Goal: Information Seeking & Learning: Learn about a topic

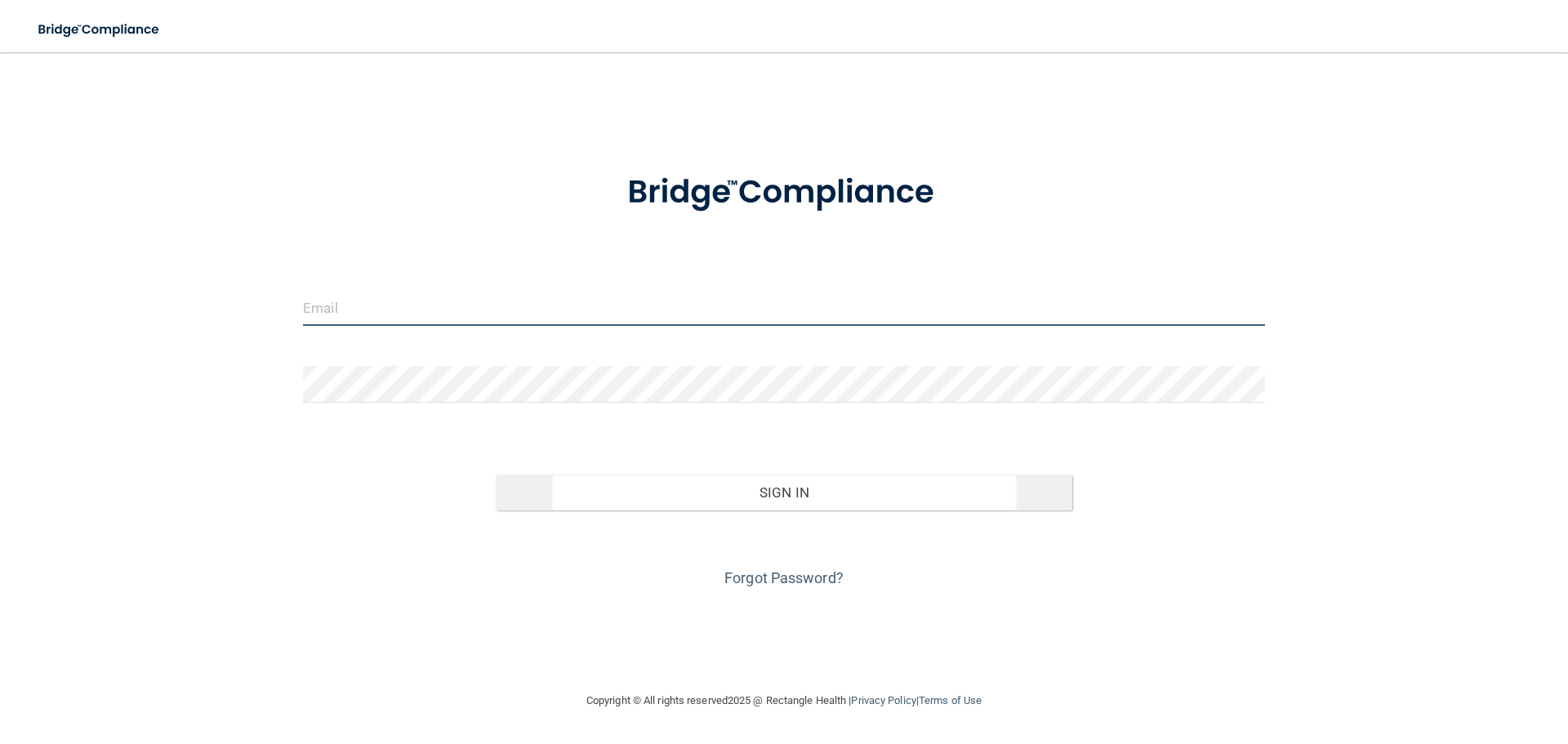
type input "[EMAIL_ADDRESS][DOMAIN_NAME]"
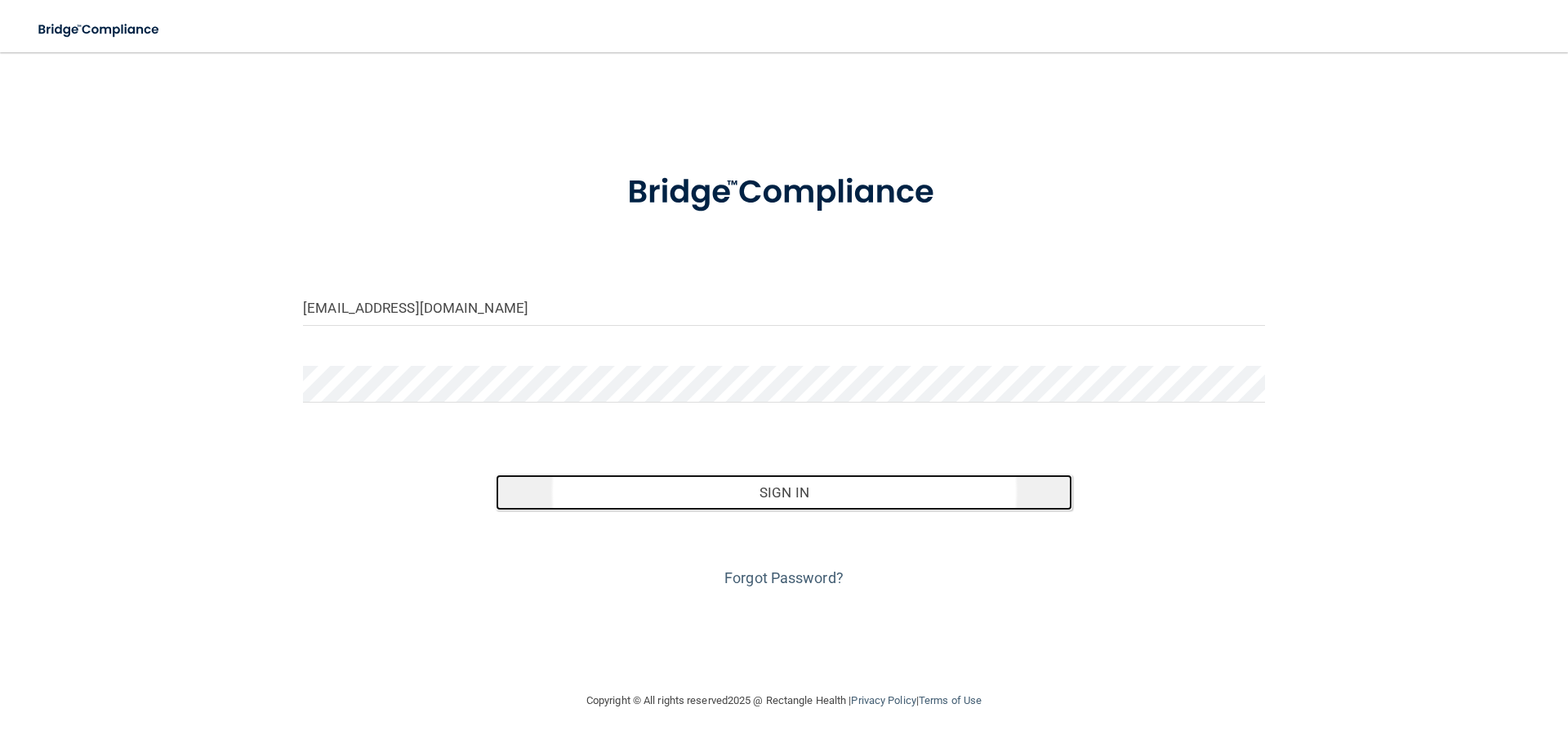
click at [768, 480] on button "Sign In" at bounding box center [784, 492] width 578 height 36
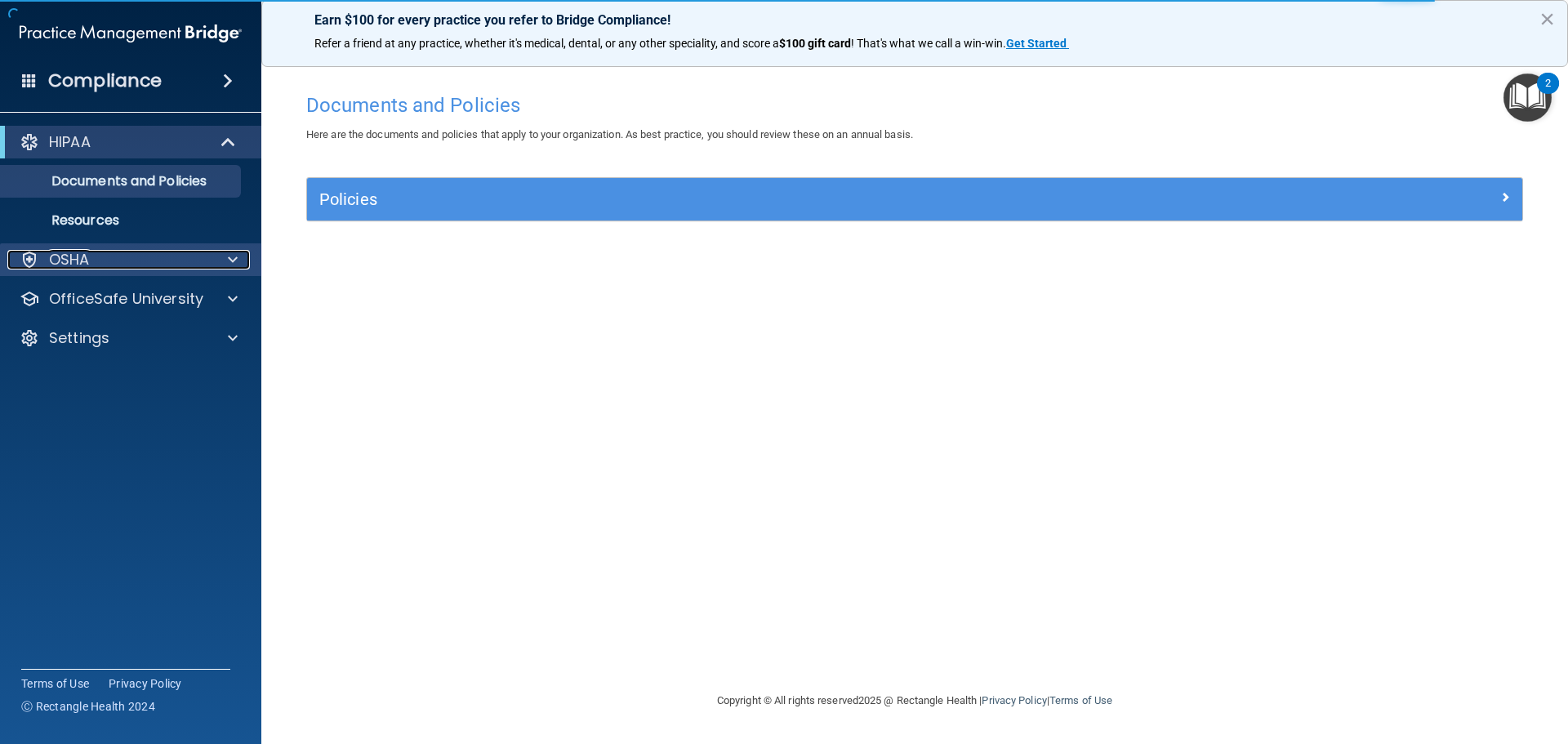
click at [216, 257] on div at bounding box center [230, 259] width 41 height 19
click at [214, 257] on div at bounding box center [230, 259] width 41 height 19
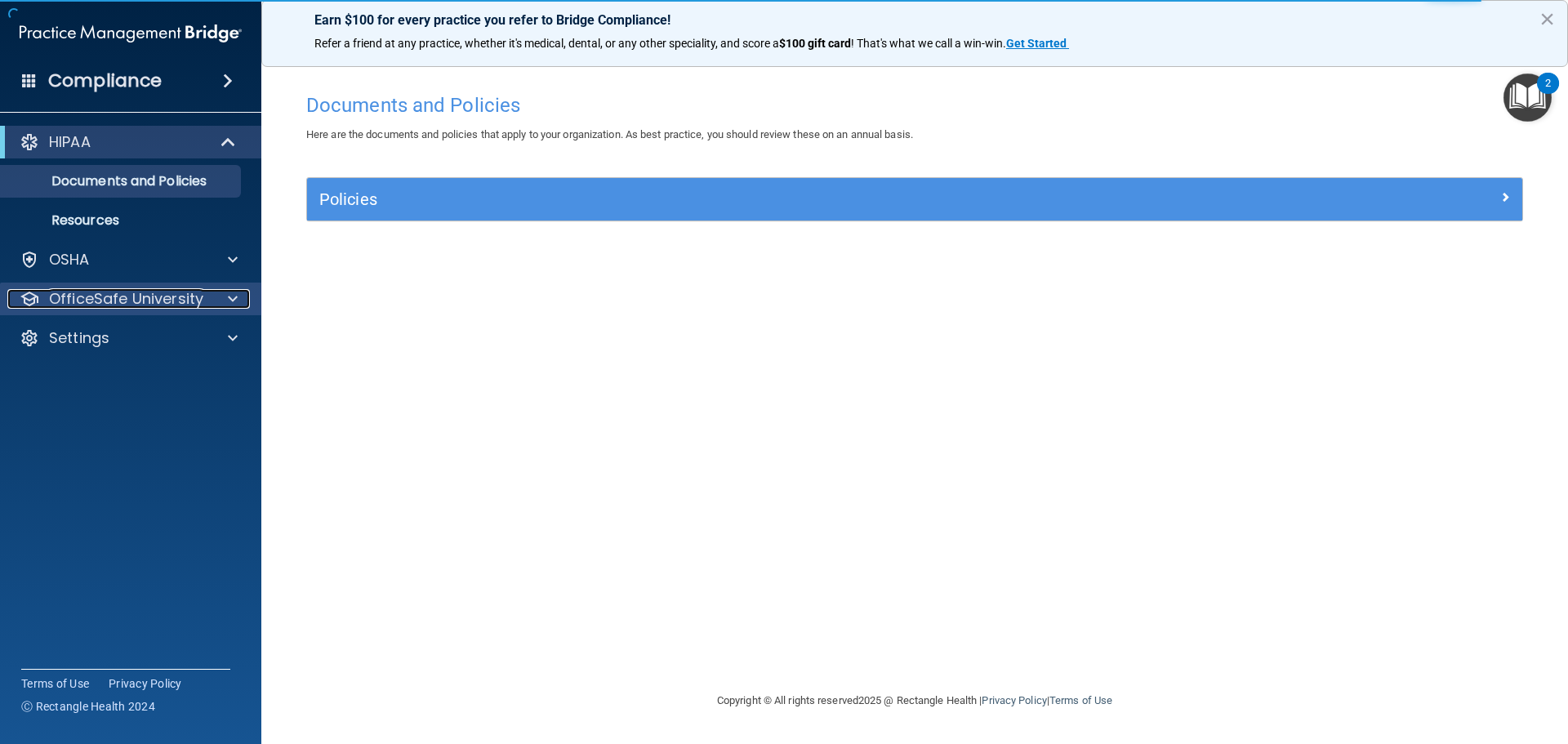
click at [236, 307] on span at bounding box center [232, 298] width 10 height 19
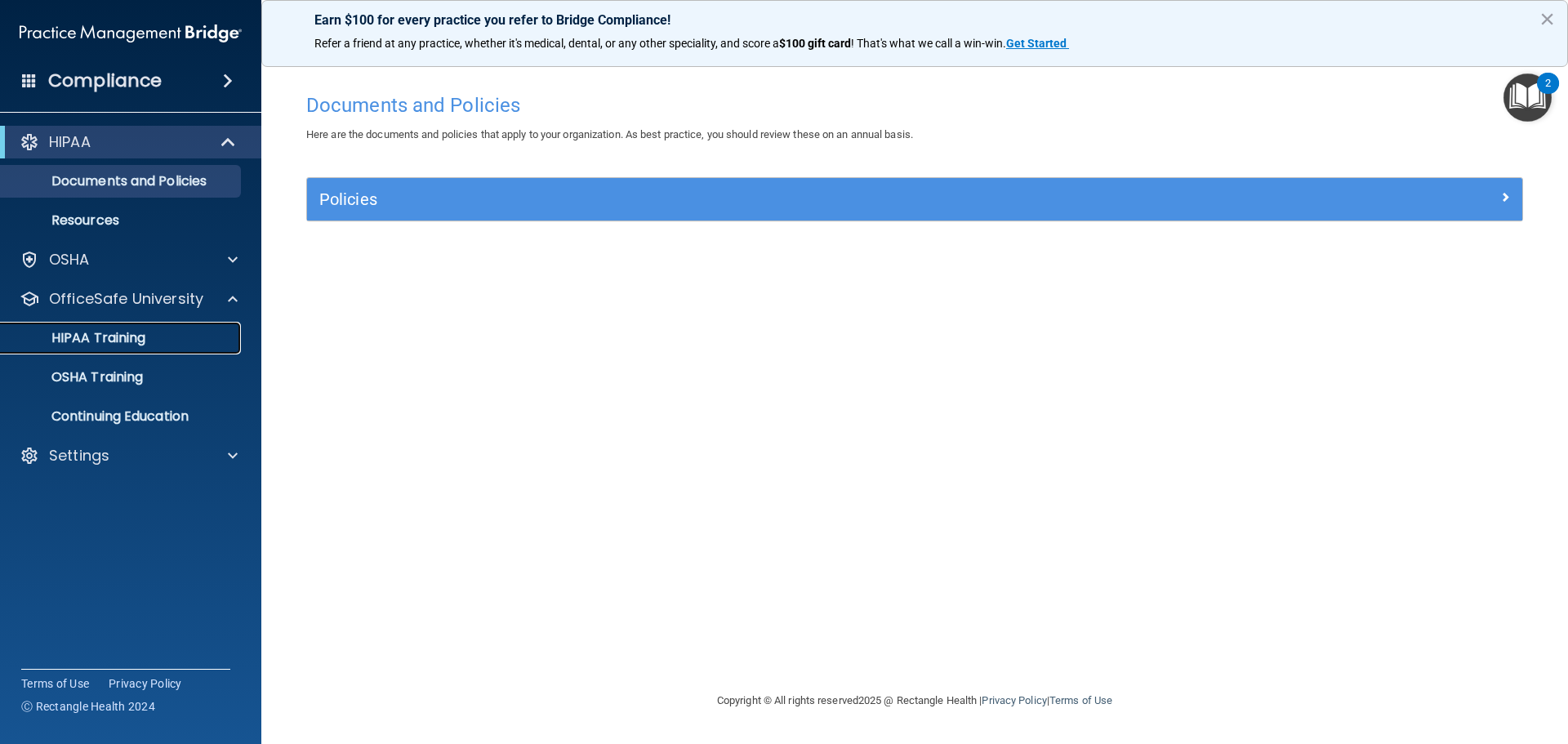
click at [119, 340] on p "HIPAA Training" at bounding box center [78, 338] width 135 height 17
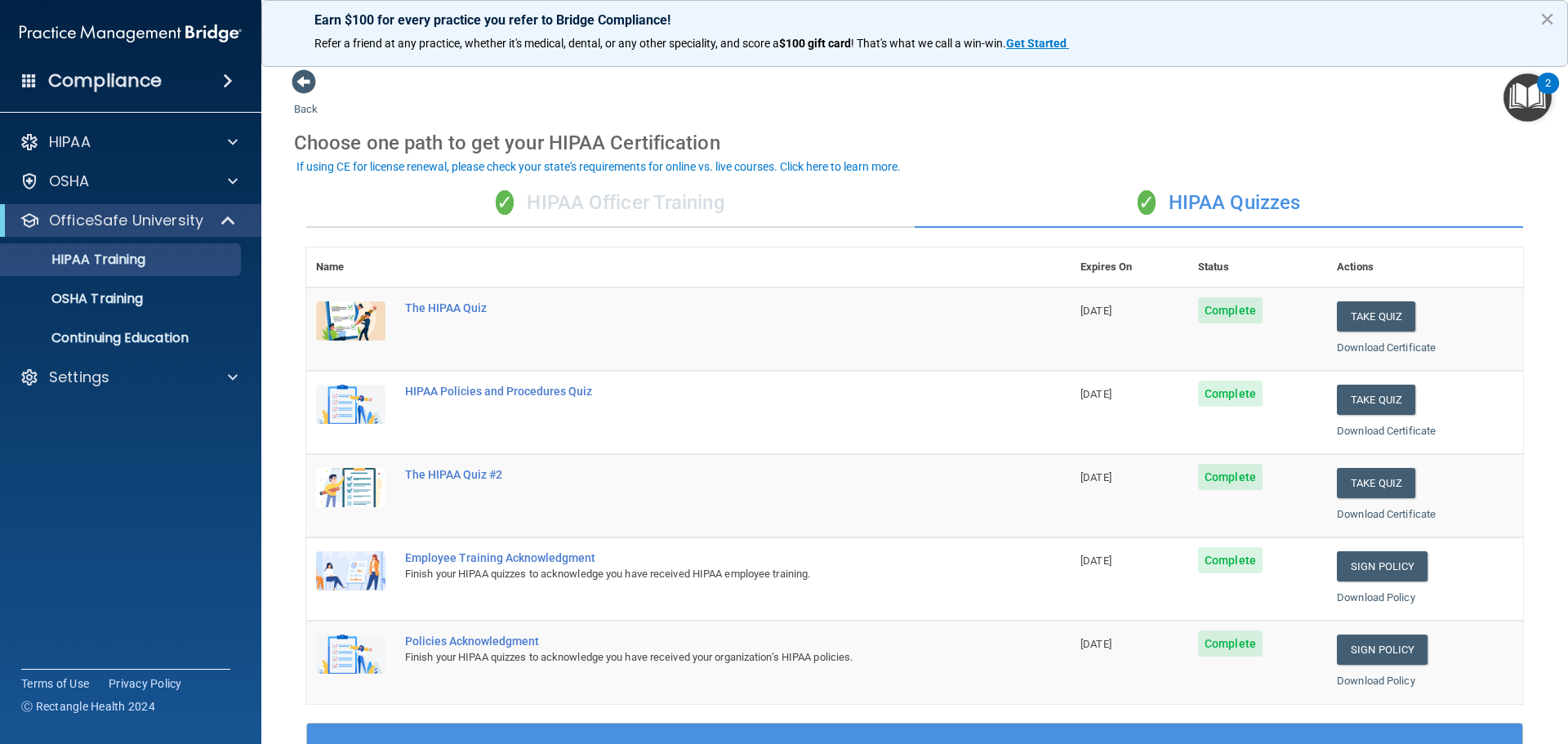
click at [533, 200] on div "✓ HIPAA Officer Training" at bounding box center [610, 203] width 608 height 49
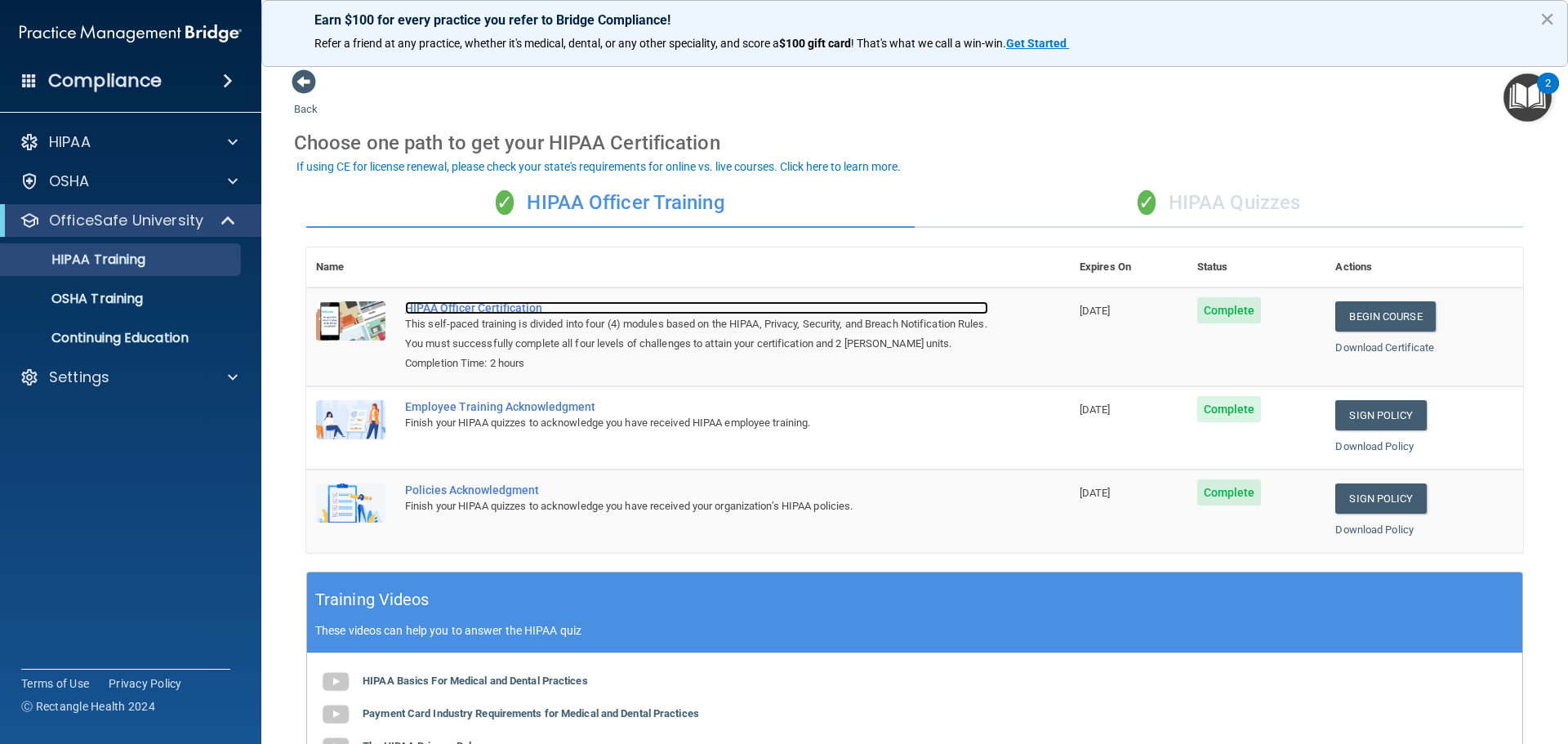
click at [482, 306] on div "HIPAA Officer Certification" at bounding box center [697, 307] width 583 height 13
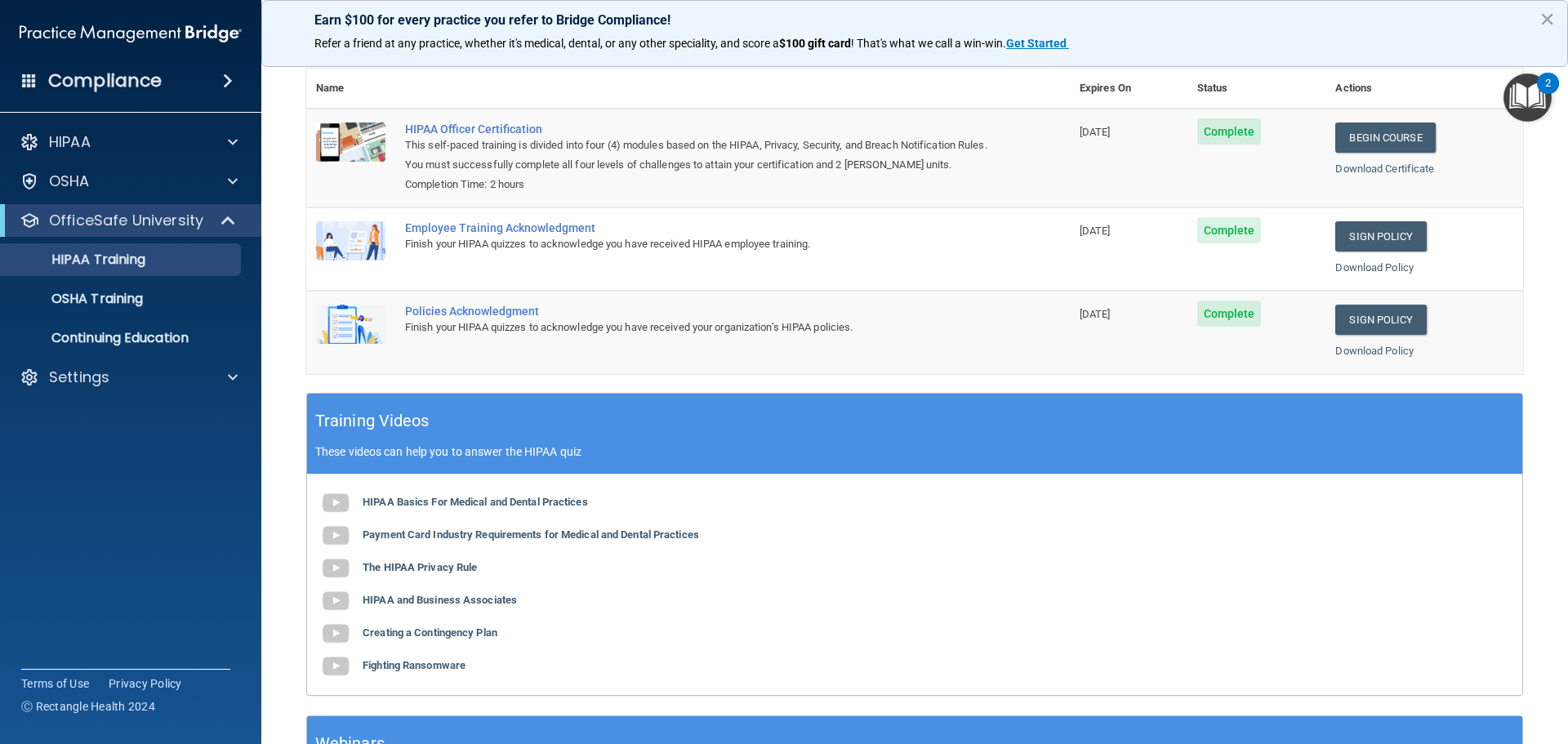
scroll to position [91, 0]
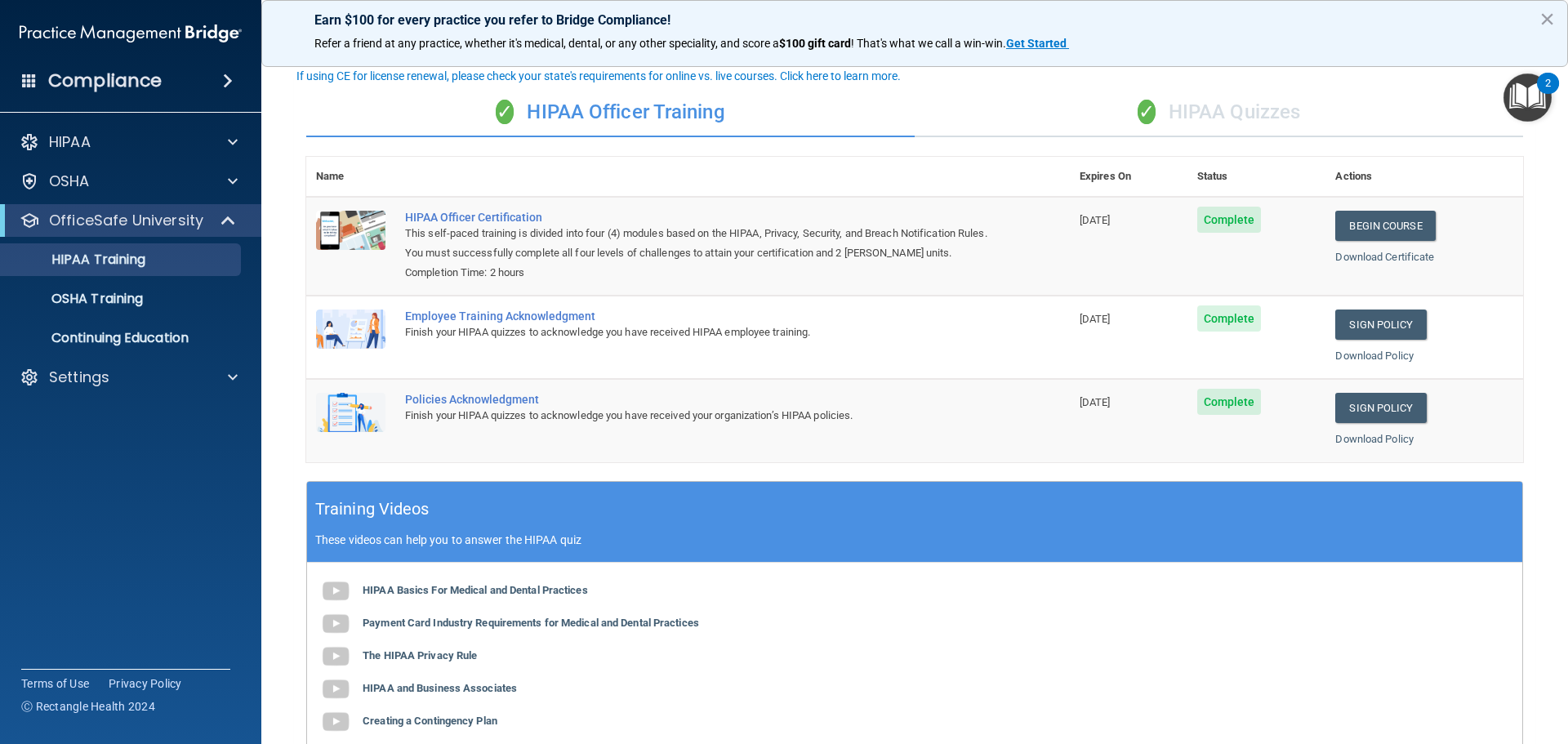
drag, startPoint x: 1060, startPoint y: 600, endPoint x: 1030, endPoint y: 623, distance: 37.8
click at [1030, 623] on div "HIPAA Basics For Medical and Dental Practices Payment Card Industry Requirement…" at bounding box center [915, 673] width 1215 height 221
click at [1354, 228] on link "Begin Course" at bounding box center [1385, 226] width 100 height 31
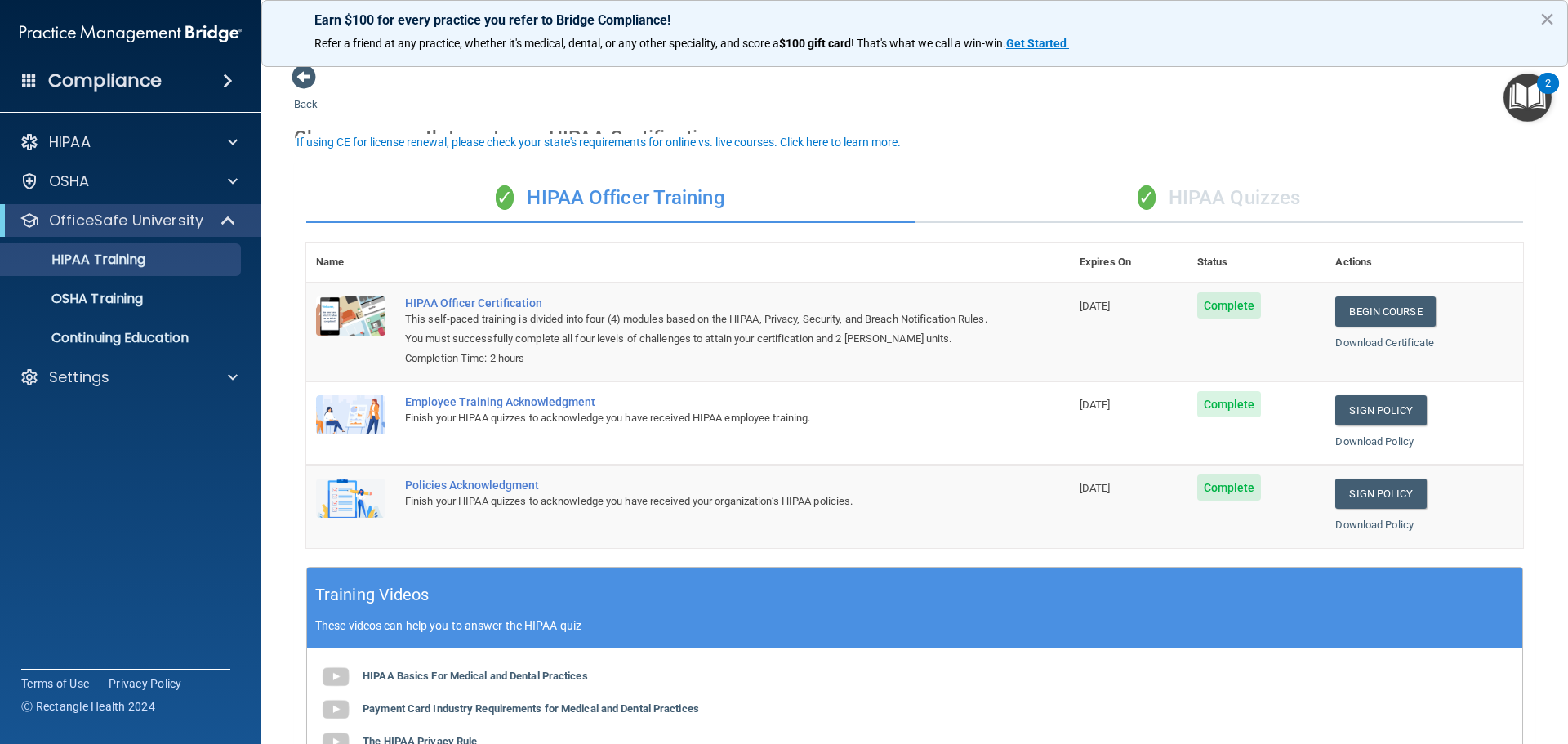
scroll to position [0, 0]
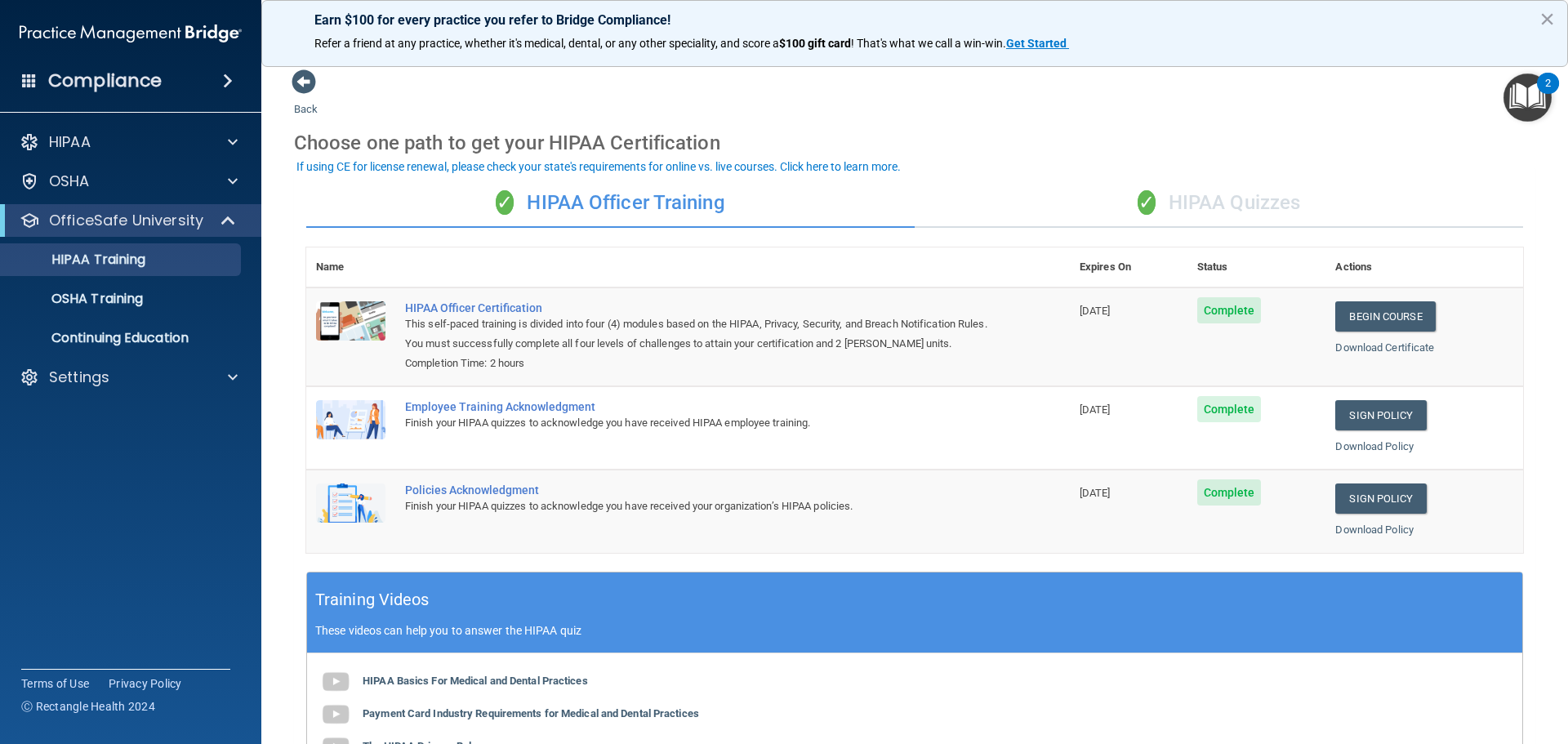
click at [1138, 197] on span "✓" at bounding box center [1147, 202] width 18 height 25
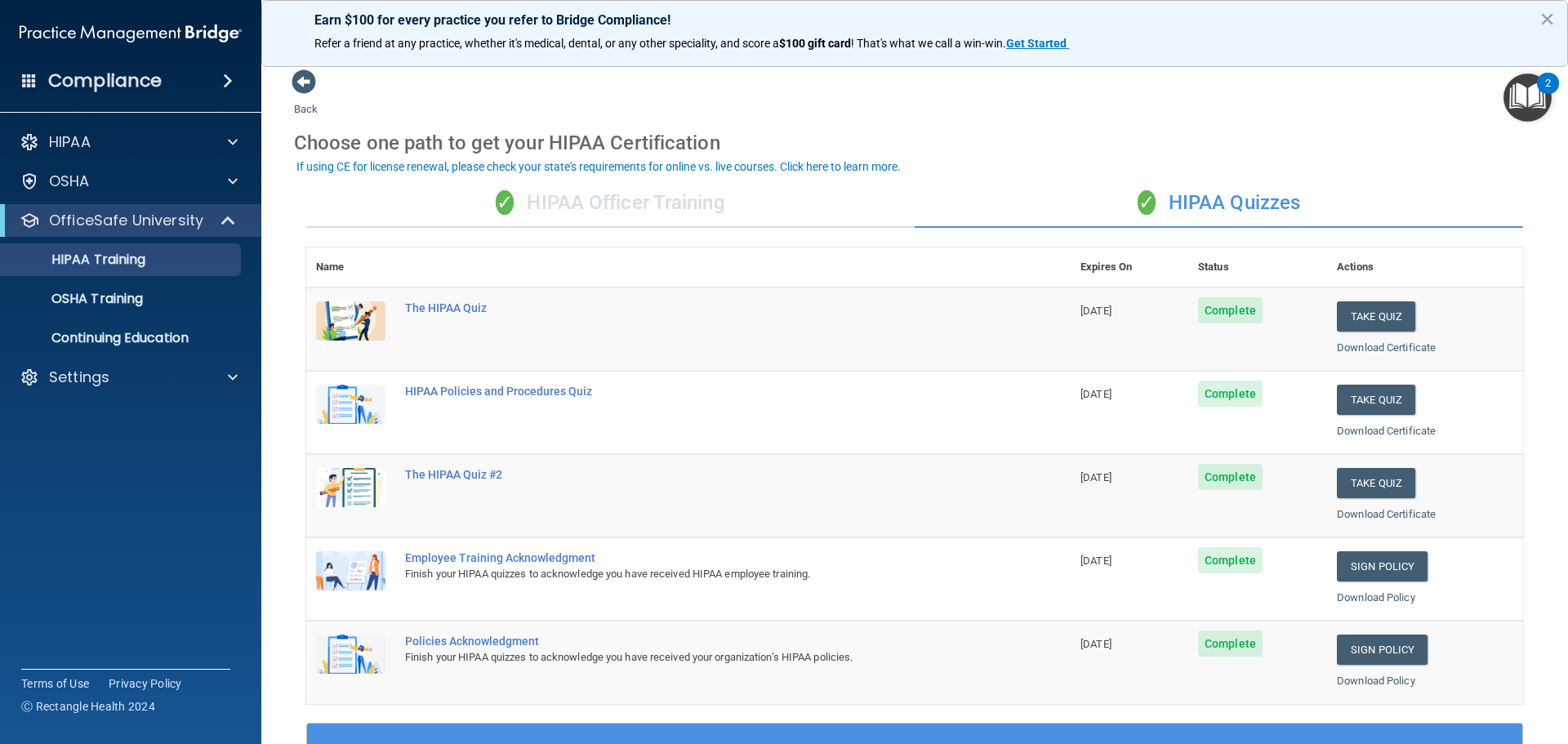
click at [658, 207] on div "✓ HIPAA Officer Training" at bounding box center [610, 203] width 608 height 49
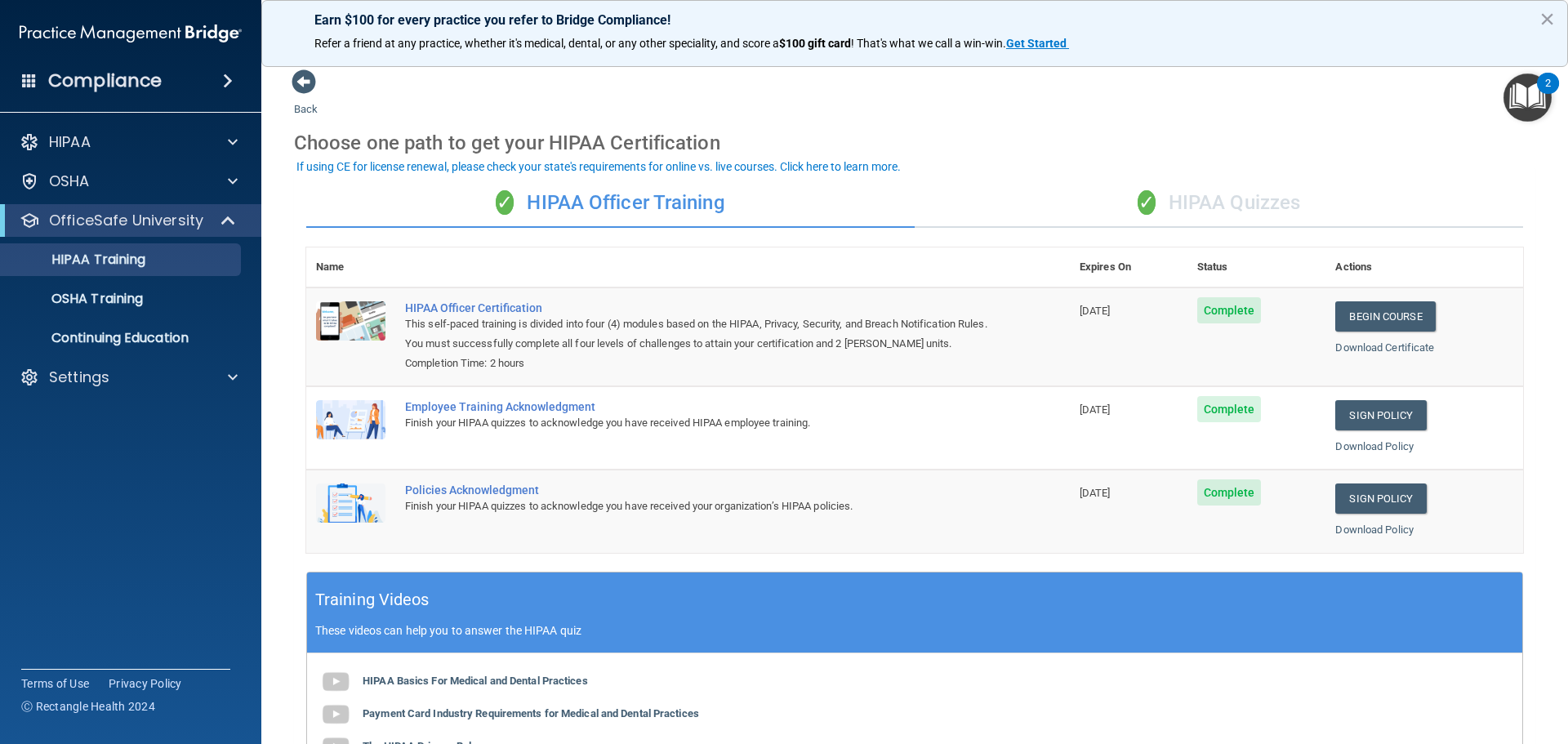
drag, startPoint x: 1041, startPoint y: 157, endPoint x: 1023, endPoint y: 151, distance: 19.0
click at [1023, 151] on div "Choose one path to get your HIPAA Certification" at bounding box center [915, 143] width 1241 height 47
click at [288, 558] on main "Back Choose one path to get your HIPAA Certification ✓ HIPAA Officer Training ✓…" at bounding box center [915, 398] width 1307 height 691
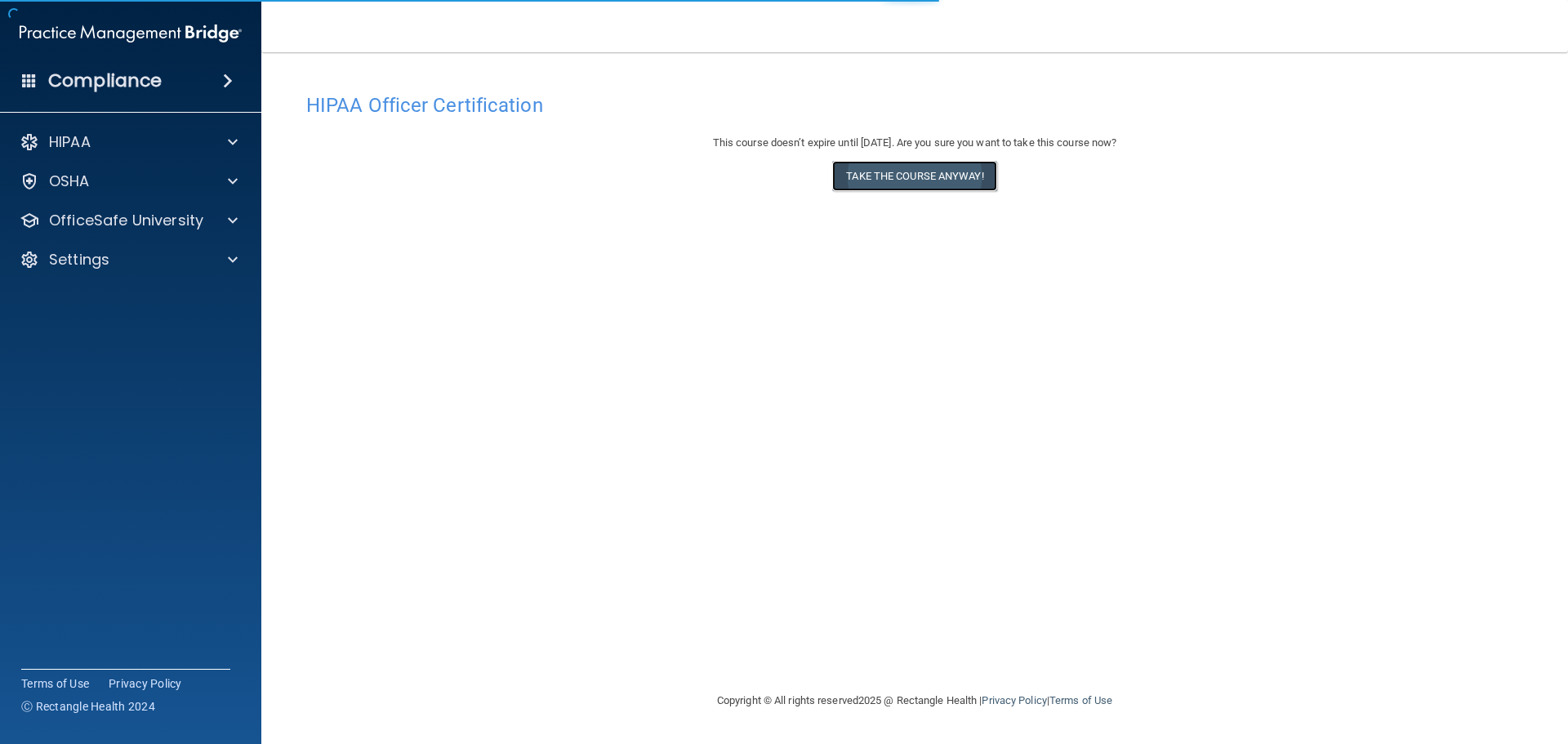
click at [914, 186] on button "Take the course anyway!" at bounding box center [915, 176] width 165 height 31
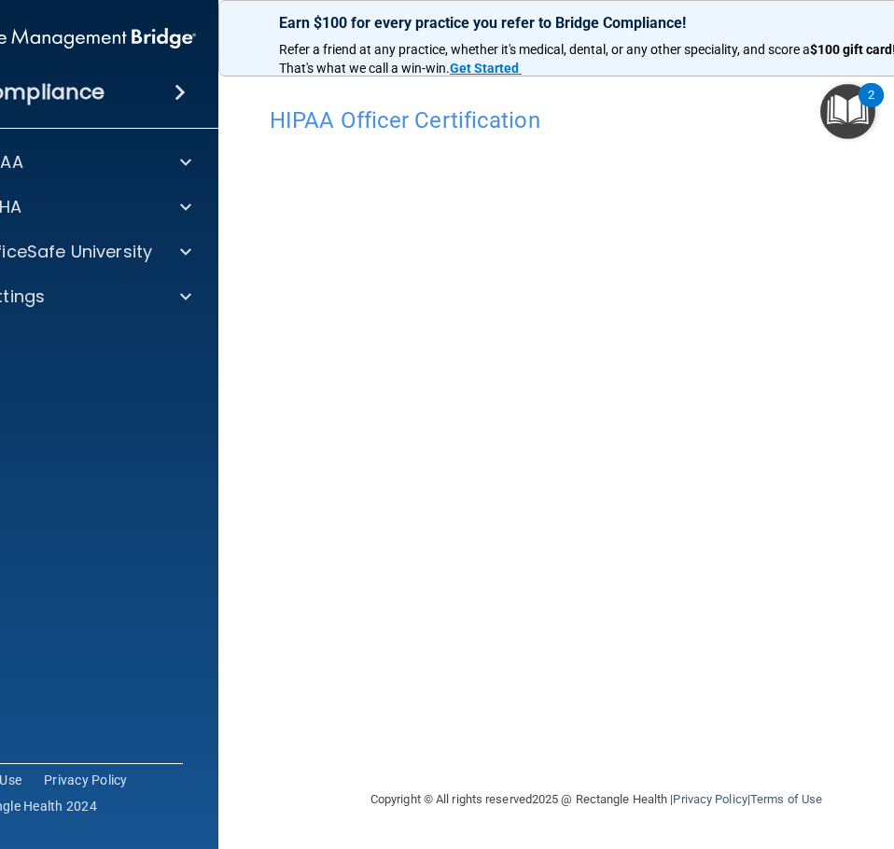
click at [219, 641] on main "HIPAA Officer Certification This course doesn’t expire until [DATE]. Are you su…" at bounding box center [596, 454] width 756 height 789
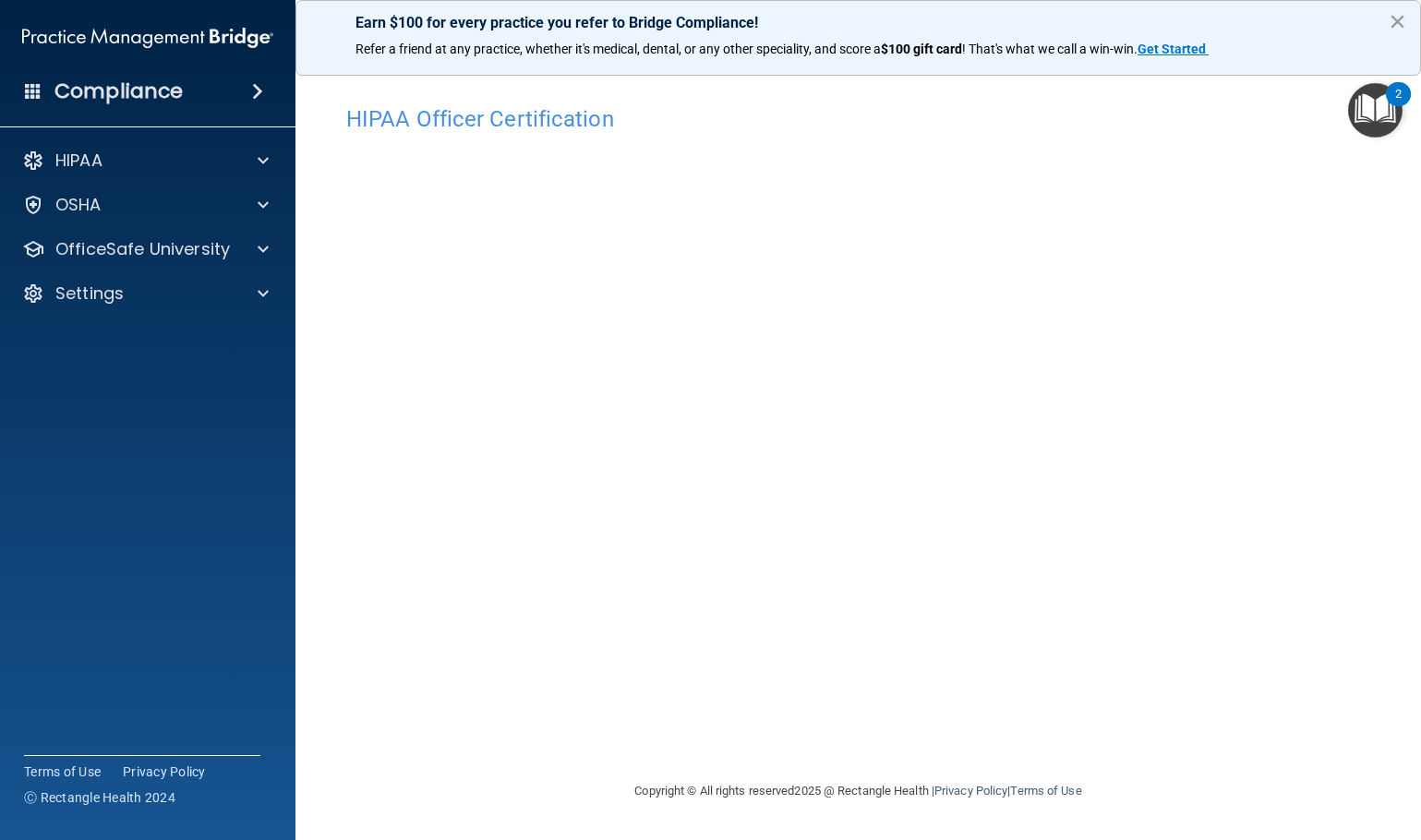
click at [1398, 12] on button "×" at bounding box center [1397, 22] width 18 height 30
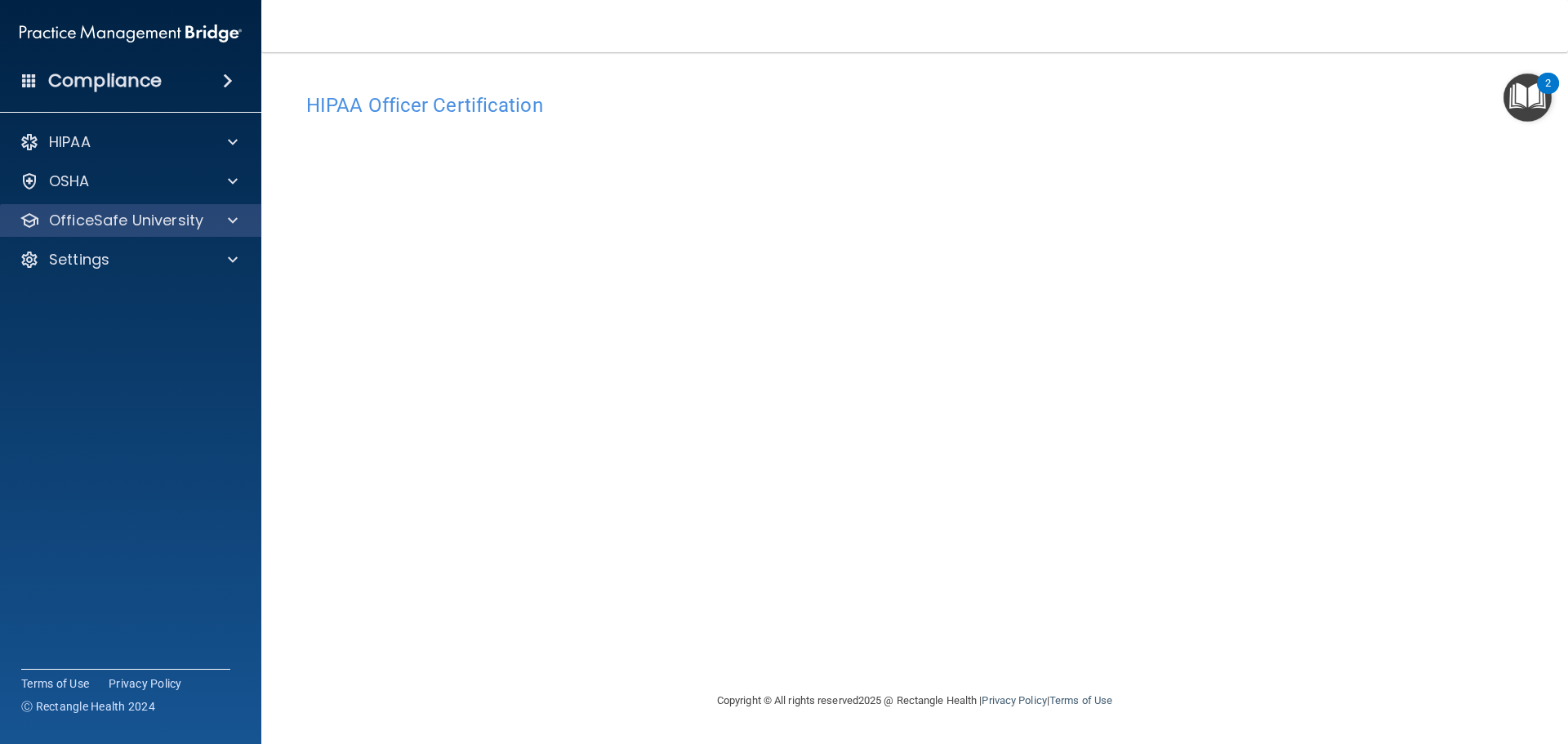
click at [128, 206] on div "OfficeSafe University" at bounding box center [130, 220] width 262 height 32
click at [234, 212] on span at bounding box center [232, 221] width 10 height 19
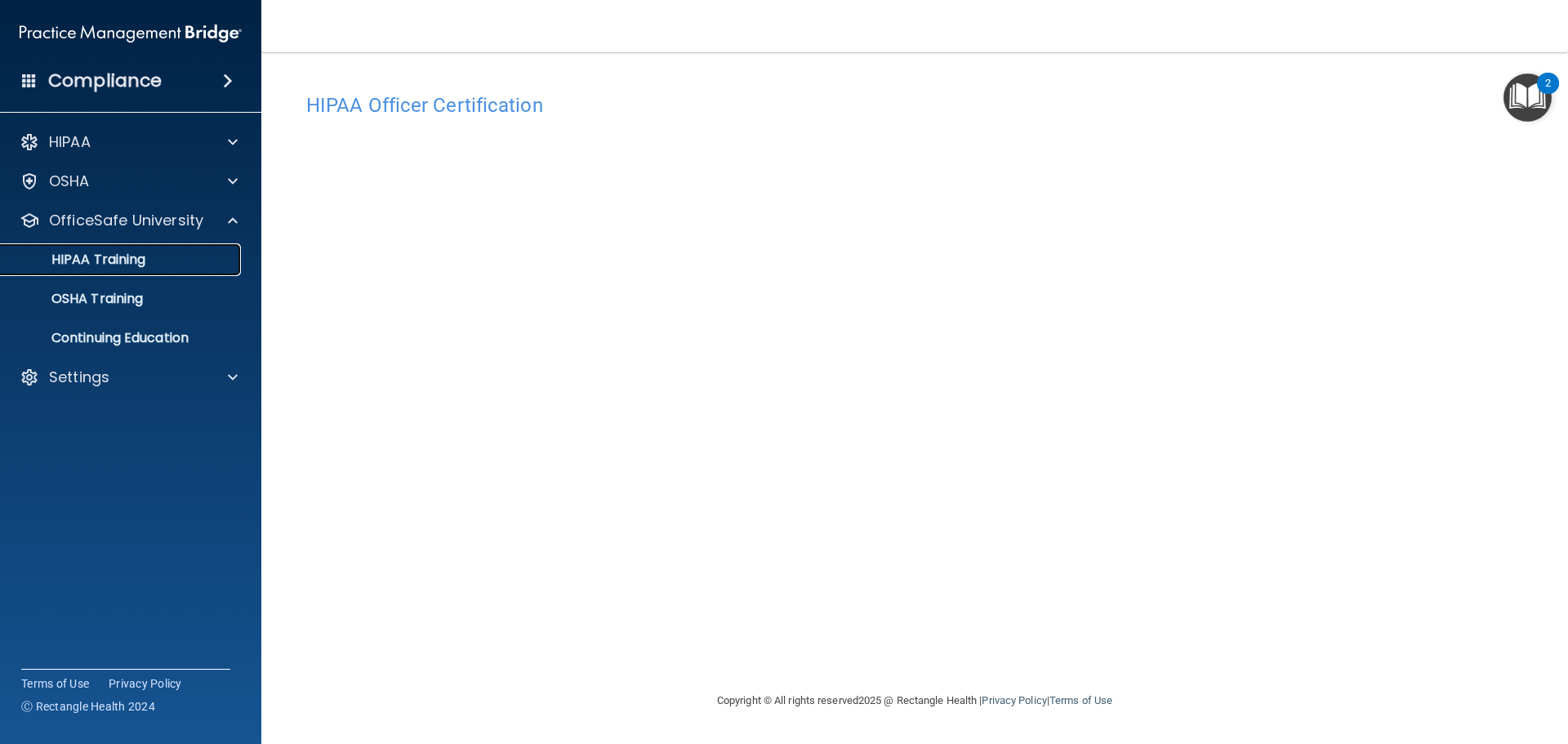
click at [126, 262] on p "HIPAA Training" at bounding box center [78, 259] width 135 height 17
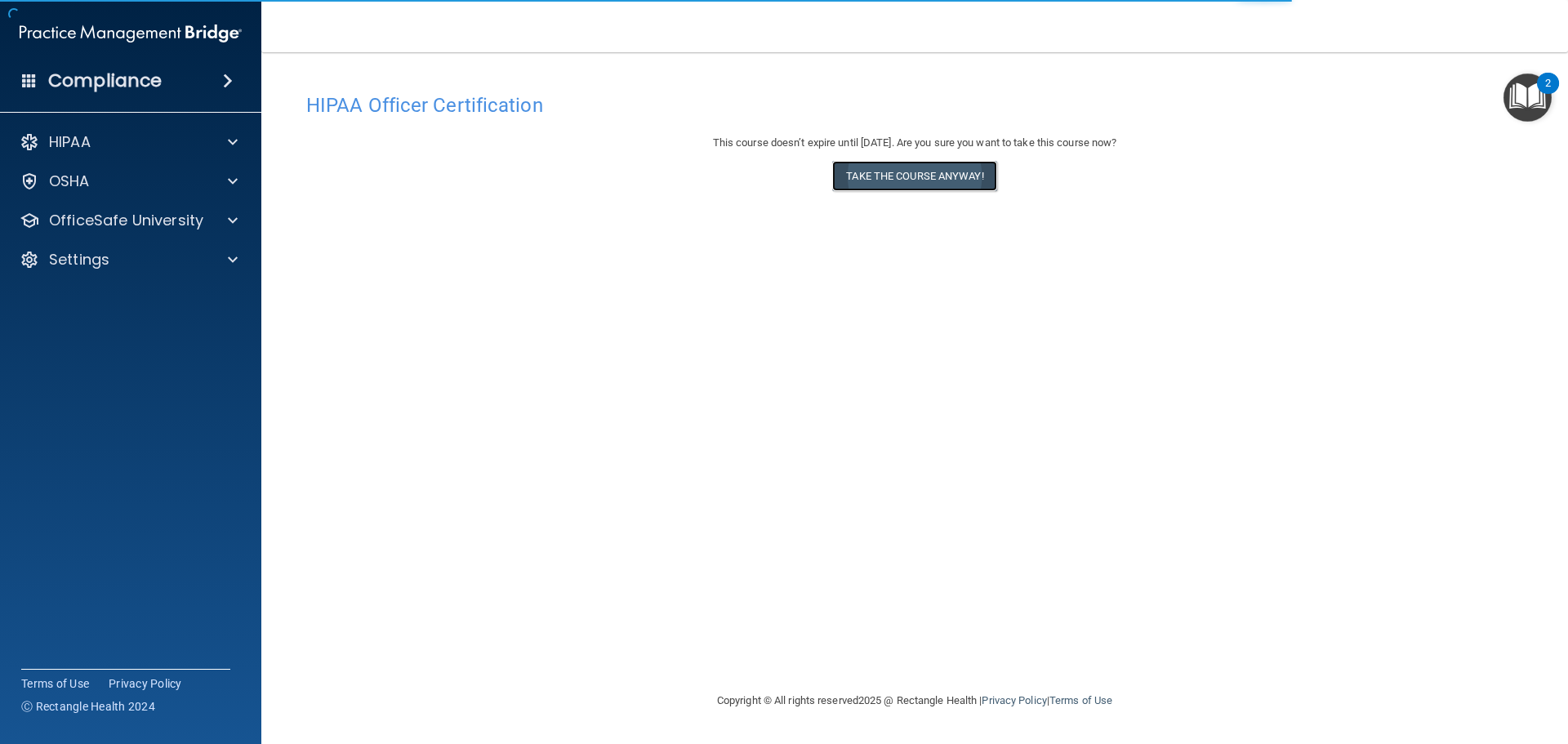
click at [890, 176] on button "Take the course anyway!" at bounding box center [915, 176] width 165 height 31
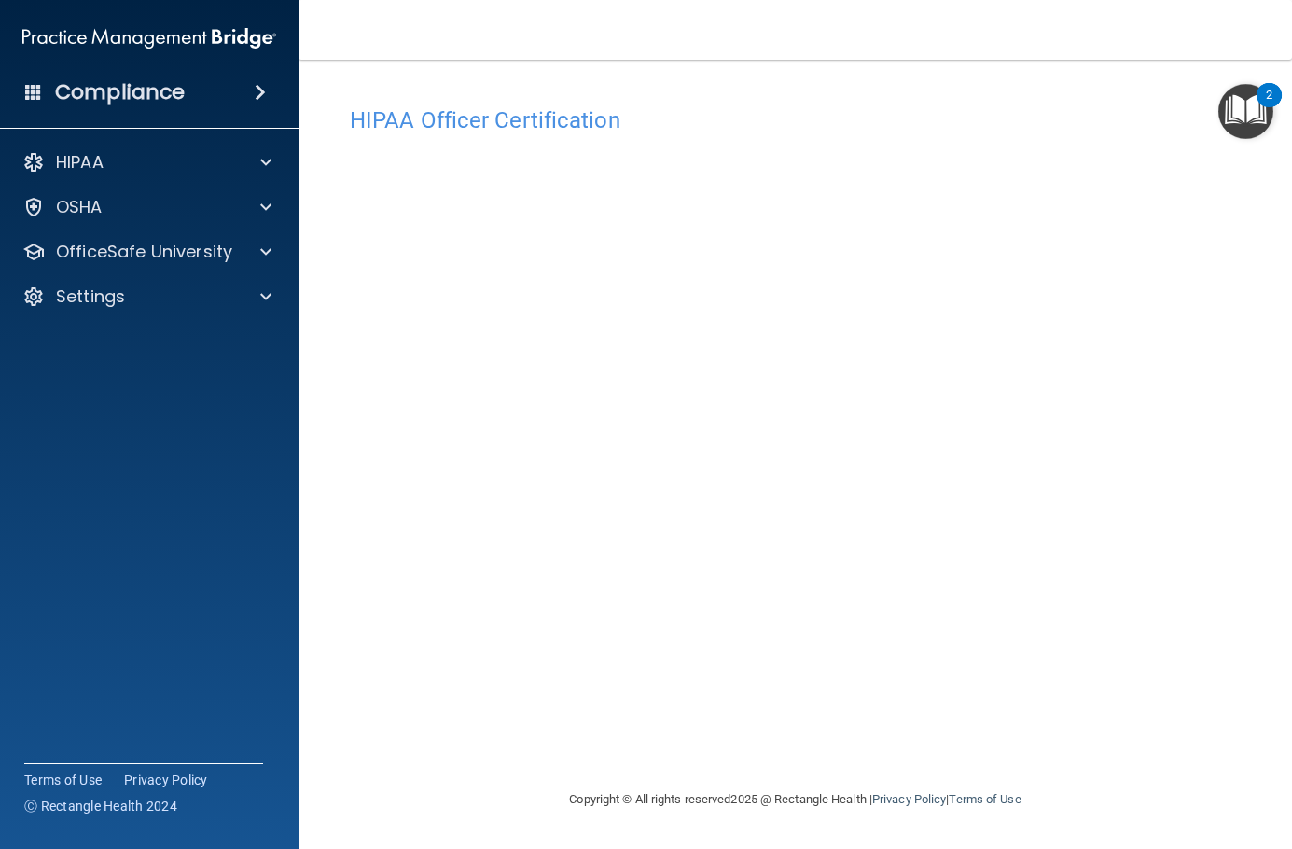
click at [433, 773] on footer "Copyright © All rights reserved 2025 @ Rectangle Health | Privacy Policy | Term…" at bounding box center [795, 800] width 919 height 61
drag, startPoint x: 419, startPoint y: 800, endPoint x: 468, endPoint y: 787, distance: 50.9
click at [419, 800] on footer "Copyright © All rights reserved 2025 @ Rectangle Health | Privacy Policy | Term…" at bounding box center [795, 800] width 919 height 61
drag, startPoint x: 257, startPoint y: 624, endPoint x: 545, endPoint y: 754, distance: 316.1
click at [545, 754] on div "HIPAA Officer Certification This course doesn’t expire until 11/06/2025. Are yo…" at bounding box center [795, 442] width 919 height 691
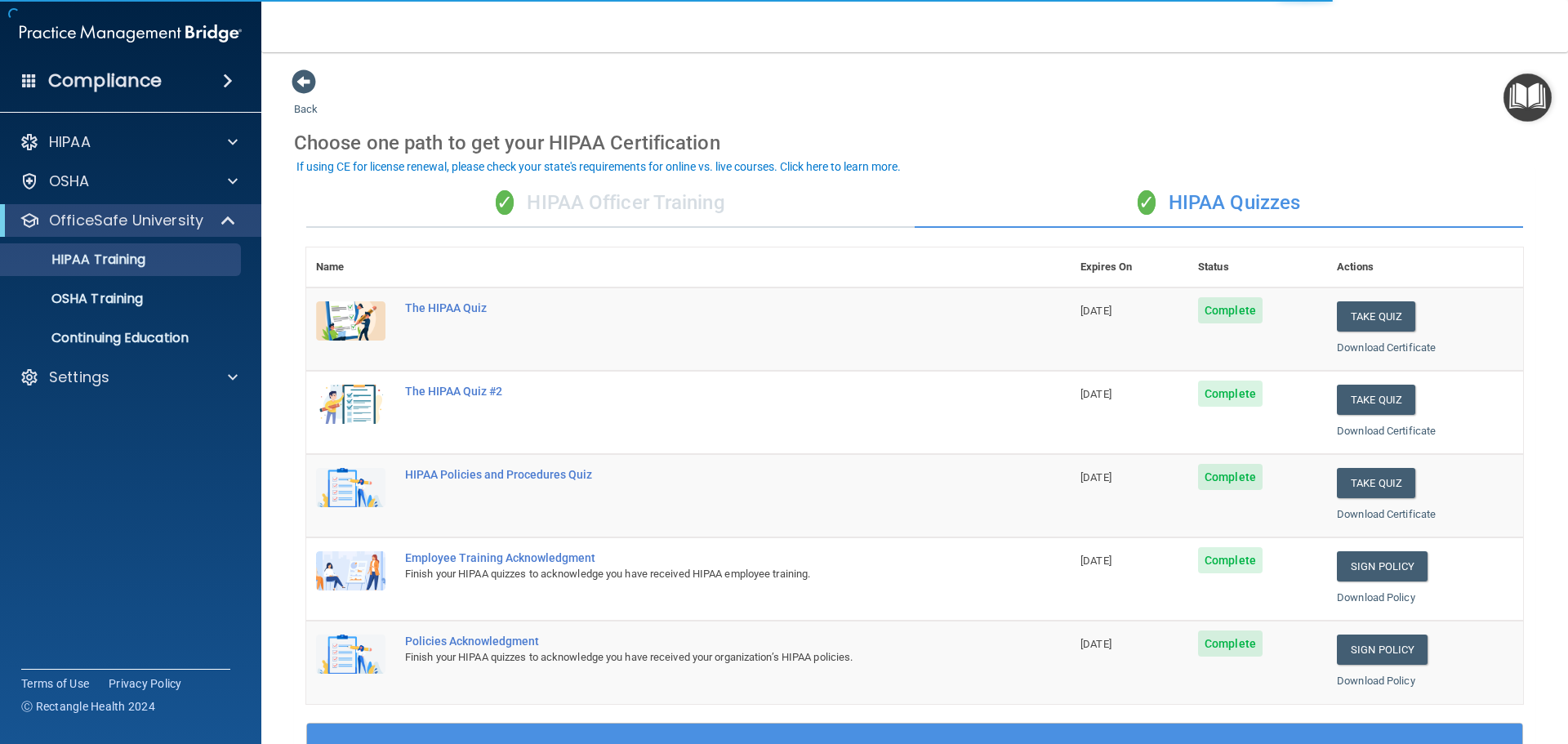
click at [579, 212] on div "✓ HIPAA Officer Training" at bounding box center [610, 203] width 608 height 49
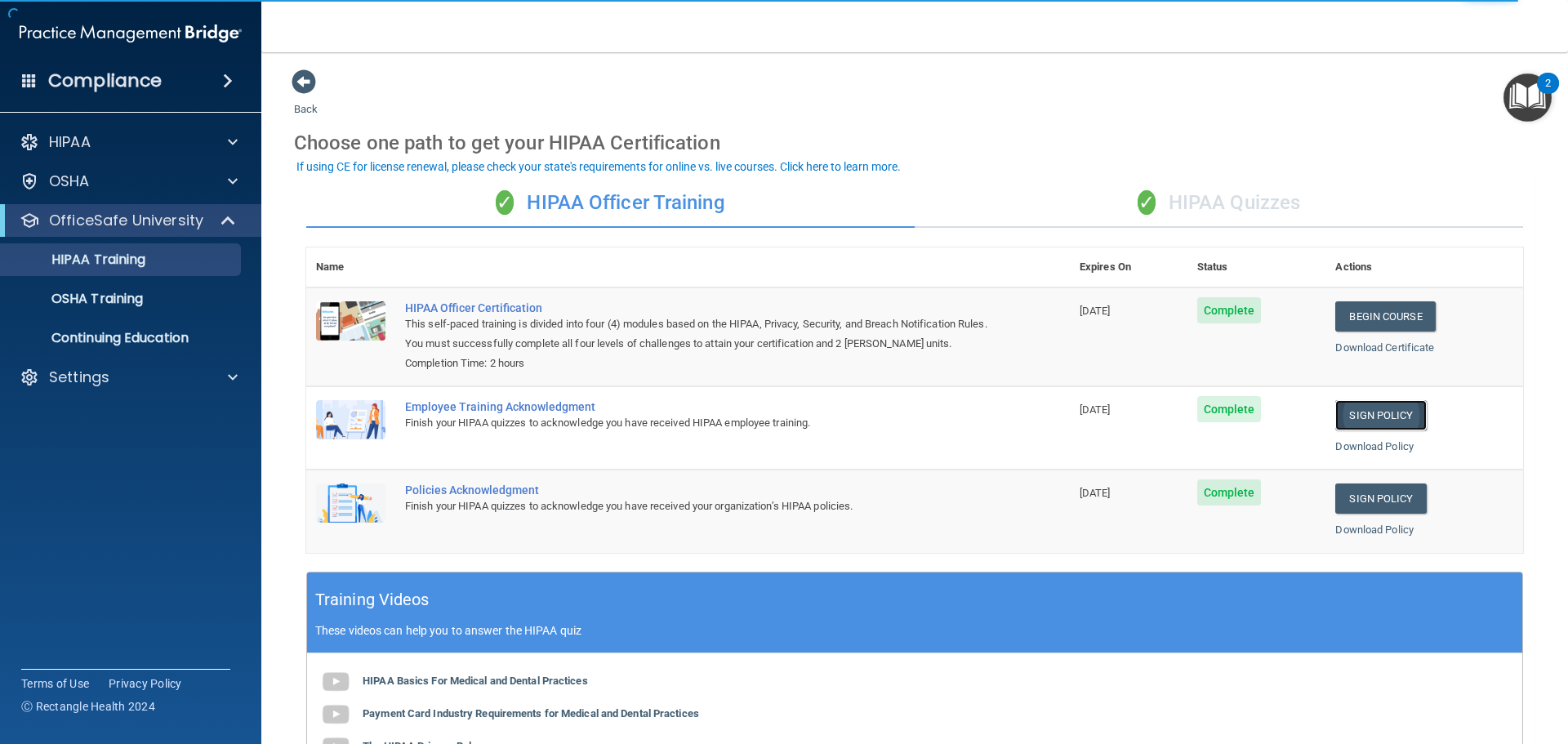
click at [1389, 419] on link "Sign Policy" at bounding box center [1381, 415] width 91 height 31
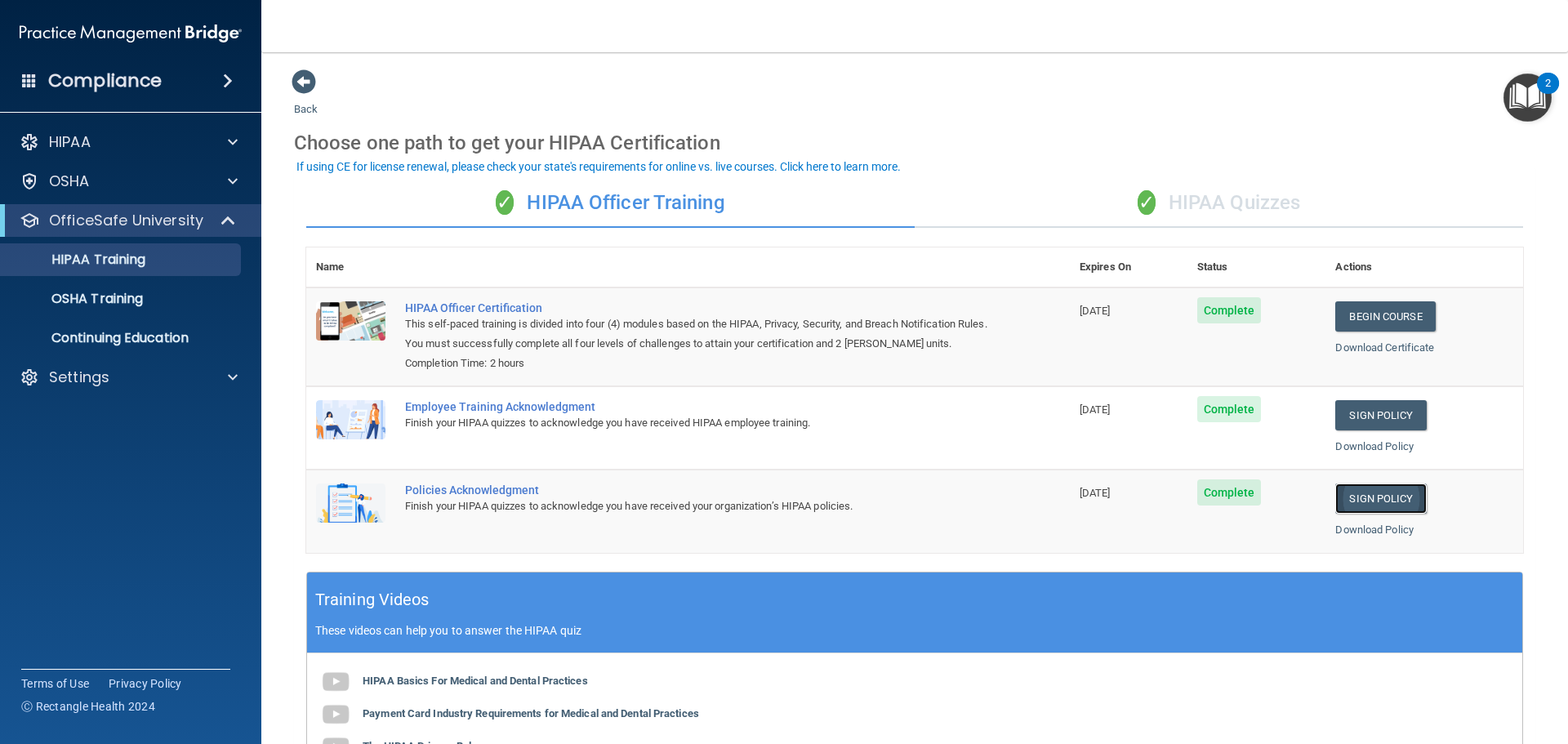
click at [1358, 501] on link "Sign Policy" at bounding box center [1381, 498] width 91 height 31
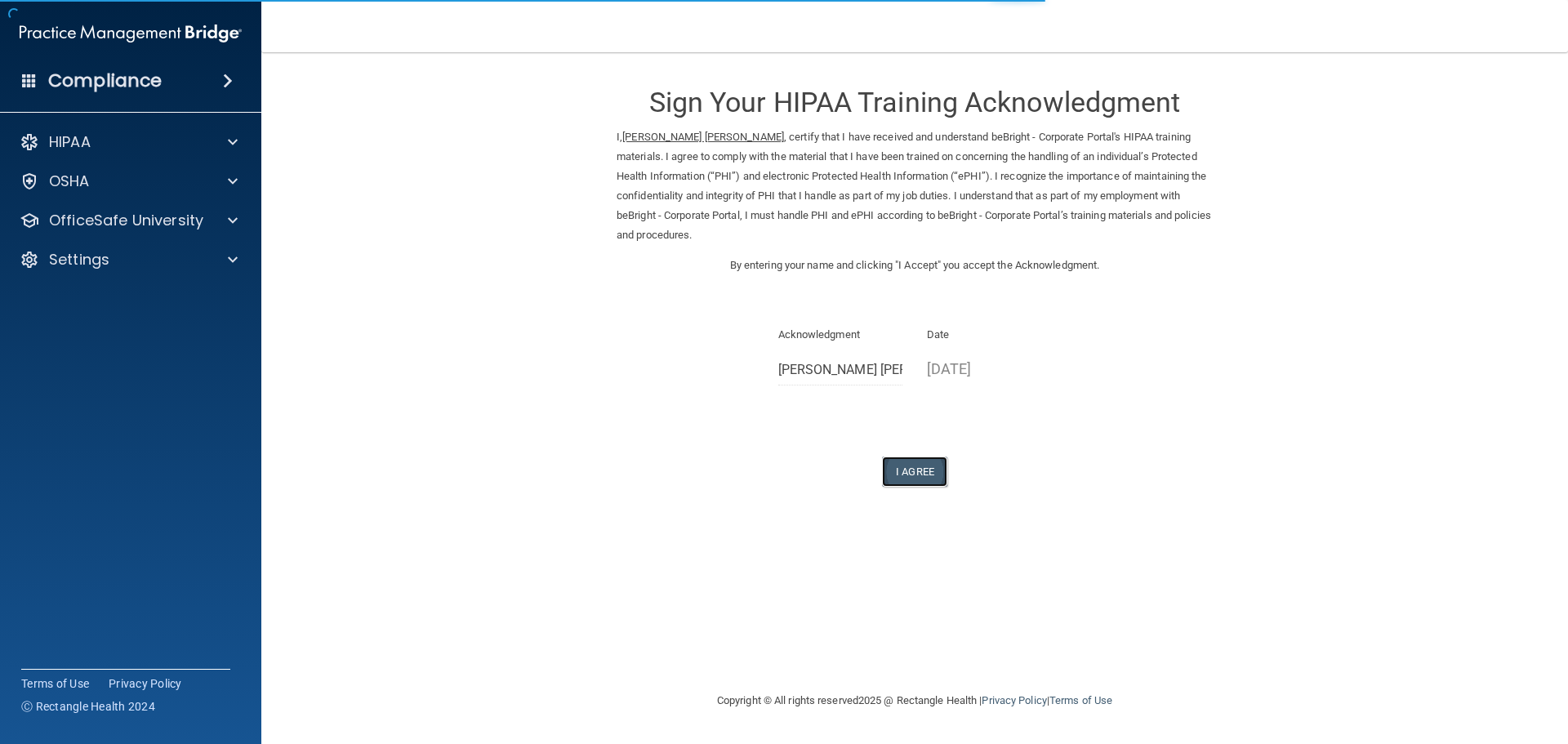
click at [924, 471] on button "I Agree" at bounding box center [915, 472] width 66 height 31
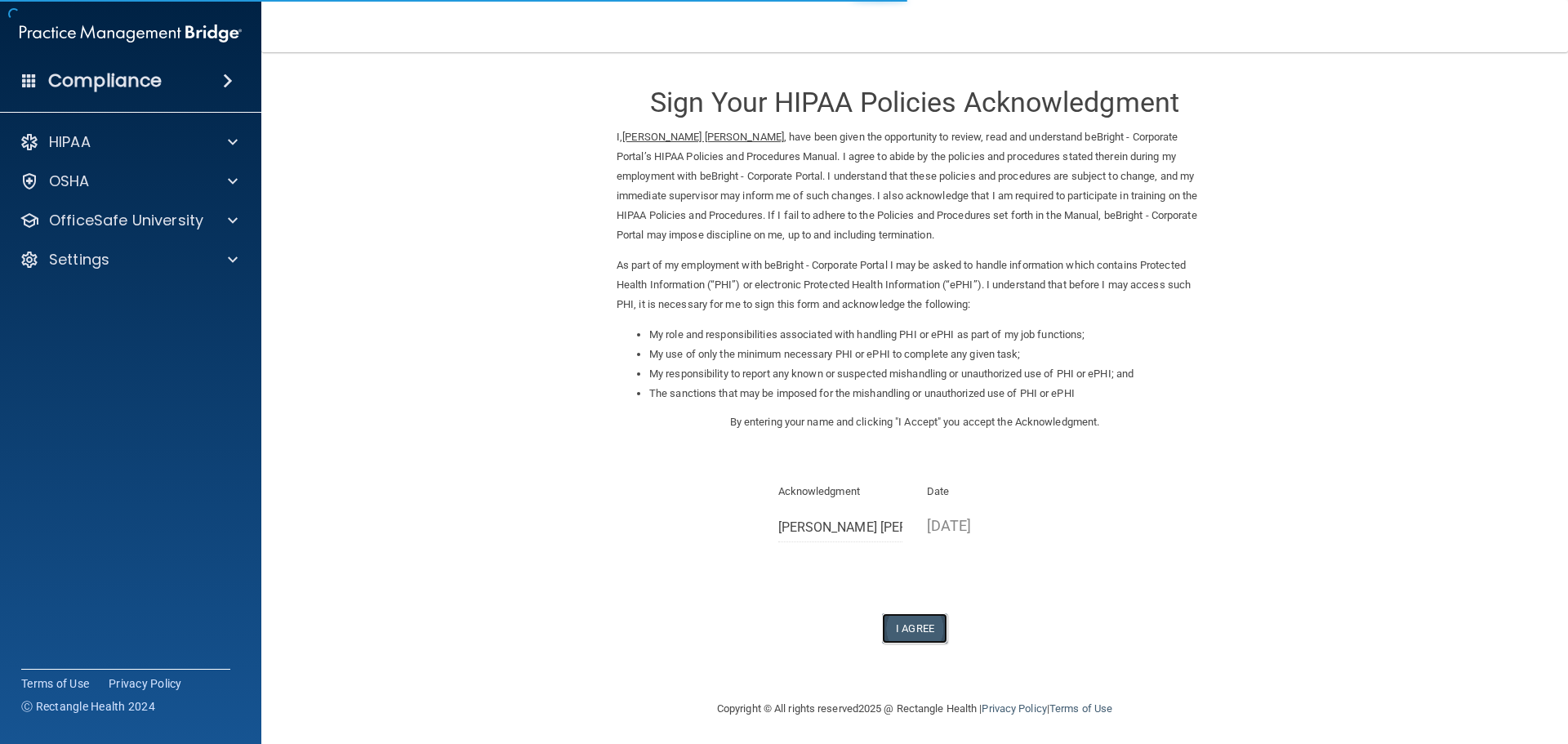
click at [920, 614] on button "I Agree" at bounding box center [915, 628] width 66 height 31
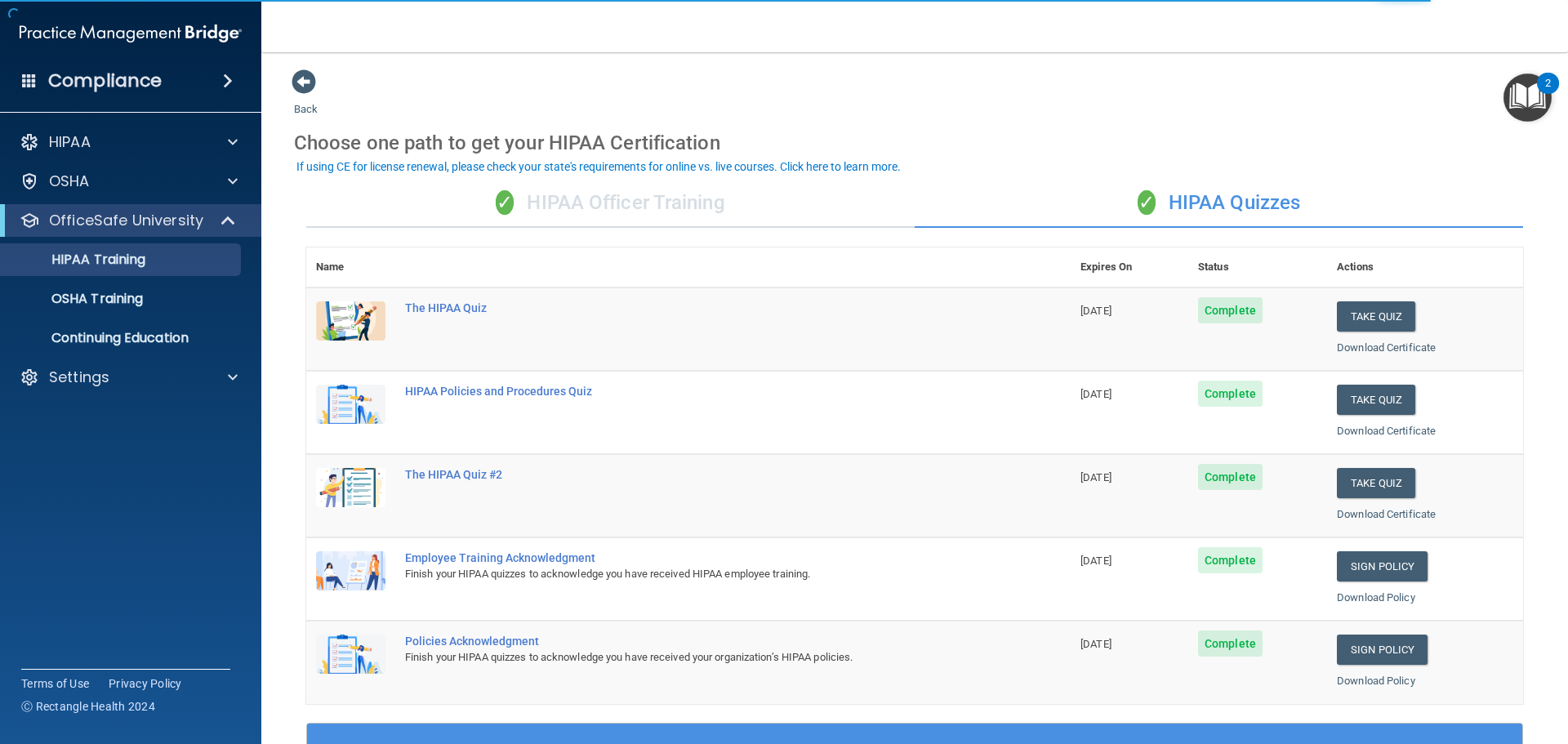
click at [611, 212] on div "✓ HIPAA Officer Training" at bounding box center [610, 203] width 608 height 49
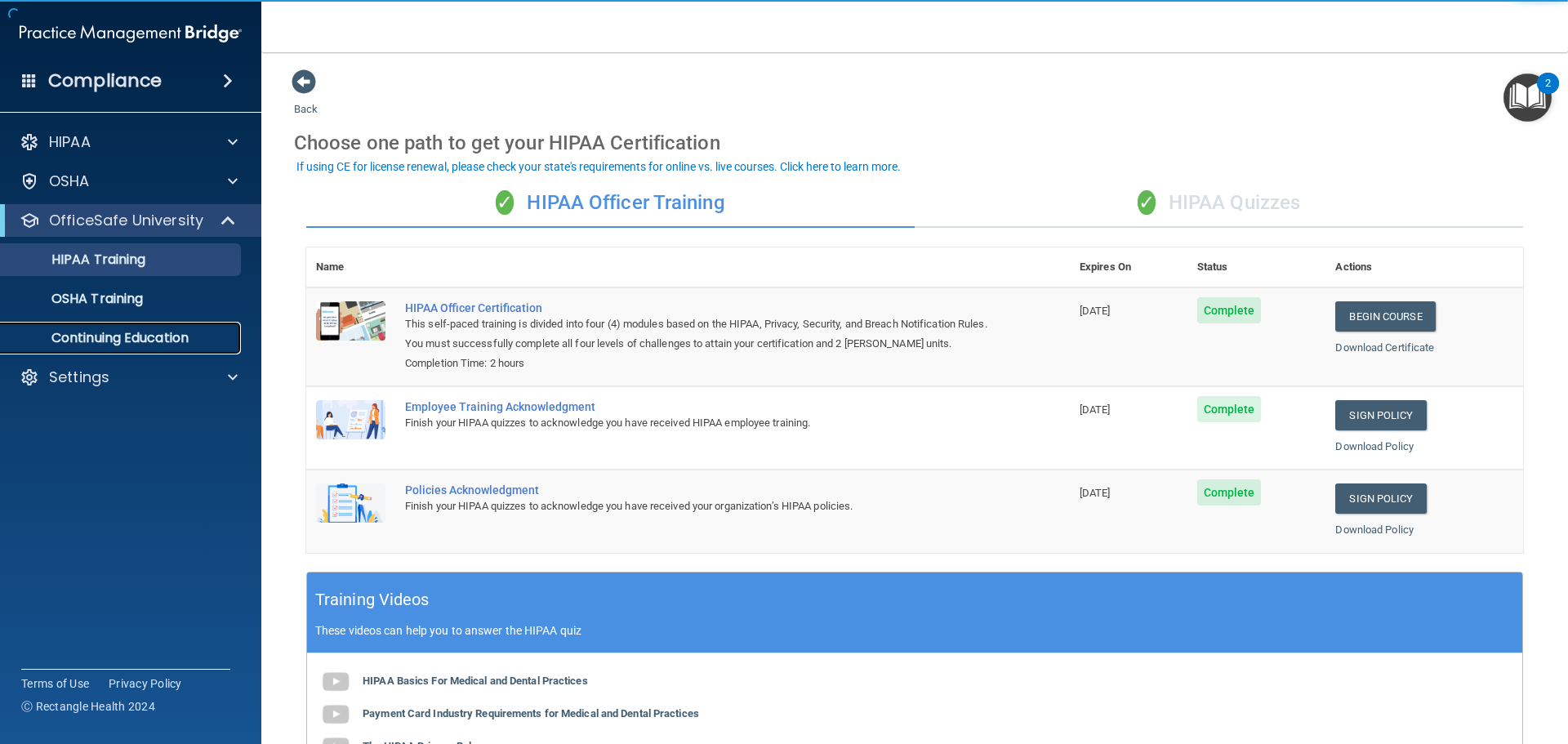
click at [135, 335] on p "Continuing Education" at bounding box center [122, 338] width 223 height 17
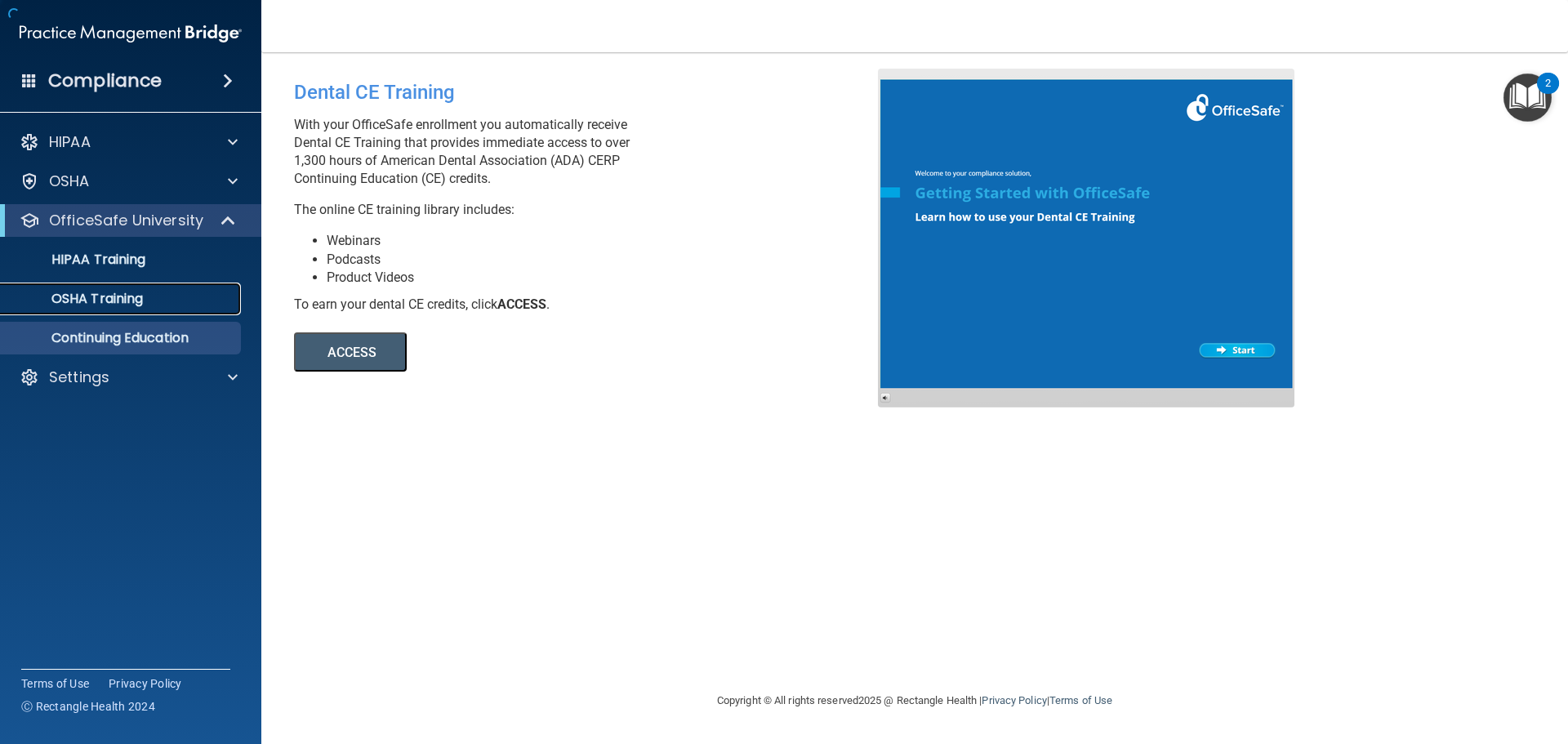
click at [134, 300] on p "OSHA Training" at bounding box center [76, 298] width 132 height 17
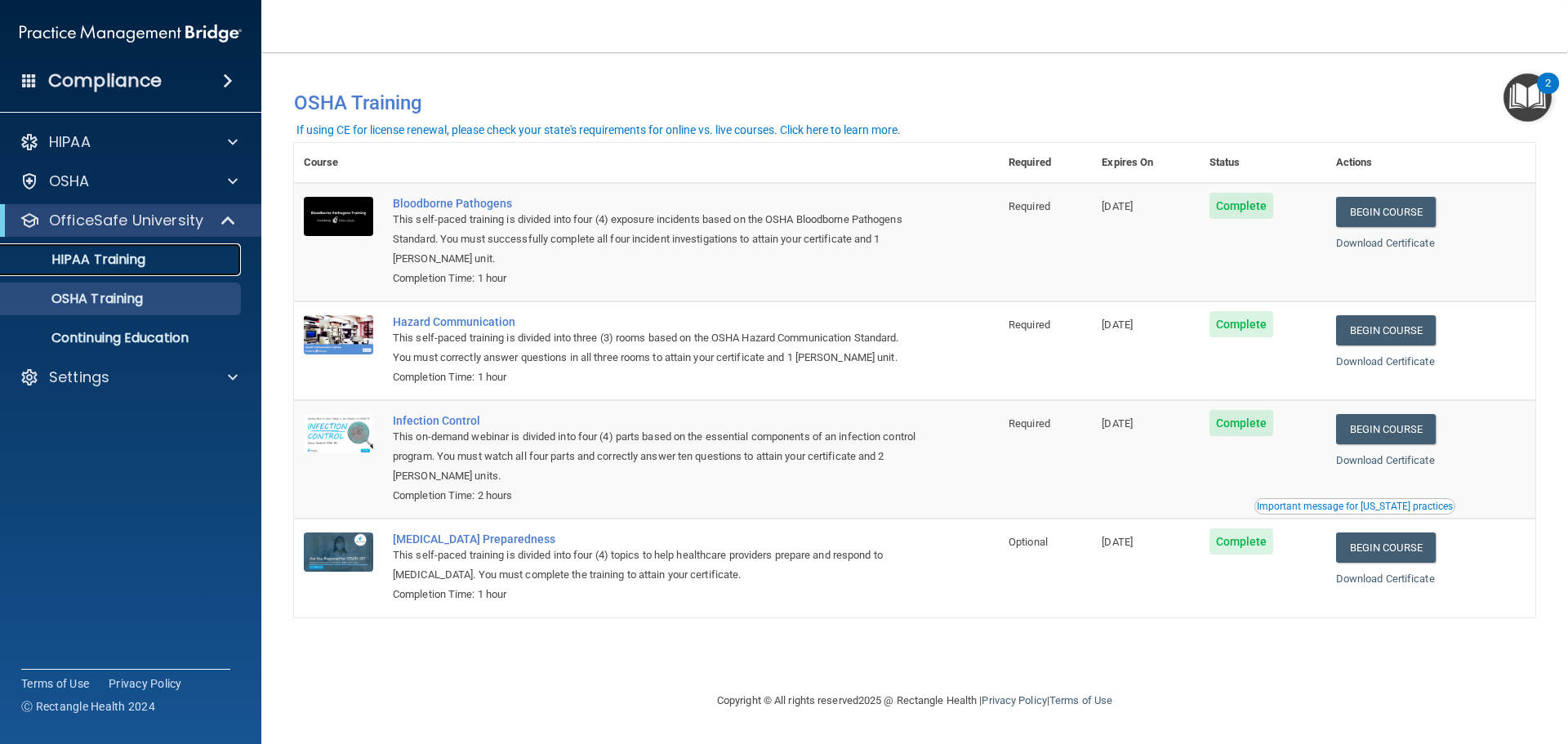
click at [134, 248] on link "HIPAA Training" at bounding box center [112, 259] width 257 height 32
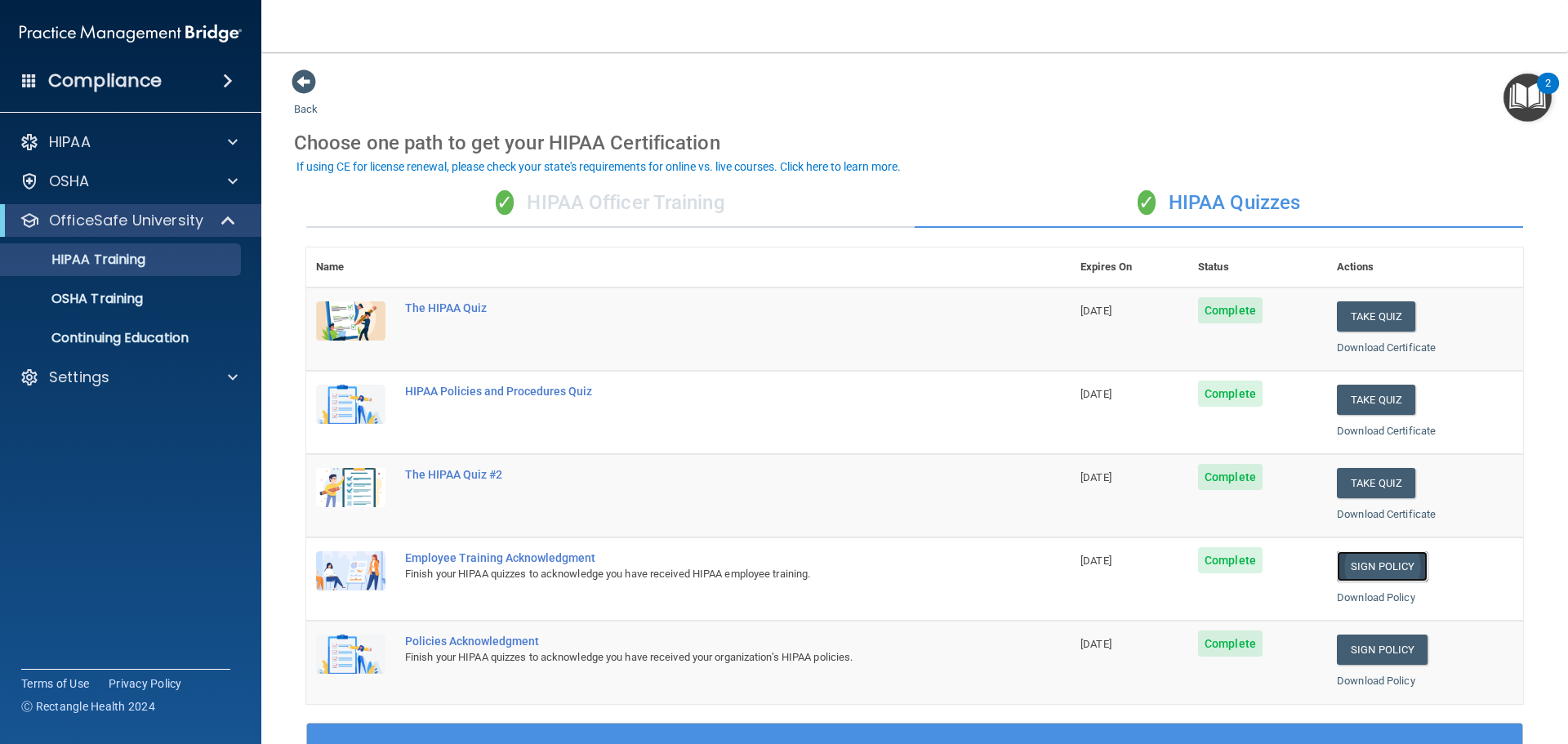
click at [1397, 569] on link "Sign Policy" at bounding box center [1382, 566] width 91 height 31
click at [1397, 649] on link "Sign Policy" at bounding box center [1382, 649] width 91 height 31
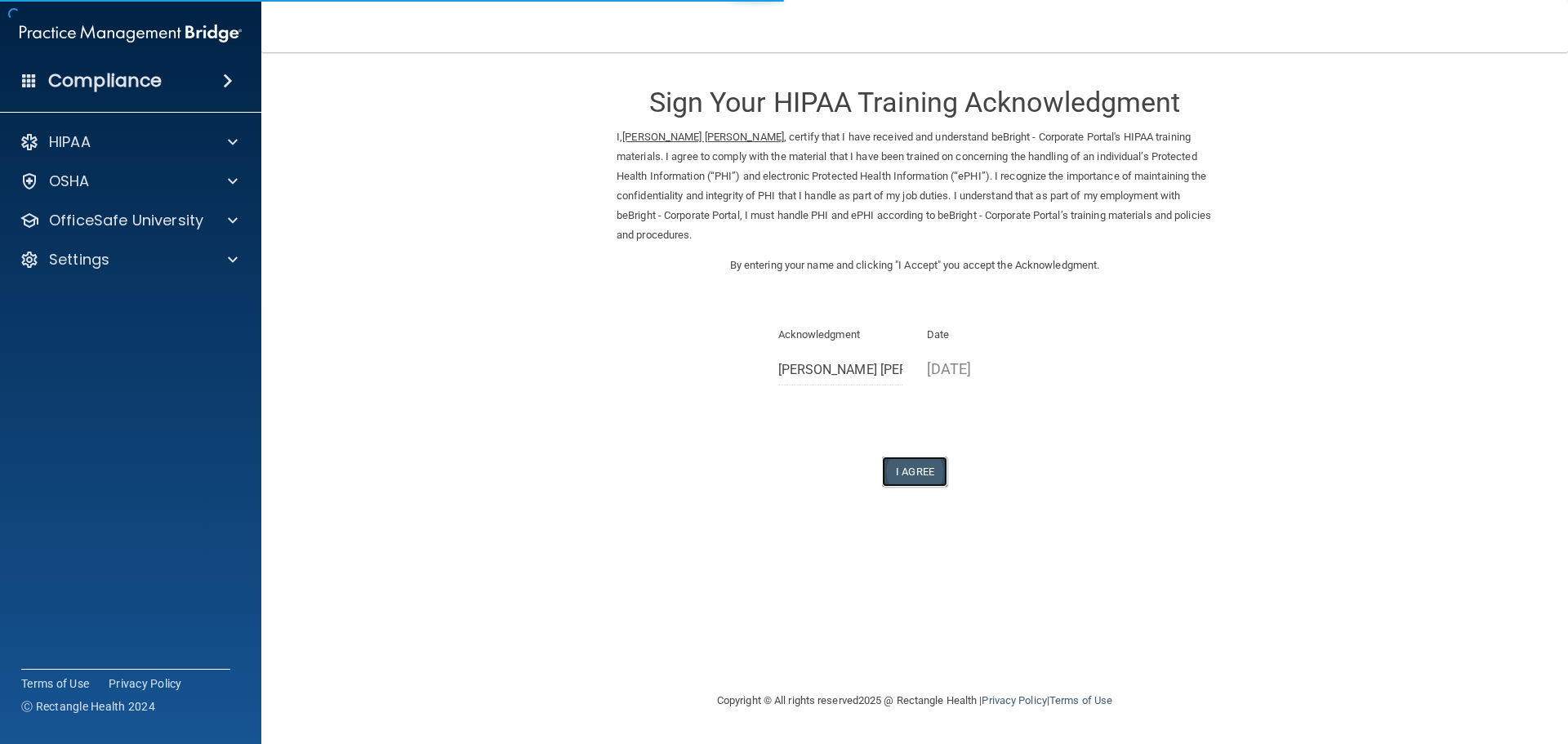
click at [918, 478] on button "I Agree" at bounding box center [915, 472] width 66 height 31
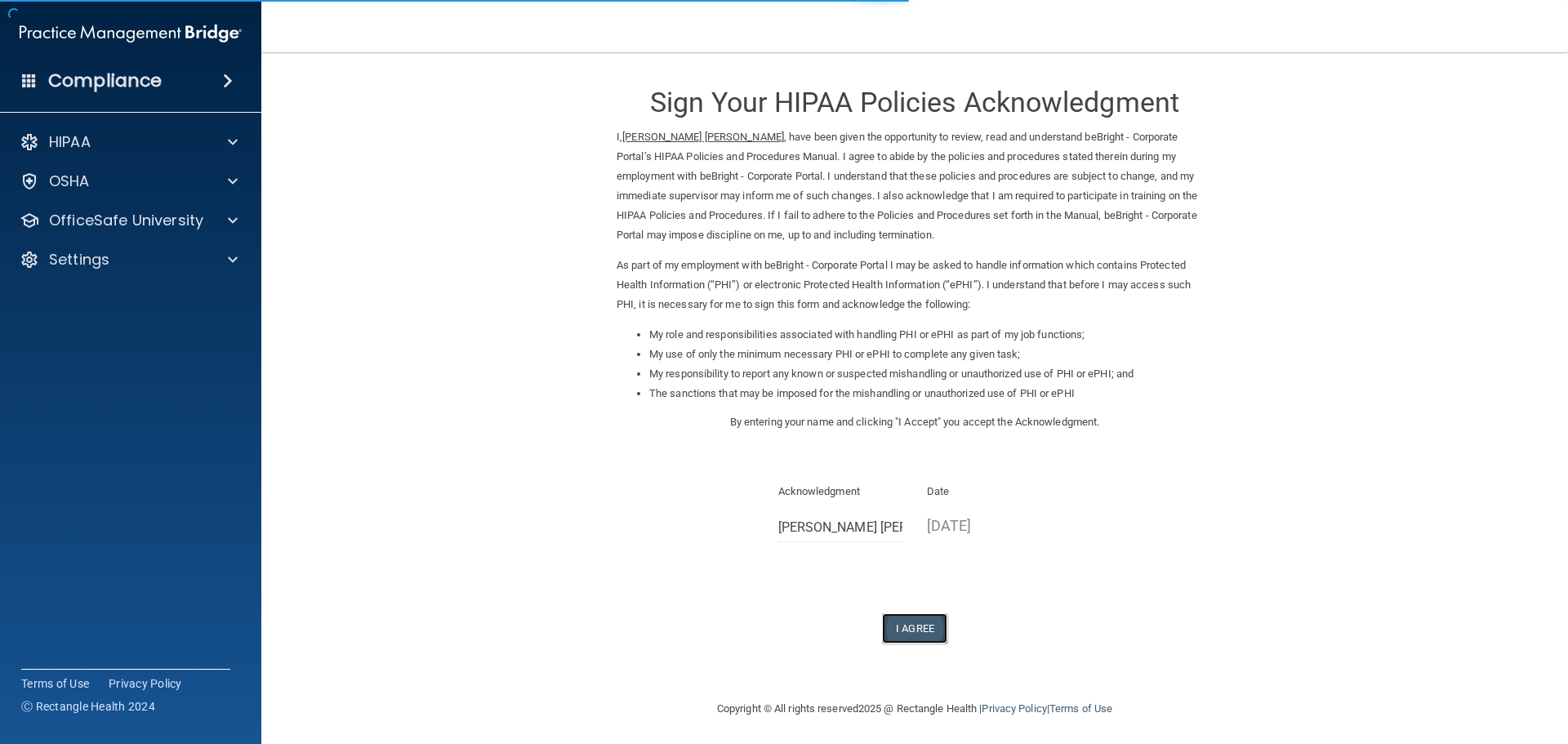
click at [918, 615] on button "I Agree" at bounding box center [915, 628] width 66 height 31
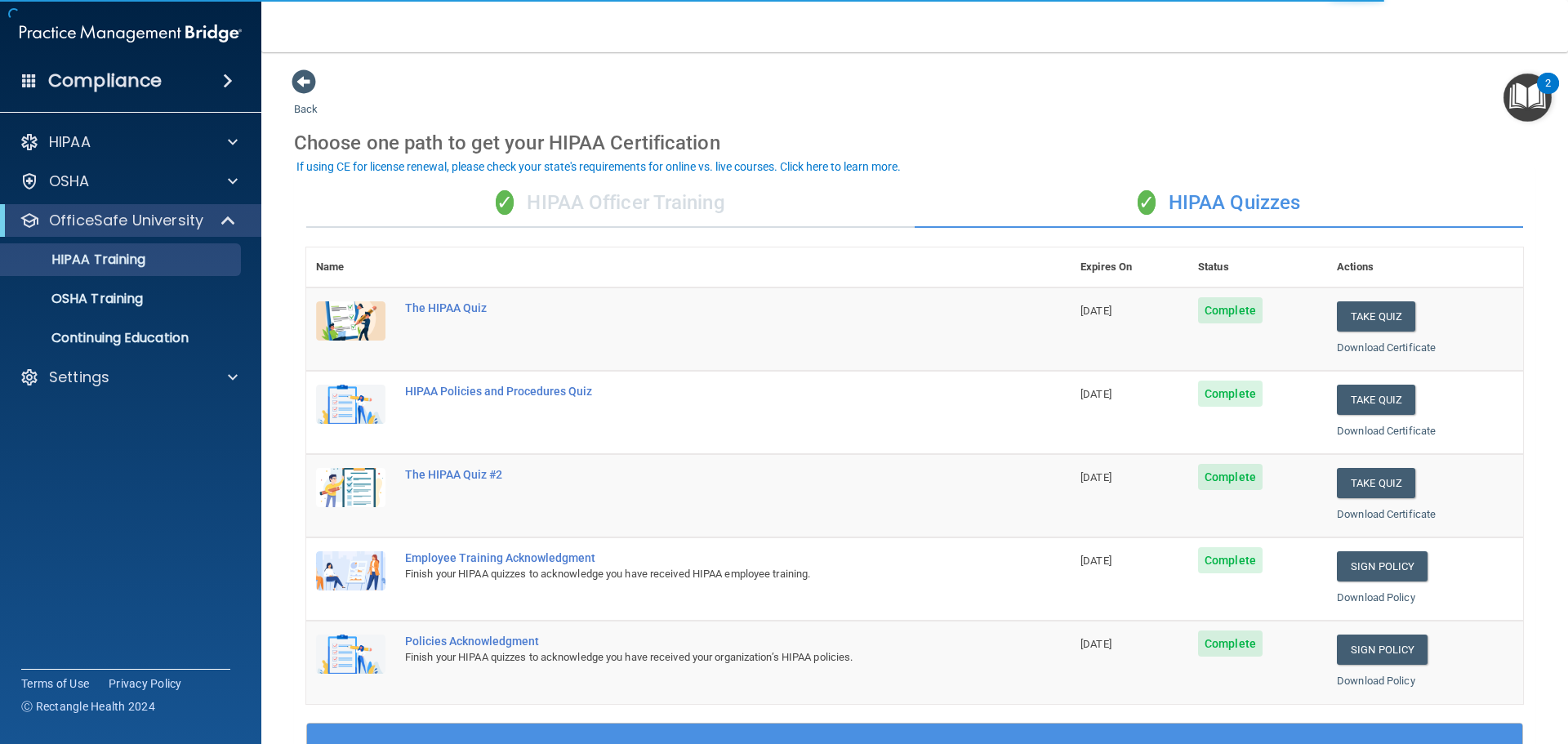
click at [570, 199] on div "✓ HIPAA Officer Training" at bounding box center [610, 203] width 608 height 49
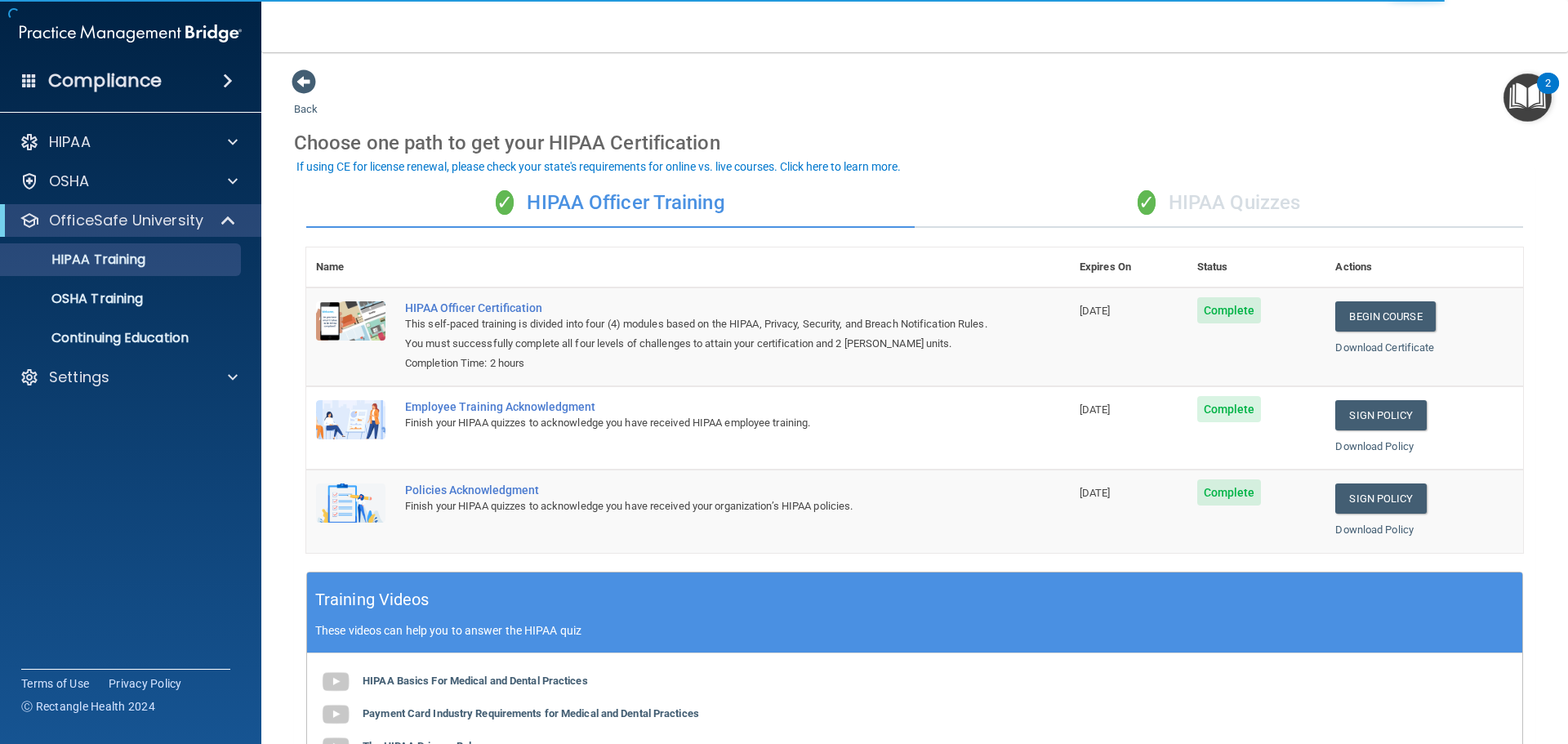
click at [1206, 200] on div "✓ HIPAA Quizzes" at bounding box center [1219, 203] width 608 height 49
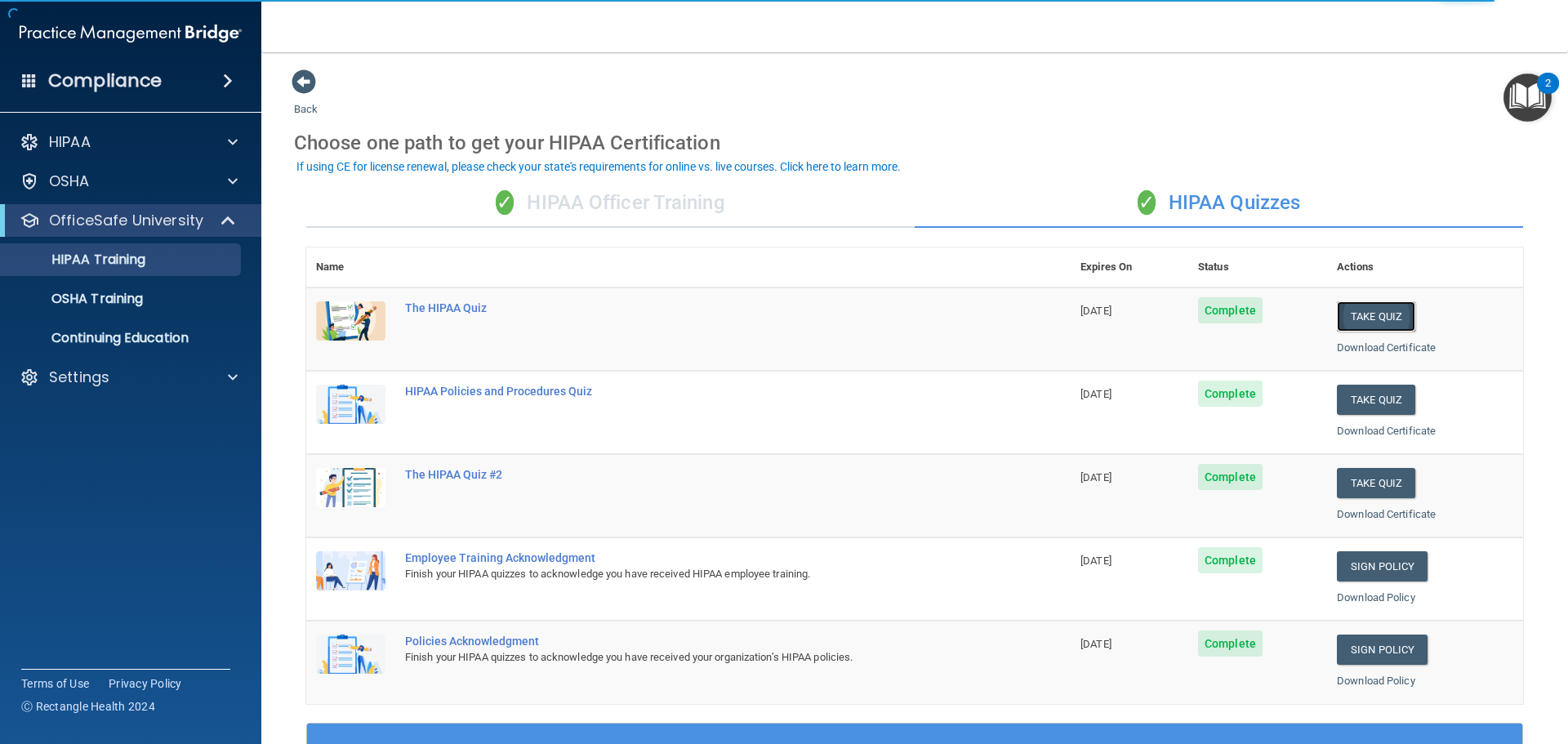
click at [1342, 319] on button "Take Quiz" at bounding box center [1376, 316] width 79 height 31
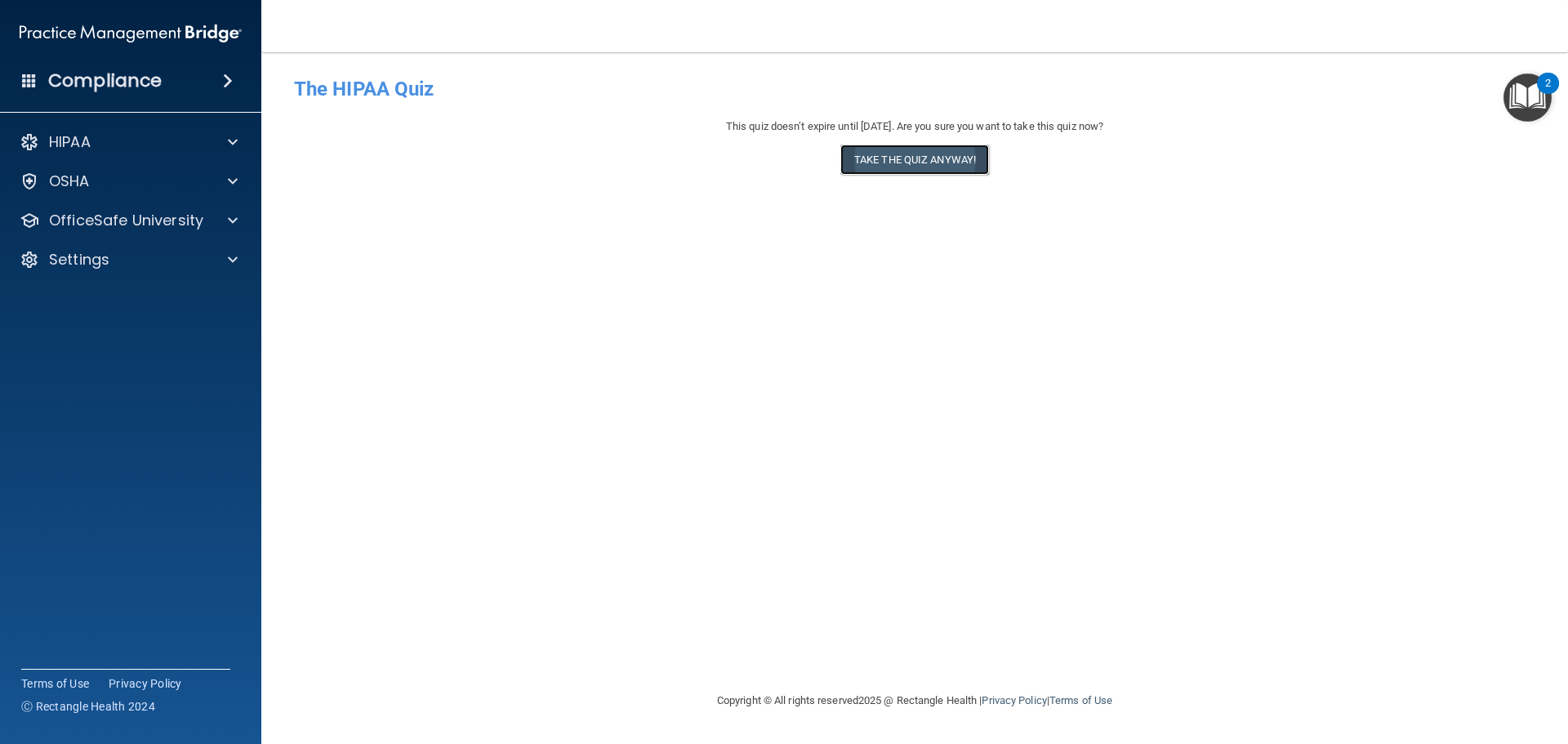
click at [943, 165] on button "Take the quiz anyway!" at bounding box center [915, 159] width 149 height 31
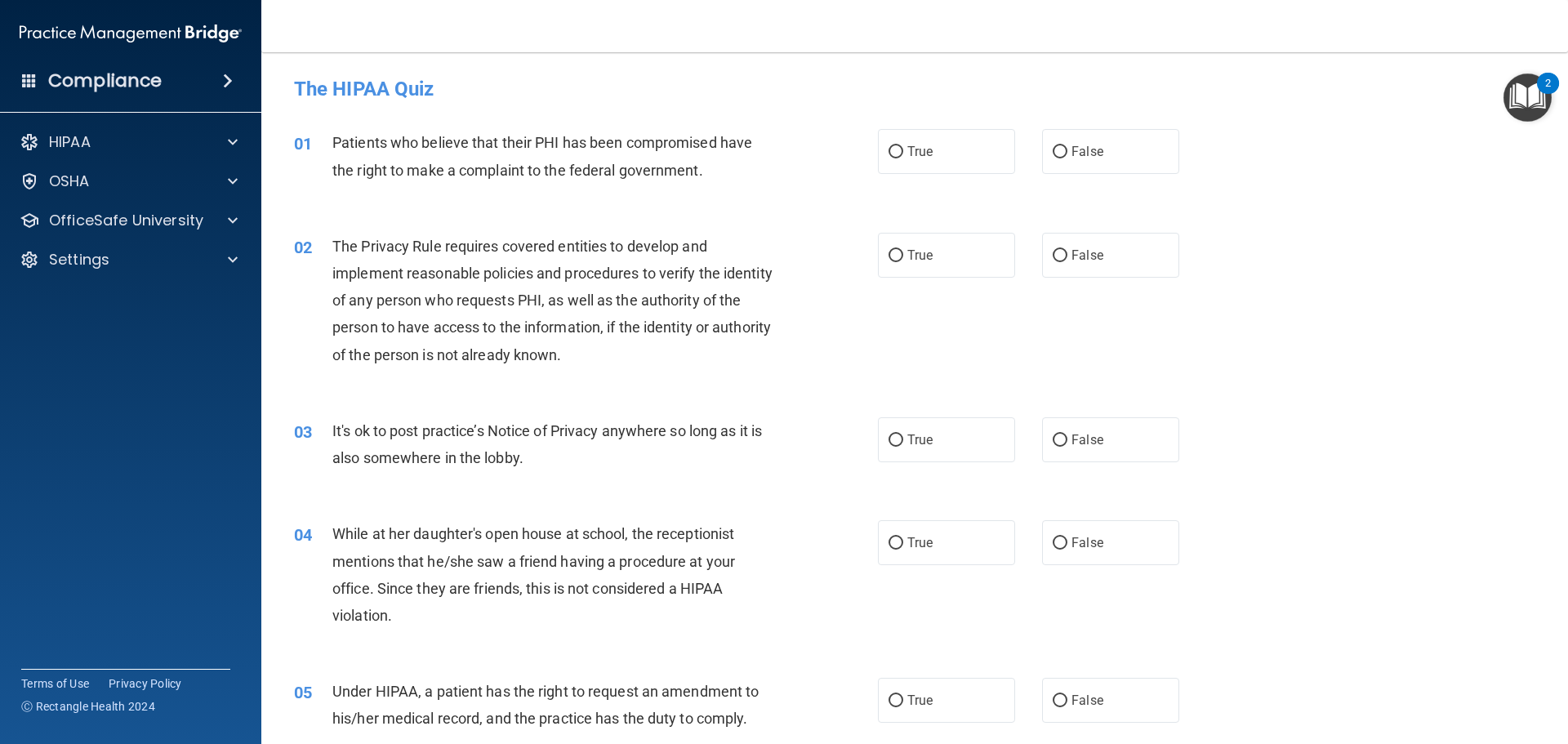
drag, startPoint x: 1037, startPoint y: 31, endPoint x: 836, endPoint y: 125, distance: 221.9
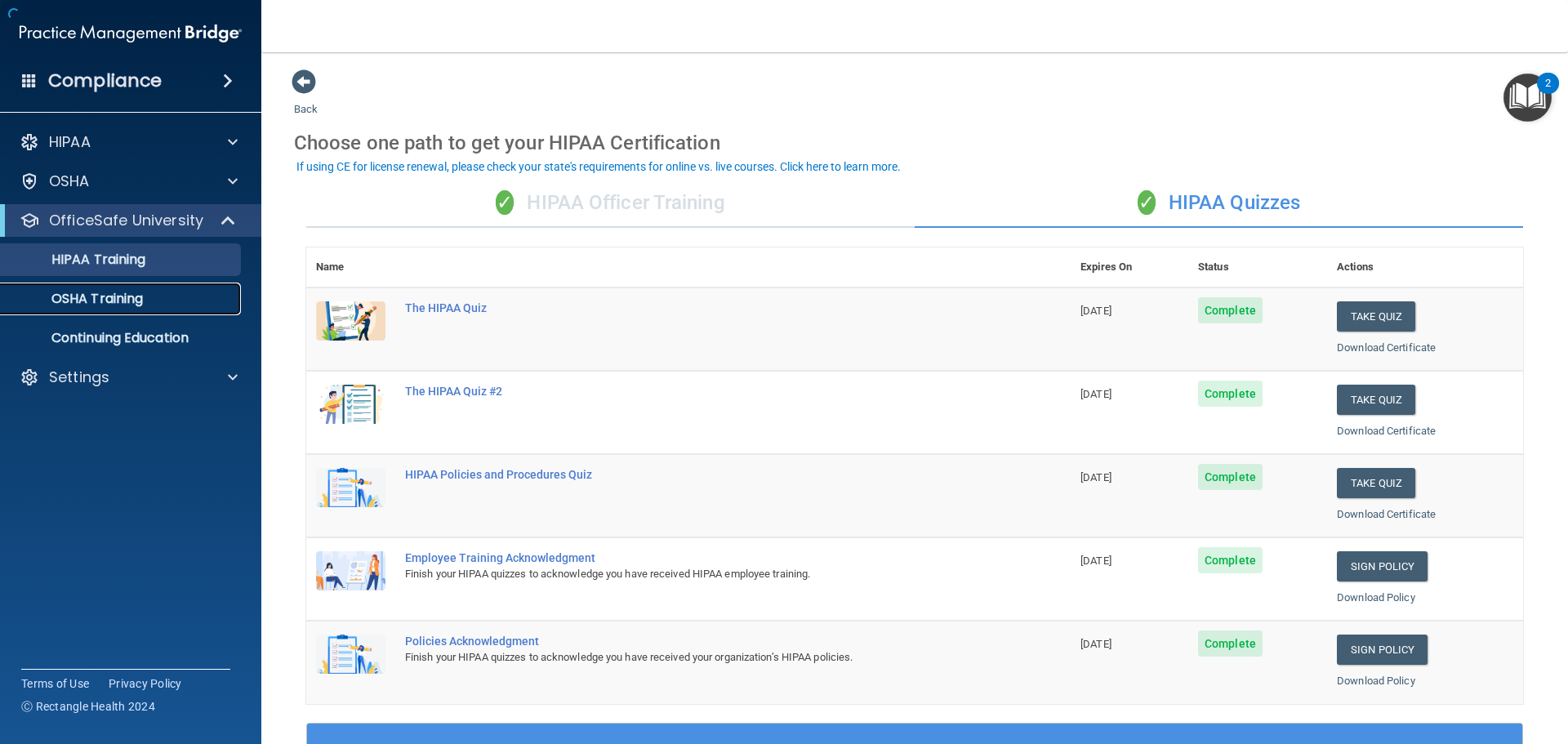
click at [112, 293] on p "OSHA Training" at bounding box center [76, 298] width 132 height 17
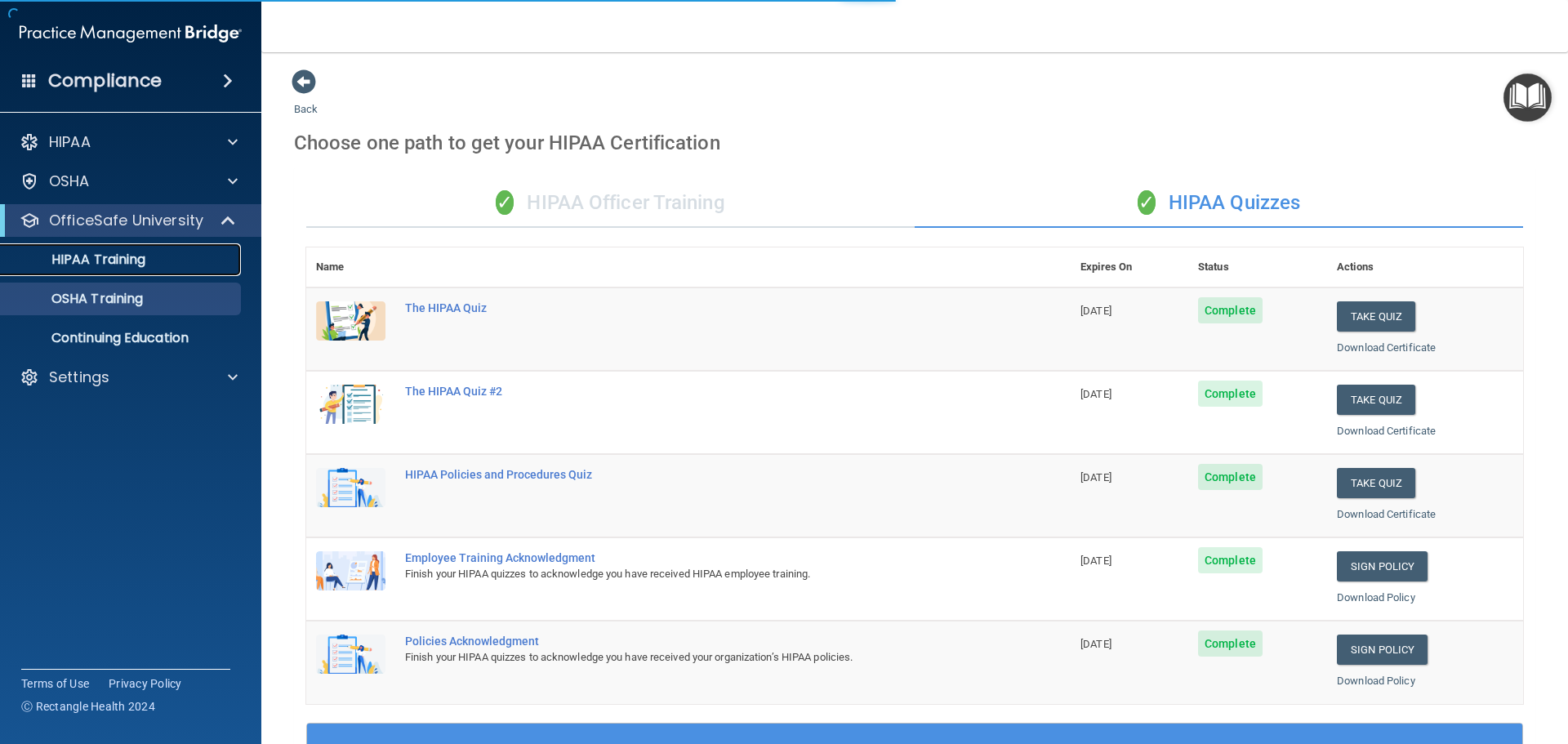
click at [121, 263] on p "HIPAA Training" at bounding box center [78, 259] width 135 height 17
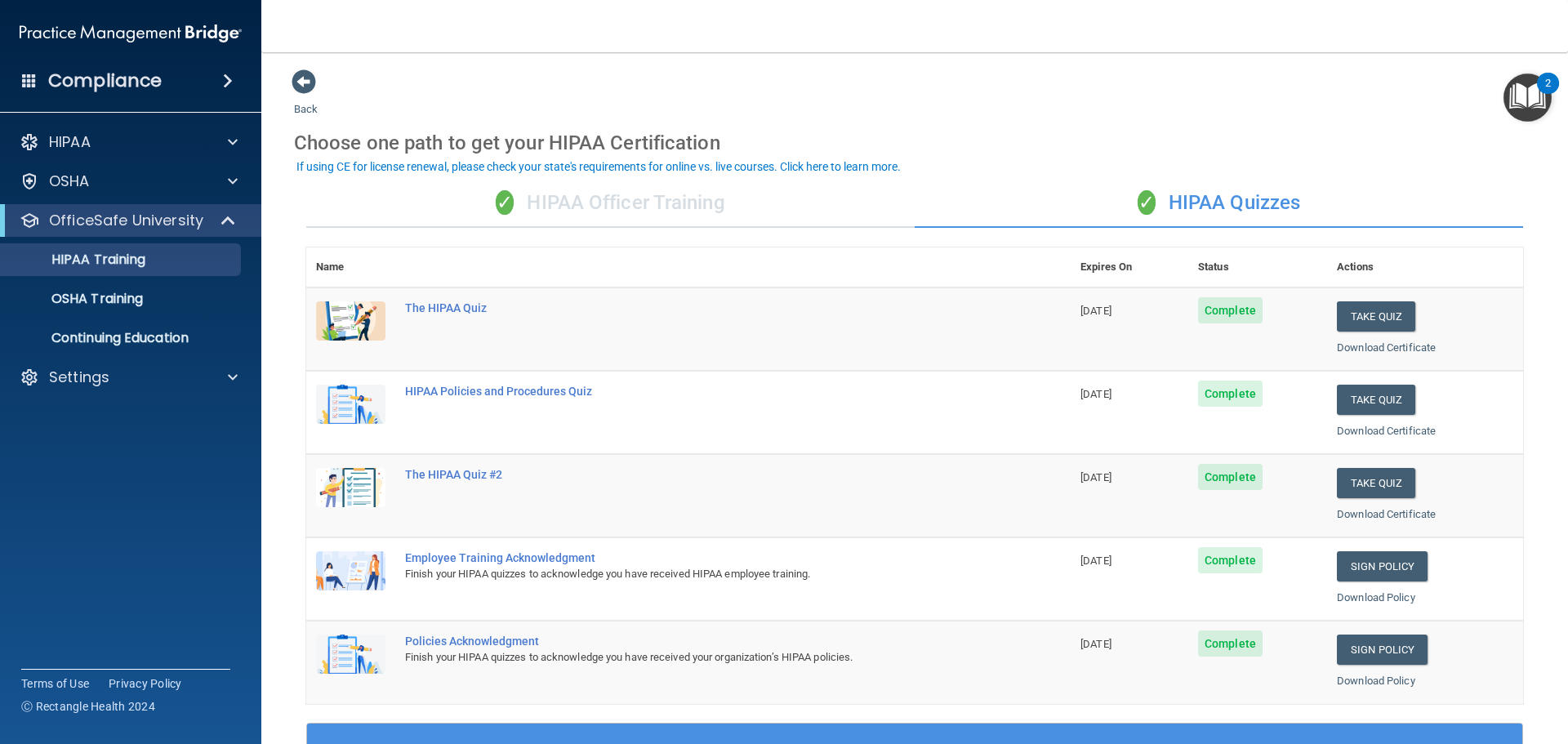
drag, startPoint x: 1374, startPoint y: 309, endPoint x: 837, endPoint y: 373, distance: 540.8
click at [837, 373] on td "HIPAA Policies and Procedures Quiz" at bounding box center [734, 412] width 676 height 83
click at [1367, 316] on button "Take Quiz" at bounding box center [1376, 316] width 79 height 31
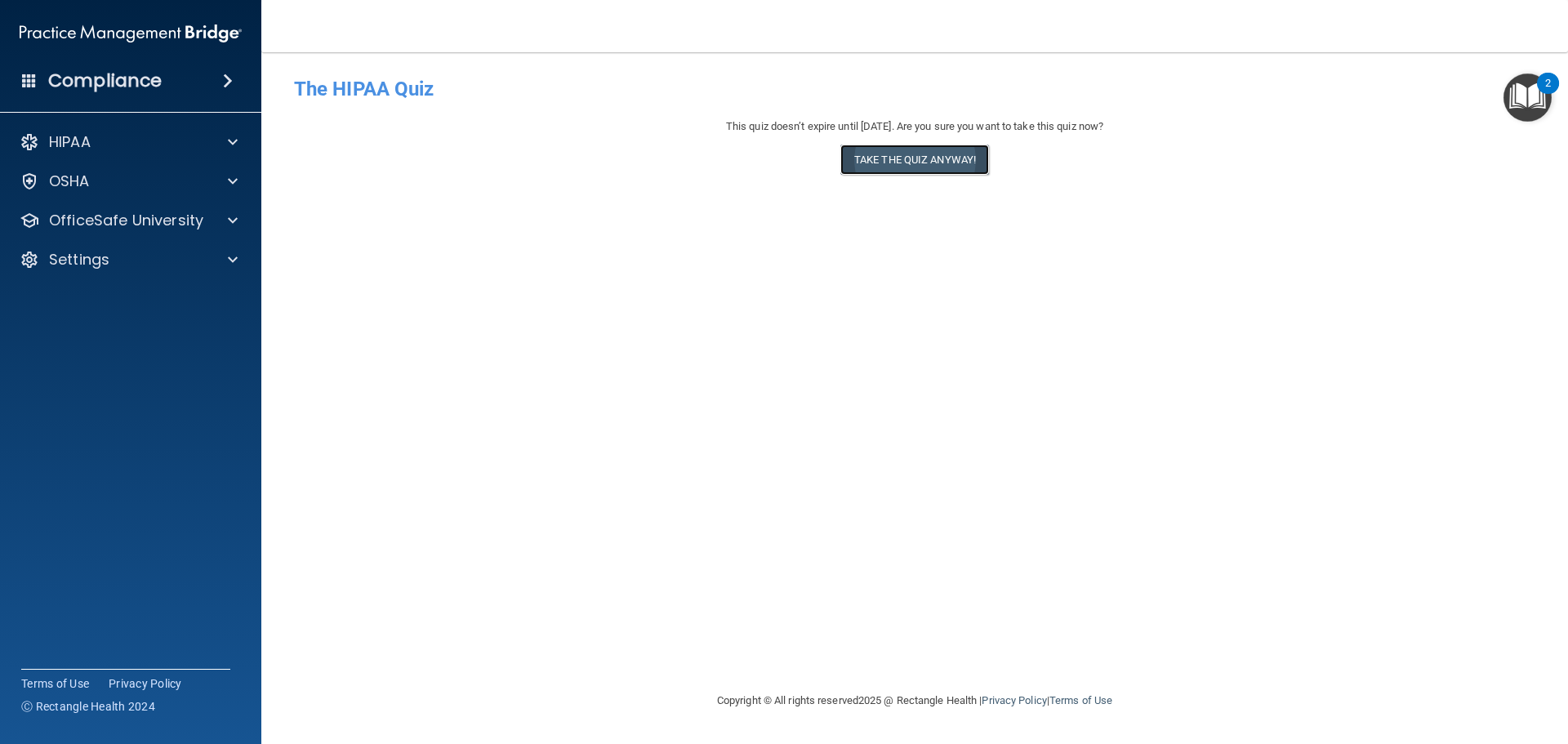
click at [931, 155] on button "Take the quiz anyway!" at bounding box center [915, 159] width 149 height 31
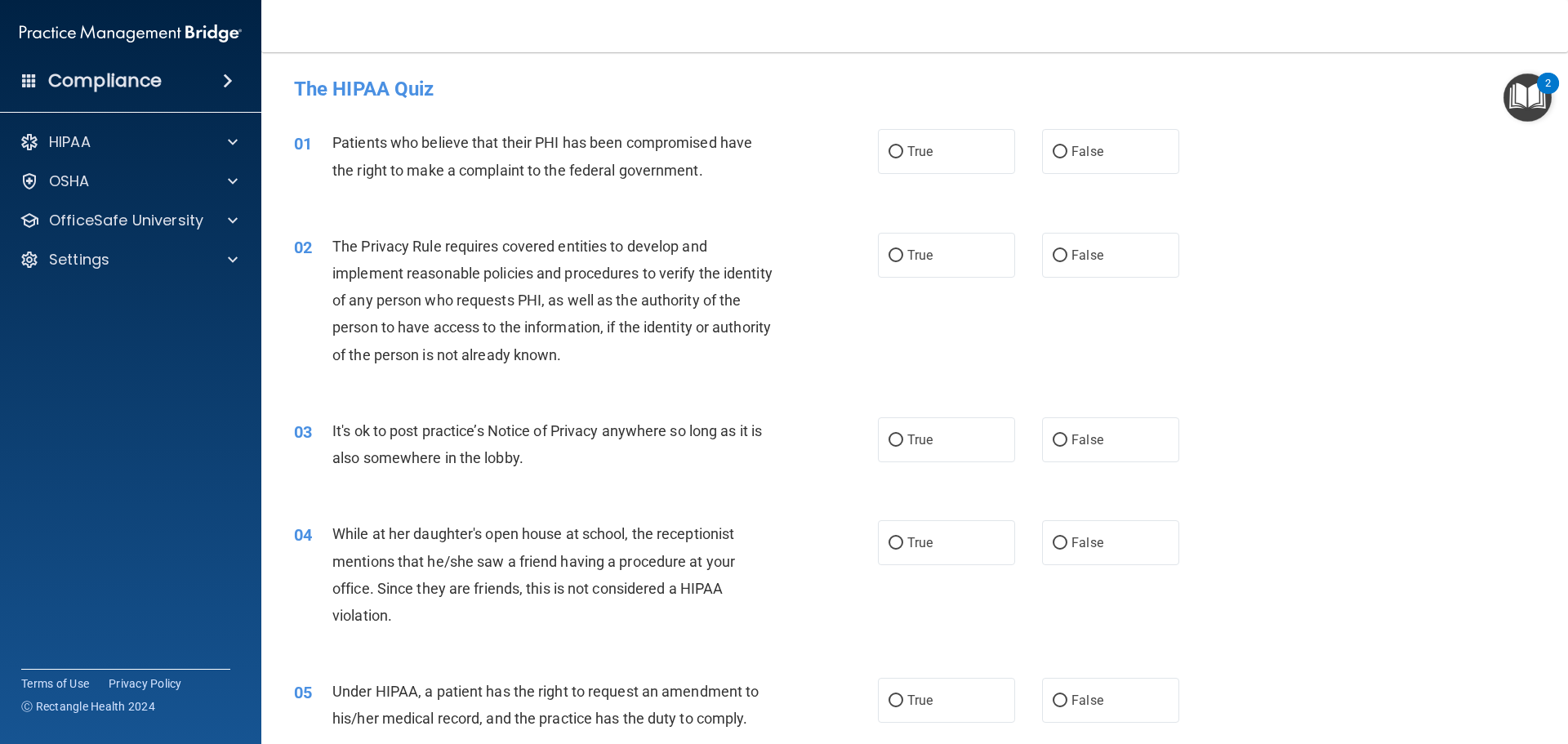
click at [931, 180] on div "01 Patients who believe that their PHI has been compromised have the right to m…" at bounding box center [915, 160] width 1266 height 103
click at [931, 168] on label "True" at bounding box center [946, 151] width 137 height 45
click at [904, 158] on input "True" at bounding box center [896, 152] width 15 height 12
radio input "true"
click at [899, 256] on label "True" at bounding box center [946, 255] width 137 height 45
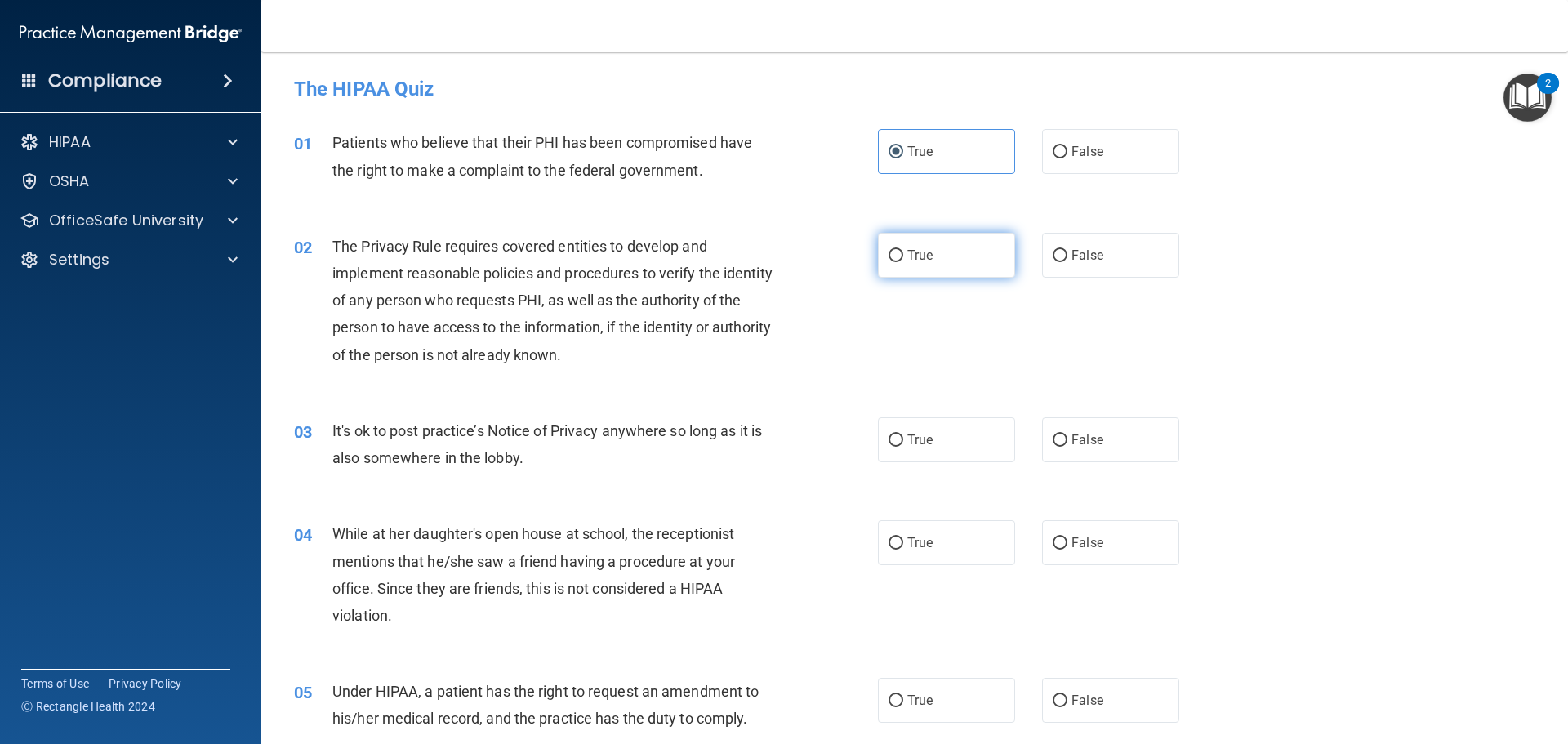
click at [899, 256] on input "True" at bounding box center [896, 256] width 15 height 12
radio input "true"
click at [894, 446] on input "True" at bounding box center [896, 440] width 15 height 12
radio input "true"
click at [892, 531] on label "True" at bounding box center [946, 542] width 137 height 45
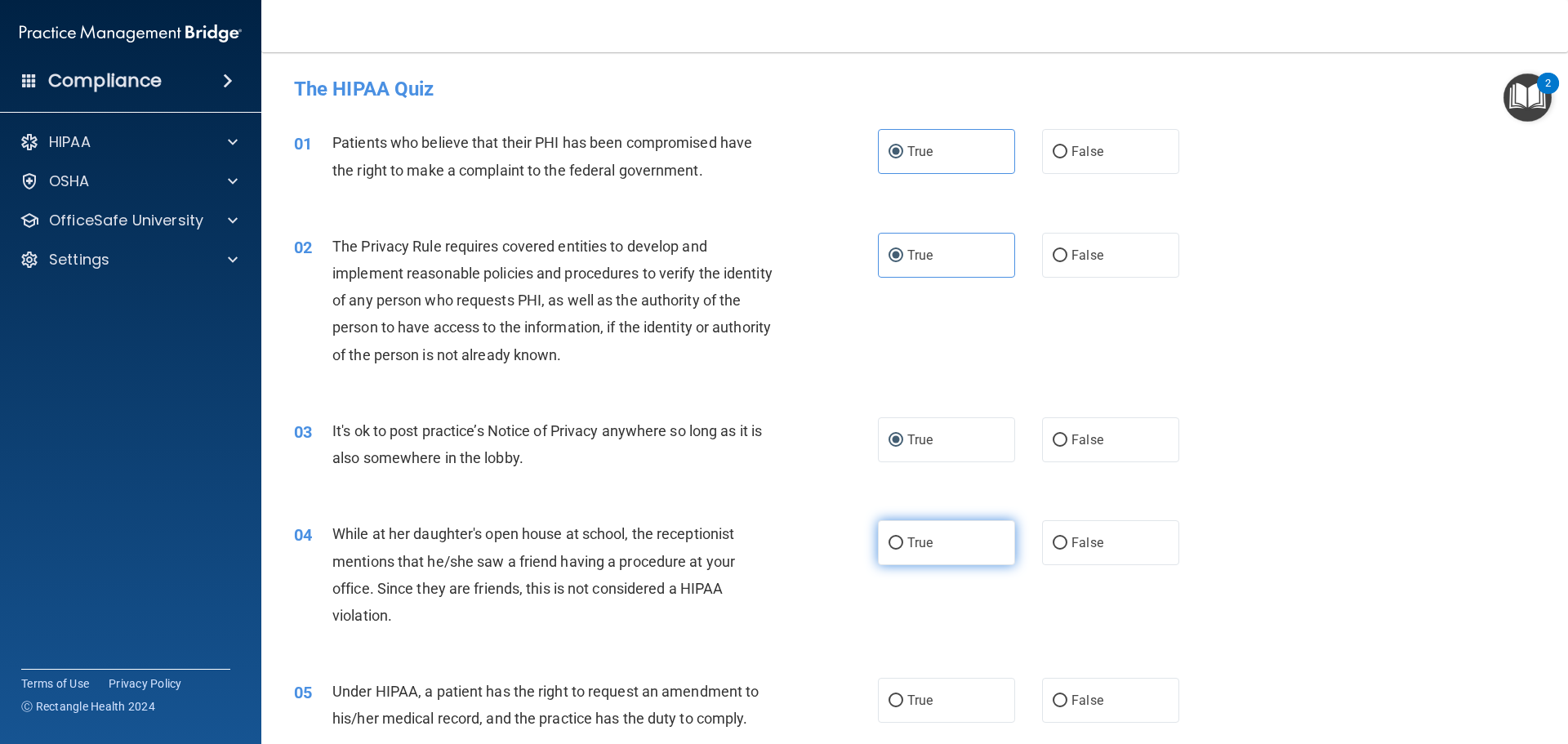
click at [892, 537] on input "True" at bounding box center [896, 544] width 15 height 12
radio input "true"
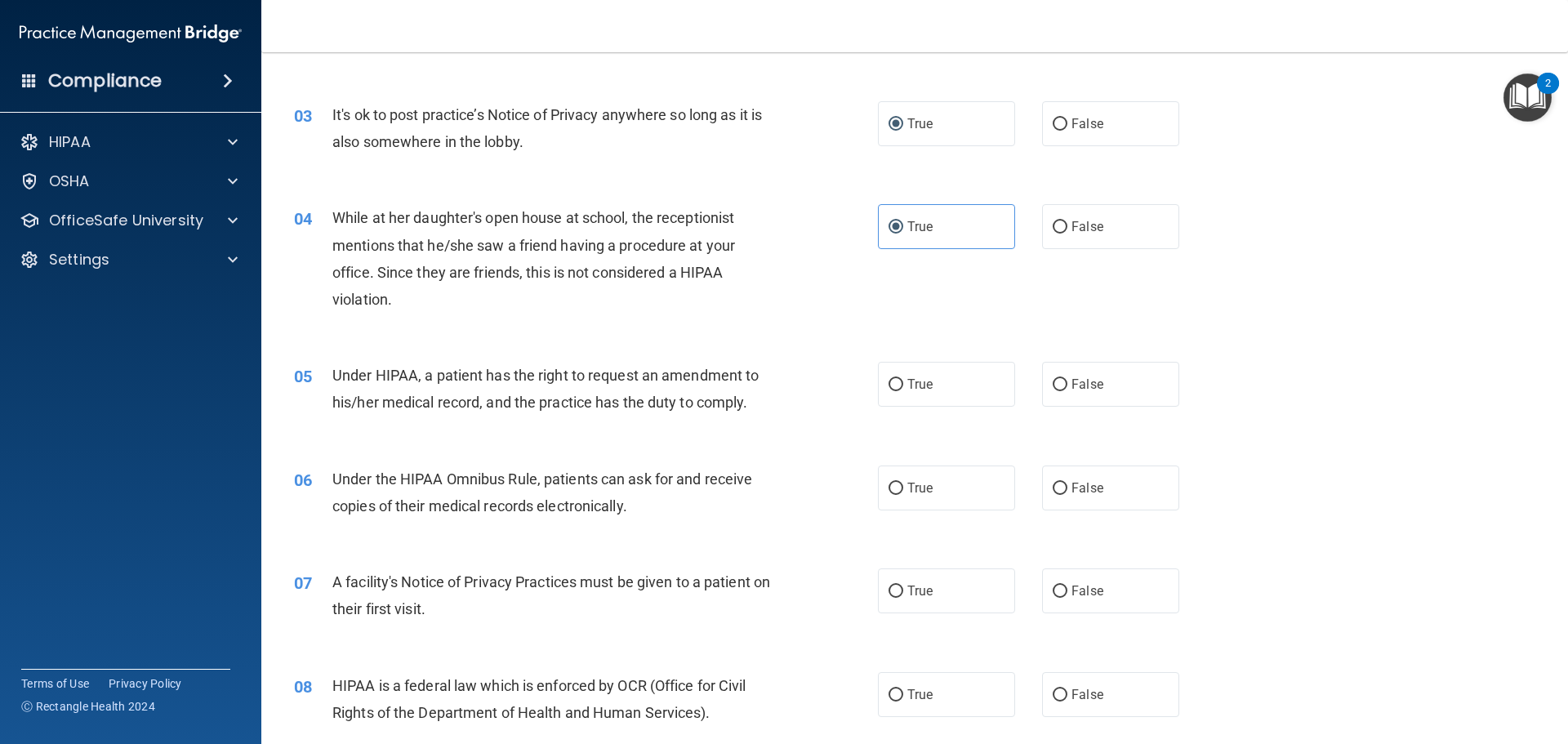
scroll to position [326, 0]
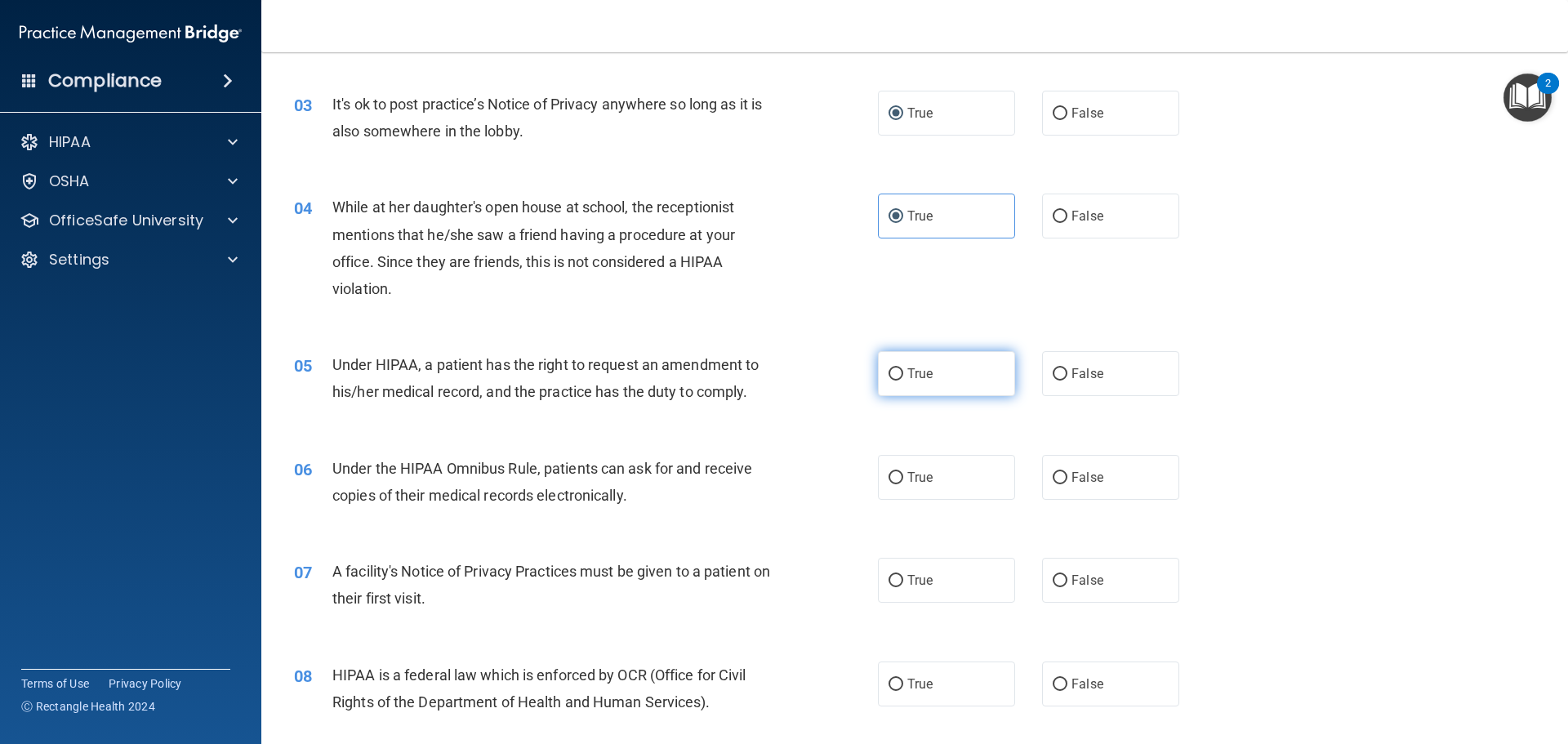
click at [896, 381] on input "True" at bounding box center [896, 375] width 15 height 12
radio input "true"
click at [908, 473] on span "True" at bounding box center [920, 477] width 25 height 16
click at [904, 473] on input "True" at bounding box center [896, 478] width 15 height 12
radio input "true"
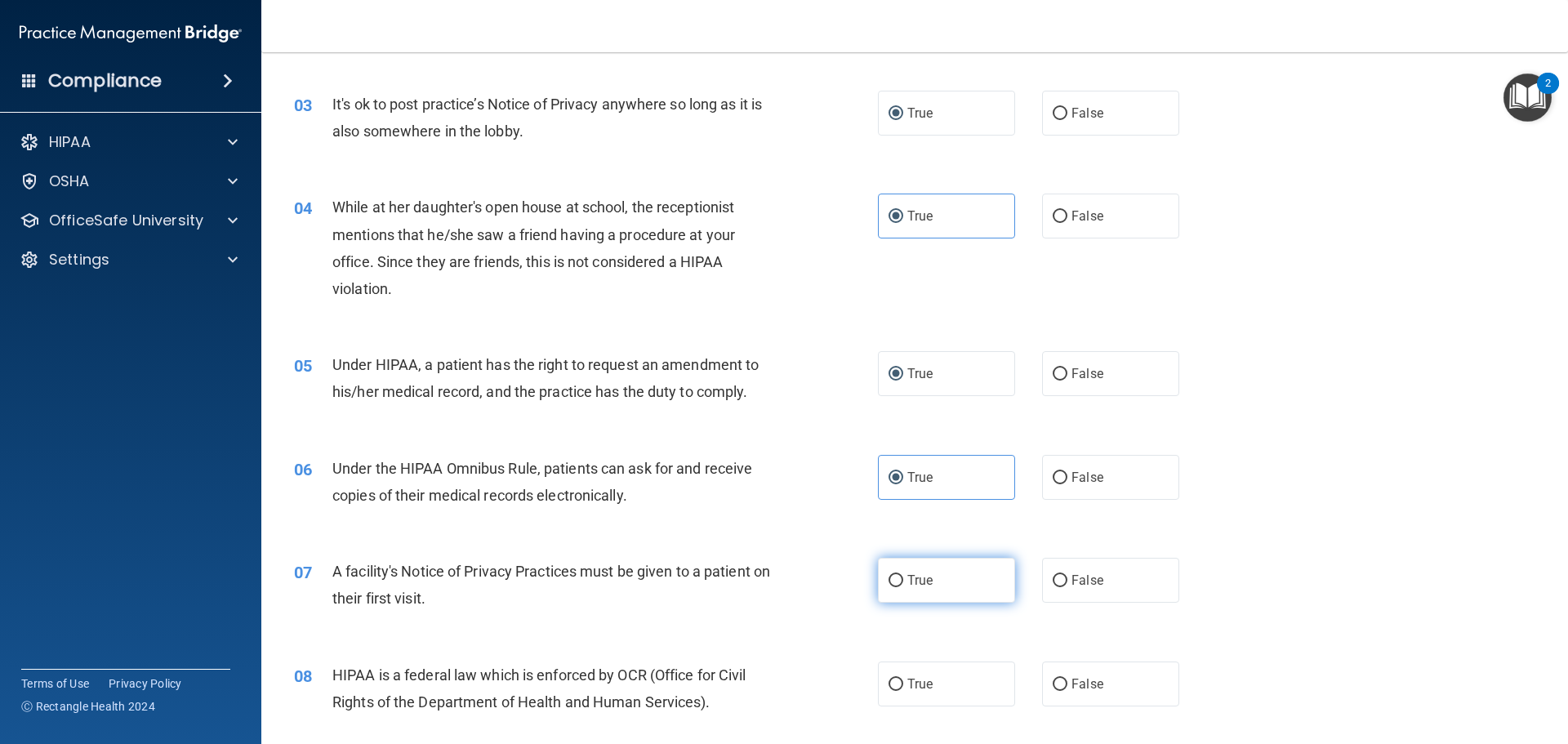
click at [908, 581] on span "True" at bounding box center [920, 580] width 25 height 16
click at [903, 581] on input "True" at bounding box center [896, 581] width 15 height 12
radio input "true"
click at [896, 676] on label "True" at bounding box center [946, 684] width 137 height 45
click at [896, 678] on input "True" at bounding box center [896, 684] width 15 height 12
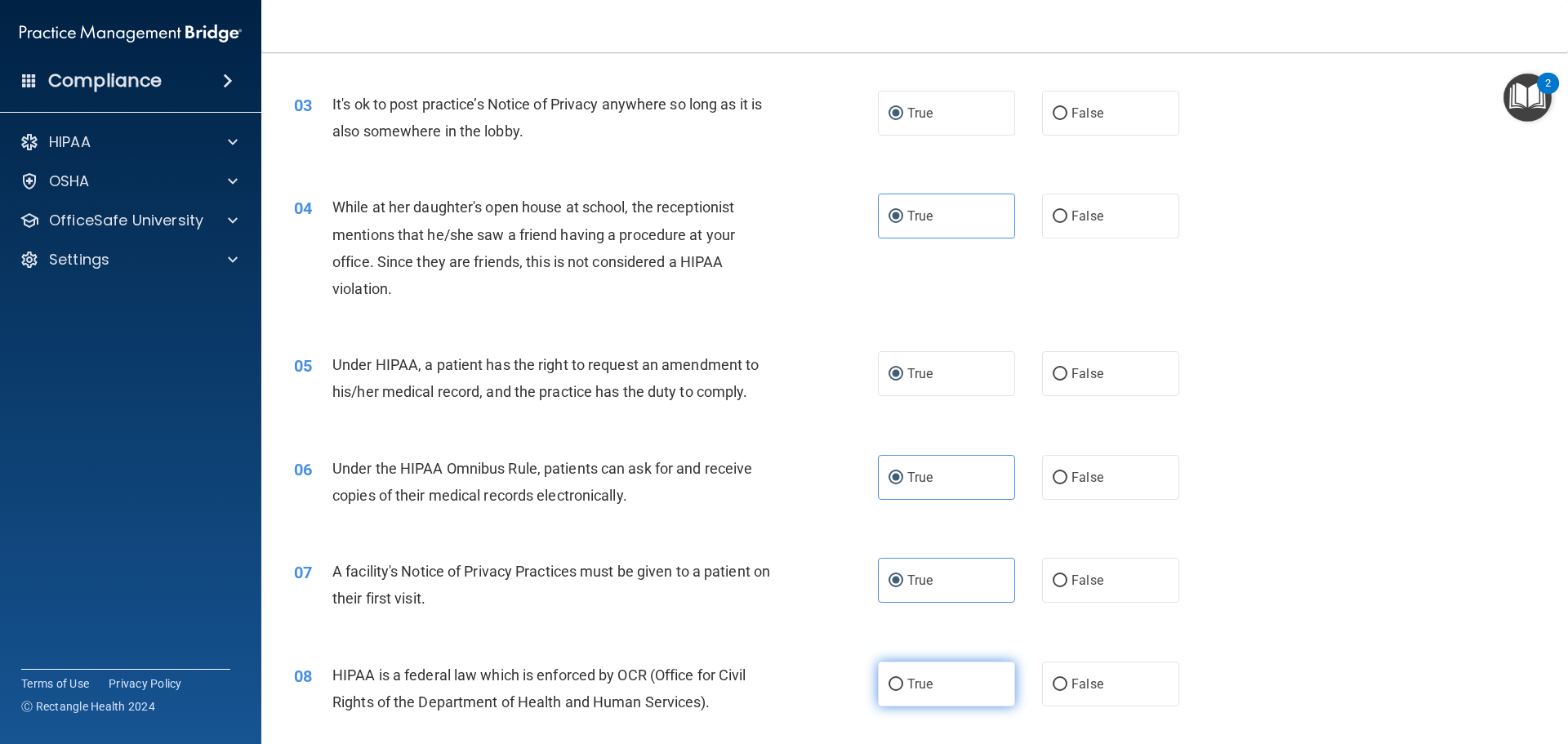
radio input "true"
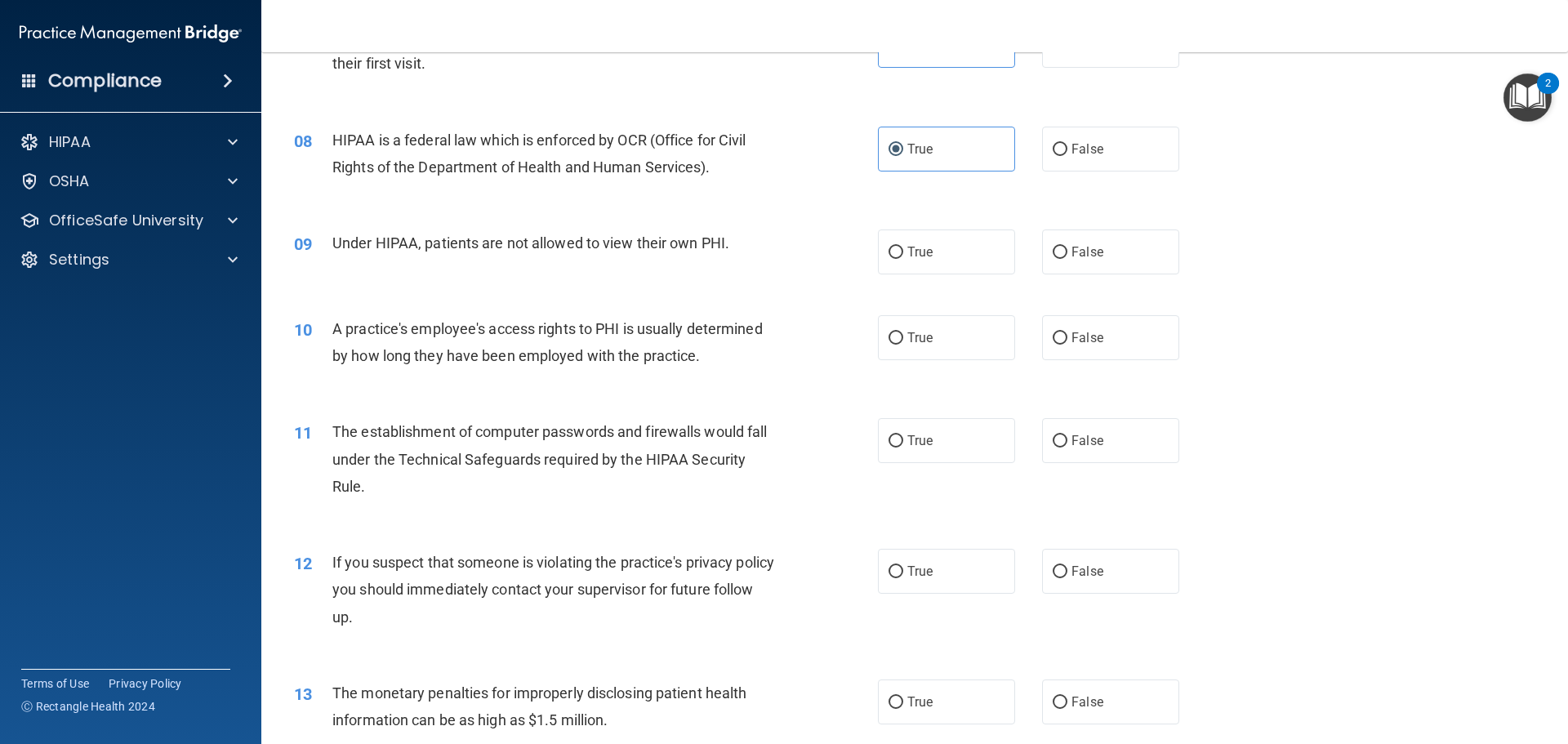
scroll to position [898, 0]
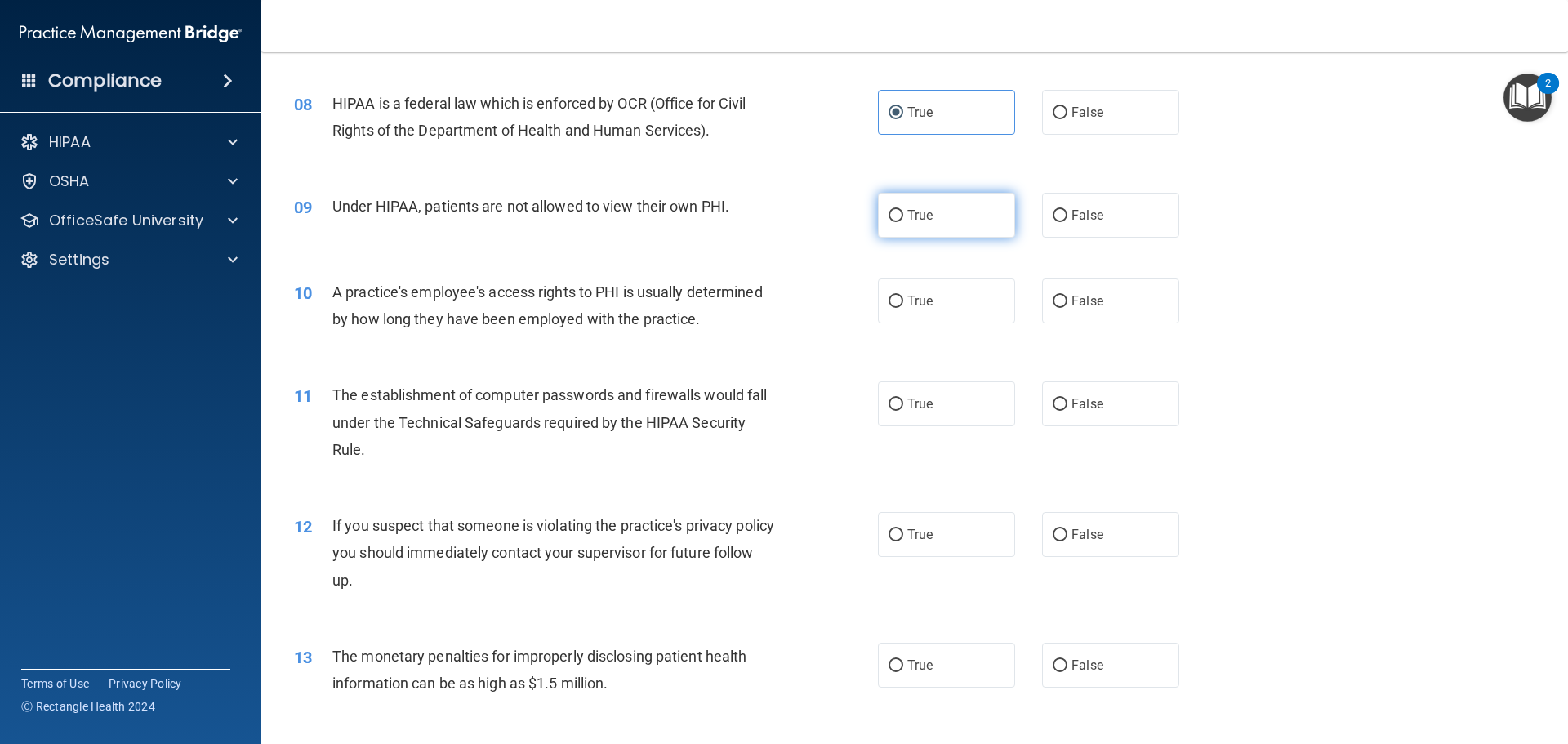
click at [907, 228] on label "True" at bounding box center [946, 214] width 137 height 45
click at [904, 222] on input "True" at bounding box center [896, 216] width 15 height 12
radio input "true"
click at [908, 306] on span "True" at bounding box center [920, 301] width 25 height 16
click at [904, 306] on input "True" at bounding box center [896, 302] width 15 height 12
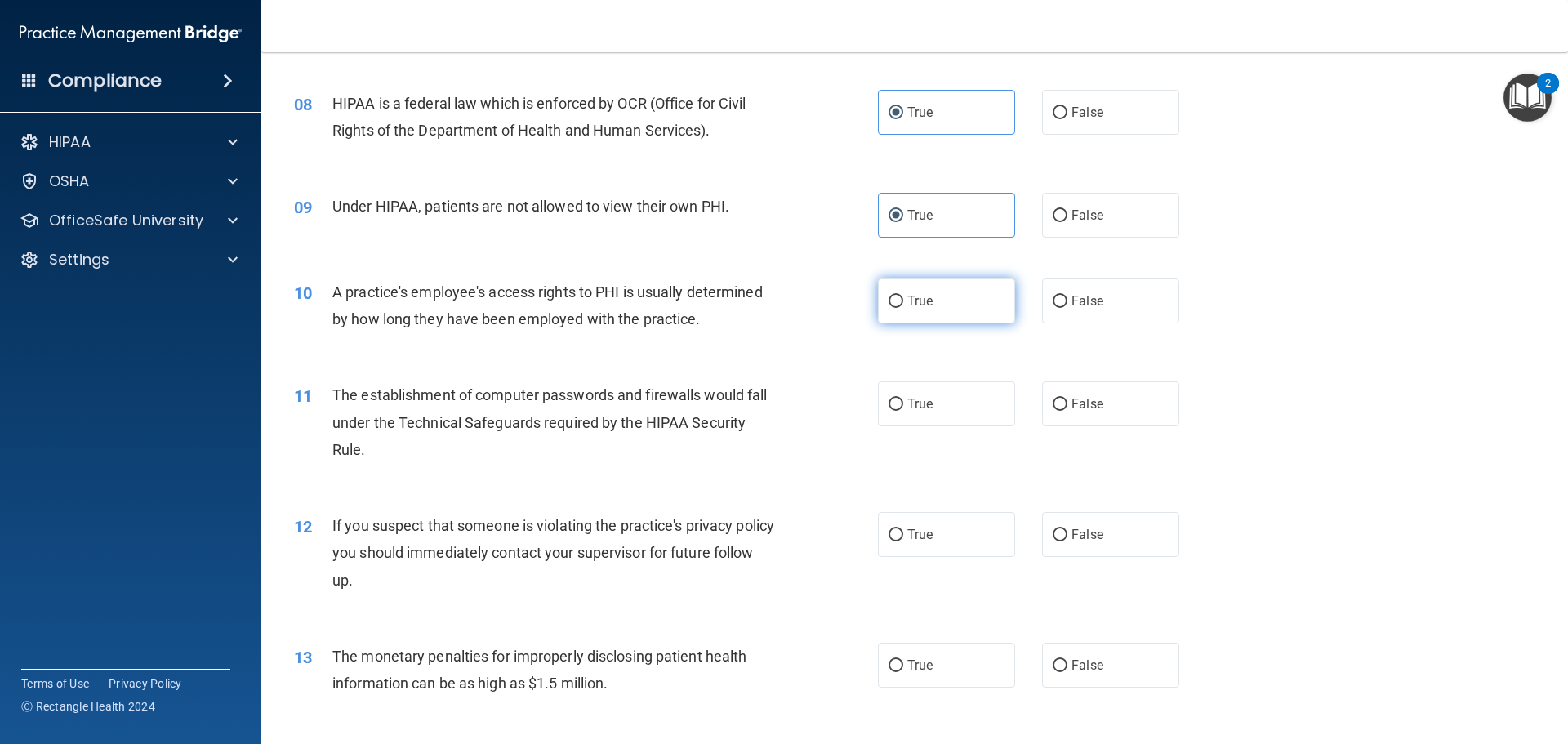
radio input "true"
click at [898, 408] on label "True" at bounding box center [946, 404] width 137 height 45
click at [898, 408] on input "True" at bounding box center [896, 404] width 15 height 12
radio input "true"
click at [908, 521] on label "True" at bounding box center [946, 534] width 137 height 45
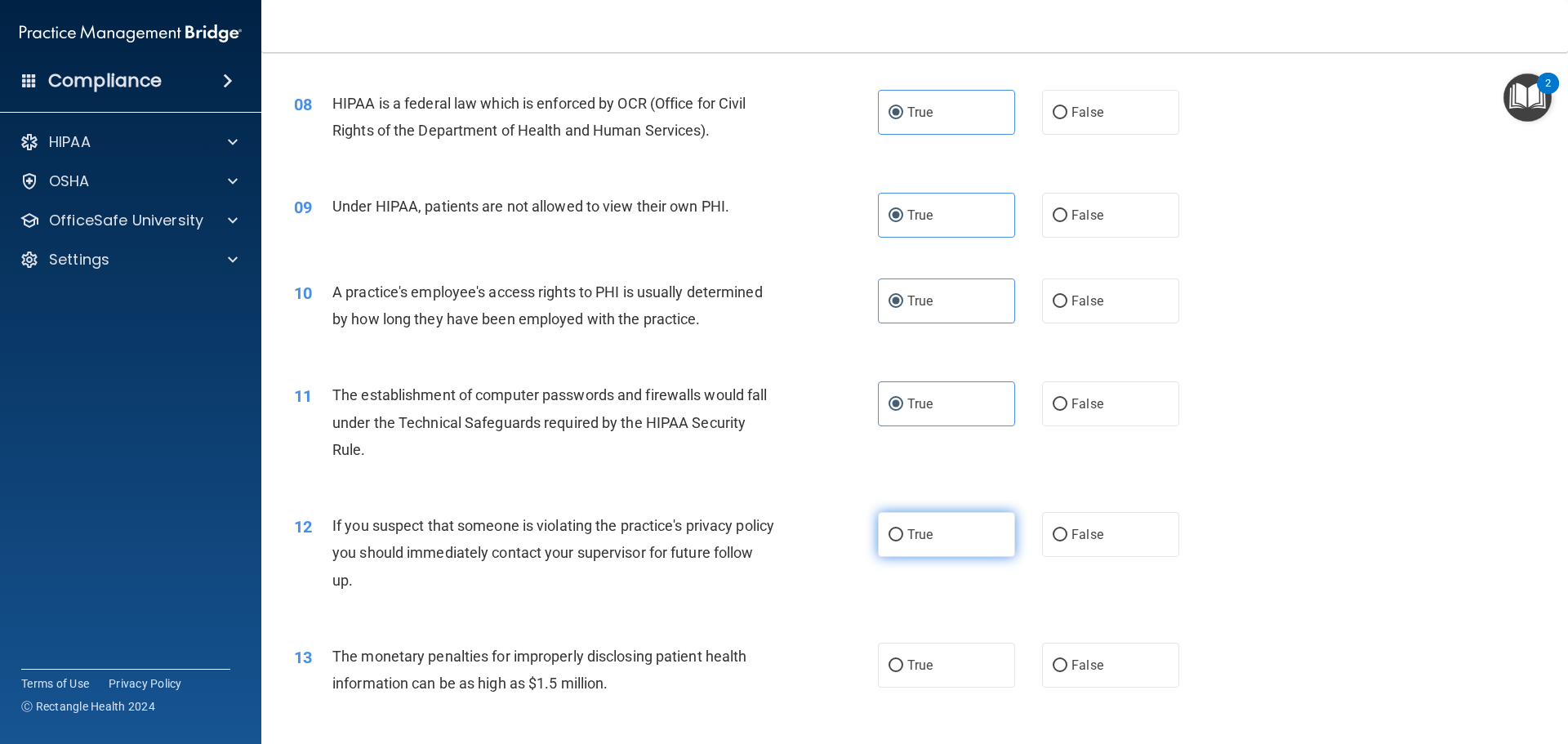
click at [904, 530] on input "True" at bounding box center [896, 536] width 15 height 12
radio input "true"
click at [895, 674] on label "True" at bounding box center [946, 664] width 137 height 45
click at [895, 672] on input "True" at bounding box center [896, 666] width 15 height 12
radio input "true"
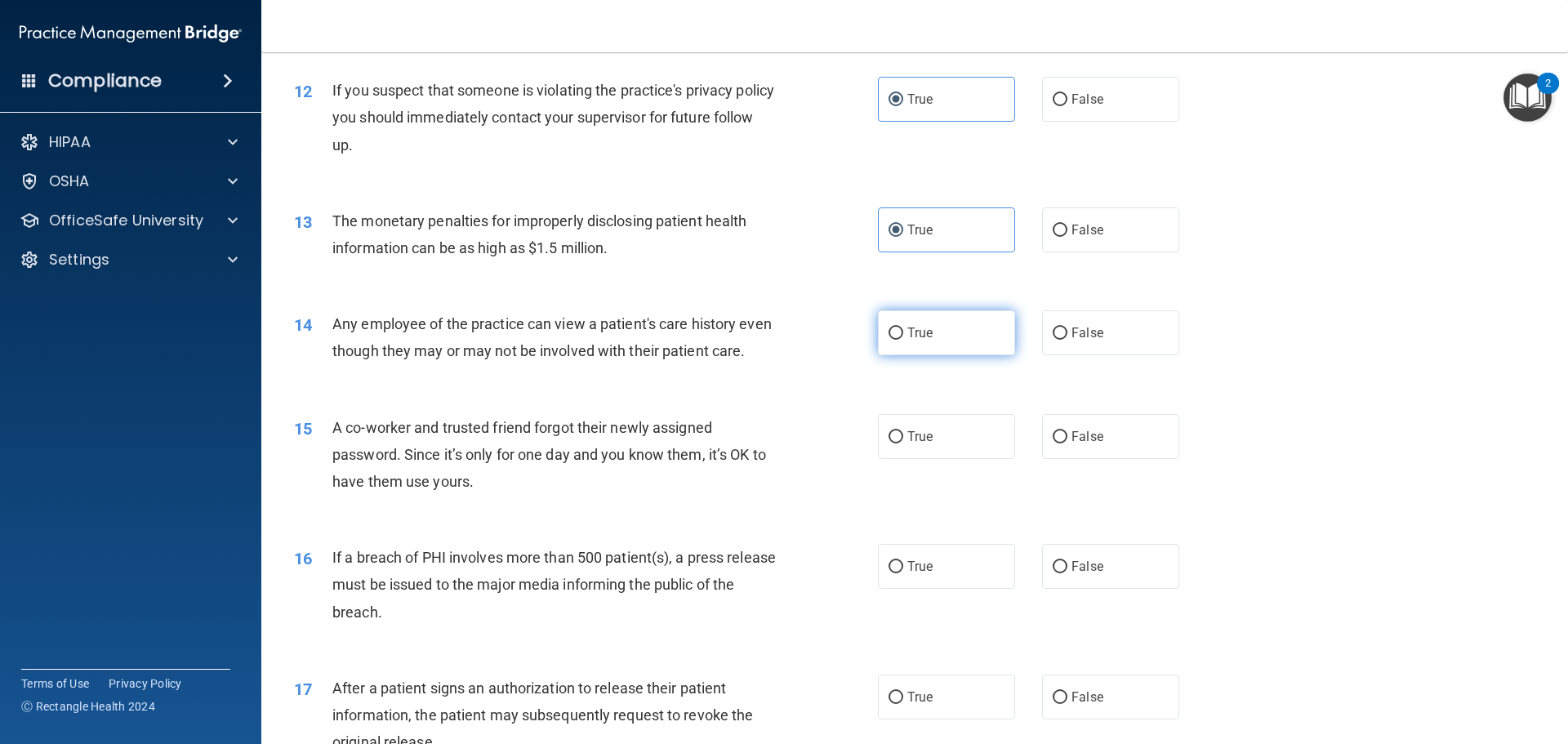
scroll to position [1470, 0]
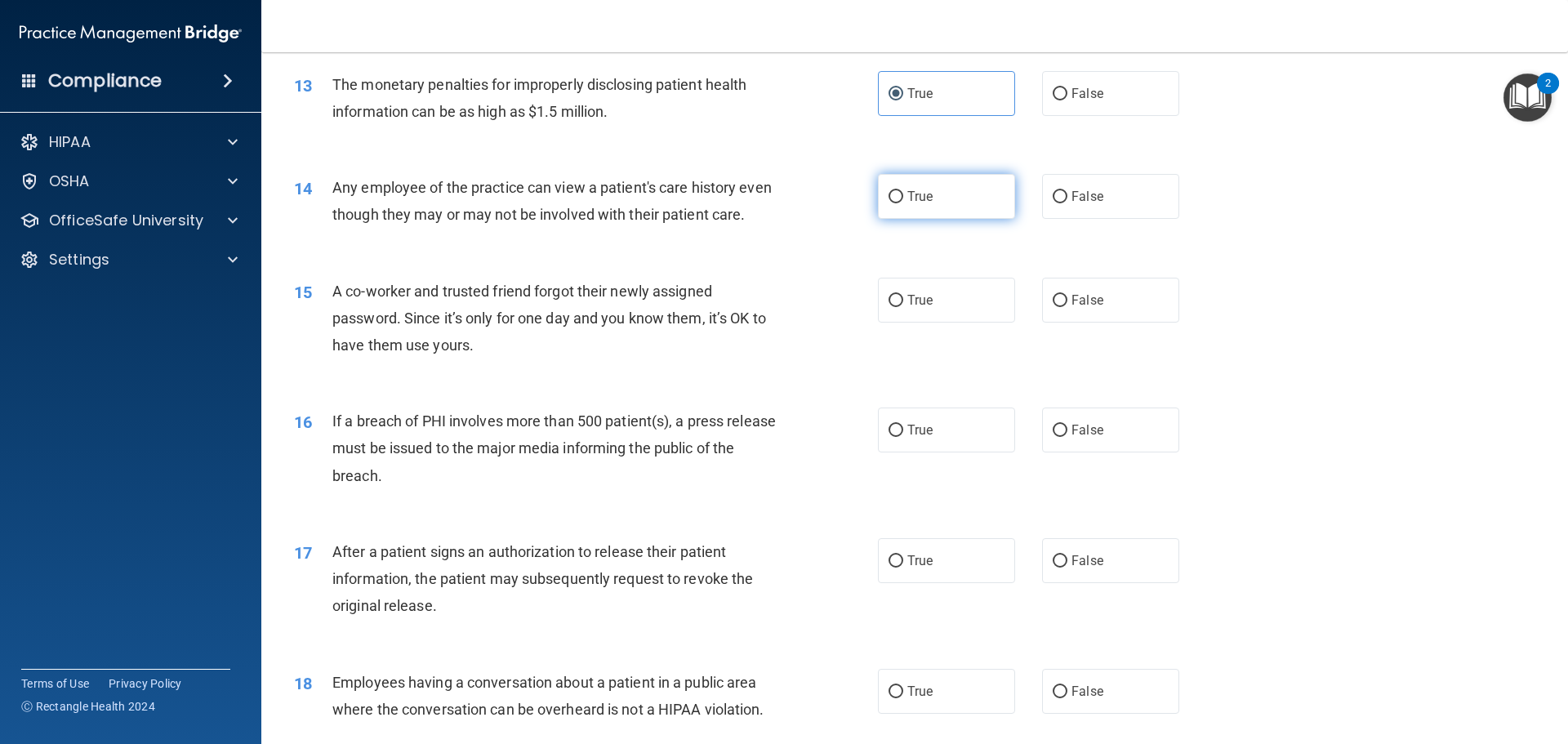
drag, startPoint x: 924, startPoint y: 190, endPoint x: 917, endPoint y: 249, distance: 59.4
click at [924, 190] on span "True" at bounding box center [920, 197] width 25 height 16
click at [904, 191] on input "True" at bounding box center [896, 197] width 15 height 12
radio input "true"
click at [908, 308] on span "True" at bounding box center [920, 300] width 25 height 16
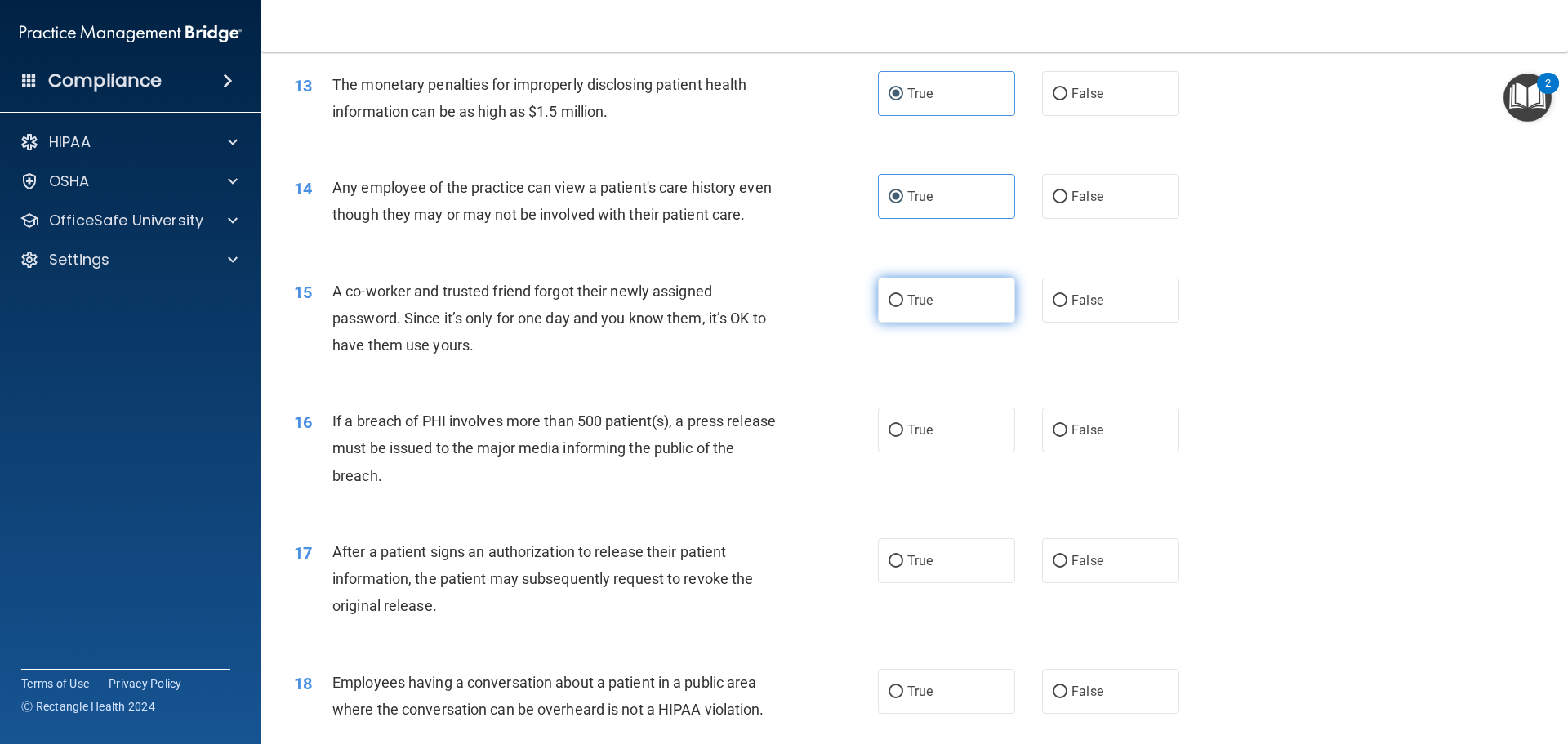
click at [904, 307] on input "True" at bounding box center [896, 301] width 15 height 12
radio input "true"
click at [909, 444] on label "True" at bounding box center [946, 430] width 137 height 45
click at [904, 437] on input "True" at bounding box center [896, 431] width 15 height 12
radio input "true"
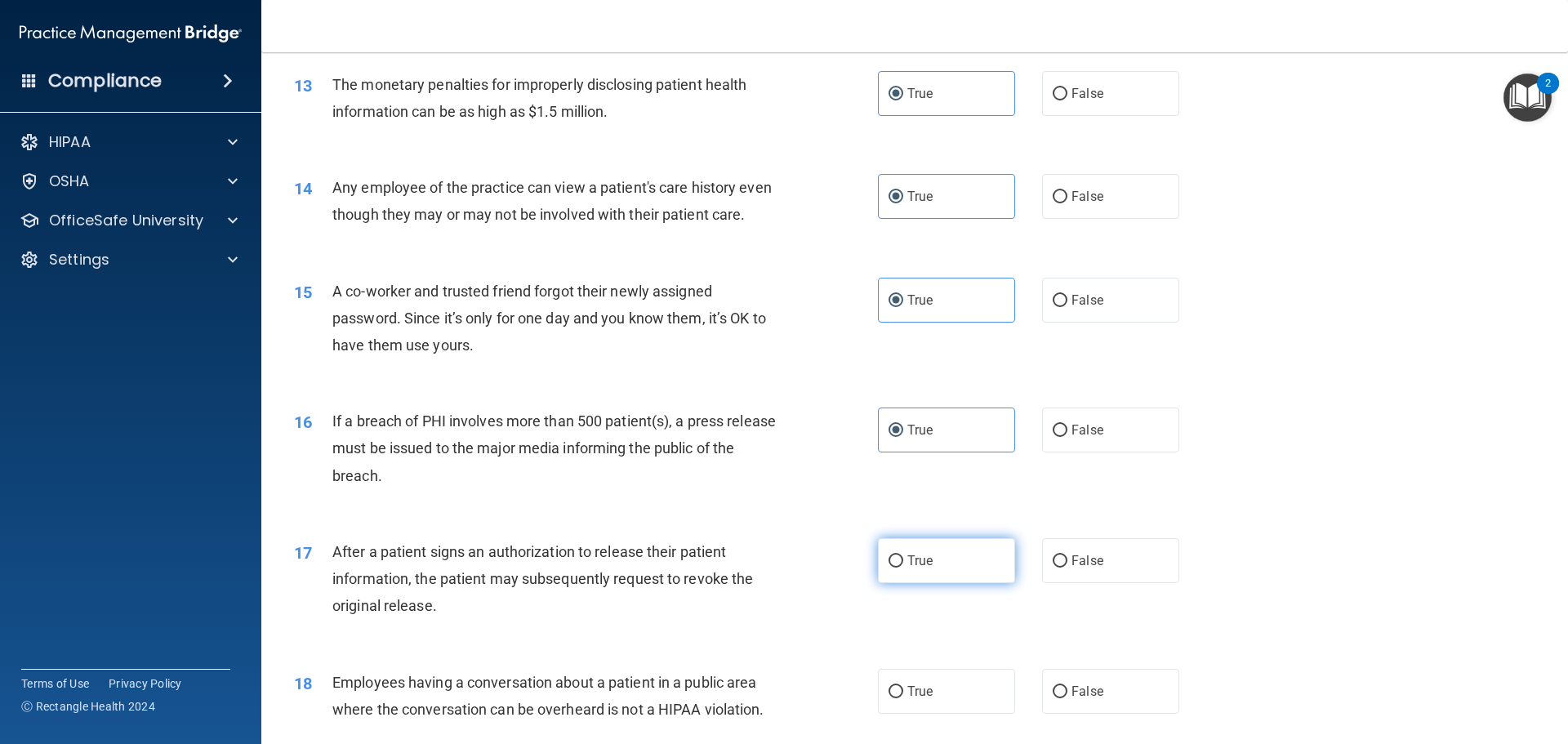
click at [893, 567] on input "True" at bounding box center [896, 561] width 15 height 12
radio input "true"
drag, startPoint x: 899, startPoint y: 712, endPoint x: 872, endPoint y: 642, distance: 75.0
click at [897, 709] on label "True" at bounding box center [946, 691] width 137 height 45
click at [897, 698] on input "True" at bounding box center [896, 692] width 15 height 12
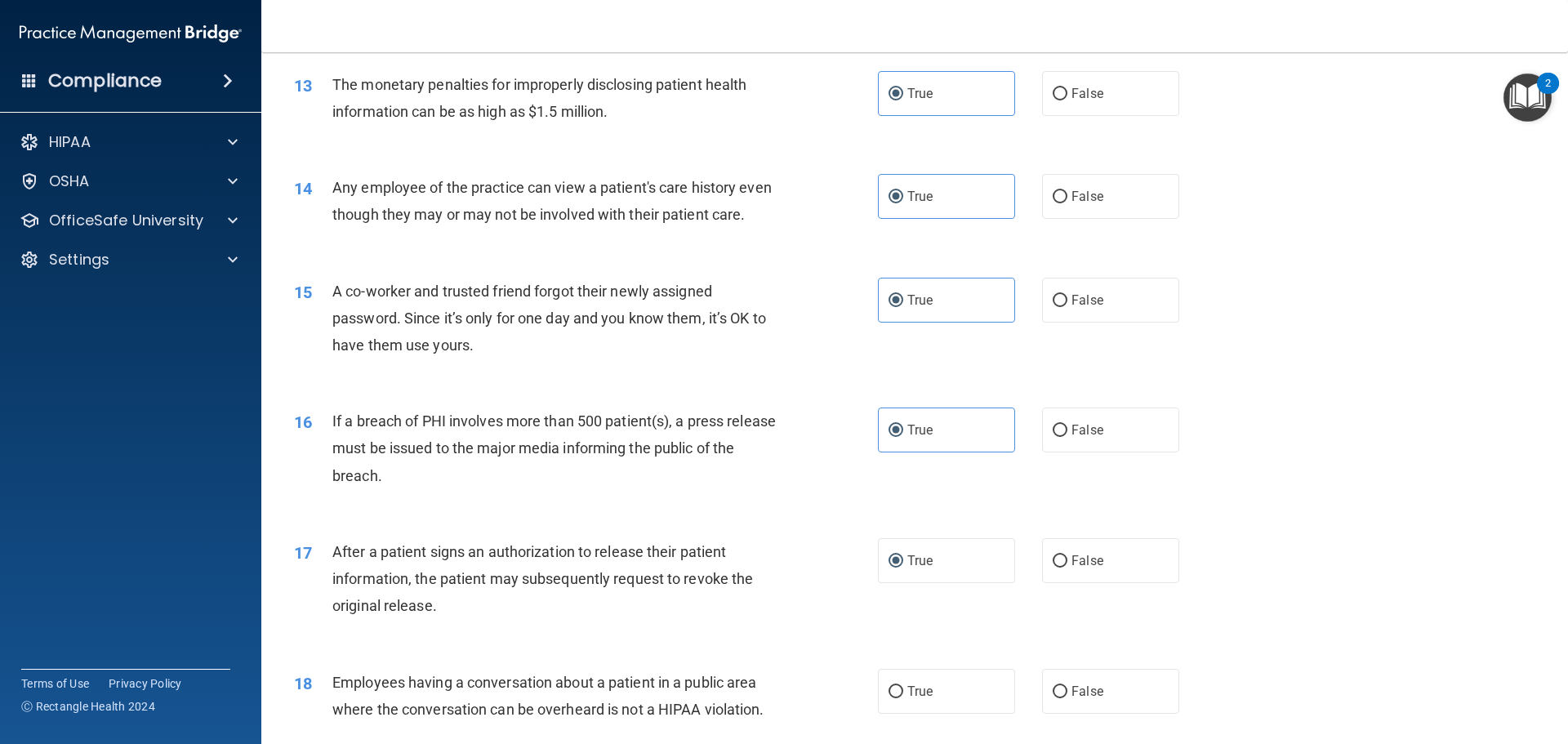
radio input "true"
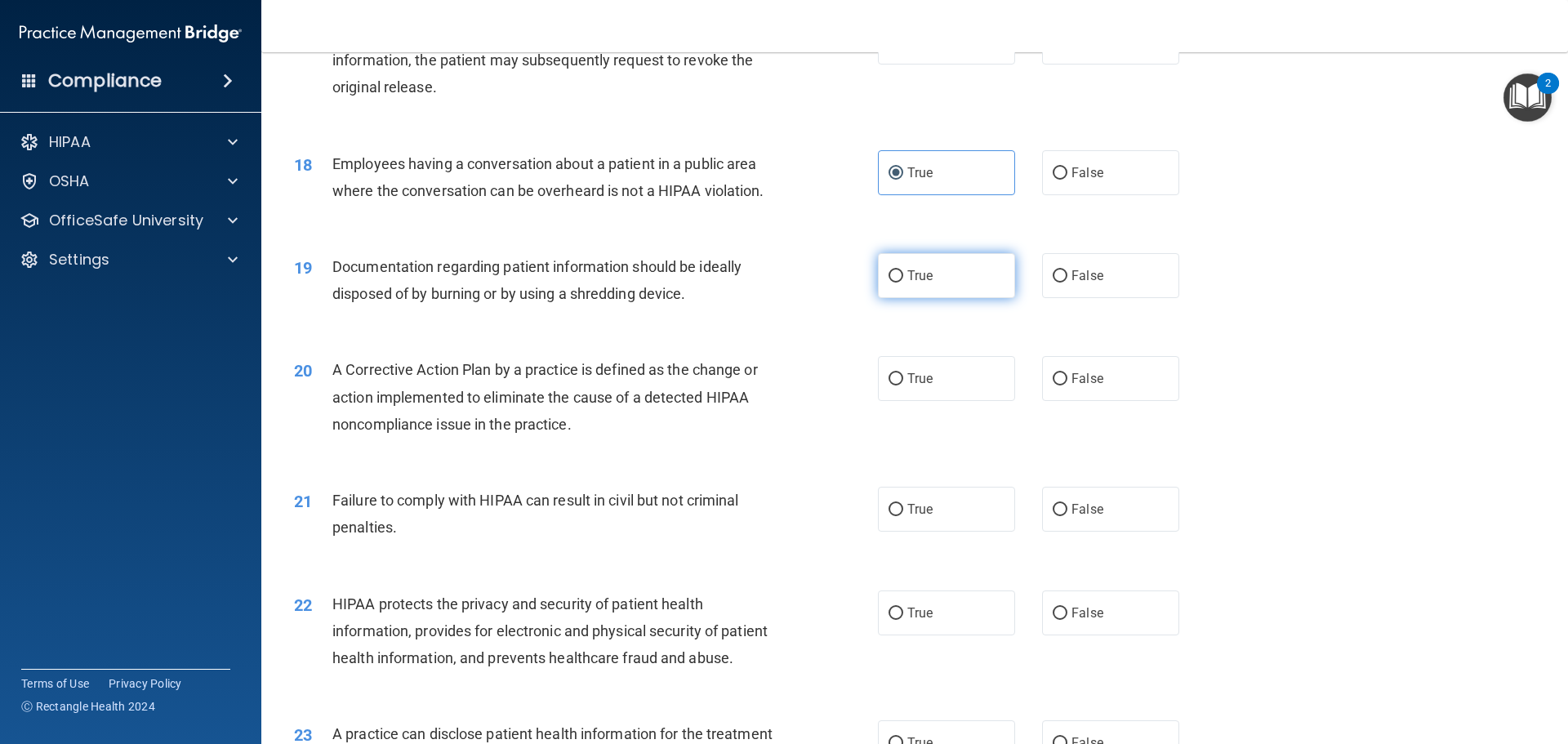
scroll to position [2041, 0]
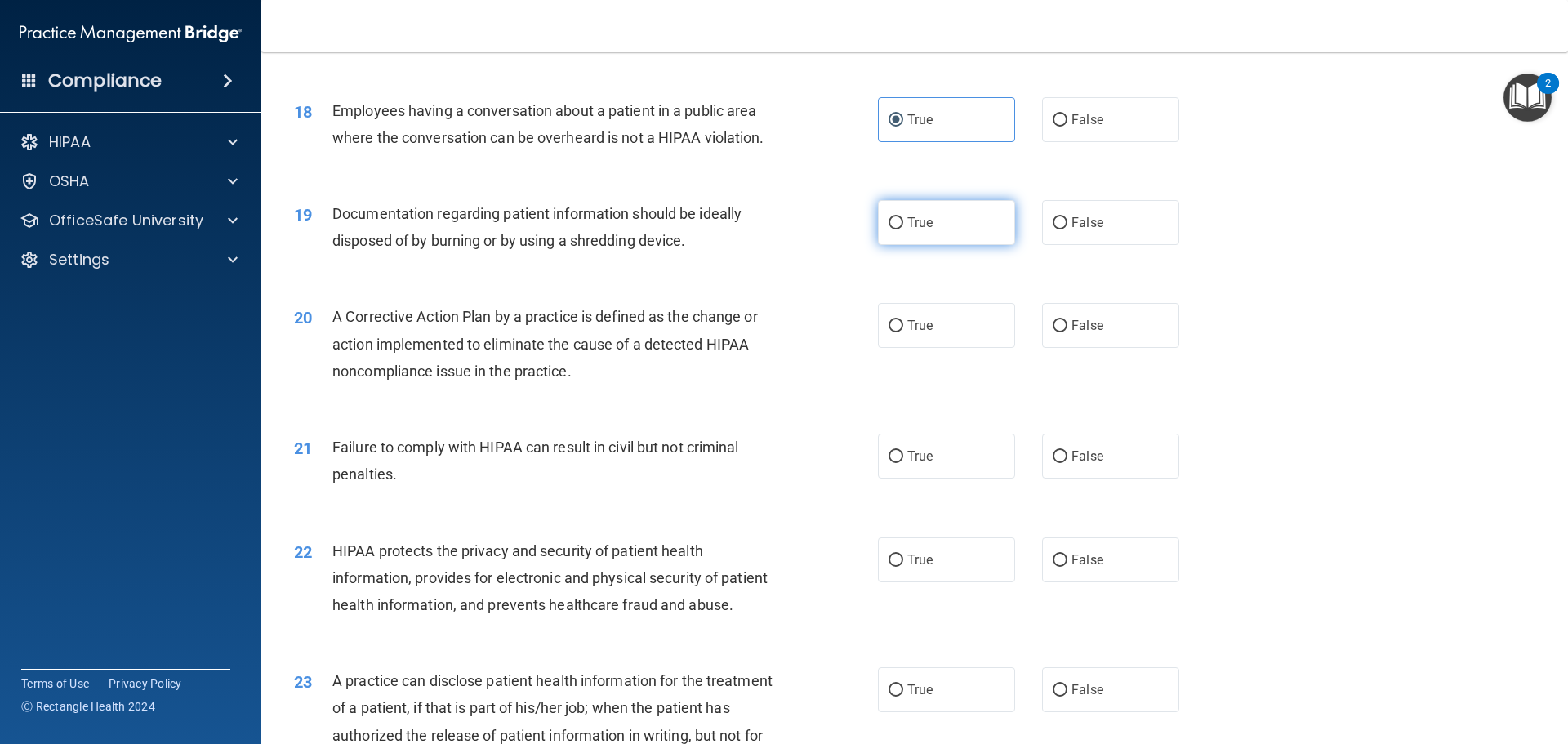
click at [919, 238] on label "True" at bounding box center [946, 222] width 137 height 45
click at [904, 229] on input "True" at bounding box center [896, 223] width 15 height 12
radio input "true"
click at [908, 333] on span "True" at bounding box center [920, 326] width 25 height 16
click at [904, 333] on input "True" at bounding box center [896, 326] width 15 height 12
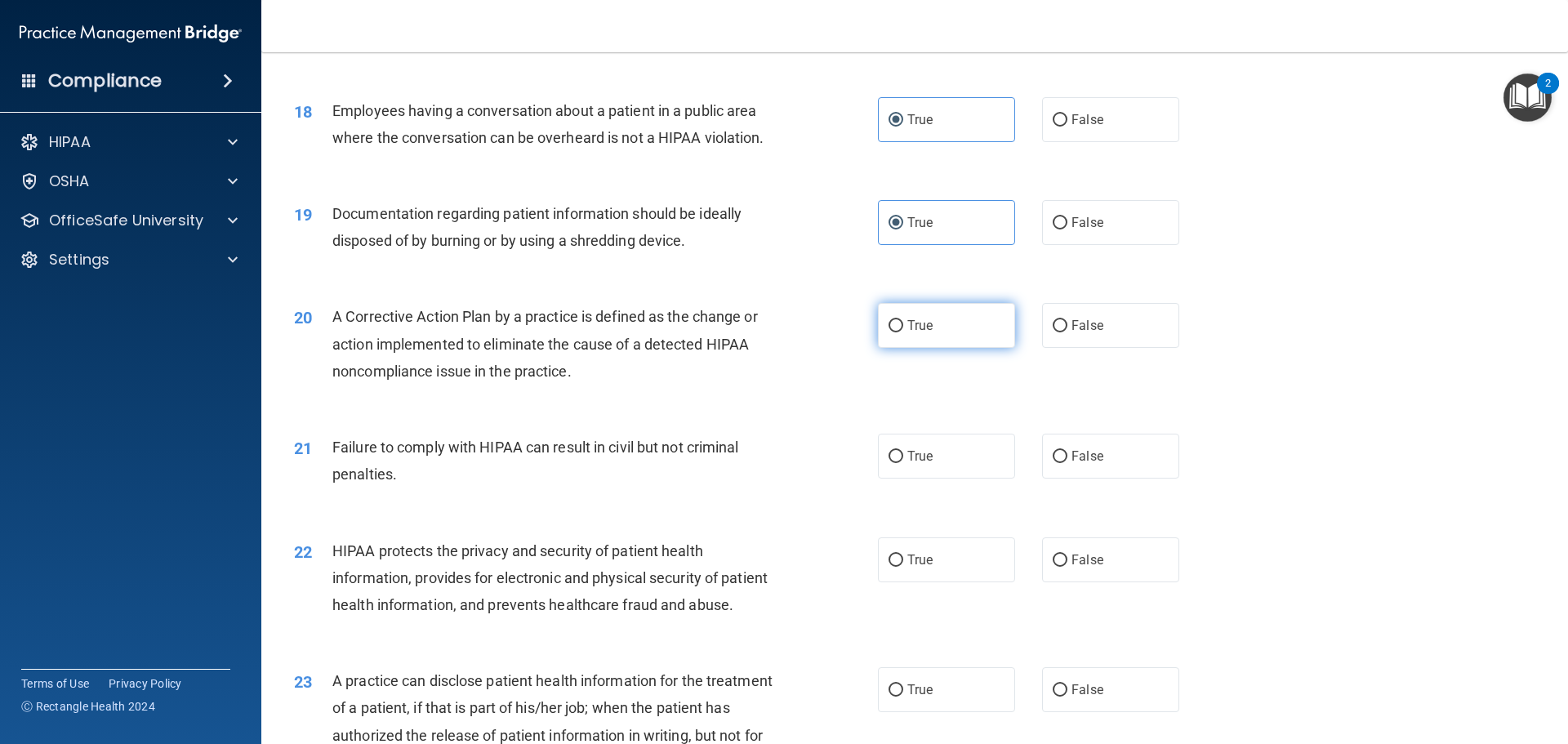
radio input "true"
click at [916, 472] on label "True" at bounding box center [946, 455] width 137 height 45
click at [904, 463] on input "True" at bounding box center [896, 457] width 15 height 12
radio input "true"
click at [908, 567] on span "True" at bounding box center [920, 560] width 25 height 16
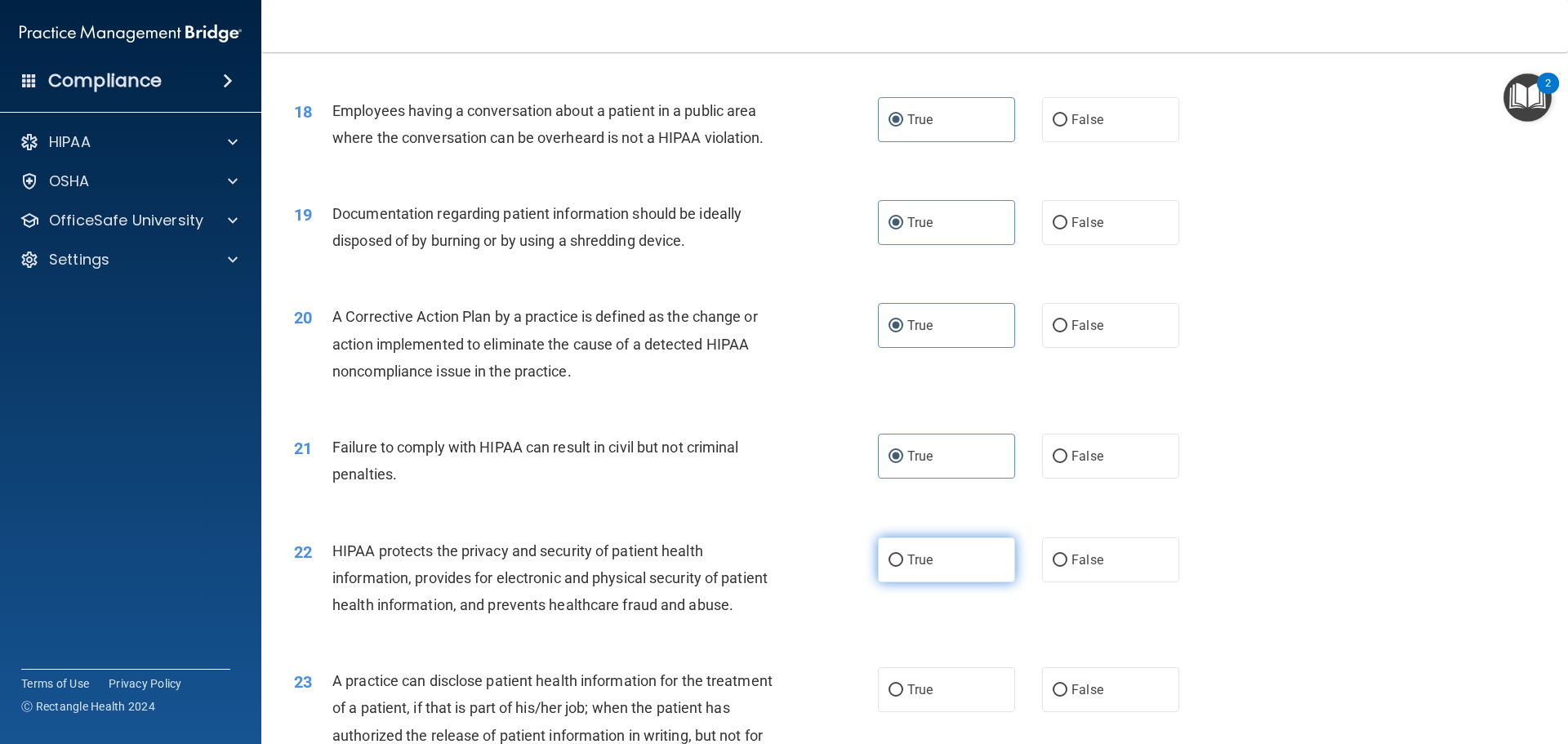
click at [903, 566] on input "True" at bounding box center [896, 560] width 15 height 12
radio input "true"
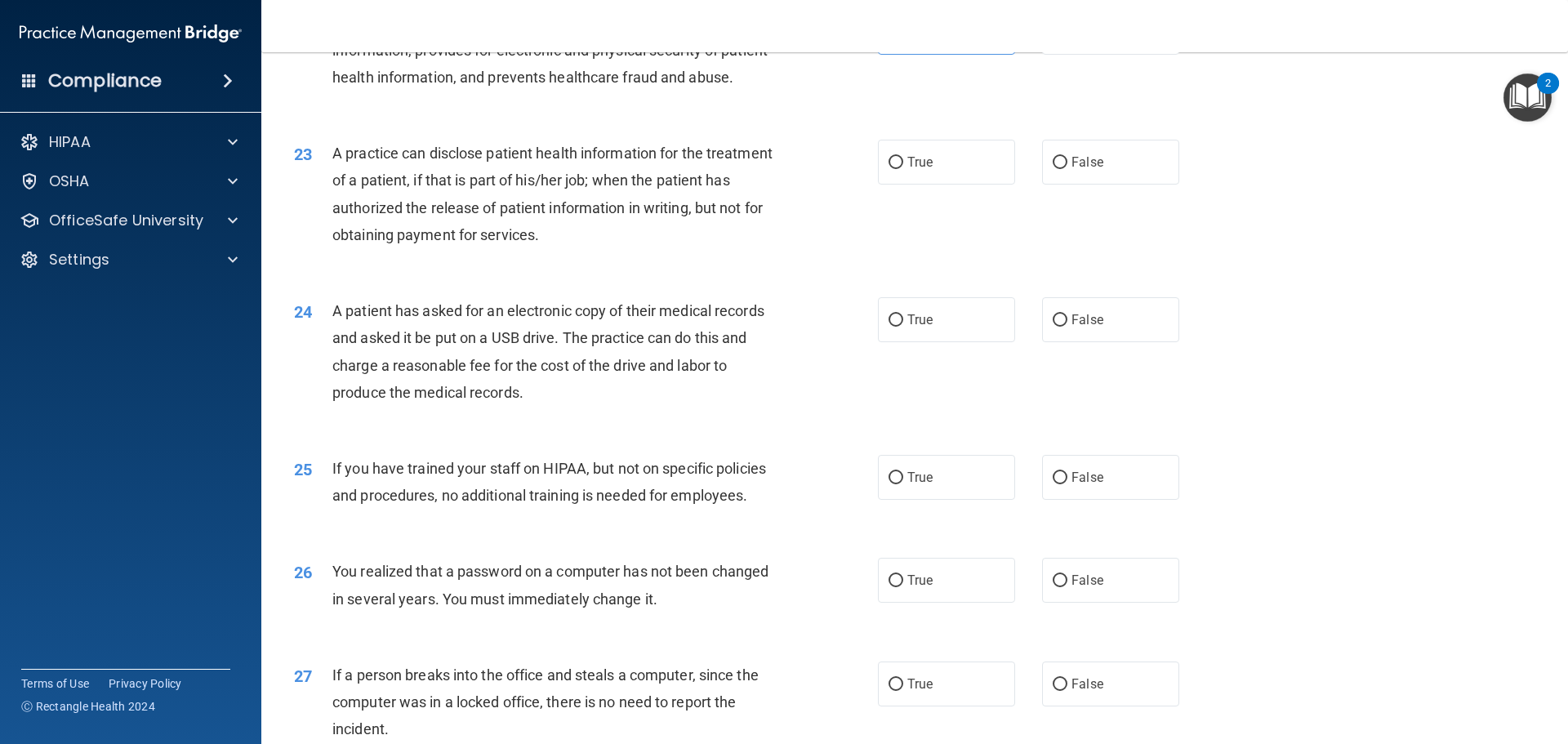
scroll to position [2531, 0]
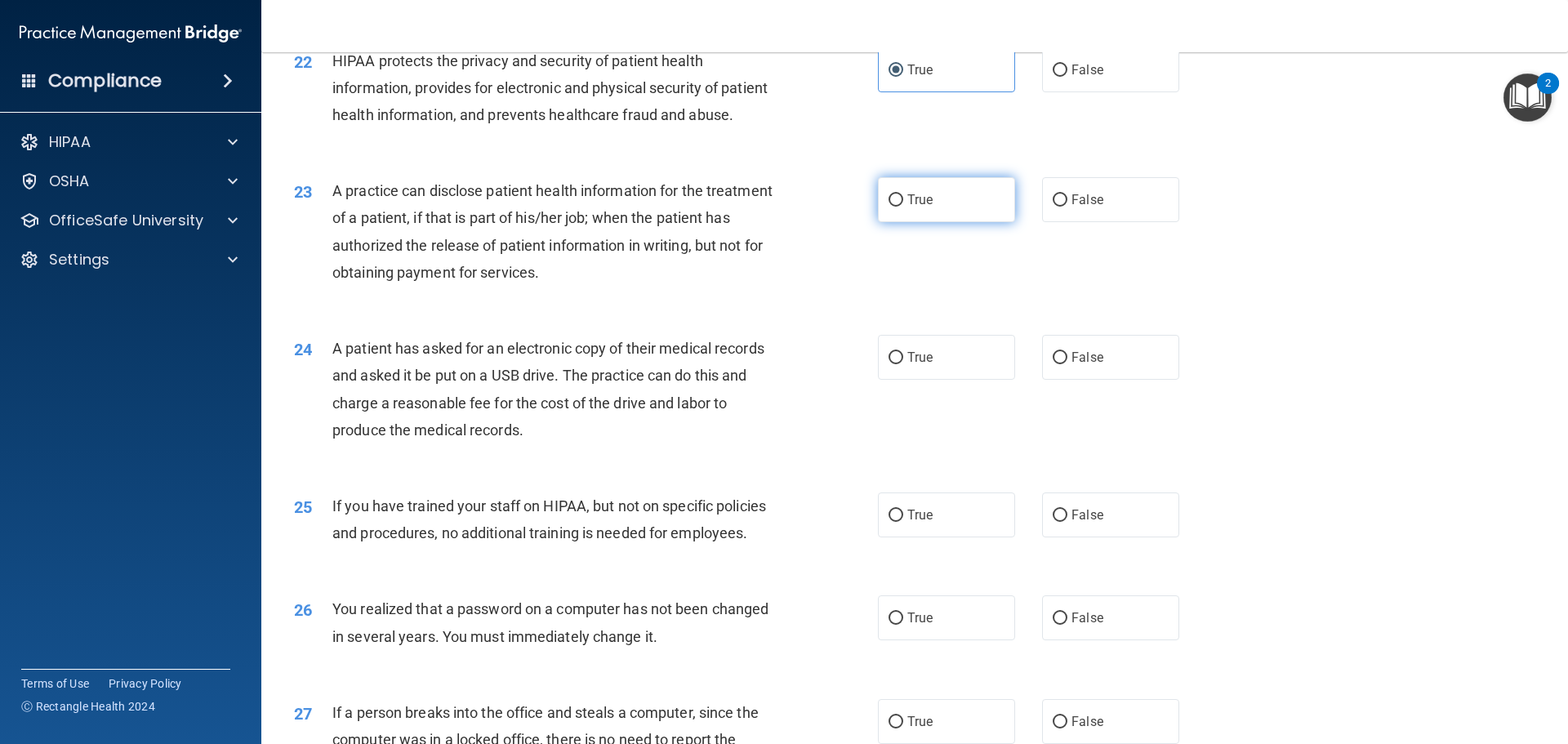
click at [901, 222] on label "True" at bounding box center [946, 199] width 137 height 45
click at [901, 207] on input "True" at bounding box center [896, 200] width 15 height 12
radio input "true"
click at [889, 386] on div "24 A patient has asked for an electronic copy of their medical records and aske…" at bounding box center [915, 393] width 1266 height 158
click at [900, 380] on label "True" at bounding box center [946, 357] width 137 height 45
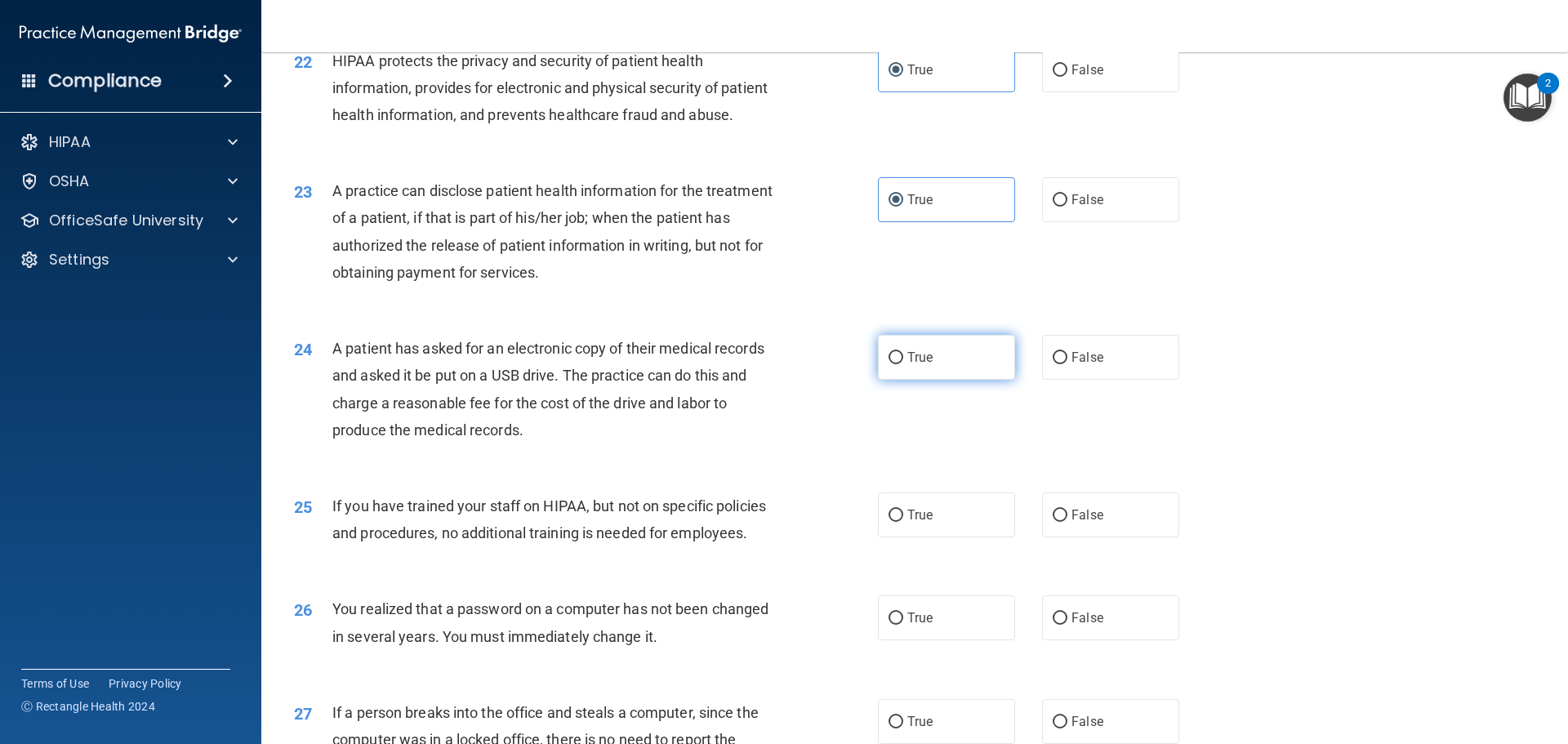
click at [900, 364] on input "True" at bounding box center [896, 358] width 15 height 12
radio input "true"
click at [908, 523] on span "True" at bounding box center [920, 515] width 25 height 16
click at [904, 522] on input "True" at bounding box center [896, 516] width 15 height 12
radio input "true"
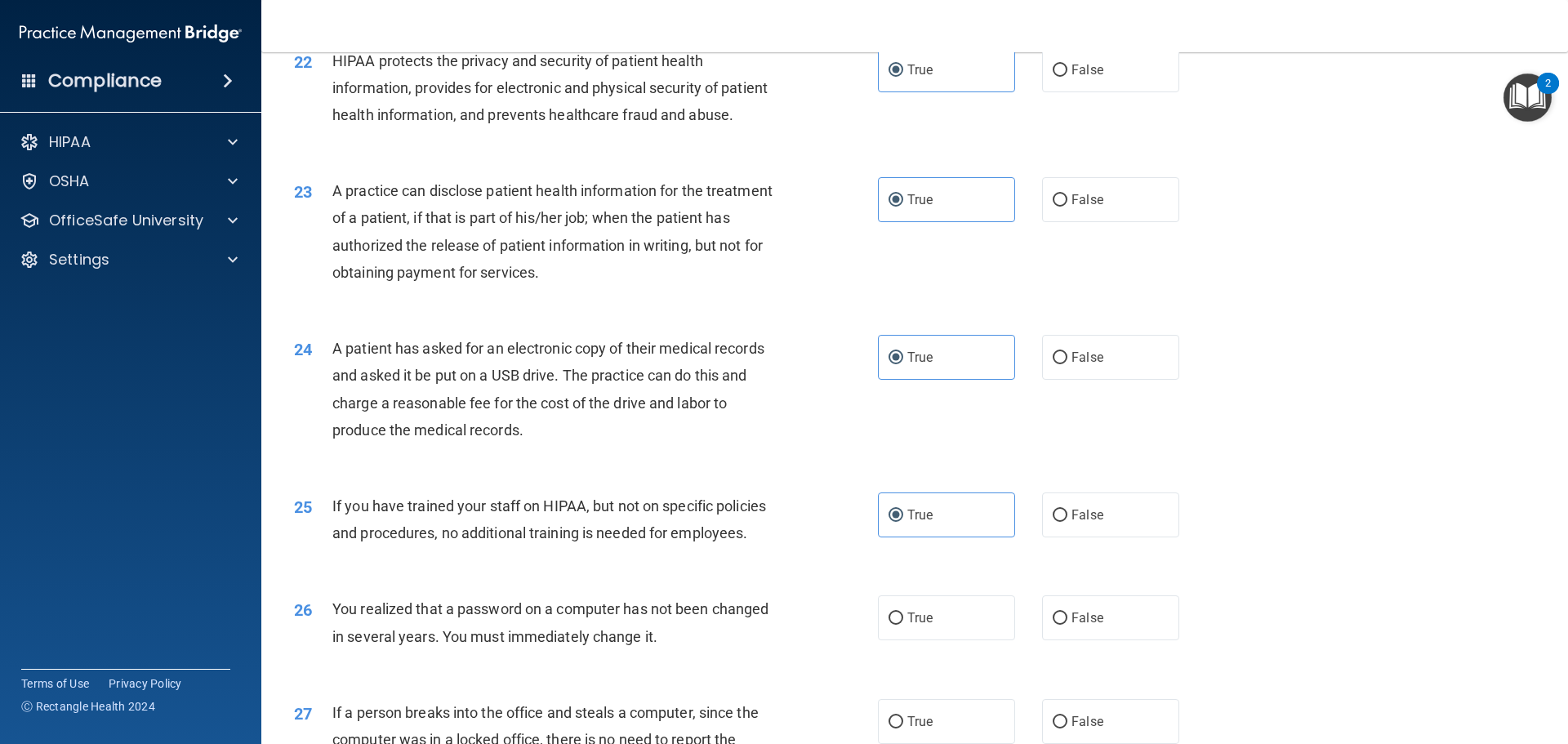
drag, startPoint x: 897, startPoint y: 661, endPoint x: 861, endPoint y: 609, distance: 63.2
click at [897, 640] on label "True" at bounding box center [946, 617] width 137 height 45
click at [897, 625] on input "True" at bounding box center [896, 619] width 15 height 12
radio input "true"
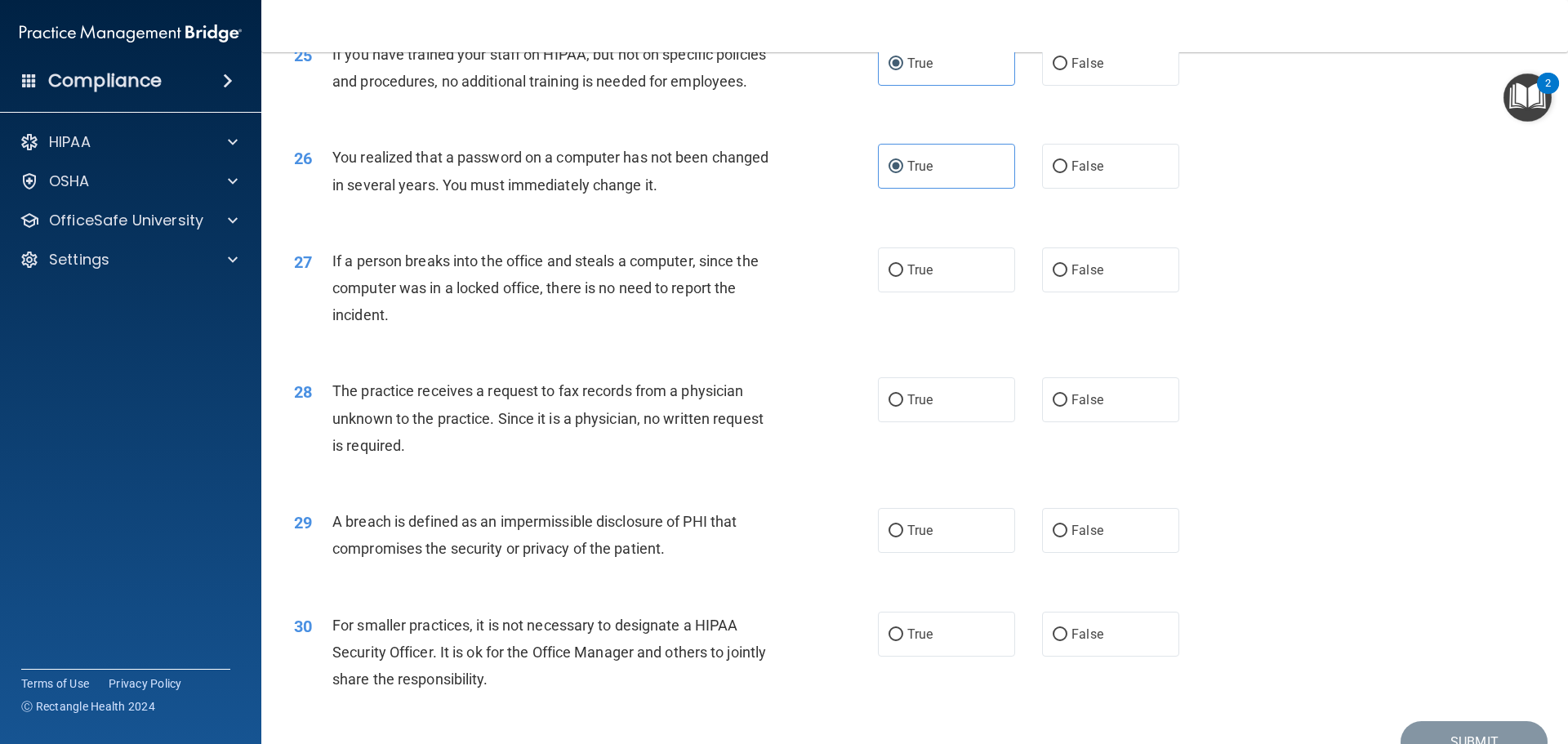
scroll to position [3022, 0]
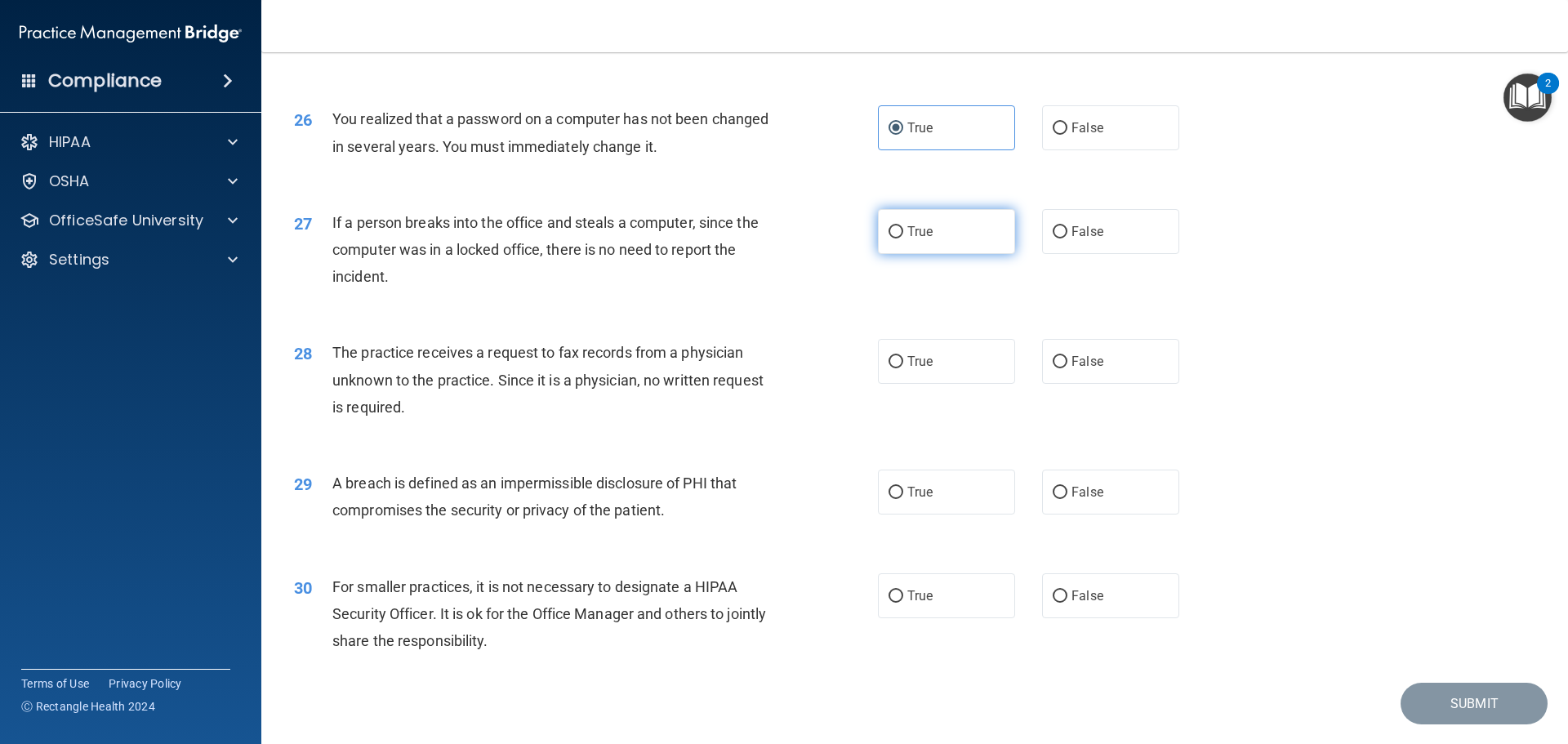
click at [912, 254] on label "True" at bounding box center [946, 231] width 137 height 45
click at [904, 238] on input "True" at bounding box center [896, 232] width 15 height 12
radio input "true"
click at [908, 369] on span "True" at bounding box center [920, 361] width 25 height 16
click at [904, 368] on input "True" at bounding box center [896, 362] width 15 height 12
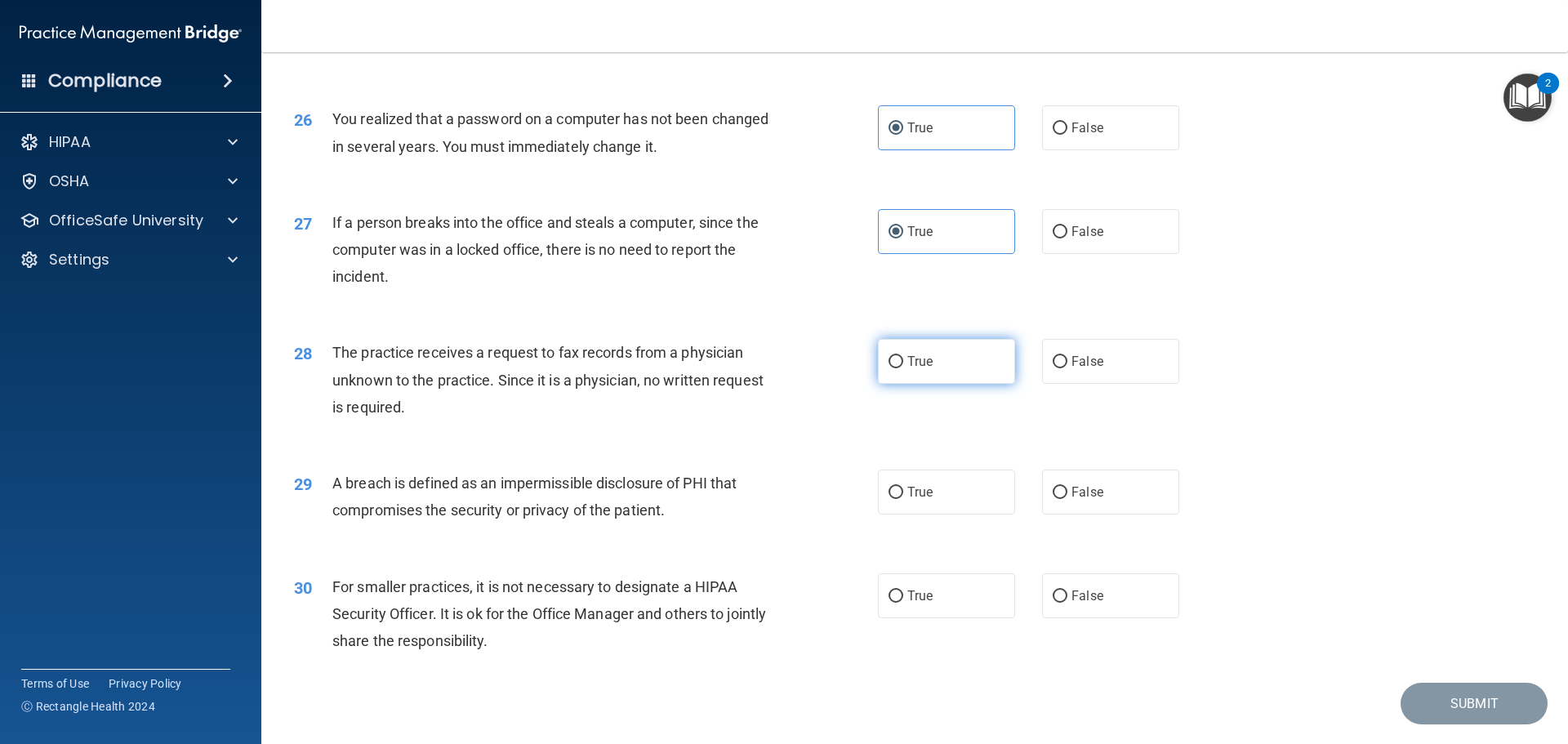
radio input "true"
click at [912, 515] on label "True" at bounding box center [946, 491] width 137 height 45
click at [904, 499] on input "True" at bounding box center [896, 493] width 15 height 12
radio input "true"
click at [911, 618] on label "True" at bounding box center [946, 595] width 137 height 45
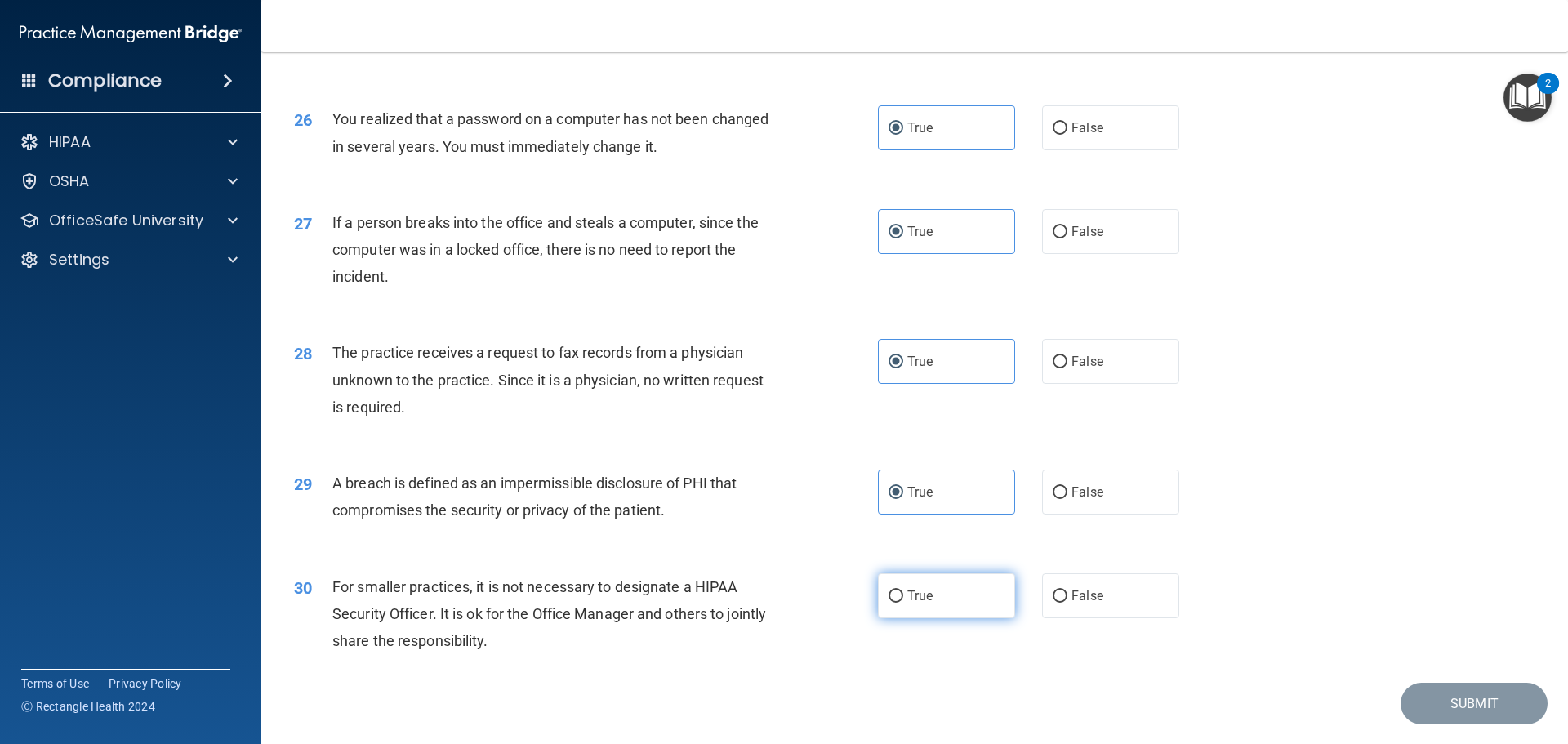
click at [904, 603] on input "True" at bounding box center [896, 597] width 15 height 12
radio input "true"
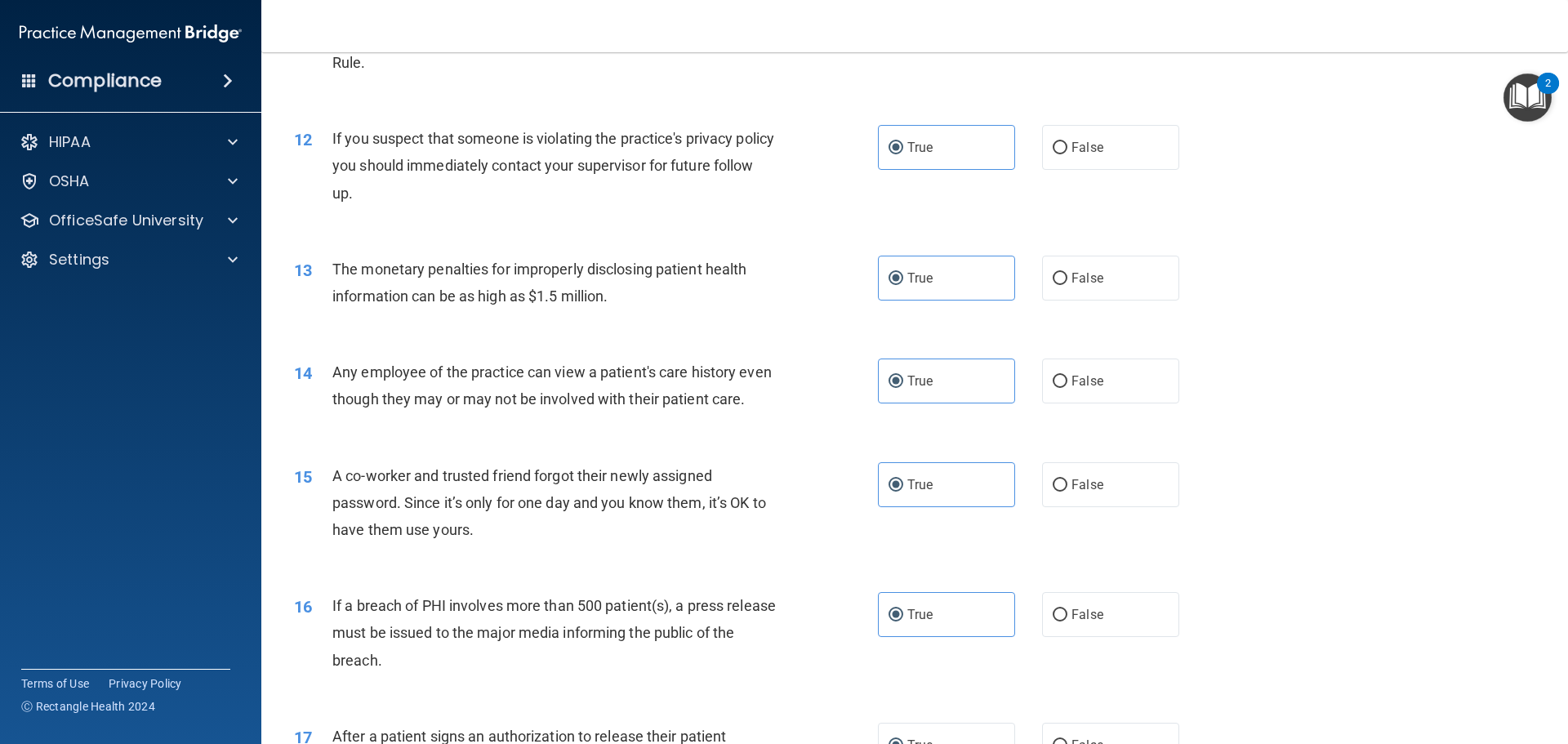
scroll to position [0, 0]
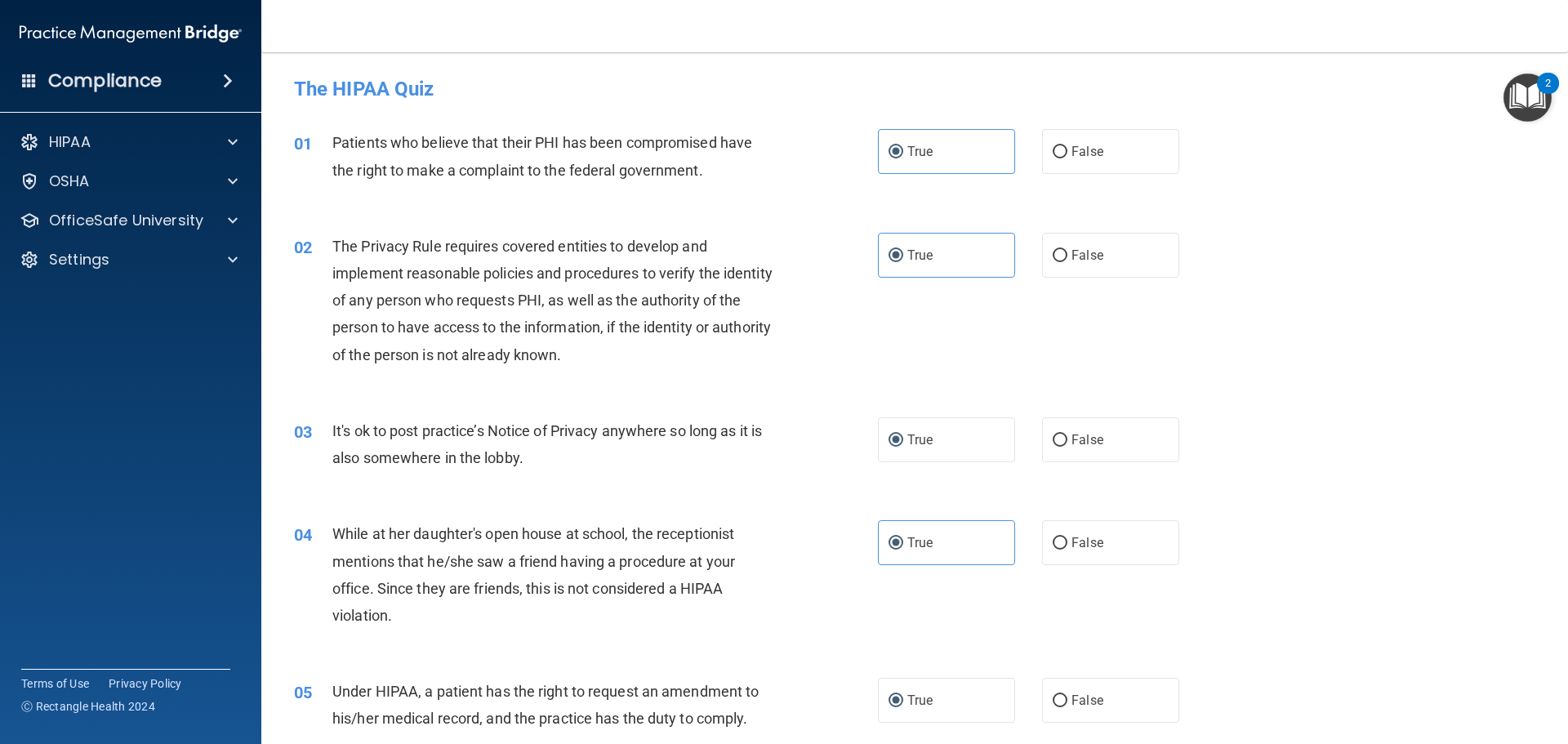
drag, startPoint x: 1304, startPoint y: 590, endPoint x: 1298, endPoint y: 235, distance: 355.1
click at [1099, 457] on label "False" at bounding box center [1110, 439] width 137 height 45
click at [1067, 446] on input "False" at bounding box center [1060, 440] width 15 height 12
radio input "true"
radio input "false"
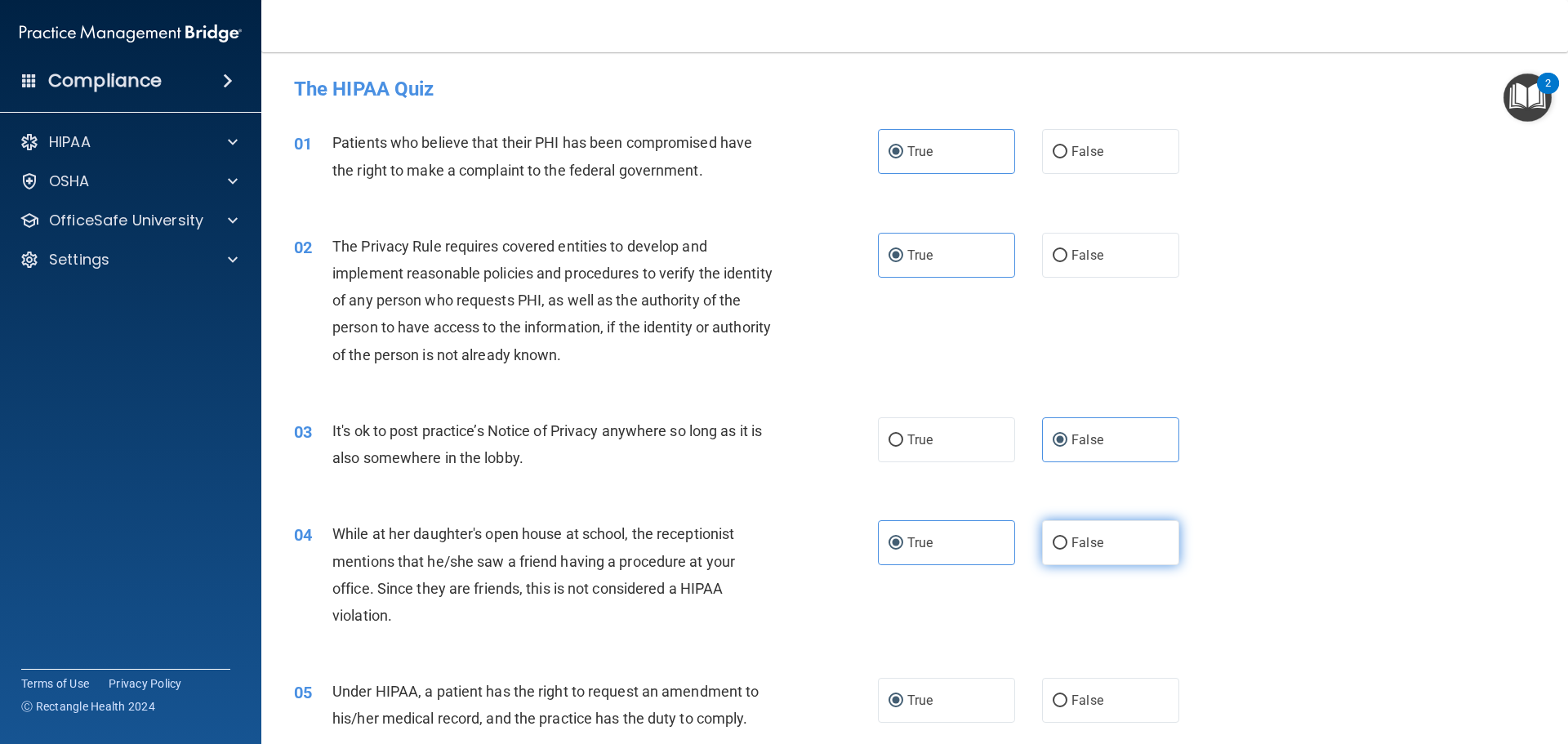
click at [1076, 531] on label "False" at bounding box center [1110, 542] width 137 height 45
click at [1067, 537] on input "False" at bounding box center [1060, 544] width 15 height 12
radio input "true"
radio input "false"
click at [1086, 699] on span "False" at bounding box center [1087, 700] width 32 height 16
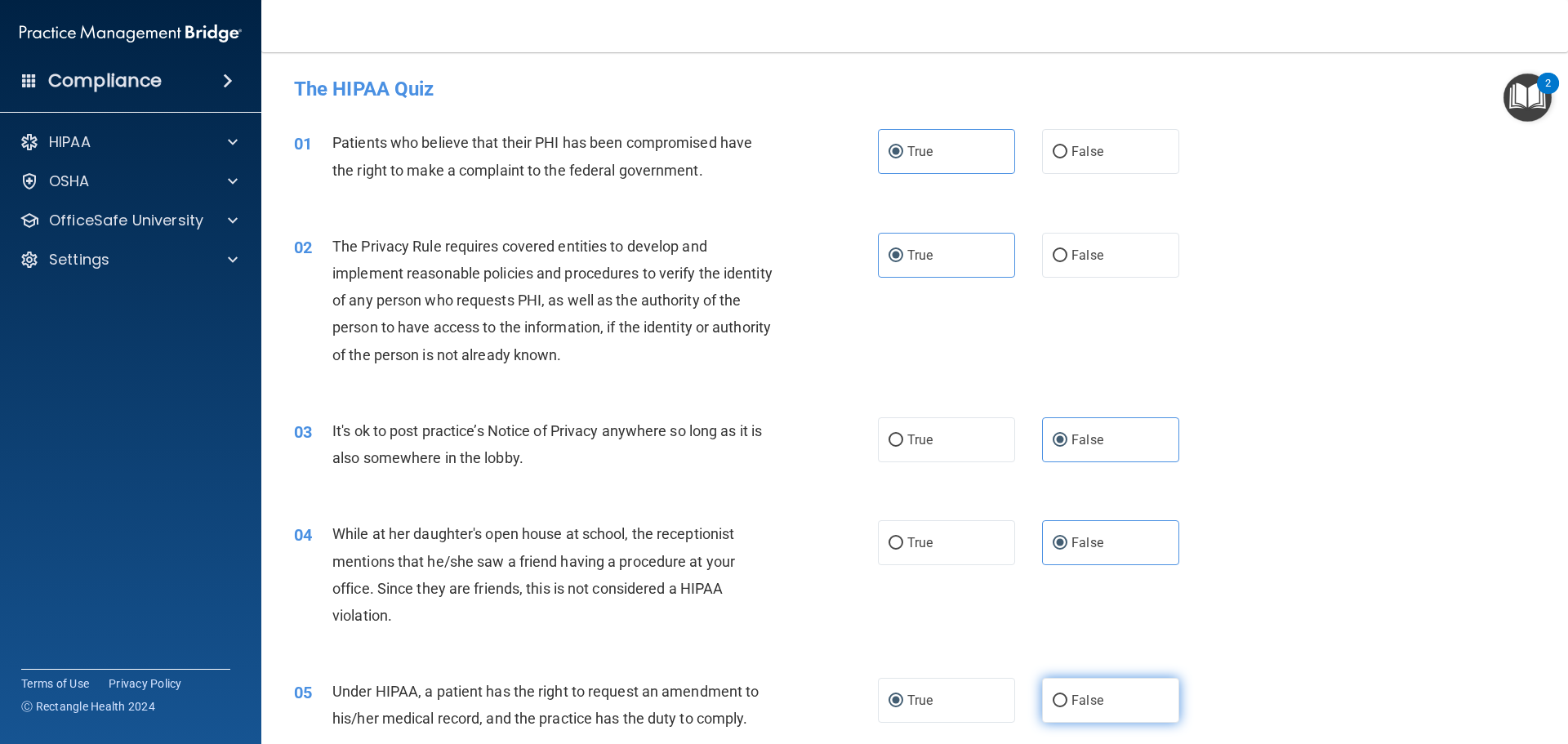
click at [1067, 699] on input "False" at bounding box center [1060, 701] width 15 height 12
radio input "true"
radio input "false"
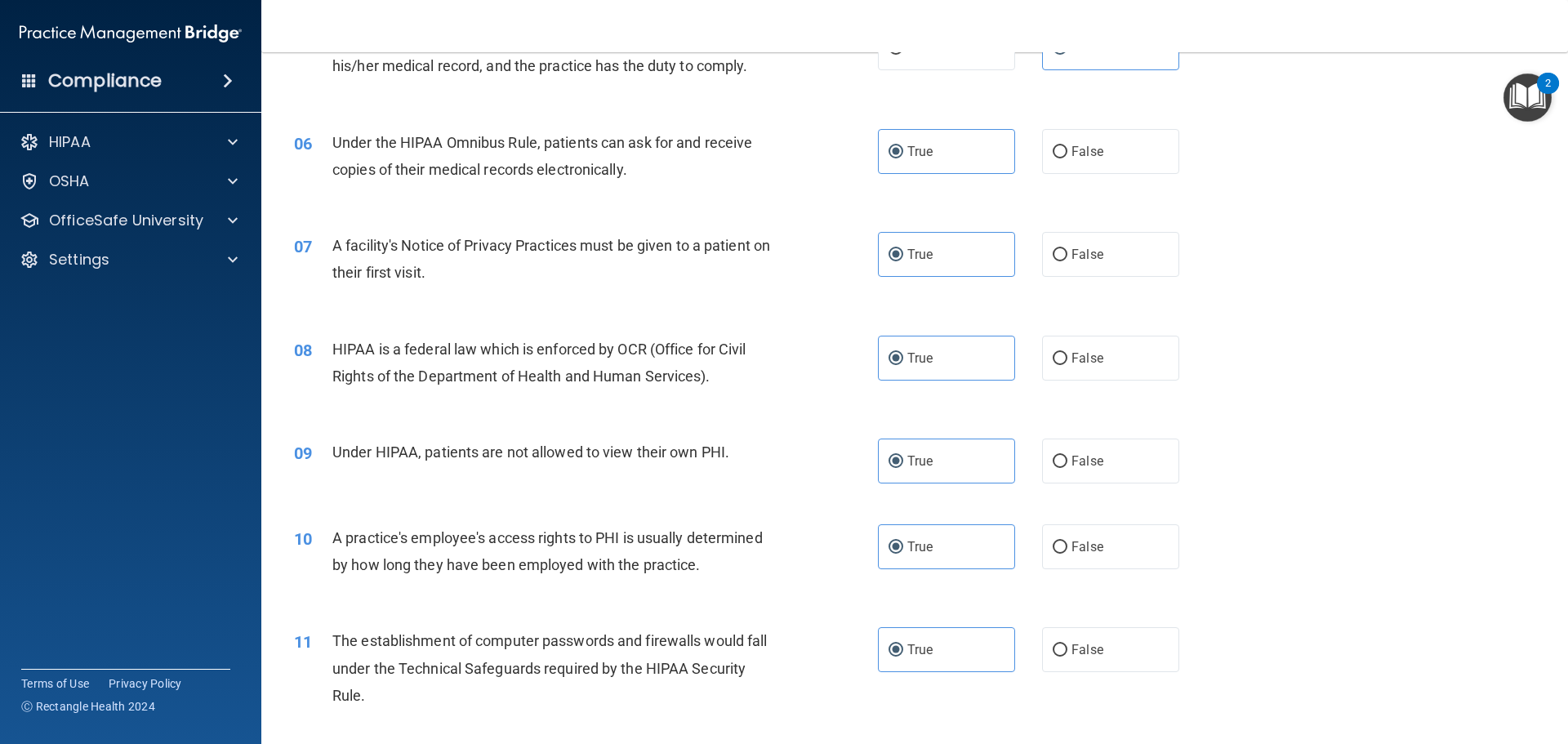
scroll to position [653, 0]
click at [1059, 466] on input "False" at bounding box center [1060, 461] width 15 height 12
radio input "true"
radio input "false"
click at [1072, 545] on span "False" at bounding box center [1087, 546] width 32 height 16
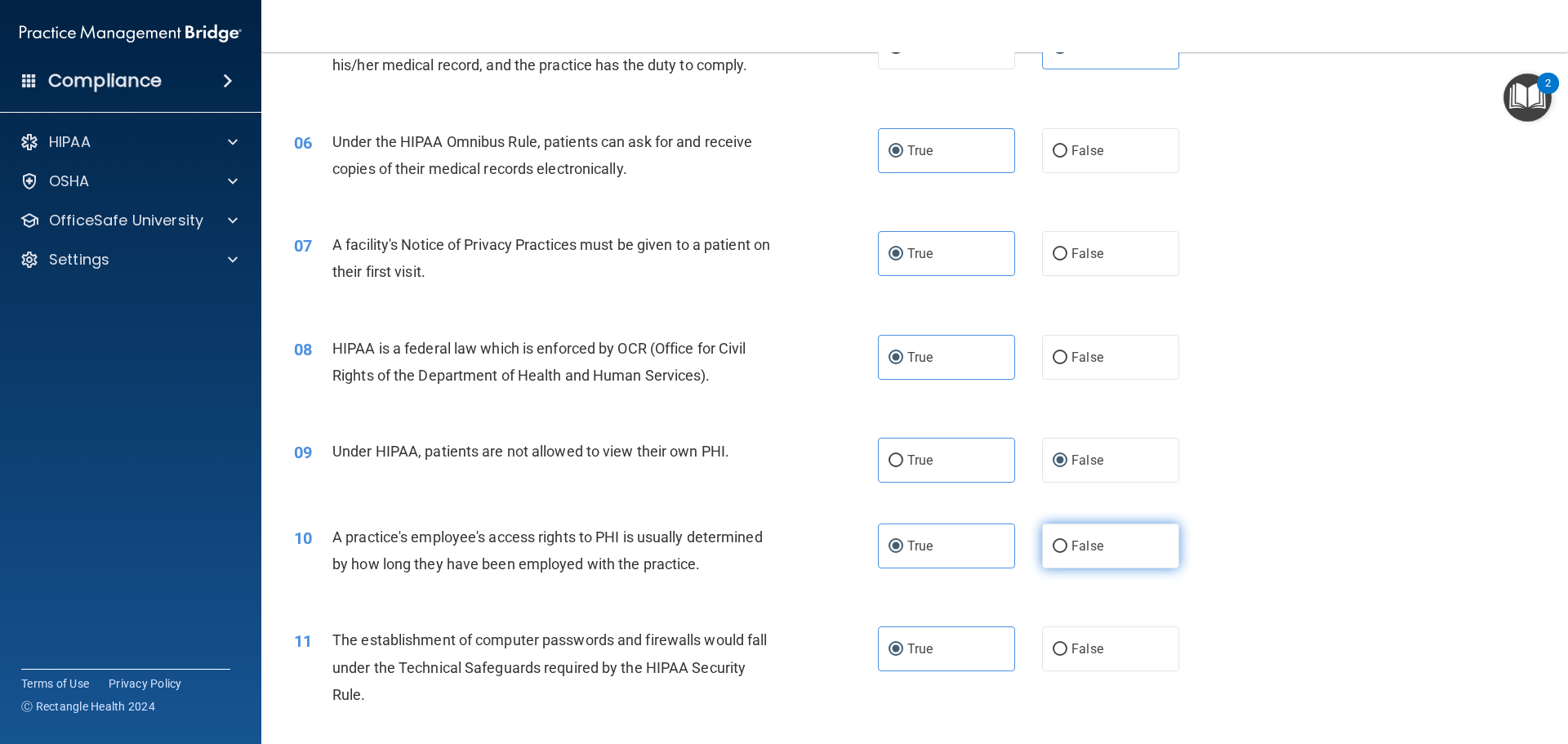
click at [1065, 545] on input "False" at bounding box center [1060, 547] width 15 height 12
radio input "true"
radio input "false"
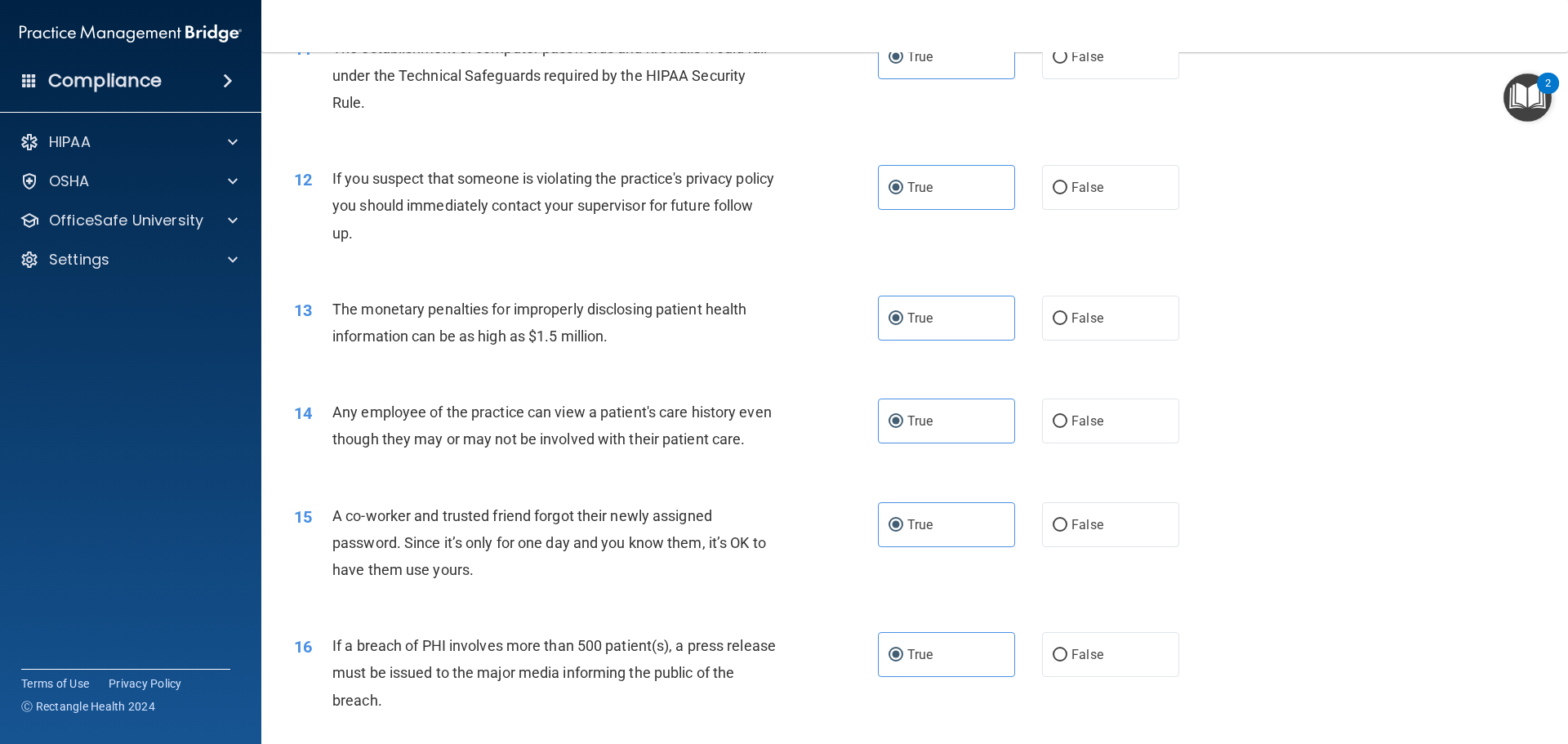
scroll to position [1307, 0]
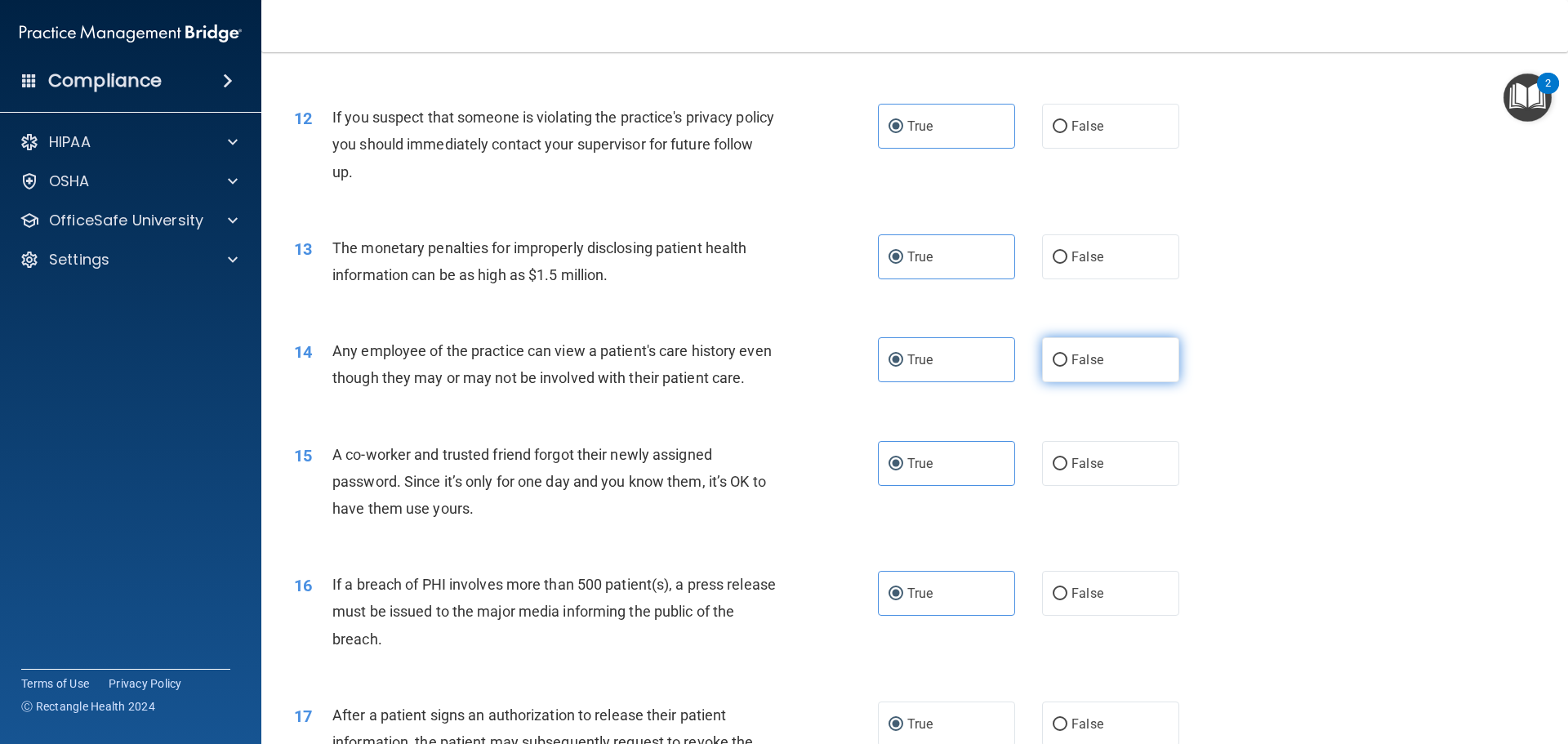
click at [1077, 372] on label "False" at bounding box center [1110, 359] width 137 height 45
click at [1067, 367] on input "False" at bounding box center [1060, 361] width 15 height 12
radio input "true"
radio input "false"
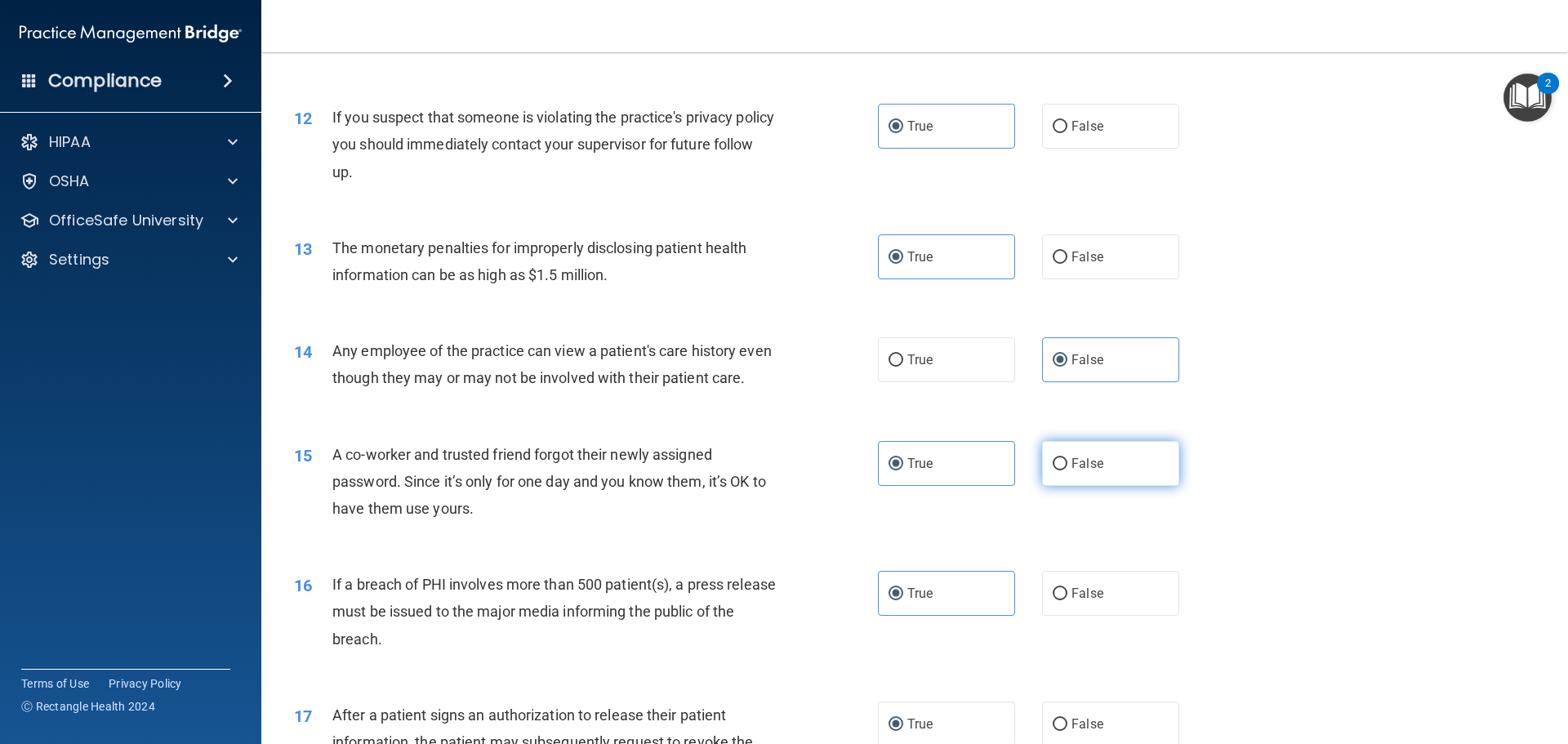
click at [1072, 471] on span "False" at bounding box center [1087, 464] width 32 height 16
click at [1066, 470] on input "False" at bounding box center [1060, 464] width 15 height 12
radio input "true"
radio input "false"
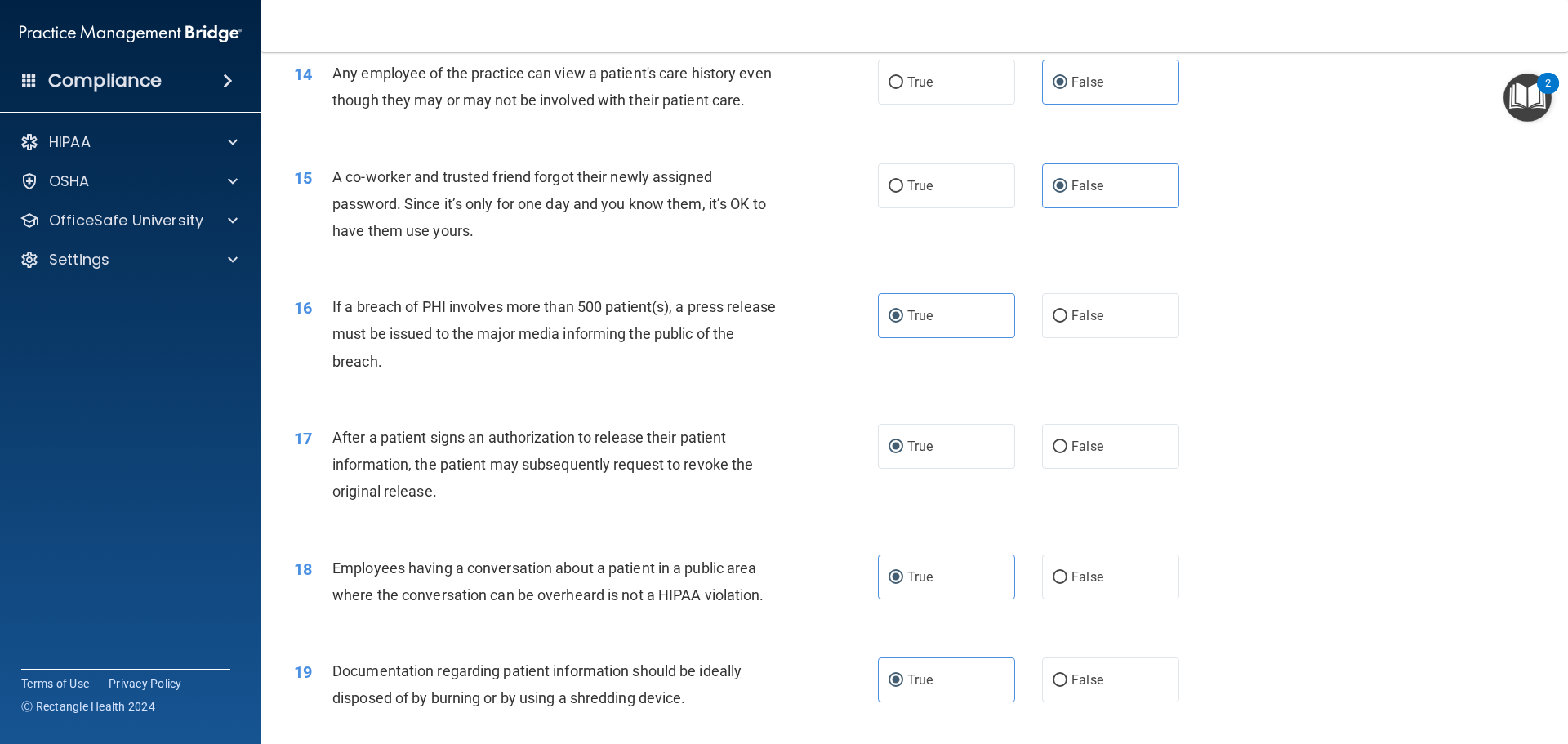
scroll to position [1797, 0]
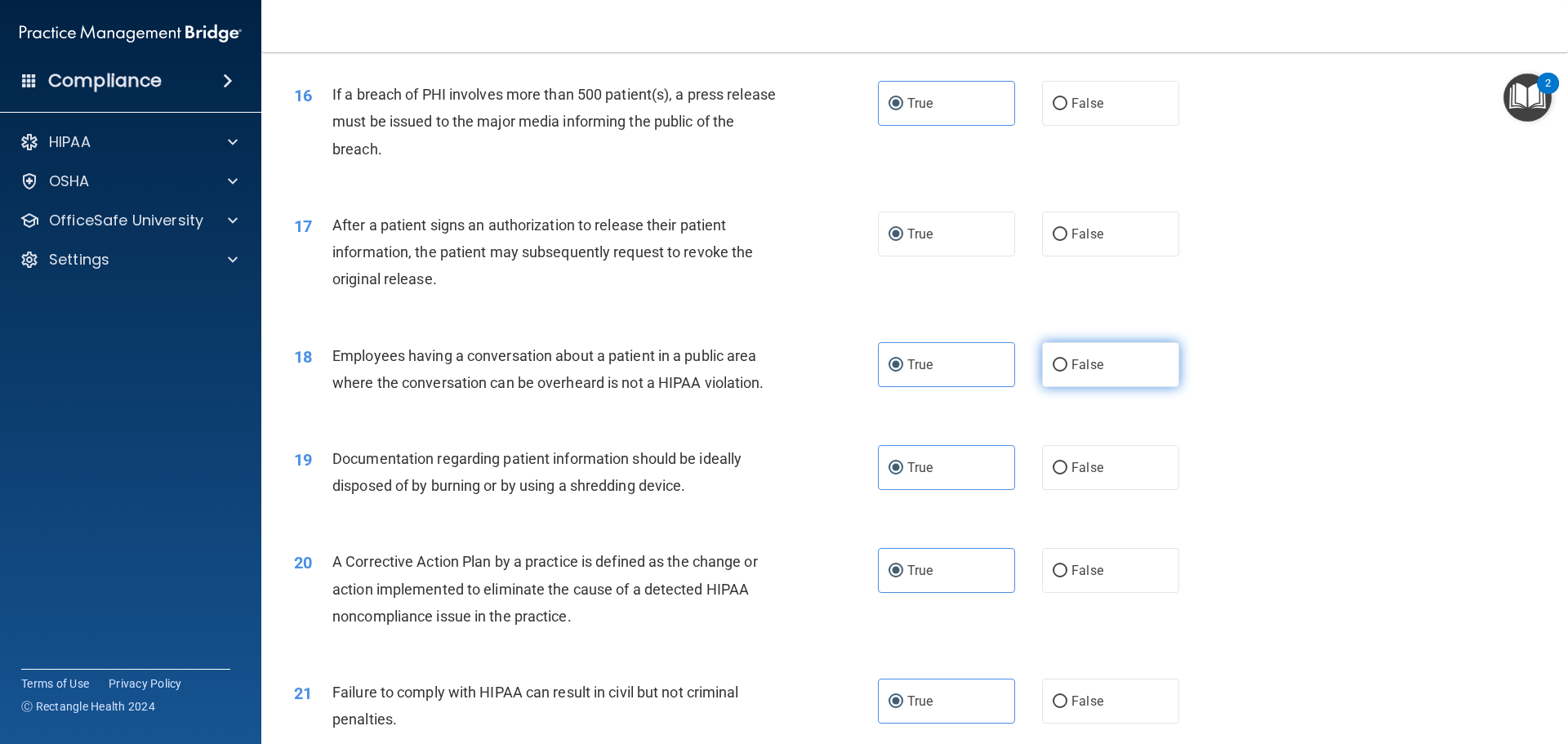
click at [1089, 387] on label "False" at bounding box center [1110, 364] width 137 height 45
click at [1067, 372] on input "False" at bounding box center [1060, 366] width 15 height 12
radio input "true"
radio input "false"
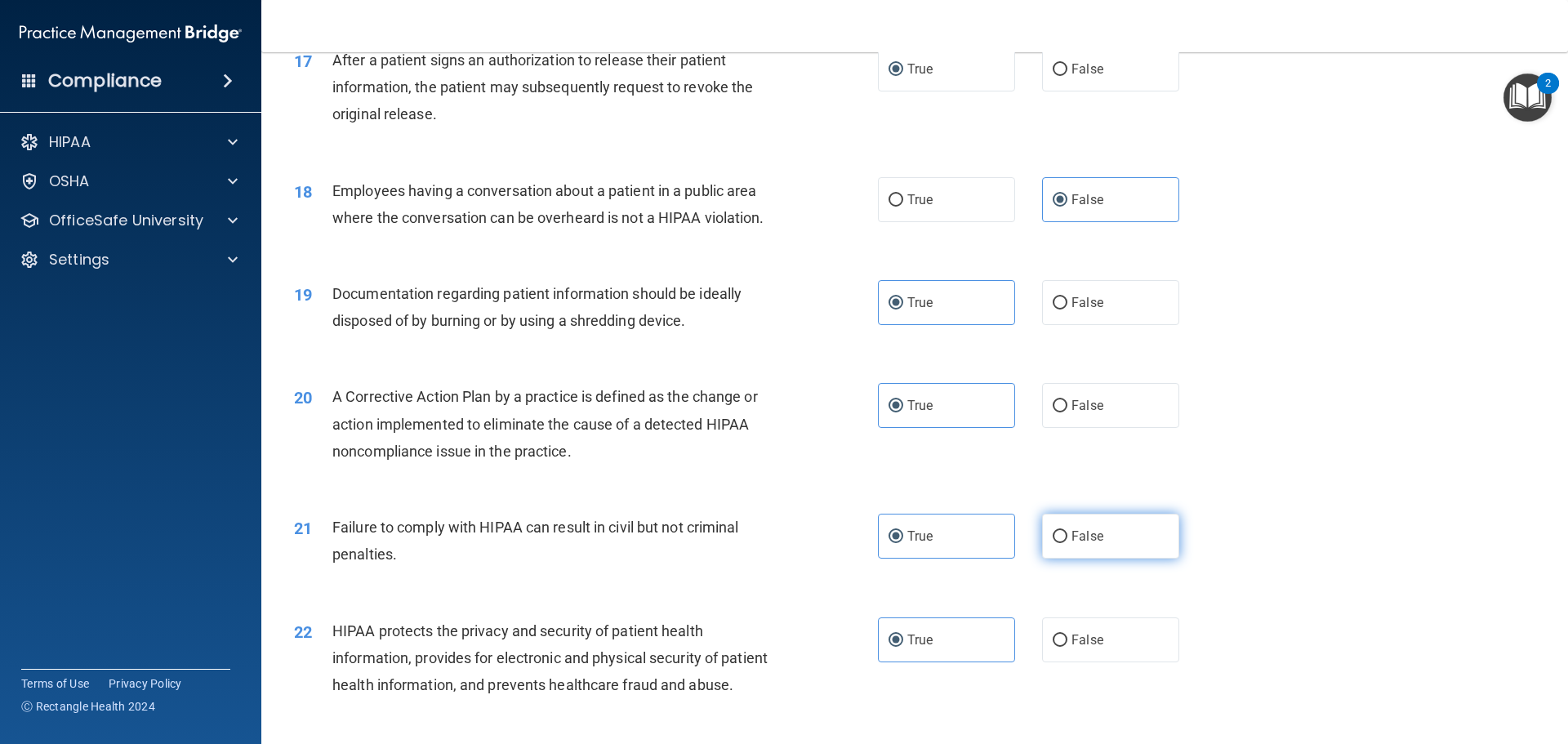
scroll to position [2041, 0]
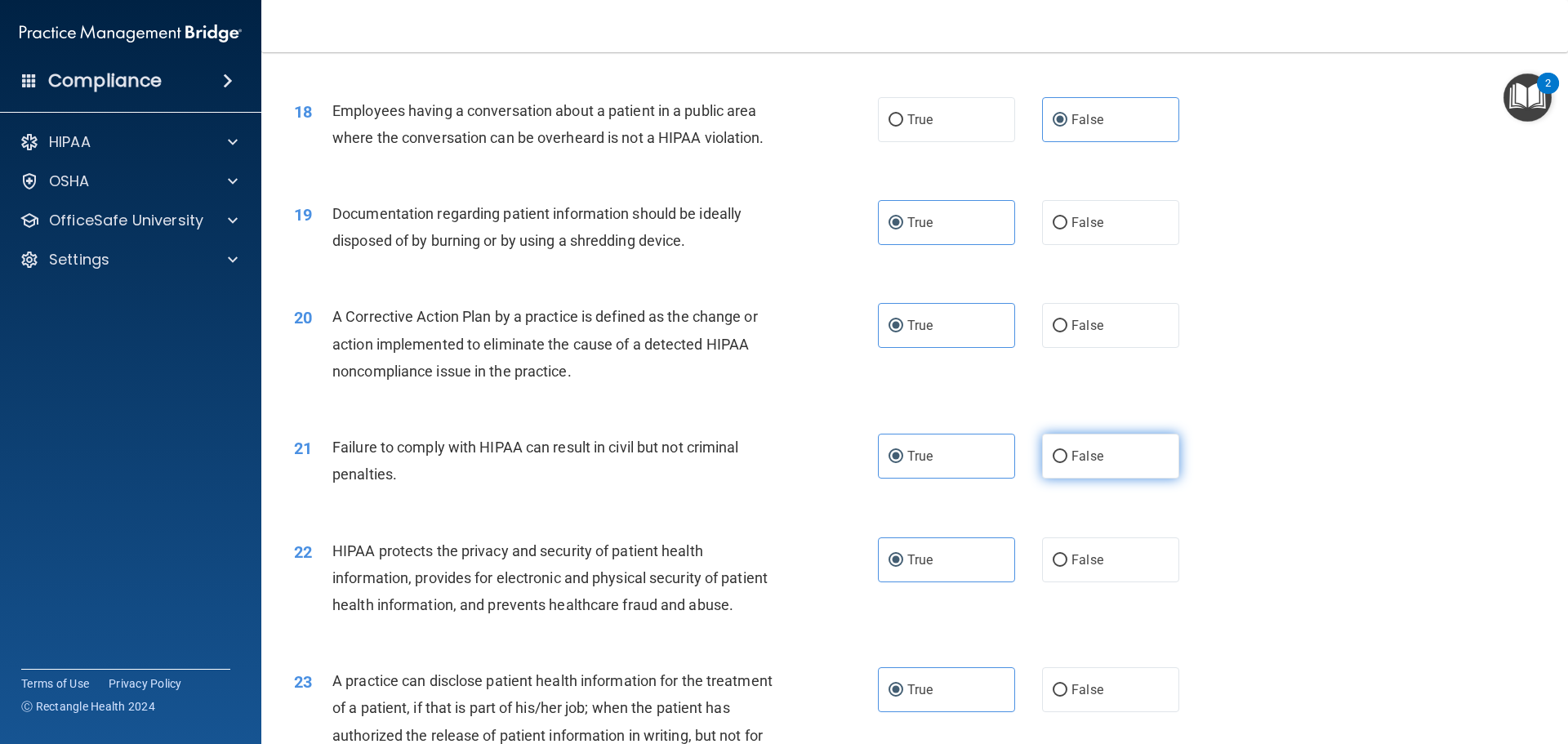
click at [1062, 469] on label "False" at bounding box center [1110, 455] width 137 height 45
click at [1062, 463] on input "False" at bounding box center [1060, 457] width 15 height 12
radio input "true"
radio input "false"
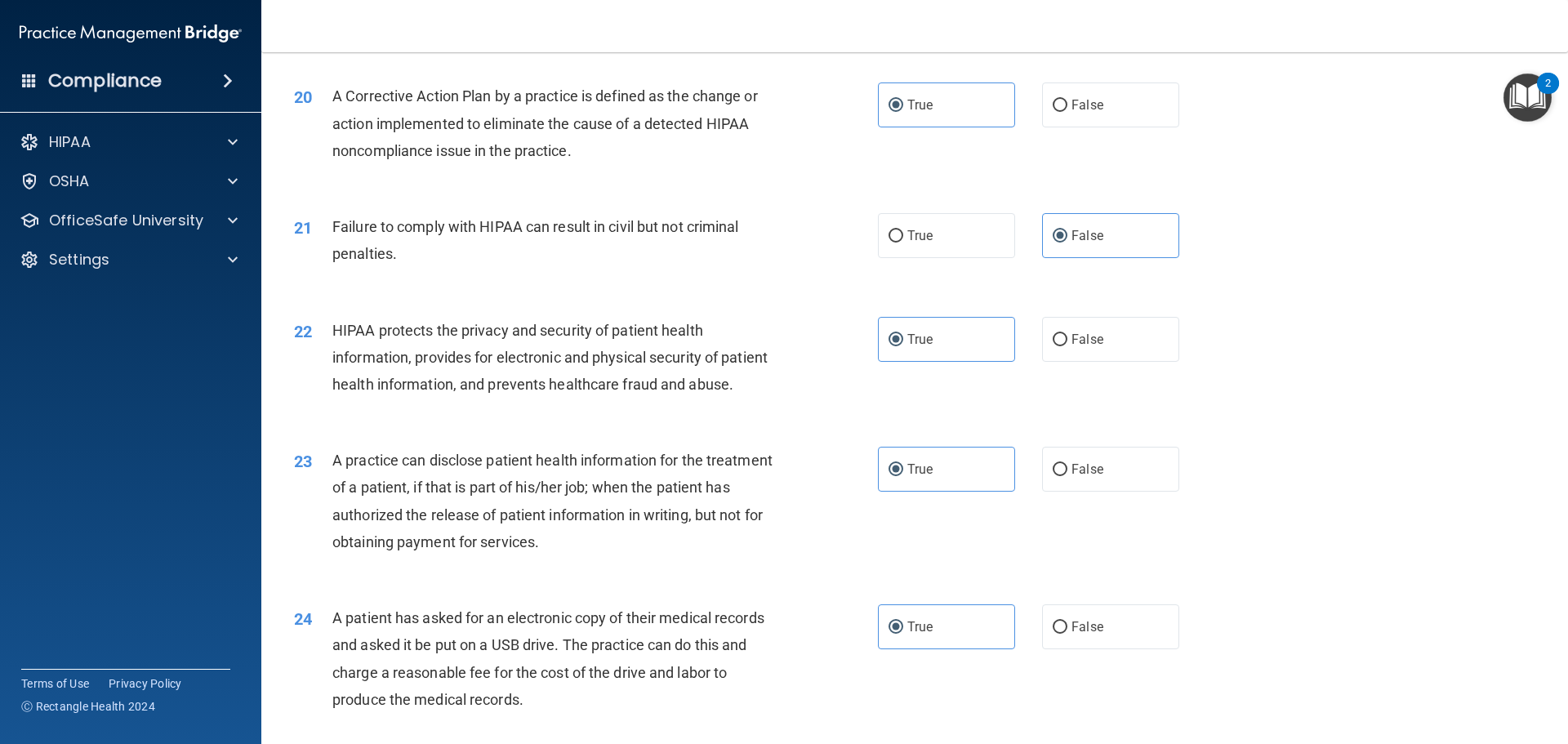
scroll to position [2369, 0]
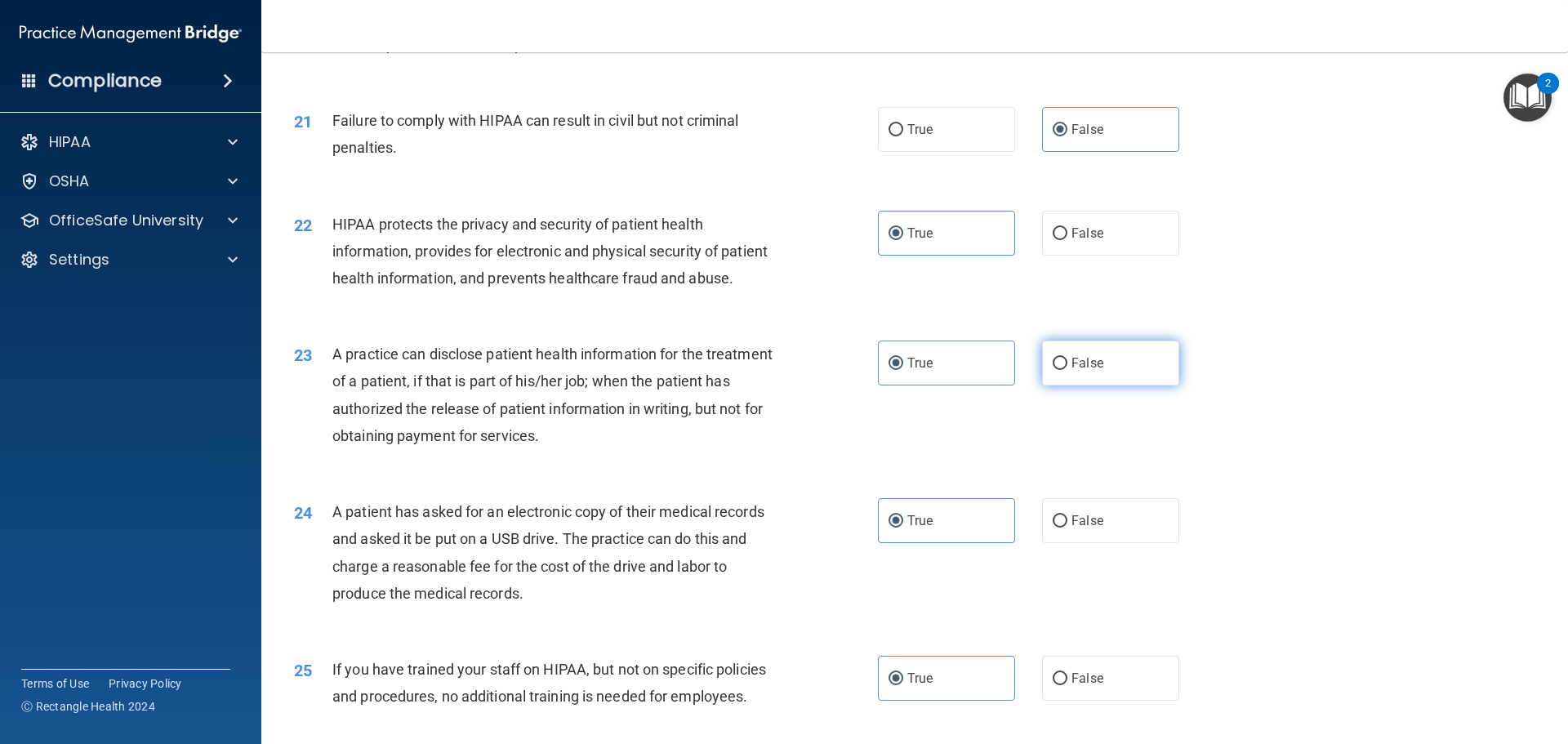
click at [1111, 385] on label "False" at bounding box center [1110, 362] width 137 height 45
click at [1067, 370] on input "False" at bounding box center [1060, 364] width 15 height 12
radio input "true"
radio input "false"
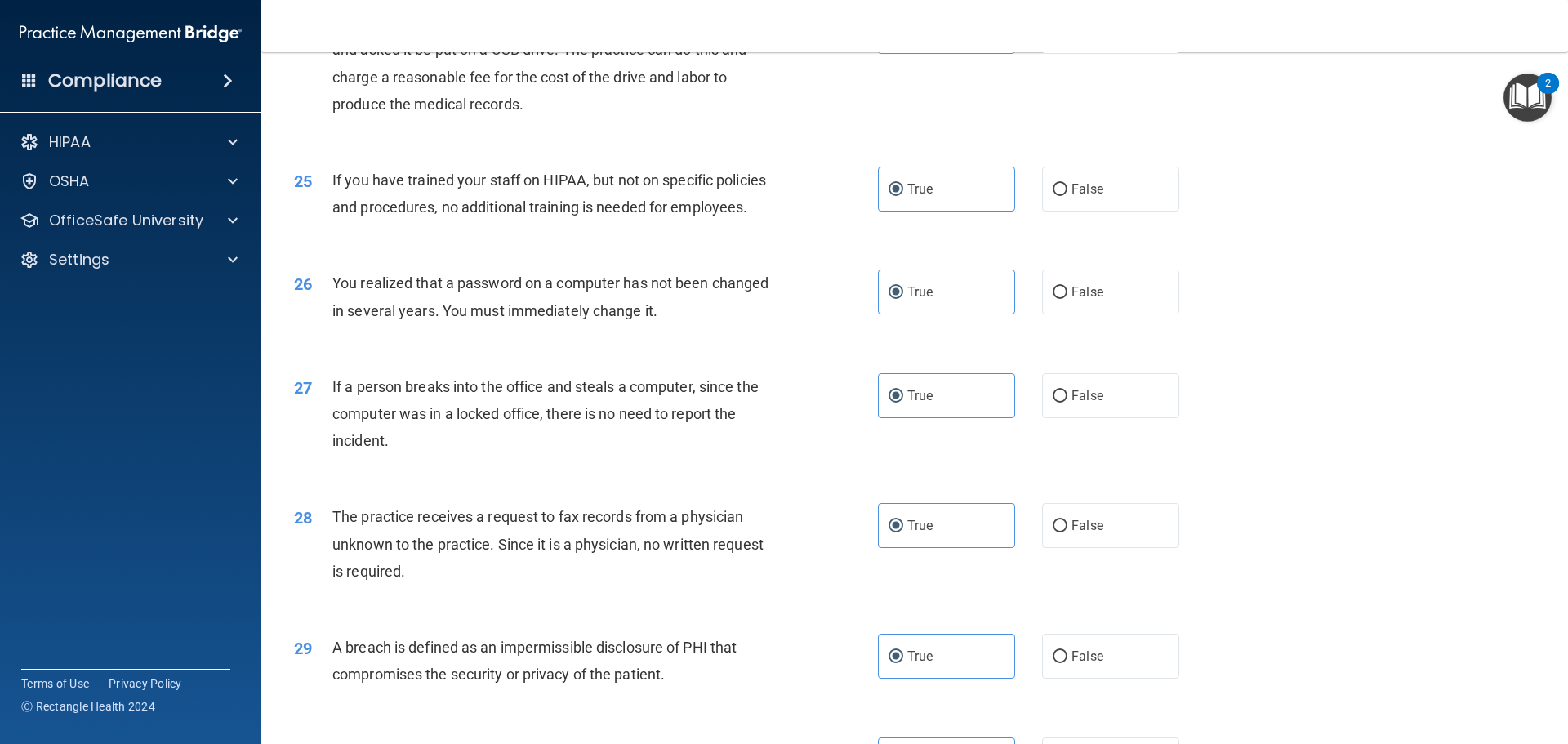
scroll to position [2858, 0]
click at [1083, 211] on label "False" at bounding box center [1110, 187] width 137 height 45
click at [1067, 195] on input "False" at bounding box center [1060, 189] width 15 height 12
radio input "true"
radio input "false"
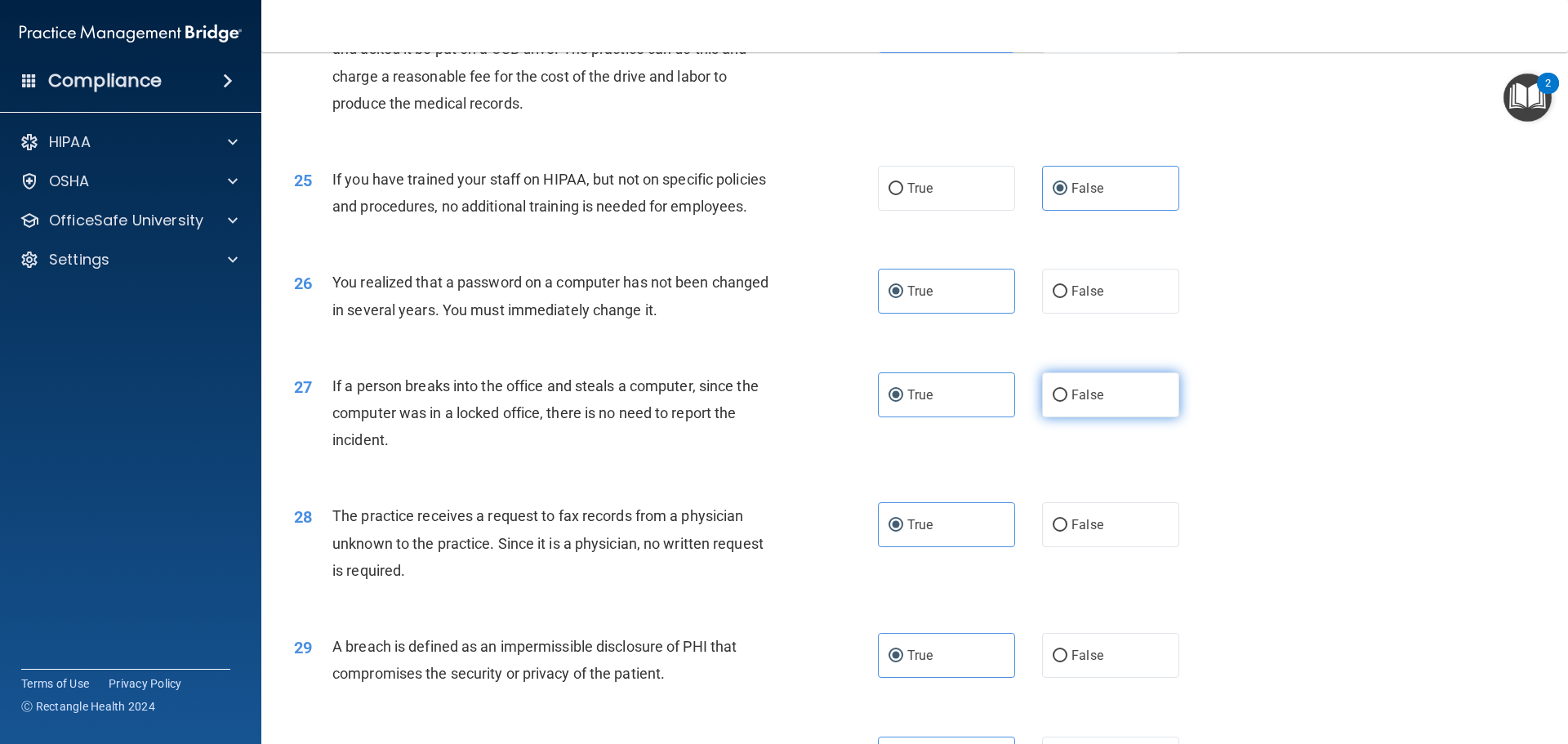
click at [1083, 403] on span "False" at bounding box center [1087, 395] width 32 height 16
click at [1067, 402] on input "False" at bounding box center [1060, 396] width 15 height 12
radio input "true"
radio input "false"
click at [1080, 532] on span "False" at bounding box center [1087, 525] width 32 height 16
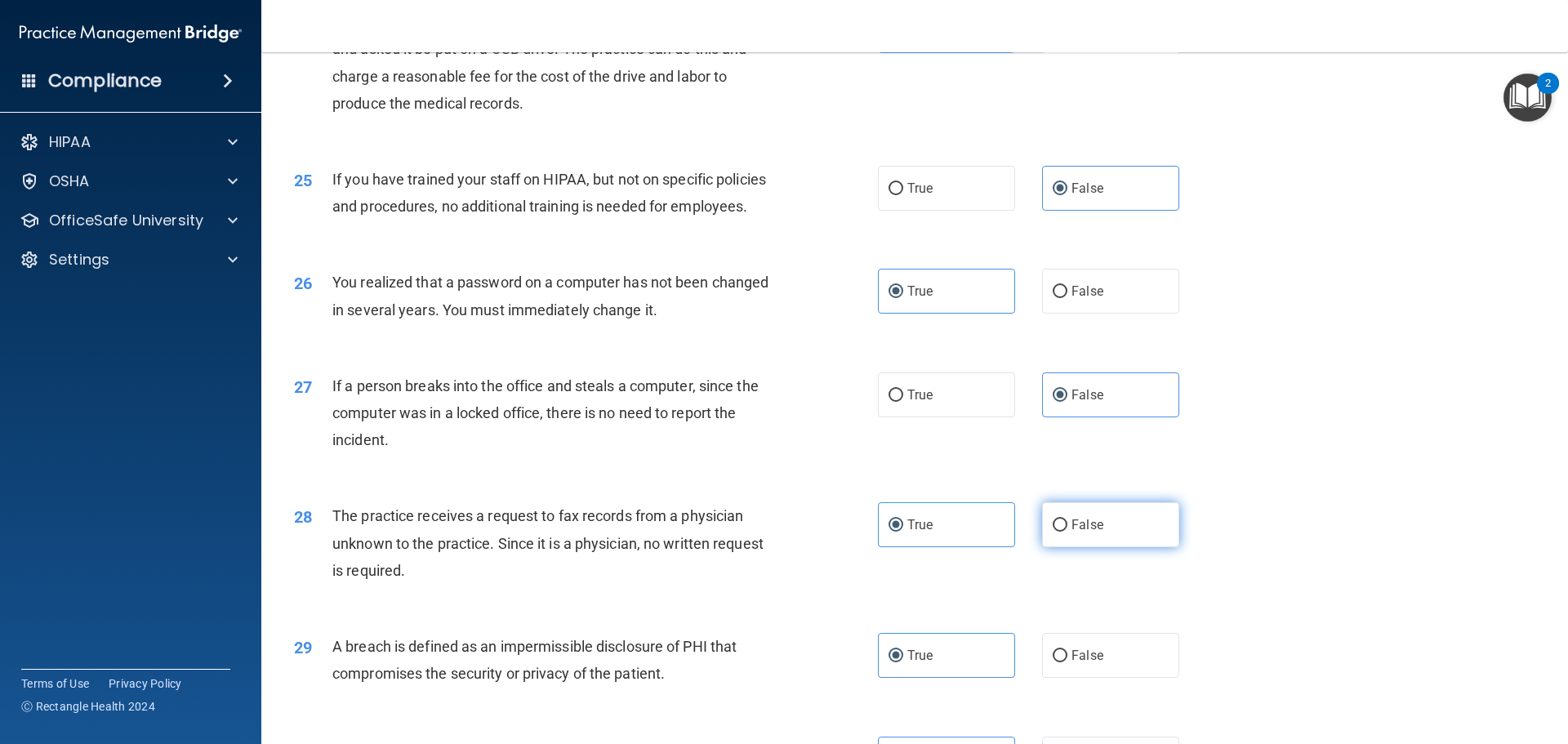
click at [1067, 531] on input "False" at bounding box center [1060, 525] width 15 height 12
radio input "true"
radio input "false"
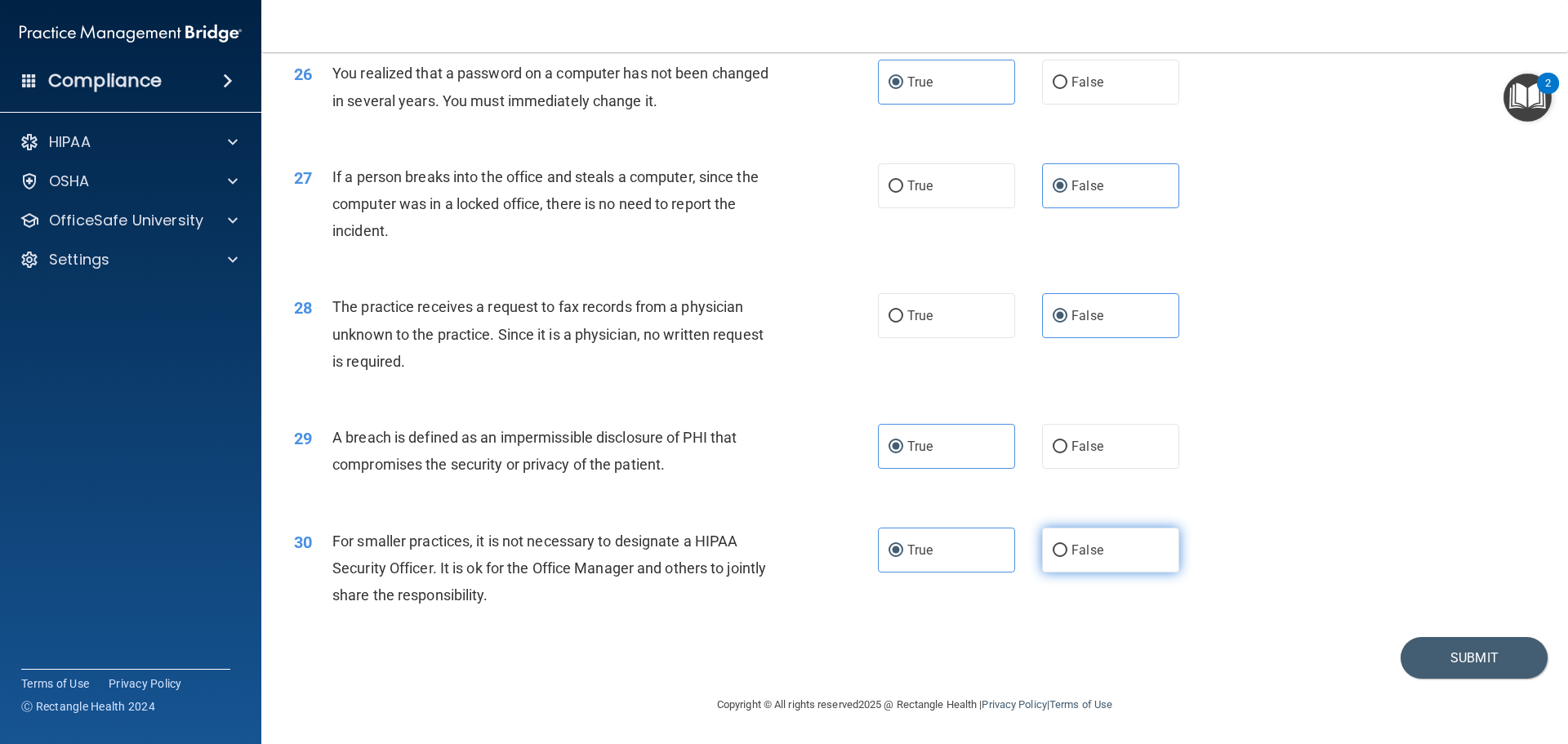
scroll to position [3121, 0]
click at [1060, 558] on label "False" at bounding box center [1110, 550] width 137 height 45
click at [1060, 557] on input "False" at bounding box center [1060, 551] width 15 height 12
radio input "true"
radio input "false"
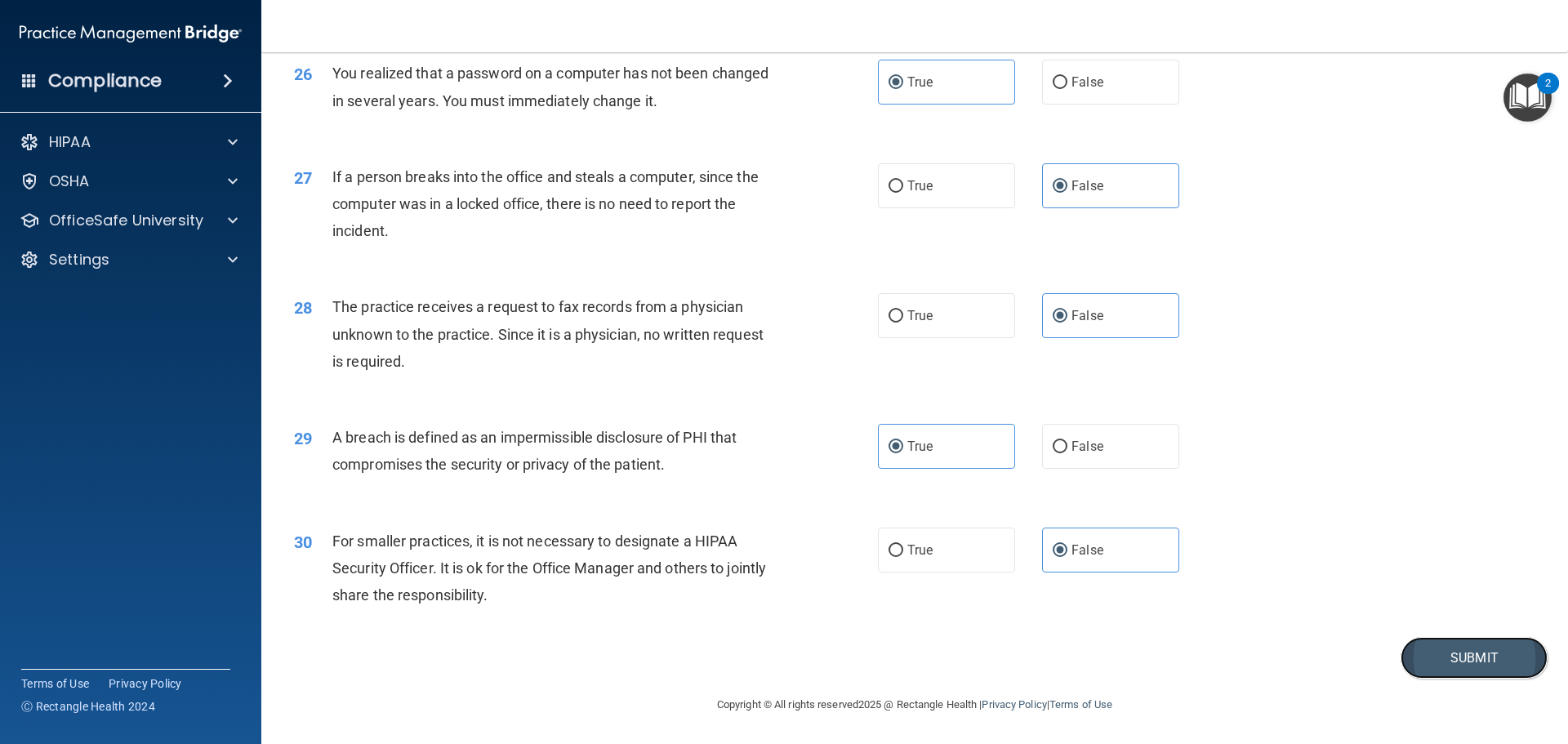
click at [1446, 659] on button "Submit" at bounding box center [1474, 658] width 147 height 42
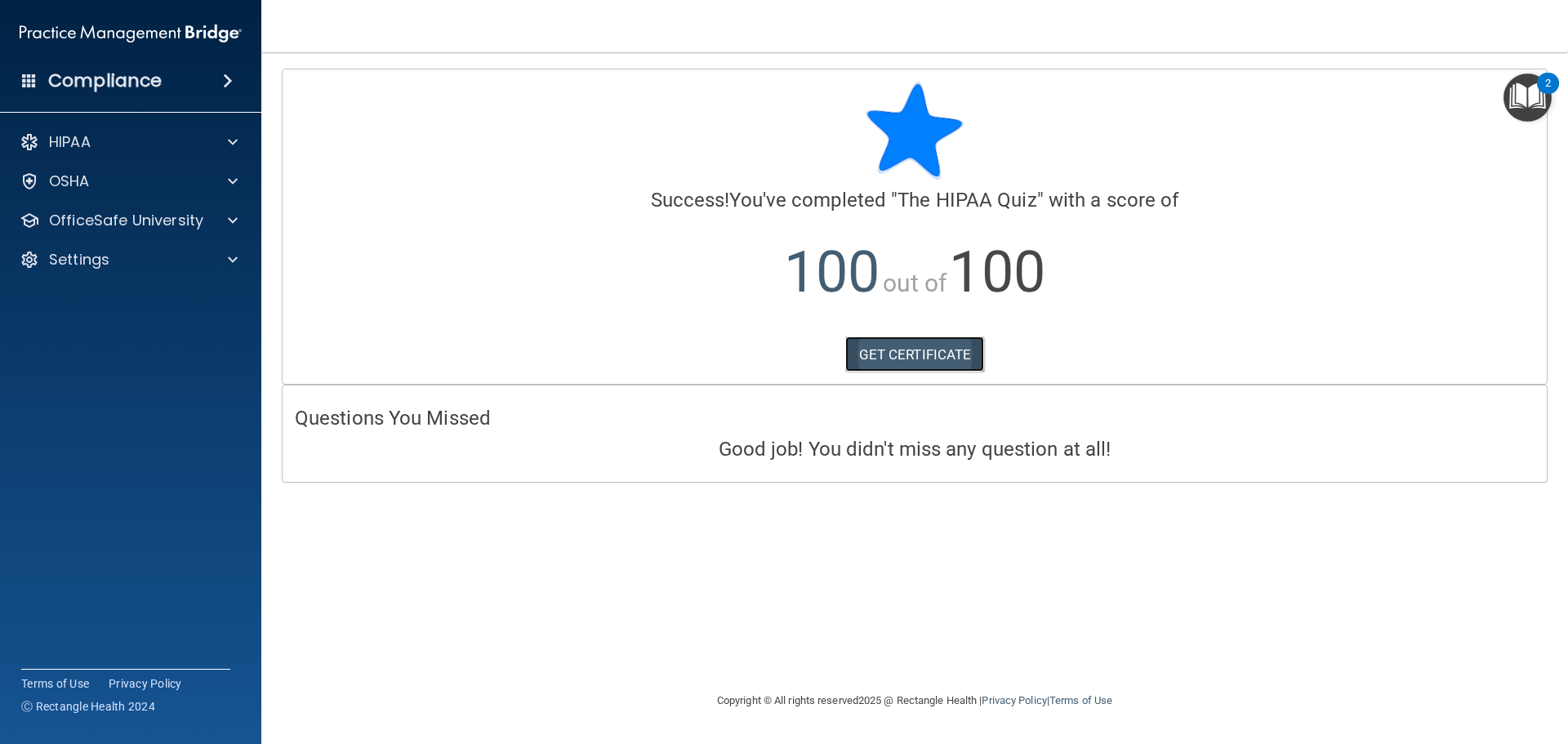
click at [901, 341] on link "GET CERTIFICATE" at bounding box center [916, 354] width 140 height 36
click at [245, 173] on div at bounding box center [230, 181] width 41 height 19
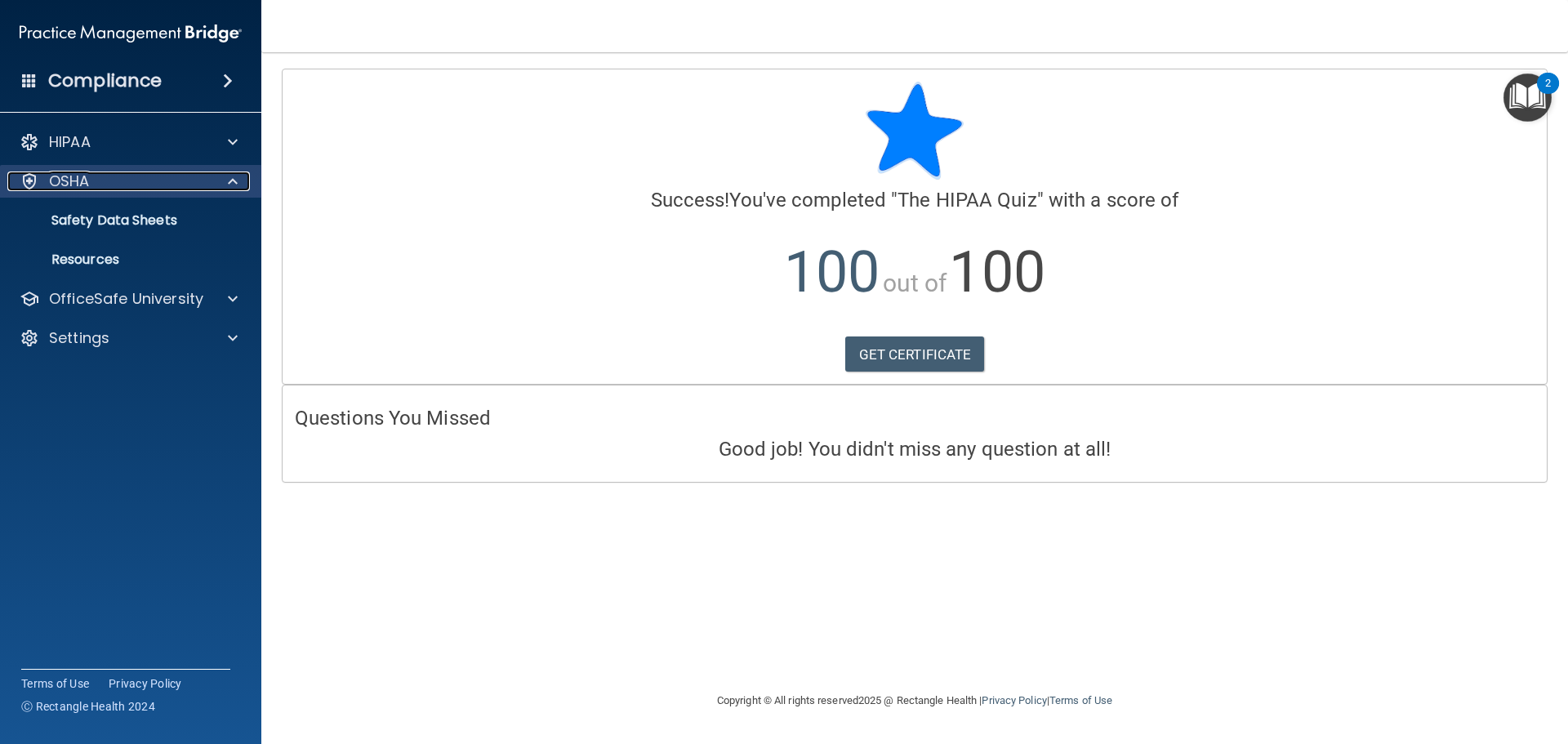
click at [238, 190] on div at bounding box center [230, 181] width 41 height 19
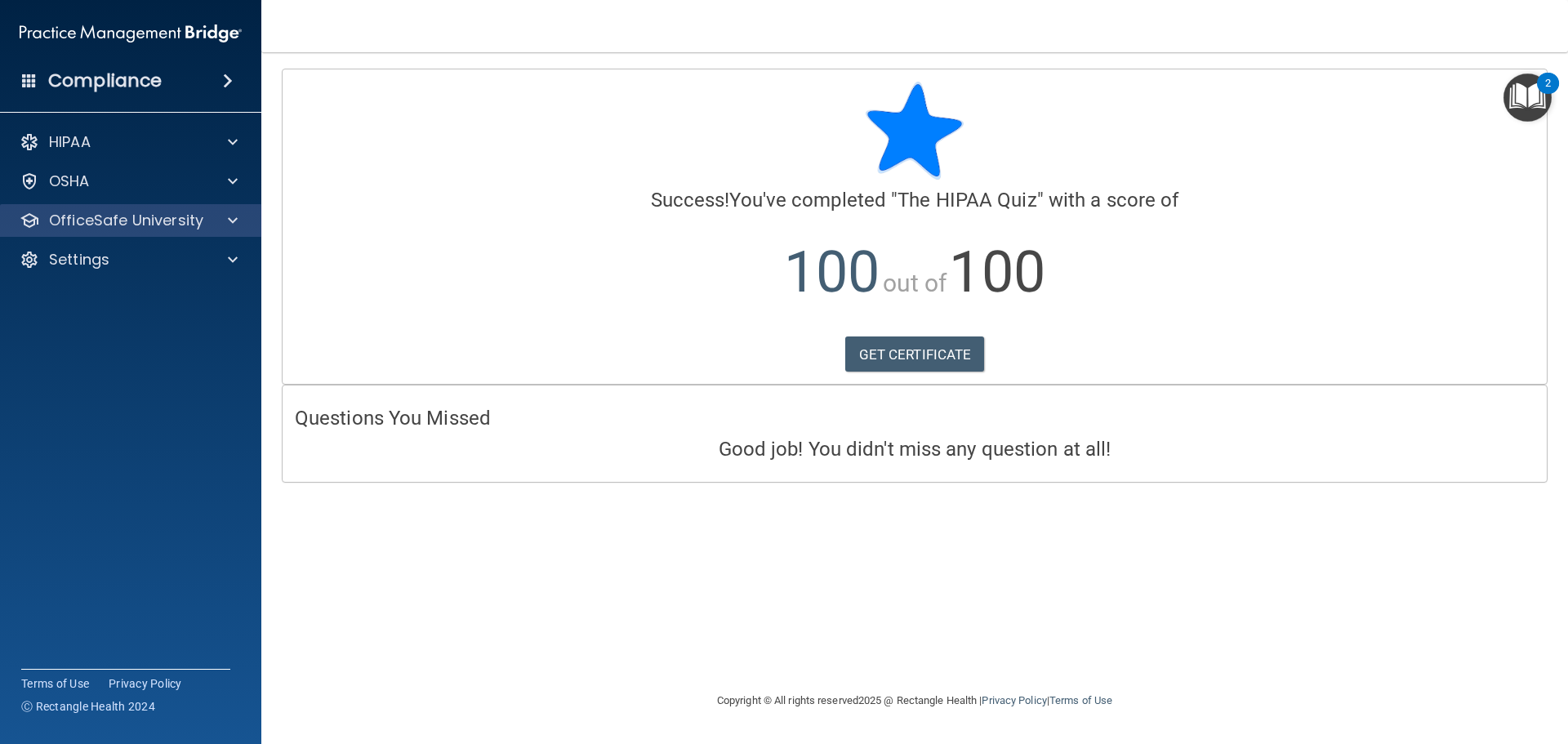
click at [225, 234] on div "OfficeSafe University" at bounding box center [130, 220] width 262 height 32
drag, startPoint x: 236, startPoint y: 221, endPoint x: 219, endPoint y: 233, distance: 20.8
click at [237, 221] on span at bounding box center [232, 221] width 10 height 19
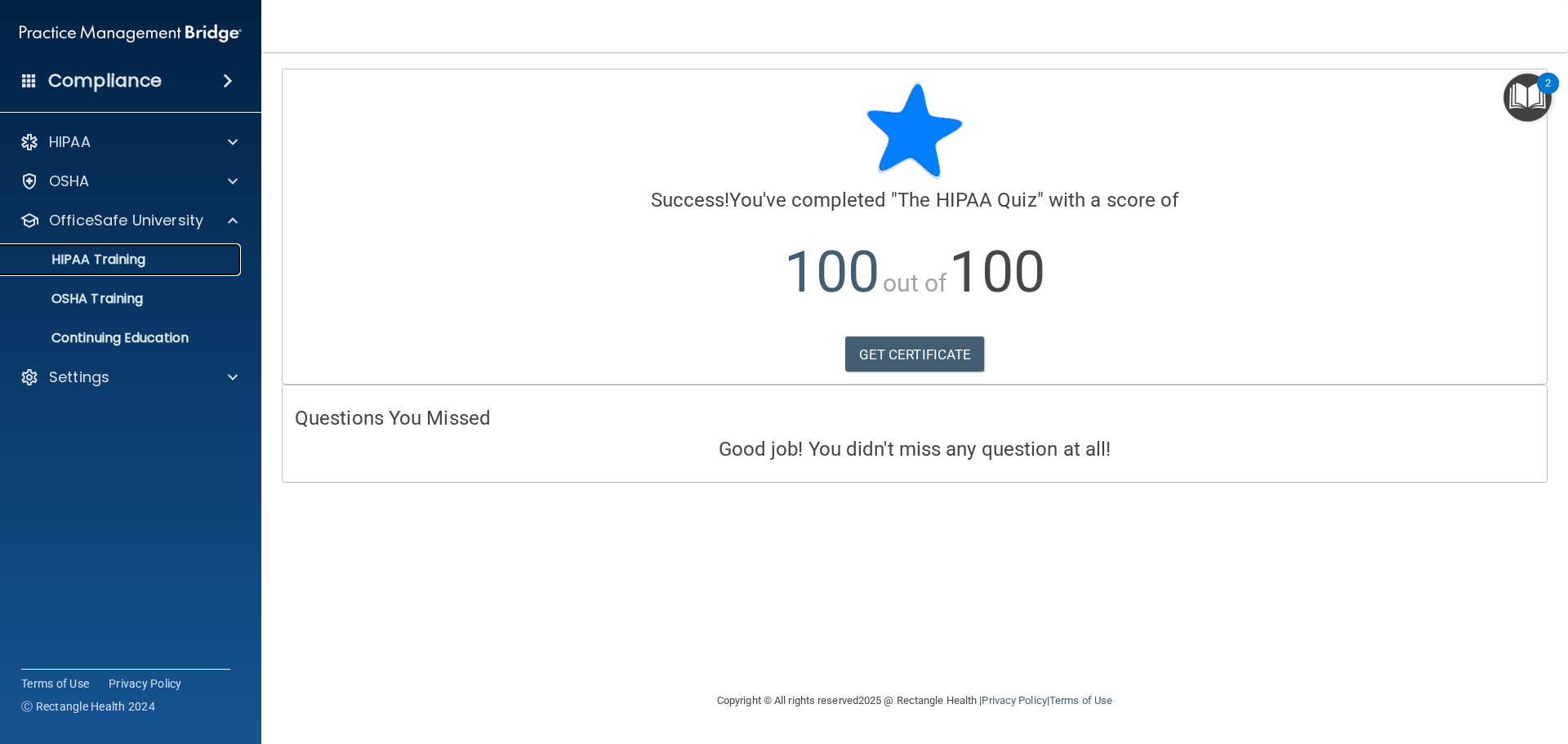
click at [165, 262] on div "HIPAA Training" at bounding box center [122, 259] width 223 height 17
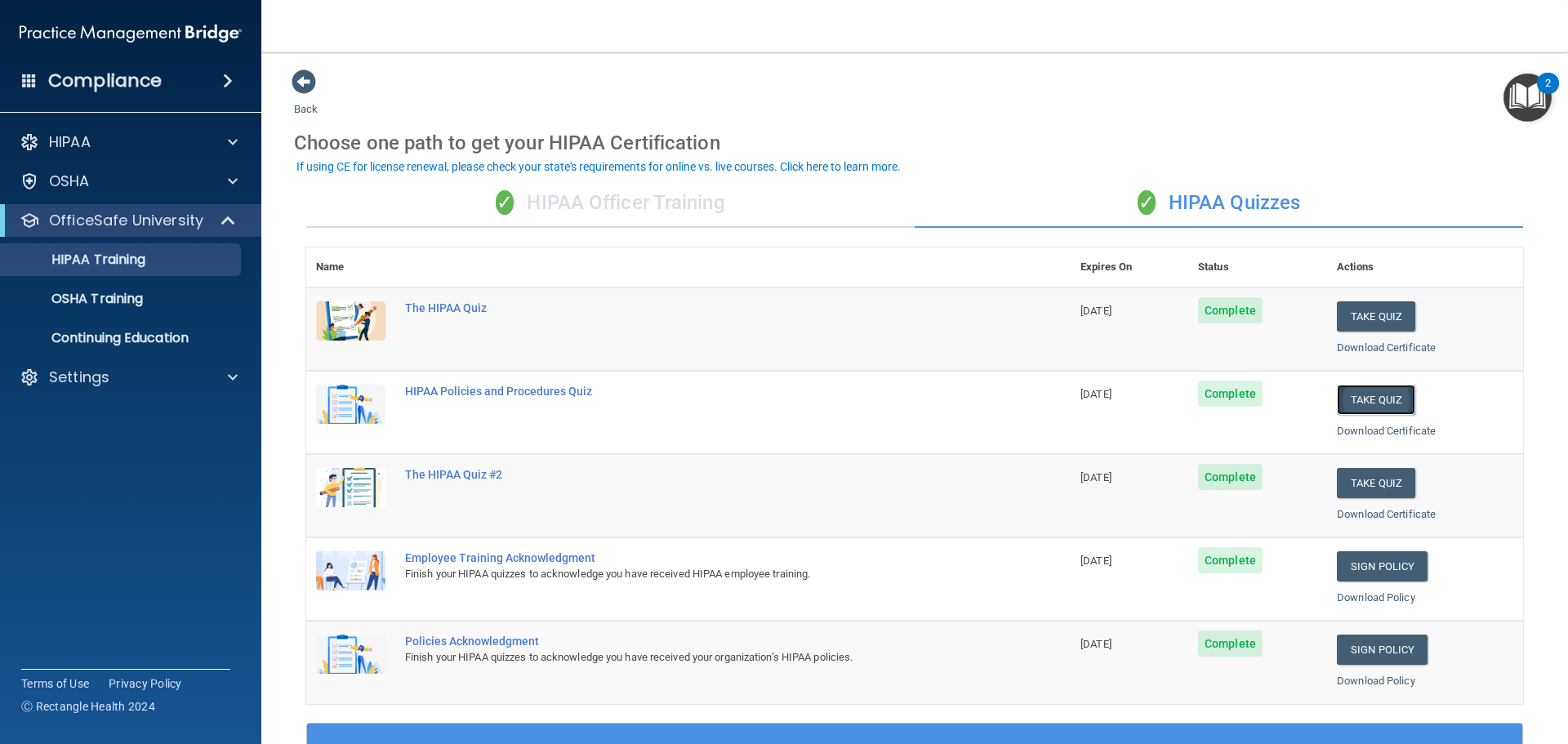
click at [1359, 394] on button "Take Quiz" at bounding box center [1376, 399] width 79 height 31
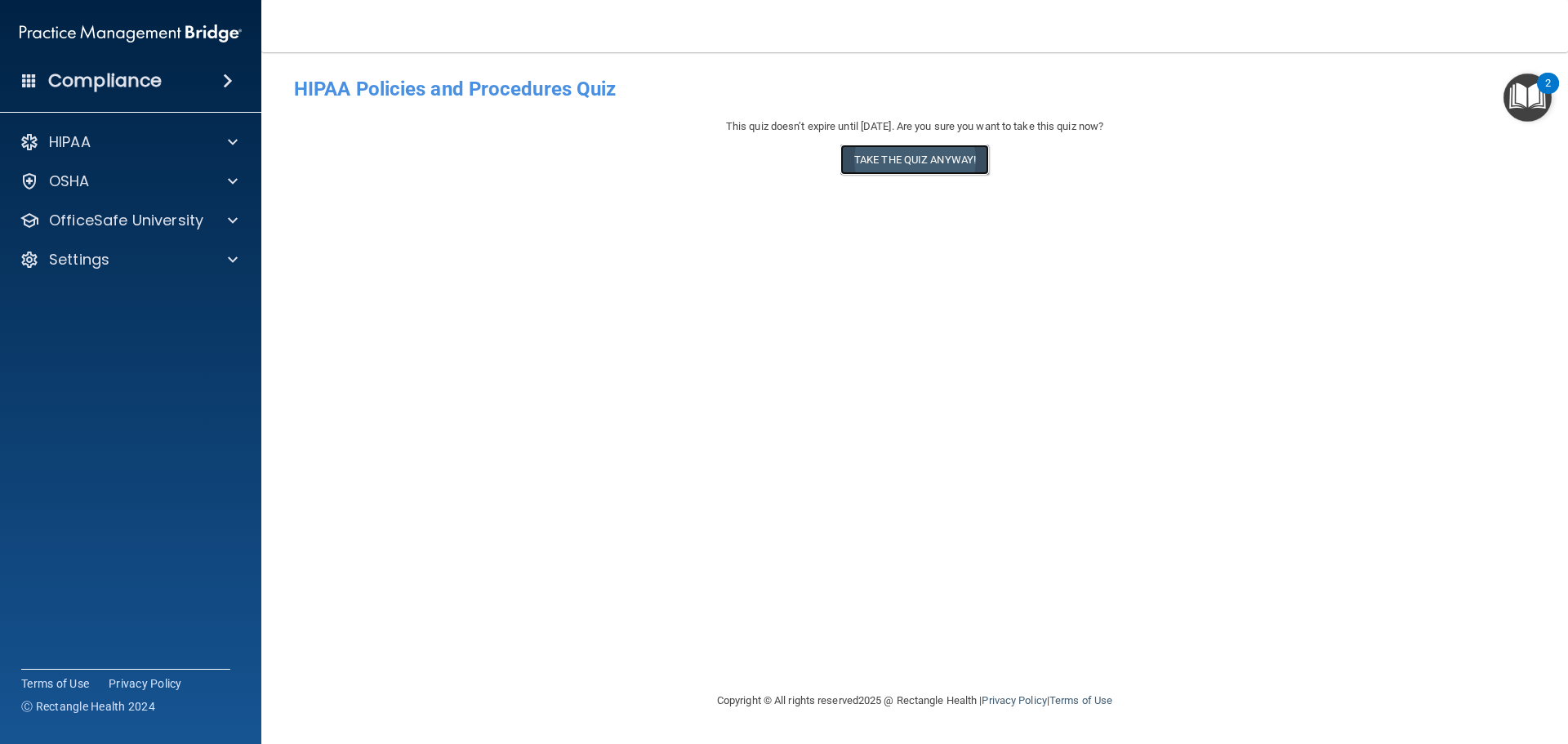
click at [942, 157] on button "Take the quiz anyway!" at bounding box center [915, 159] width 149 height 31
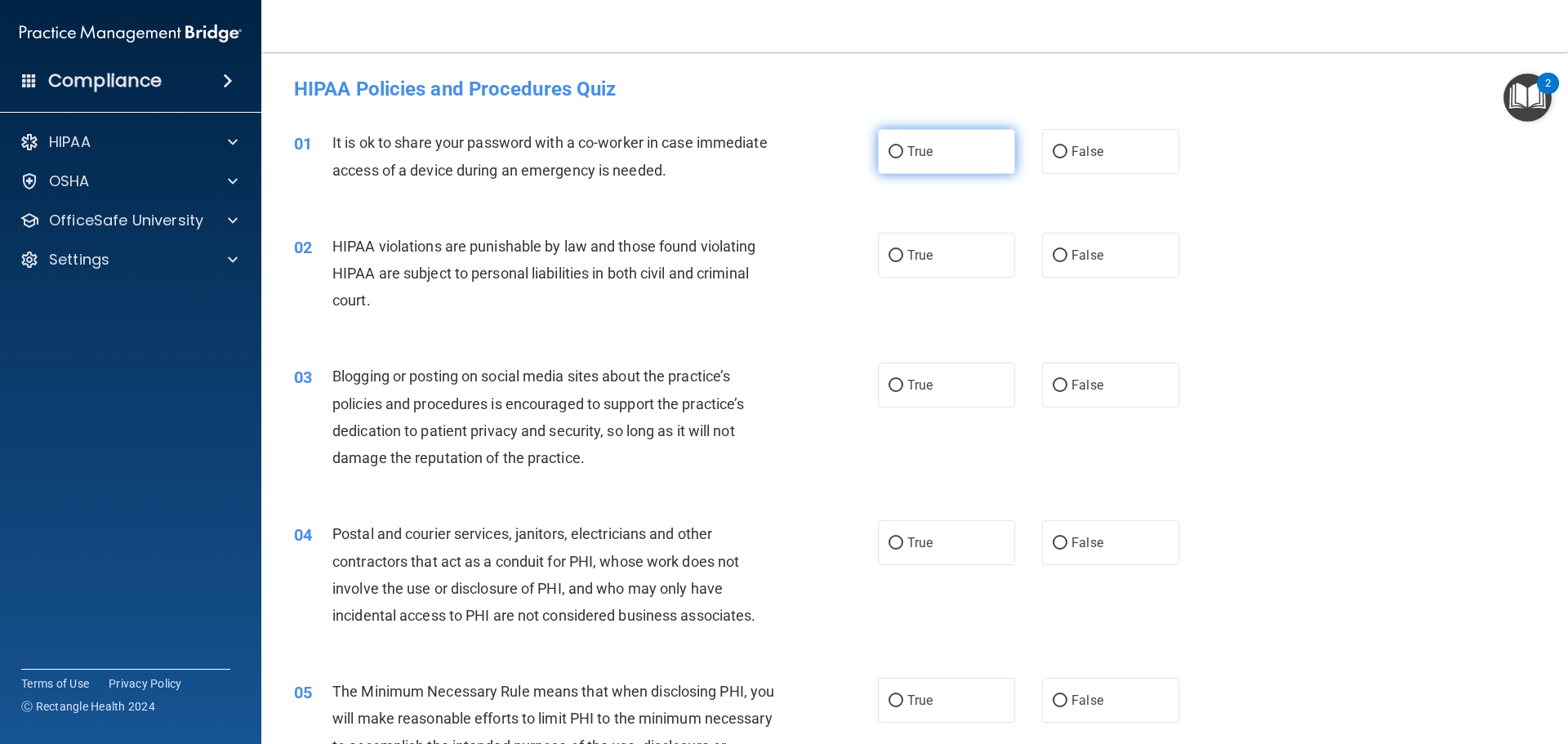
click at [901, 161] on label "True" at bounding box center [946, 151] width 137 height 45
click at [901, 158] on input "True" at bounding box center [896, 152] width 15 height 12
radio input "true"
click at [908, 257] on span "True" at bounding box center [920, 256] width 25 height 16
click at [902, 257] on input "True" at bounding box center [896, 256] width 15 height 12
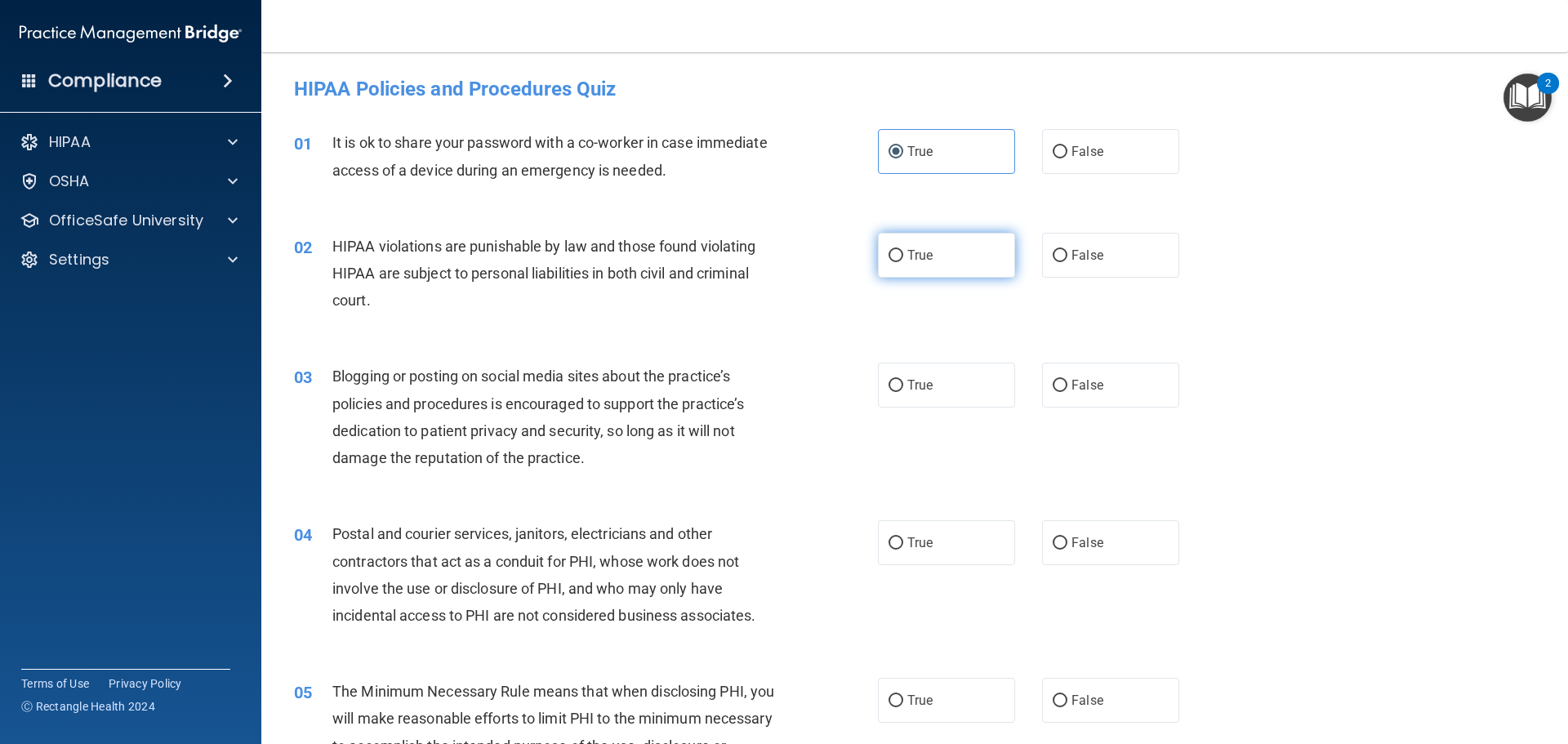
radio input "true"
click at [917, 391] on span "True" at bounding box center [920, 385] width 25 height 16
click at [904, 391] on input "True" at bounding box center [896, 386] width 15 height 12
radio input "true"
click at [908, 552] on label "True" at bounding box center [946, 542] width 137 height 45
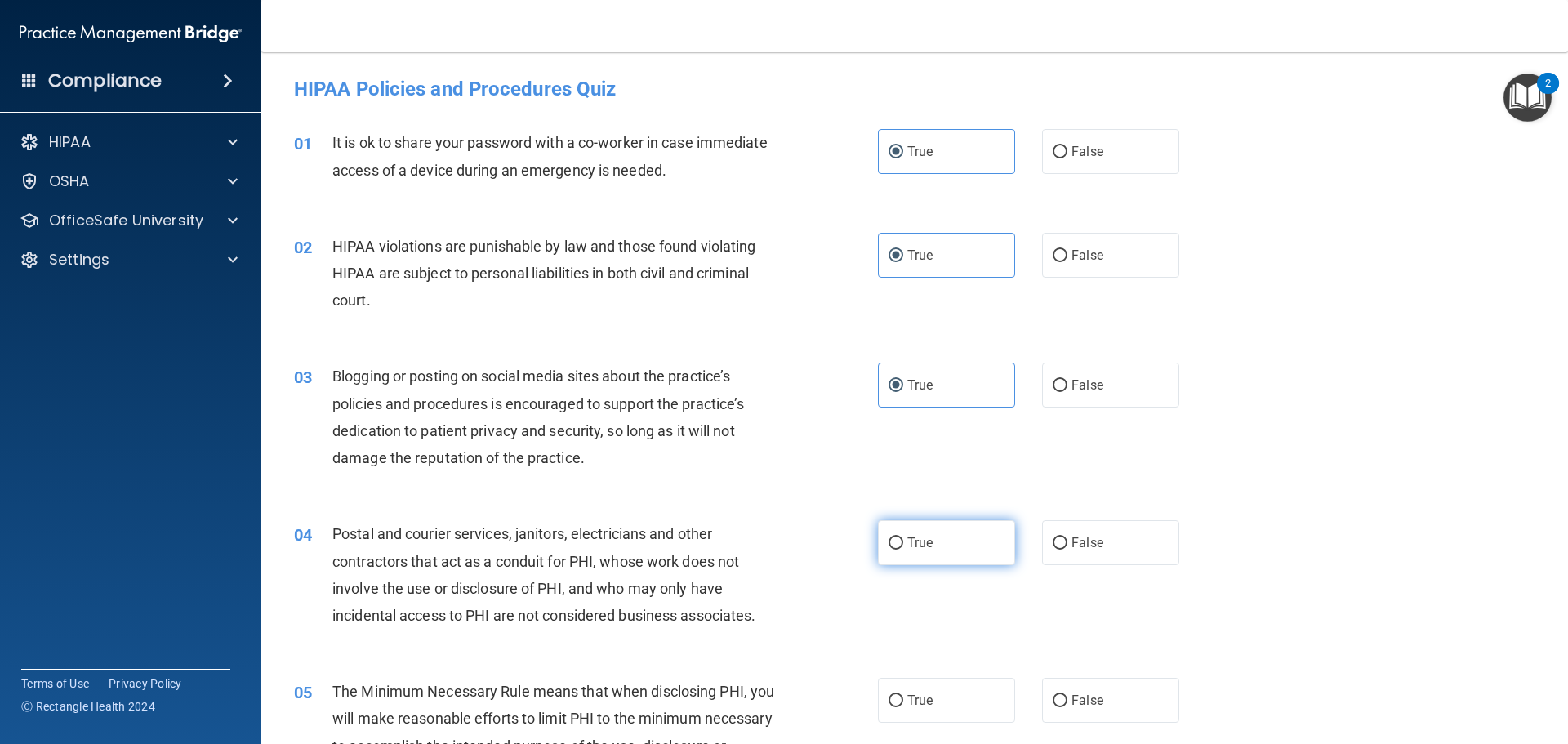
click at [904, 550] on input "True" at bounding box center [896, 544] width 15 height 12
radio input "true"
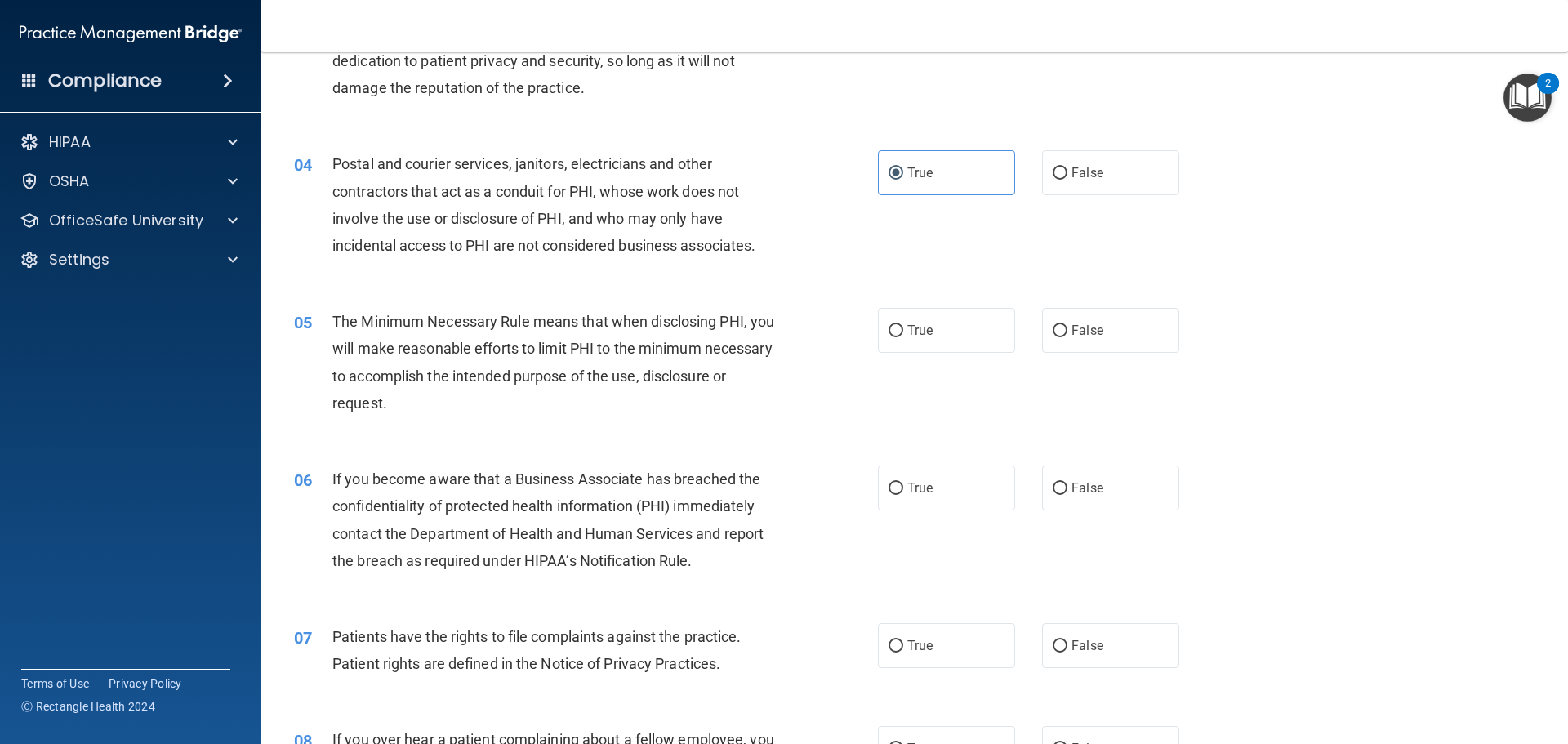
scroll to position [408, 0]
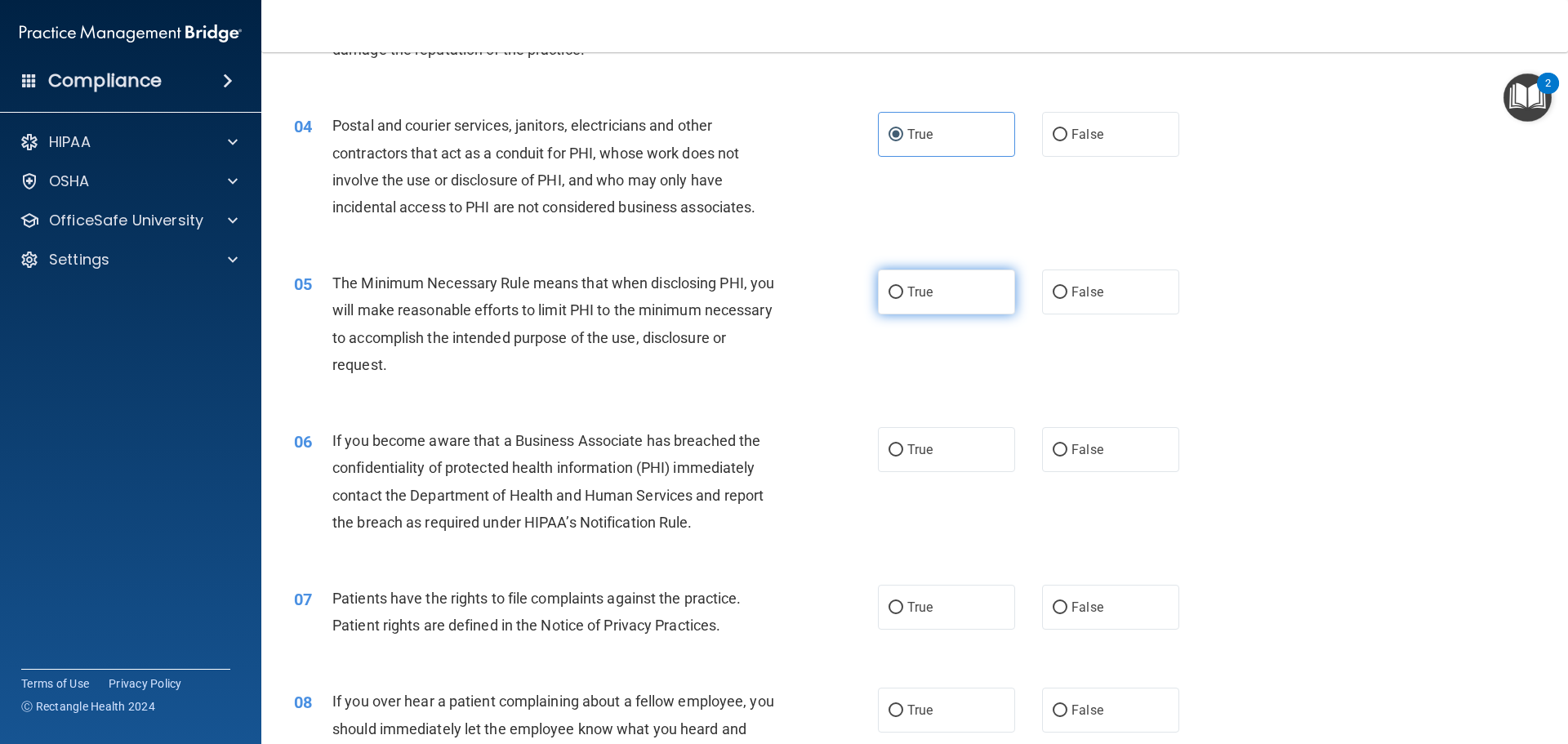
click at [908, 284] on span "True" at bounding box center [920, 292] width 25 height 16
click at [904, 286] on input "True" at bounding box center [896, 292] width 15 height 12
radio input "true"
click at [898, 434] on label "True" at bounding box center [946, 449] width 137 height 45
click at [898, 445] on input "True" at bounding box center [896, 451] width 15 height 12
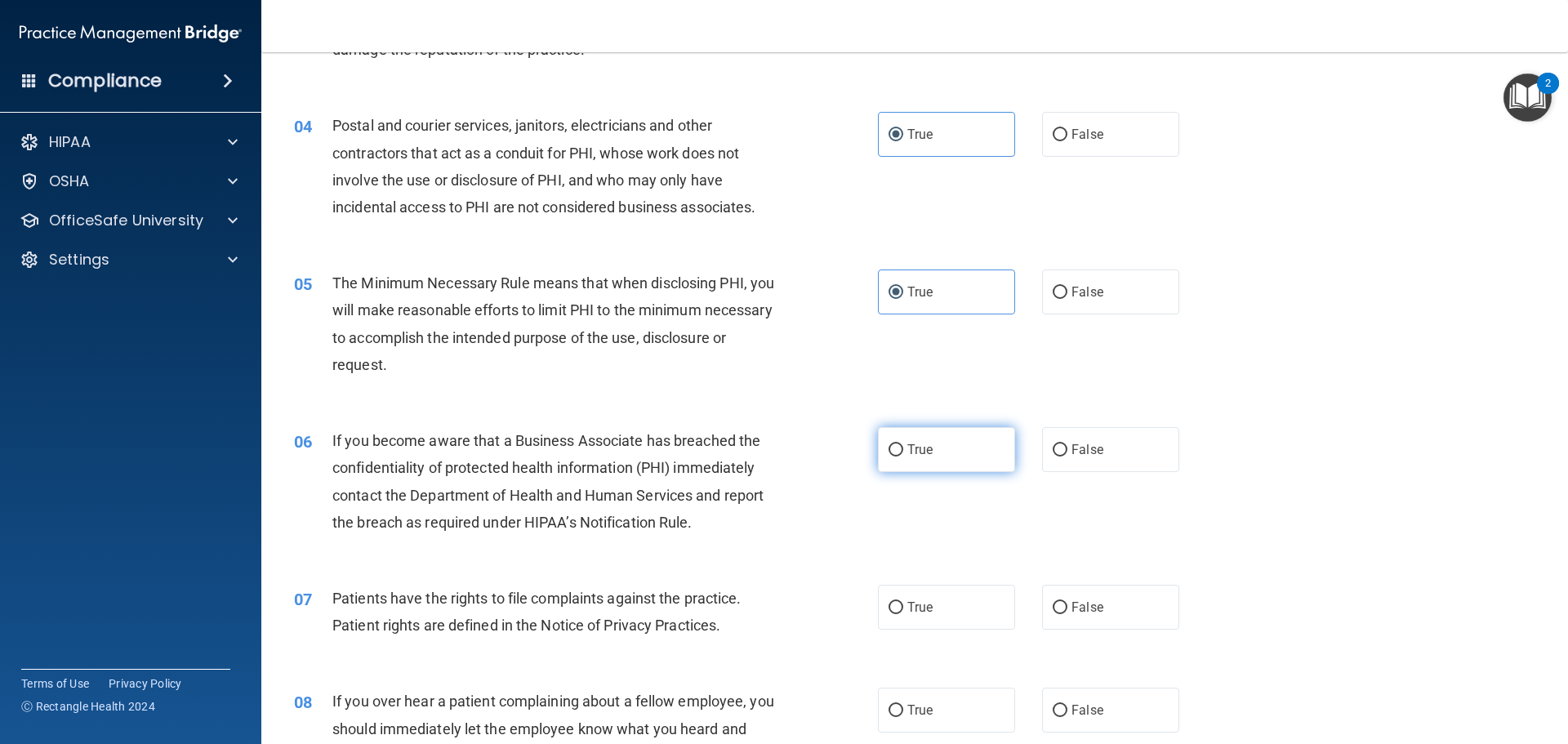
radio input "true"
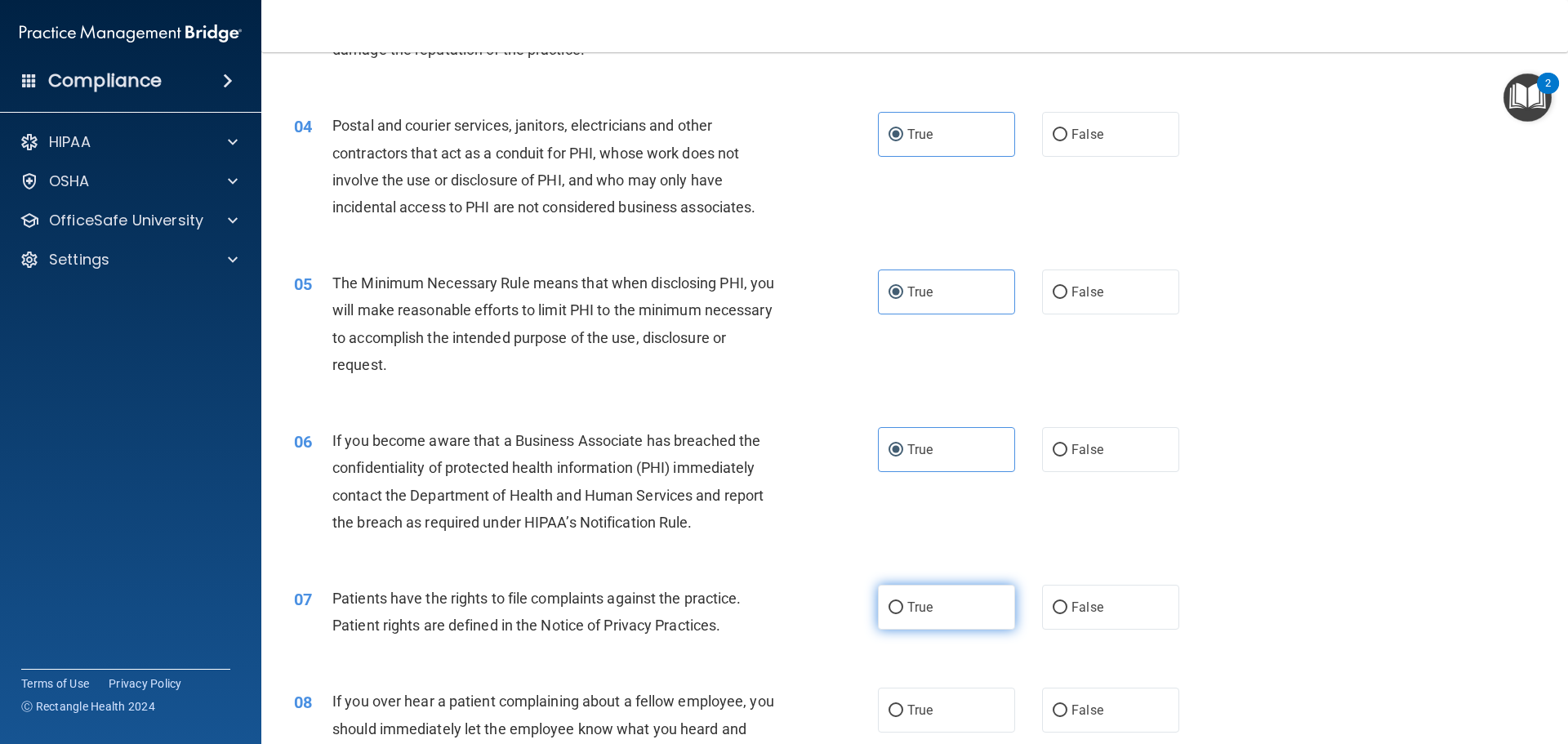
drag, startPoint x: 897, startPoint y: 602, endPoint x: 897, endPoint y: 615, distance: 13.0
click at [897, 603] on input "True" at bounding box center [896, 608] width 15 height 12
radio input "true"
click at [901, 699] on label "True" at bounding box center [946, 710] width 137 height 45
click at [901, 705] on input "True" at bounding box center [896, 711] width 15 height 12
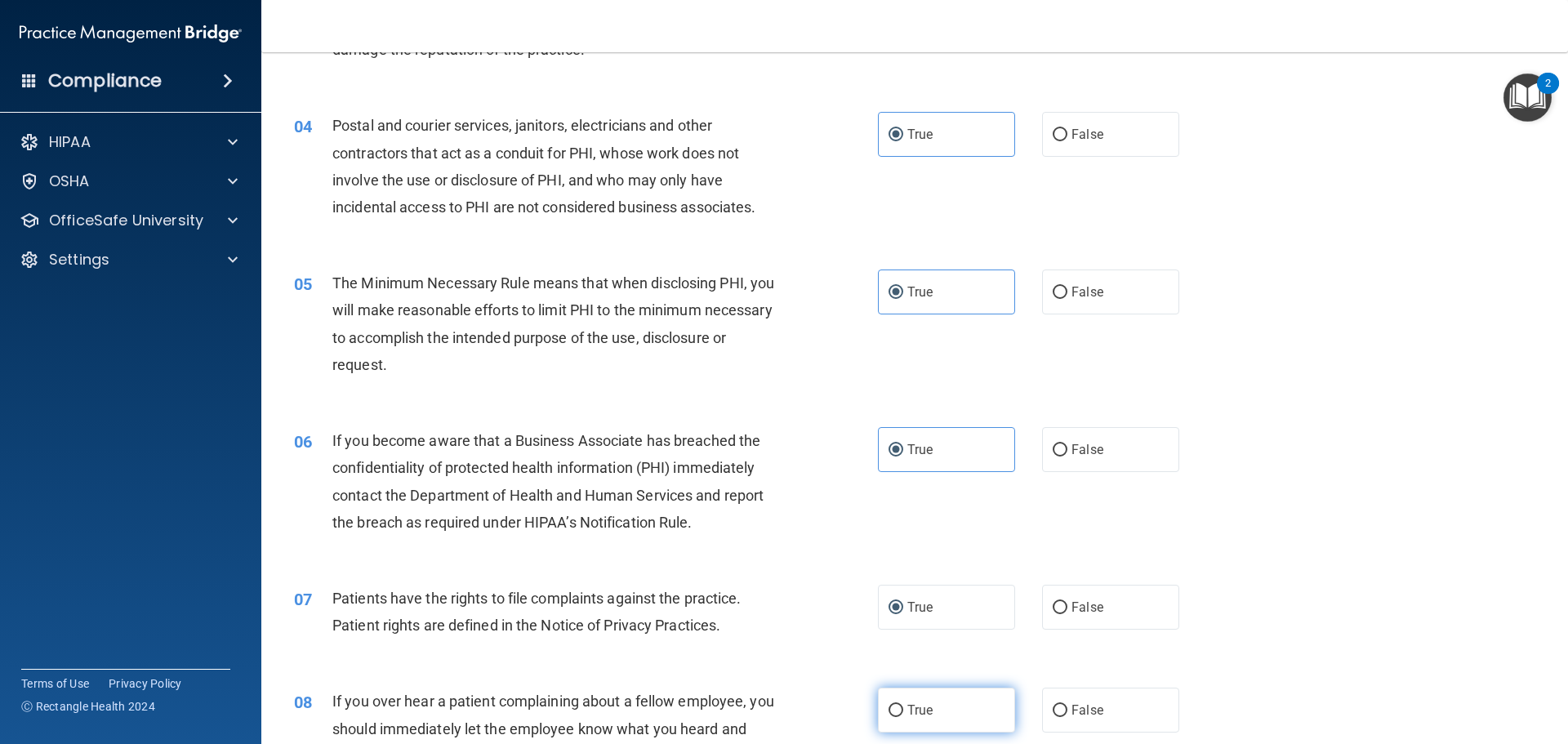
radio input "true"
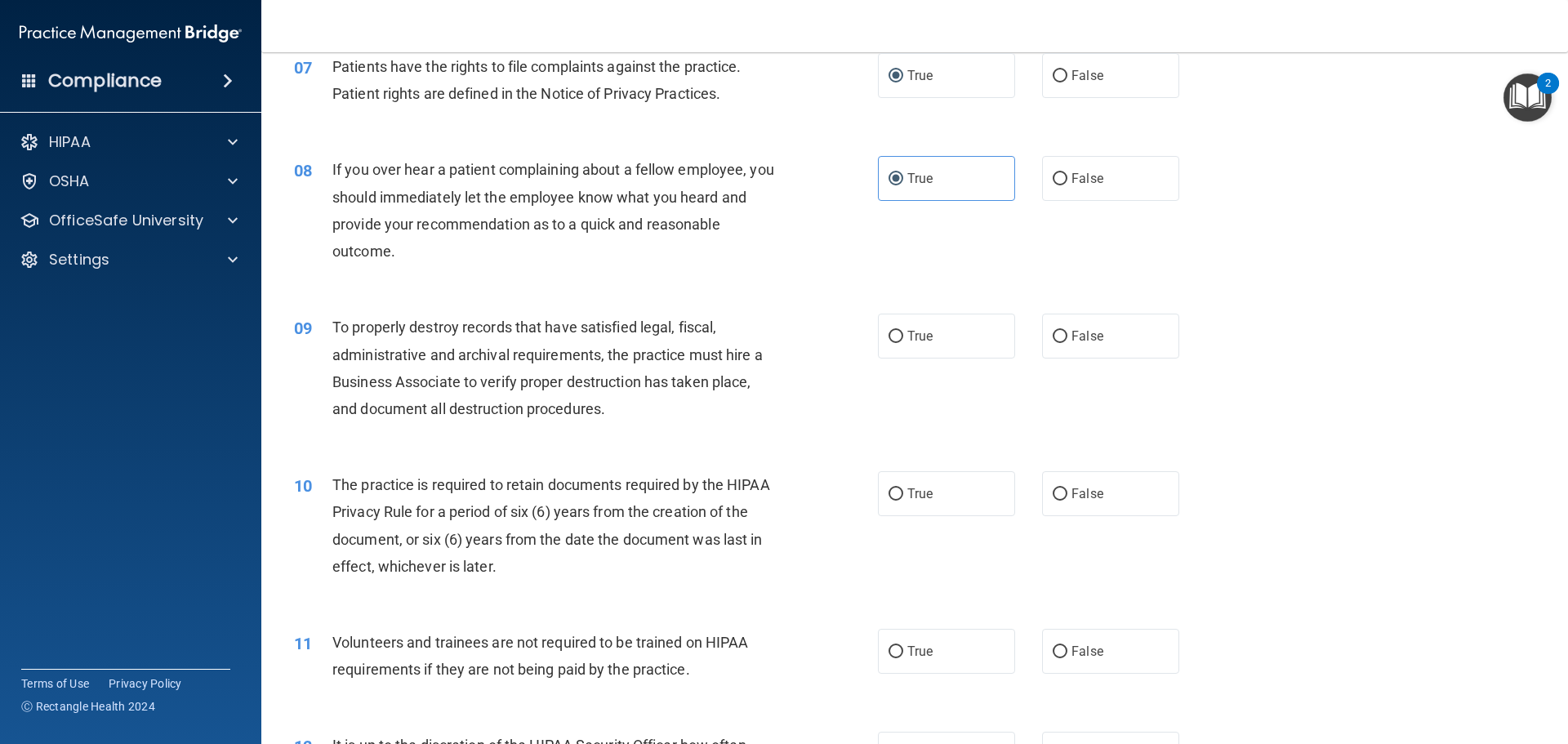
scroll to position [980, 0]
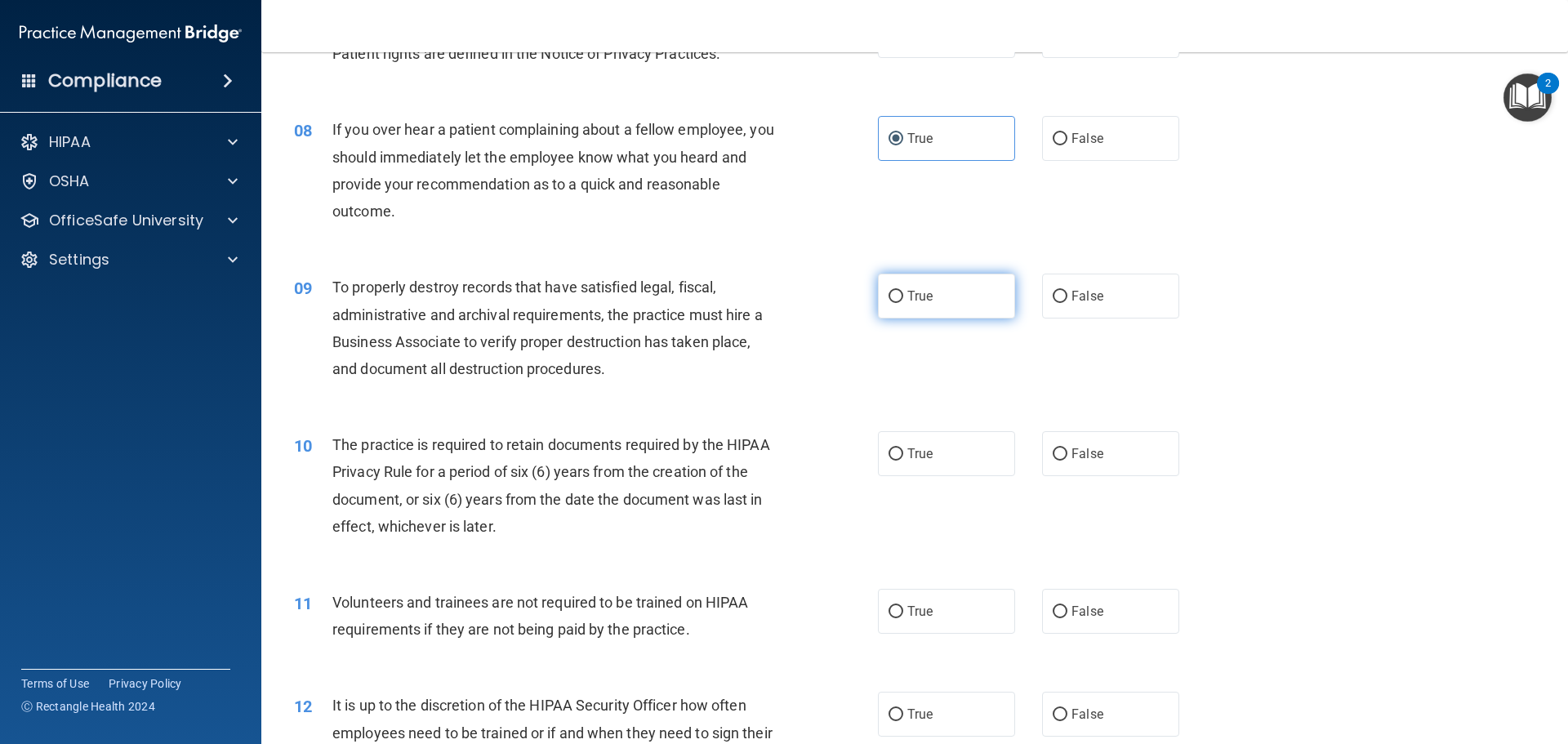
click at [911, 283] on label "True" at bounding box center [946, 296] width 137 height 45
click at [904, 291] on input "True" at bounding box center [896, 297] width 15 height 12
radio input "true"
click at [911, 442] on label "True" at bounding box center [946, 453] width 137 height 45
click at [904, 448] on input "True" at bounding box center [896, 454] width 15 height 12
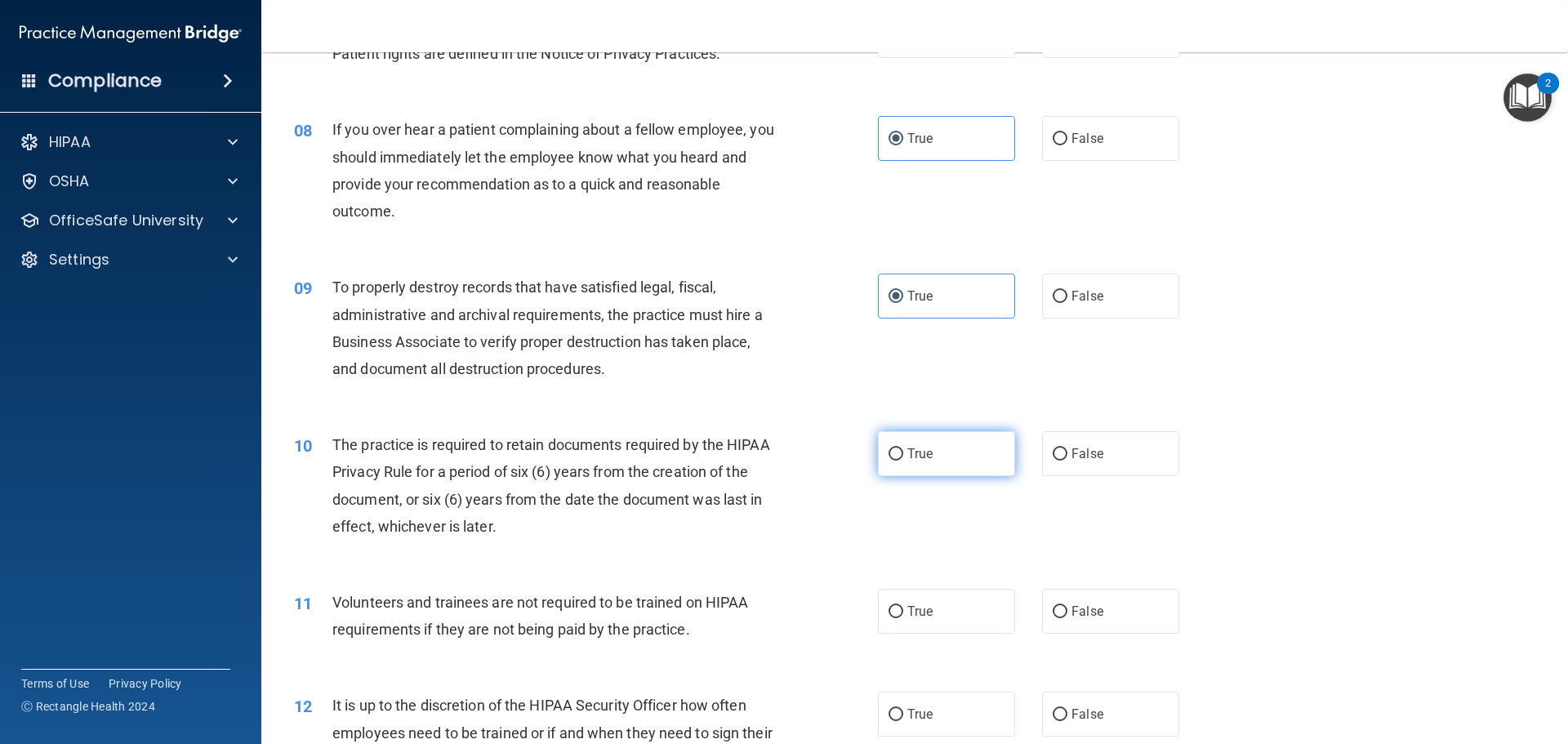
radio input "true"
click at [912, 613] on span "True" at bounding box center [920, 611] width 25 height 16
click at [904, 613] on input "True" at bounding box center [896, 612] width 15 height 12
radio input "true"
click at [901, 703] on label "True" at bounding box center [946, 713] width 137 height 45
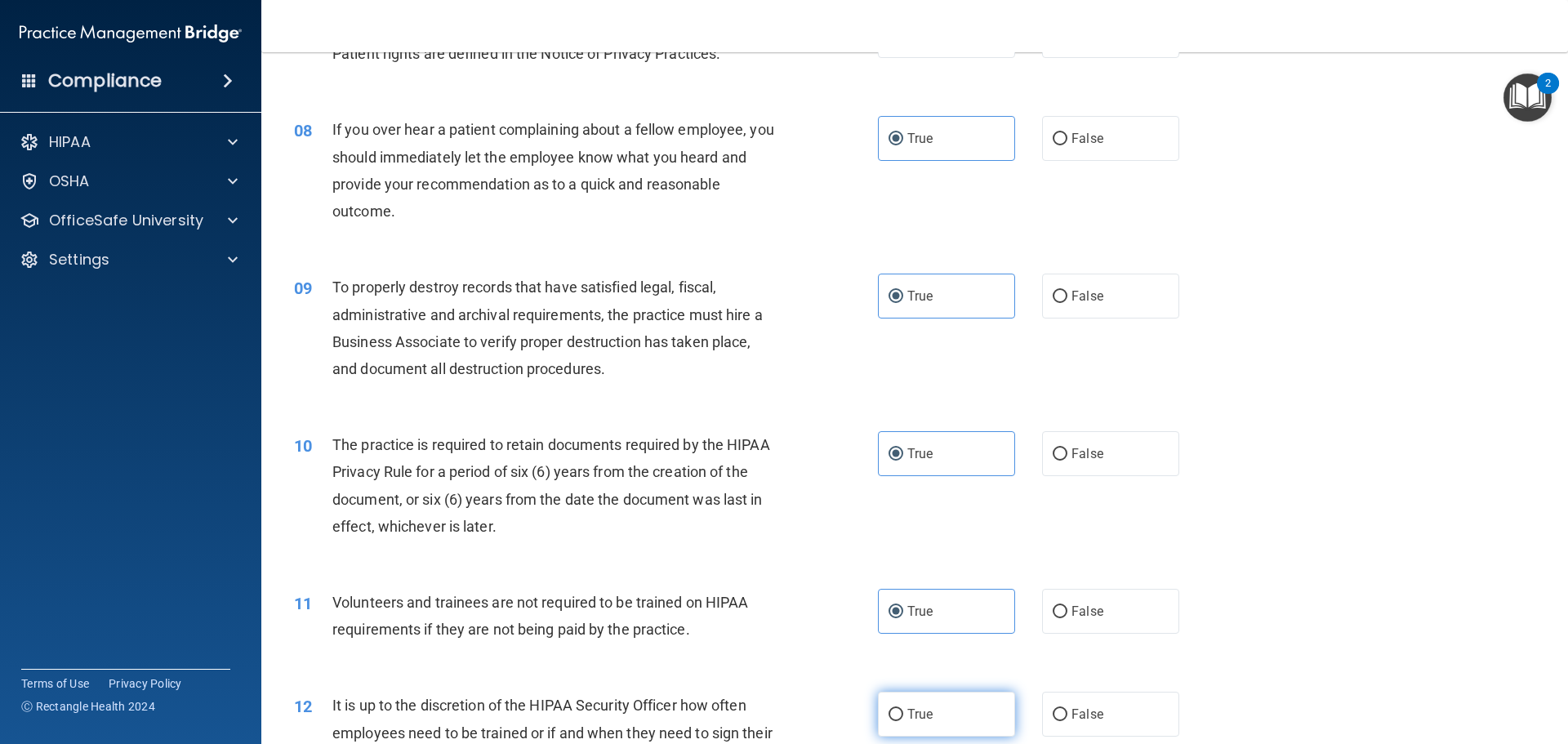
click at [901, 709] on input "True" at bounding box center [896, 715] width 15 height 12
radio input "true"
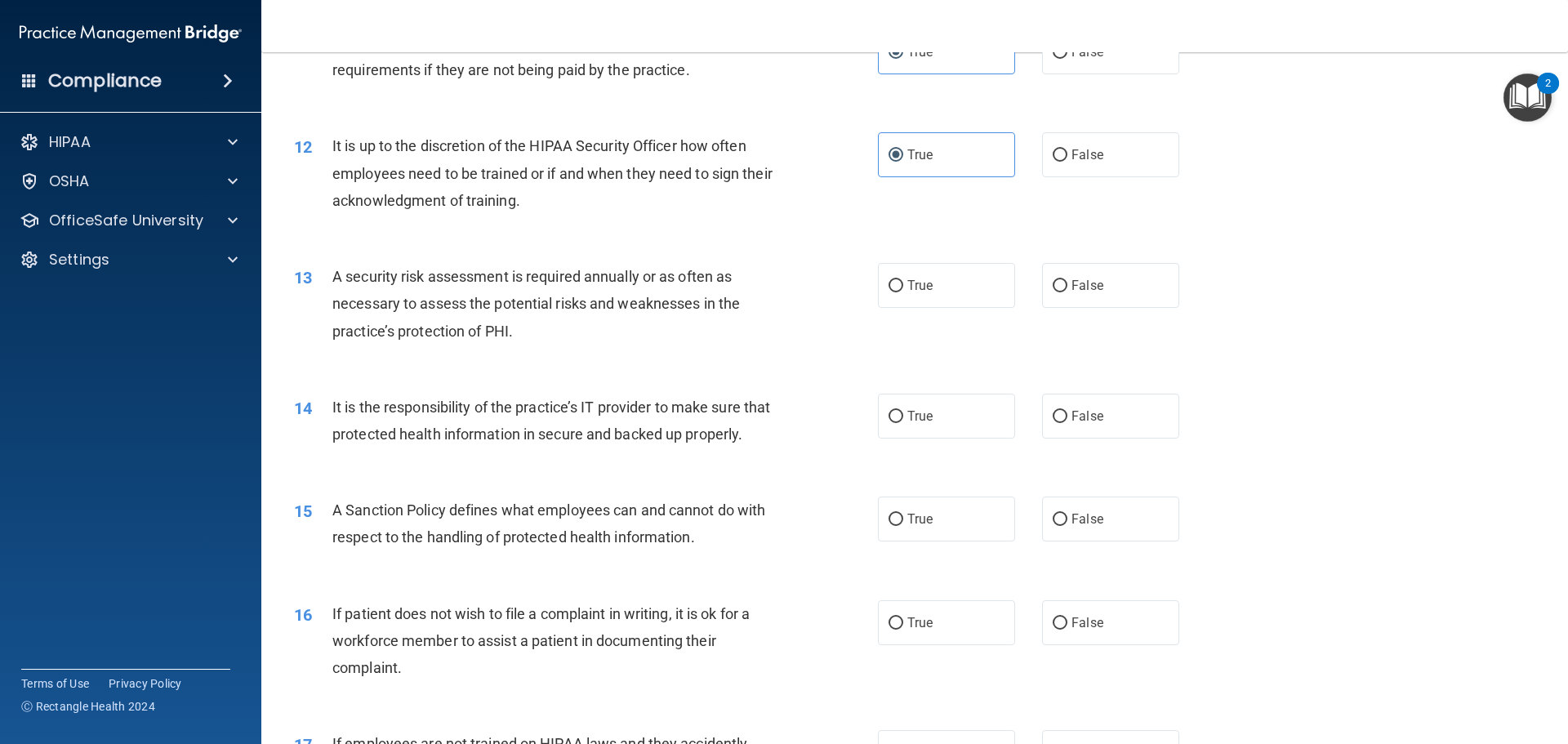
scroll to position [1633, 0]
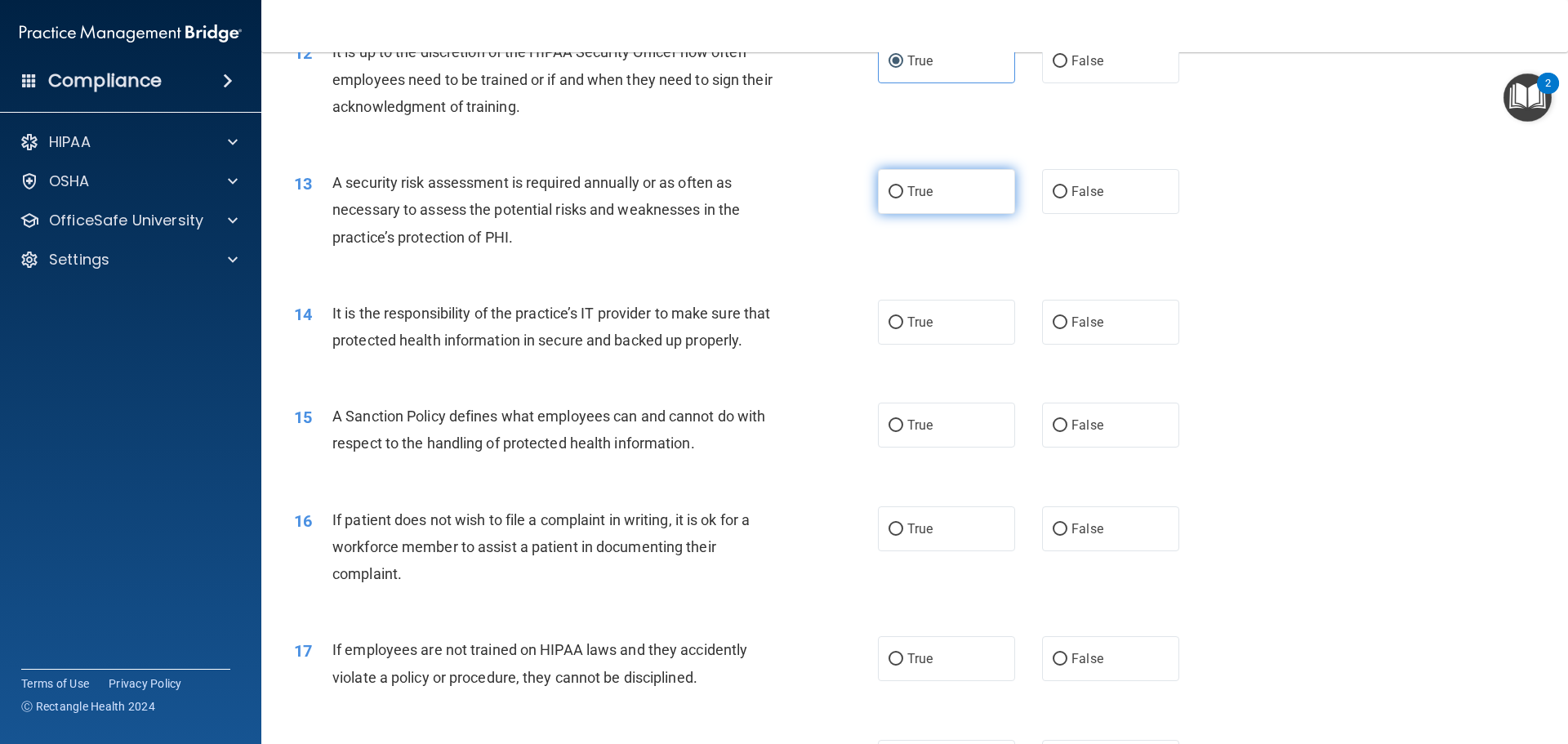
click at [895, 200] on label "True" at bounding box center [946, 191] width 137 height 45
click at [895, 199] on input "True" at bounding box center [896, 193] width 15 height 12
radio input "true"
click at [919, 335] on label "True" at bounding box center [946, 321] width 137 height 45
click at [904, 329] on input "True" at bounding box center [896, 323] width 15 height 12
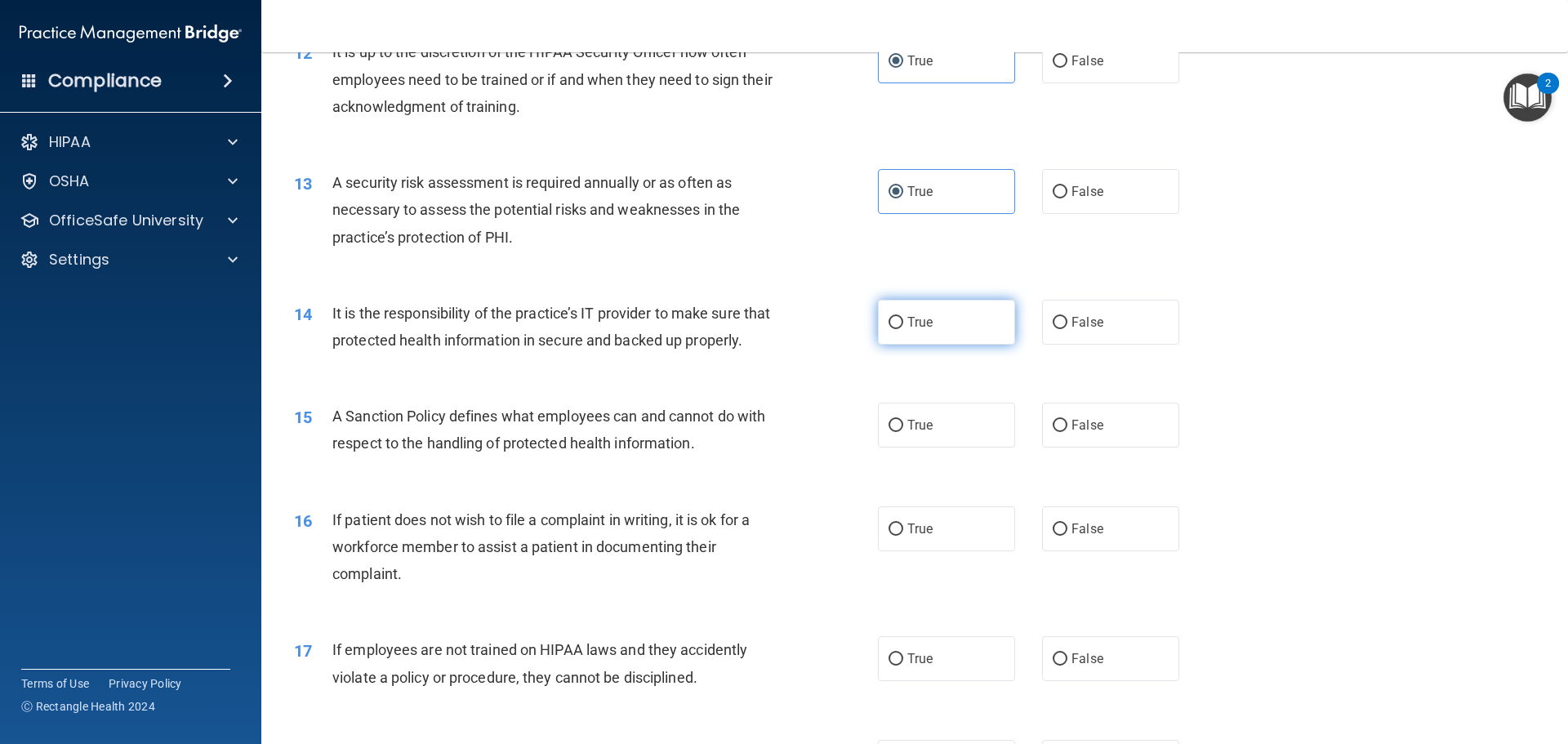
radio input "true"
click at [901, 442] on label "True" at bounding box center [946, 425] width 137 height 45
click at [901, 432] on input "True" at bounding box center [896, 426] width 15 height 12
radio input "true"
click at [919, 537] on span "True" at bounding box center [920, 529] width 25 height 16
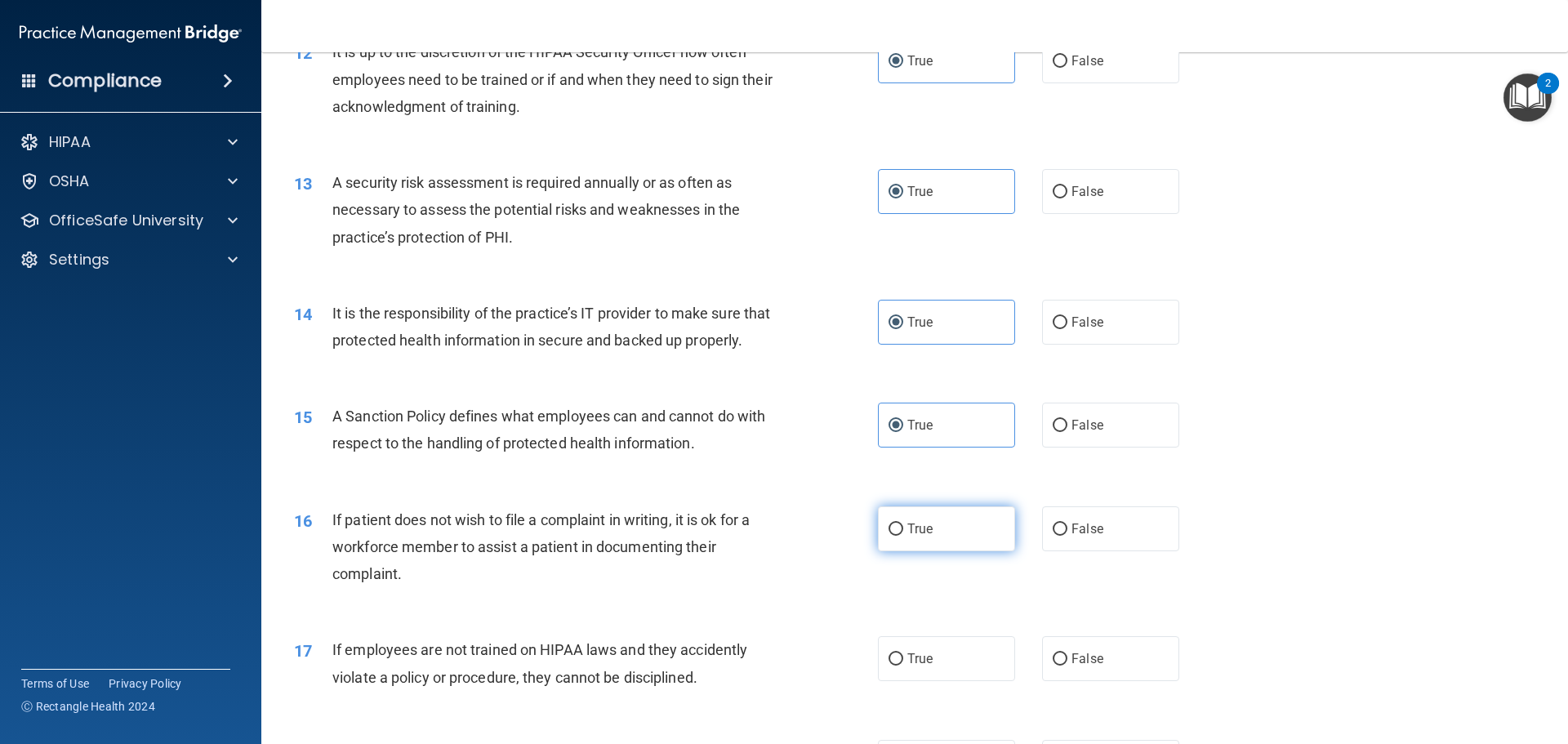
click at [904, 536] on input "True" at bounding box center [896, 530] width 15 height 12
radio input "true"
drag, startPoint x: 909, startPoint y: 701, endPoint x: 896, endPoint y: 652, distance: 50.7
click at [908, 681] on label "True" at bounding box center [946, 658] width 137 height 45
click at [904, 665] on input "True" at bounding box center [896, 659] width 15 height 12
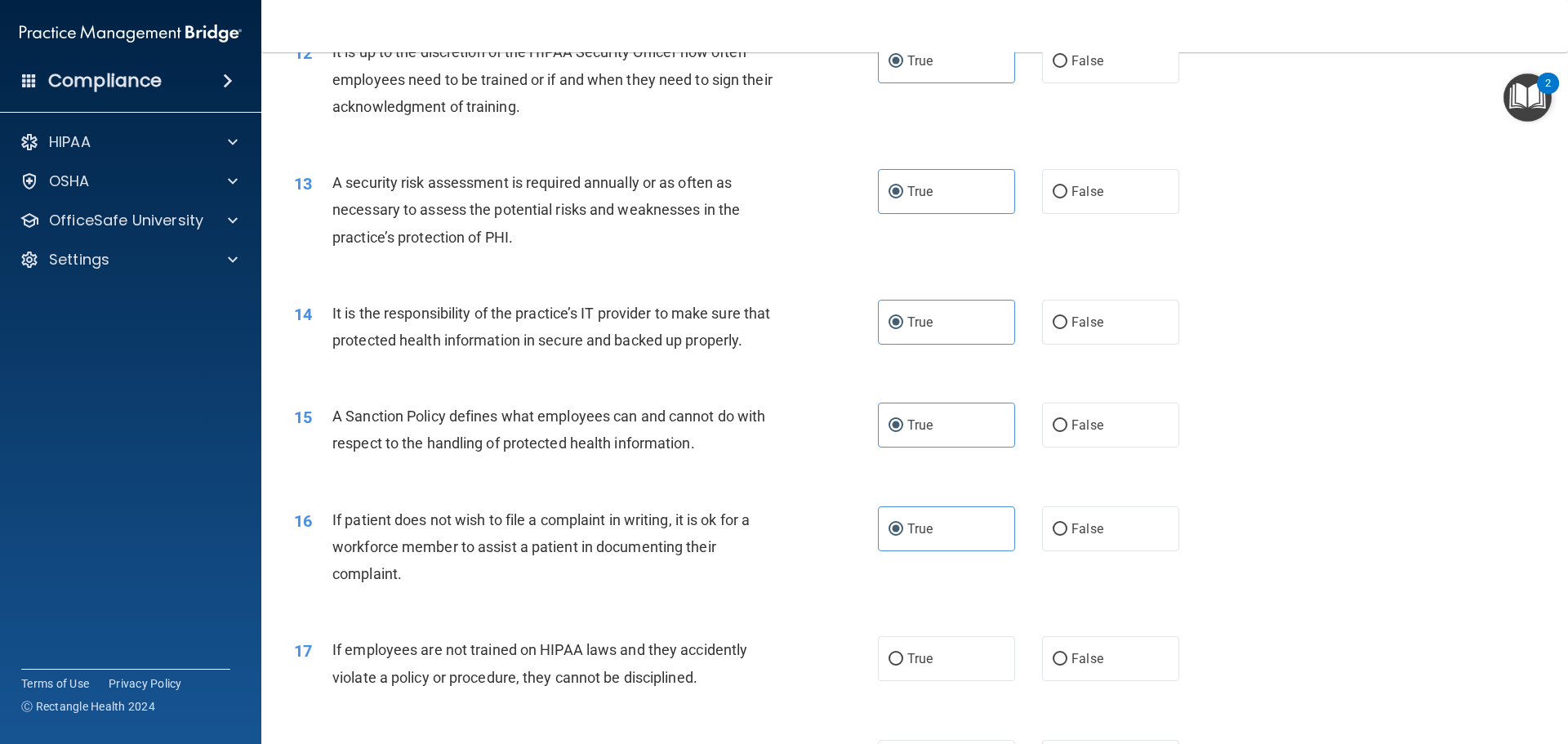
radio input "true"
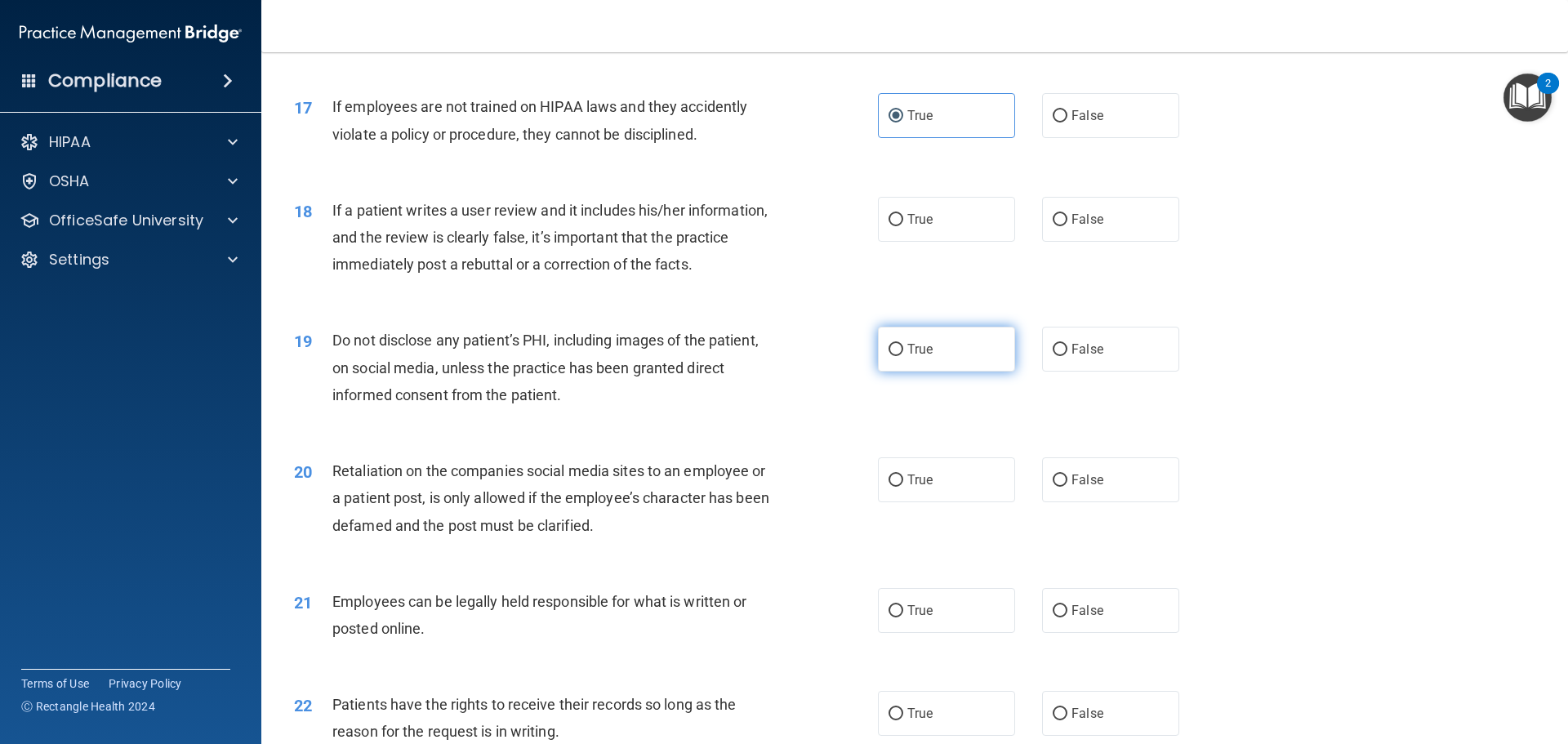
scroll to position [2205, 0]
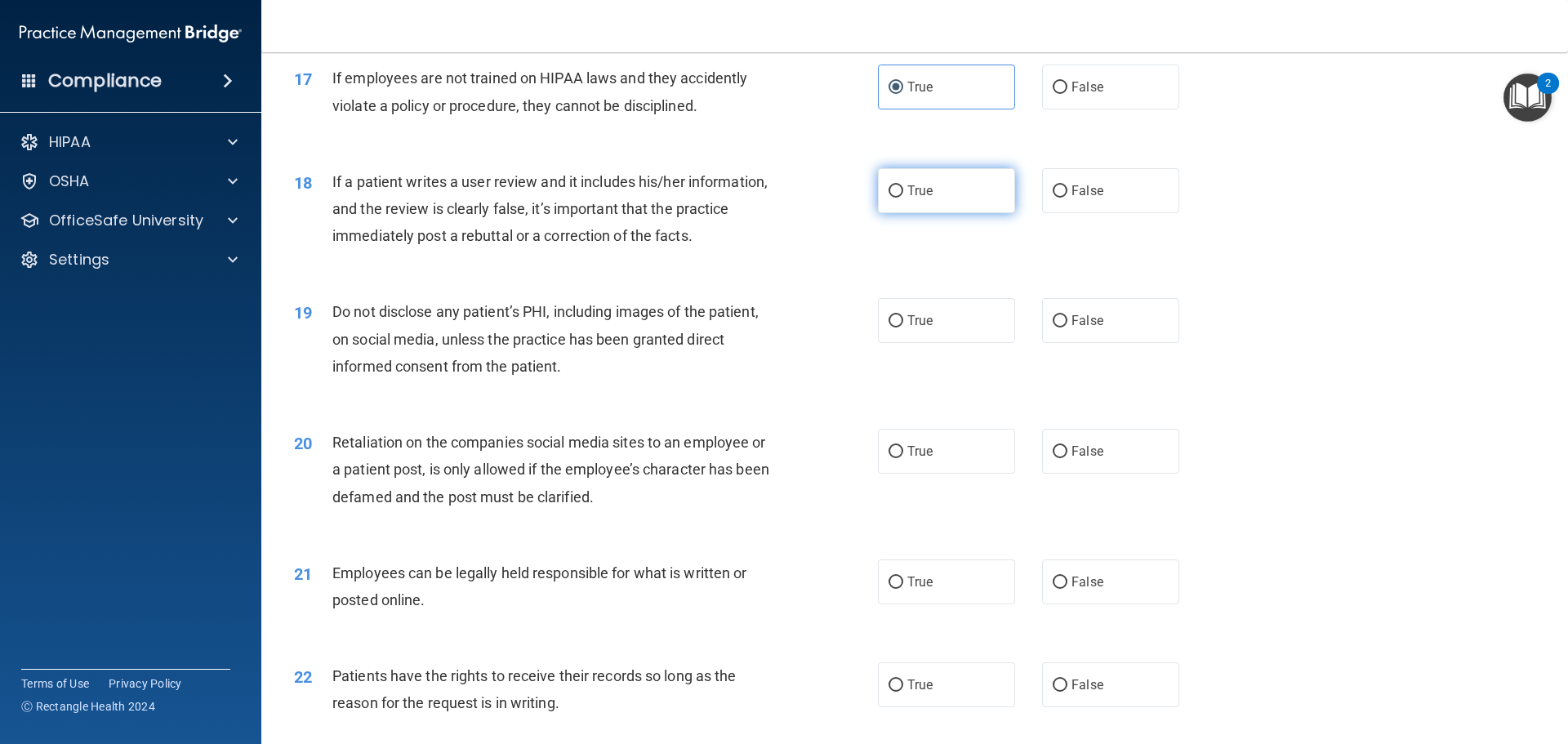
click at [900, 214] on label "True" at bounding box center [946, 190] width 137 height 45
click at [900, 198] on input "True" at bounding box center [896, 192] width 15 height 12
radio input "true"
click at [910, 339] on label "True" at bounding box center [946, 320] width 137 height 45
click at [904, 327] on input "True" at bounding box center [896, 321] width 15 height 12
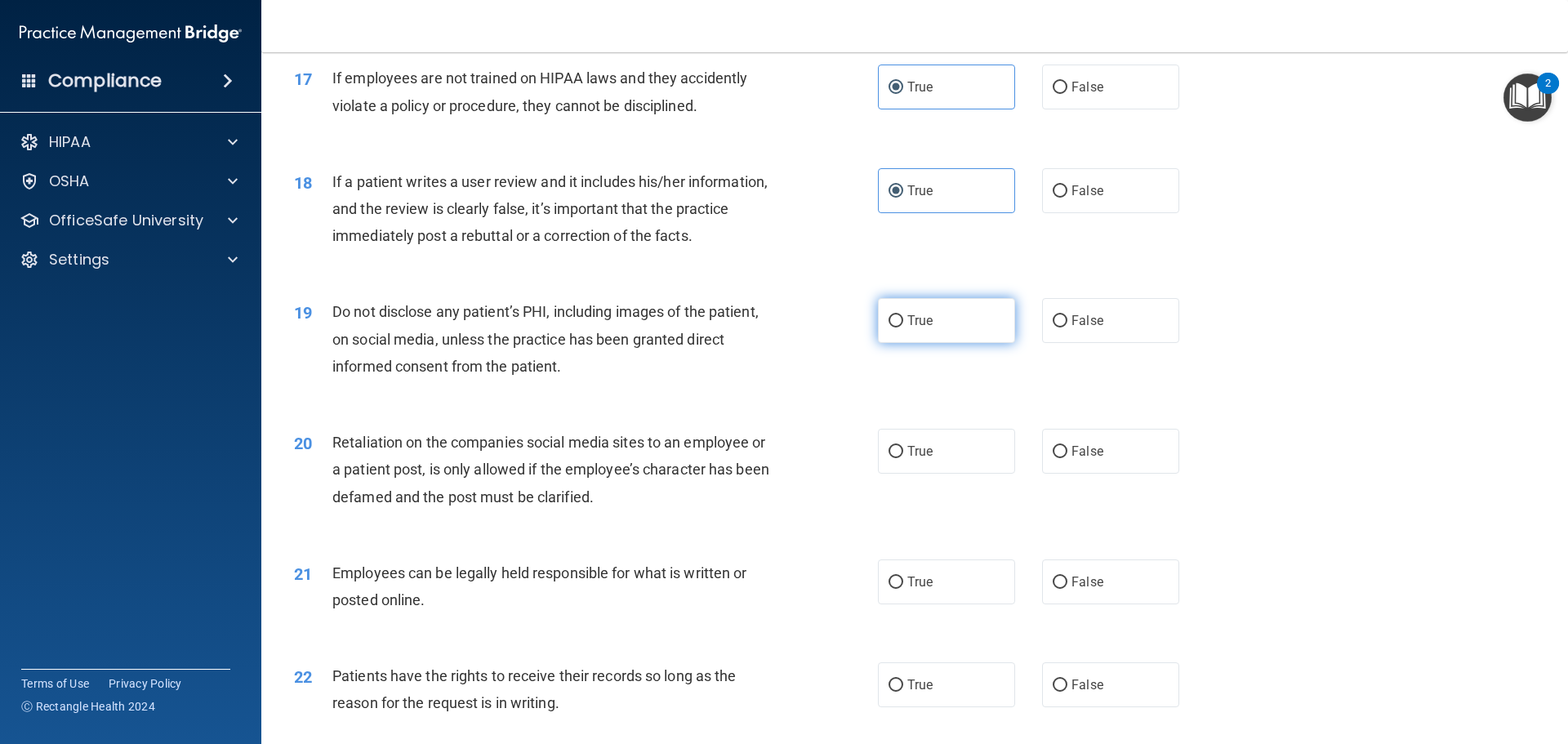
radio input "true"
click at [909, 459] on span "True" at bounding box center [920, 452] width 25 height 16
click at [904, 458] on input "True" at bounding box center [896, 452] width 15 height 12
radio input "true"
click at [917, 593] on label "True" at bounding box center [946, 581] width 137 height 45
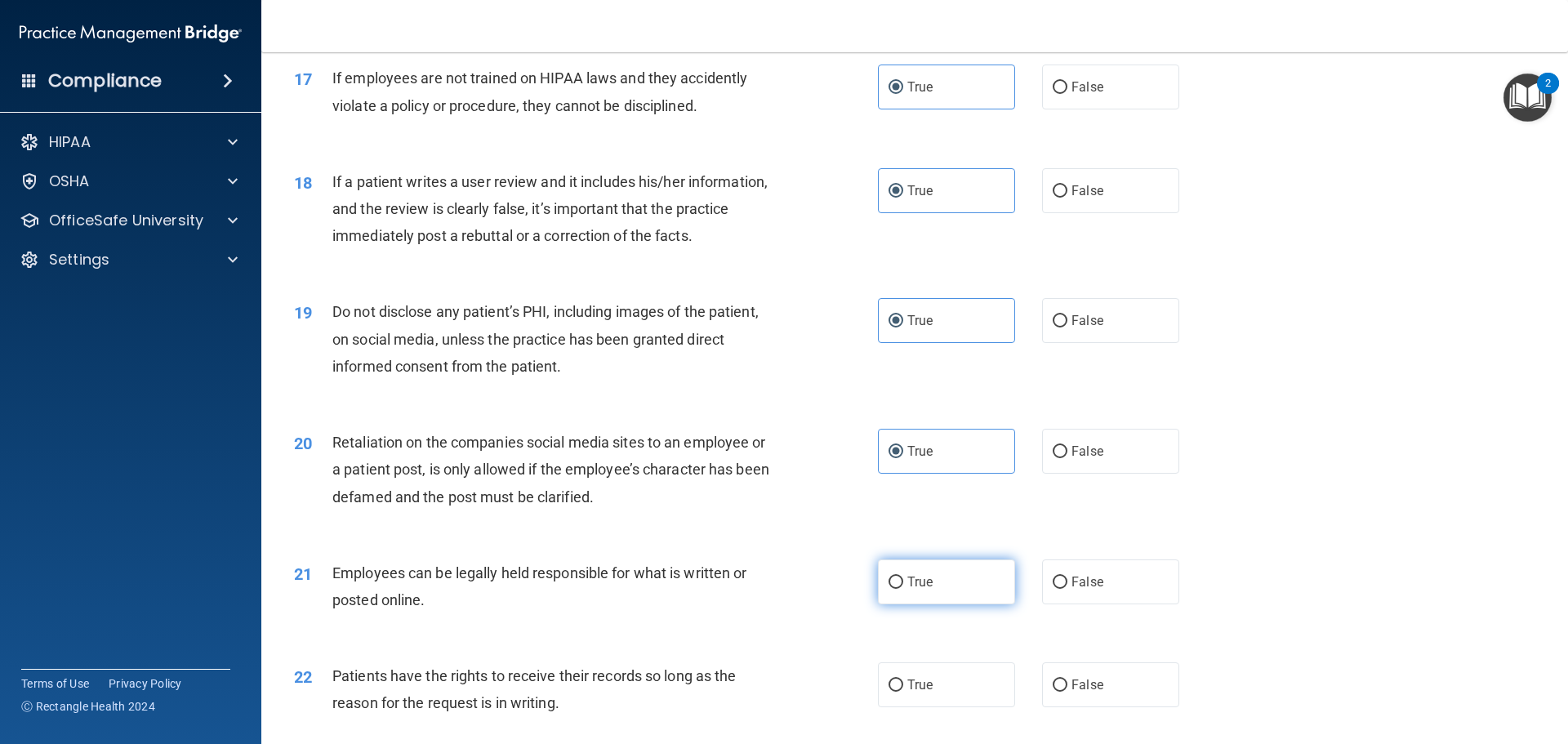
click at [904, 589] on input "True" at bounding box center [896, 583] width 15 height 12
radio input "true"
click at [897, 698] on label "True" at bounding box center [946, 684] width 137 height 45
click at [897, 691] on input "True" at bounding box center [896, 685] width 15 height 12
radio input "true"
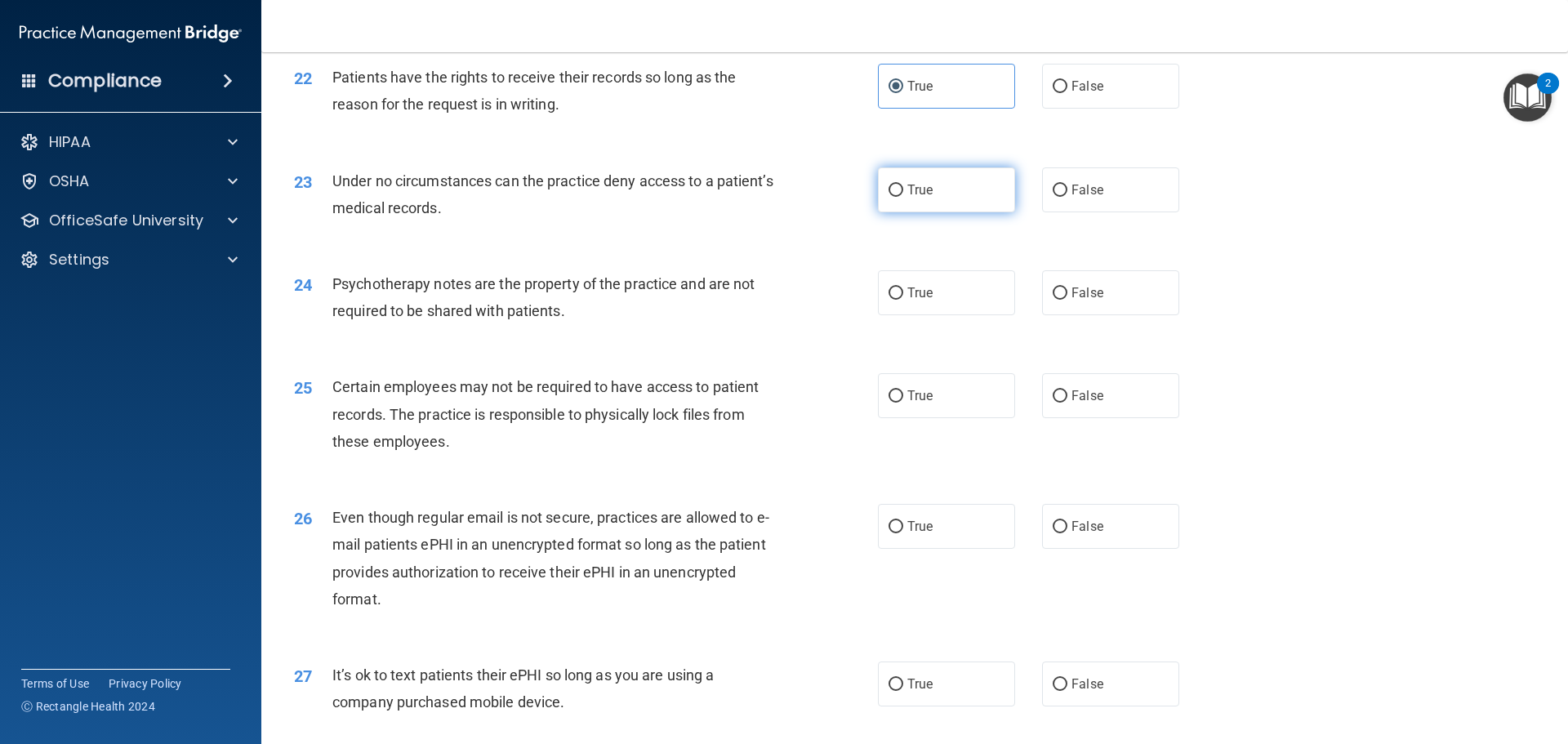
scroll to position [2858, 0]
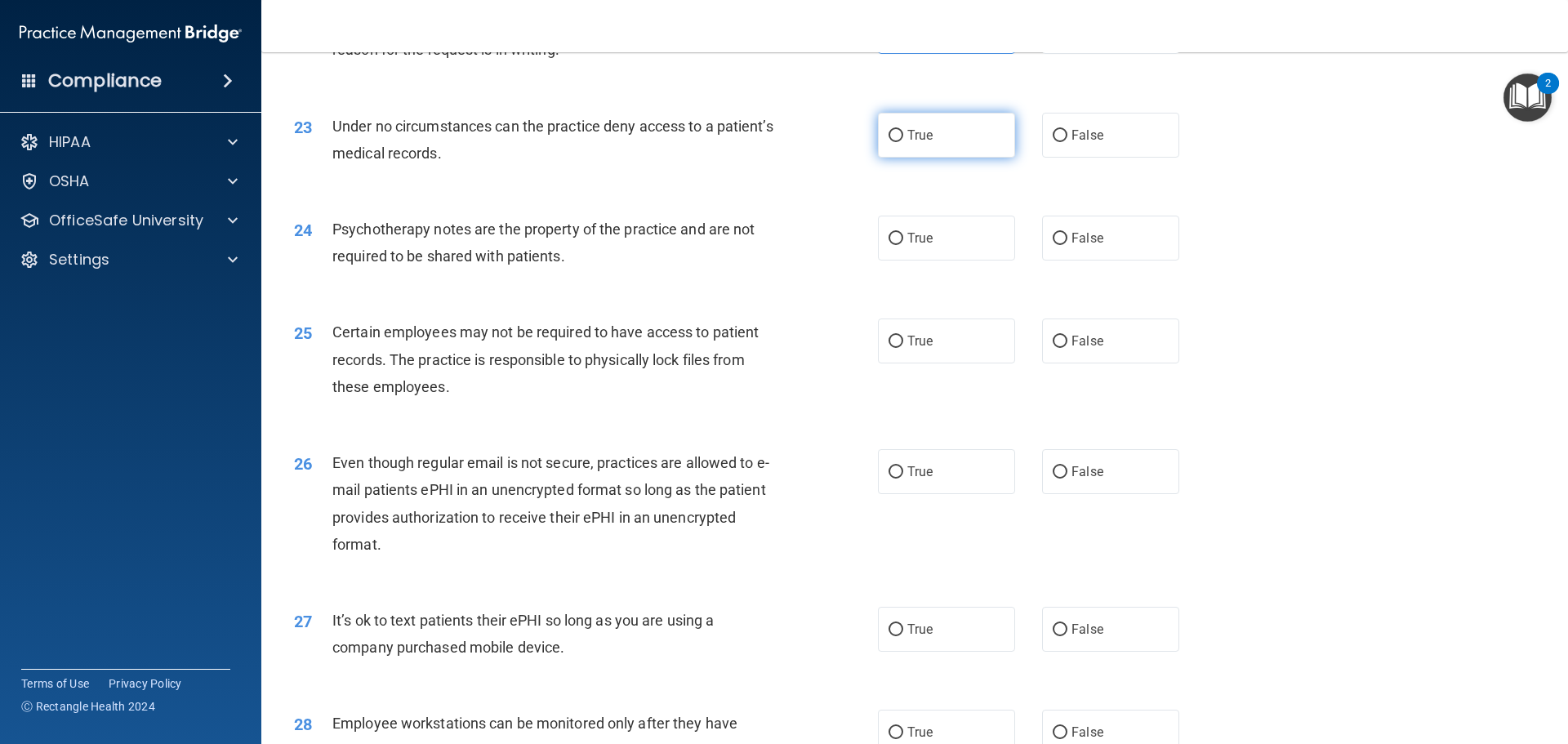
click at [949, 149] on label "True" at bounding box center [946, 135] width 137 height 45
click at [904, 142] on input "True" at bounding box center [896, 136] width 15 height 12
radio input "true"
click at [936, 240] on div "24 Psychotherapy notes are the property of the practice and are not required to…" at bounding box center [915, 247] width 1266 height 103
click at [937, 261] on label "True" at bounding box center [946, 237] width 137 height 45
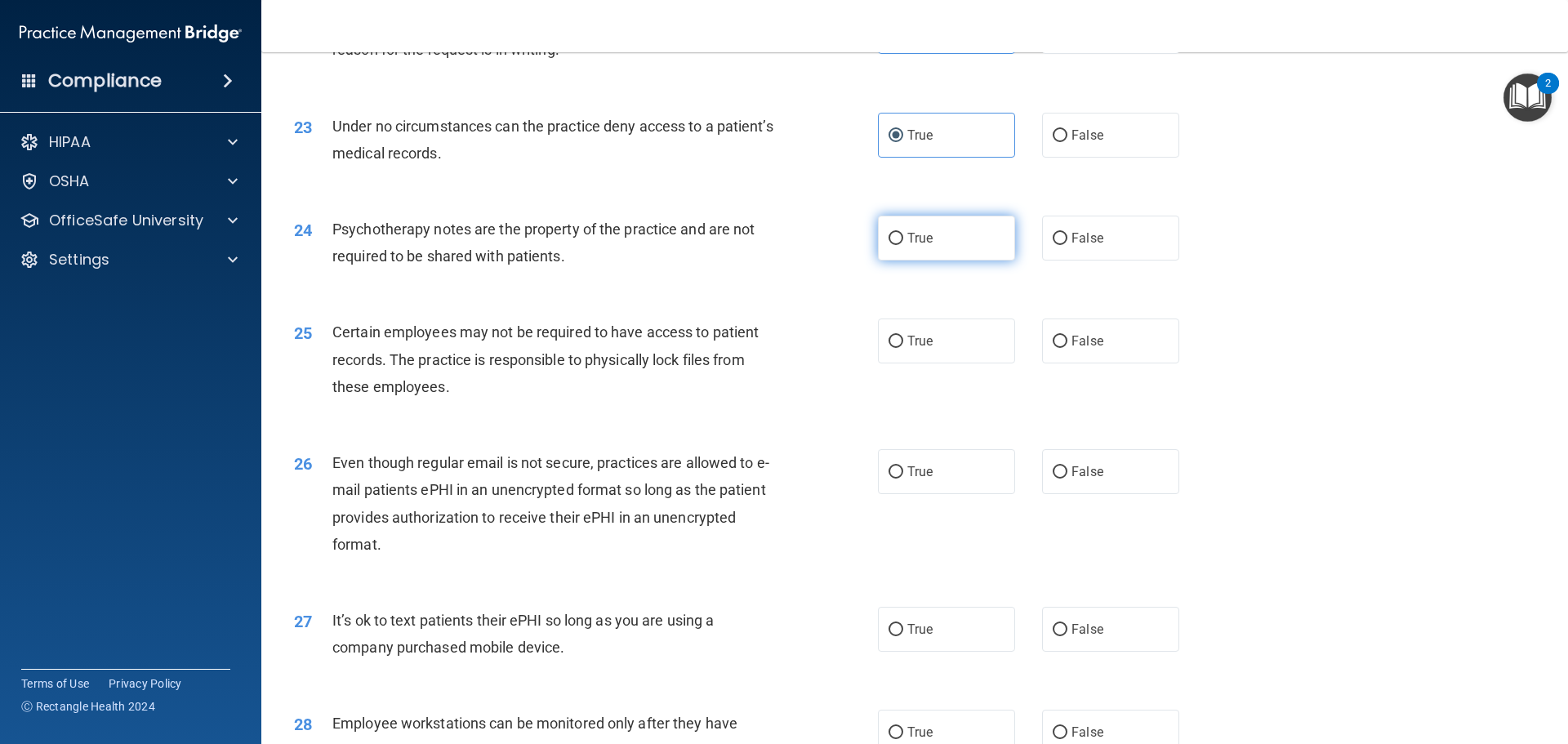
click at [904, 245] on input "True" at bounding box center [896, 239] width 15 height 12
radio input "true"
click at [936, 363] on label "True" at bounding box center [946, 340] width 137 height 45
click at [904, 347] on input "True" at bounding box center [896, 341] width 15 height 12
radio input "true"
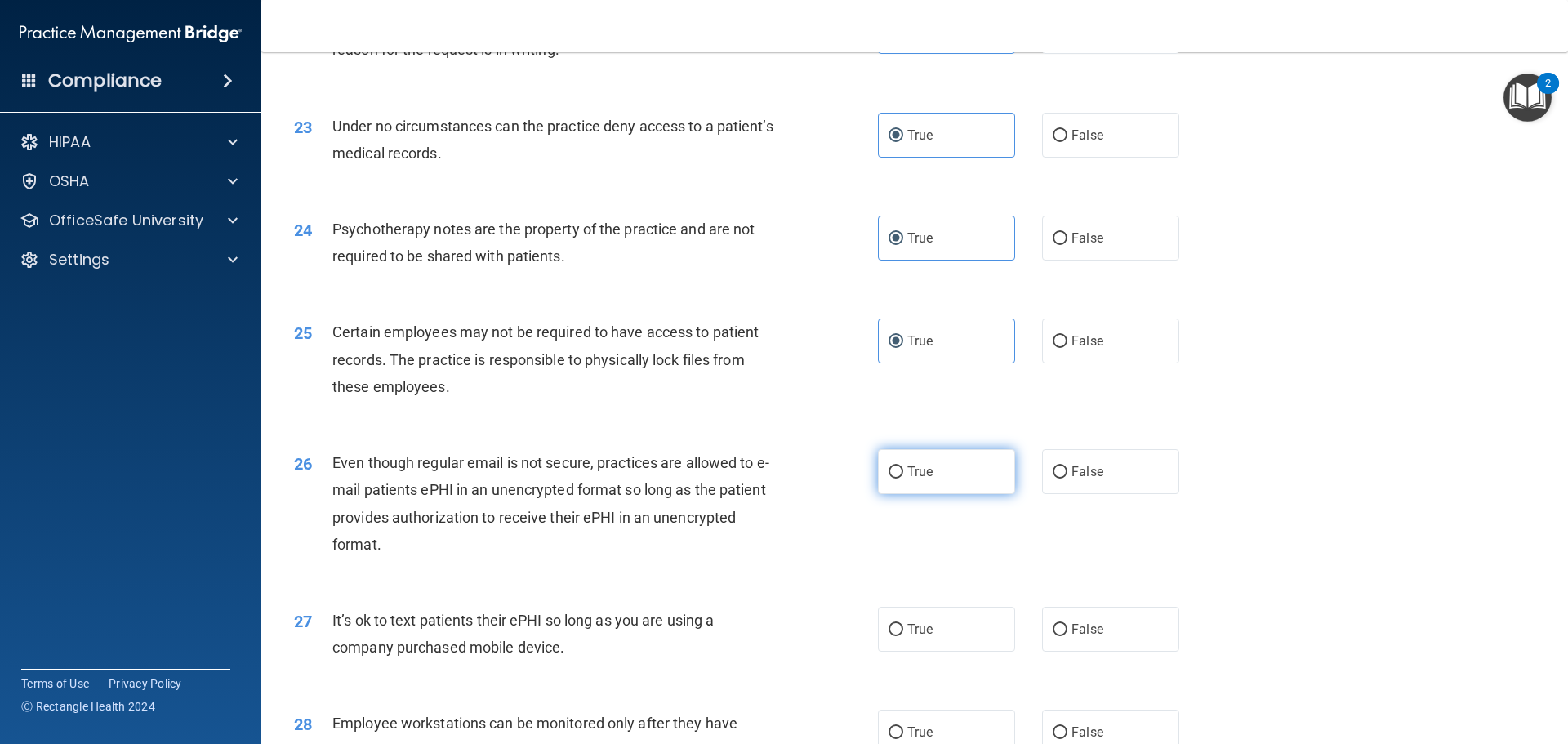
drag, startPoint x: 913, startPoint y: 507, endPoint x: 914, endPoint y: 550, distance: 43.0
click at [912, 494] on label "True" at bounding box center [946, 471] width 137 height 45
click at [904, 479] on input "True" at bounding box center [896, 473] width 15 height 12
radio input "true"
click at [921, 643] on label "True" at bounding box center [946, 628] width 137 height 45
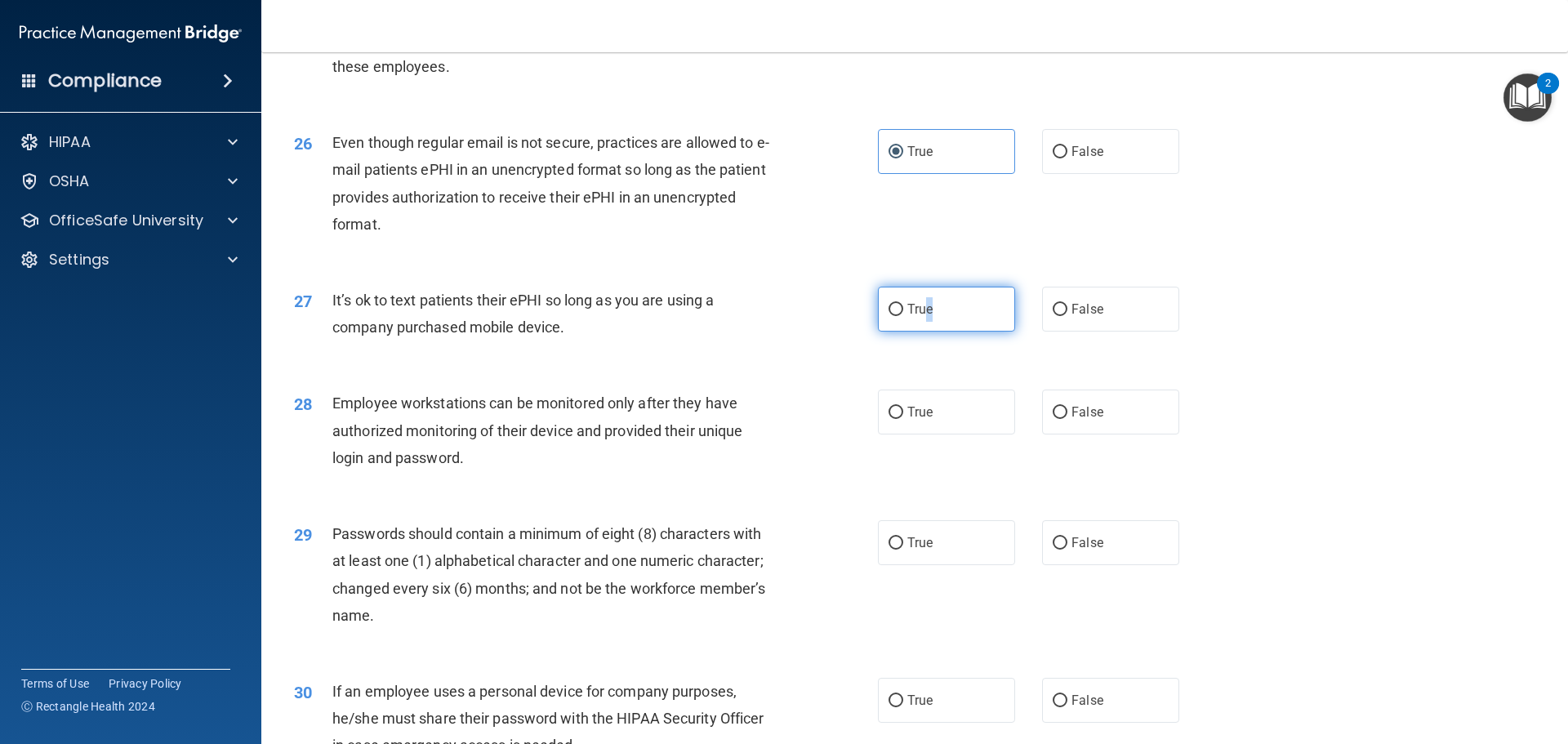
scroll to position [3185, 0]
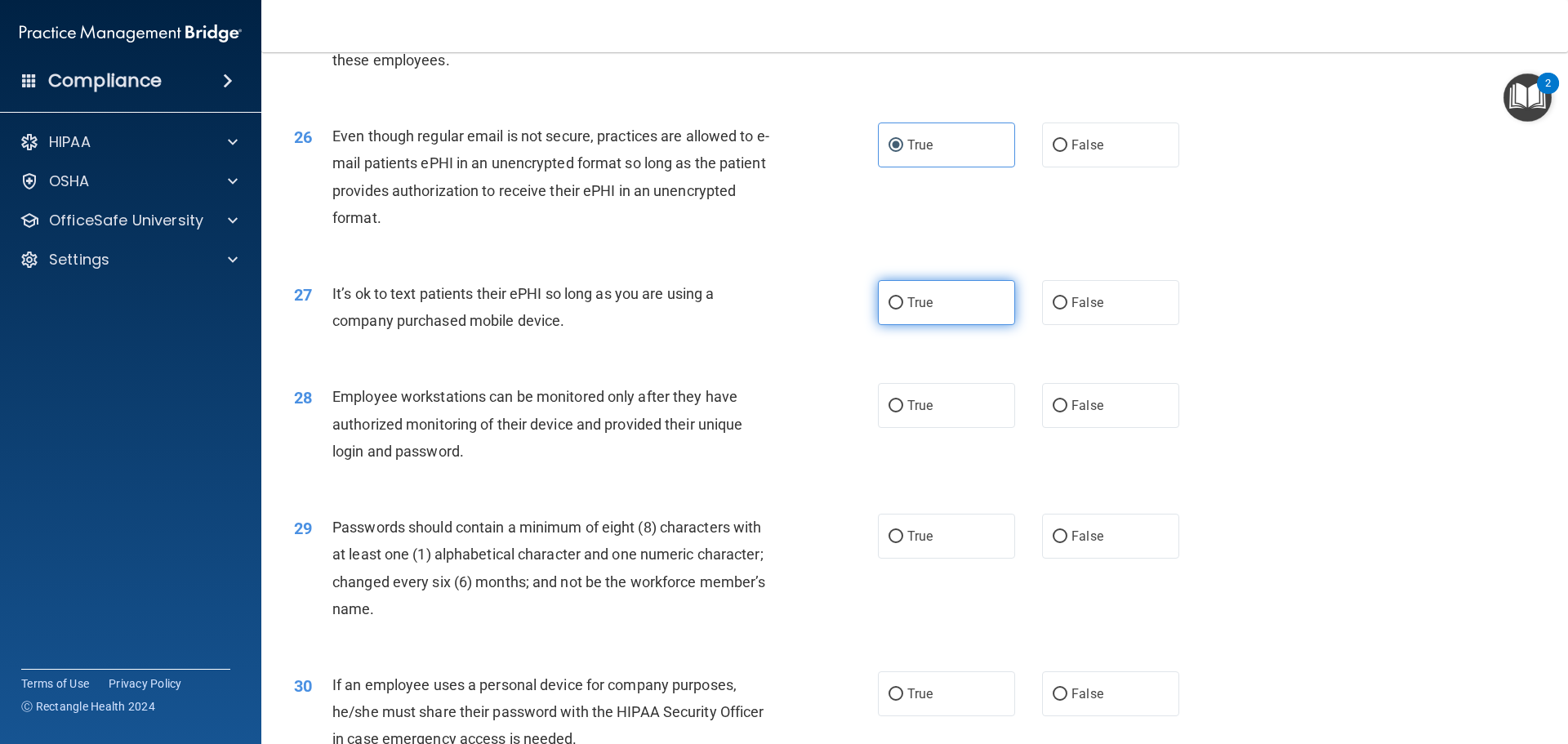
click at [908, 311] on span "True" at bounding box center [920, 303] width 25 height 16
click at [902, 310] on input "True" at bounding box center [896, 304] width 15 height 12
radio input "true"
click at [898, 428] on label "True" at bounding box center [946, 405] width 137 height 45
click at [898, 412] on input "True" at bounding box center [896, 406] width 15 height 12
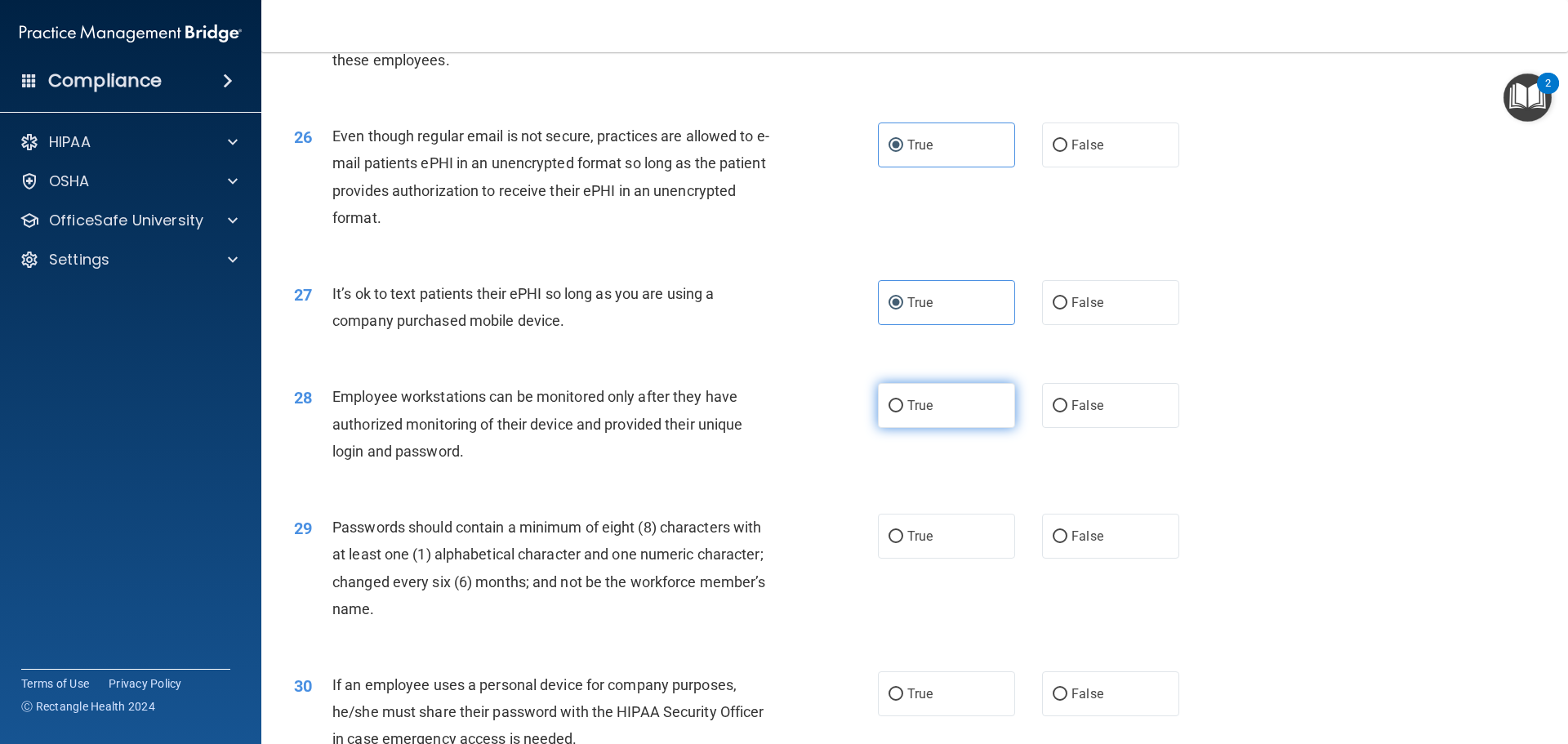
radio input "true"
click at [895, 543] on input "True" at bounding box center [896, 537] width 15 height 12
radio input "true"
click at [881, 716] on label "True" at bounding box center [946, 693] width 137 height 45
click at [889, 701] on input "True" at bounding box center [896, 695] width 15 height 12
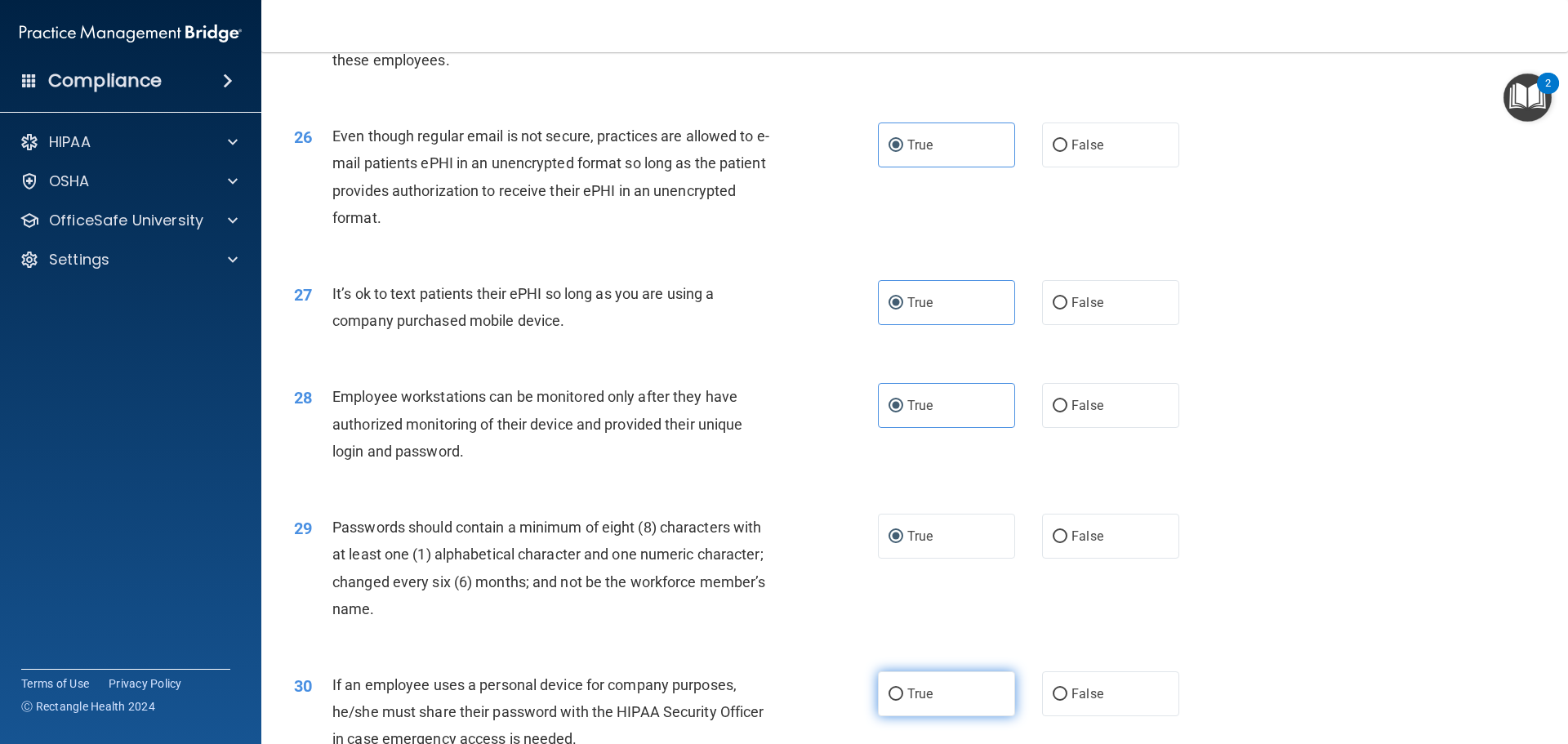
radio input "true"
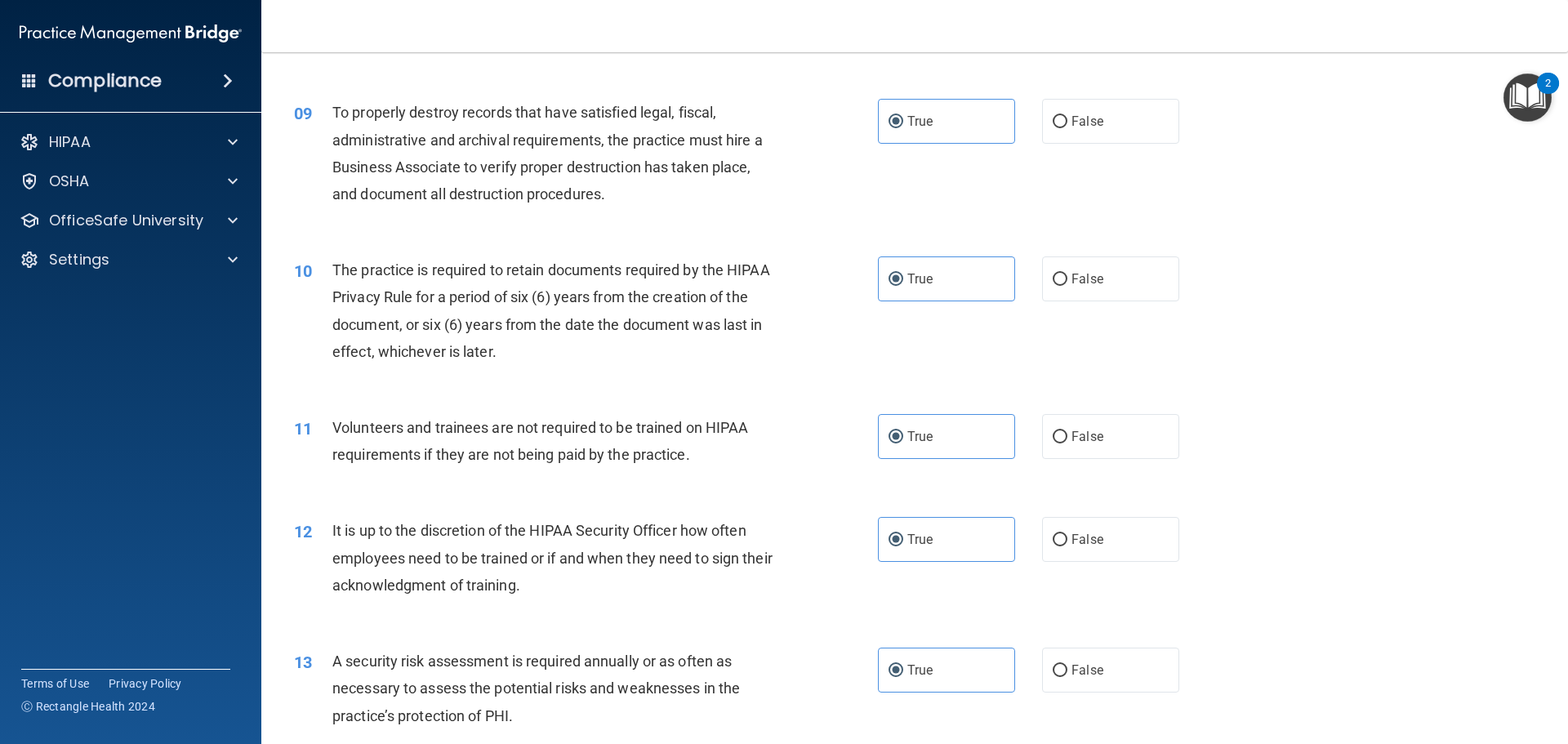
scroll to position [0, 0]
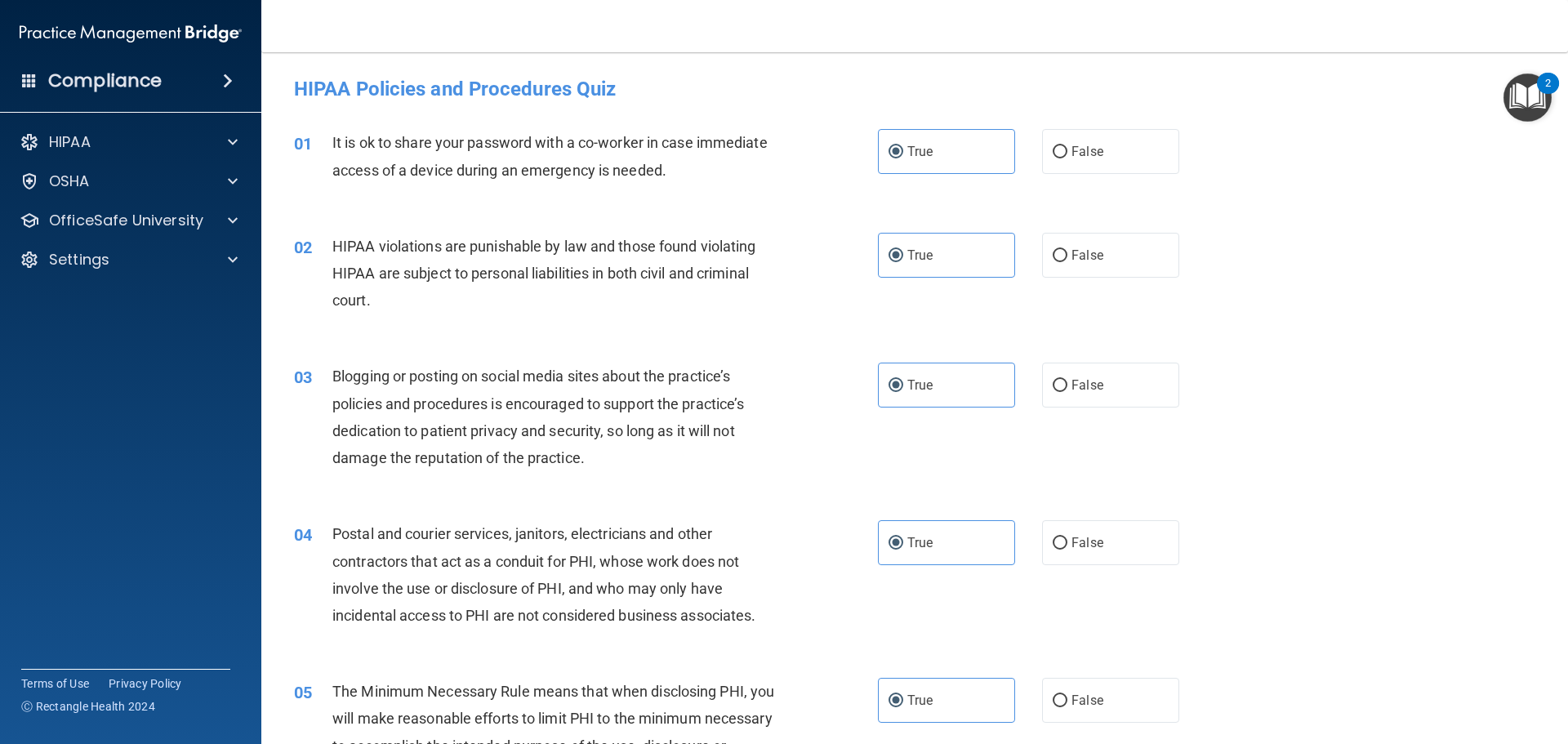
drag, startPoint x: 820, startPoint y: 536, endPoint x: 818, endPoint y: 203, distance: 333.0
drag, startPoint x: 1072, startPoint y: 164, endPoint x: 1065, endPoint y: 250, distance: 86.3
click at [1072, 164] on label "False" at bounding box center [1110, 151] width 137 height 45
click at [1067, 158] on input "False" at bounding box center [1060, 152] width 15 height 12
radio input "true"
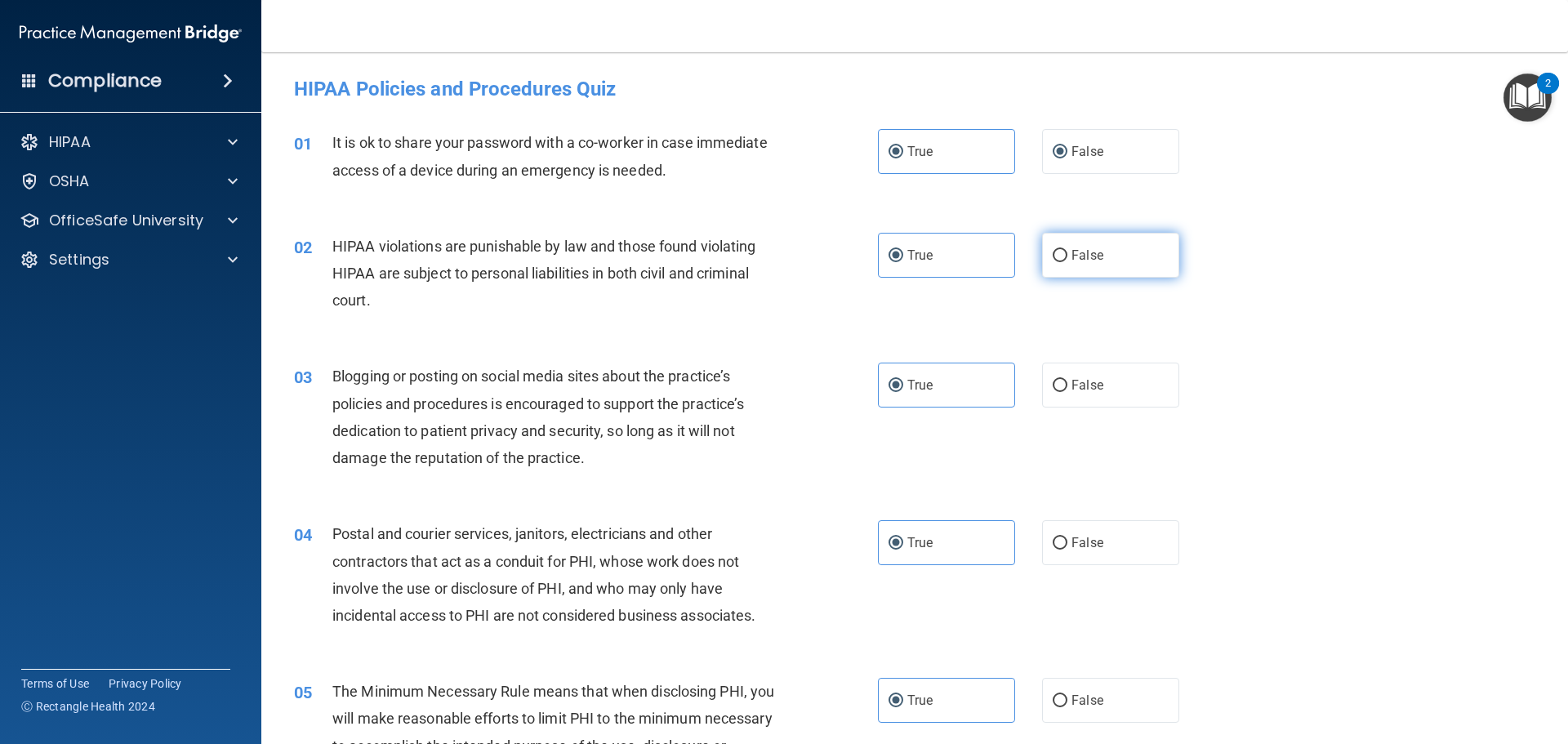
radio input "false"
click at [1073, 394] on label "False" at bounding box center [1110, 384] width 137 height 45
click at [1067, 392] on input "False" at bounding box center [1060, 386] width 15 height 12
radio input "true"
radio input "false"
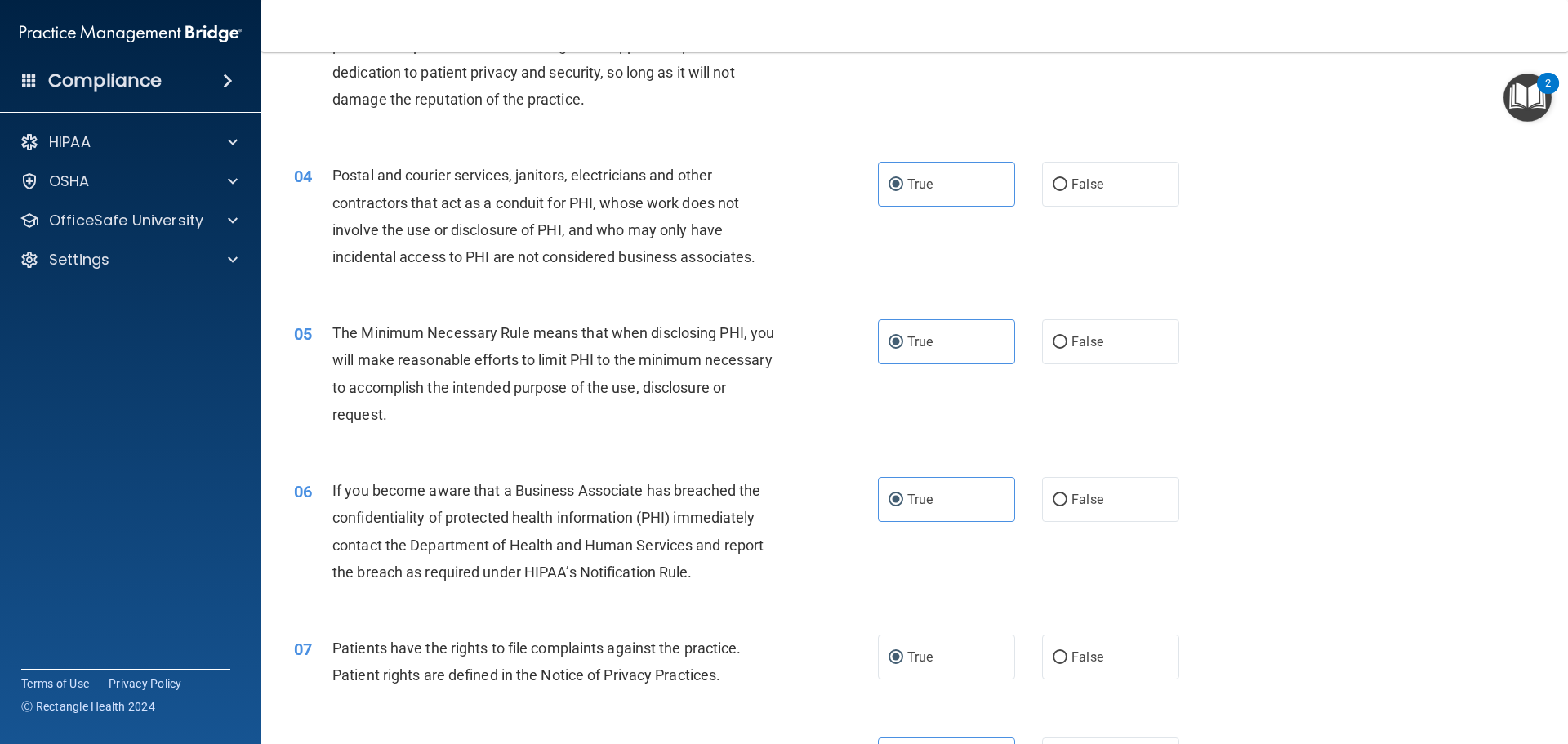
scroll to position [408, 0]
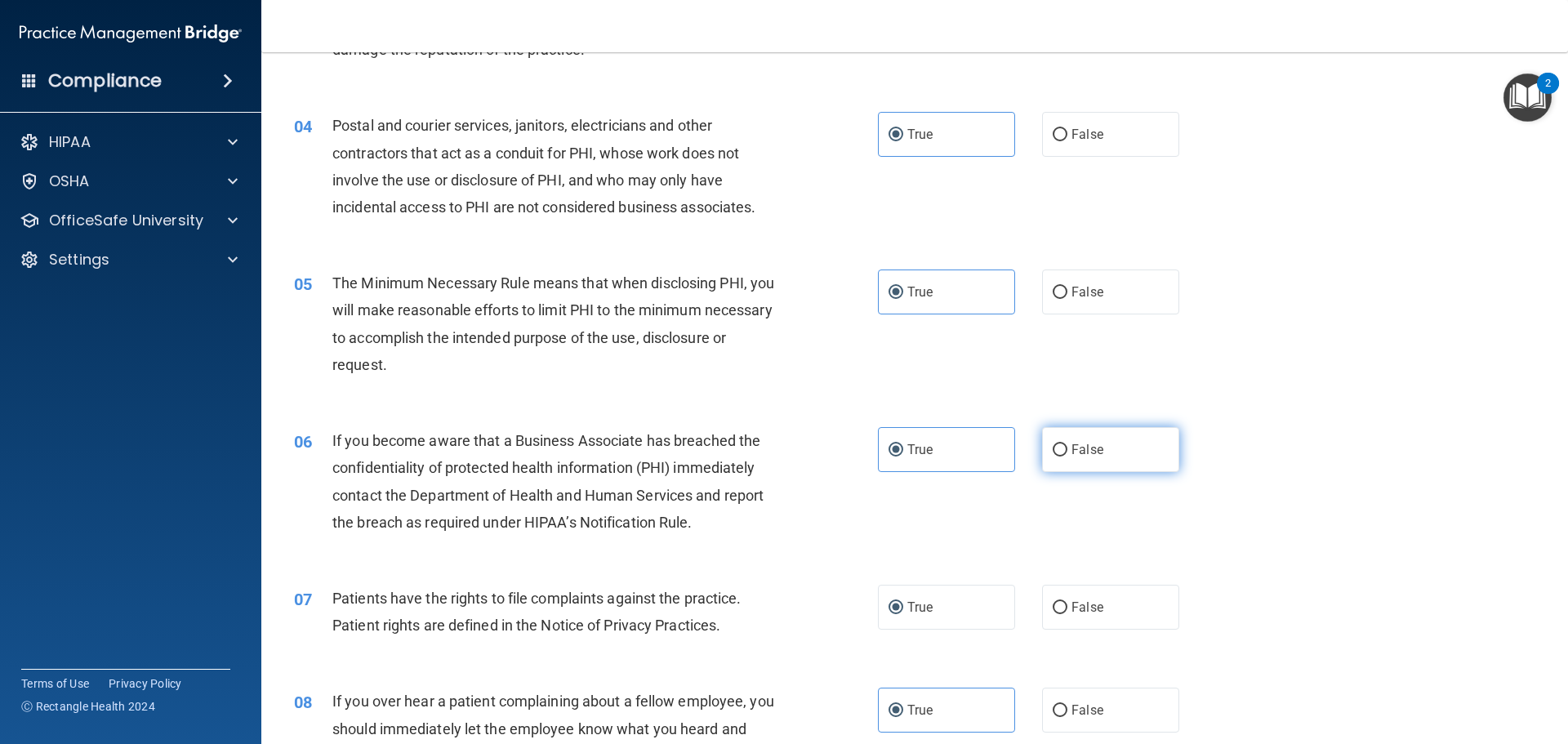
click at [1129, 446] on label "False" at bounding box center [1110, 449] width 137 height 45
click at [1067, 446] on input "False" at bounding box center [1060, 451] width 15 height 12
radio input "true"
radio input "false"
click at [1072, 702] on span "False" at bounding box center [1087, 710] width 32 height 16
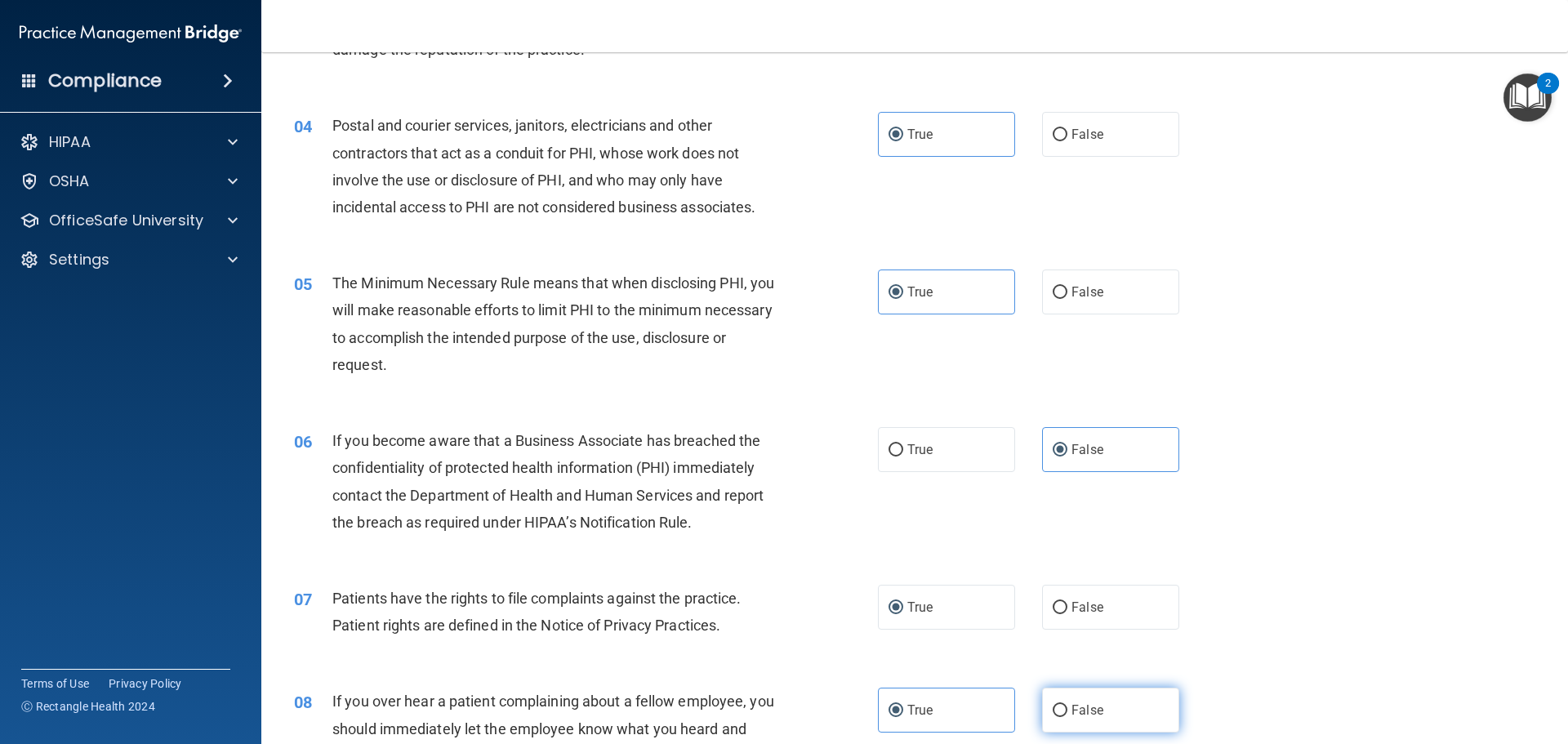
click at [1067, 705] on input "False" at bounding box center [1060, 711] width 15 height 12
radio input "true"
radio input "false"
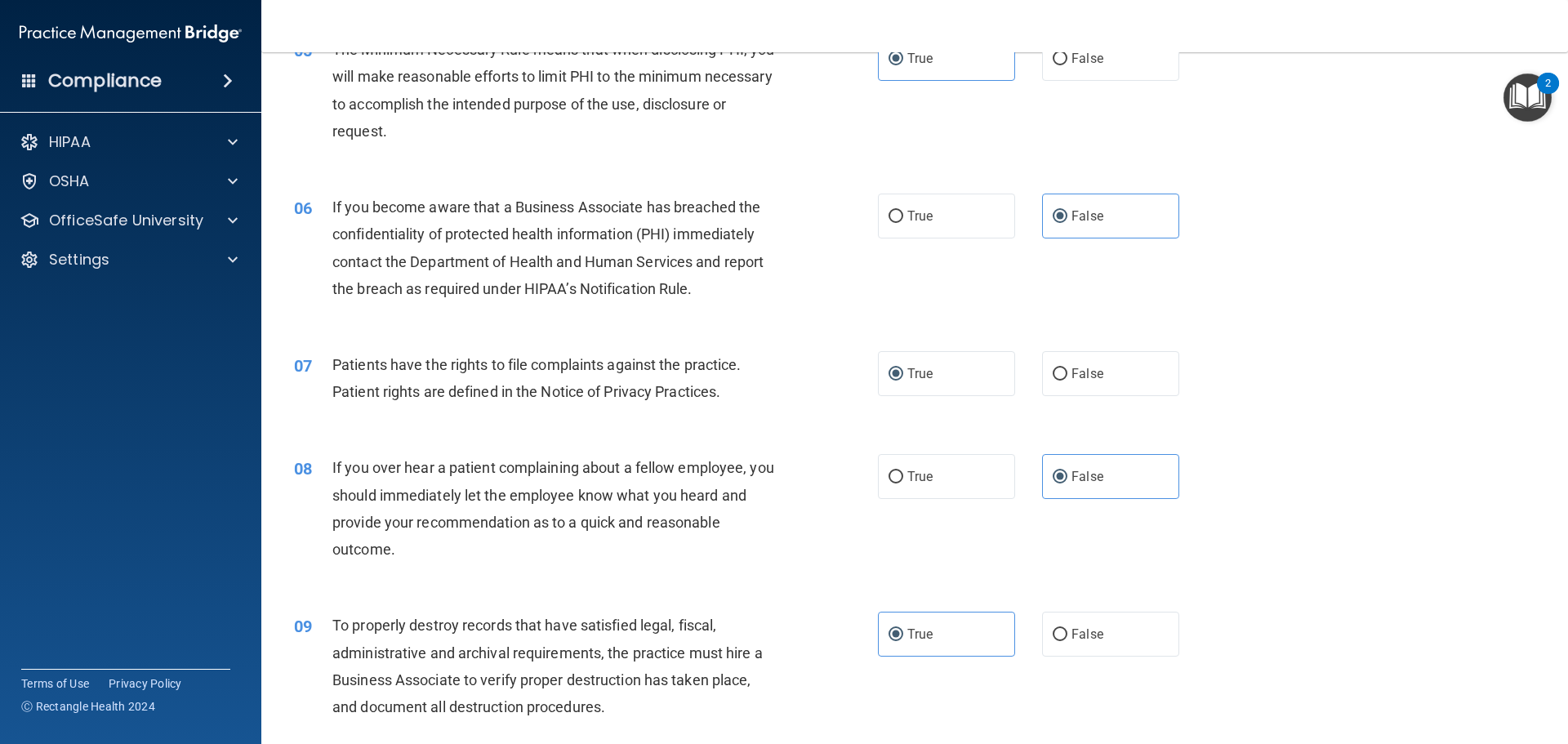
scroll to position [653, 0]
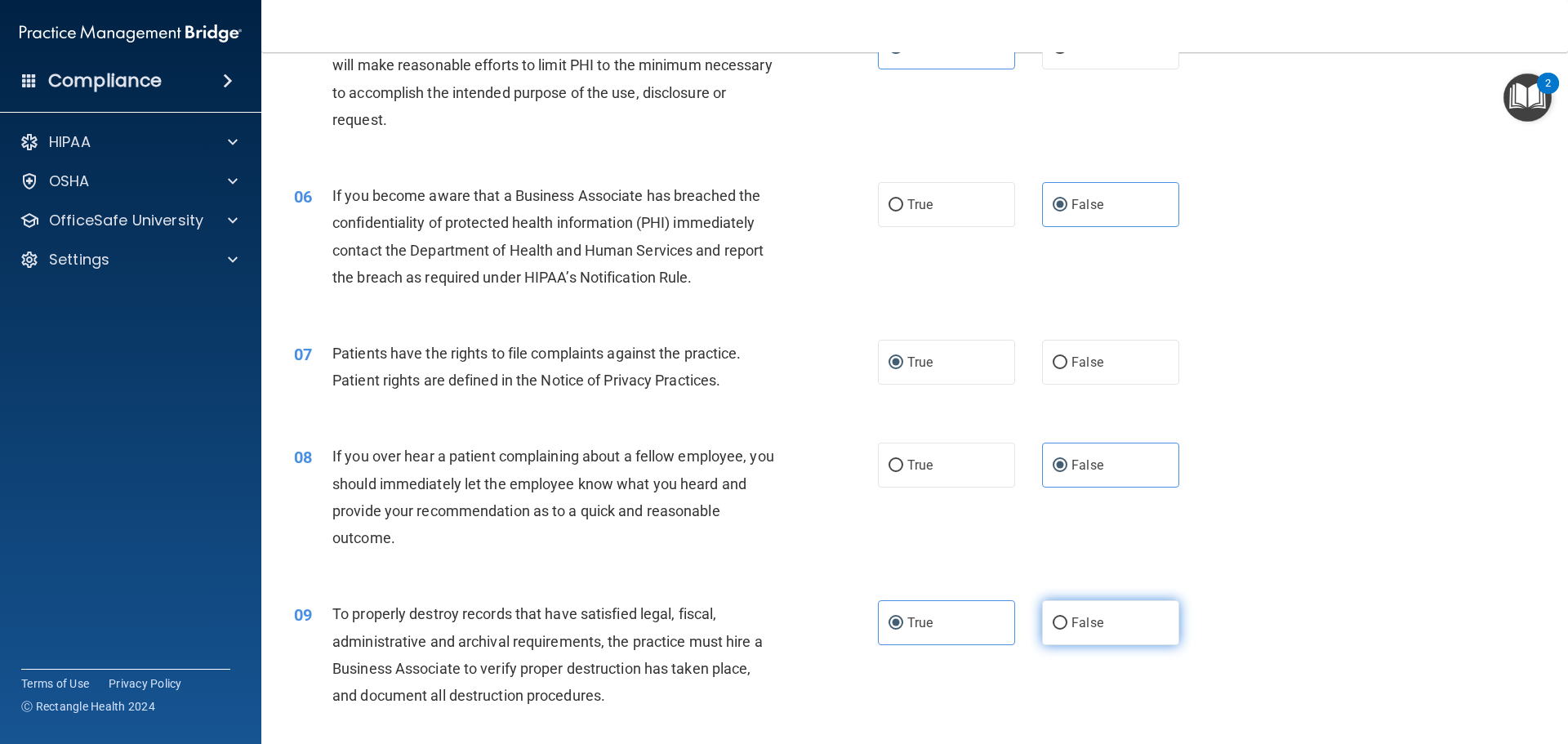
click at [1082, 626] on span "False" at bounding box center [1087, 623] width 32 height 16
click at [1067, 626] on input "False" at bounding box center [1060, 623] width 15 height 12
radio input "true"
radio input "false"
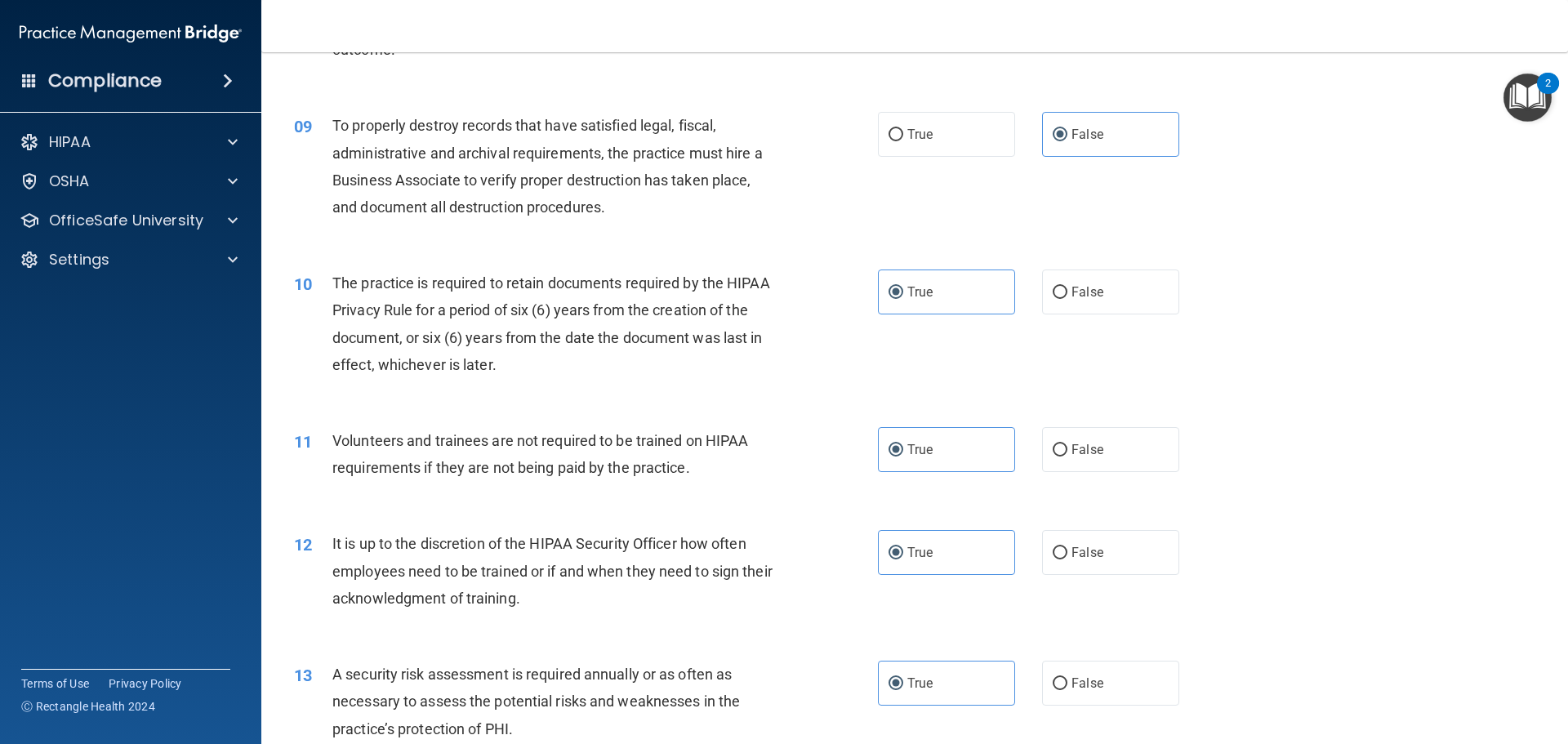
scroll to position [1143, 0]
click at [1106, 451] on label "False" at bounding box center [1110, 447] width 137 height 45
click at [1067, 451] on input "False" at bounding box center [1060, 449] width 15 height 12
radio input "true"
radio input "false"
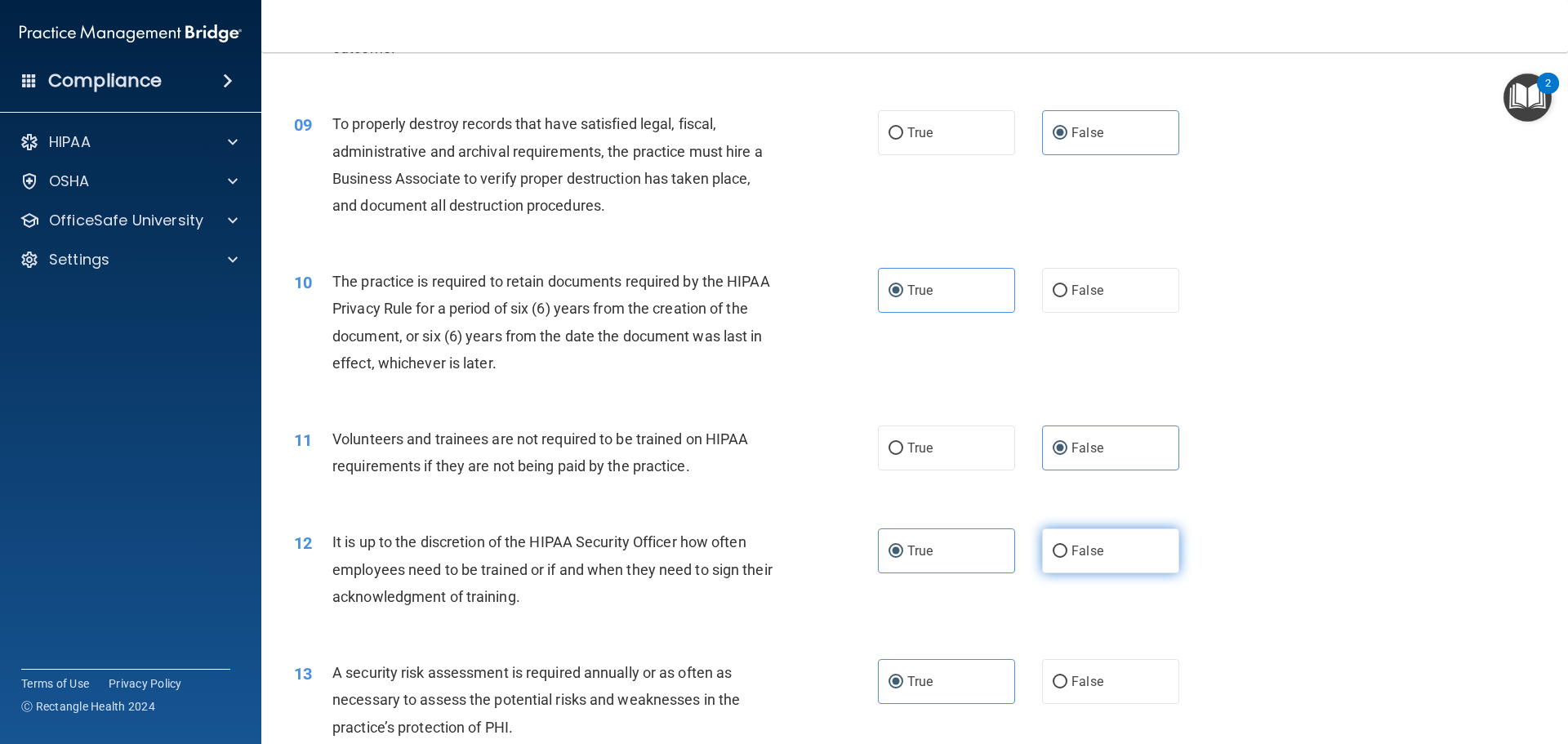
click at [1079, 559] on label "False" at bounding box center [1110, 551] width 137 height 45
click at [1067, 558] on input "False" at bounding box center [1060, 551] width 15 height 12
radio input "true"
radio input "false"
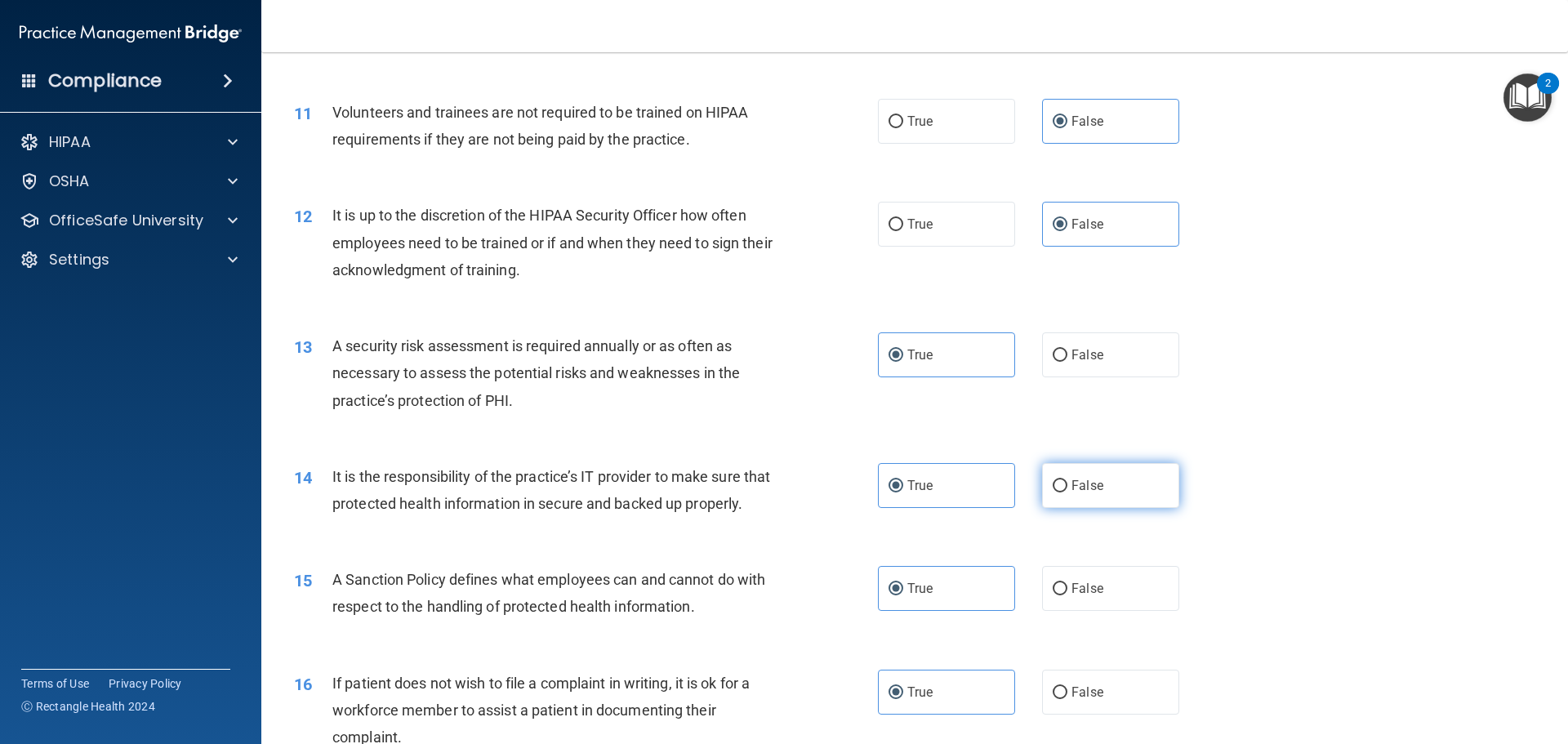
click at [1088, 483] on span "False" at bounding box center [1087, 486] width 32 height 16
click at [1067, 483] on input "False" at bounding box center [1060, 487] width 15 height 12
radio input "true"
radio input "false"
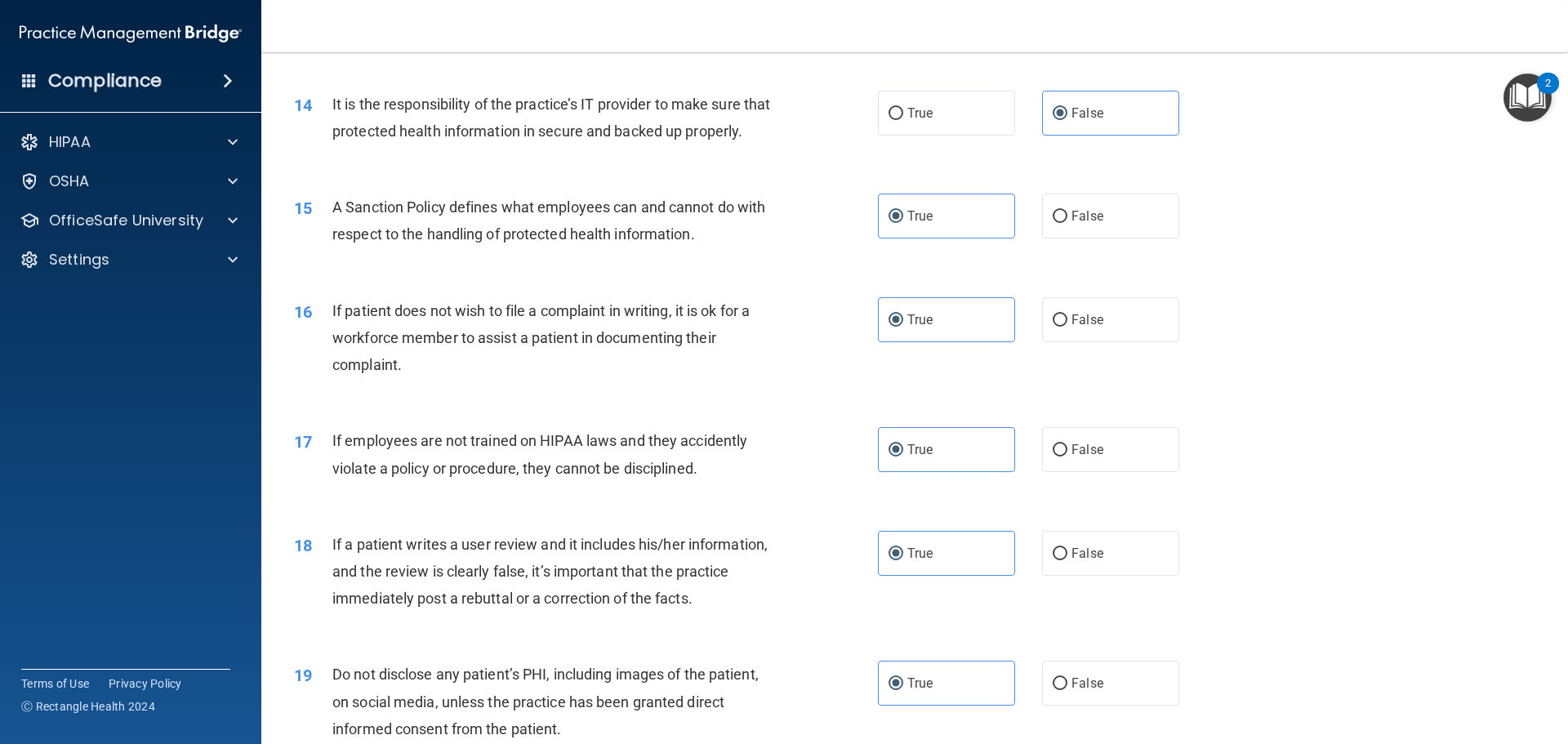
scroll to position [1878, 0]
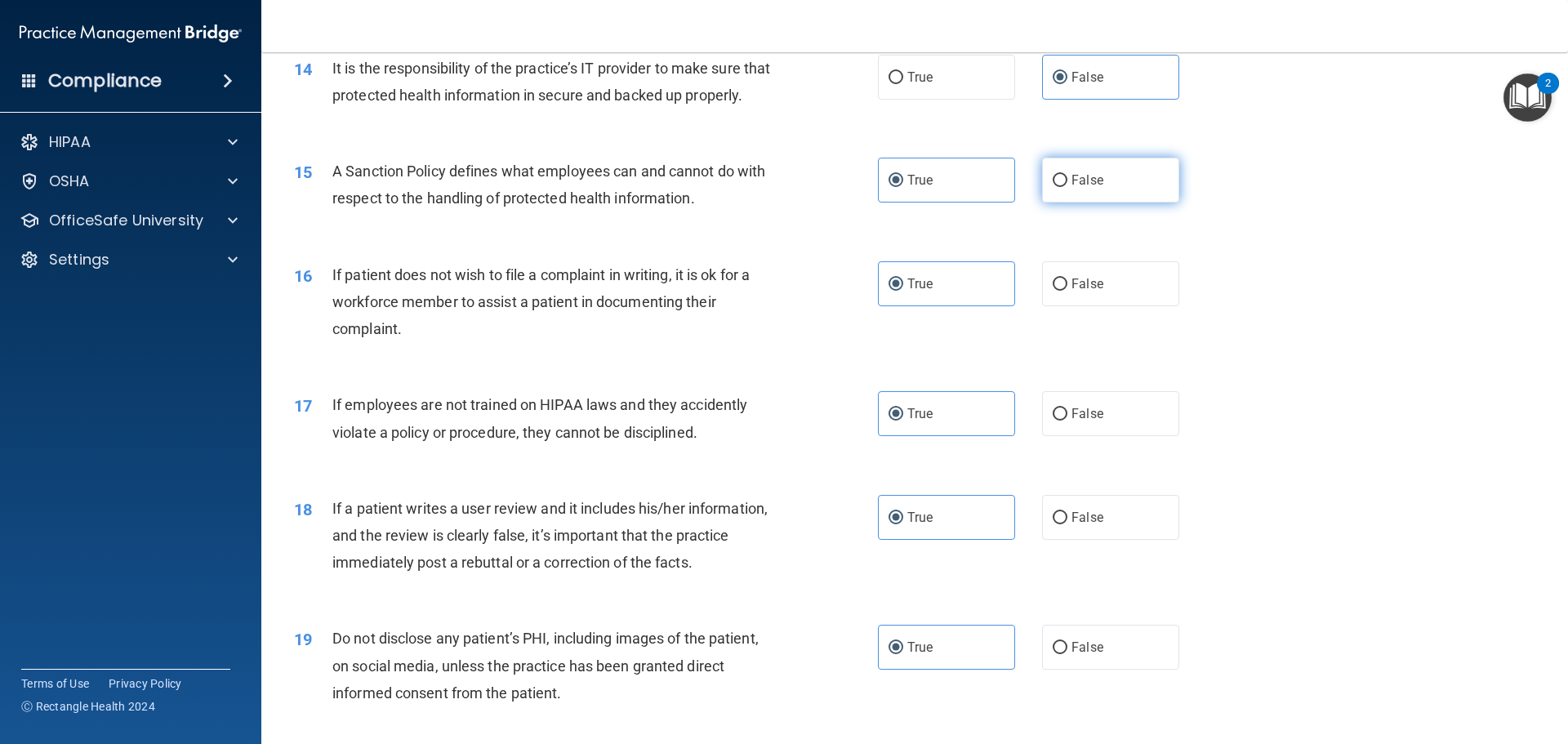
click at [1084, 196] on label "False" at bounding box center [1110, 179] width 137 height 45
click at [1067, 187] on input "False" at bounding box center [1060, 181] width 15 height 12
radio input "true"
radio input "false"
click at [1096, 436] on label "False" at bounding box center [1110, 413] width 137 height 45
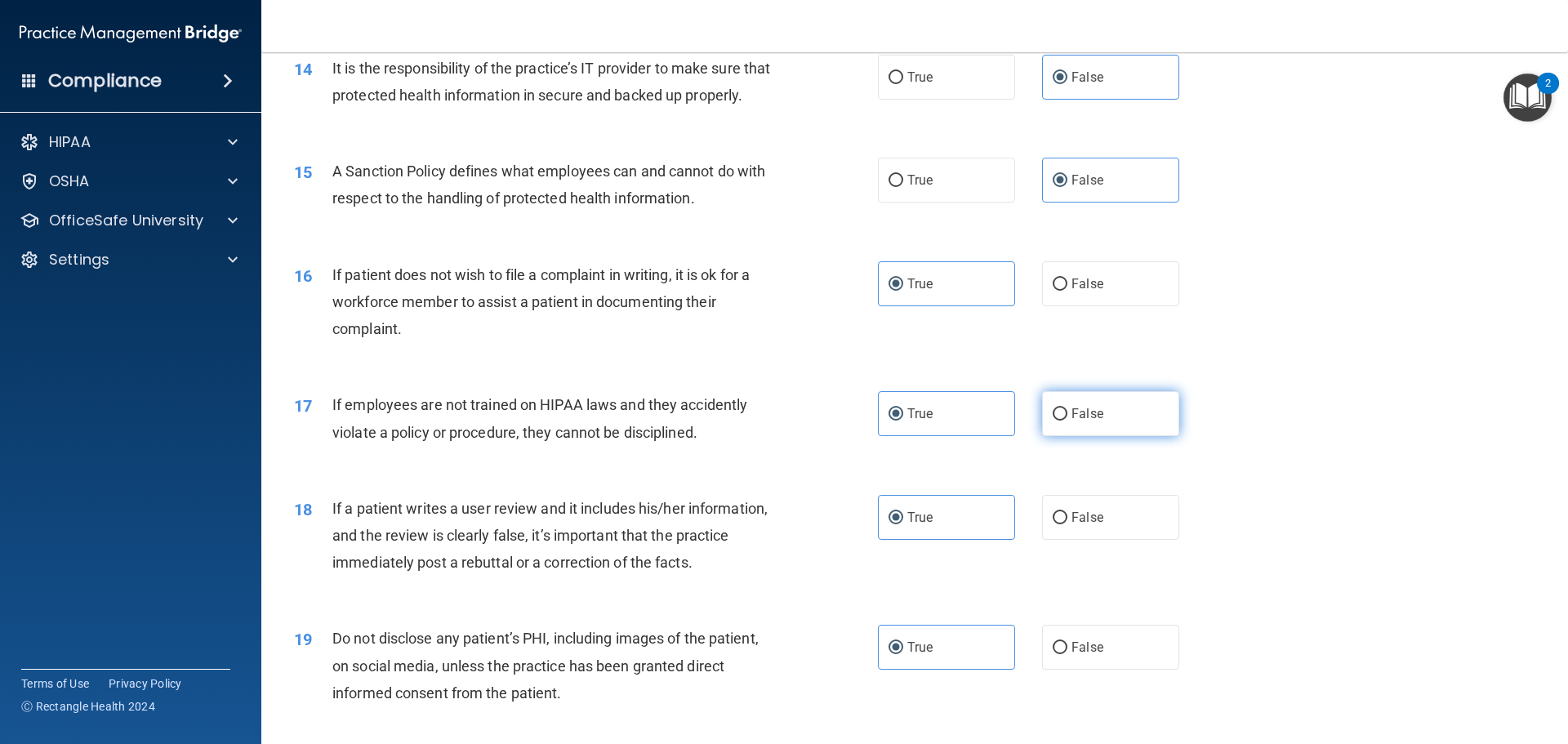
click at [1067, 420] on input "False" at bounding box center [1060, 414] width 15 height 12
radio input "true"
radio input "false"
click at [1072, 525] on span "False" at bounding box center [1087, 517] width 32 height 16
click at [1067, 524] on input "False" at bounding box center [1060, 518] width 15 height 12
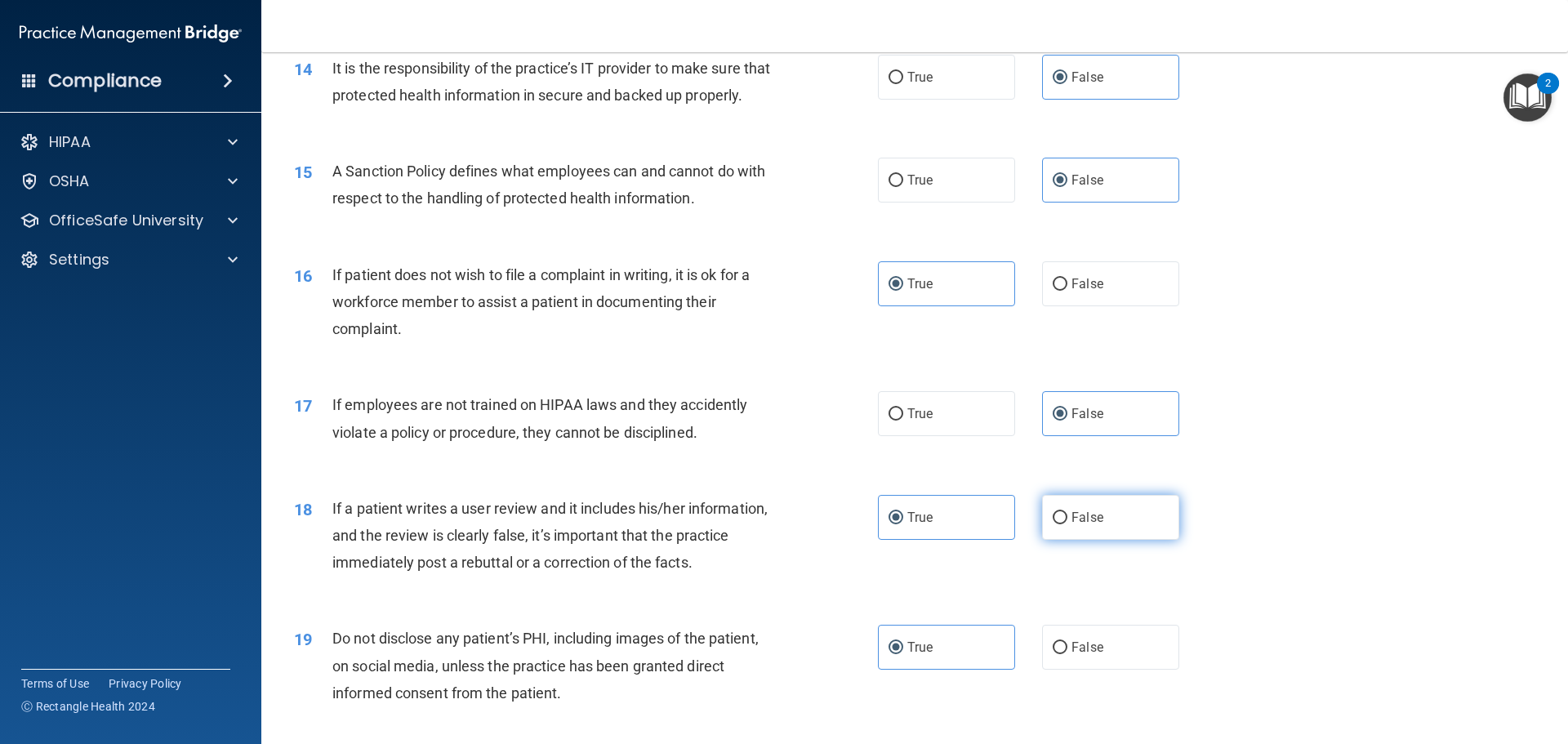
radio input "true"
radio input "false"
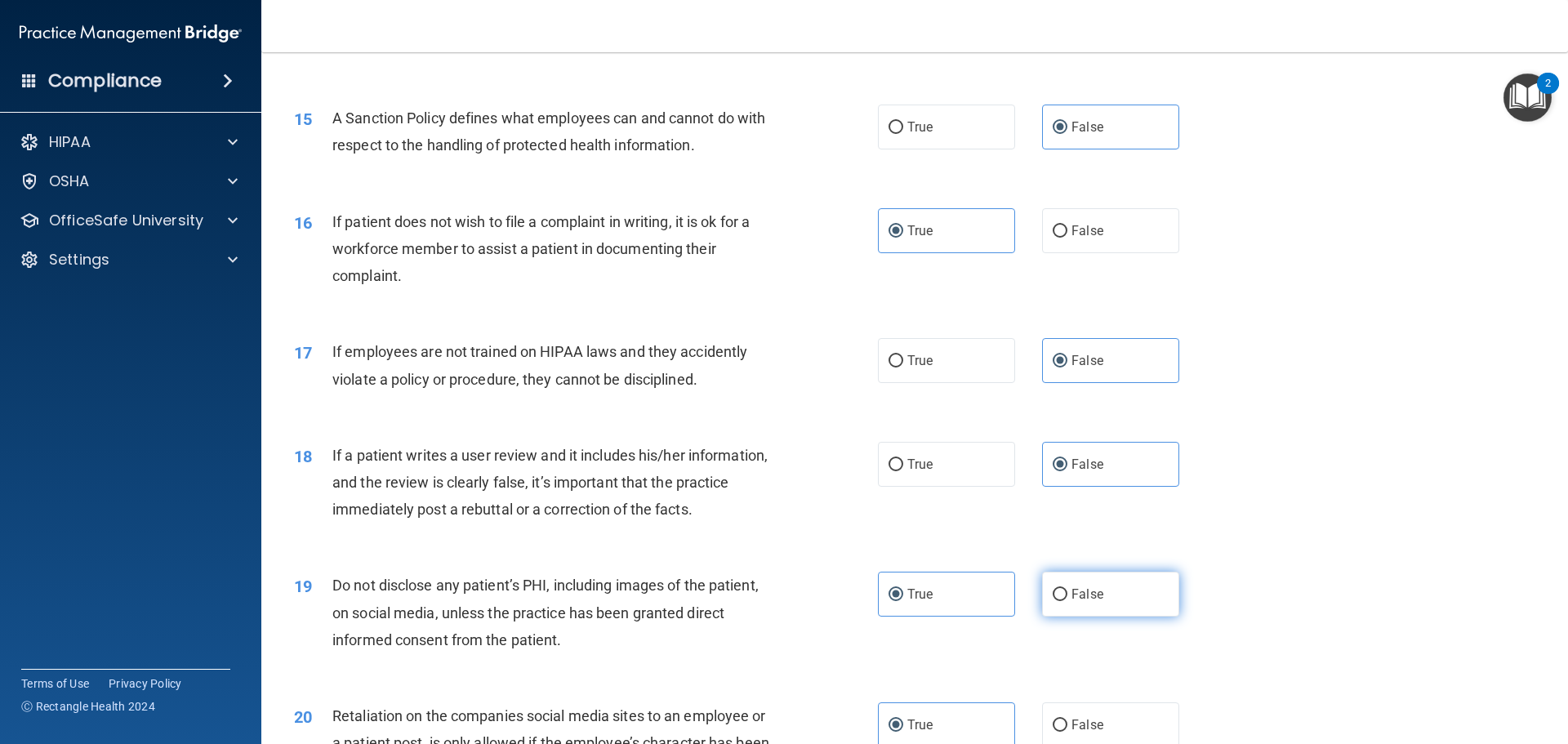
scroll to position [1960, 0]
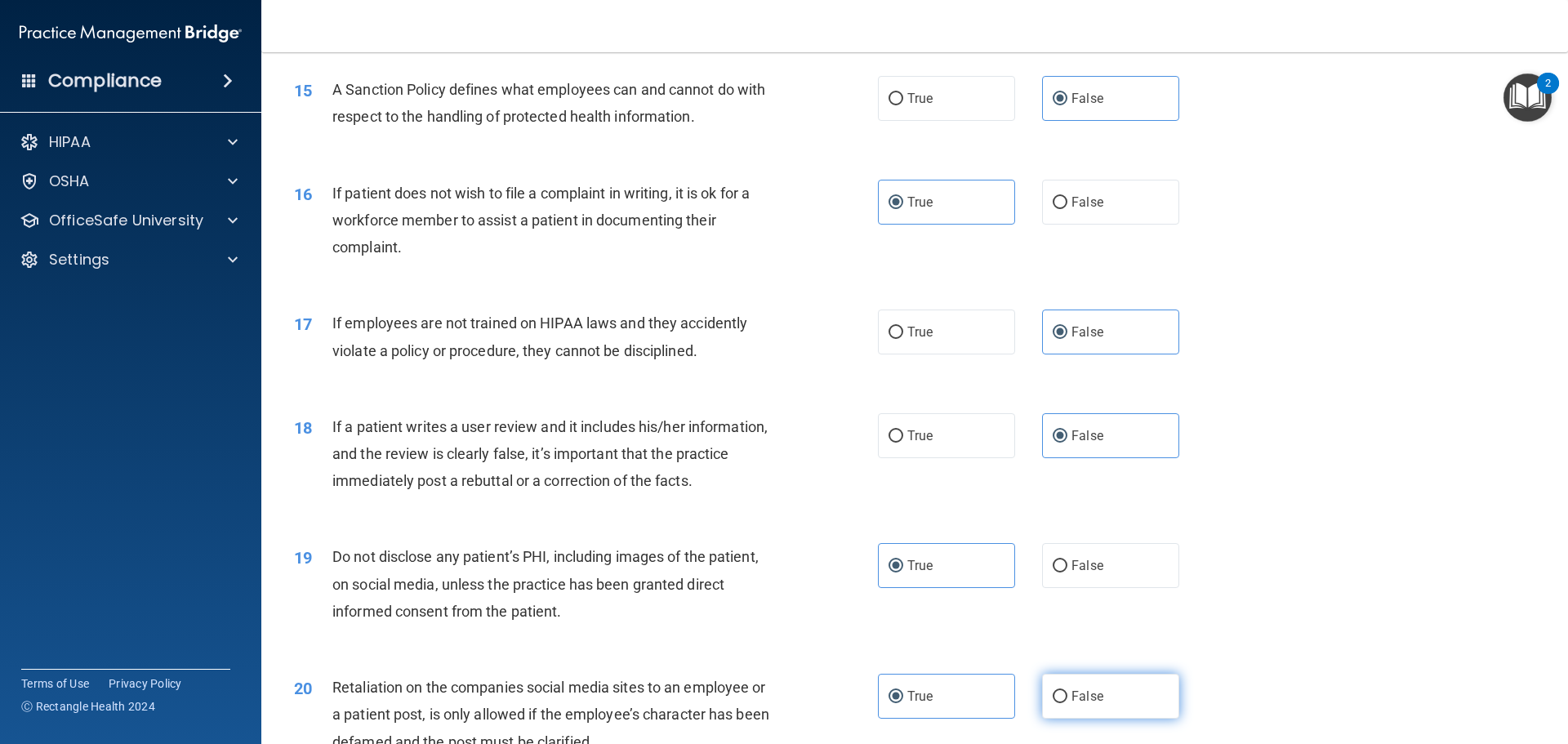
click at [1053, 703] on input "False" at bounding box center [1060, 697] width 15 height 12
radio input "true"
radio input "false"
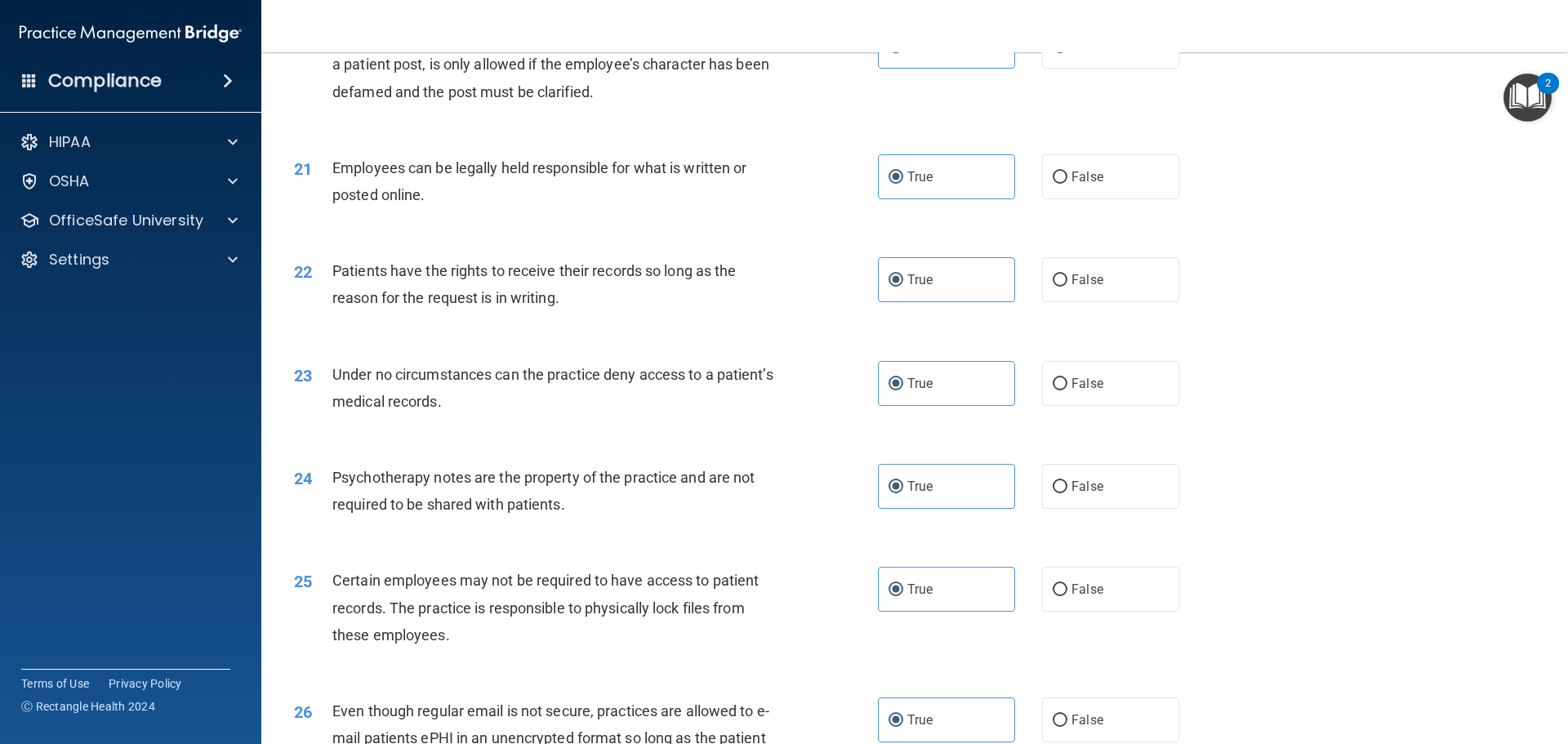
scroll to position [2614, 0]
click at [1113, 298] on label "False" at bounding box center [1110, 276] width 137 height 45
click at [1067, 284] on input "False" at bounding box center [1060, 277] width 15 height 12
radio input "true"
radio input "false"
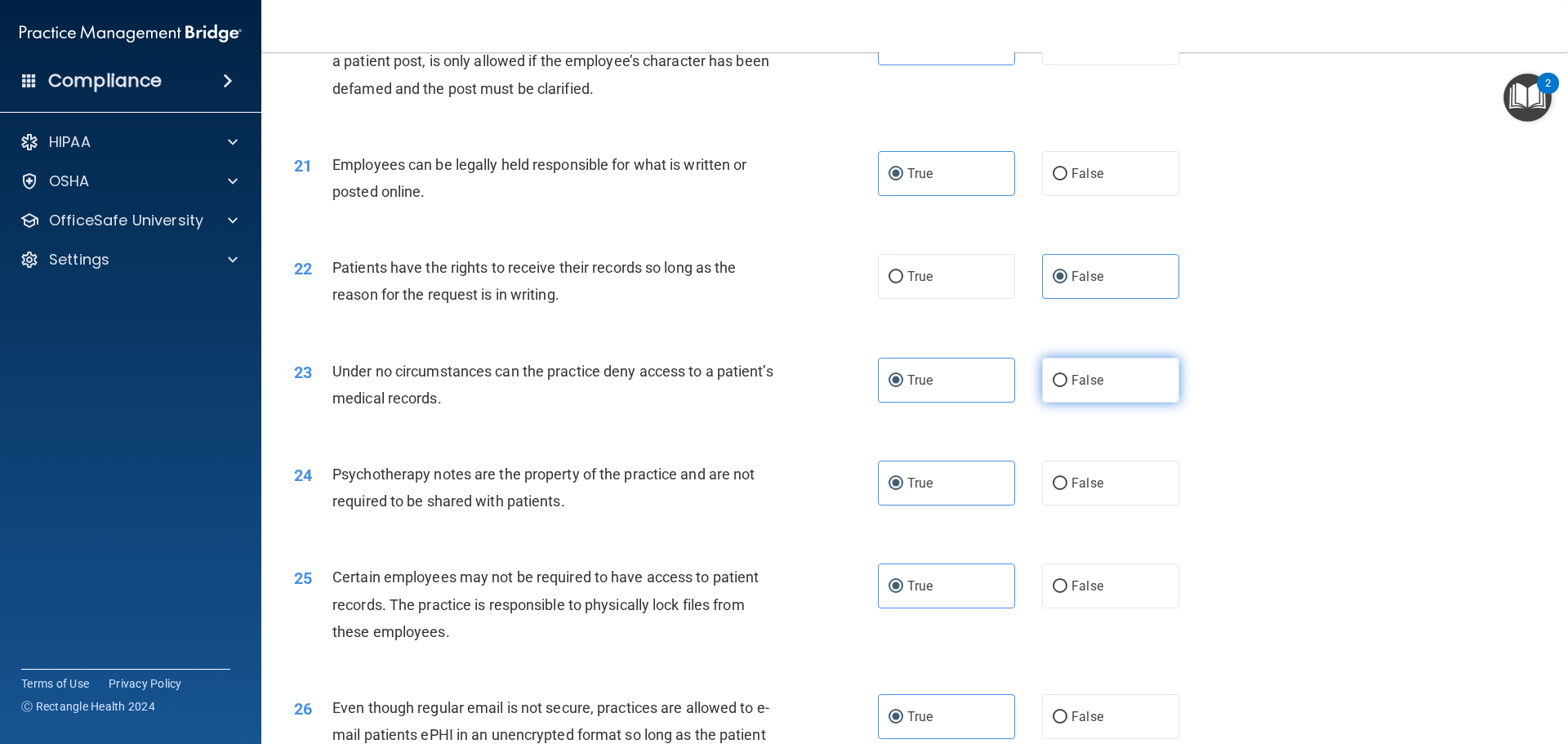
click at [1072, 388] on span "False" at bounding box center [1087, 380] width 32 height 16
click at [1067, 387] on input "False" at bounding box center [1060, 381] width 15 height 12
radio input "true"
radio input "false"
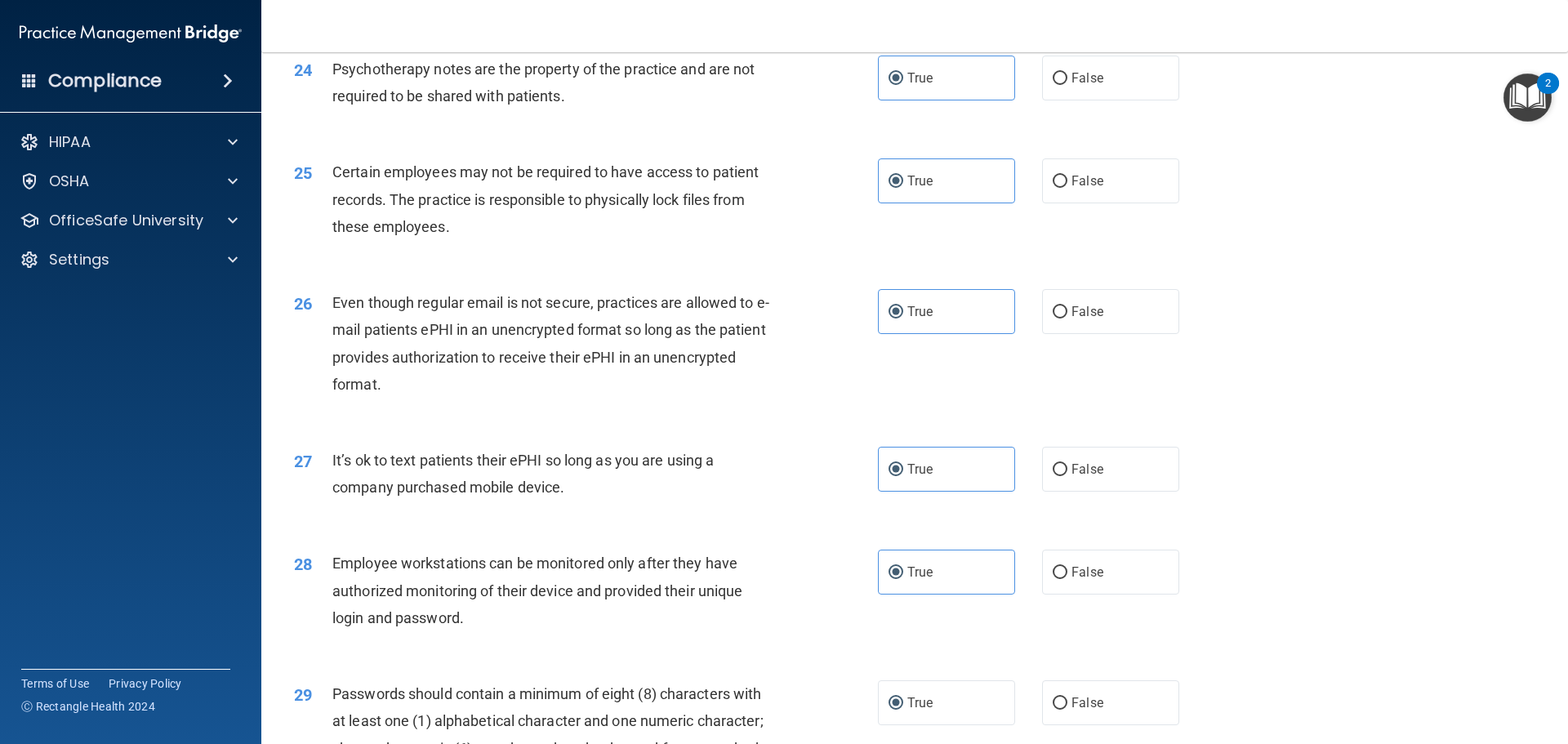
scroll to position [3022, 0]
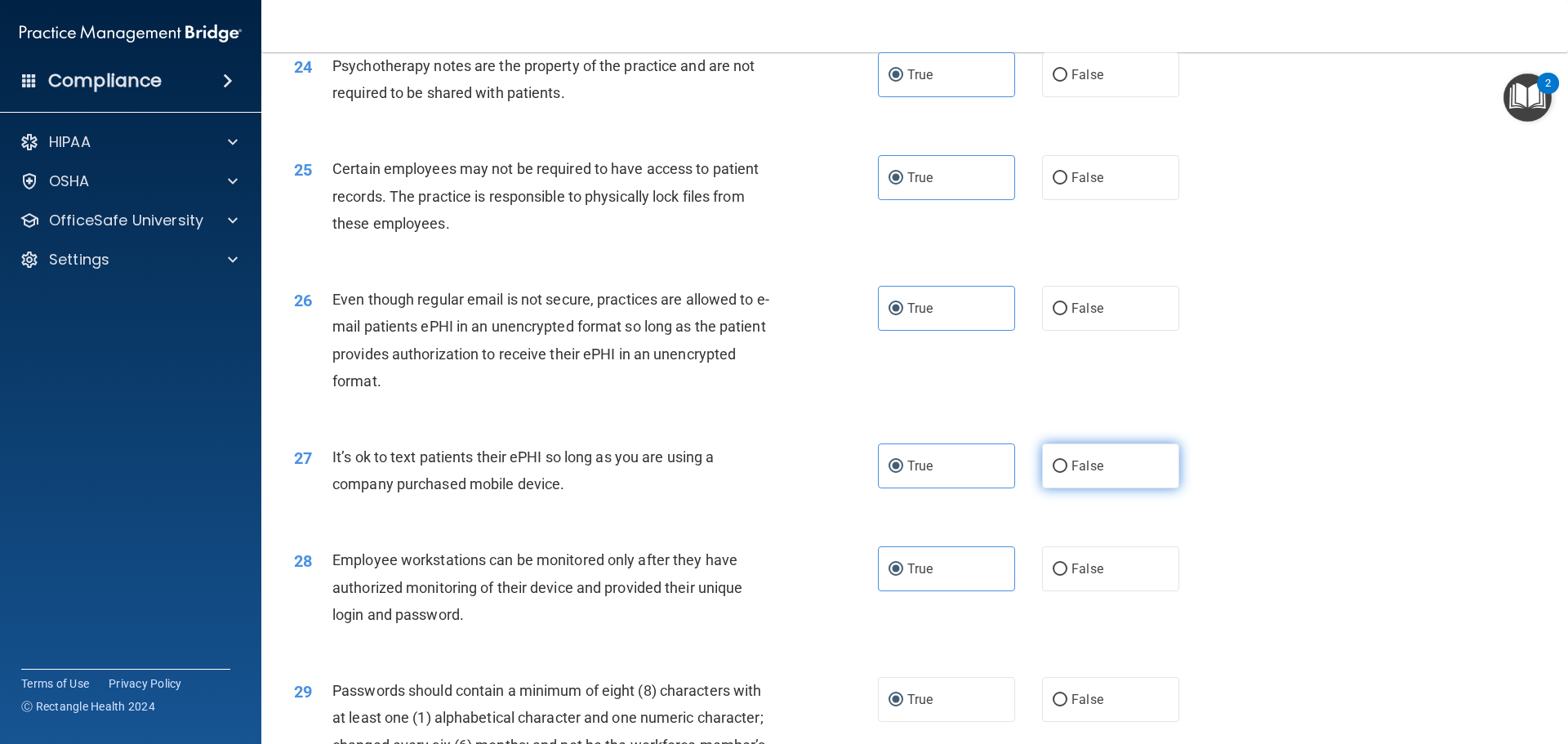
click at [1134, 488] on label "False" at bounding box center [1110, 466] width 137 height 45
click at [1067, 473] on input "False" at bounding box center [1060, 467] width 15 height 12
radio input "true"
radio input "false"
click at [1120, 588] on label "False" at bounding box center [1110, 568] width 137 height 45
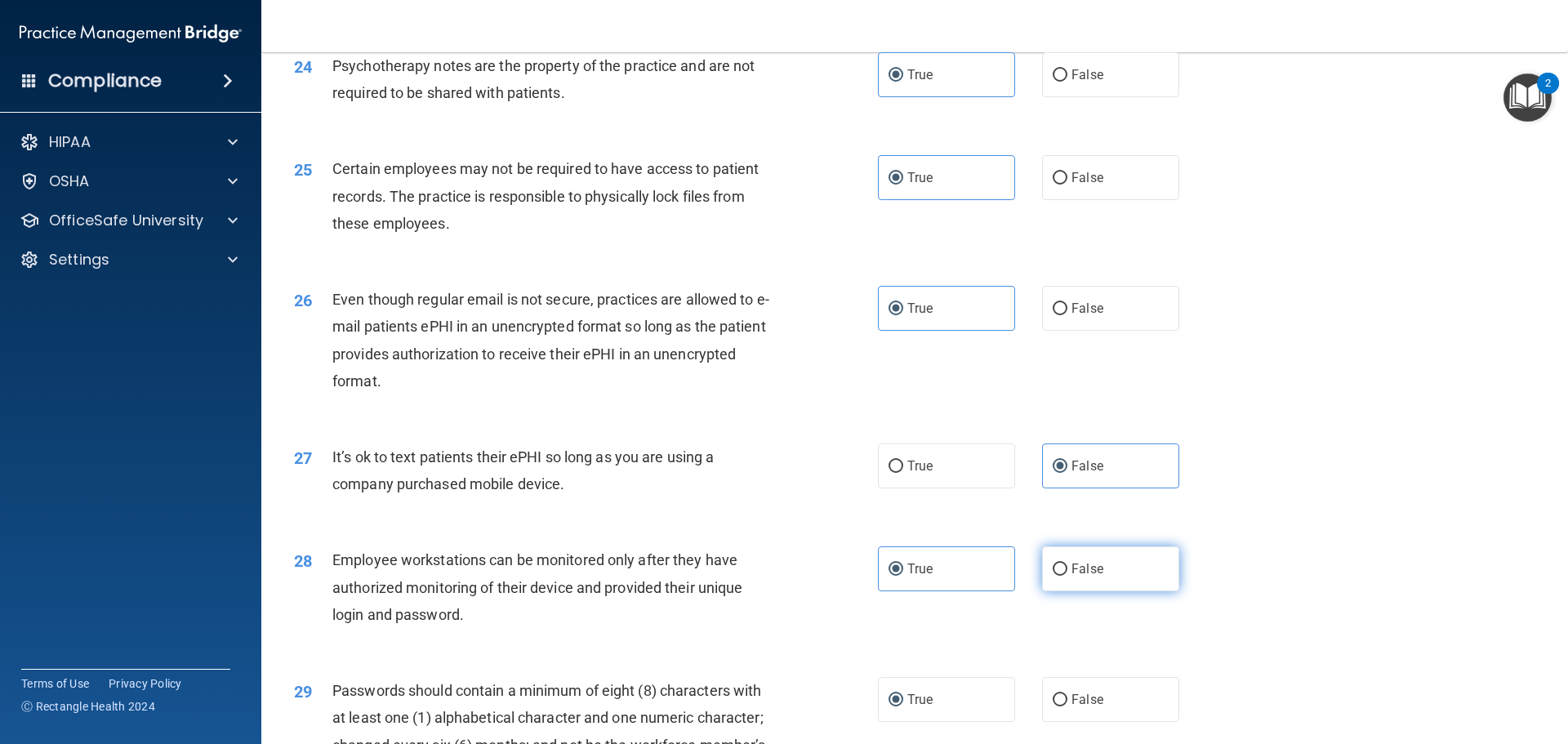
click at [1067, 576] on input "False" at bounding box center [1060, 570] width 15 height 12
radio input "true"
radio input "false"
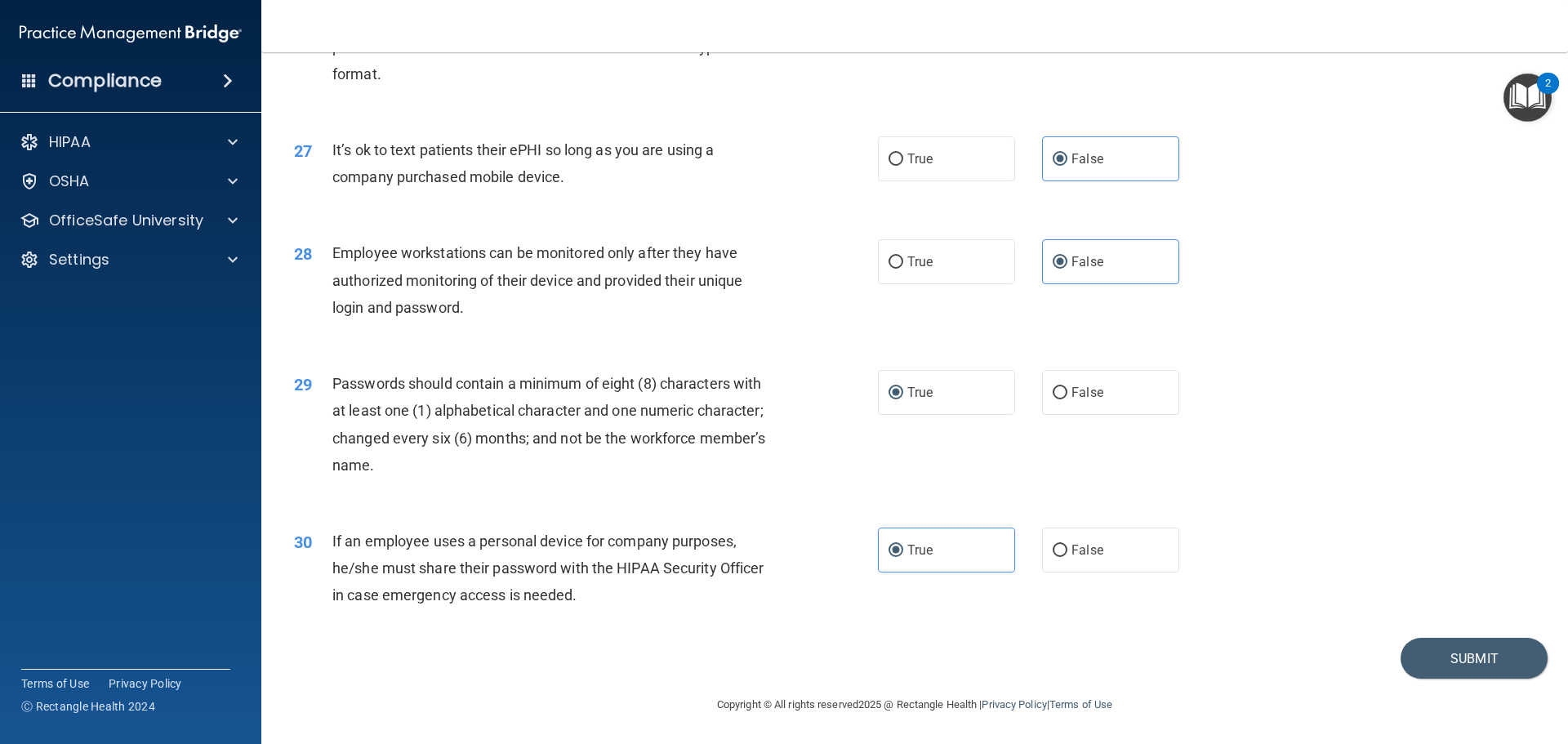
scroll to position [3348, 0]
click at [1091, 566] on label "False" at bounding box center [1110, 550] width 137 height 45
click at [1067, 557] on input "False" at bounding box center [1060, 551] width 15 height 12
radio input "true"
radio input "false"
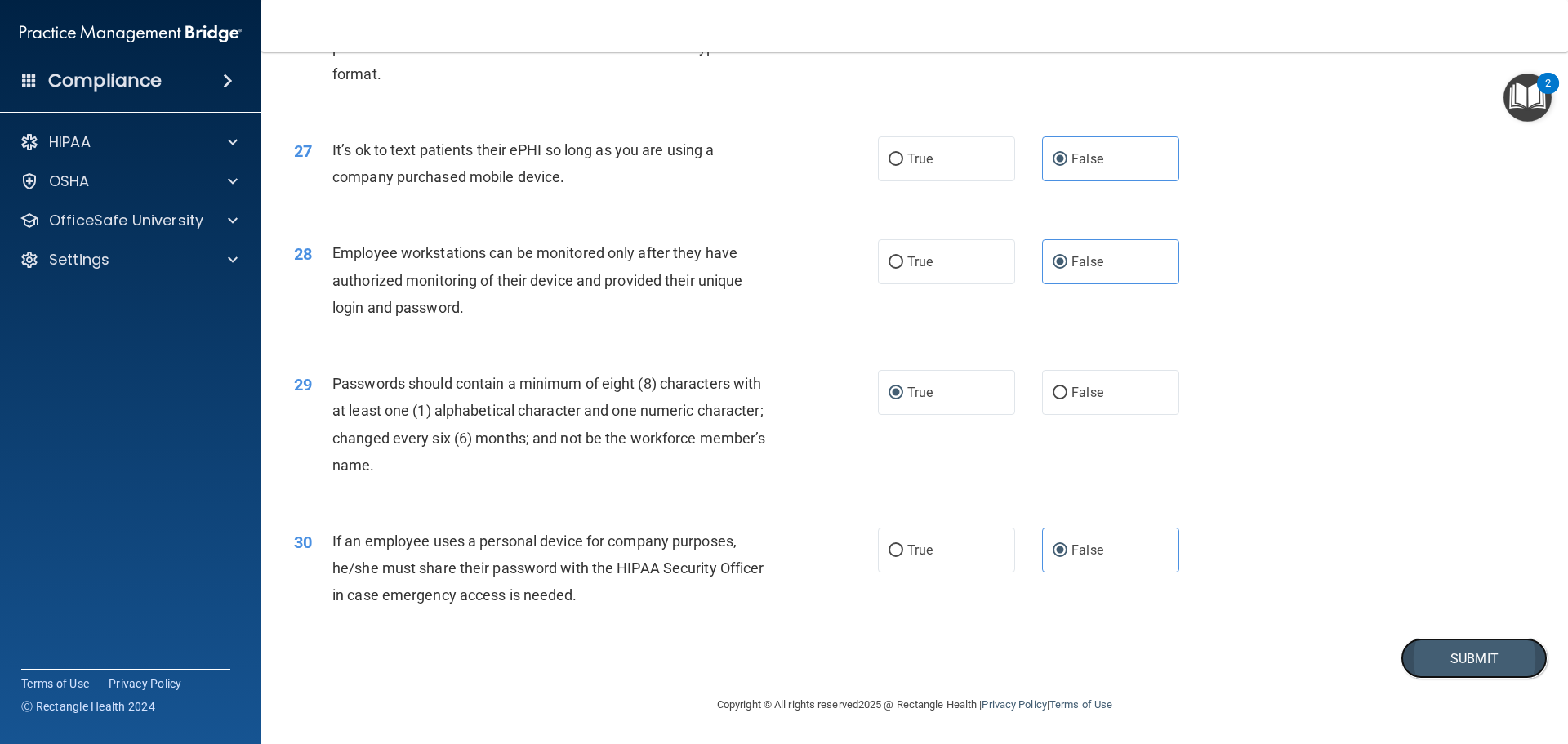
click at [1429, 667] on button "Submit" at bounding box center [1474, 659] width 147 height 42
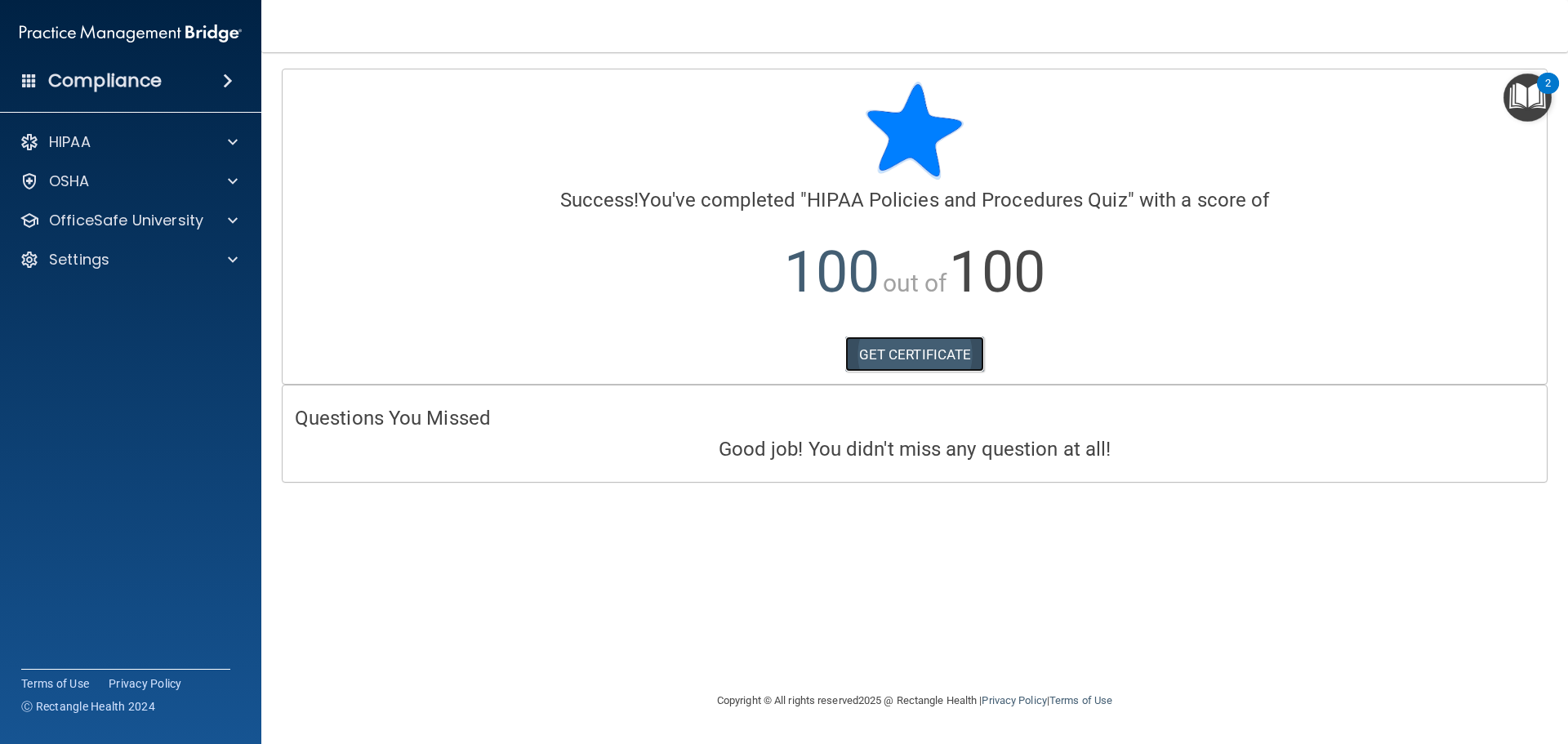
click at [932, 368] on link "GET CERTIFICATE" at bounding box center [916, 354] width 140 height 36
click at [214, 219] on div at bounding box center [230, 221] width 41 height 19
click at [167, 267] on div "HIPAA Training" at bounding box center [122, 259] width 223 height 17
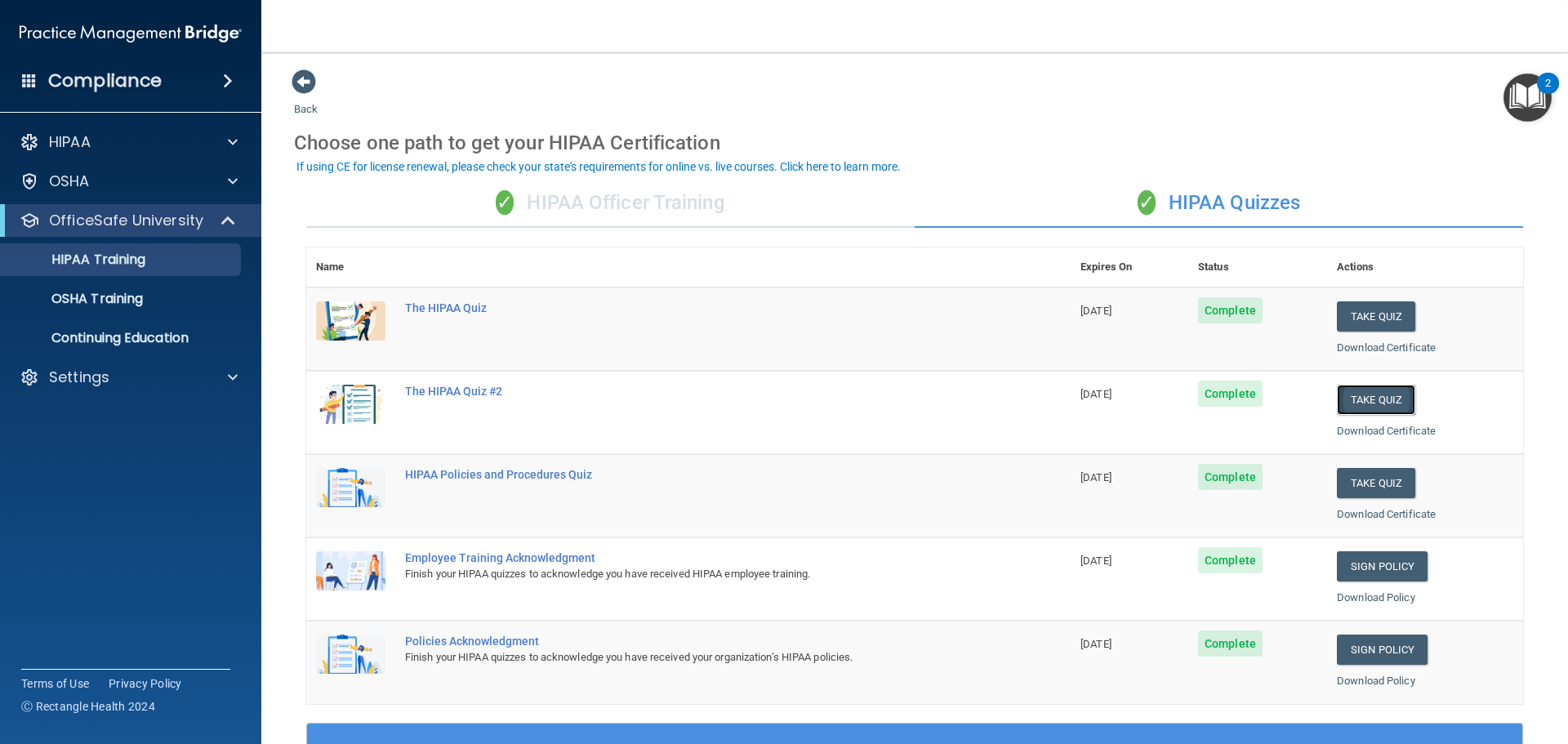
click at [1370, 395] on button "Take Quiz" at bounding box center [1376, 399] width 79 height 31
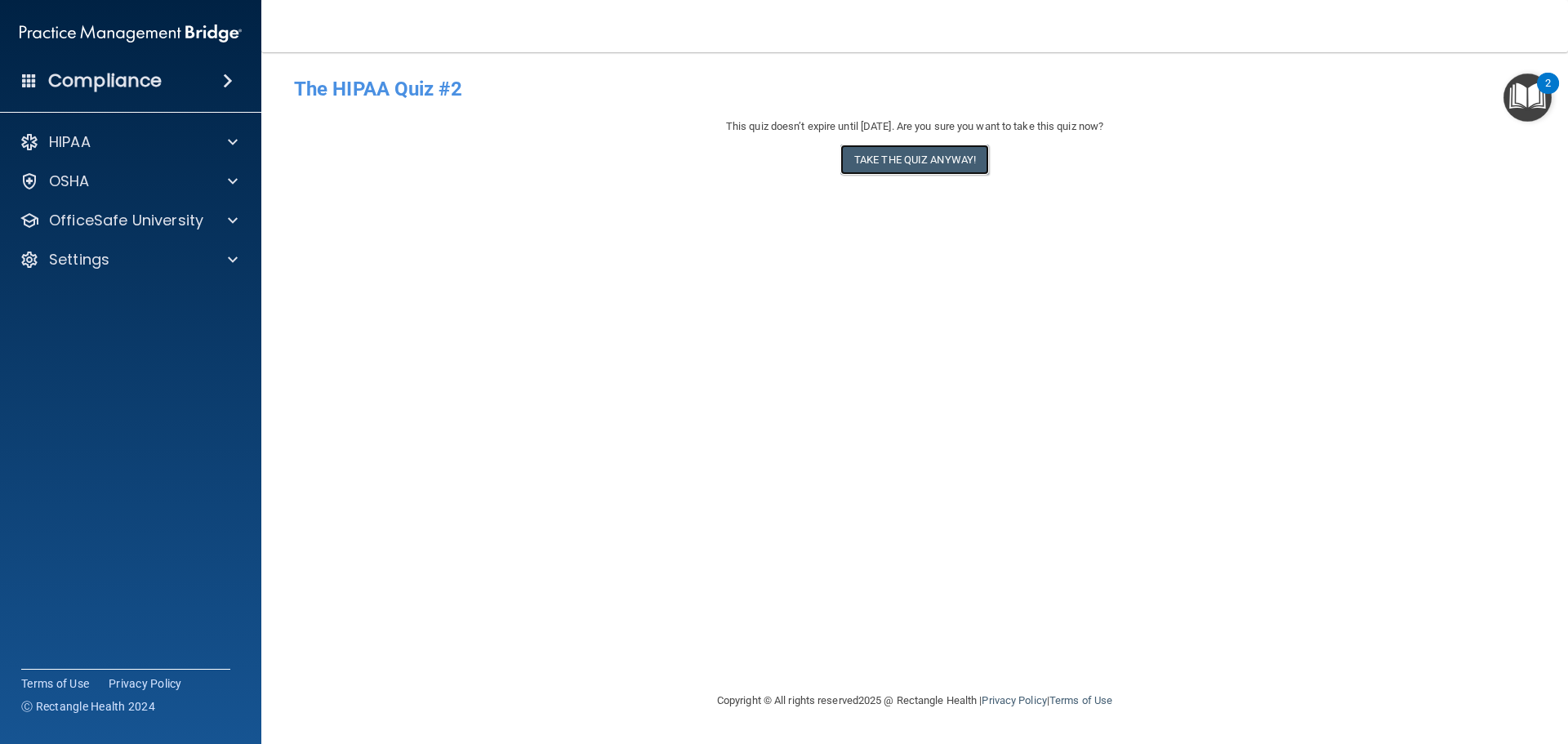
click at [918, 154] on button "Take the quiz anyway!" at bounding box center [915, 159] width 149 height 31
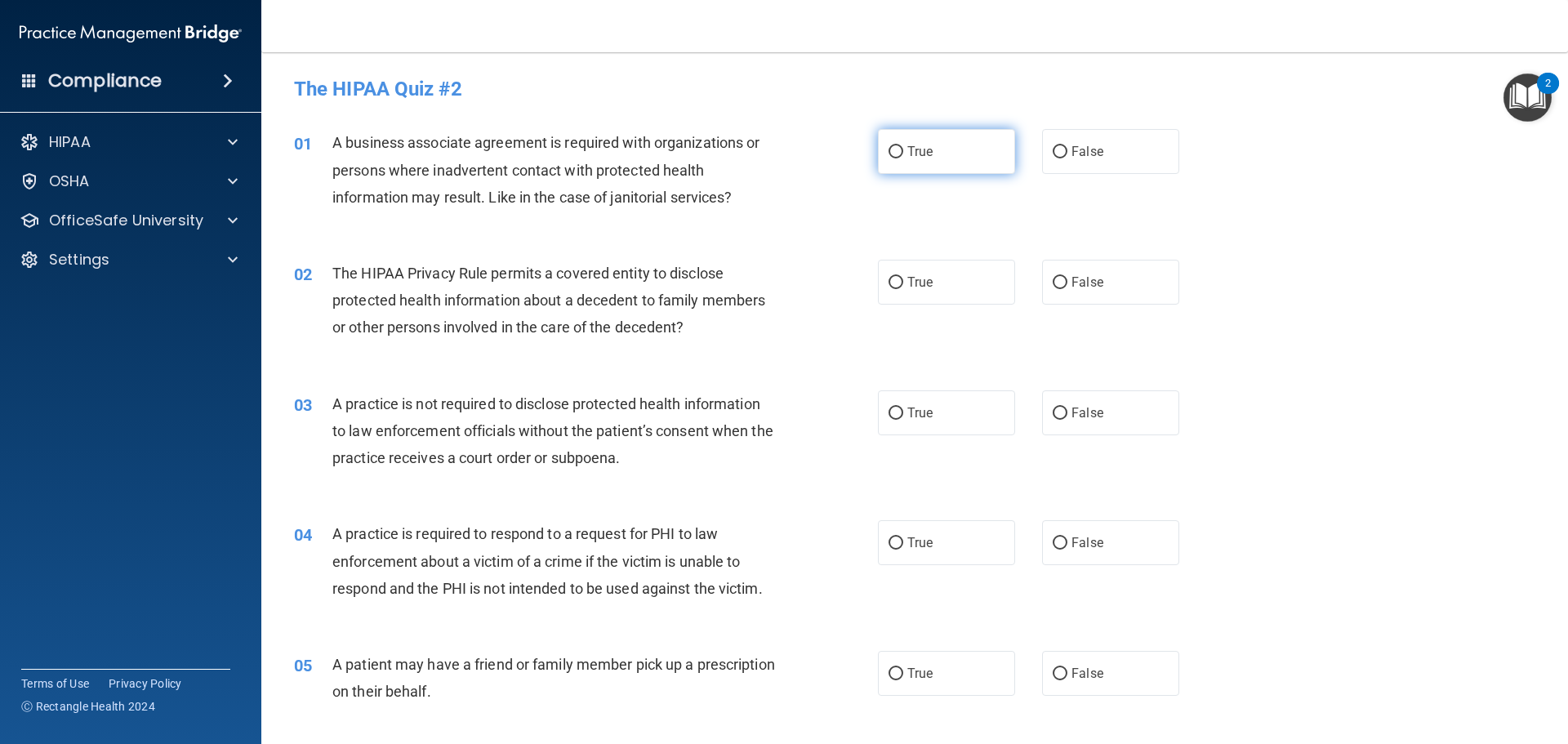
click at [890, 152] on input "True" at bounding box center [896, 152] width 15 height 12
radio input "true"
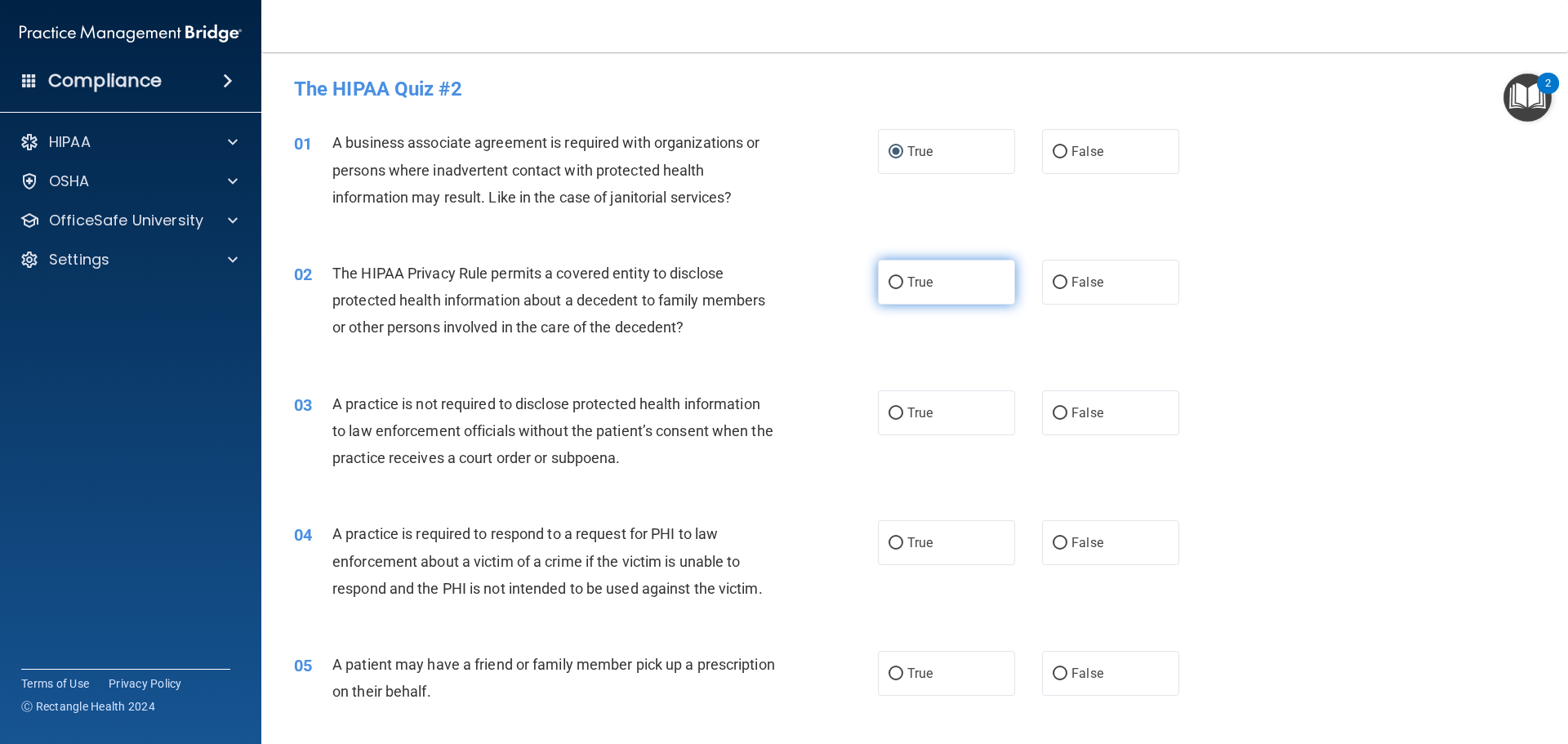
click at [911, 304] on label "True" at bounding box center [946, 282] width 137 height 45
click at [904, 289] on input "True" at bounding box center [896, 283] width 15 height 12
radio input "true"
click at [901, 404] on label "True" at bounding box center [946, 412] width 137 height 45
click at [901, 408] on input "True" at bounding box center [896, 414] width 15 height 12
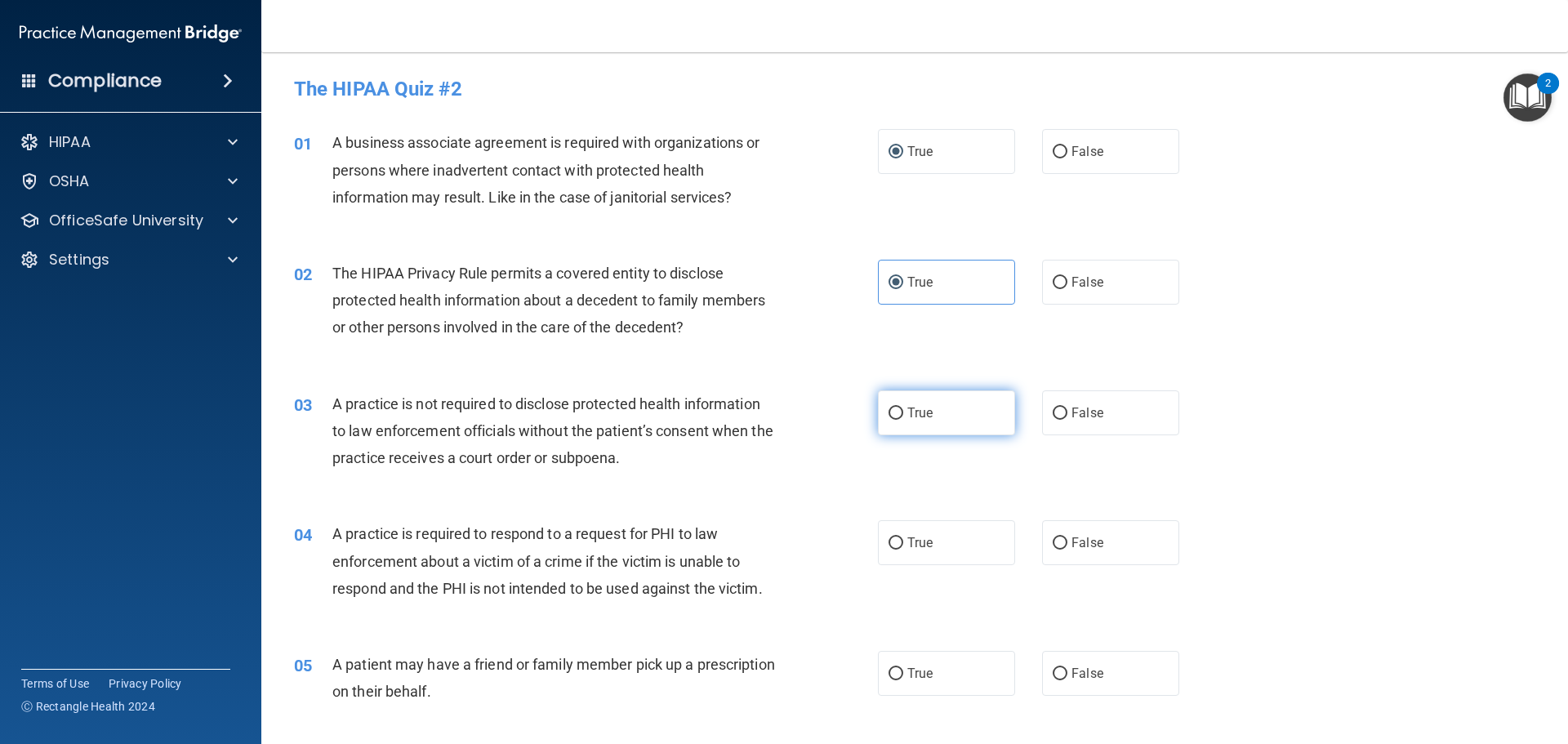
radio input "true"
click at [903, 531] on label "True" at bounding box center [946, 542] width 137 height 45
click at [903, 537] on input "True" at bounding box center [896, 544] width 15 height 12
radio input "true"
drag, startPoint x: 881, startPoint y: 680, endPoint x: 896, endPoint y: 566, distance: 115.0
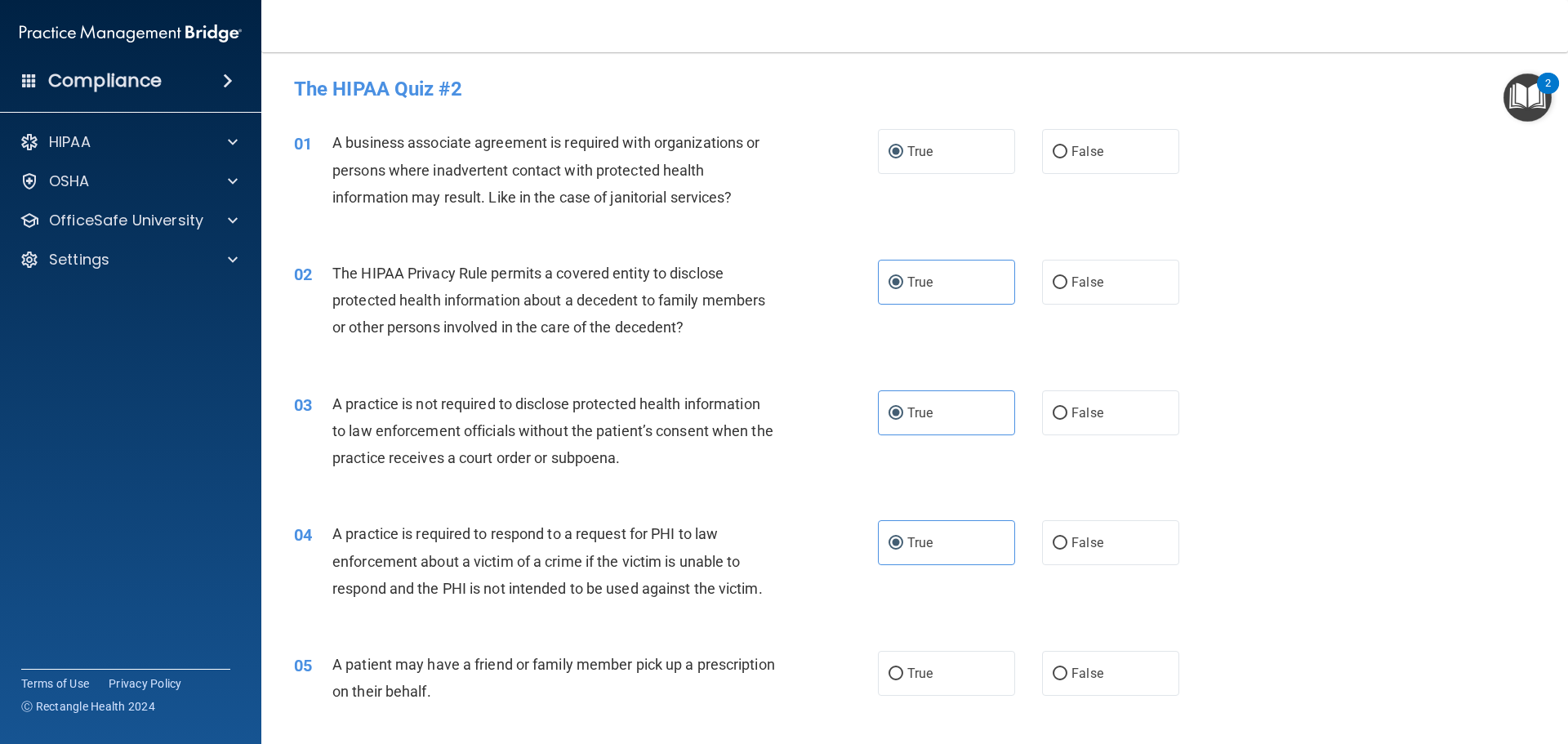
click at [882, 678] on label "True" at bounding box center [946, 673] width 137 height 45
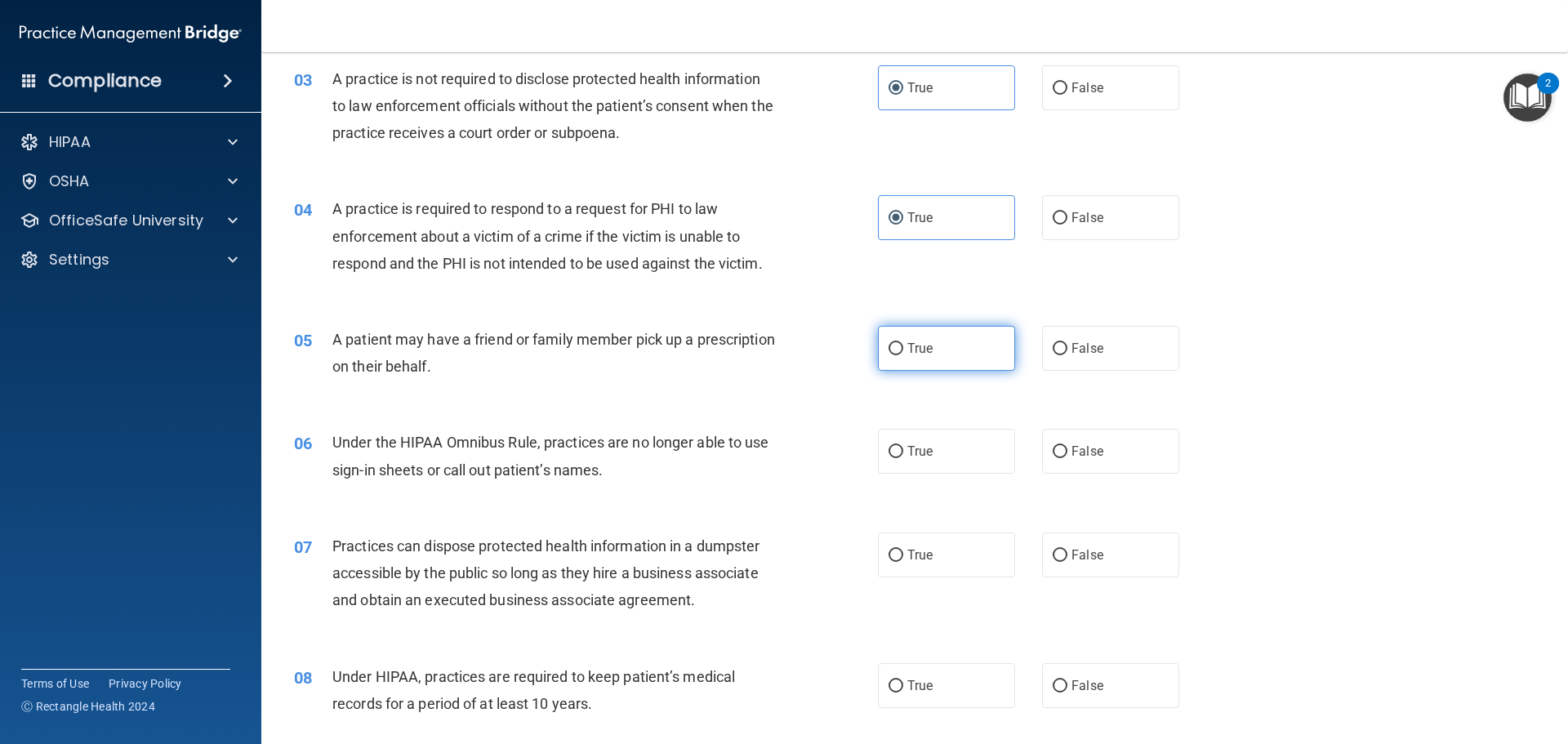
scroll to position [326, 0]
click at [903, 356] on label "True" at bounding box center [946, 346] width 137 height 45
click at [903, 354] on input "True" at bounding box center [896, 347] width 15 height 12
radio input "true"
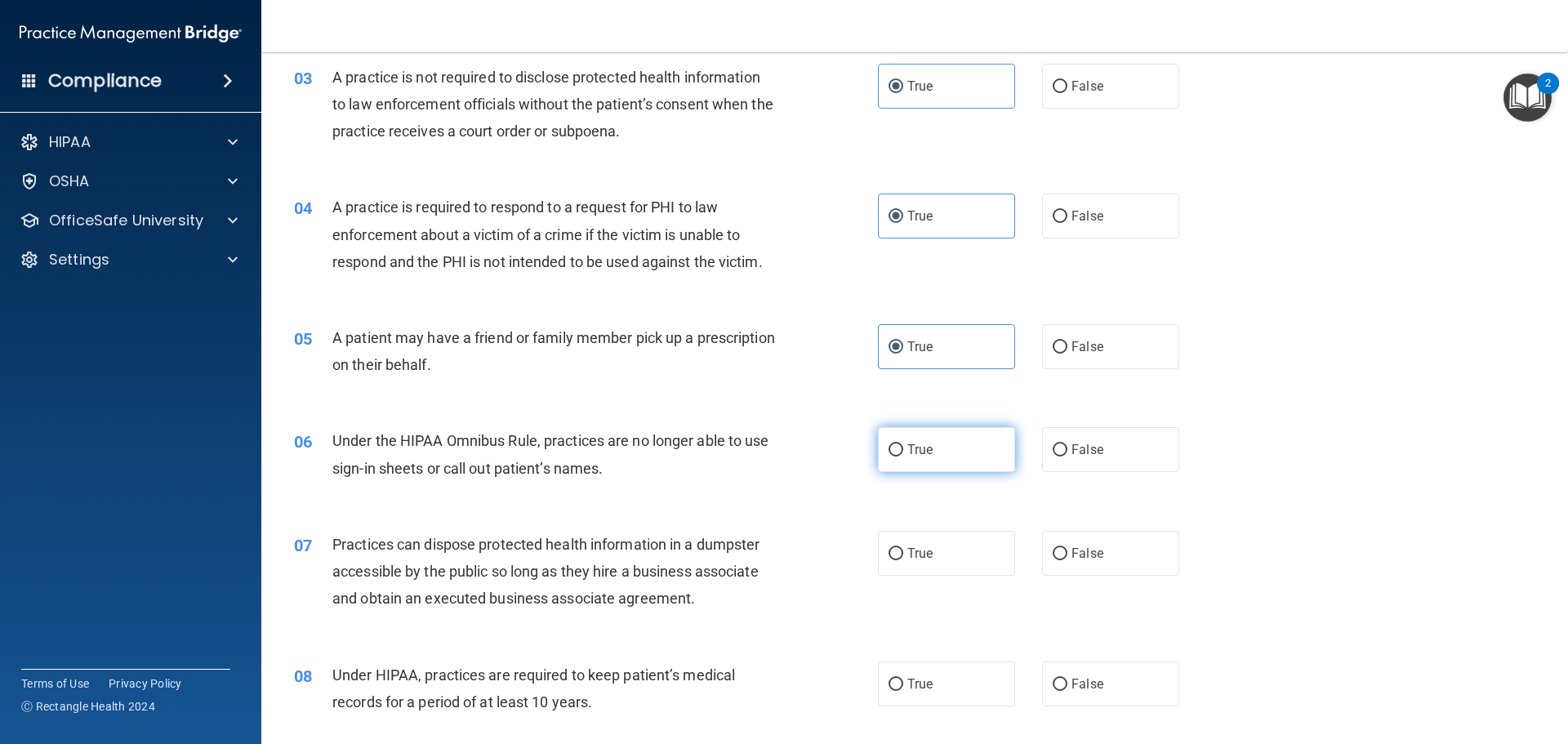
click at [903, 441] on label "True" at bounding box center [946, 449] width 137 height 45
click at [903, 445] on input "True" at bounding box center [896, 451] width 15 height 12
radio input "true"
click at [908, 551] on span "True" at bounding box center [920, 553] width 25 height 16
click at [904, 551] on input "True" at bounding box center [896, 554] width 15 height 12
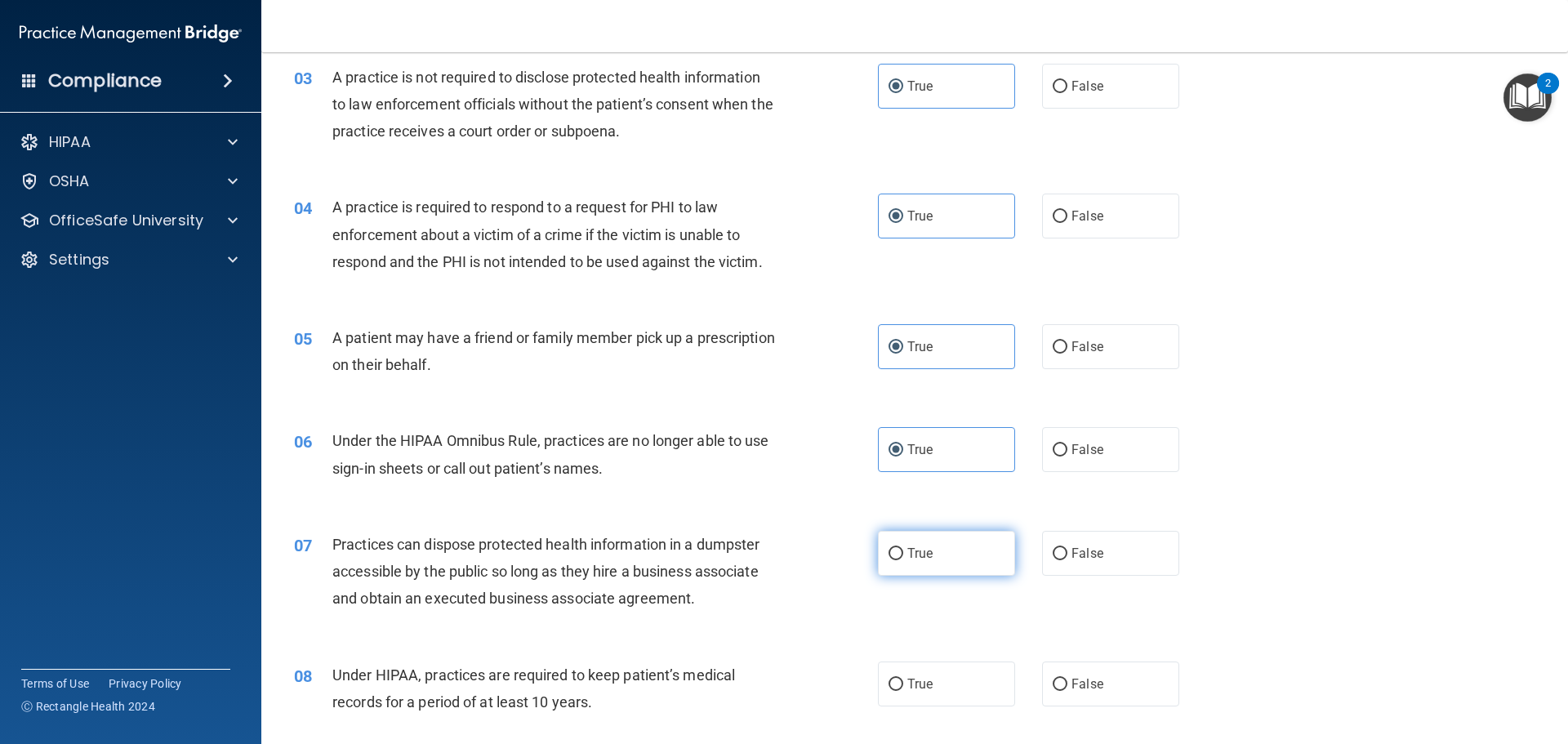
radio input "true"
click at [911, 688] on span "True" at bounding box center [920, 684] width 25 height 16
click at [904, 688] on input "True" at bounding box center [896, 684] width 15 height 12
radio input "true"
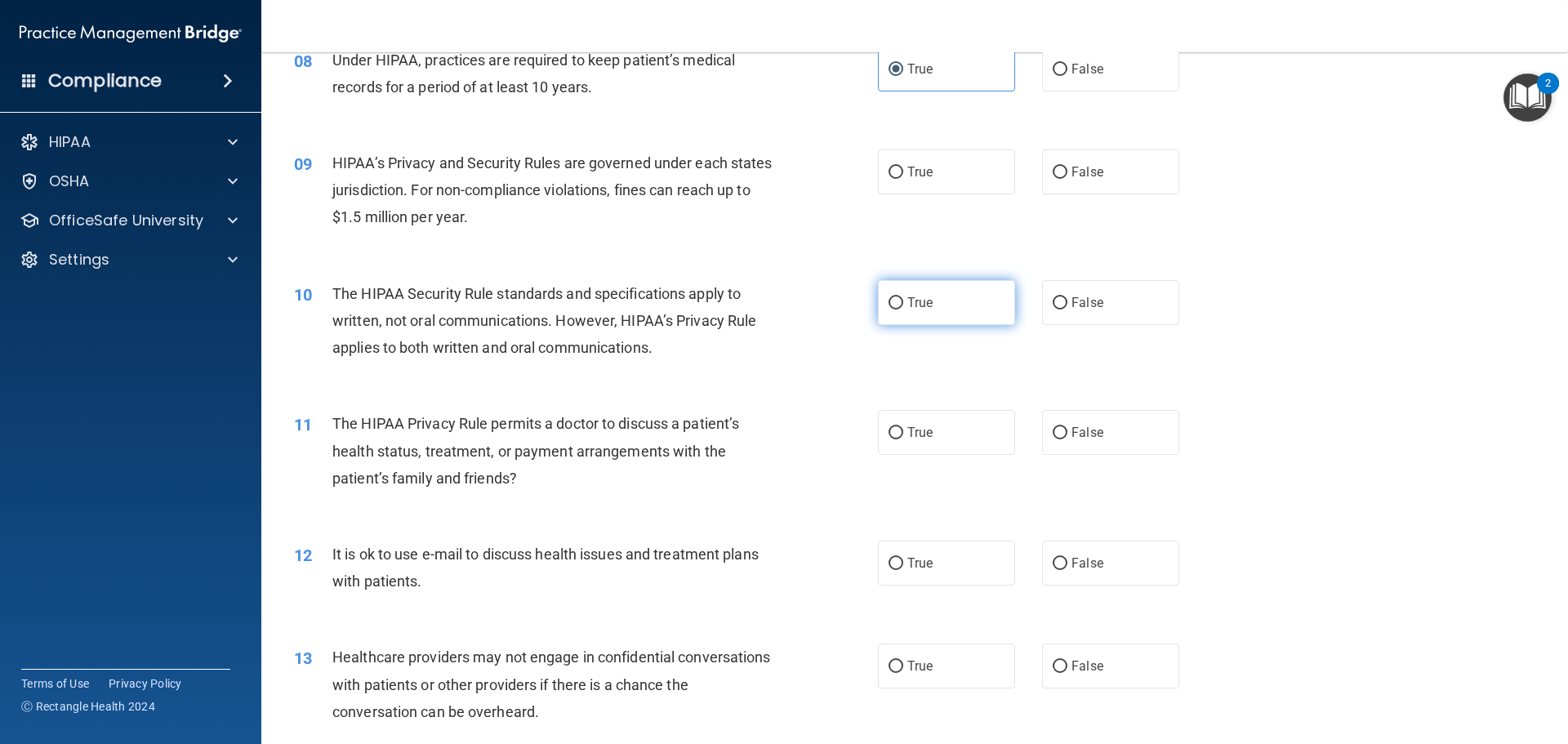
scroll to position [980, 0]
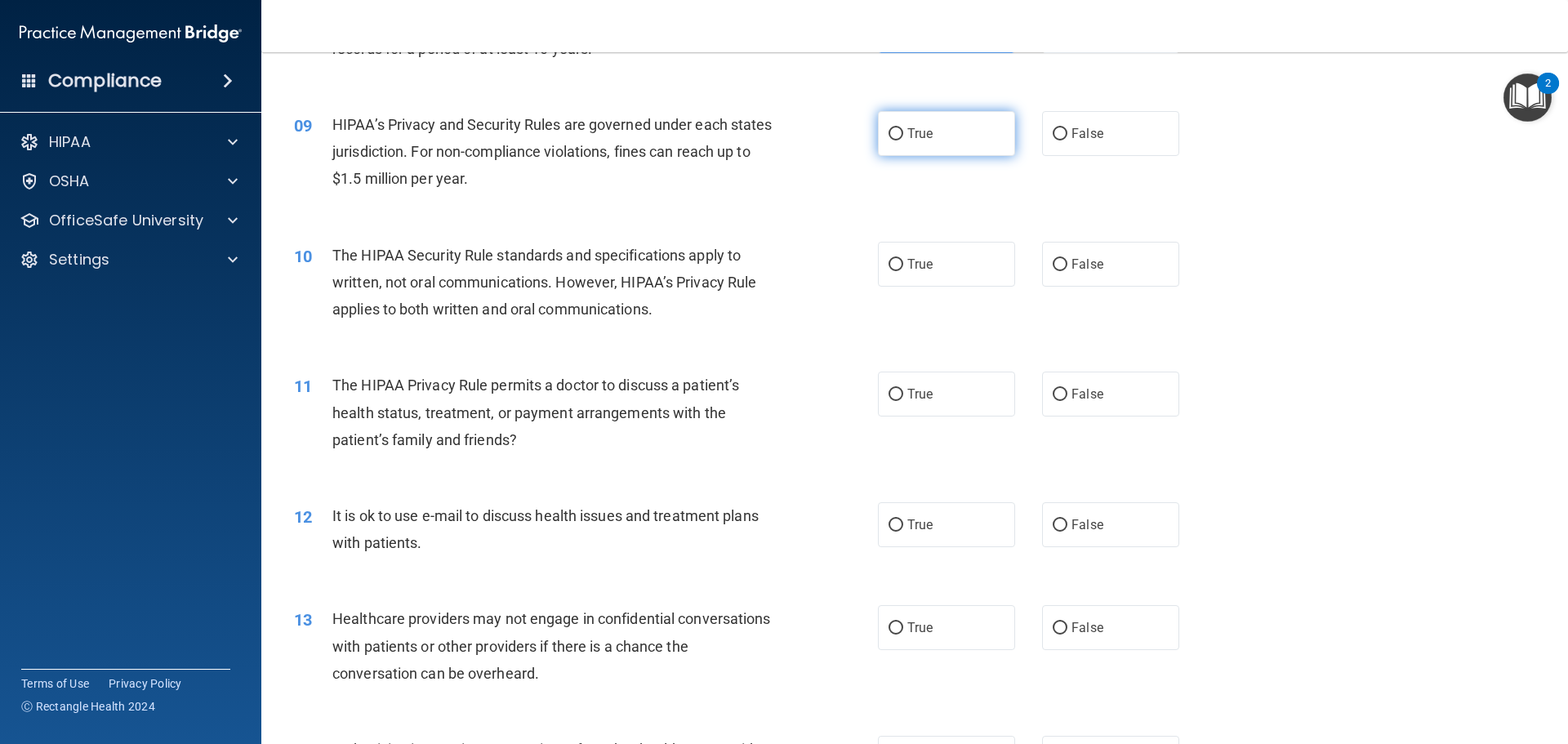
click at [907, 147] on label "True" at bounding box center [946, 133] width 137 height 45
click at [904, 140] on input "True" at bounding box center [896, 134] width 15 height 12
radio input "true"
click at [909, 265] on span "True" at bounding box center [920, 264] width 25 height 16
click at [904, 265] on input "True" at bounding box center [896, 265] width 15 height 12
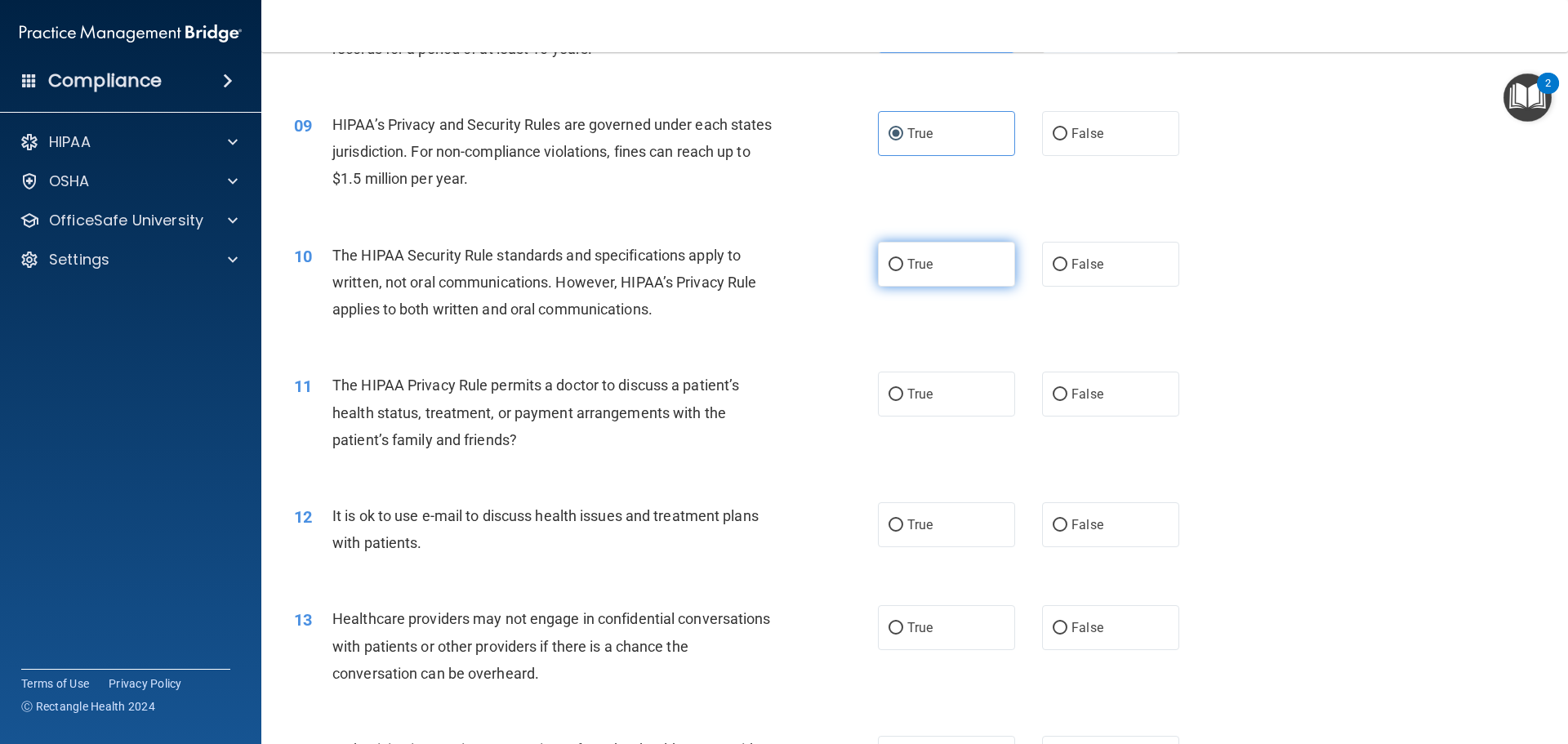
radio input "true"
click at [920, 397] on span "True" at bounding box center [920, 394] width 25 height 16
click at [904, 397] on input "True" at bounding box center [896, 395] width 15 height 12
radio input "true"
click at [925, 532] on label "True" at bounding box center [946, 524] width 137 height 45
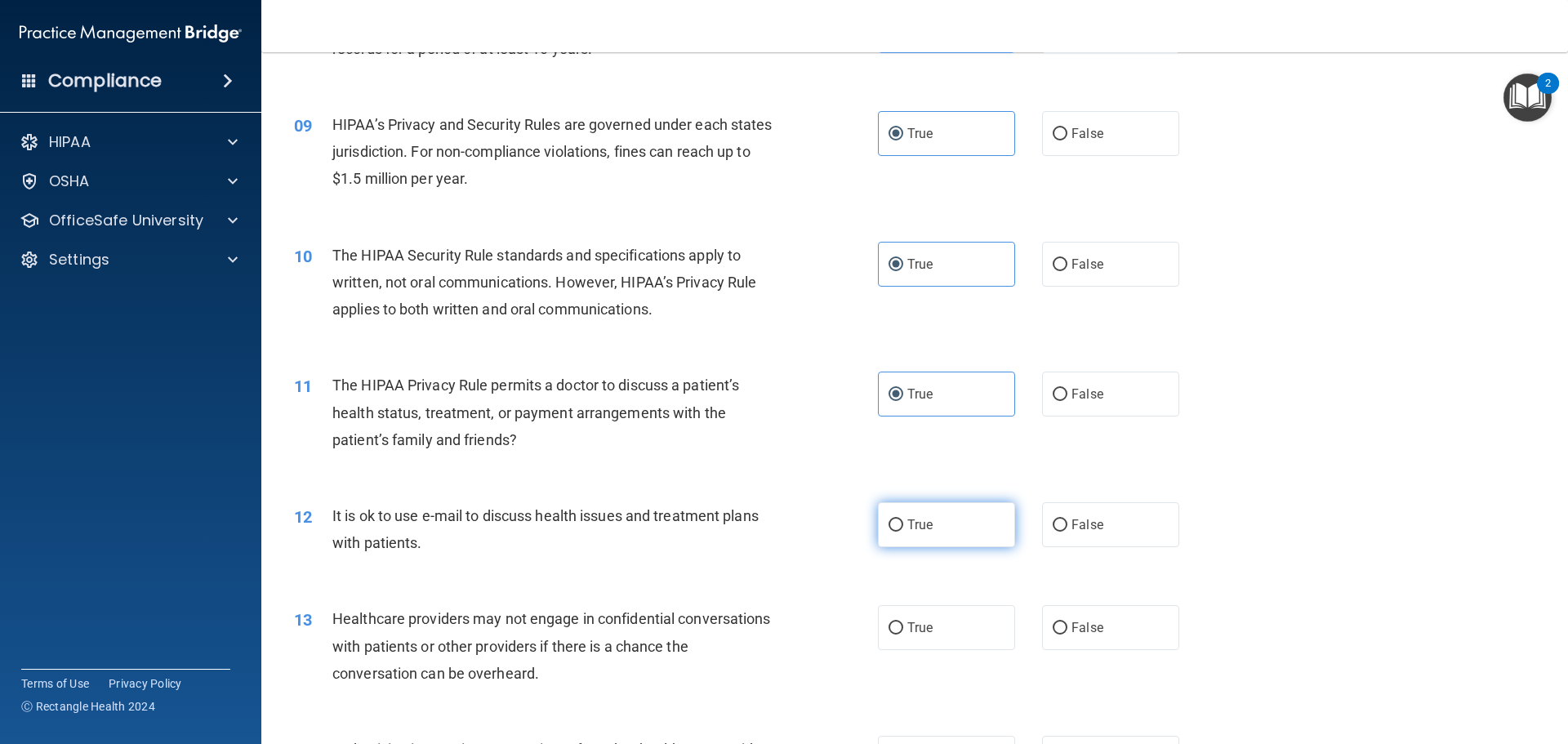
click at [904, 531] on input "True" at bounding box center [896, 525] width 15 height 12
radio input "true"
click at [931, 635] on label "True" at bounding box center [946, 627] width 137 height 45
click at [904, 635] on input "True" at bounding box center [896, 628] width 15 height 12
radio input "true"
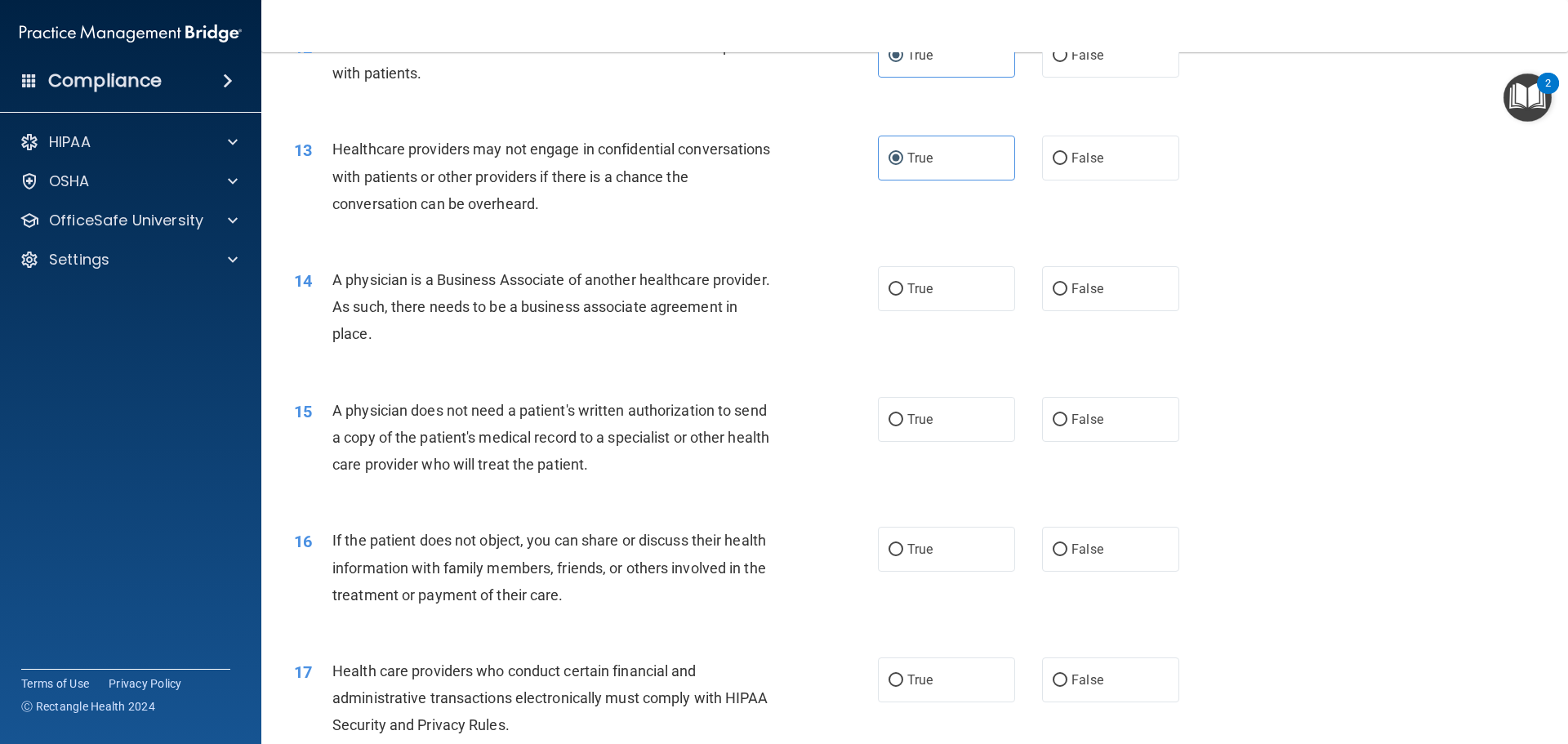
scroll to position [1470, 0]
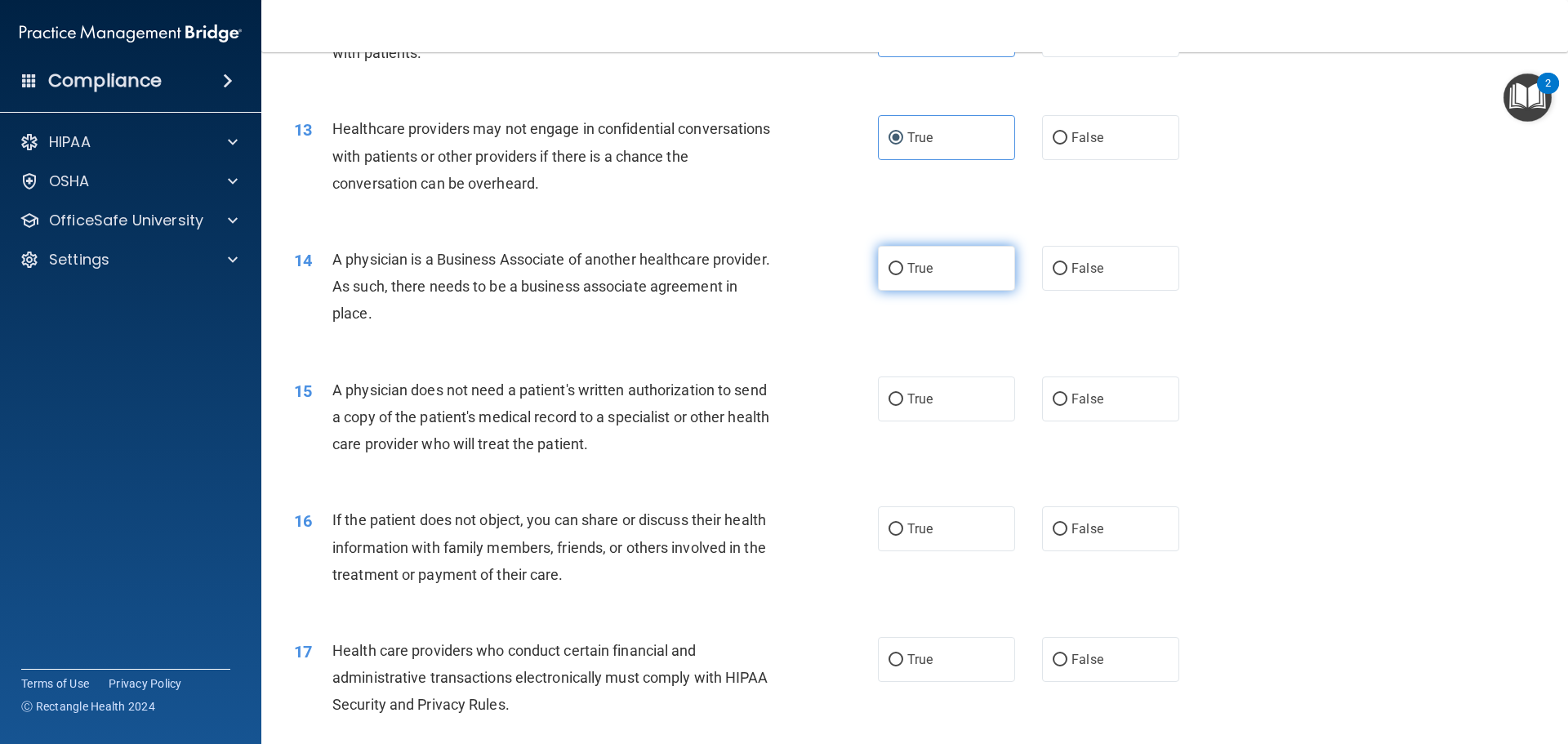
click at [900, 264] on label "True" at bounding box center [946, 268] width 137 height 45
click at [900, 264] on input "True" at bounding box center [896, 269] width 15 height 12
radio input "true"
click at [914, 395] on span "True" at bounding box center [920, 399] width 25 height 16
click at [904, 395] on input "True" at bounding box center [896, 400] width 15 height 12
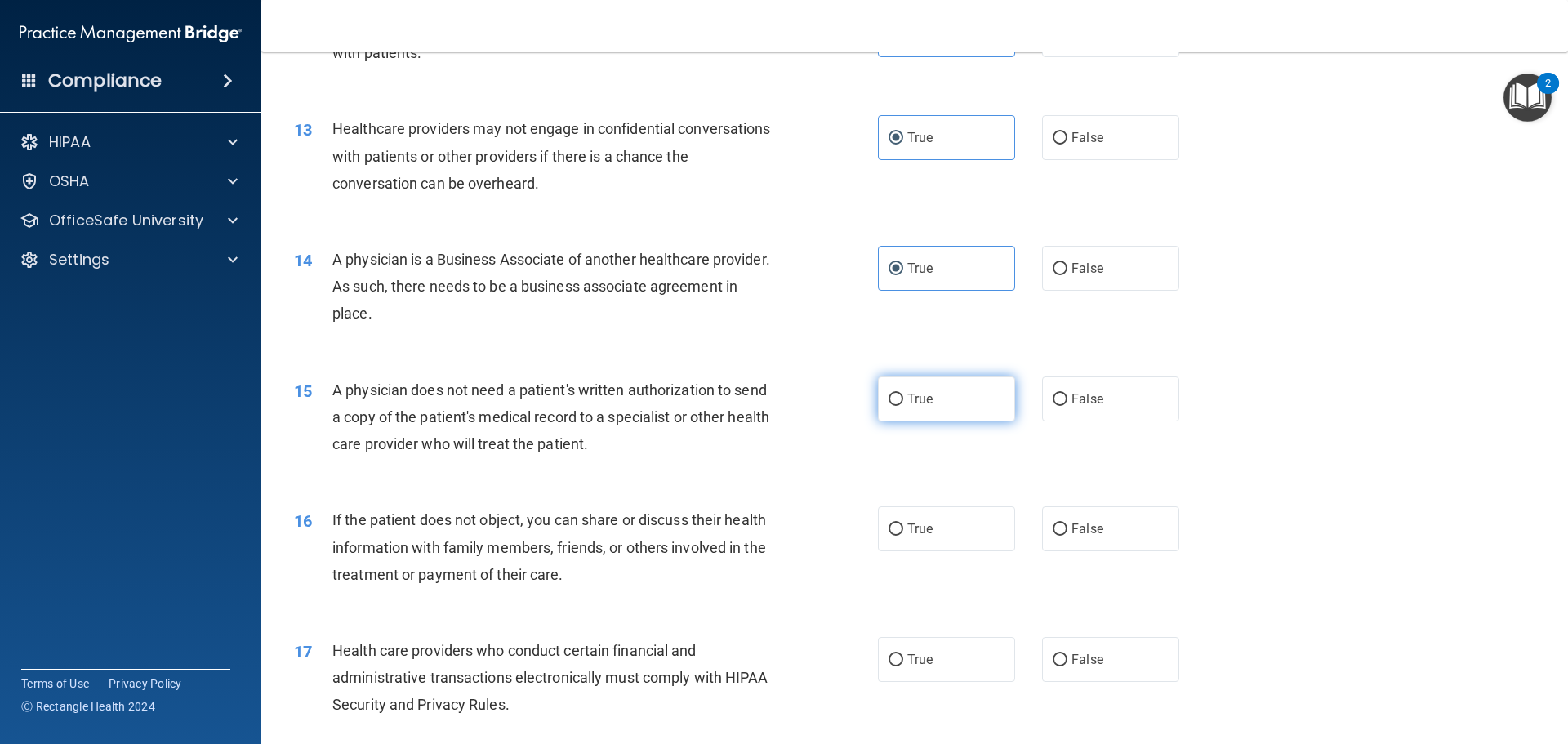
radio input "true"
click at [942, 516] on label "True" at bounding box center [946, 528] width 137 height 45
click at [904, 523] on input "True" at bounding box center [896, 530] width 15 height 12
radio input "true"
drag, startPoint x: 913, startPoint y: 649, endPoint x: 922, endPoint y: 583, distance: 66.6
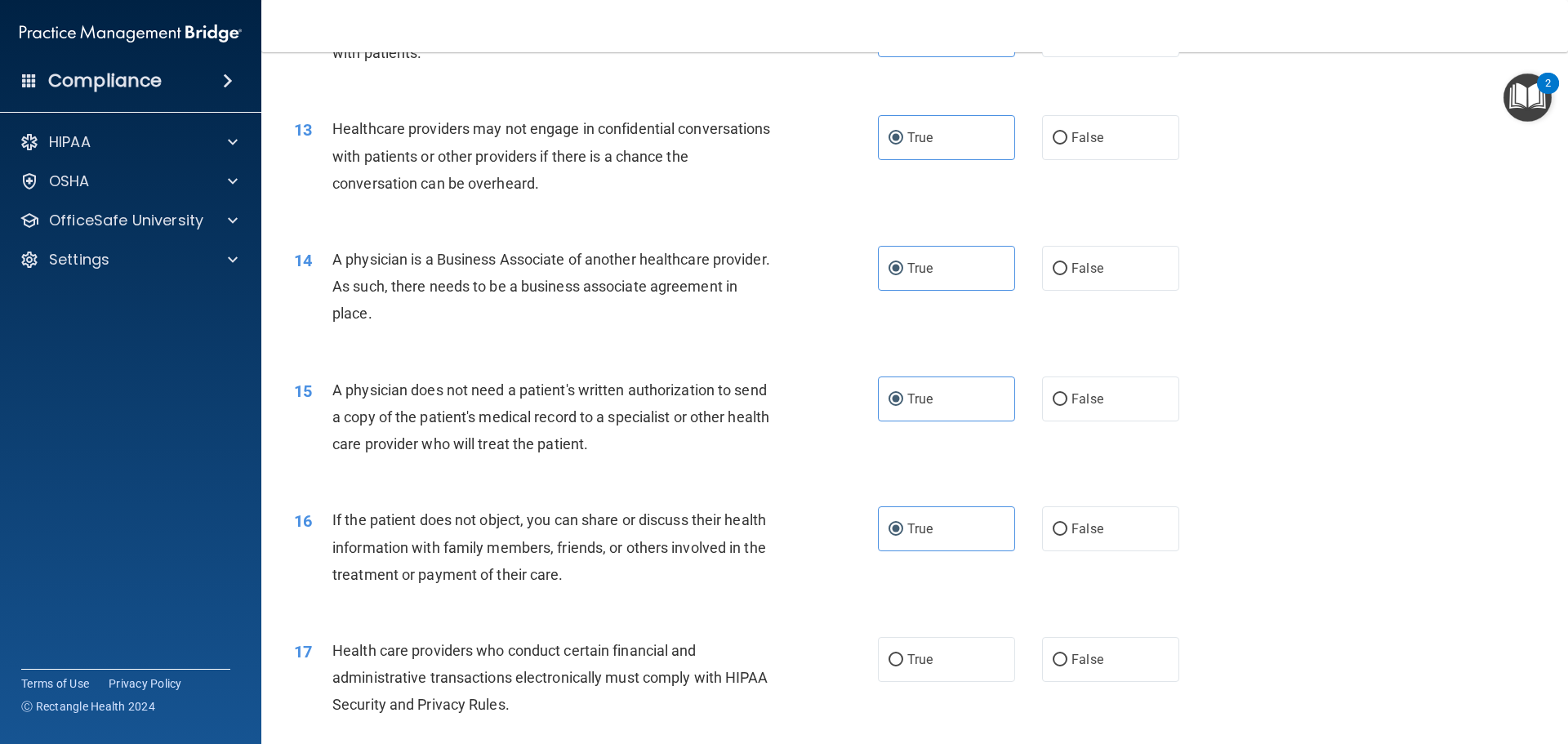
click at [912, 648] on label "True" at bounding box center [946, 659] width 137 height 45
click at [904, 654] on input "True" at bounding box center [896, 660] width 15 height 12
radio input "true"
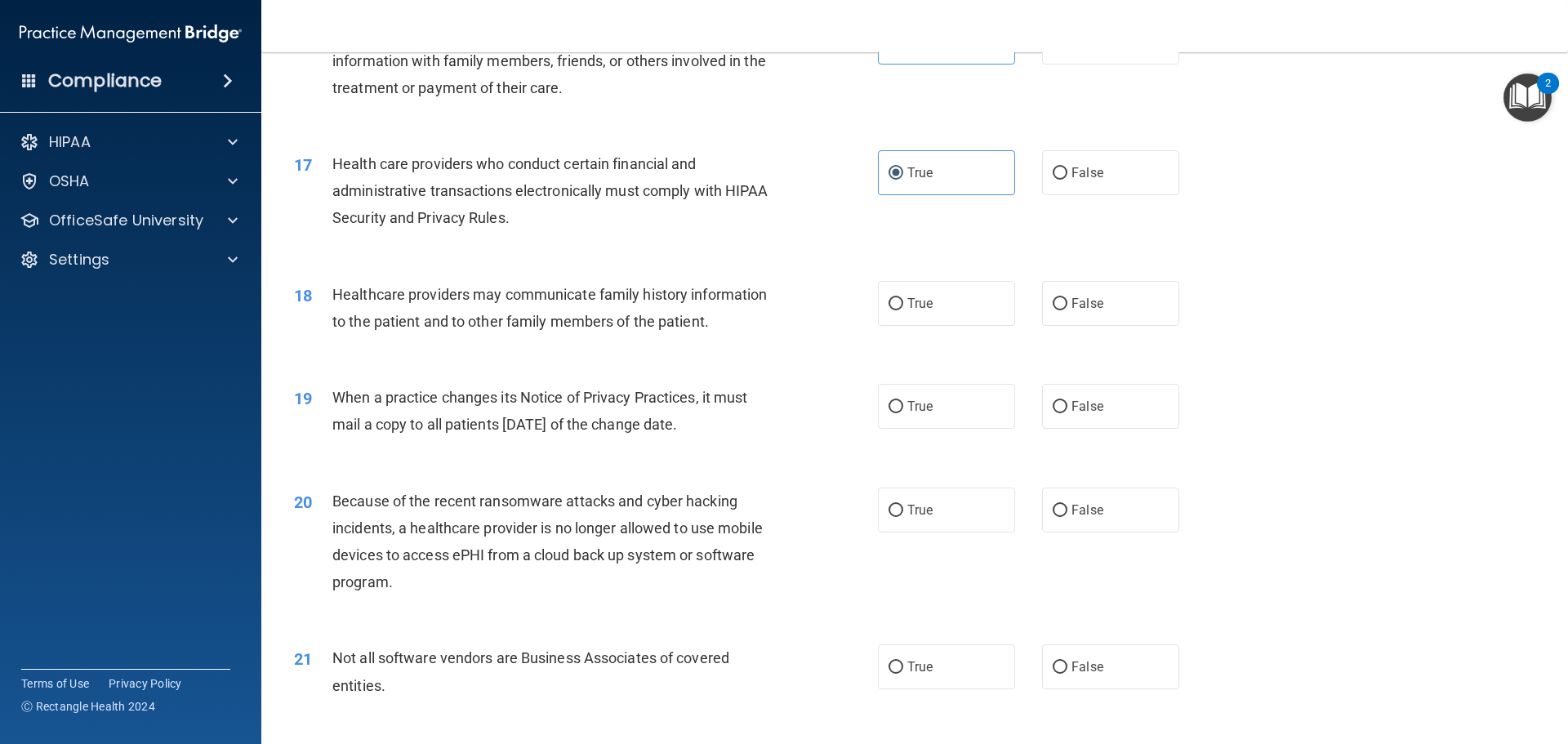
scroll to position [1960, 0]
click at [890, 295] on input "True" at bounding box center [896, 301] width 15 height 12
radio input "true"
click at [911, 408] on span "True" at bounding box center [920, 404] width 25 height 16
click at [904, 408] on input "True" at bounding box center [896, 404] width 15 height 12
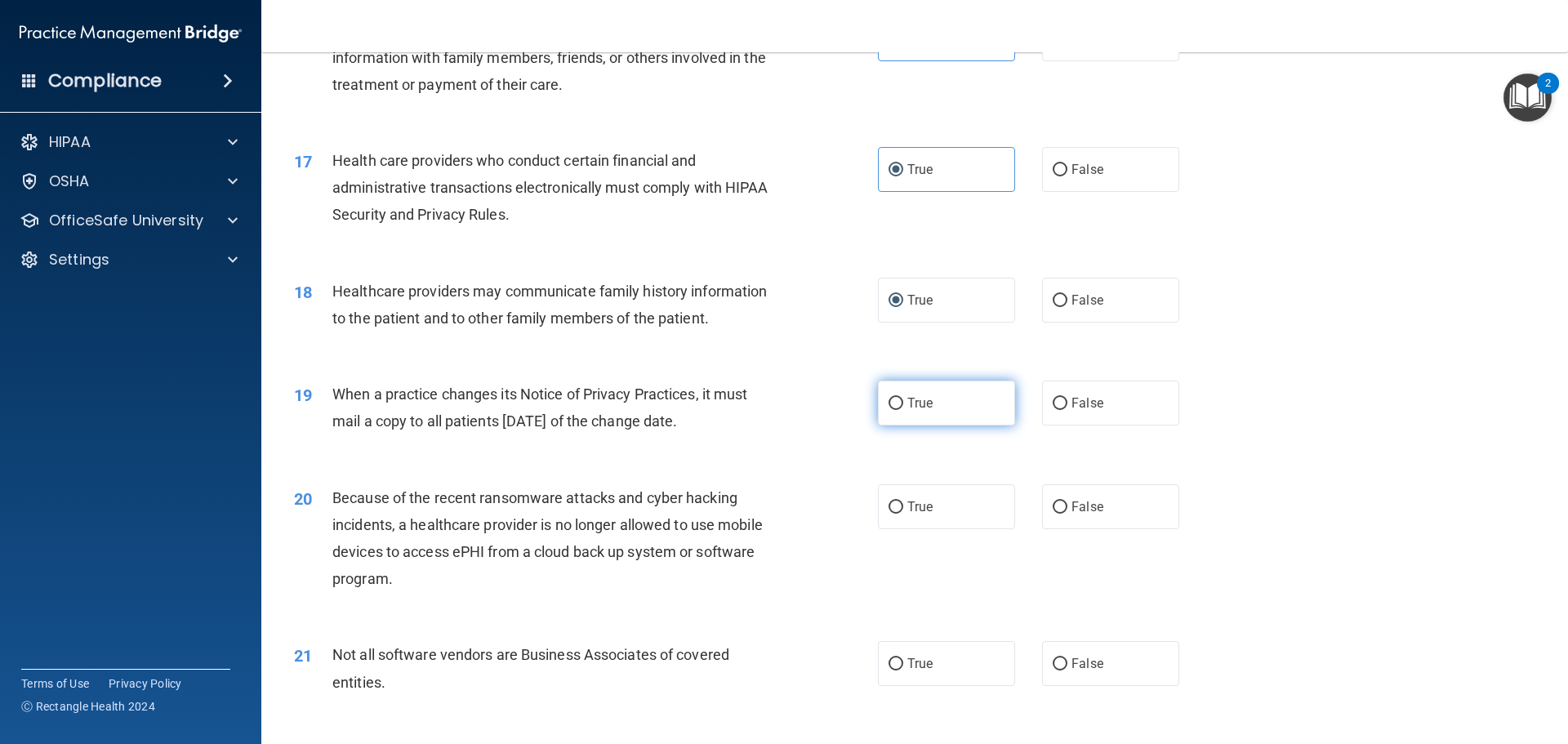
radio input "true"
click at [913, 509] on span "True" at bounding box center [920, 507] width 25 height 16
click at [904, 509] on input "True" at bounding box center [896, 508] width 15 height 12
radio input "true"
click at [931, 666] on label "True" at bounding box center [946, 663] width 137 height 45
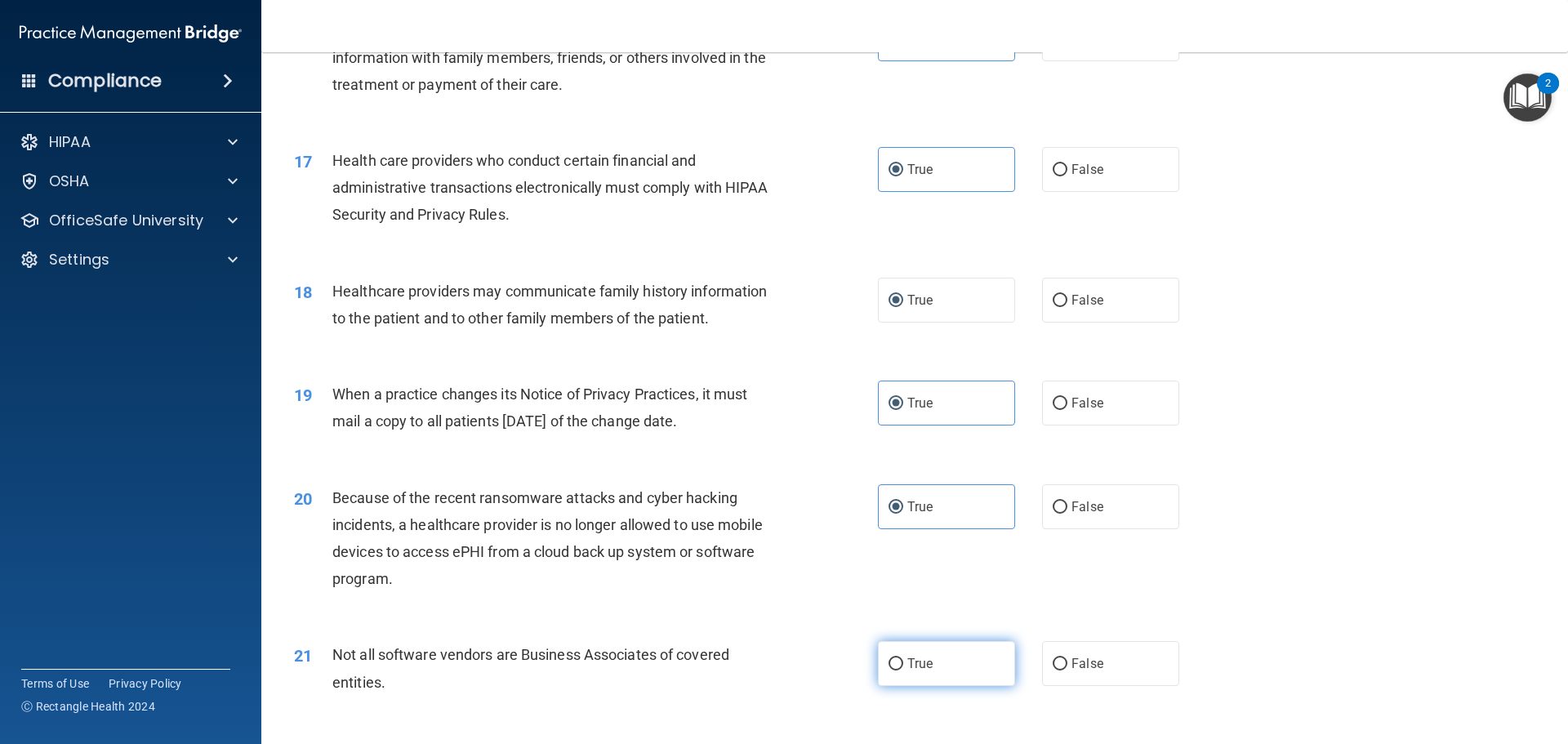
click at [904, 666] on input "True" at bounding box center [896, 664] width 15 height 12
radio input "true"
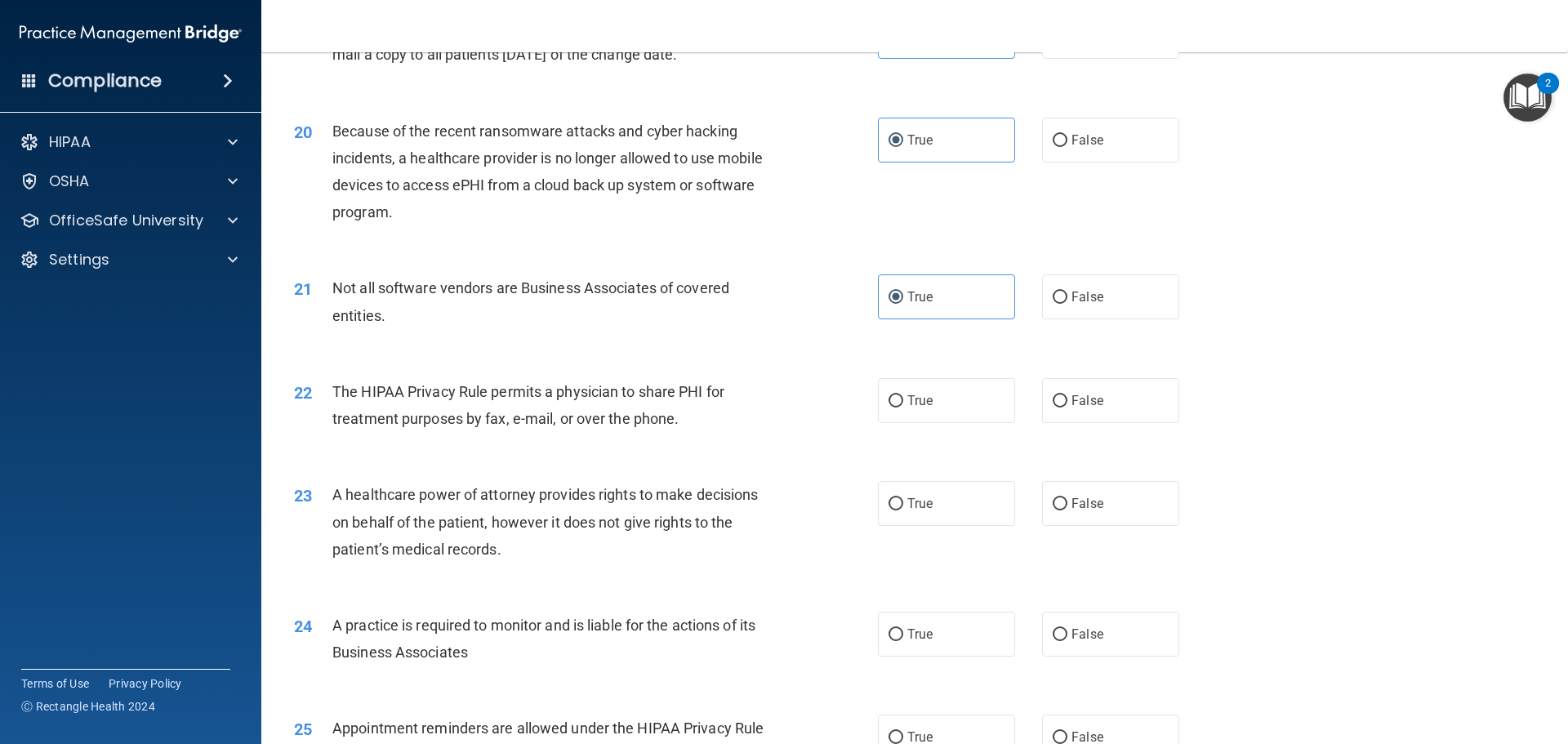
scroll to position [2369, 0]
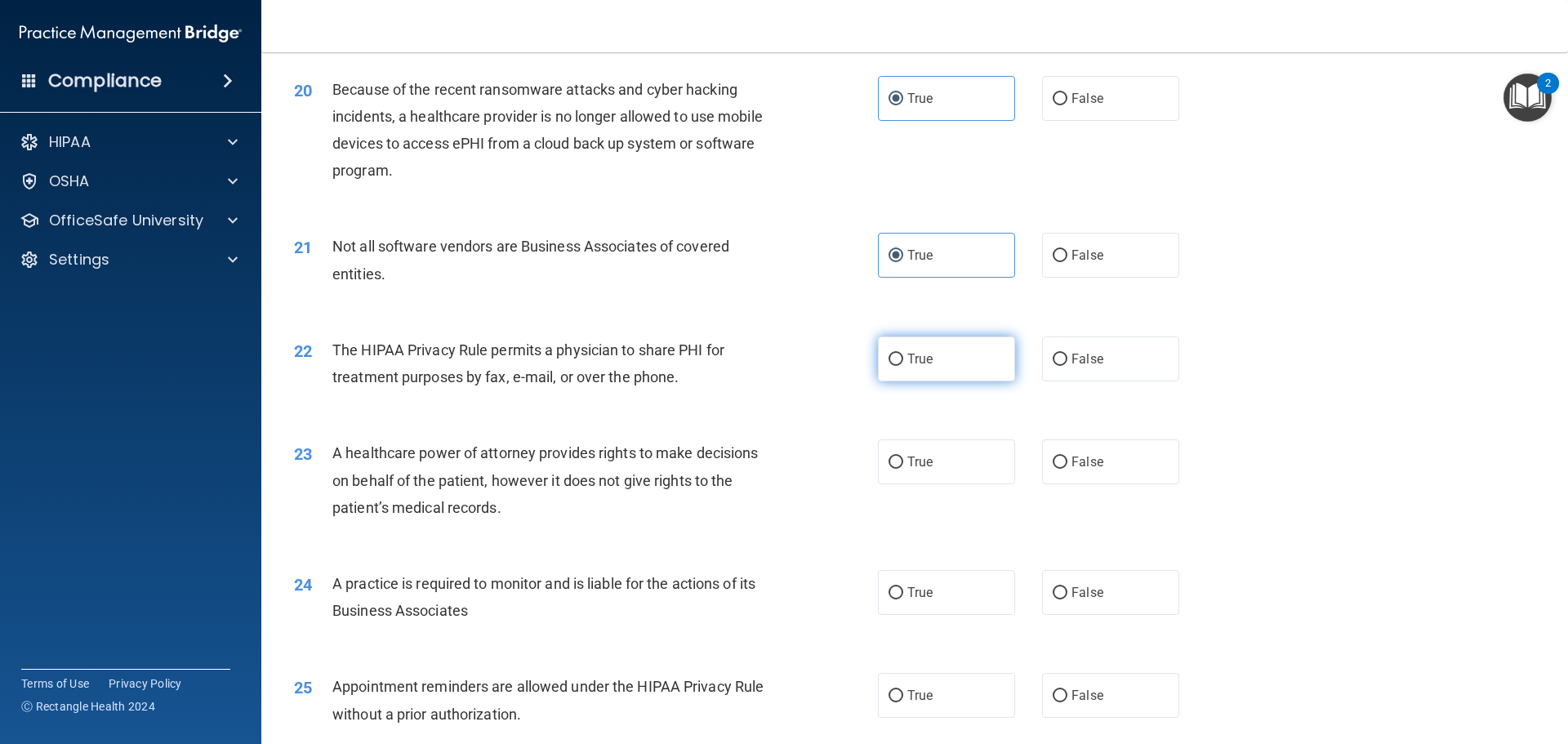
click at [909, 368] on label "True" at bounding box center [946, 358] width 137 height 45
click at [904, 366] on input "True" at bounding box center [896, 360] width 15 height 12
radio input "true"
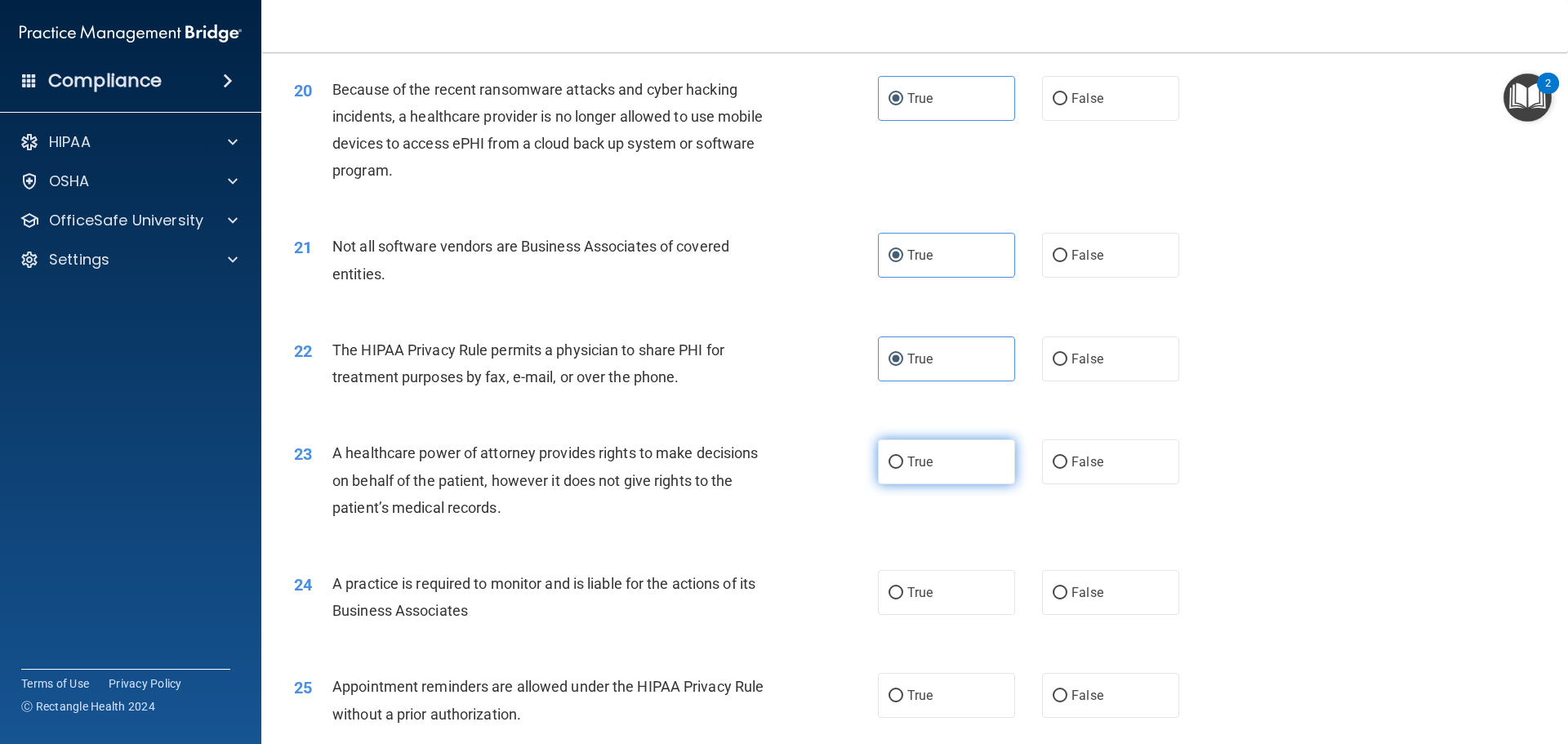
click at [908, 465] on span "True" at bounding box center [920, 462] width 25 height 16
click at [904, 465] on input "True" at bounding box center [896, 463] width 15 height 12
radio input "true"
click at [921, 593] on span "True" at bounding box center [920, 593] width 25 height 16
click at [904, 593] on input "True" at bounding box center [896, 593] width 15 height 12
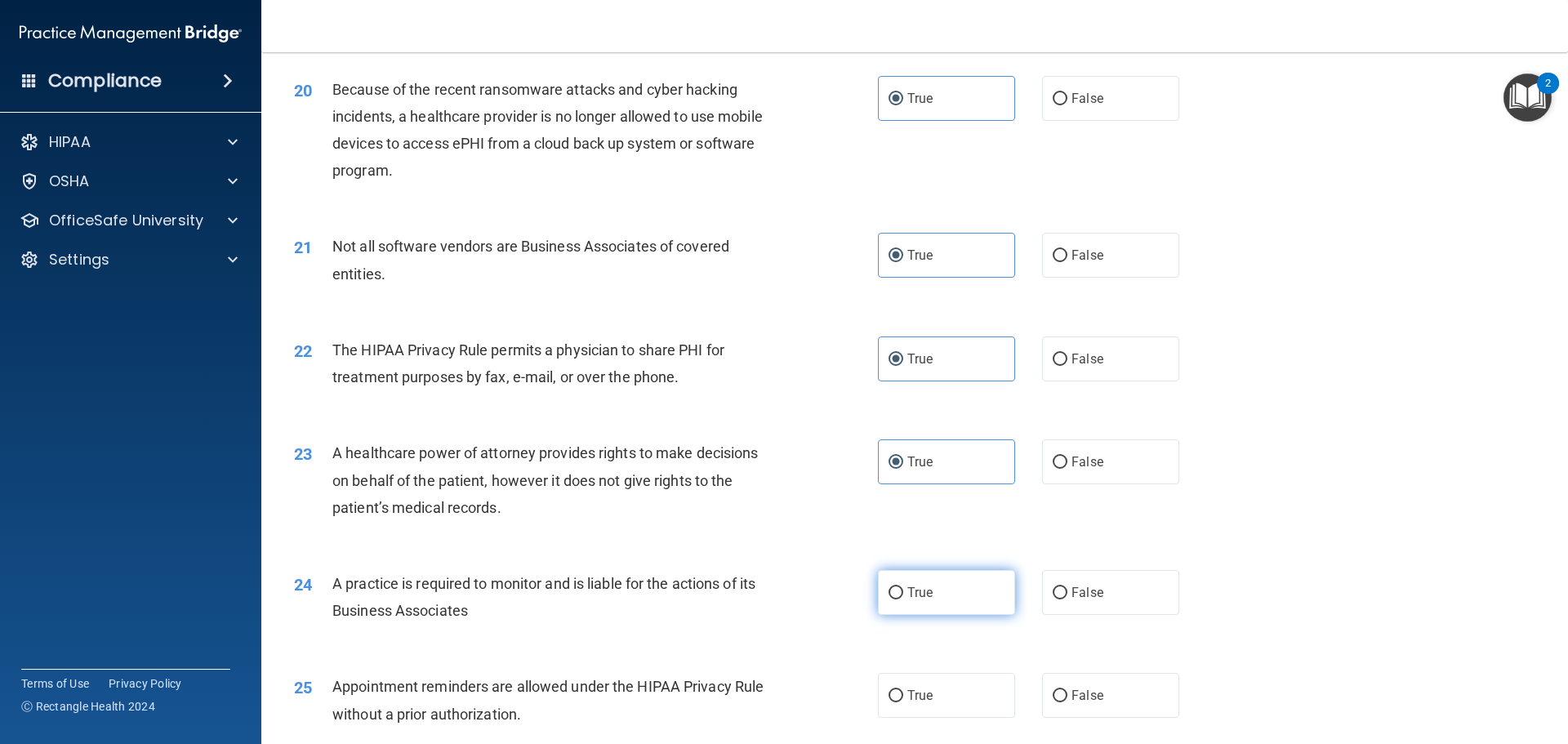
radio input "true"
click at [925, 681] on label "True" at bounding box center [946, 695] width 137 height 45
click at [904, 690] on input "True" at bounding box center [896, 696] width 15 height 12
radio input "true"
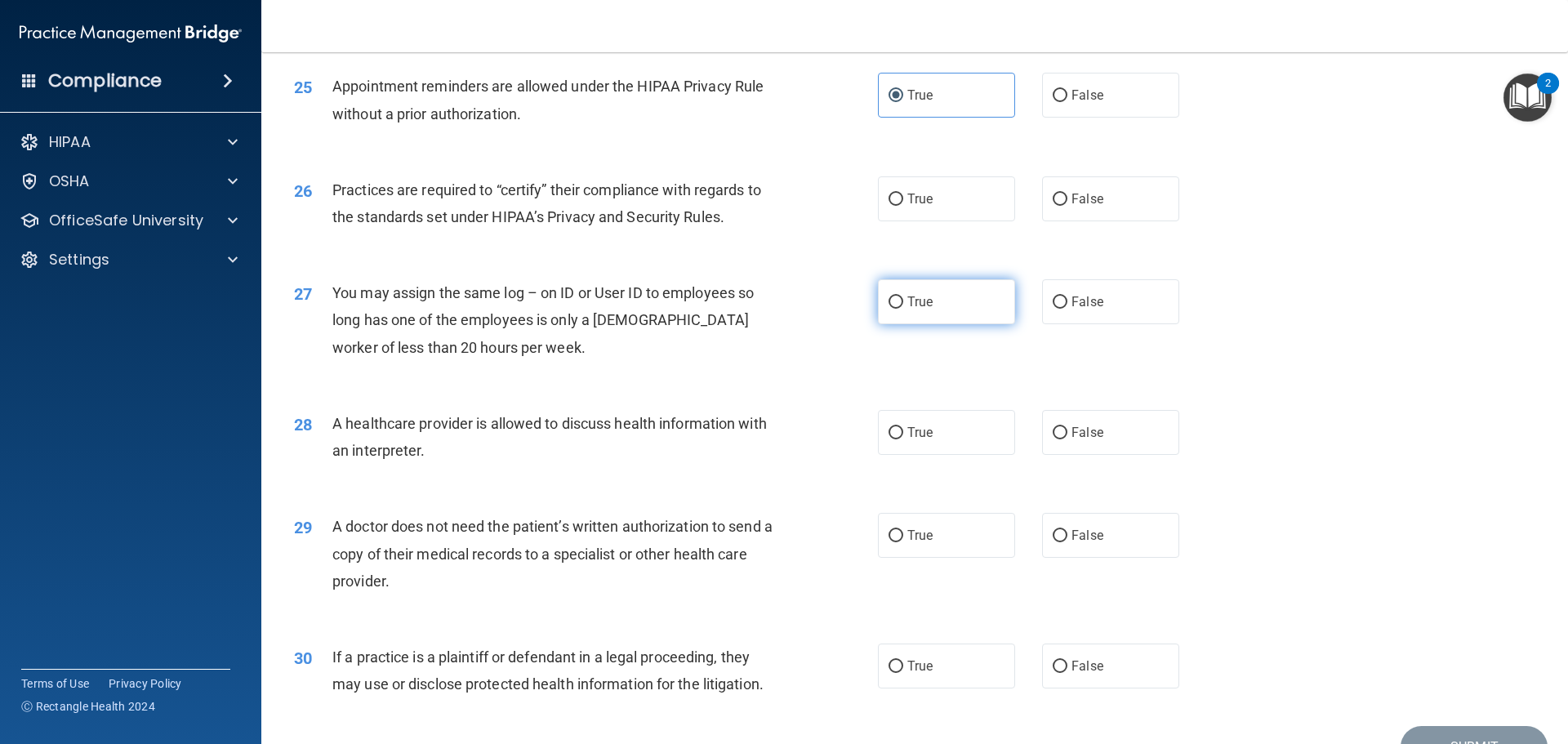
scroll to position [2940, 0]
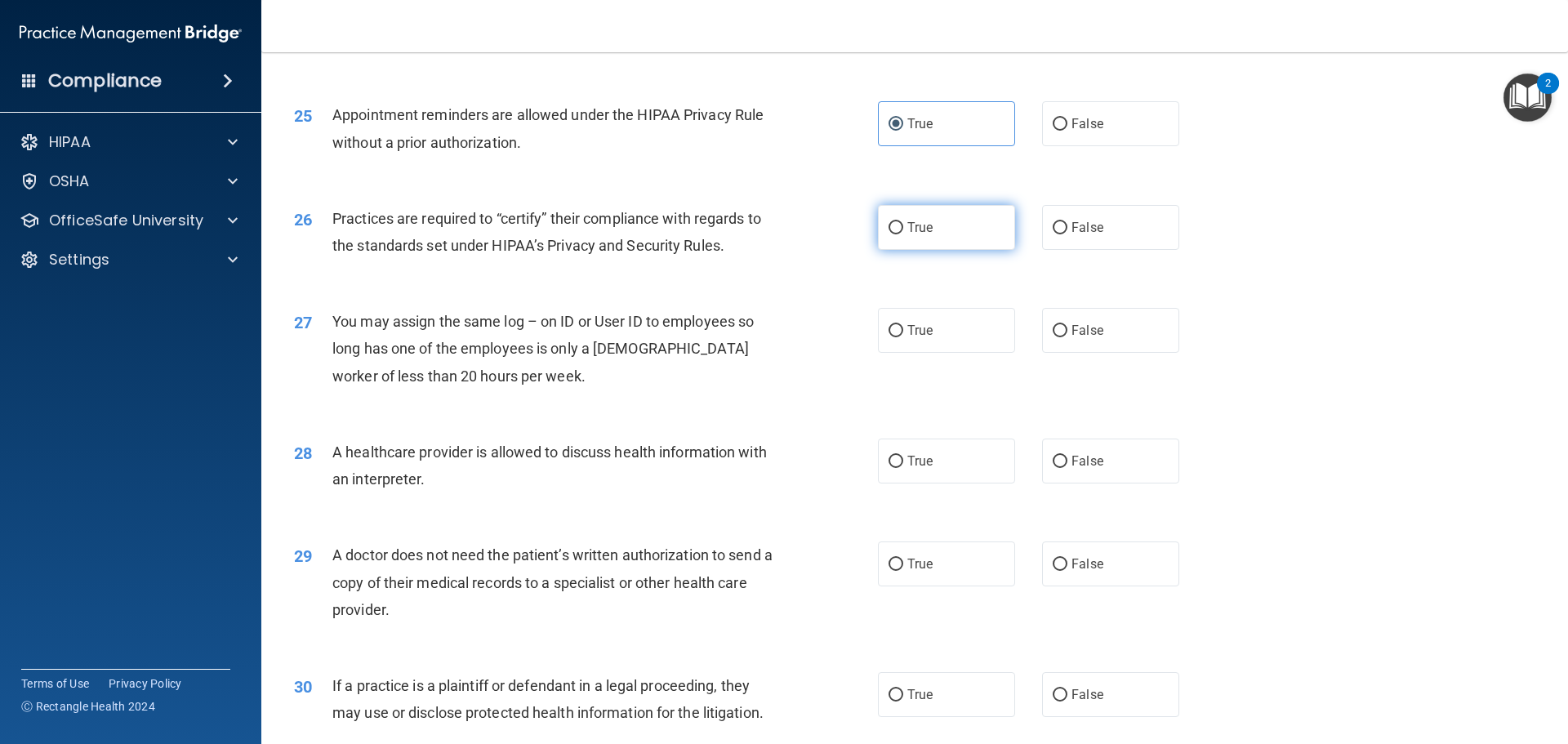
click at [908, 235] on label "True" at bounding box center [946, 227] width 137 height 45
click at [904, 235] on input "True" at bounding box center [896, 228] width 15 height 12
radio input "true"
click at [924, 321] on label "True" at bounding box center [946, 330] width 137 height 45
click at [904, 325] on input "True" at bounding box center [896, 331] width 15 height 12
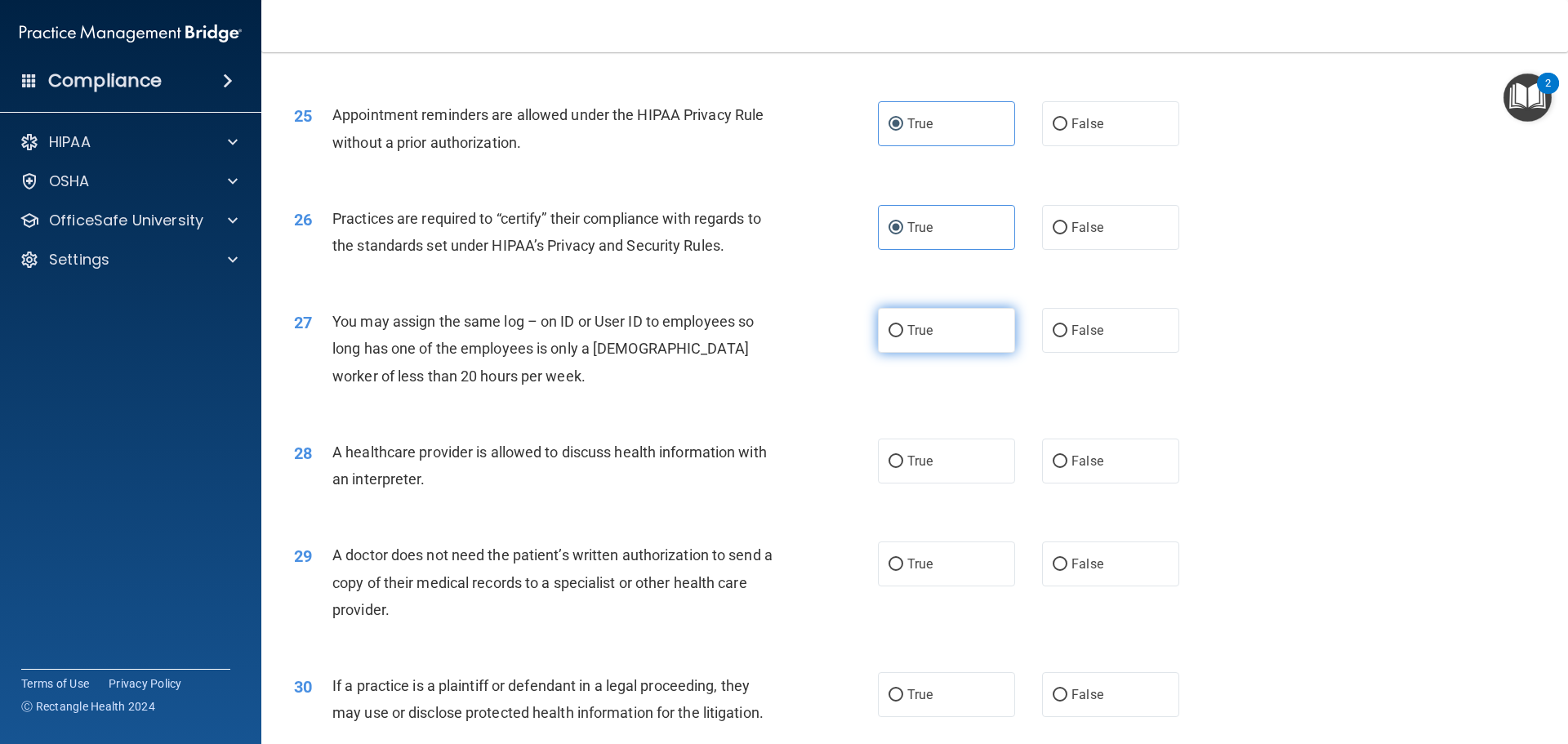
radio input "true"
click at [925, 453] on label "True" at bounding box center [946, 460] width 137 height 45
click at [904, 456] on input "True" at bounding box center [896, 462] width 15 height 12
radio input "true"
click at [926, 543] on label "True" at bounding box center [946, 564] width 137 height 45
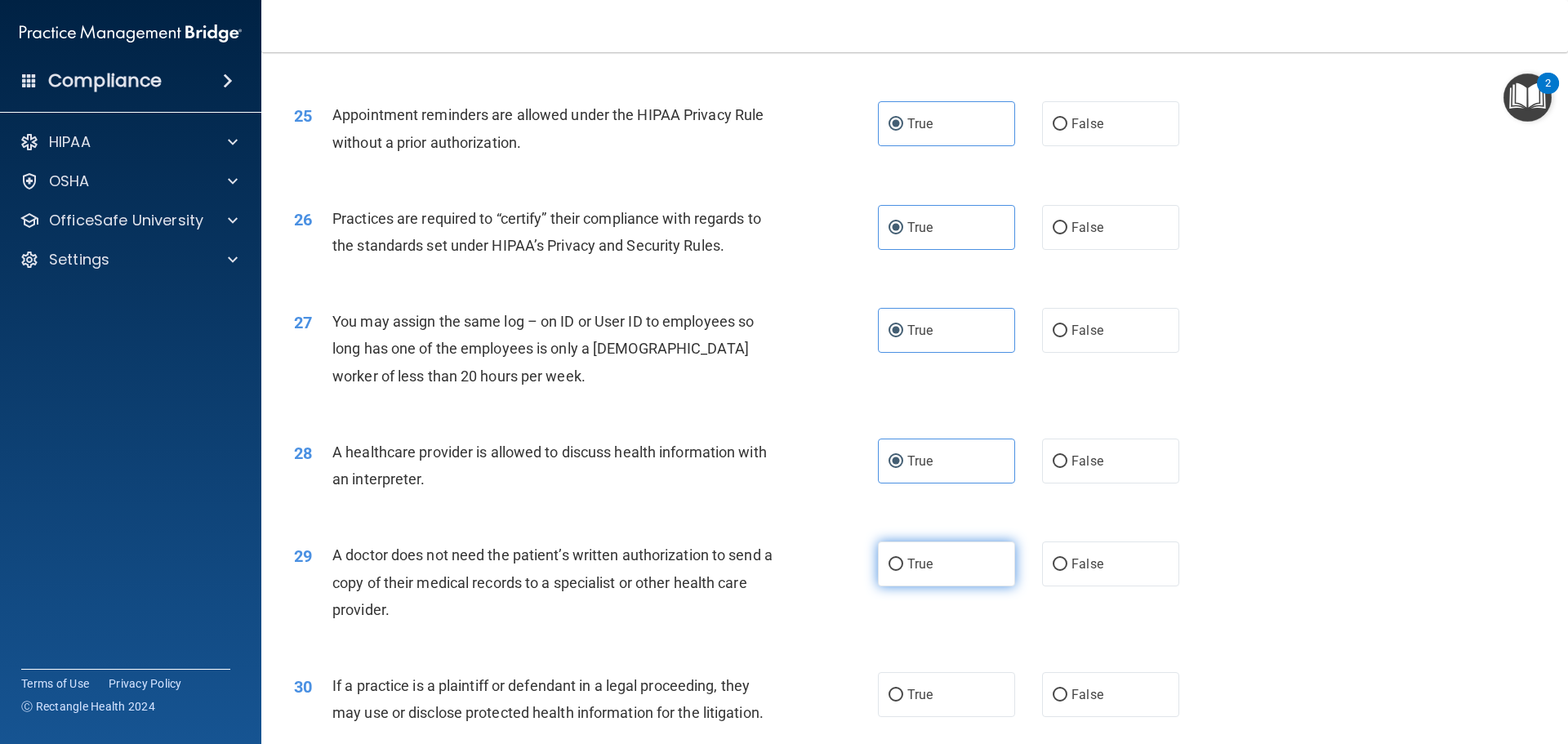
click at [904, 558] on input "True" at bounding box center [896, 565] width 15 height 12
radio input "true"
click at [904, 703] on label "True" at bounding box center [946, 694] width 137 height 45
click at [904, 701] on input "True" at bounding box center [896, 695] width 15 height 12
radio input "true"
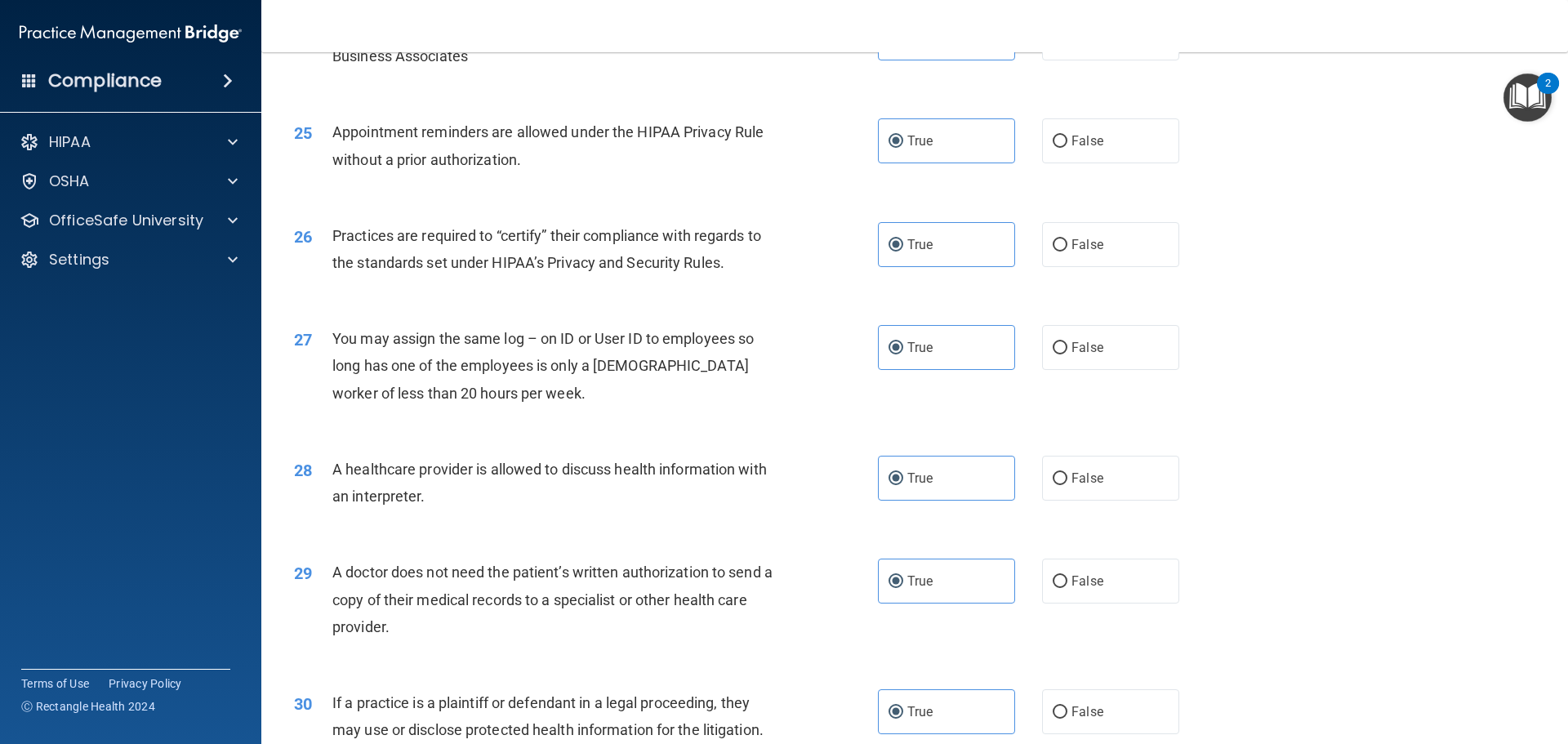
scroll to position [1537, 0]
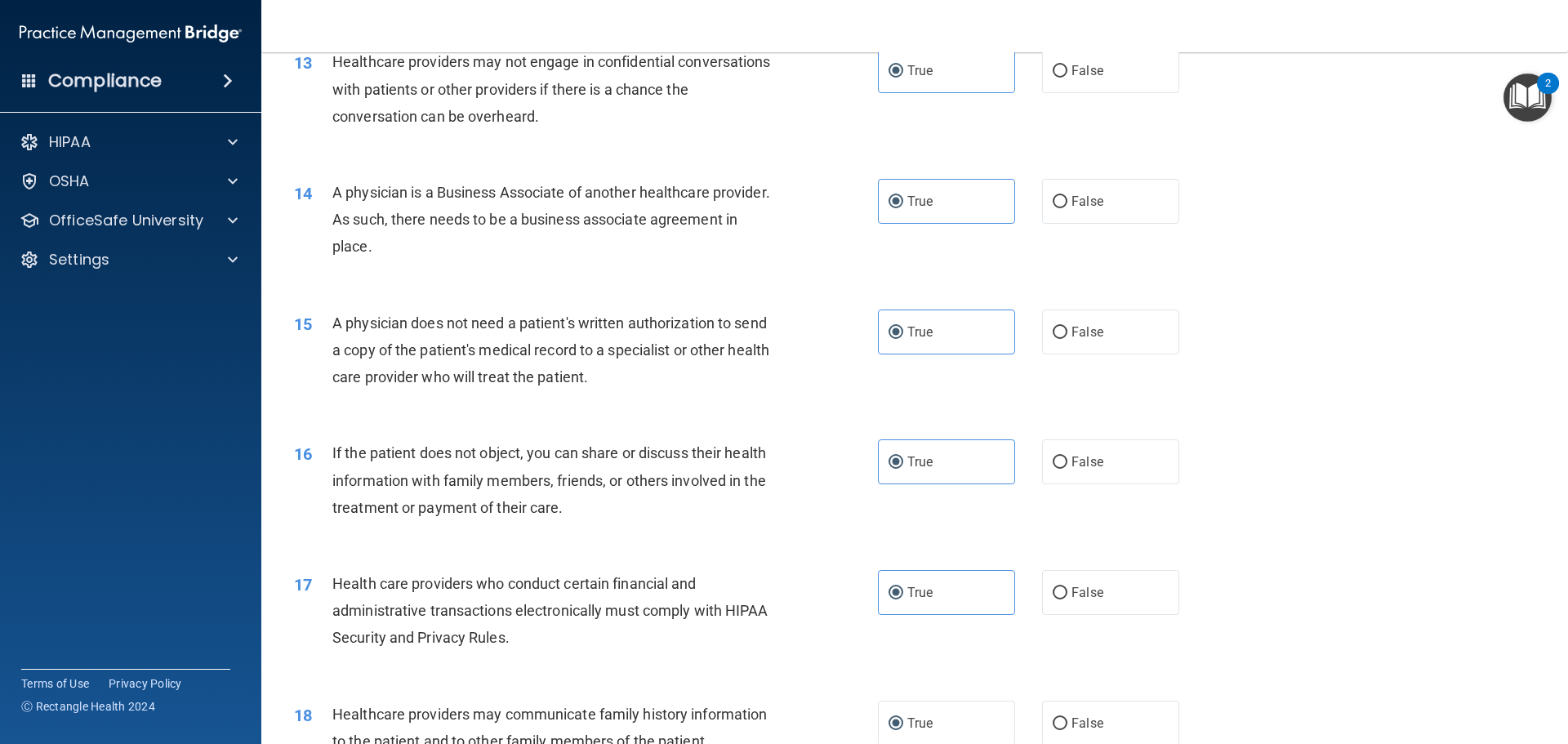
drag, startPoint x: 772, startPoint y: 606, endPoint x: 761, endPoint y: 311, distance: 295.2
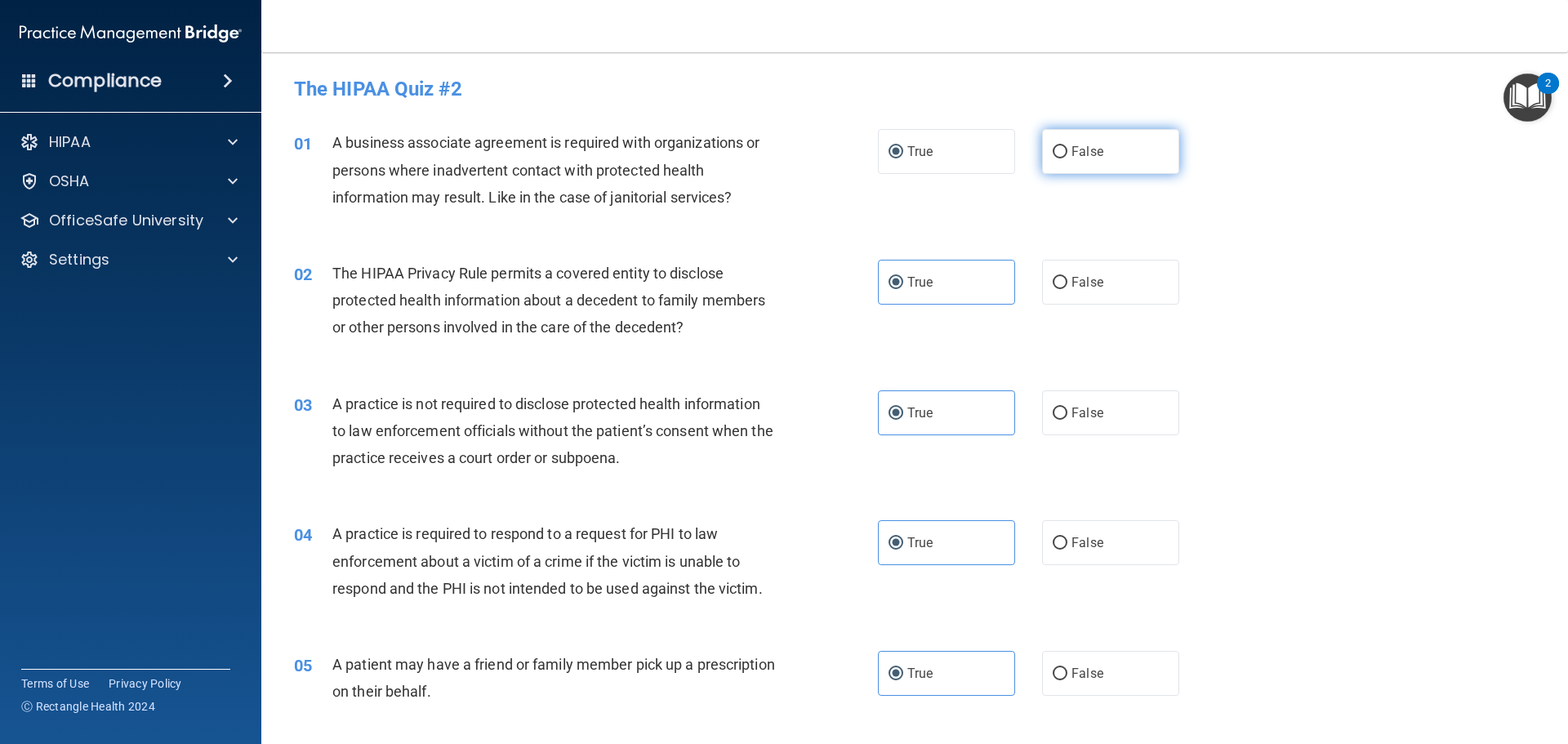
click at [1127, 157] on label "False" at bounding box center [1110, 151] width 137 height 45
click at [1067, 157] on input "False" at bounding box center [1060, 152] width 15 height 12
radio input "true"
radio input "false"
click at [1099, 404] on label "False" at bounding box center [1110, 412] width 137 height 45
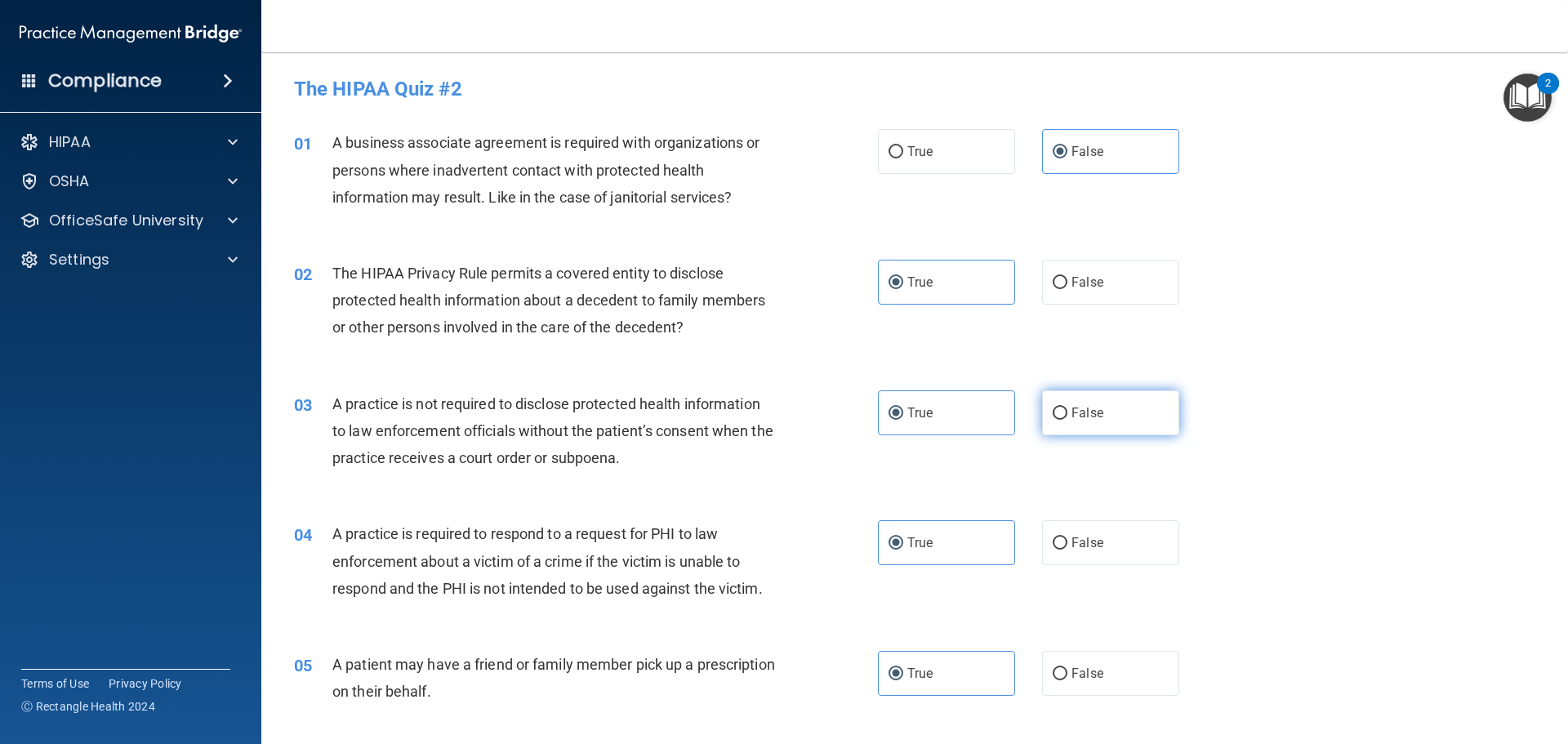
click at [1067, 408] on input "False" at bounding box center [1060, 414] width 15 height 12
radio input "true"
radio input "false"
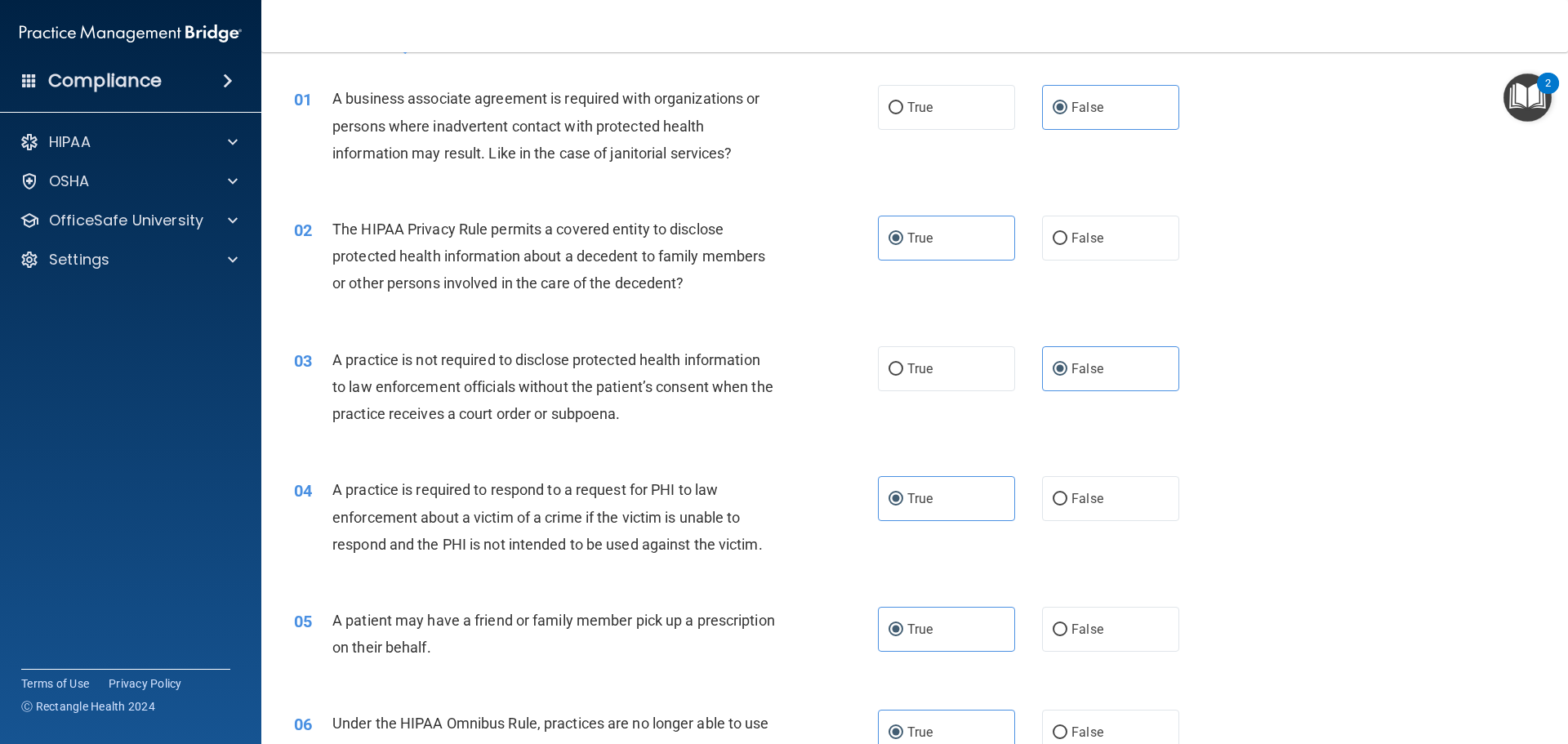
scroll to position [81, 0]
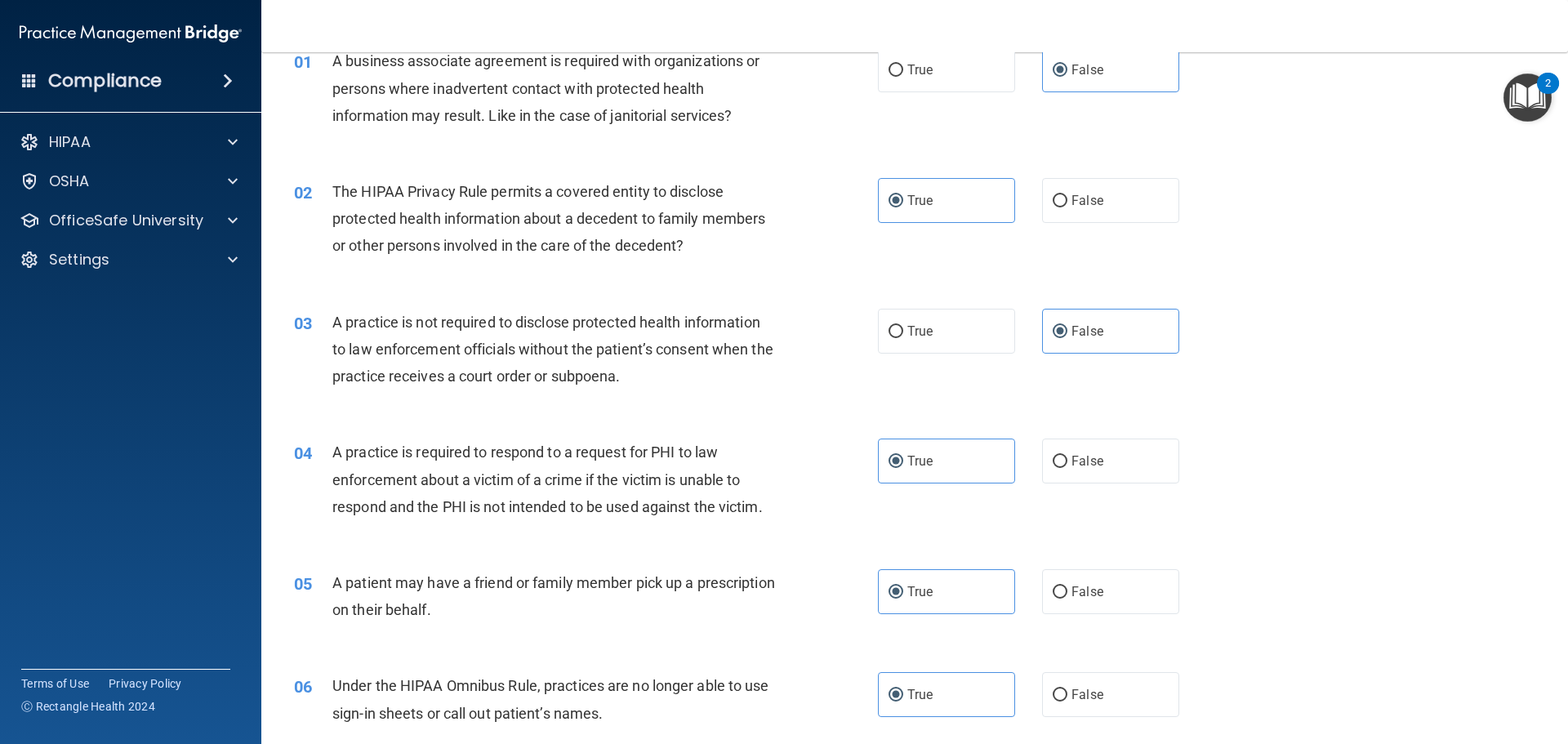
click at [1141, 670] on div "06 Under the HIPAA Omnibus Rule, practices are no longer able to use sign-in sh…" at bounding box center [915, 704] width 1266 height 103
click at [1141, 683] on label "False" at bounding box center [1110, 694] width 137 height 45
click at [1067, 689] on input "False" at bounding box center [1060, 695] width 15 height 12
radio input "true"
radio input "false"
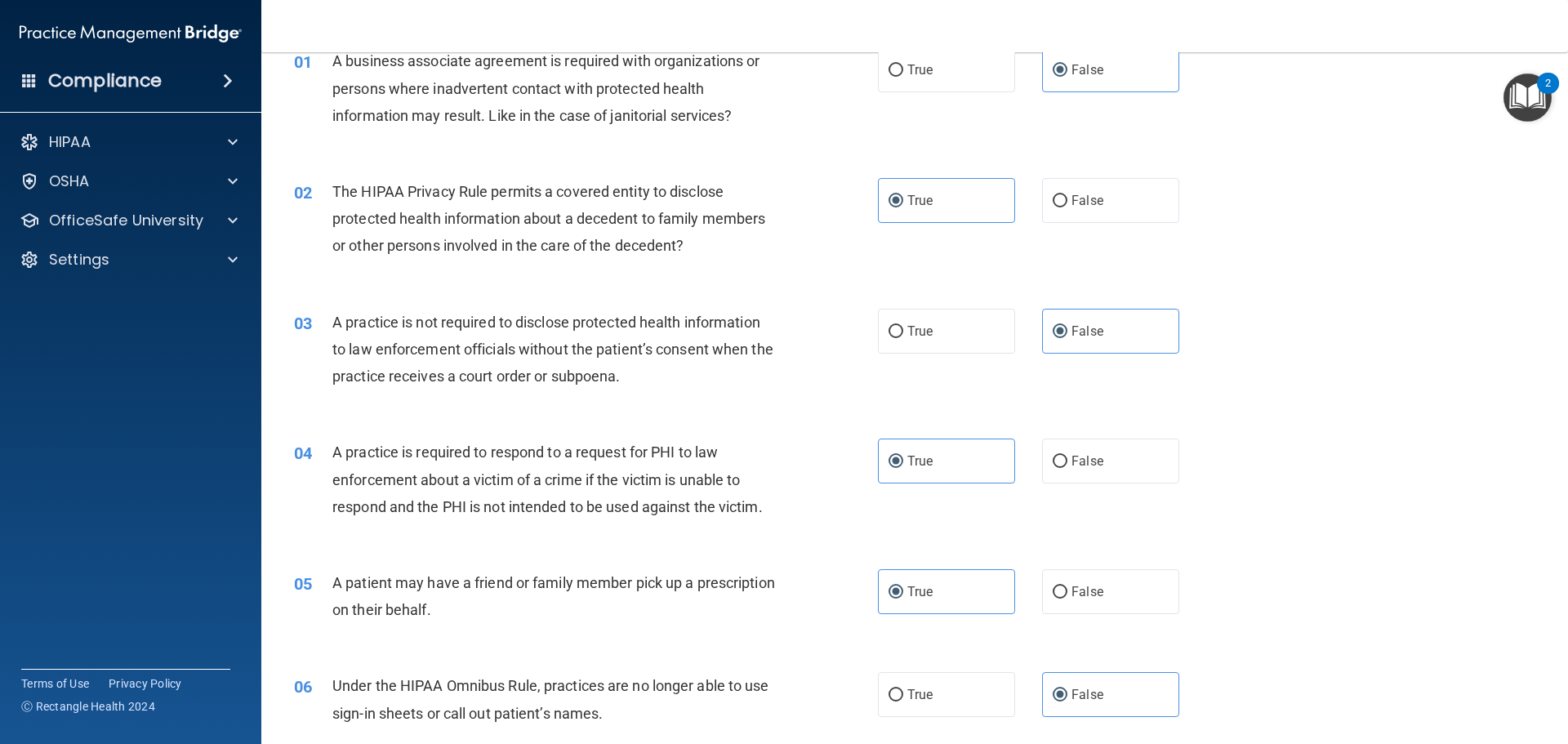
drag, startPoint x: 1297, startPoint y: 663, endPoint x: 1252, endPoint y: 680, distance: 48.1
click at [1259, 699] on div "06 Under the HIPAA Omnibus Rule, practices are no longer able to use sign-in sh…" at bounding box center [915, 704] width 1266 height 103
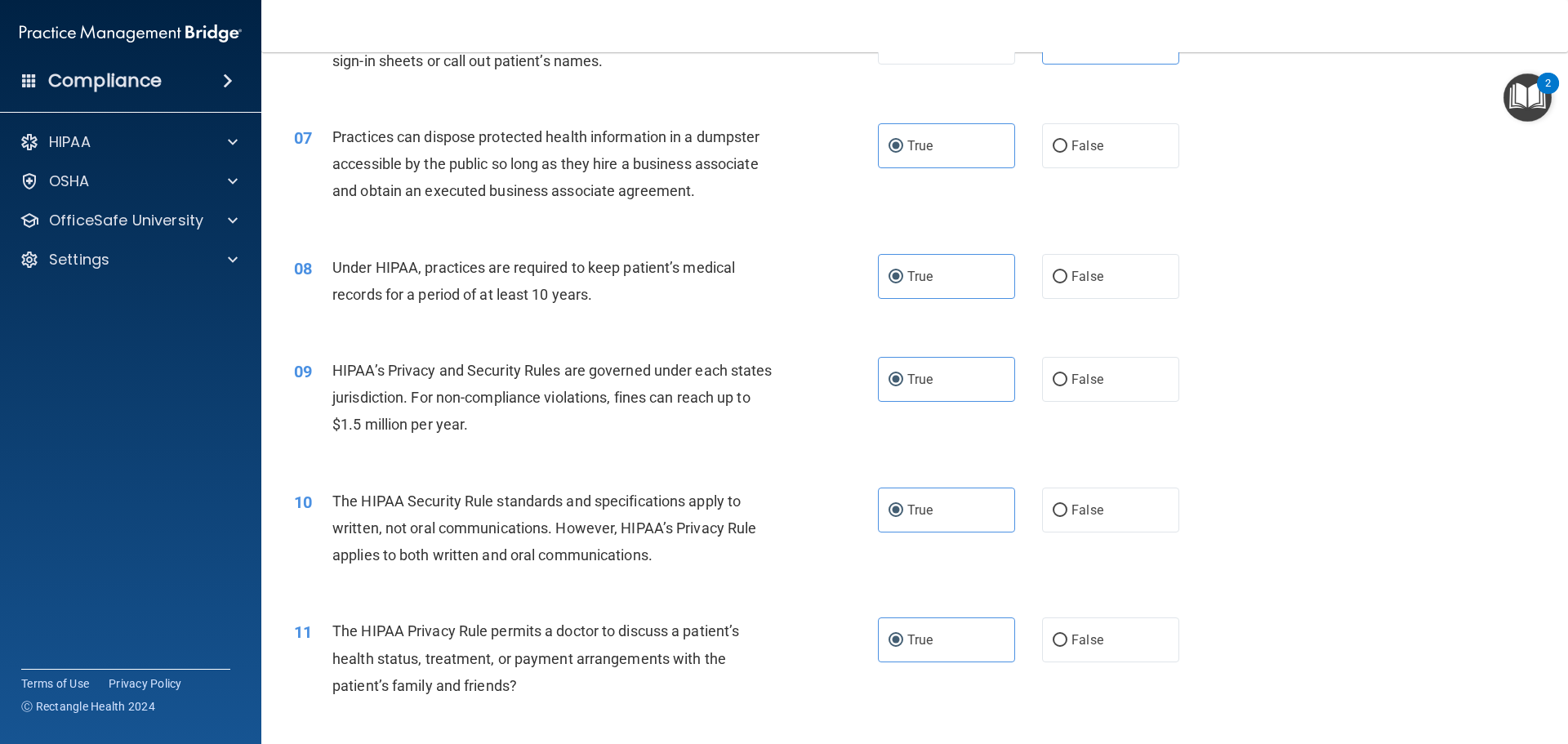
scroll to position [735, 0]
click at [1060, 146] on label "False" at bounding box center [1110, 144] width 137 height 45
click at [1060, 146] on input "False" at bounding box center [1060, 146] width 15 height 12
radio input "true"
radio input "false"
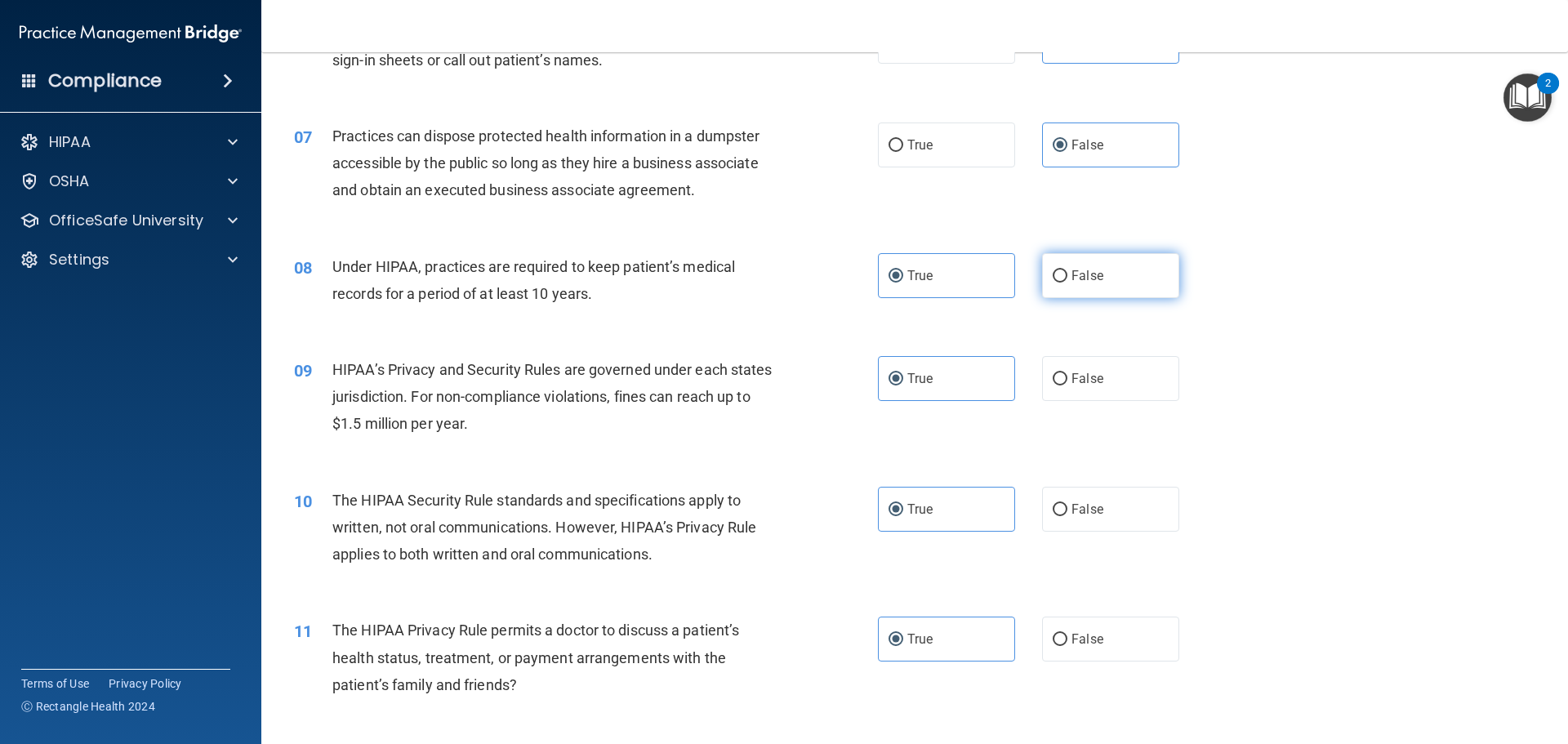
click at [1054, 276] on input "False" at bounding box center [1060, 277] width 15 height 12
radio input "true"
radio input "false"
click at [1061, 397] on label "False" at bounding box center [1110, 378] width 137 height 45
click at [1061, 385] on input "False" at bounding box center [1060, 379] width 15 height 12
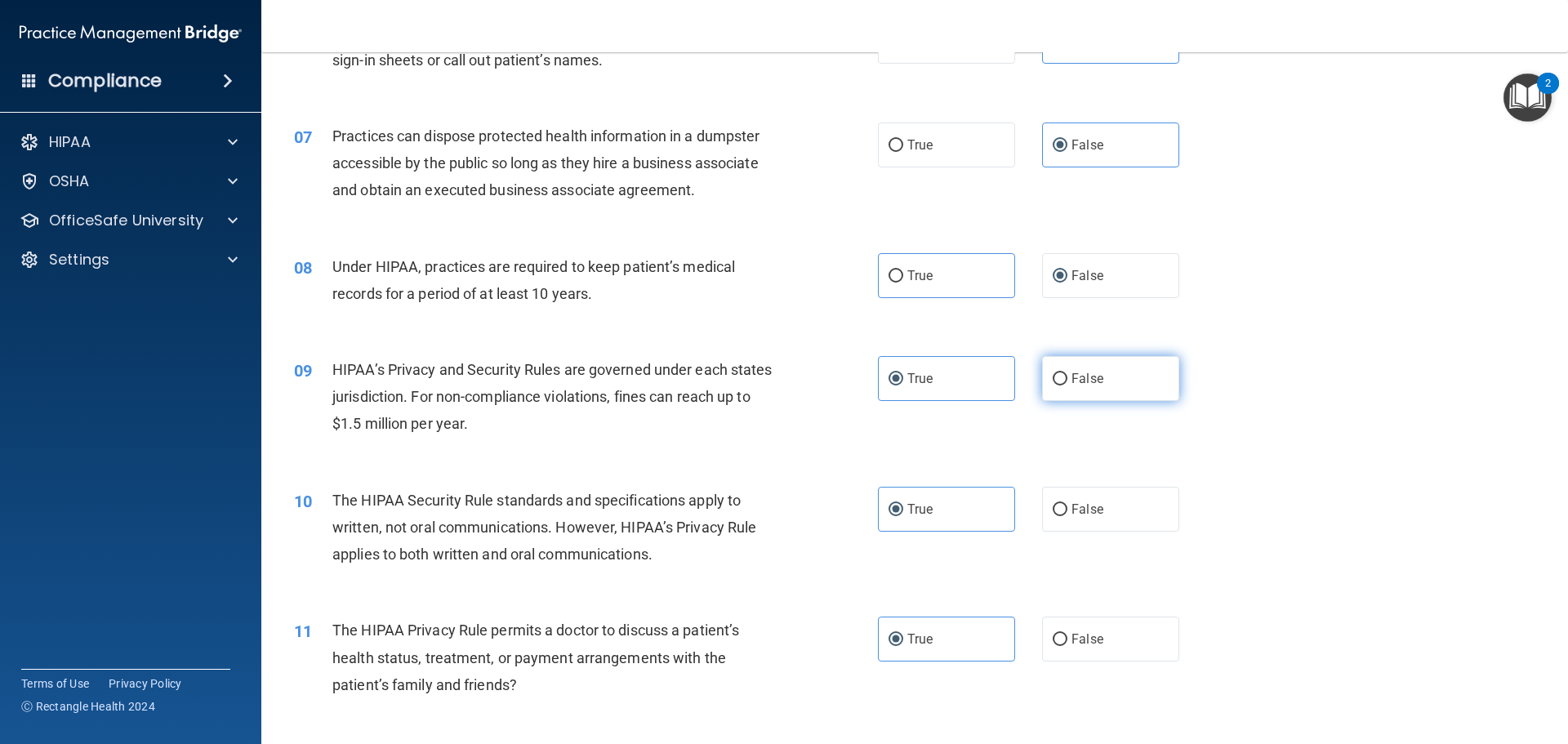
radio input "true"
radio input "false"
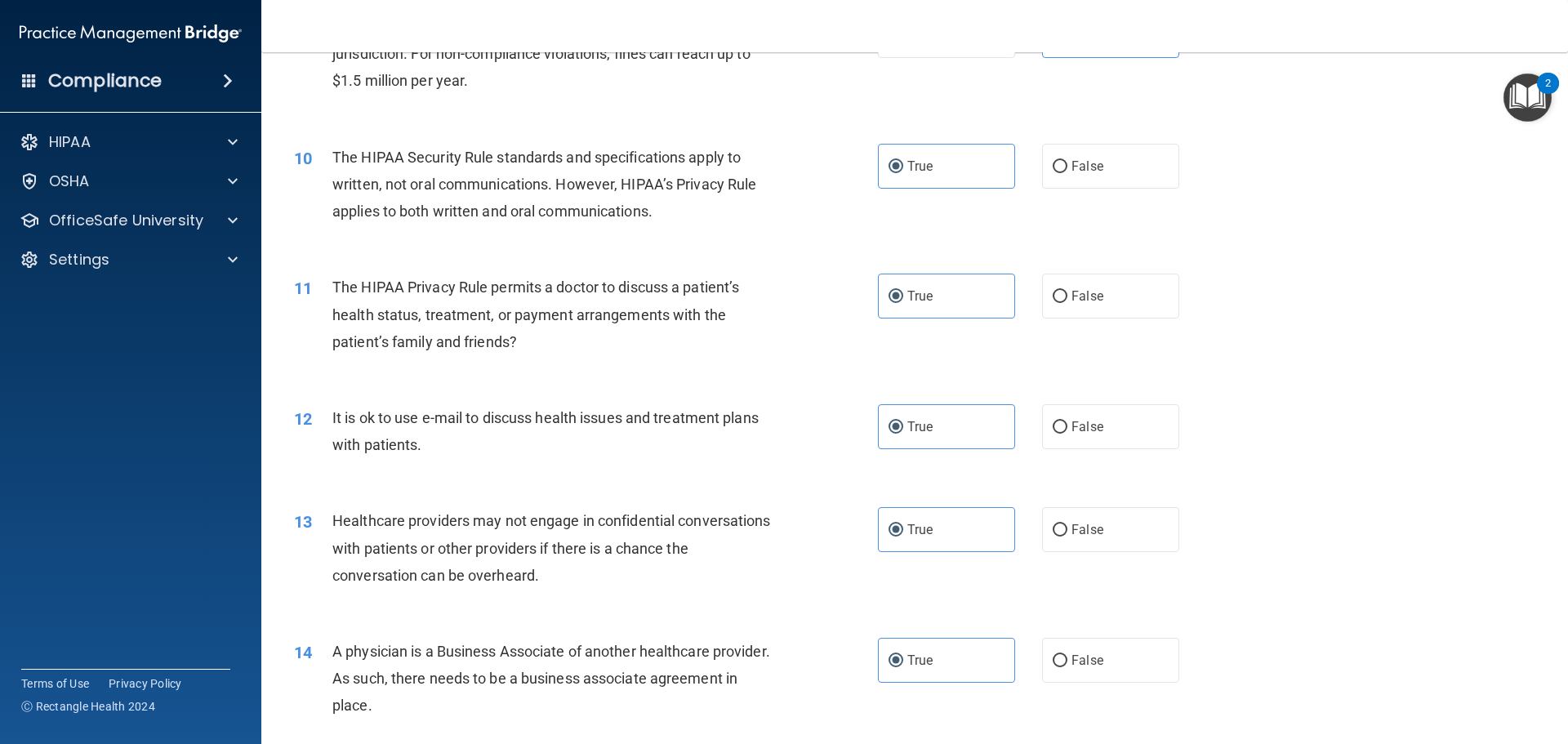
scroll to position [1143, 0]
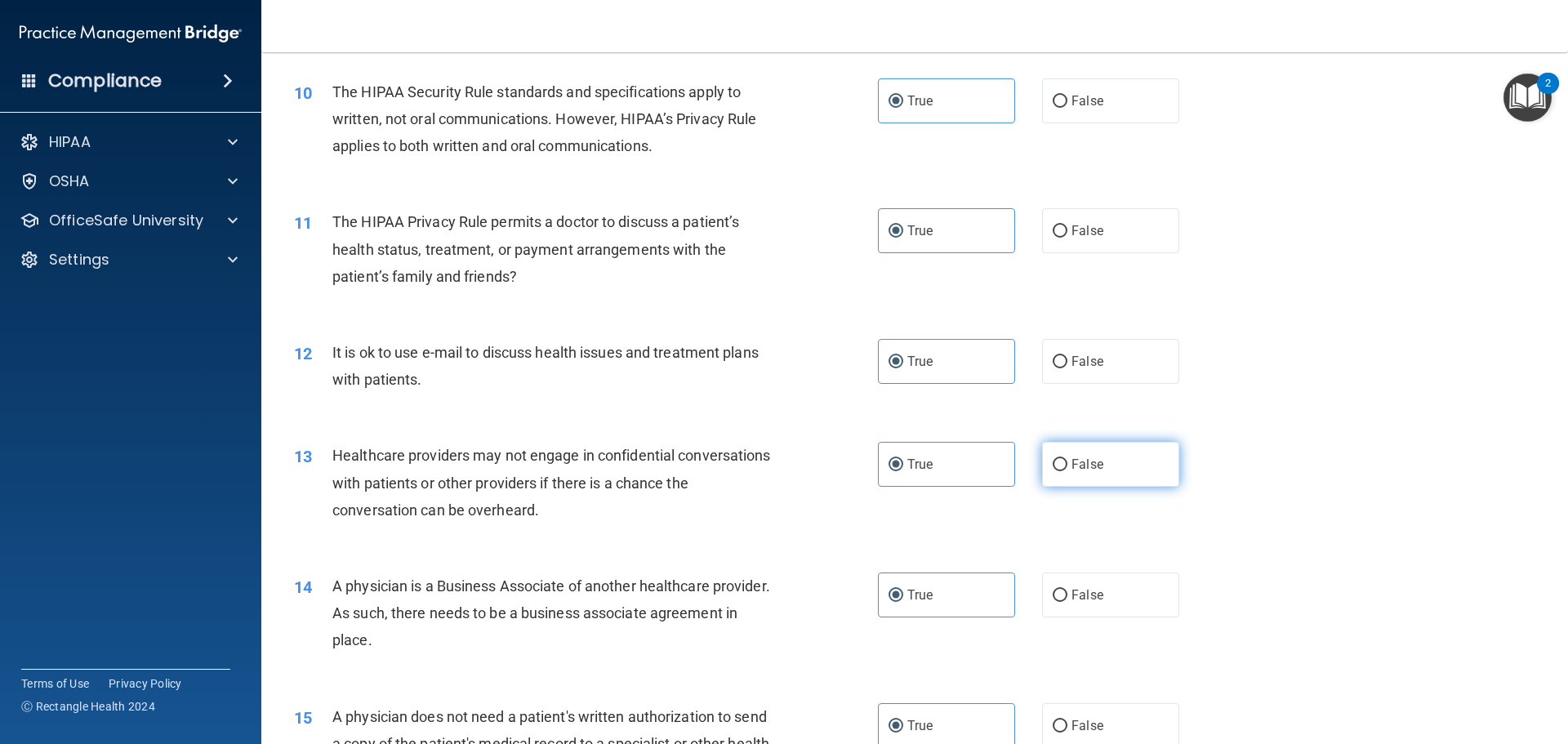
click at [1153, 472] on label "False" at bounding box center [1110, 464] width 137 height 45
click at [1067, 471] on input "False" at bounding box center [1060, 465] width 15 height 12
radio input "true"
radio input "false"
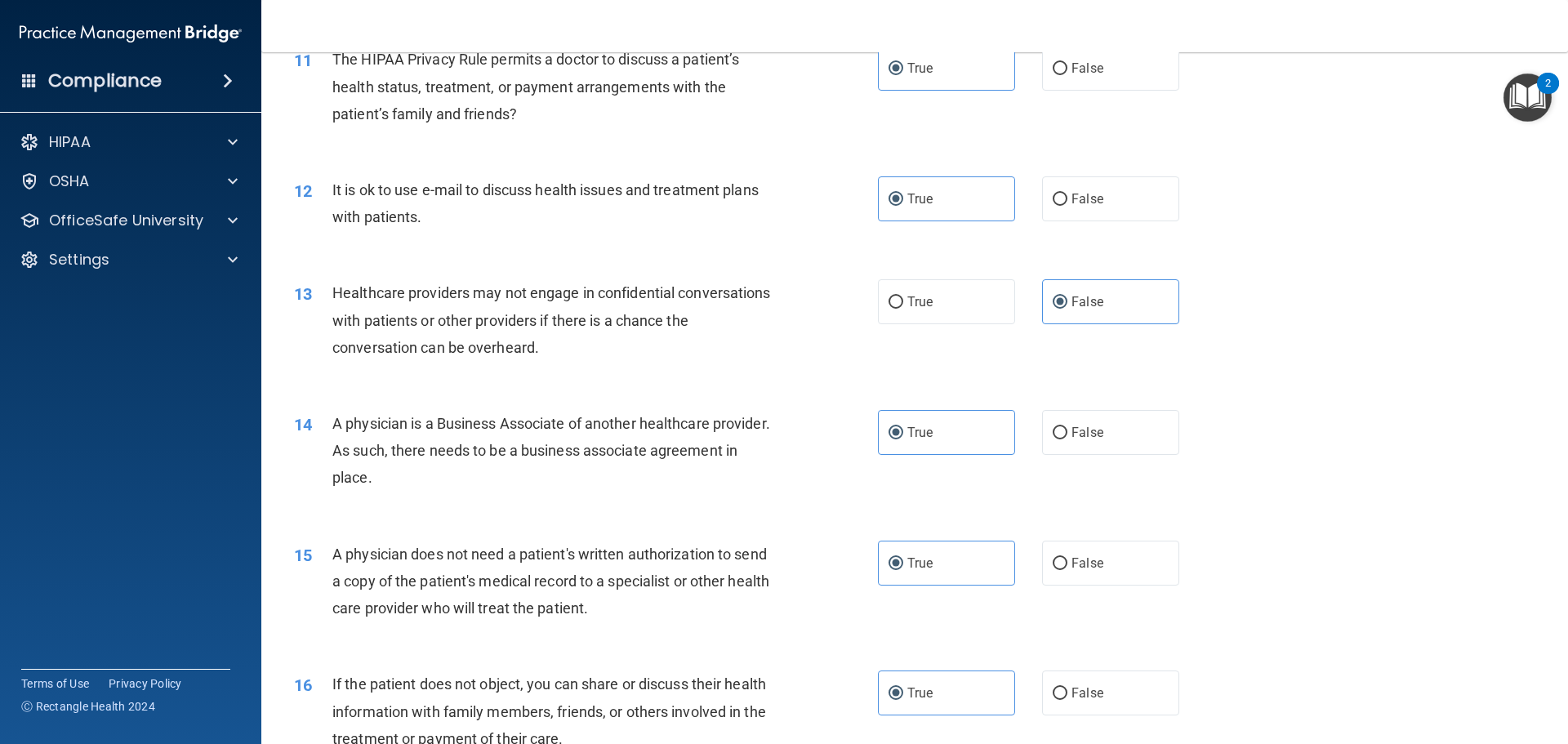
scroll to position [1307, 0]
click at [1120, 423] on label "False" at bounding box center [1110, 431] width 137 height 45
click at [1067, 426] on input "False" at bounding box center [1060, 432] width 15 height 12
radio input "true"
radio input "false"
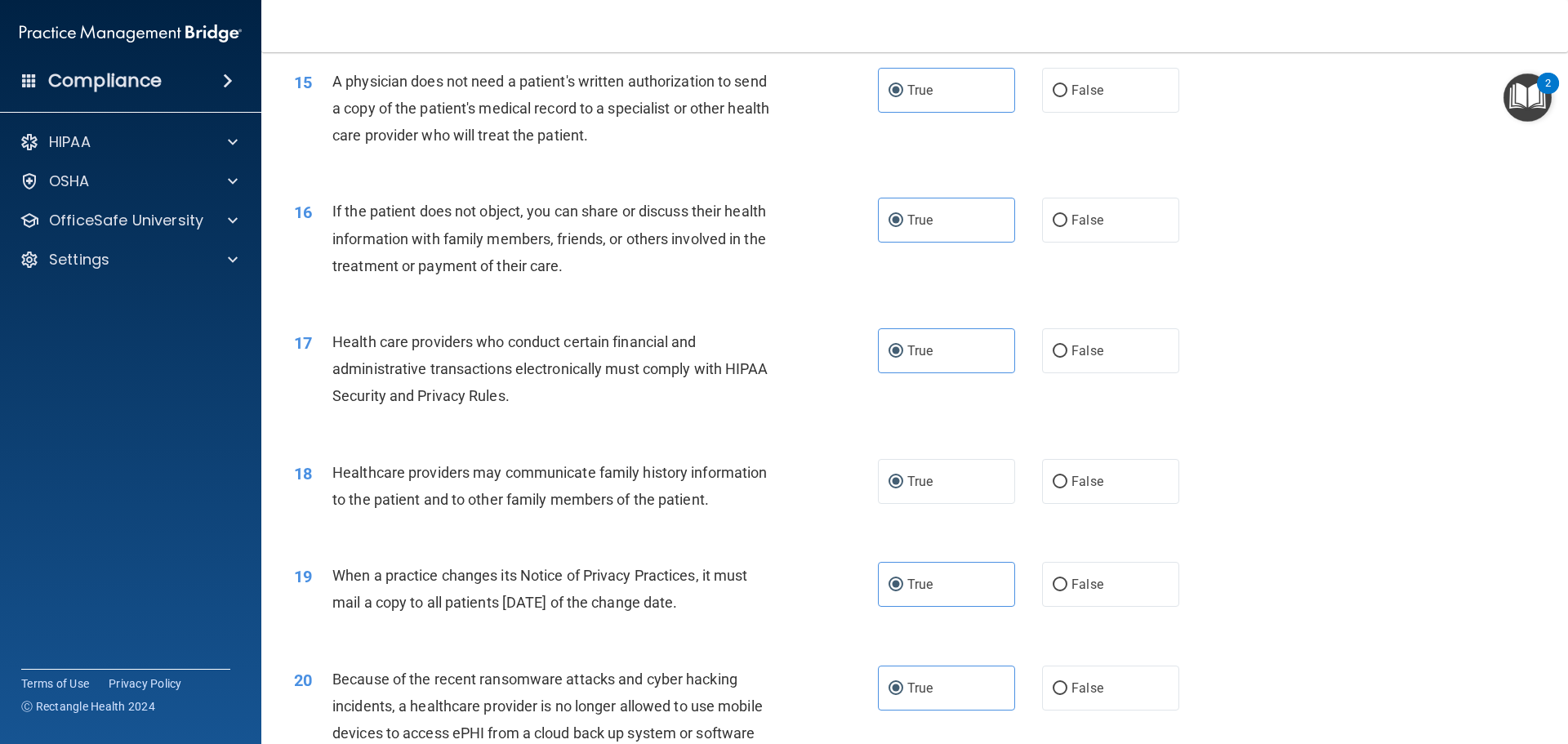
scroll to position [1797, 0]
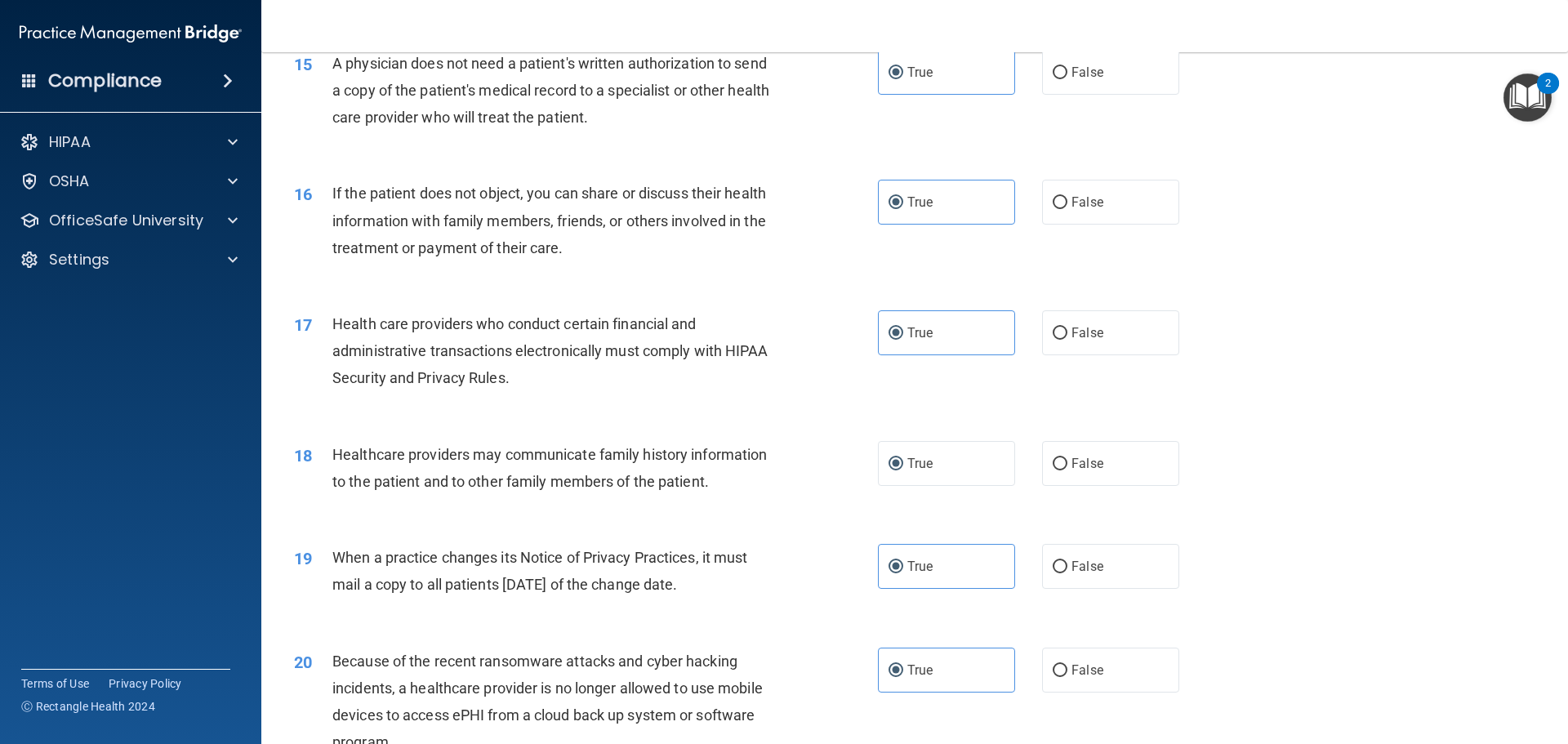
drag, startPoint x: 1091, startPoint y: 467, endPoint x: 1103, endPoint y: 518, distance: 52.4
click at [1091, 467] on span "False" at bounding box center [1087, 464] width 32 height 16
click at [1067, 467] on input "False" at bounding box center [1060, 464] width 15 height 12
radio input "true"
radio input "false"
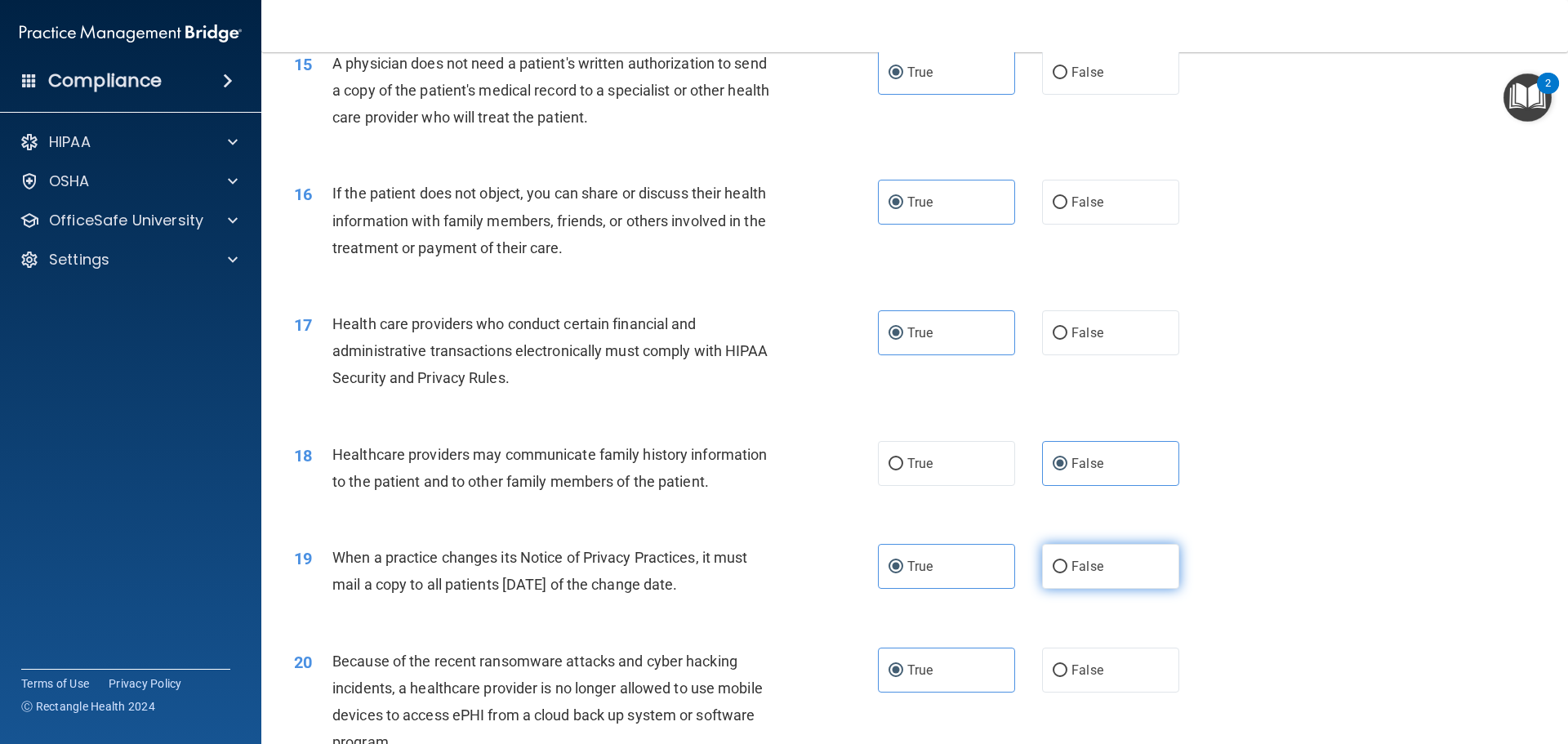
click at [1100, 565] on label "False" at bounding box center [1110, 565] width 137 height 45
click at [1067, 565] on input "False" at bounding box center [1060, 567] width 15 height 12
radio input "true"
radio input "false"
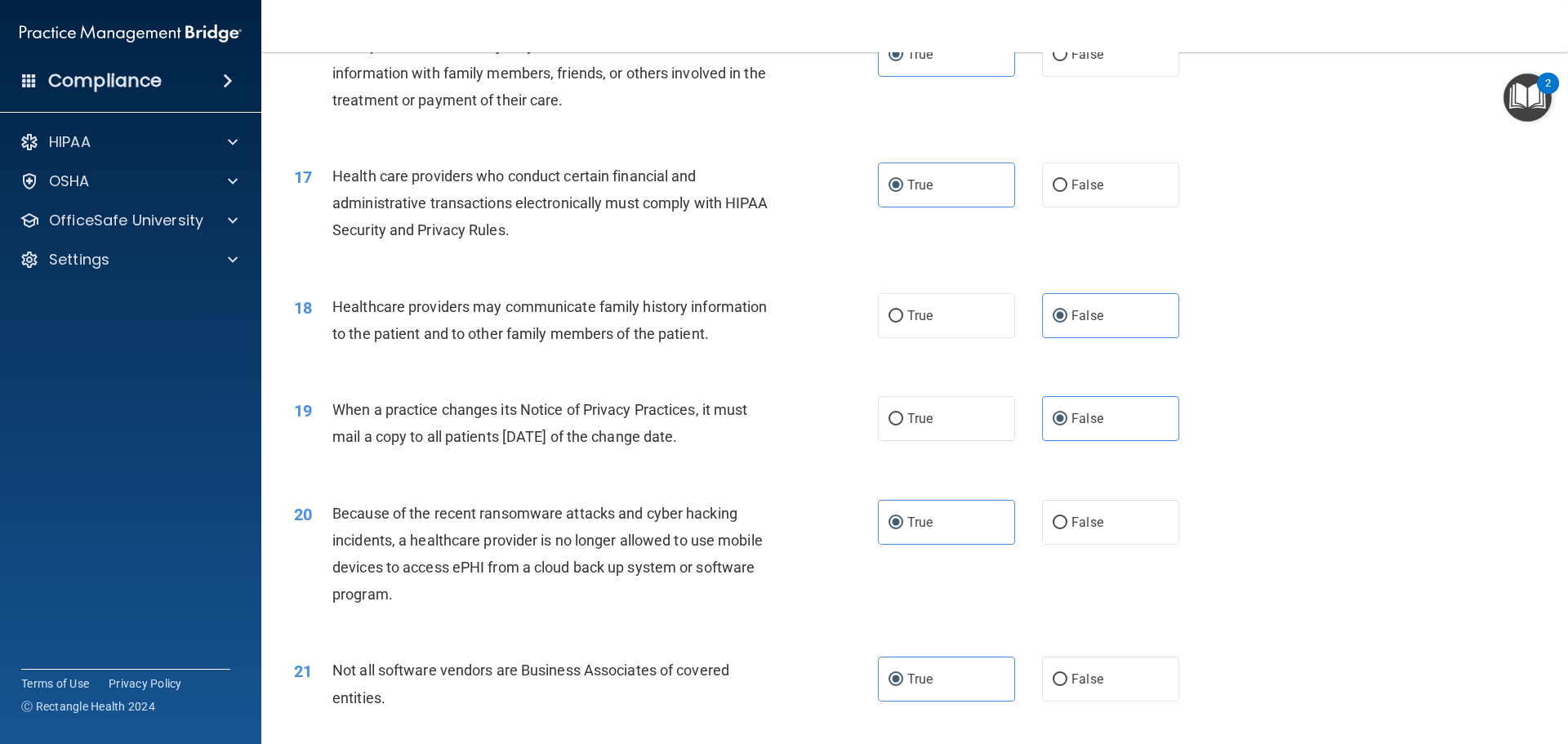
scroll to position [1960, 0]
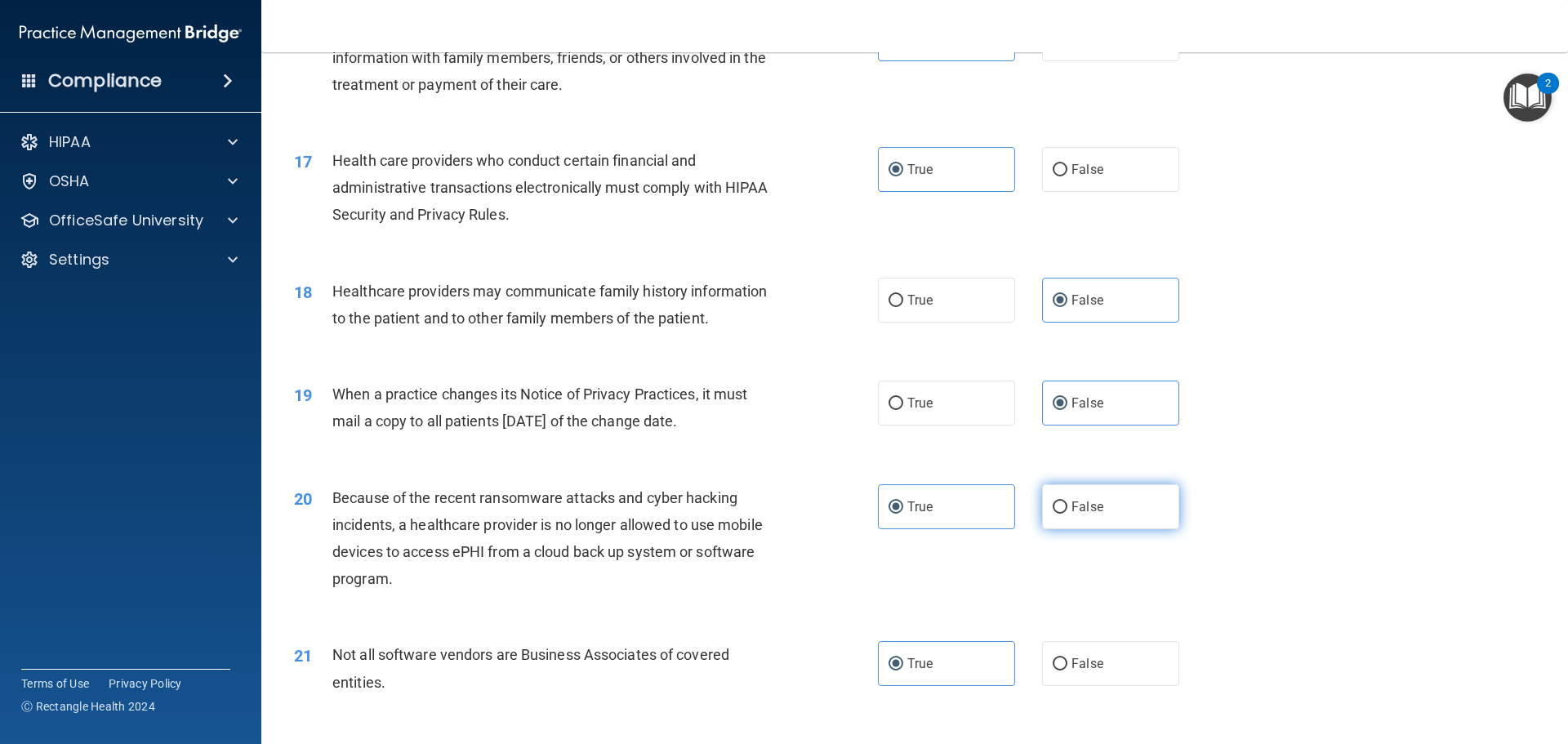
click at [1147, 499] on label "False" at bounding box center [1110, 506] width 137 height 45
click at [1067, 502] on input "False" at bounding box center [1060, 508] width 15 height 12
radio input "true"
radio input "false"
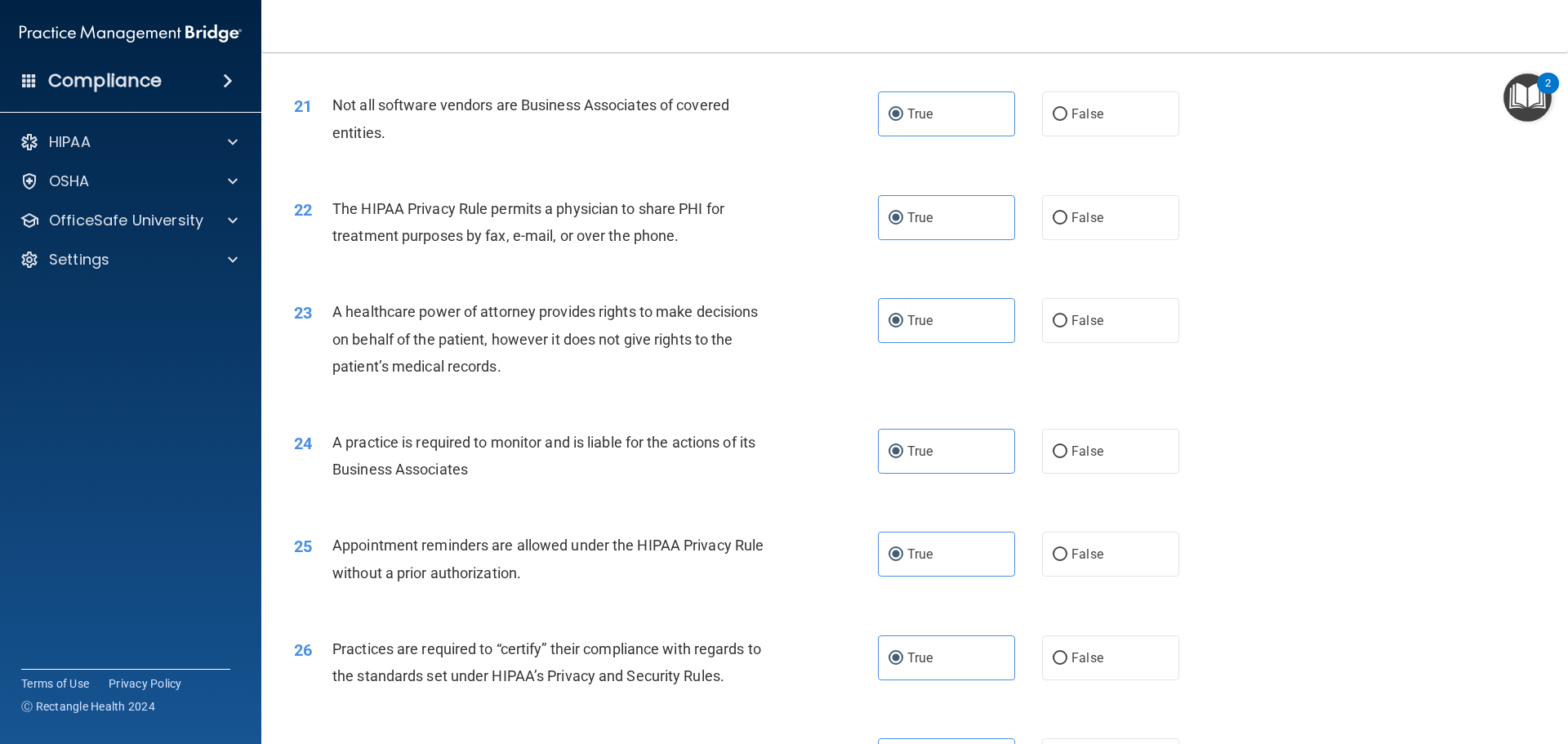
scroll to position [2531, 0]
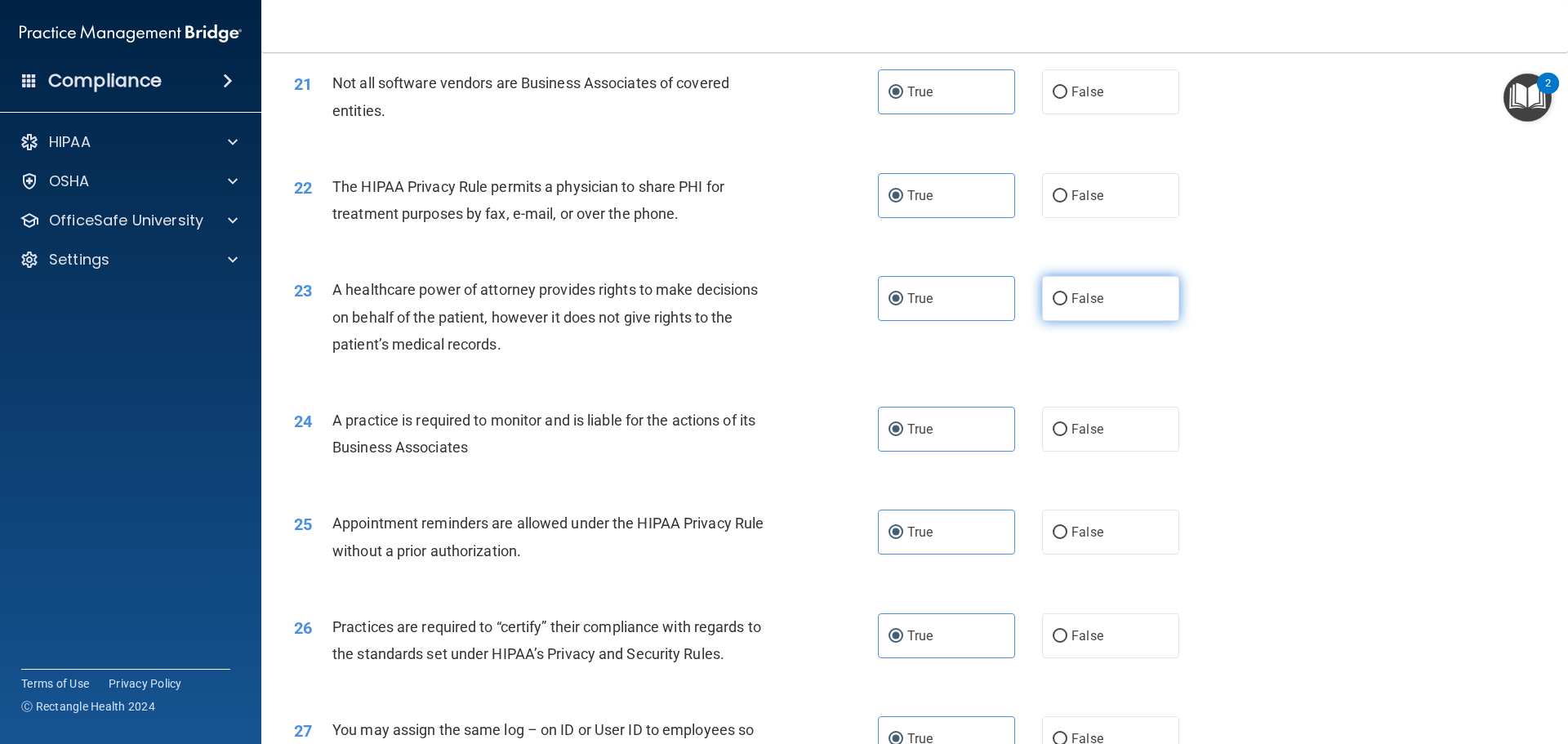
click at [1095, 292] on label "False" at bounding box center [1110, 298] width 137 height 45
click at [1067, 293] on input "False" at bounding box center [1060, 299] width 15 height 12
radio input "true"
radio input "false"
click at [1100, 422] on label "False" at bounding box center [1110, 429] width 137 height 45
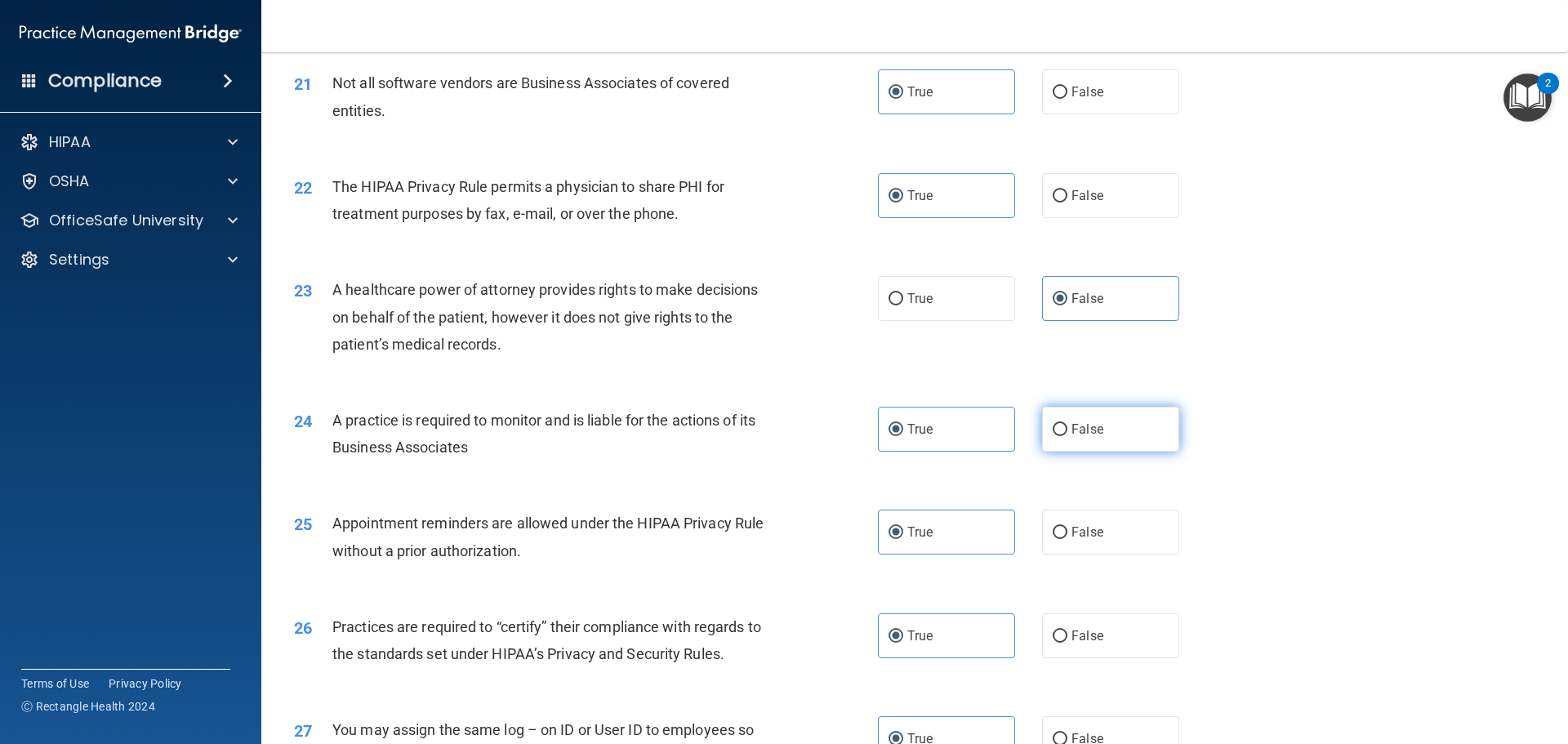
click at [1067, 424] on input "False" at bounding box center [1060, 430] width 15 height 12
radio input "true"
radio input "false"
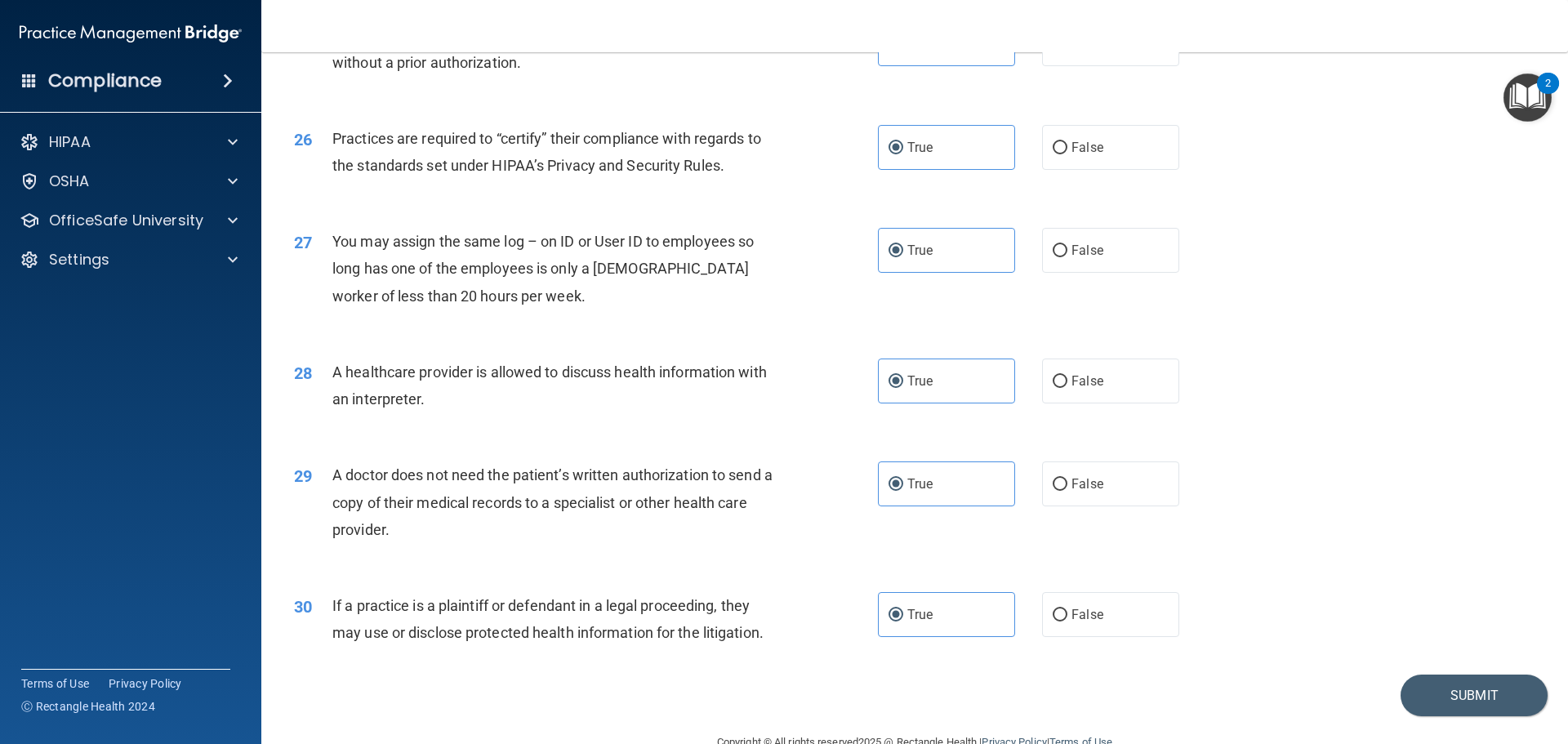
scroll to position [3022, 0]
click at [1103, 257] on label "False" at bounding box center [1110, 248] width 137 height 45
click at [1067, 256] on input "False" at bounding box center [1060, 249] width 15 height 12
radio input "true"
radio input "false"
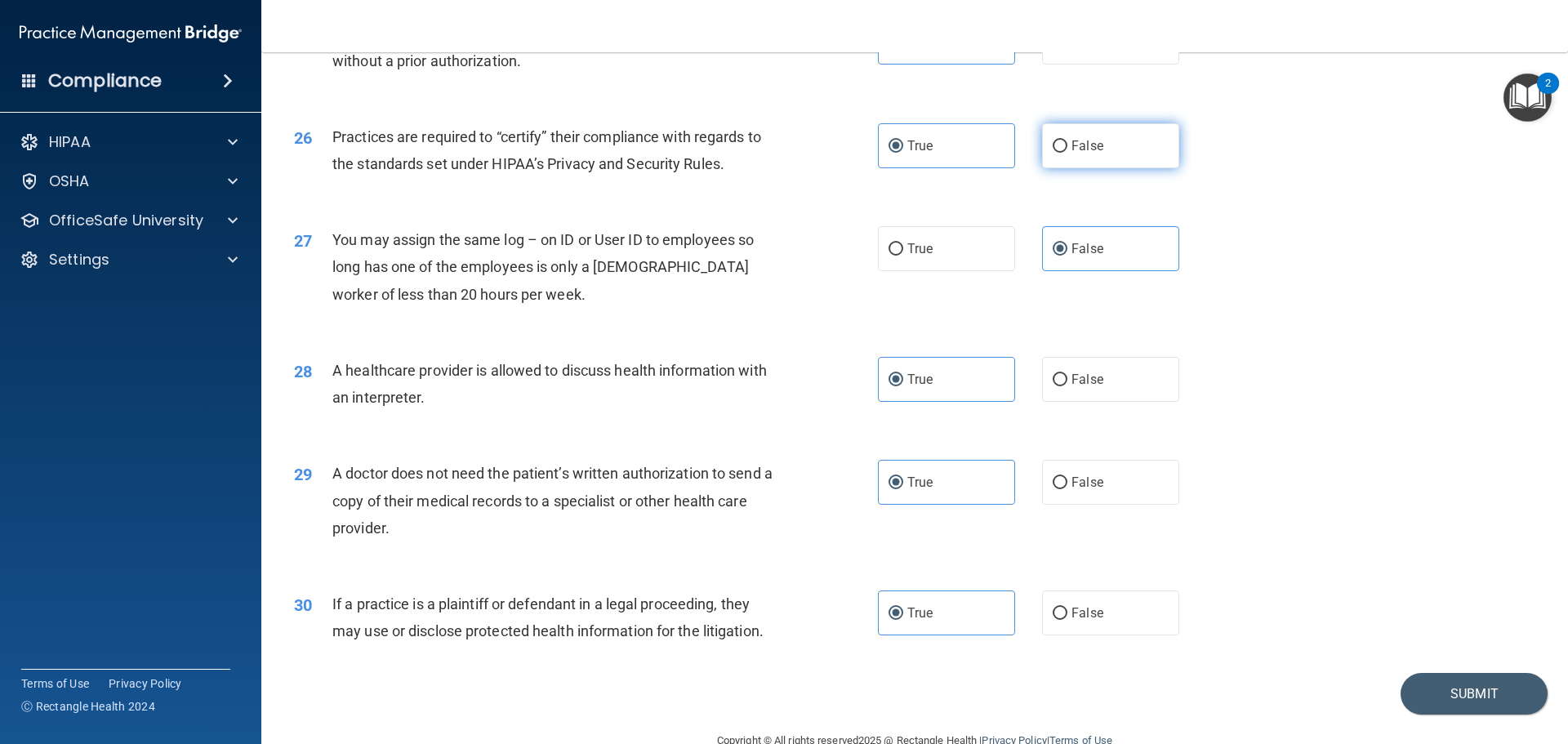
click at [1090, 163] on label "False" at bounding box center [1110, 145] width 137 height 45
click at [1067, 152] on input "False" at bounding box center [1060, 146] width 15 height 12
radio input "true"
radio input "false"
click at [1448, 707] on button "Submit" at bounding box center [1474, 694] width 147 height 42
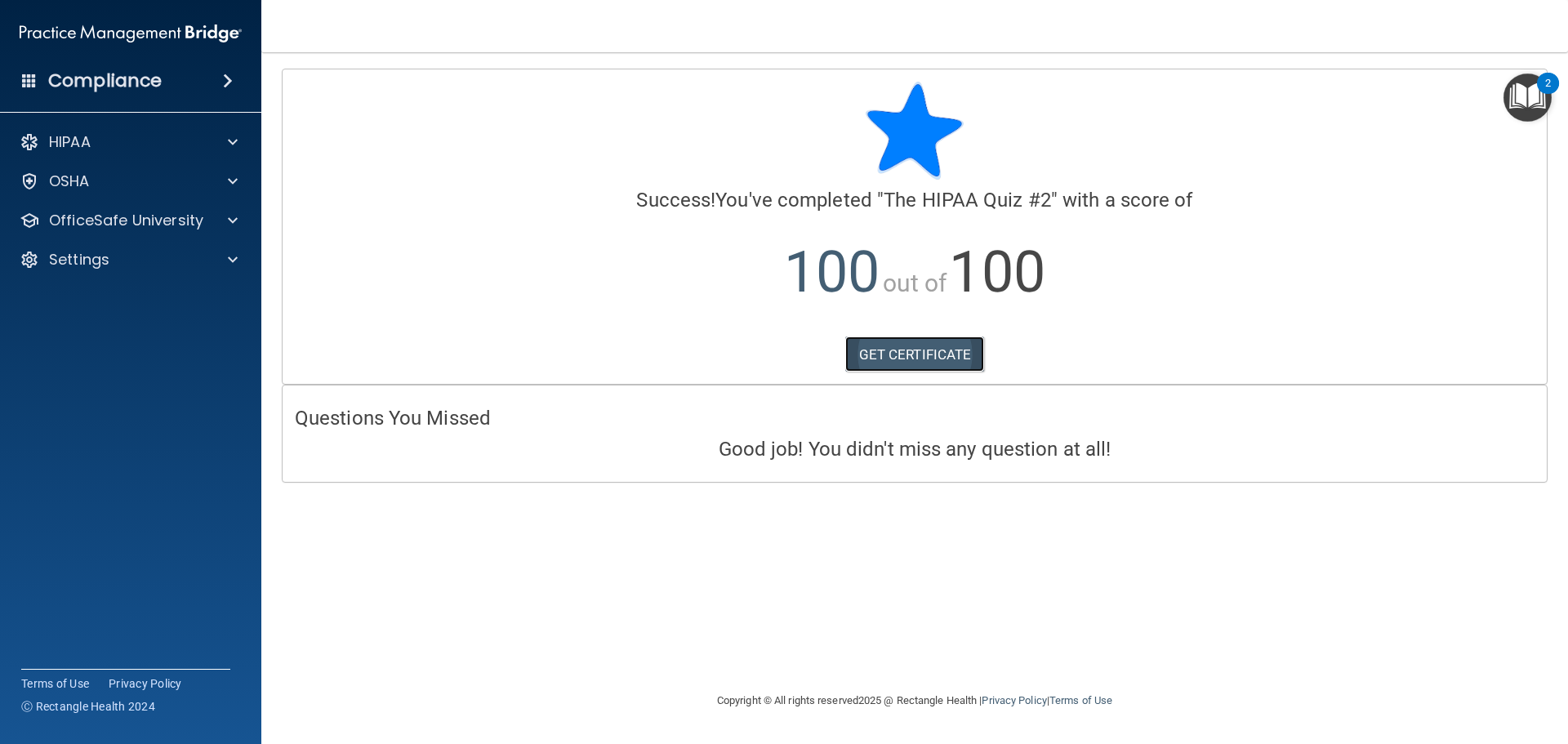
click at [892, 369] on link "GET CERTIFICATE" at bounding box center [916, 354] width 140 height 36
click at [242, 189] on div at bounding box center [230, 181] width 41 height 19
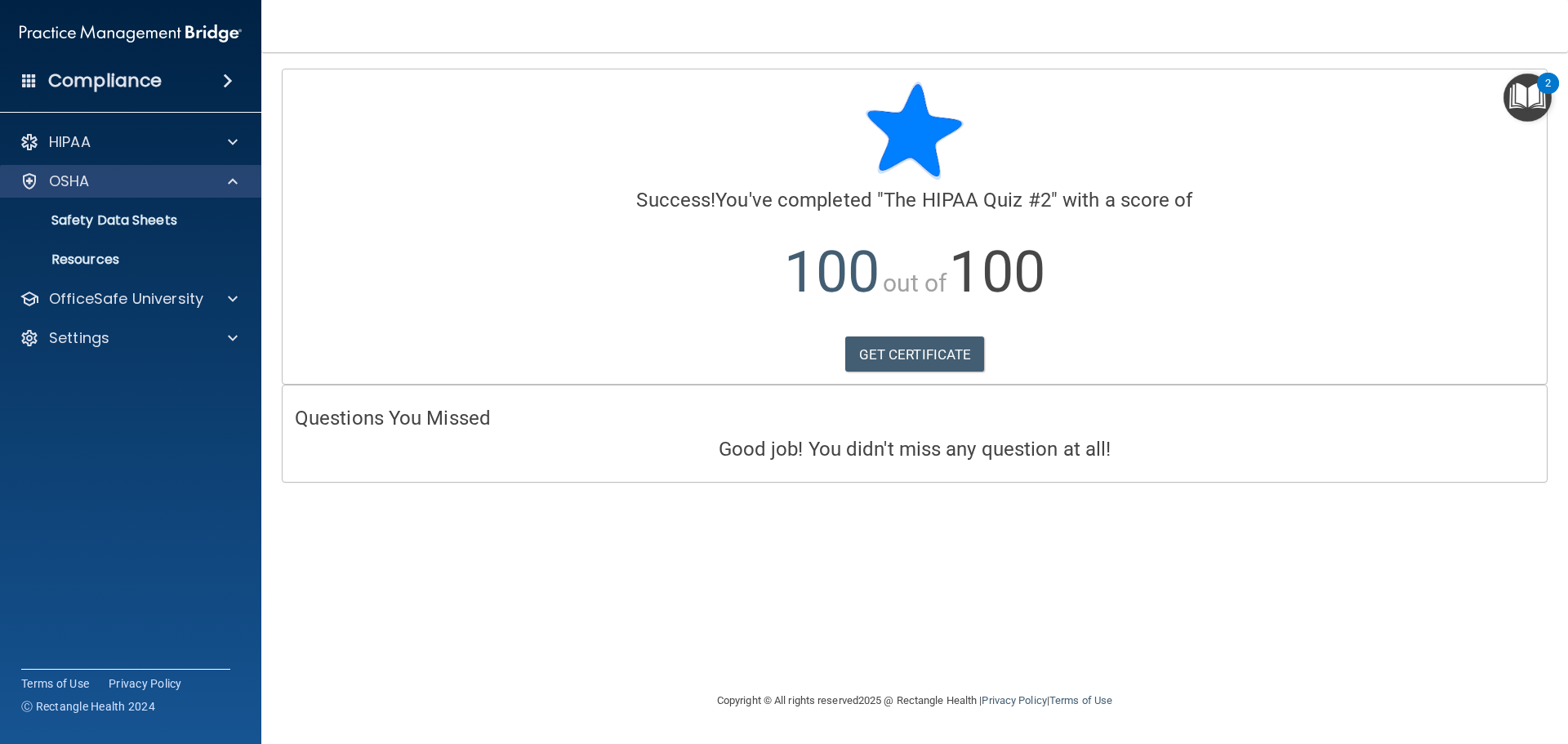
click at [207, 193] on div "OSHA" at bounding box center [130, 180] width 262 height 32
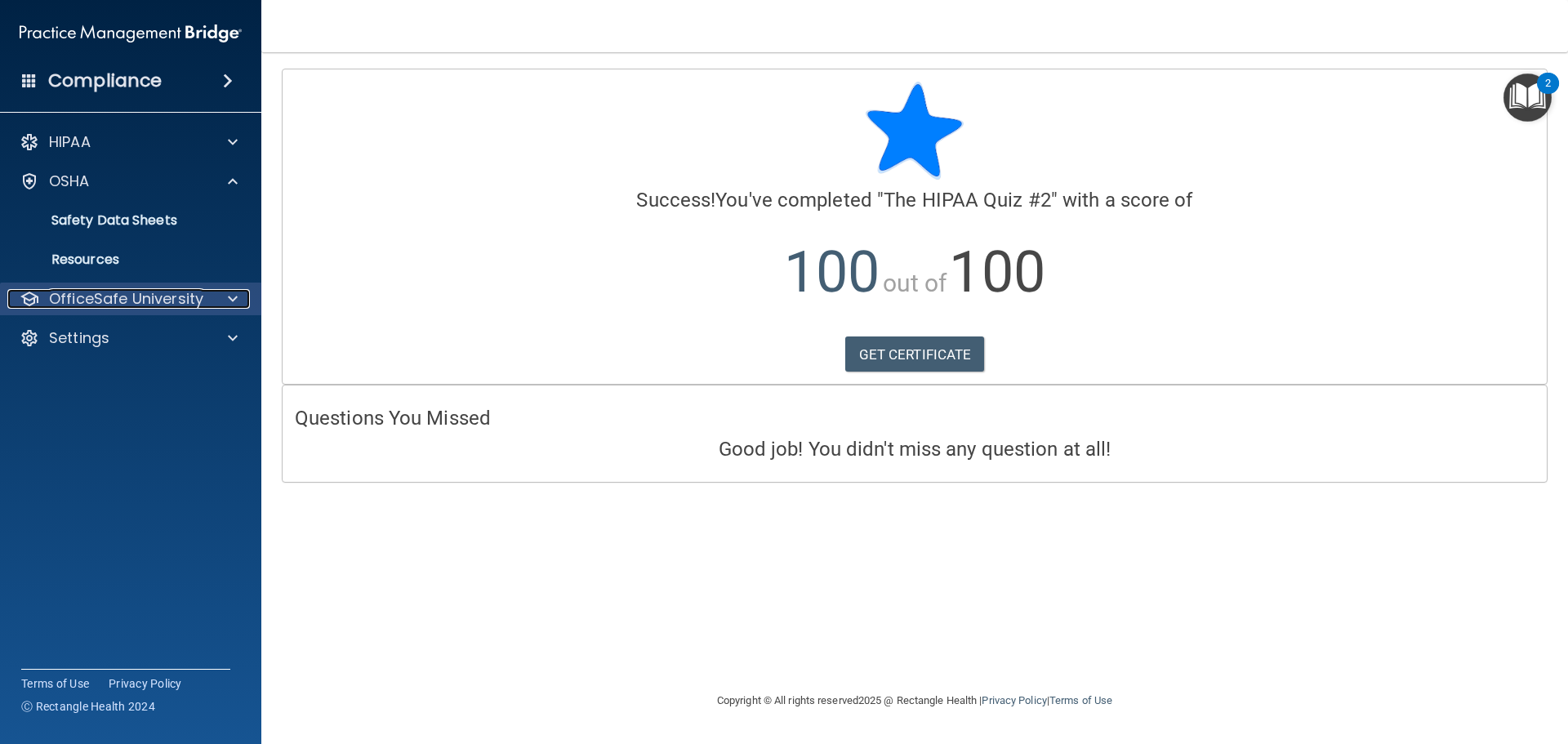
click at [121, 299] on p "OfficeSafe University" at bounding box center [126, 298] width 154 height 19
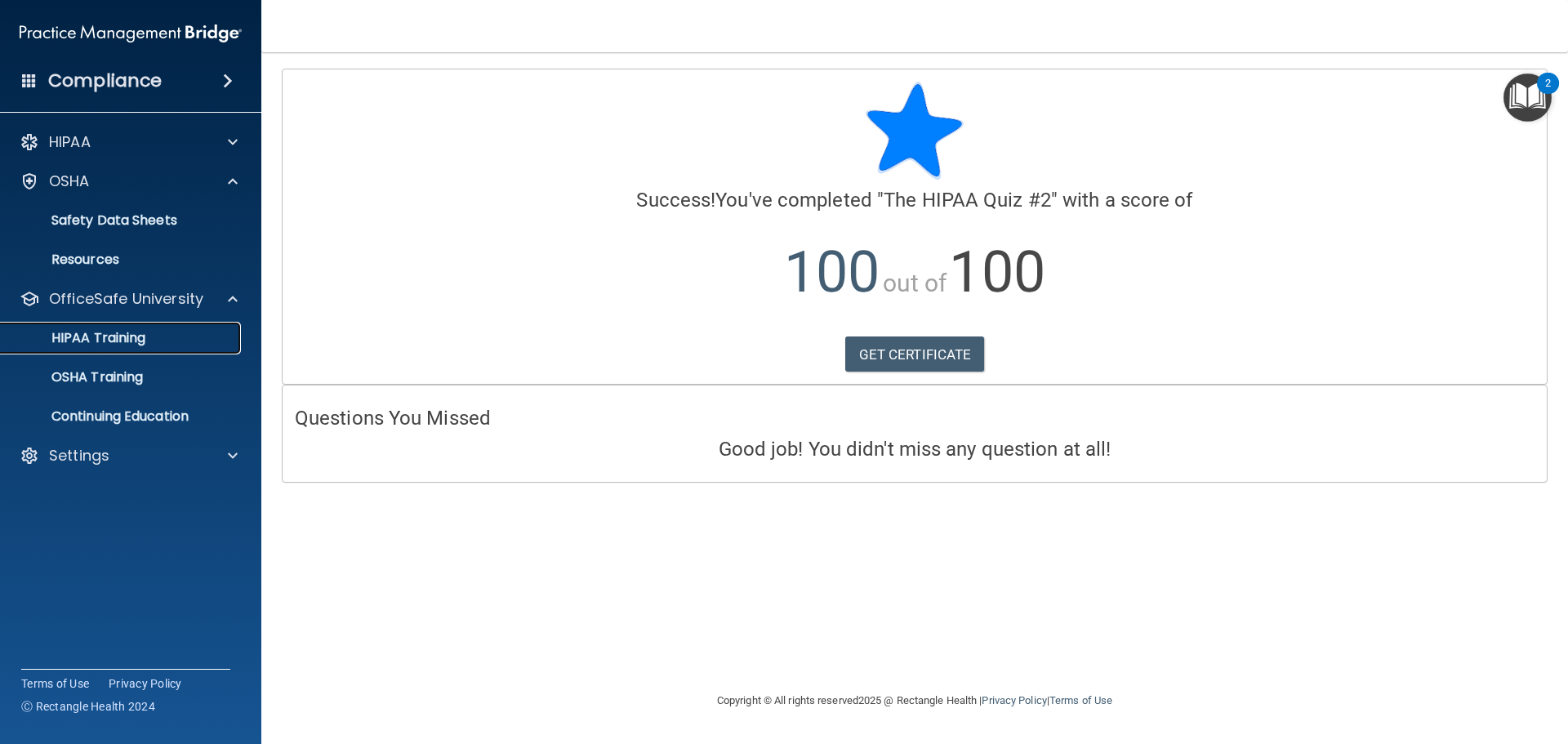
click at [123, 340] on p "HIPAA Training" at bounding box center [78, 338] width 135 height 17
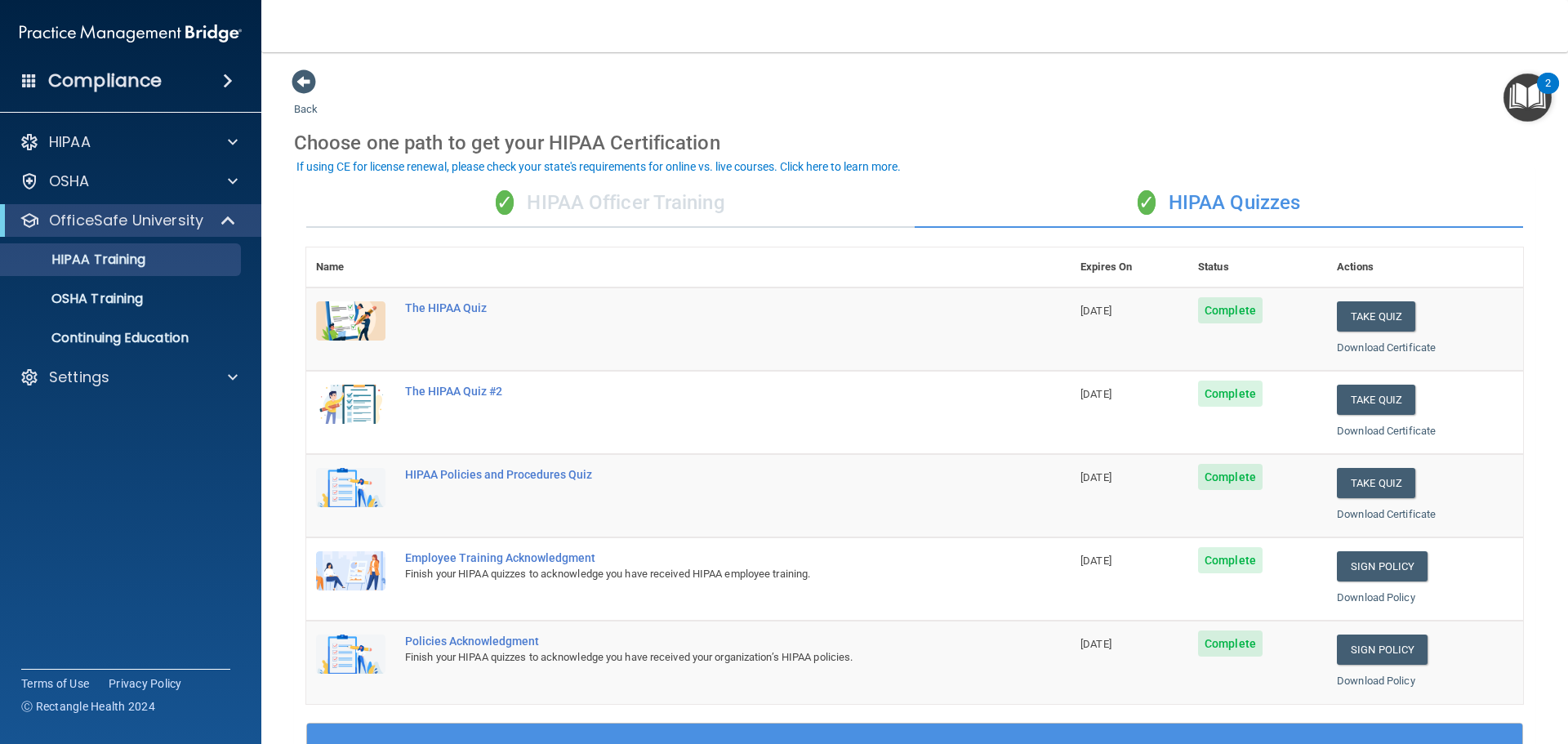
click at [645, 214] on div "✓ HIPAA Officer Training" at bounding box center [610, 203] width 608 height 49
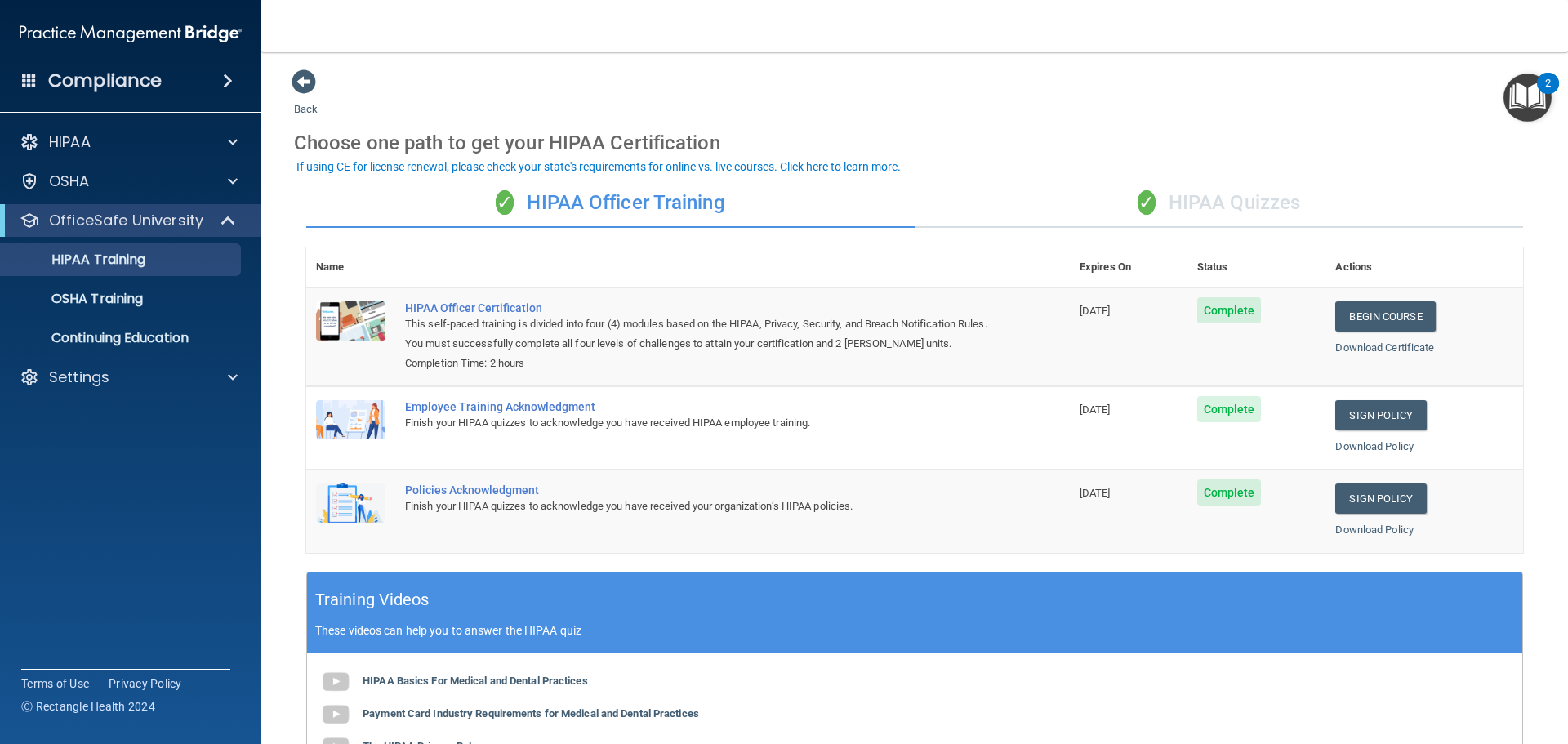
drag, startPoint x: 1056, startPoint y: 103, endPoint x: 1066, endPoint y: 106, distance: 10.4
click at [1066, 106] on div "Back Choose one path to get your HIPAA Certification ✓ HIPAA Officer Training ✓…" at bounding box center [915, 540] width 1241 height 944
click at [1192, 220] on div "✓ HIPAA Quizzes" at bounding box center [1219, 203] width 608 height 49
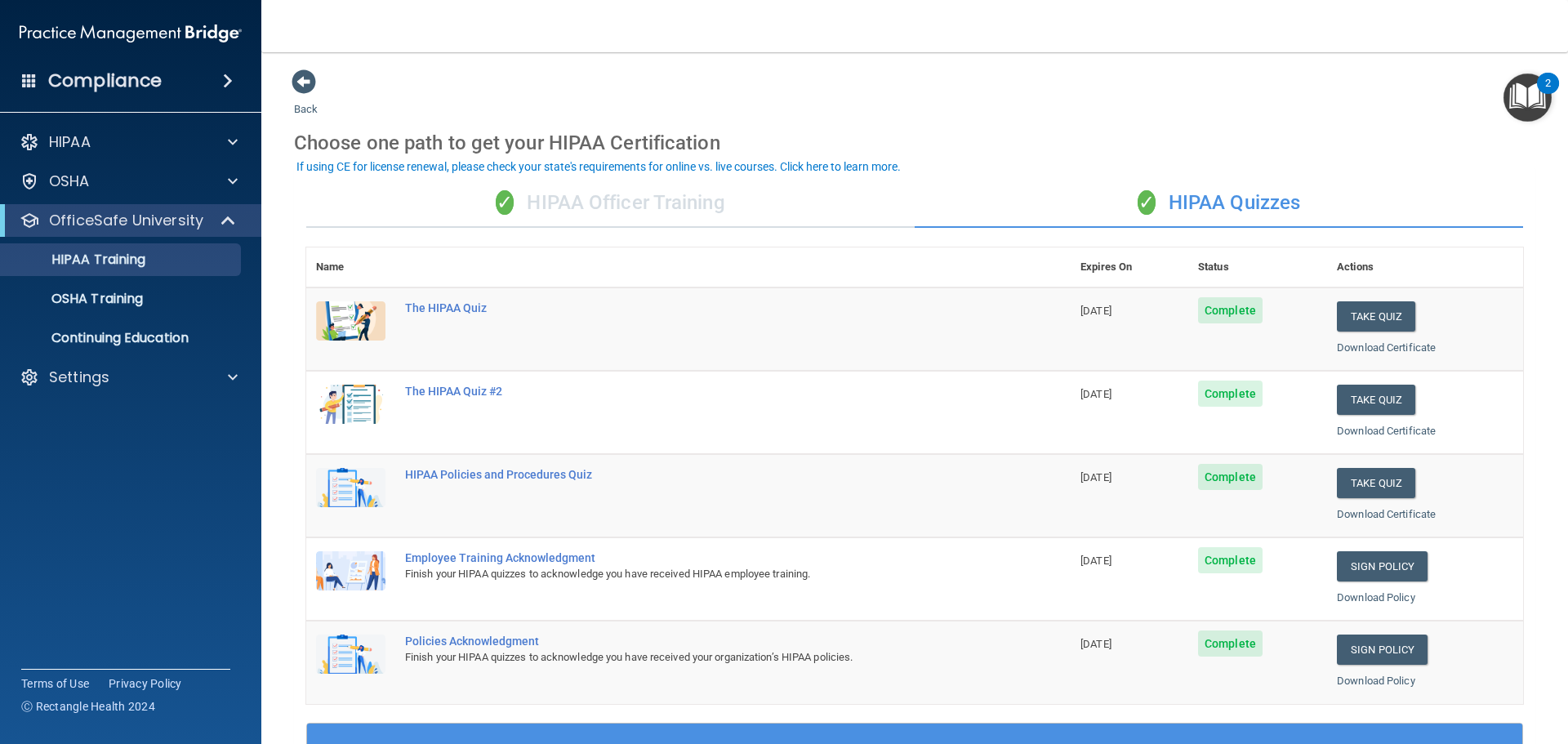
click at [590, 204] on div "✓ HIPAA Officer Training" at bounding box center [610, 203] width 608 height 49
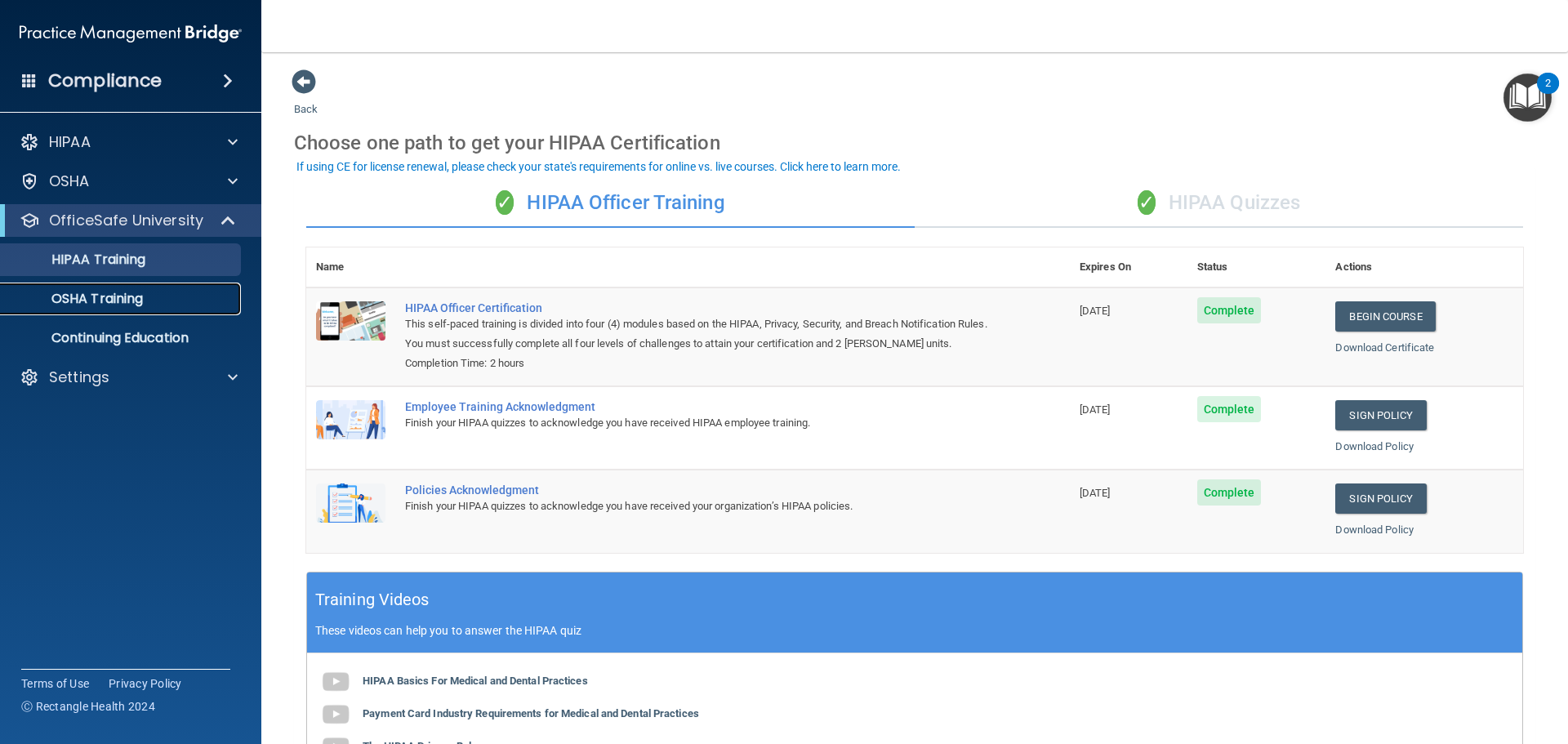
click at [122, 305] on p "OSHA Training" at bounding box center [76, 298] width 132 height 17
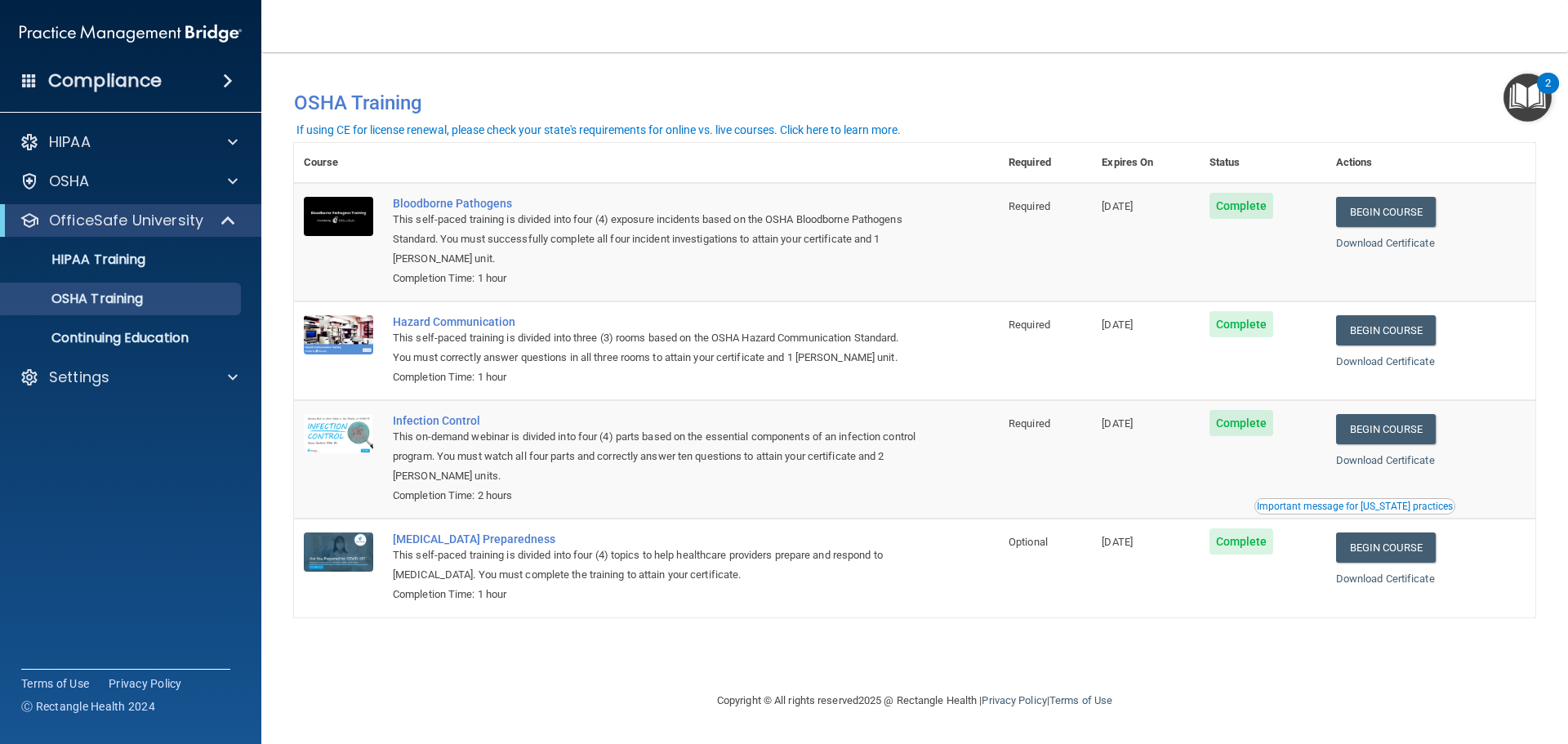
click at [343, 637] on div "You have a course that has expired or is incomplete. Please complete the course…" at bounding box center [915, 371] width 1241 height 606
click at [1412, 435] on link "Begin Course" at bounding box center [1386, 429] width 100 height 31
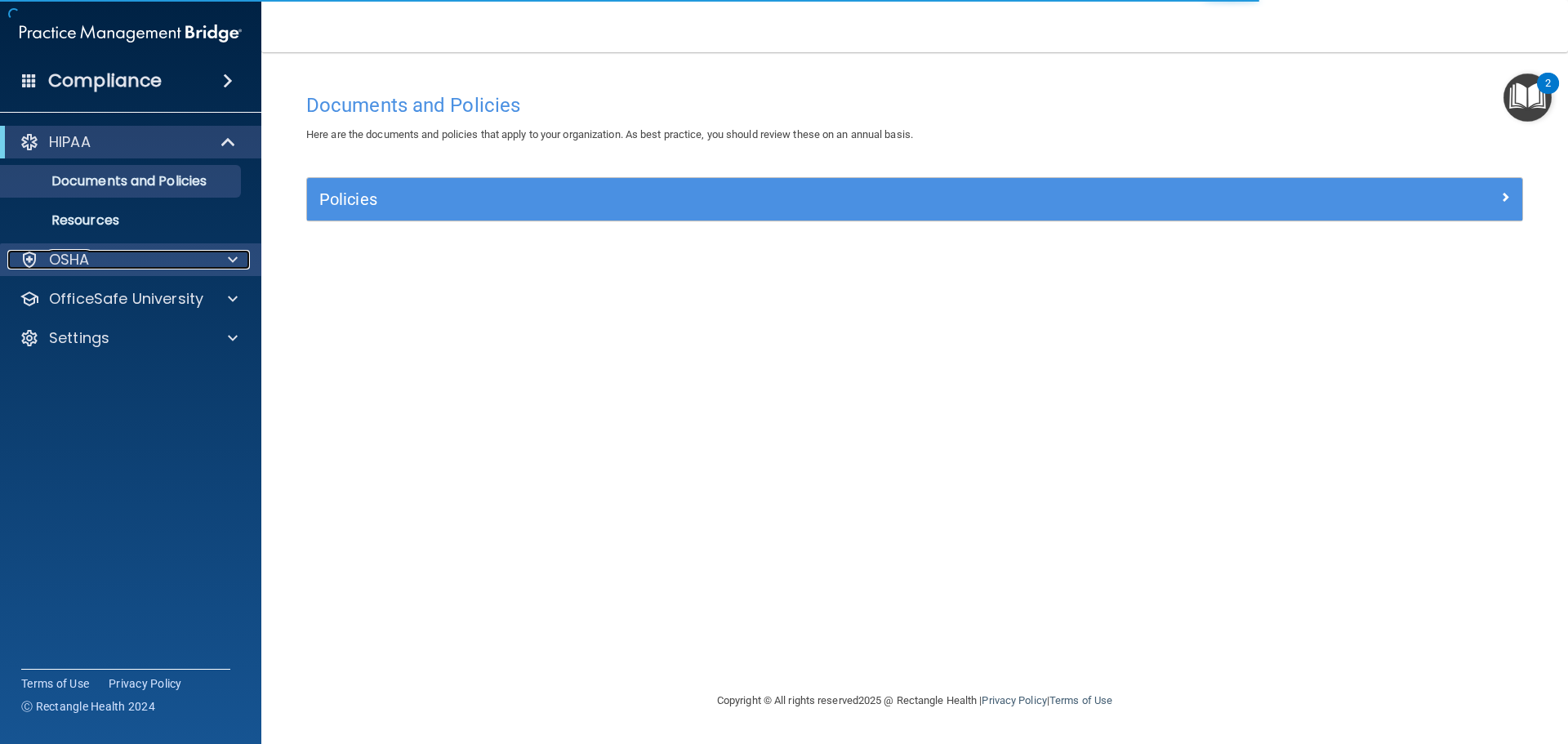
click at [132, 256] on div "OSHA" at bounding box center [108, 259] width 202 height 19
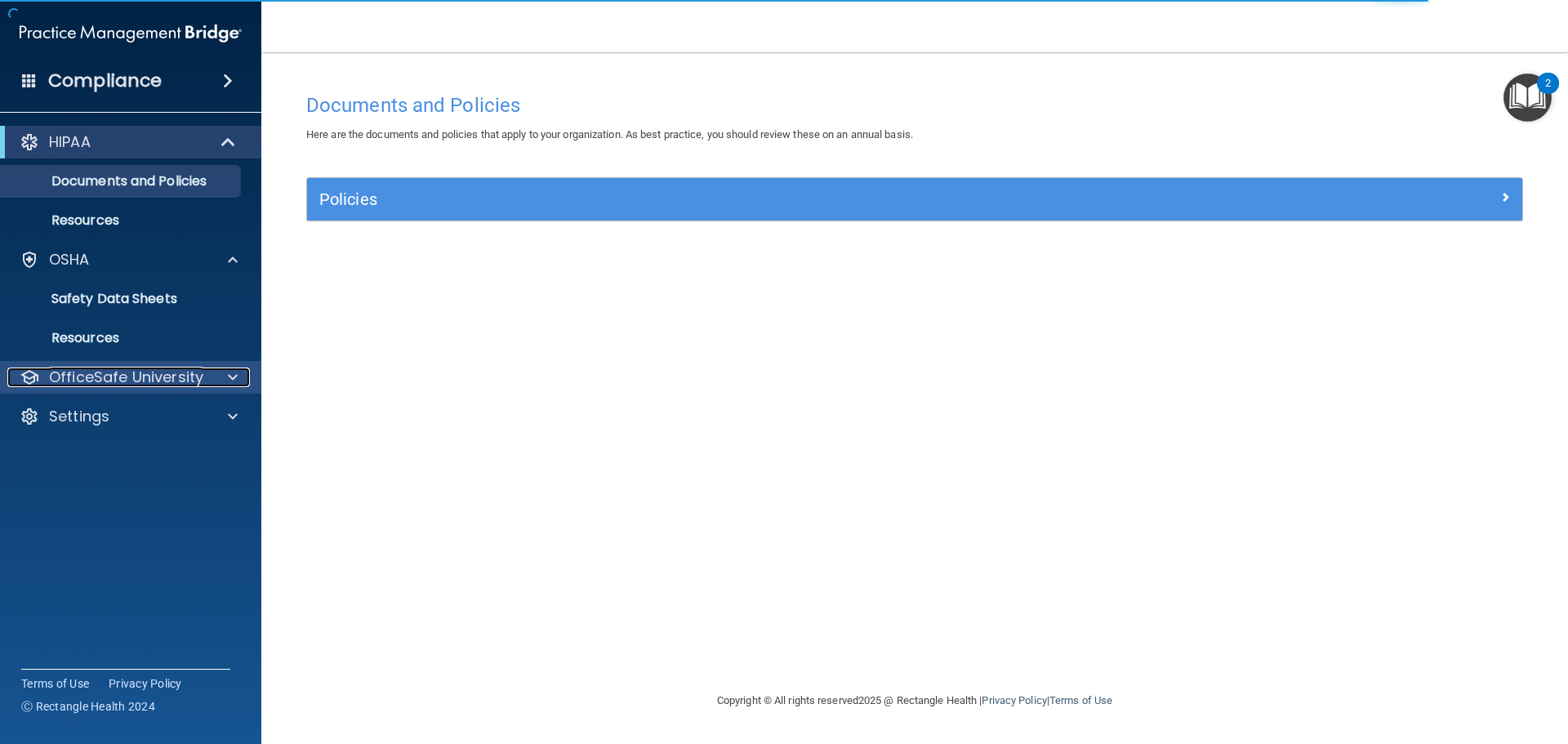
click at [109, 368] on p "OfficeSafe University" at bounding box center [126, 377] width 154 height 19
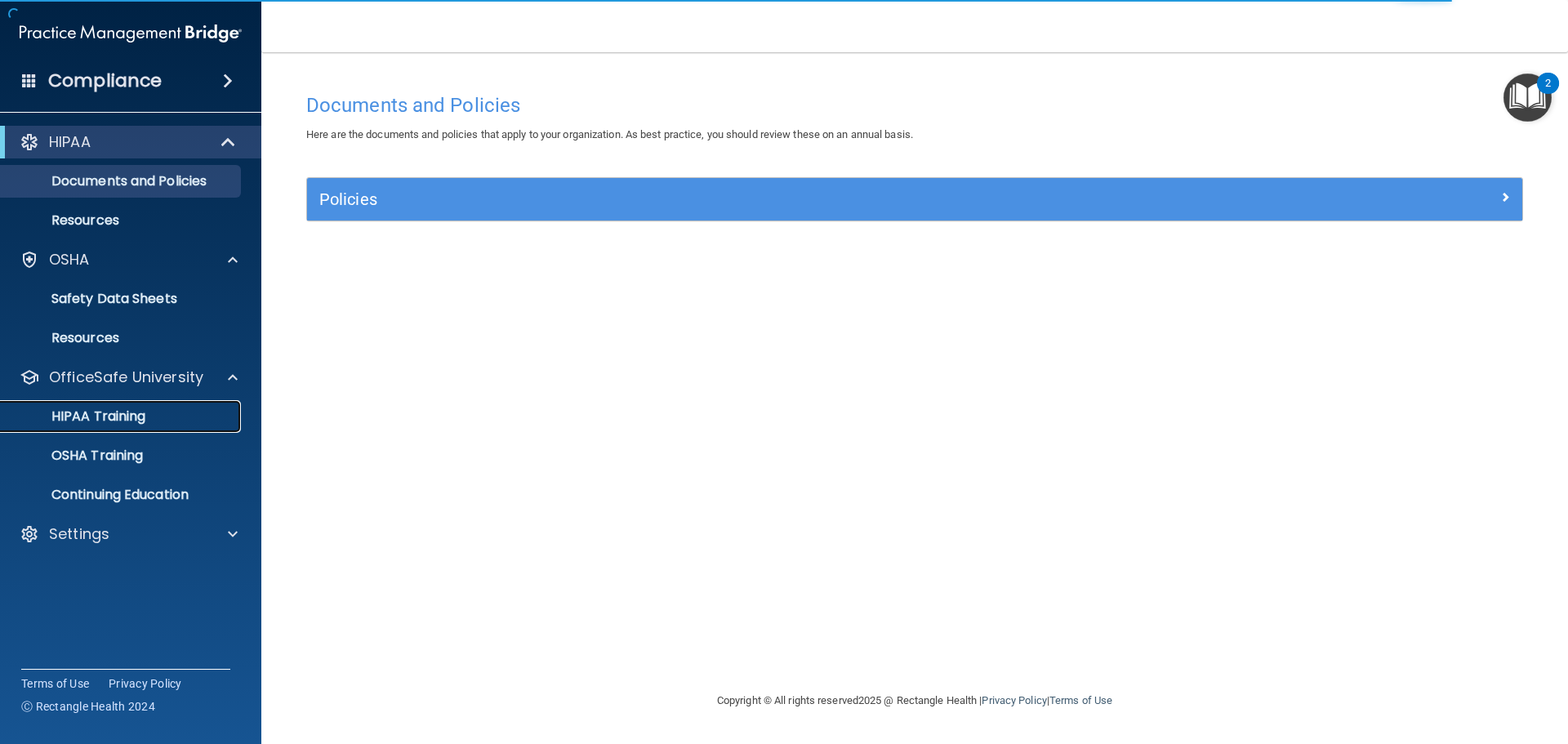
click at [124, 420] on p "HIPAA Training" at bounding box center [78, 416] width 135 height 17
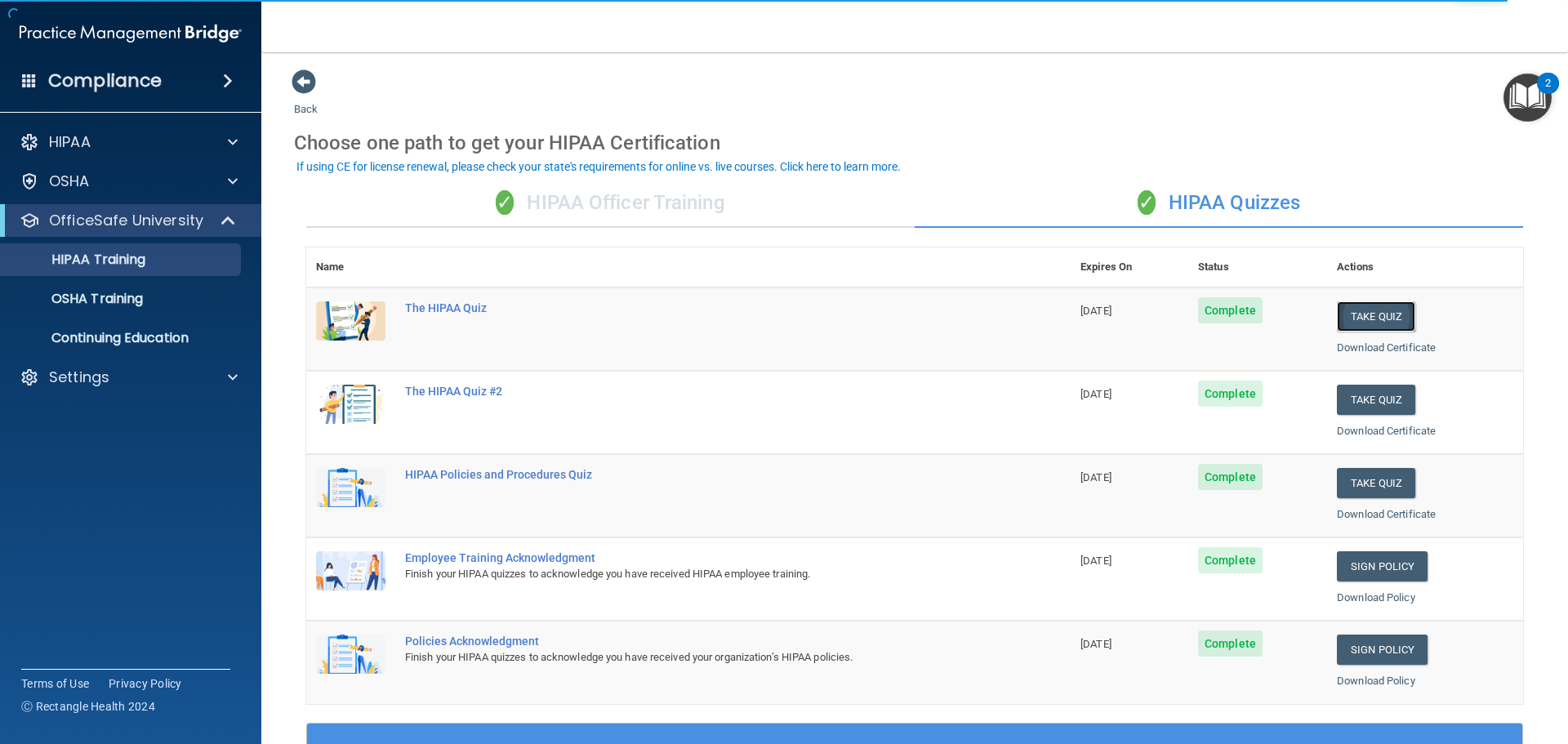
click at [1363, 308] on button "Take Quiz" at bounding box center [1376, 316] width 79 height 31
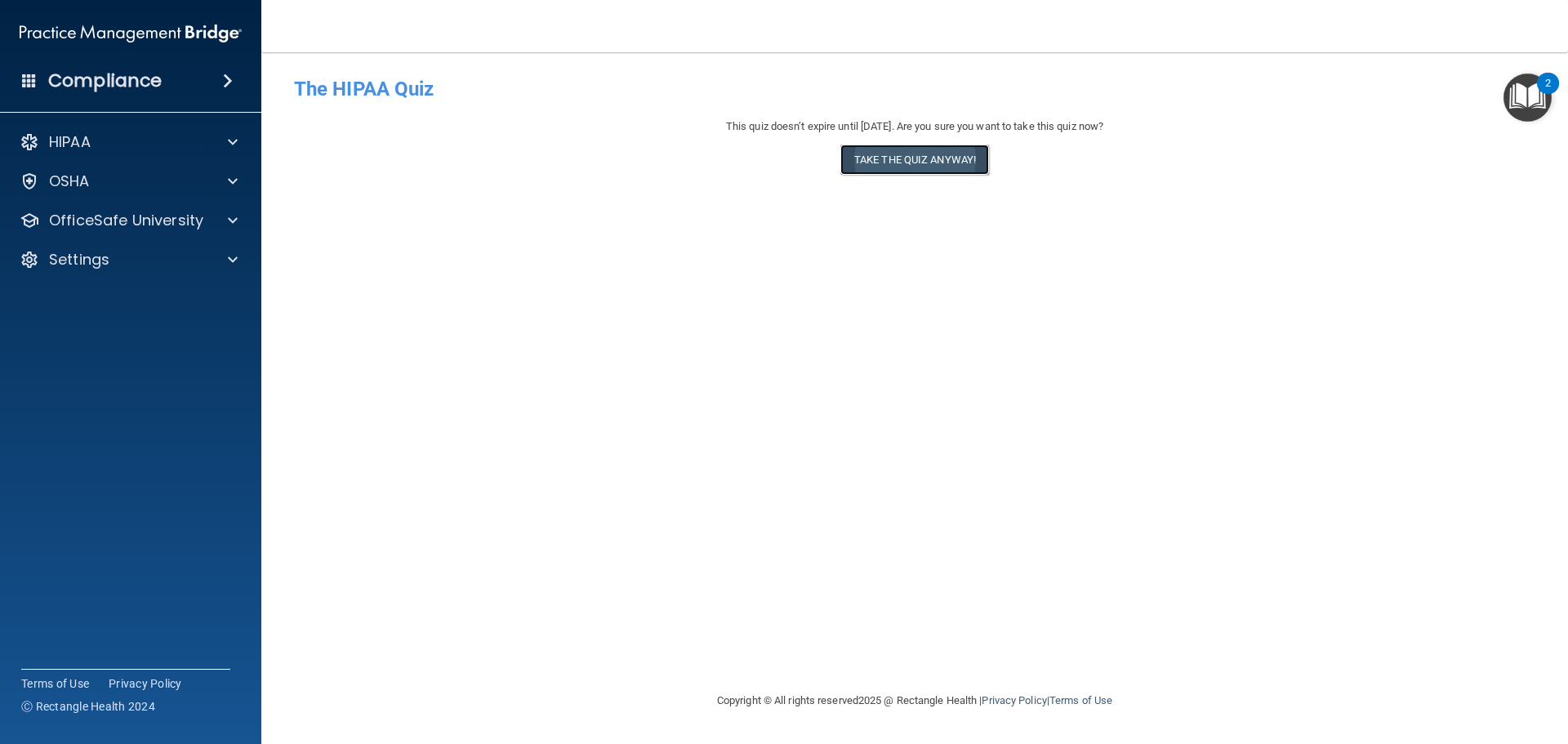
click at [915, 169] on button "Take the quiz anyway!" at bounding box center [915, 159] width 149 height 31
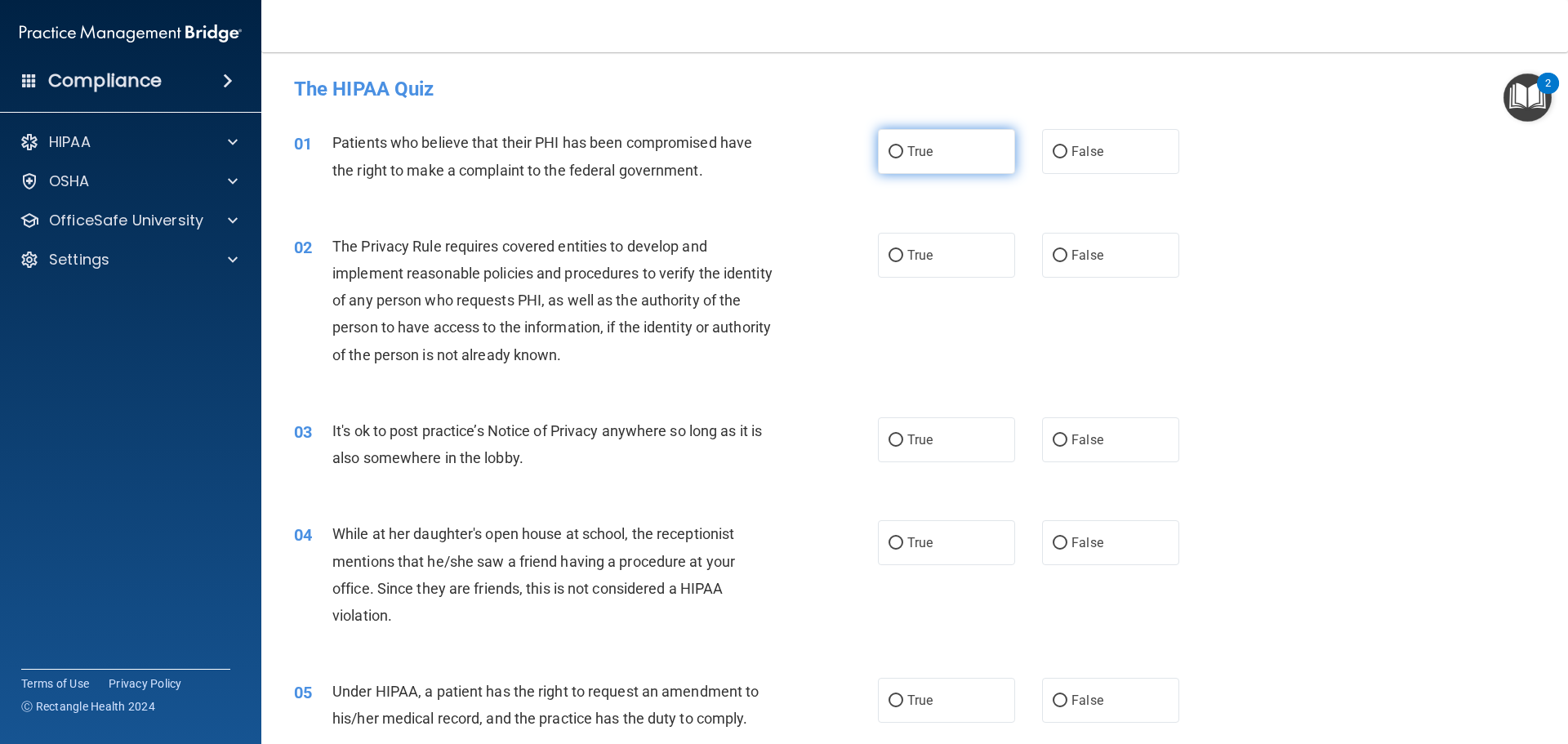
click at [888, 162] on label "True" at bounding box center [946, 151] width 137 height 45
click at [889, 158] on input "True" at bounding box center [896, 152] width 15 height 12
radio input "true"
click at [895, 250] on input "True" at bounding box center [896, 256] width 15 height 12
radio input "true"
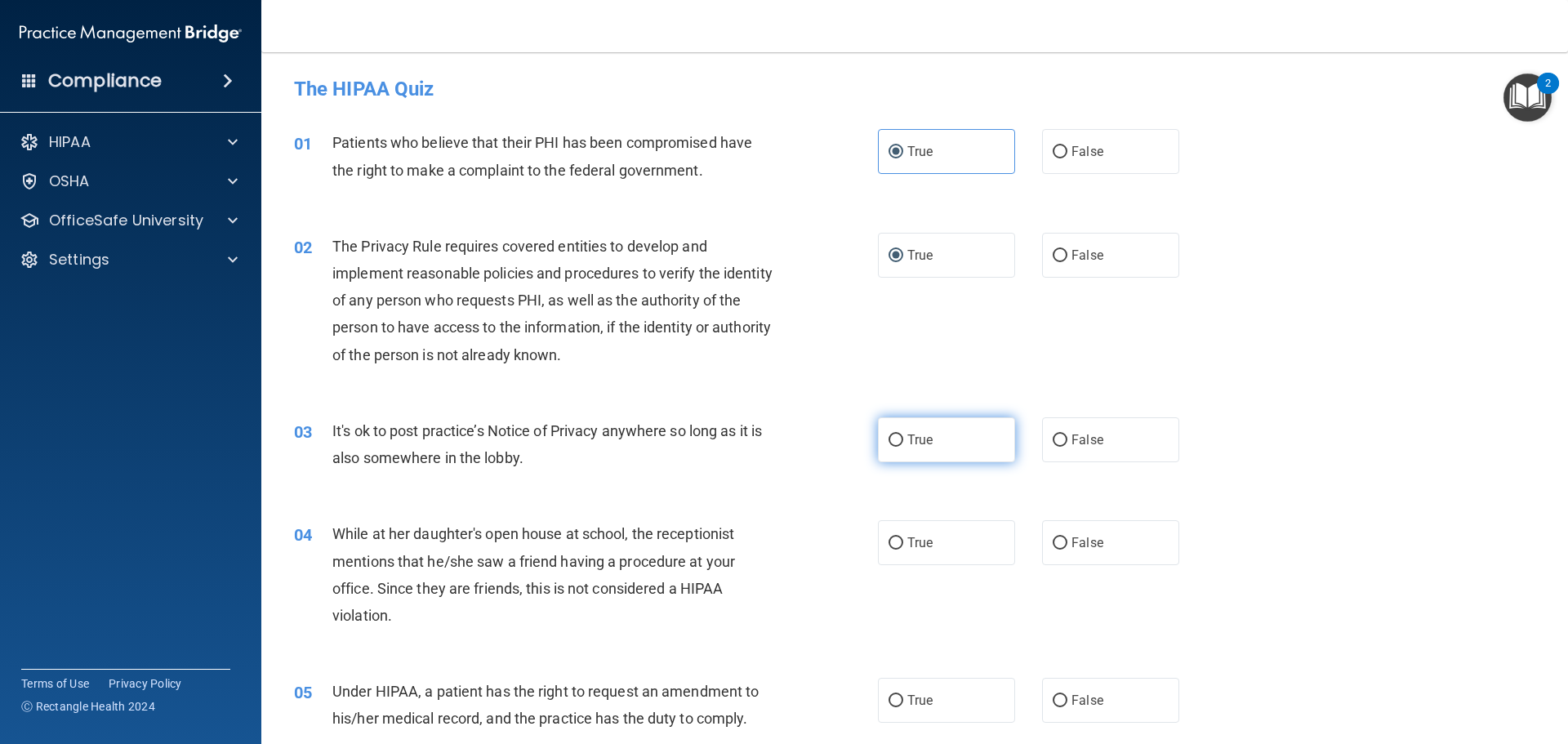
click at [889, 445] on input "True" at bounding box center [896, 440] width 15 height 12
radio input "true"
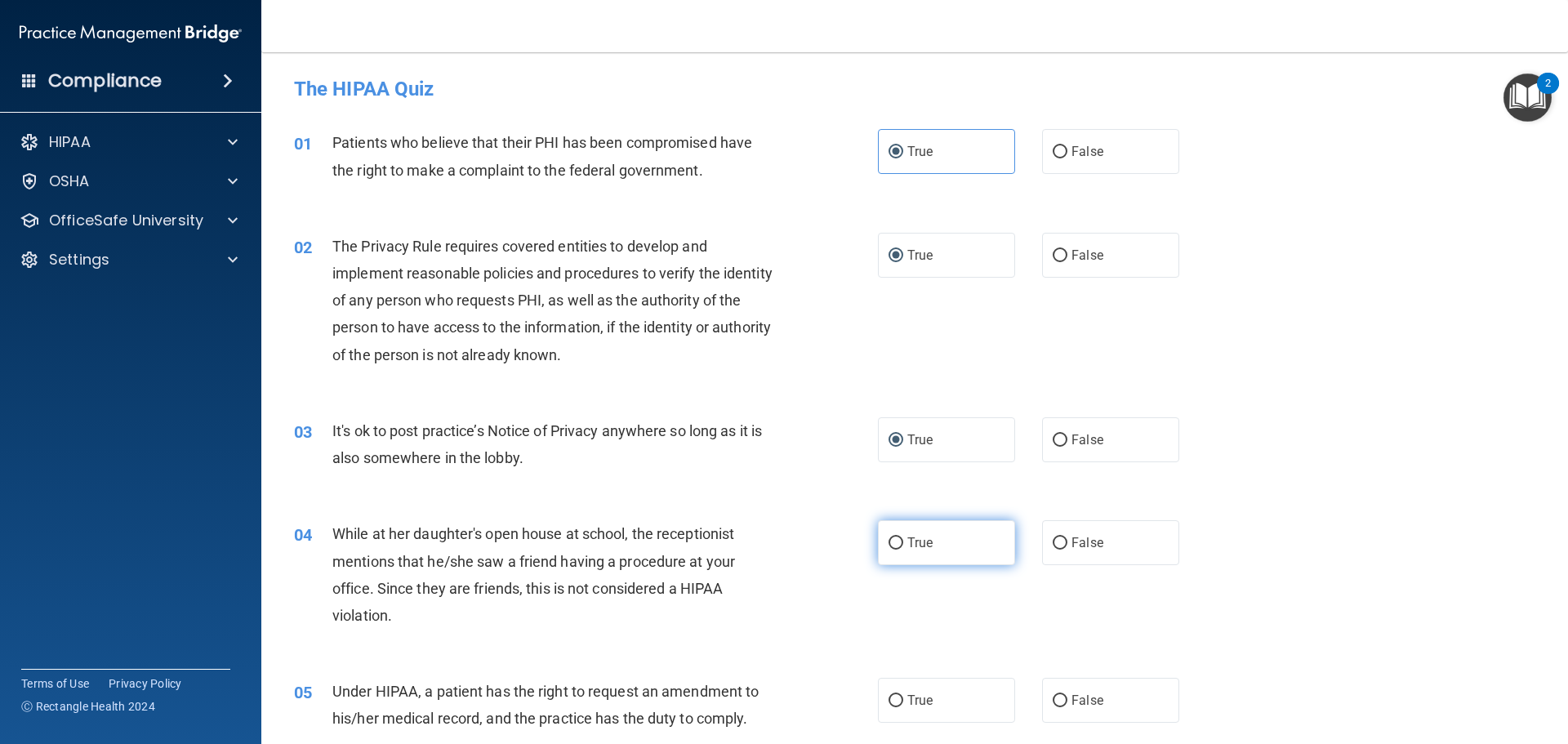
click at [891, 539] on input "True" at bounding box center [896, 544] width 15 height 12
radio input "true"
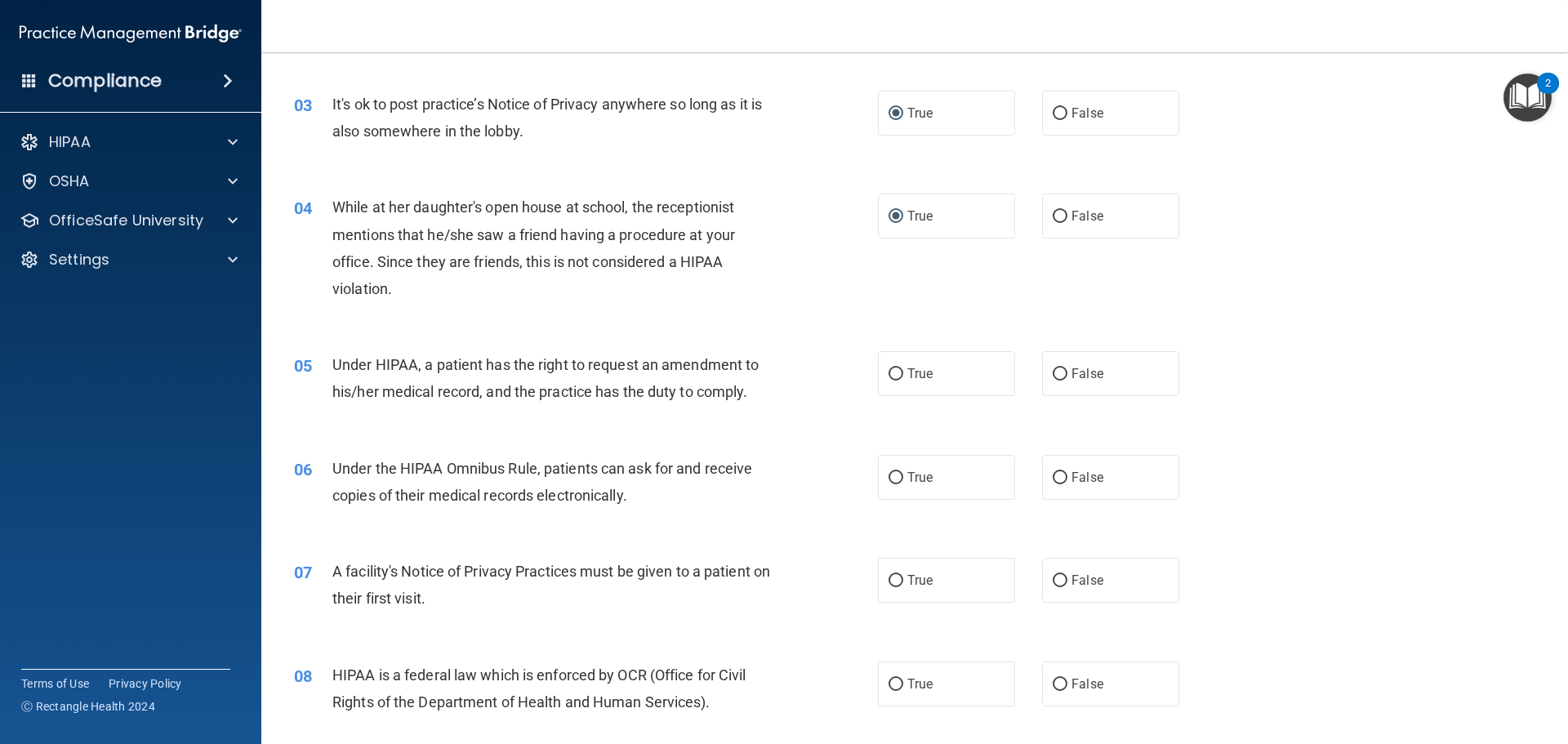
scroll to position [490, 0]
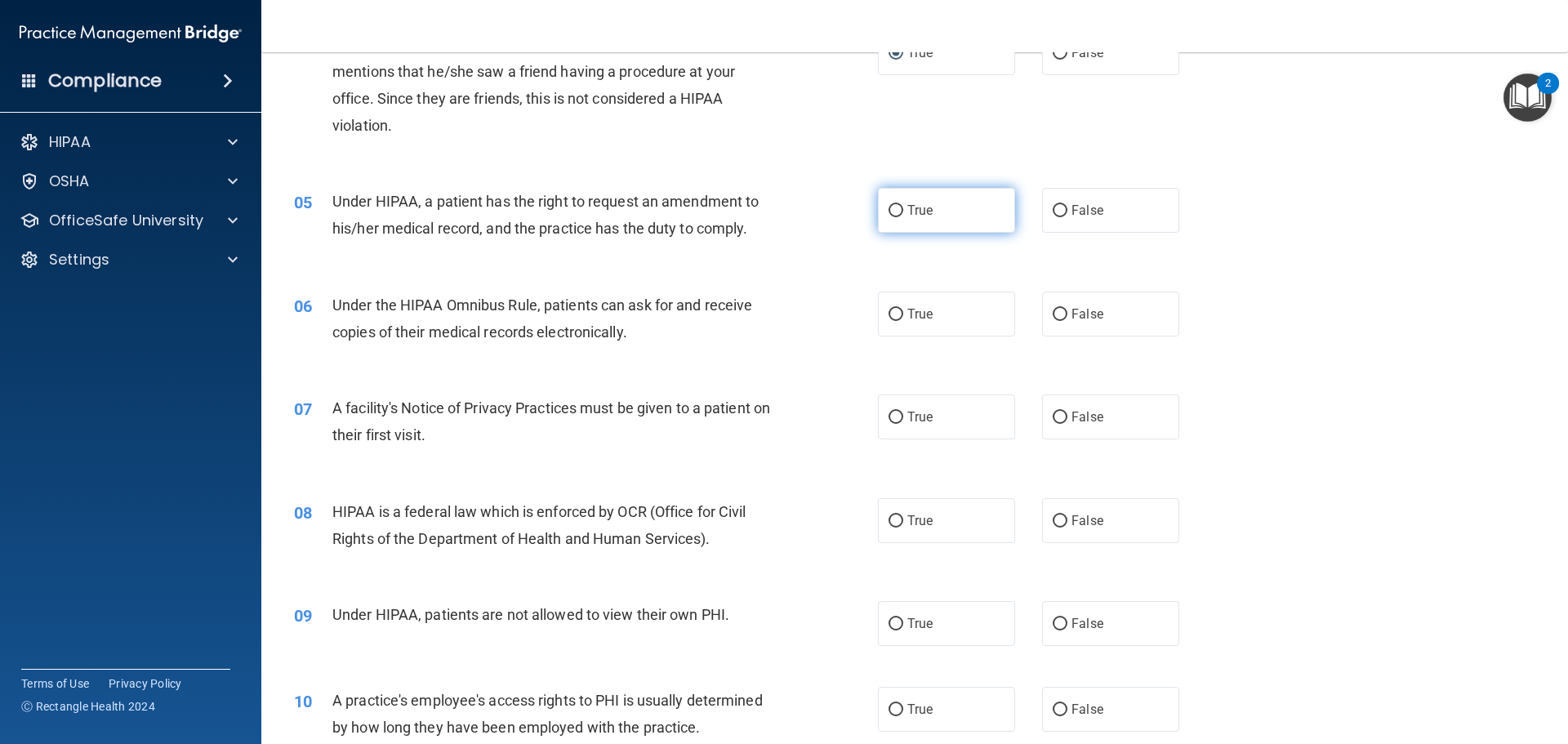
click at [884, 219] on label "True" at bounding box center [946, 210] width 137 height 45
click at [889, 217] on input "True" at bounding box center [896, 211] width 15 height 12
radio input "true"
click at [889, 314] on input "True" at bounding box center [896, 315] width 15 height 12
radio input "true"
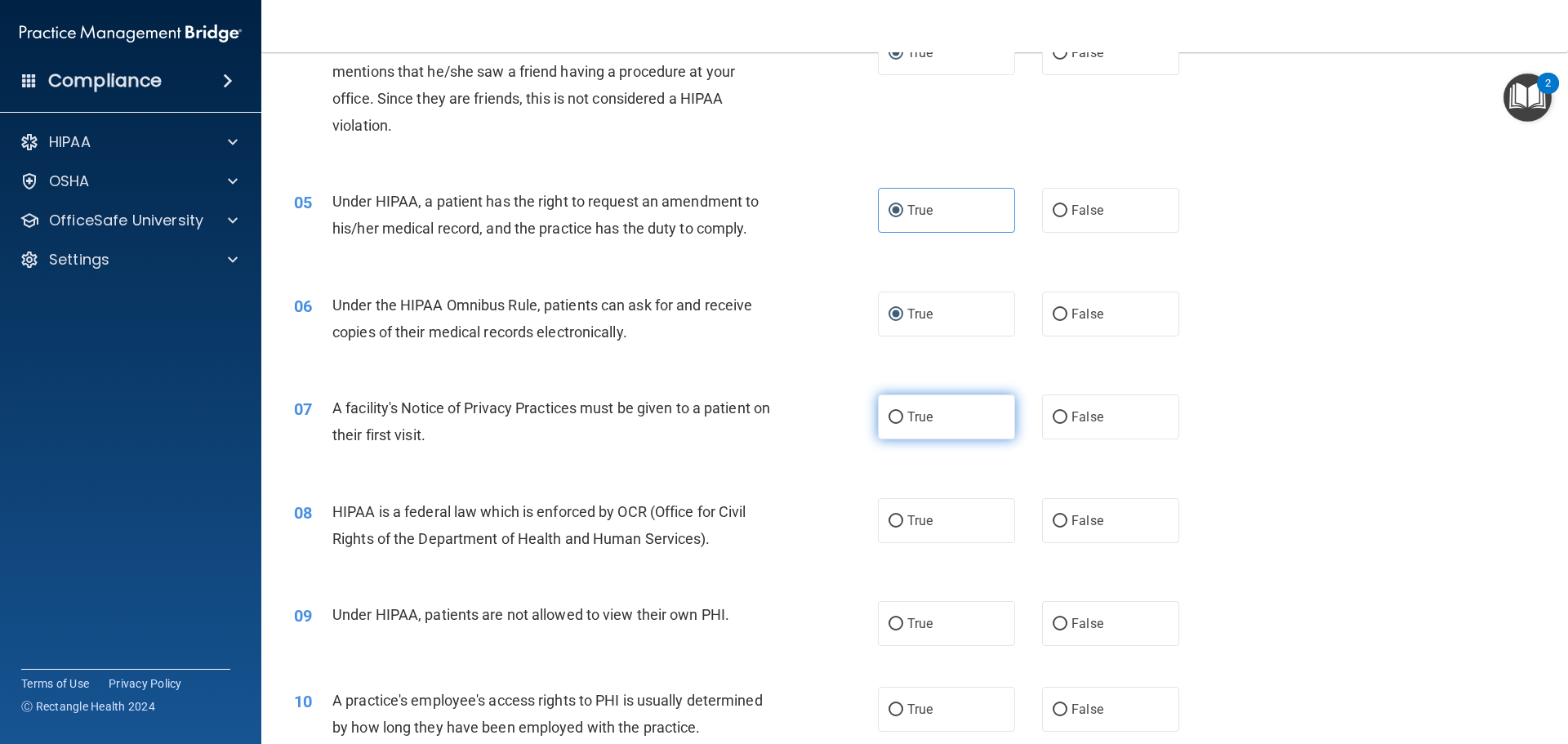
click at [889, 414] on input "True" at bounding box center [896, 418] width 15 height 12
radio input "true"
click at [893, 517] on input "True" at bounding box center [896, 522] width 15 height 12
radio input "true"
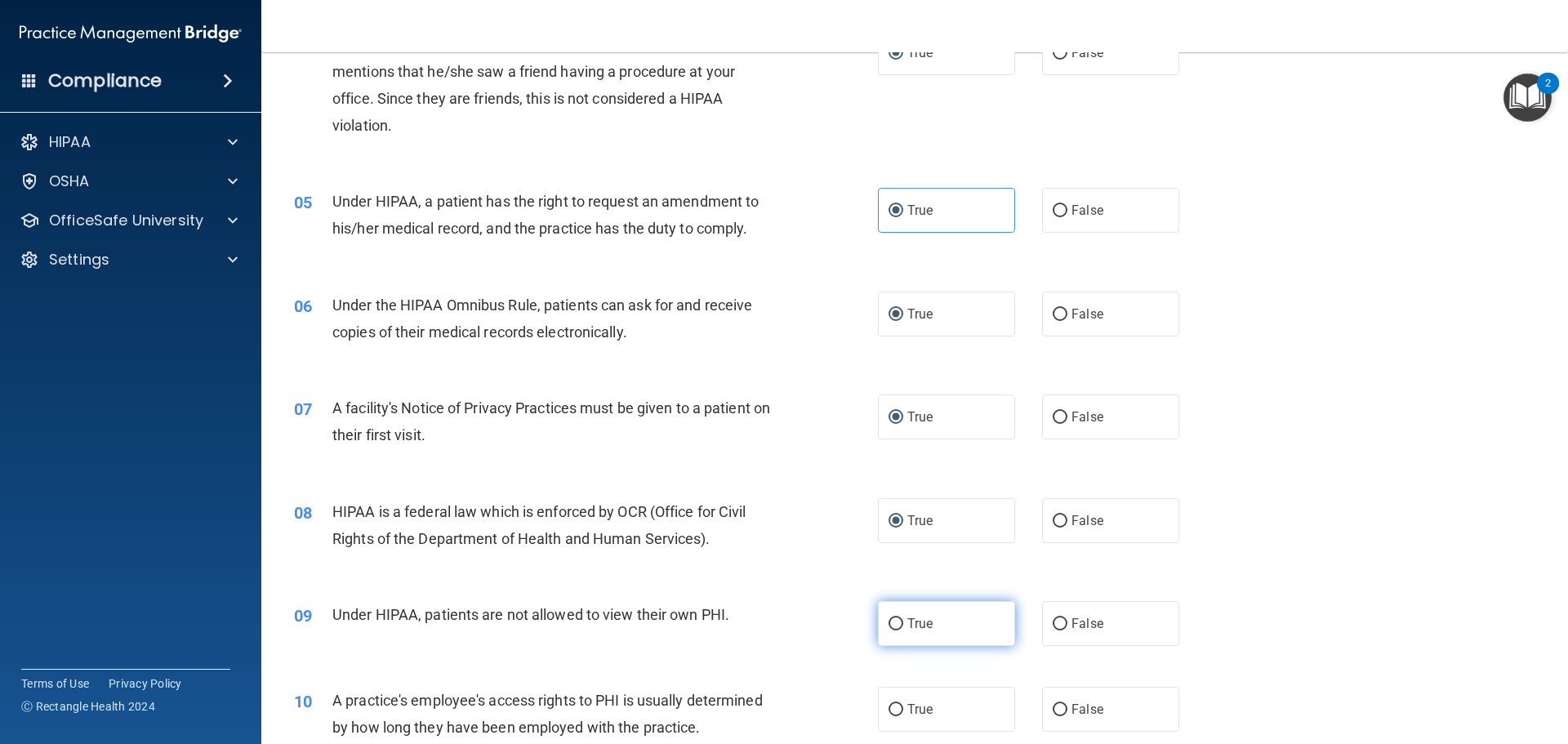
click at [888, 633] on label "True" at bounding box center [946, 623] width 137 height 45
click at [889, 630] on input "True" at bounding box center [896, 624] width 15 height 12
radio input "true"
click at [889, 701] on label "True" at bounding box center [946, 709] width 137 height 45
click at [889, 704] on input "True" at bounding box center [896, 710] width 15 height 12
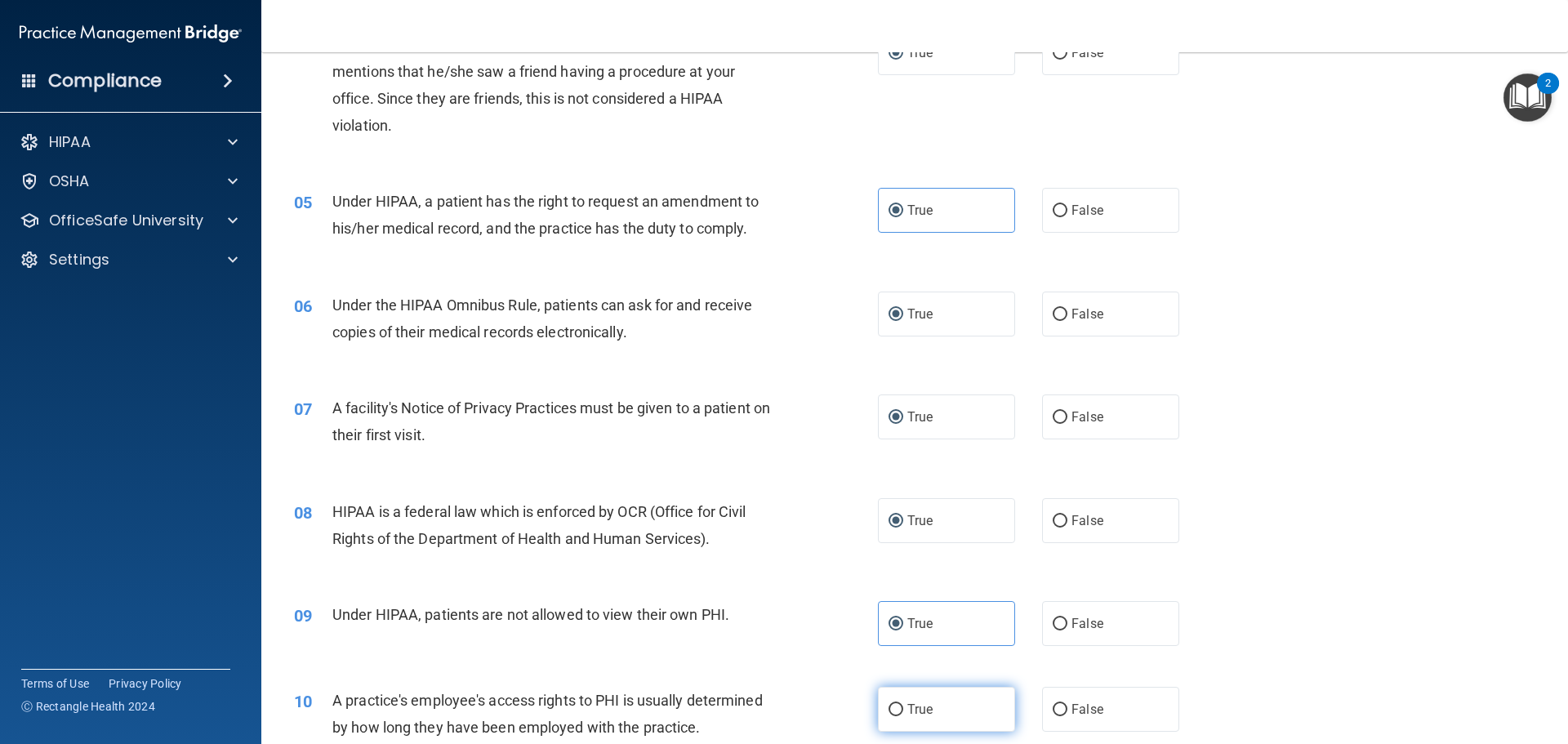
radio input "true"
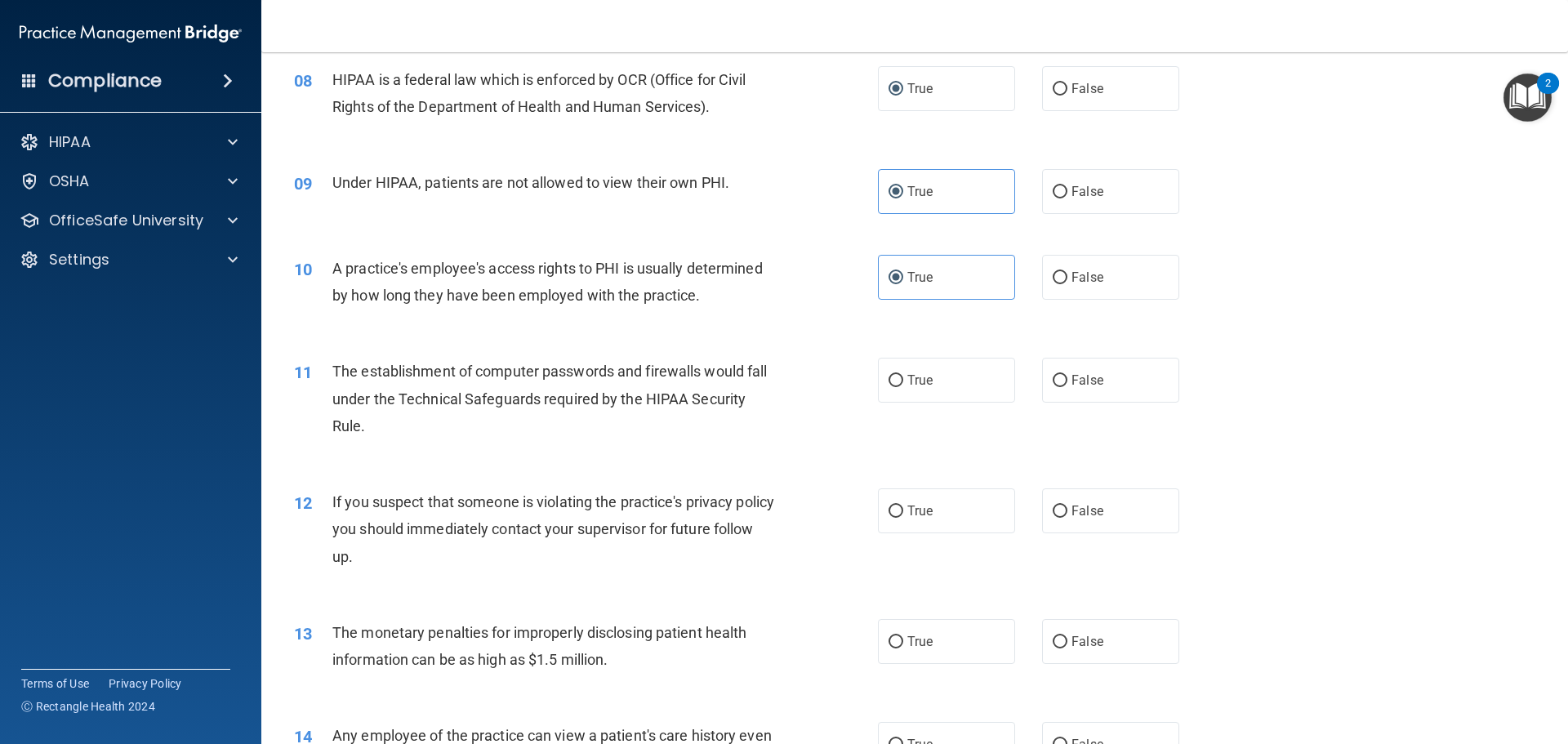
scroll to position [1062, 0]
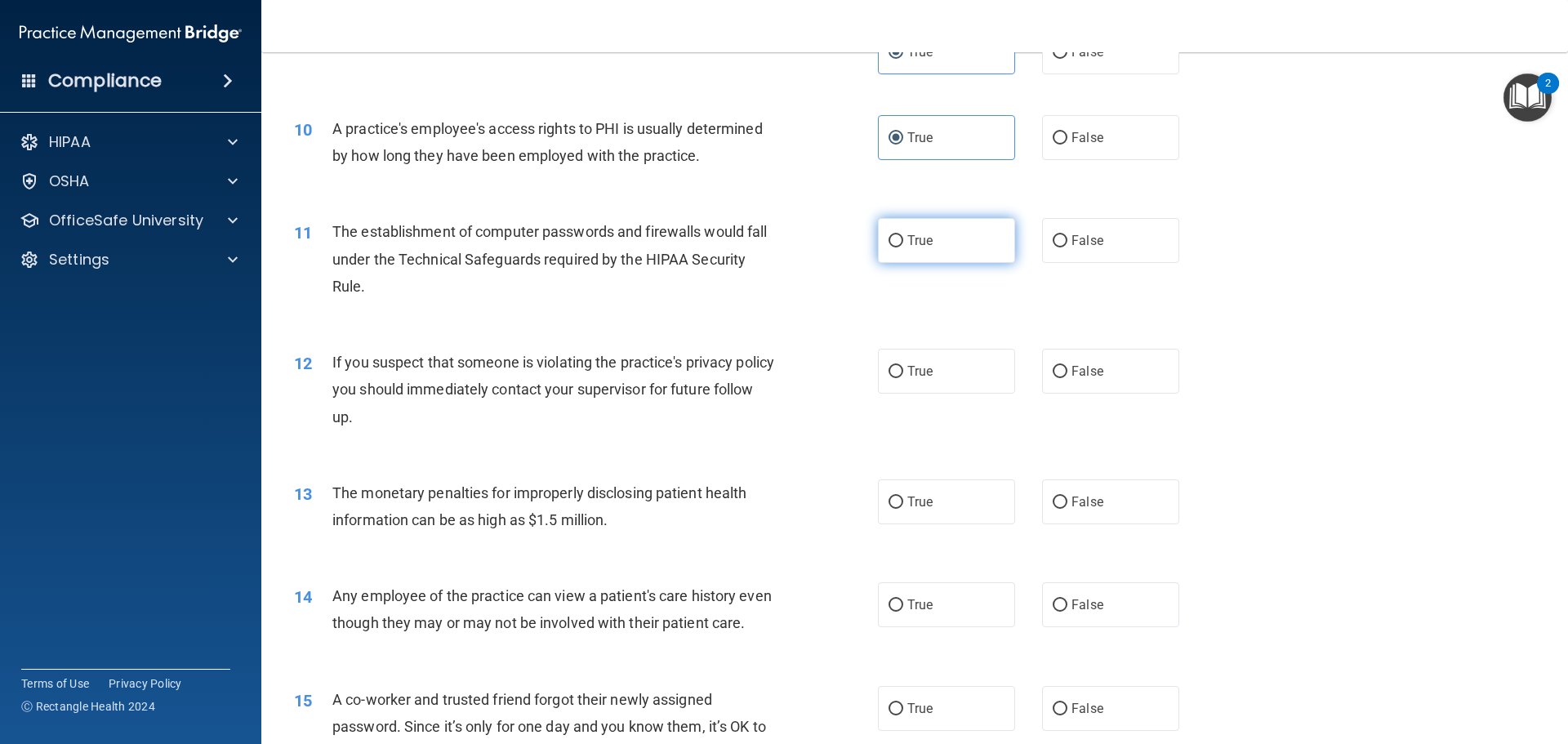
click at [911, 237] on span "True" at bounding box center [920, 241] width 25 height 16
click at [904, 237] on input "True" at bounding box center [896, 242] width 15 height 12
radio input "true"
click at [919, 363] on span "True" at bounding box center [920, 371] width 25 height 16
click at [904, 366] on input "True" at bounding box center [896, 372] width 15 height 12
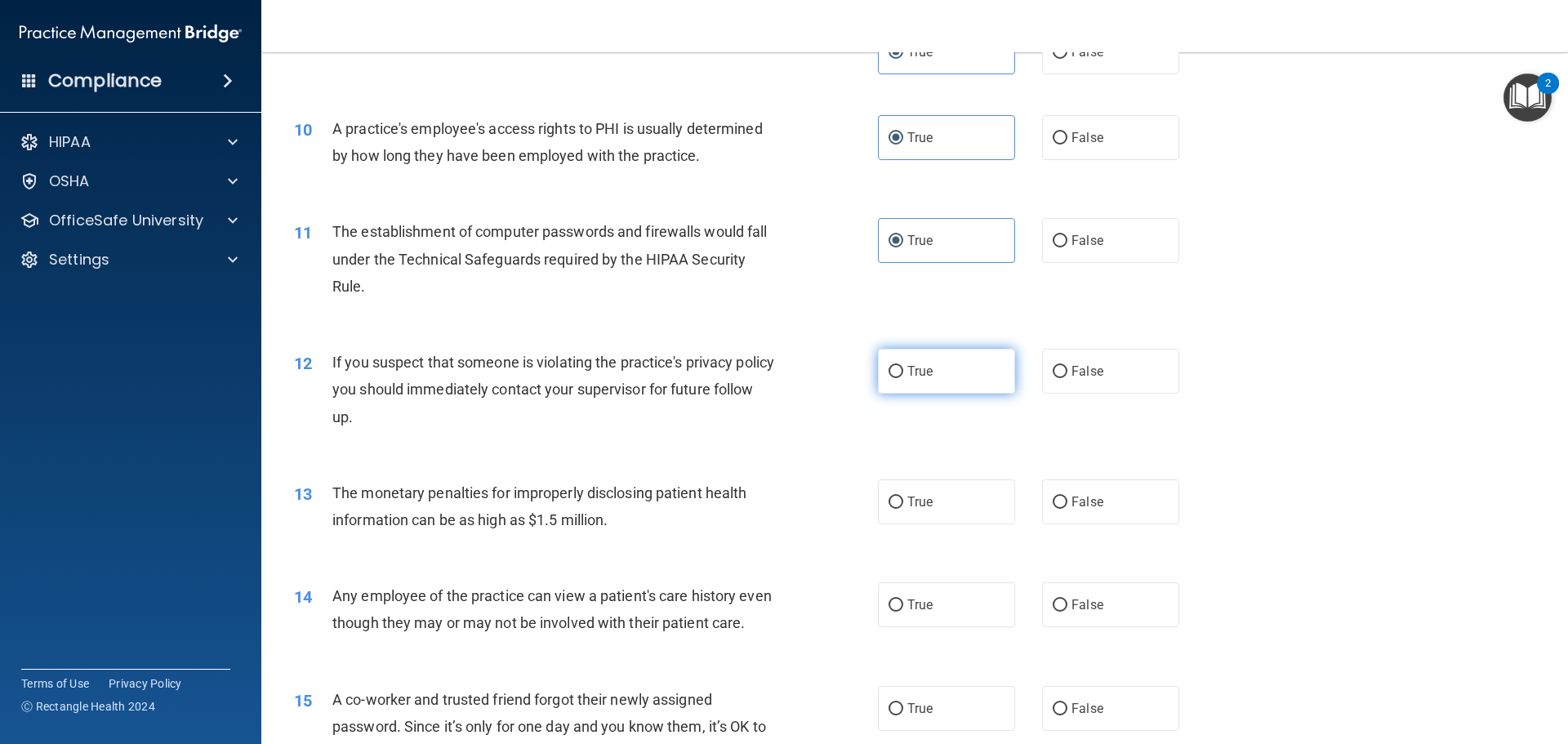
radio input "true"
click at [916, 500] on span "True" at bounding box center [920, 502] width 25 height 16
click at [904, 500] on input "True" at bounding box center [896, 502] width 15 height 12
radio input "true"
drag, startPoint x: 919, startPoint y: 608, endPoint x: 920, endPoint y: 629, distance: 21.0
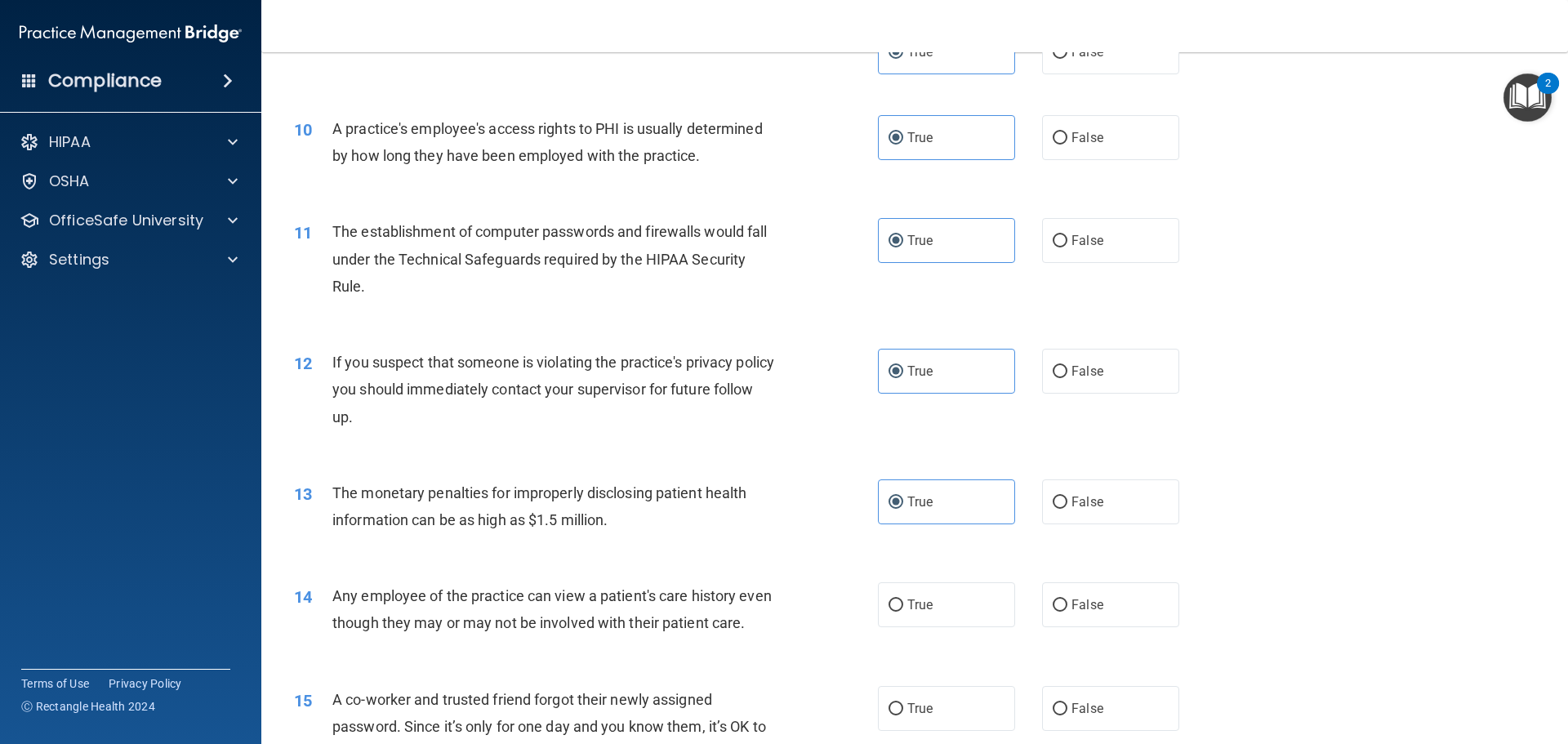
click at [919, 614] on label "True" at bounding box center [946, 604] width 137 height 45
click at [904, 612] on input "True" at bounding box center [896, 606] width 15 height 12
radio input "true"
click at [891, 715] on input "True" at bounding box center [896, 709] width 15 height 12
radio input "true"
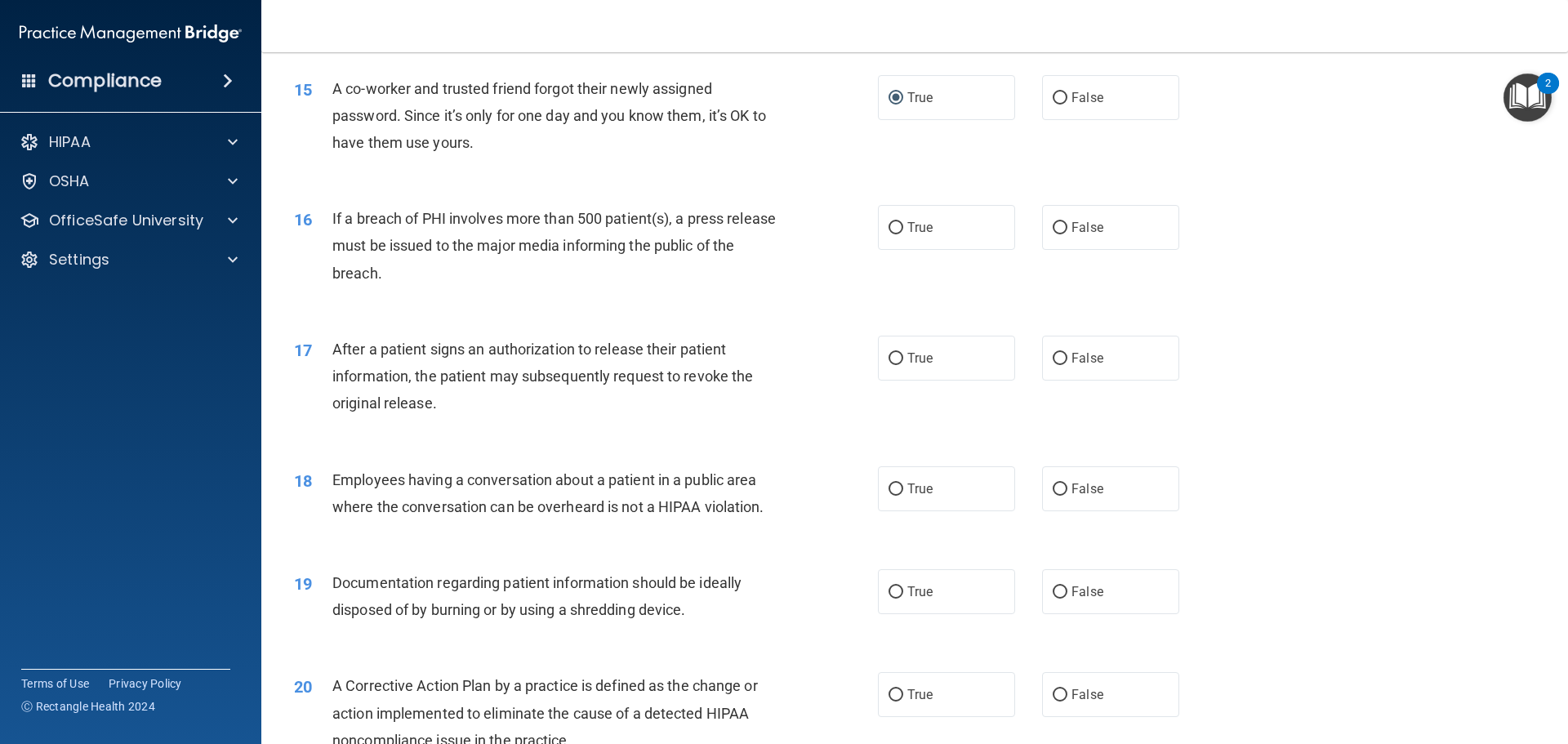
scroll to position [1715, 0]
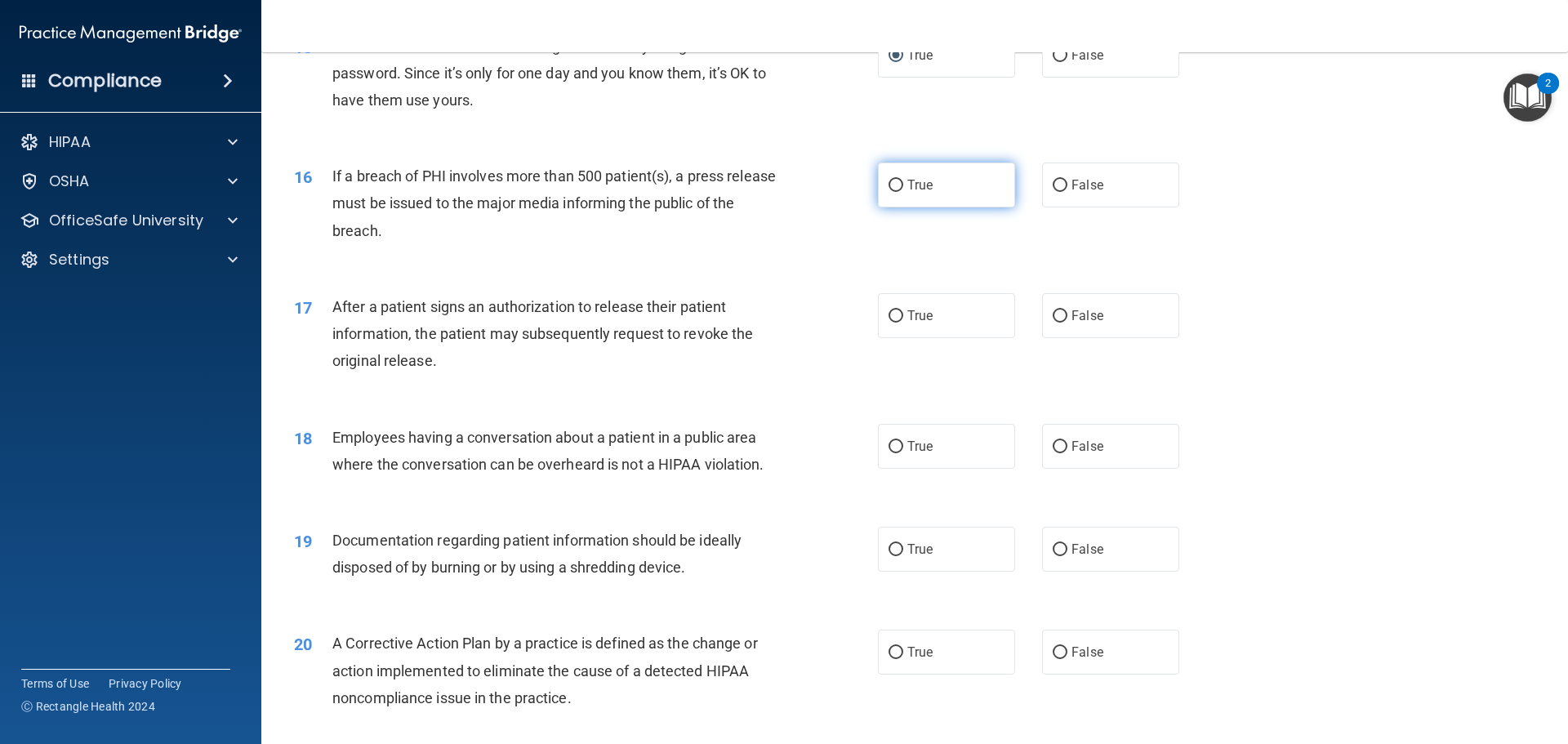
click at [905, 207] on label "True" at bounding box center [946, 185] width 137 height 45
click at [904, 192] on input "True" at bounding box center [896, 186] width 15 height 12
radio input "true"
click at [908, 323] on span "True" at bounding box center [920, 316] width 25 height 16
click at [904, 323] on input "True" at bounding box center [896, 317] width 15 height 12
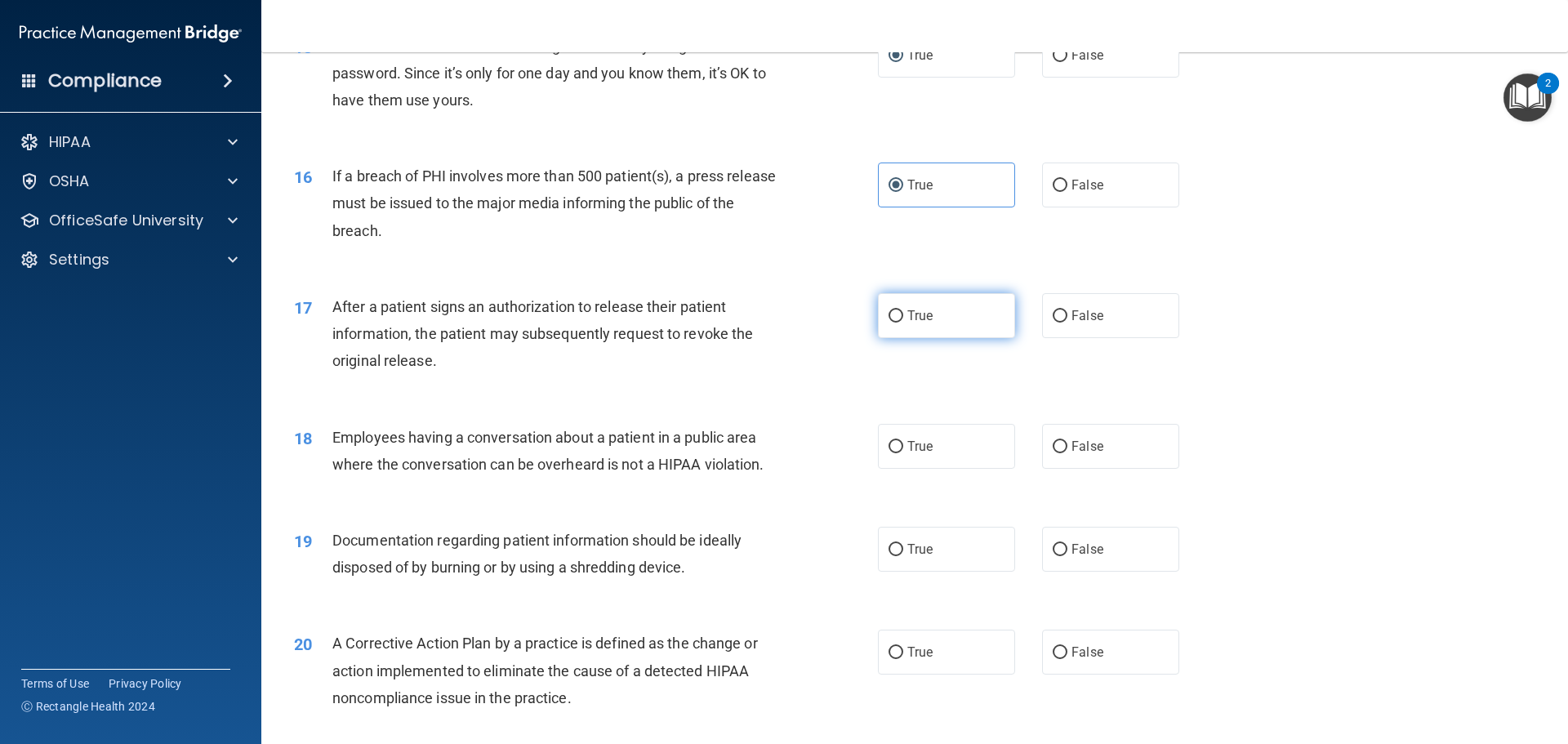
radio input "true"
click at [920, 454] on span "True" at bounding box center [920, 446] width 25 height 16
click at [904, 453] on input "True" at bounding box center [896, 447] width 15 height 12
radio input "true"
click at [921, 557] on span "True" at bounding box center [920, 550] width 25 height 16
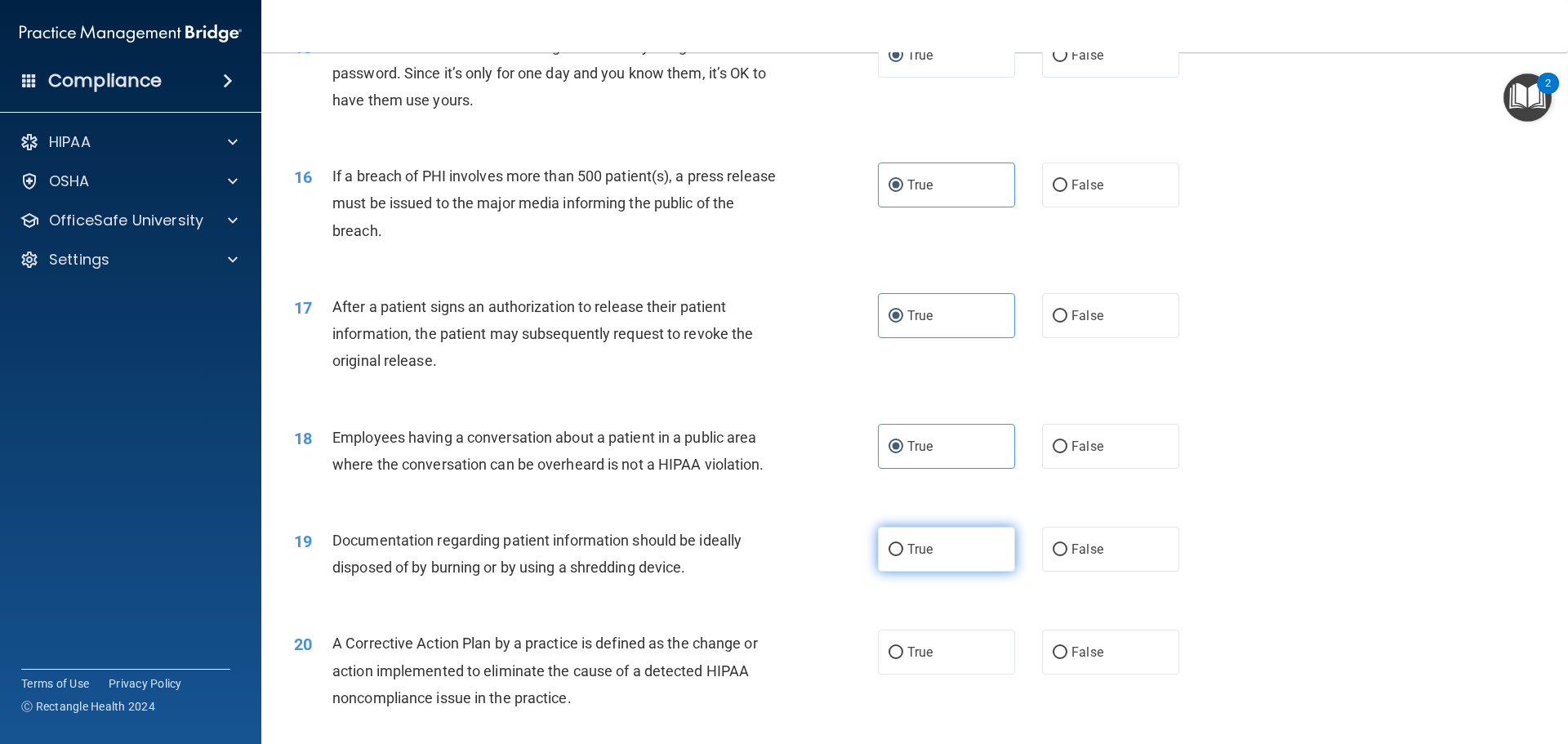
click at [904, 556] on input "True" at bounding box center [896, 550] width 15 height 12
radio input "true"
drag, startPoint x: 920, startPoint y: 674, endPoint x: 919, endPoint y: 633, distance: 41.0
click at [920, 660] on span "True" at bounding box center [920, 652] width 25 height 16
click at [904, 659] on input "True" at bounding box center [896, 653] width 15 height 12
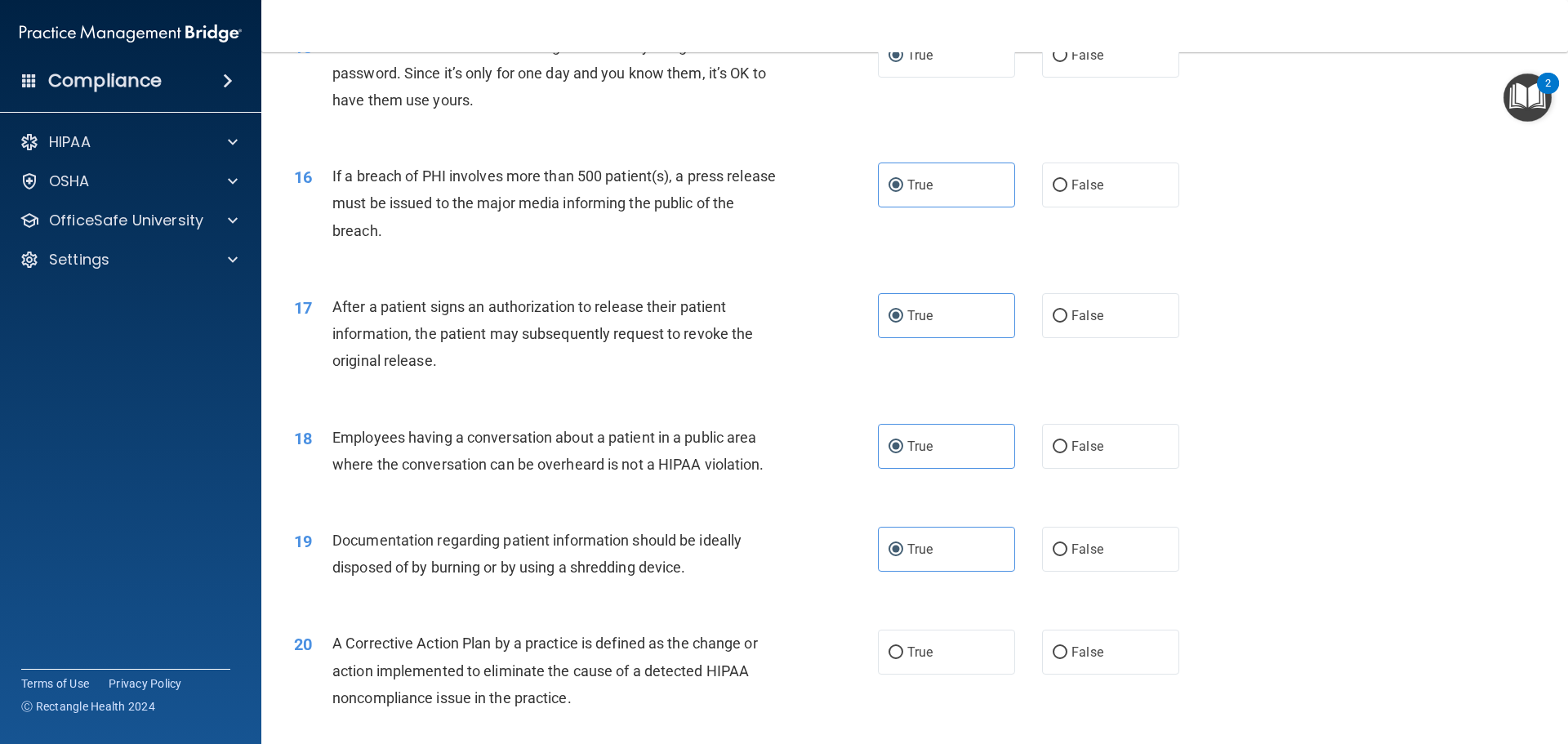
radio input "true"
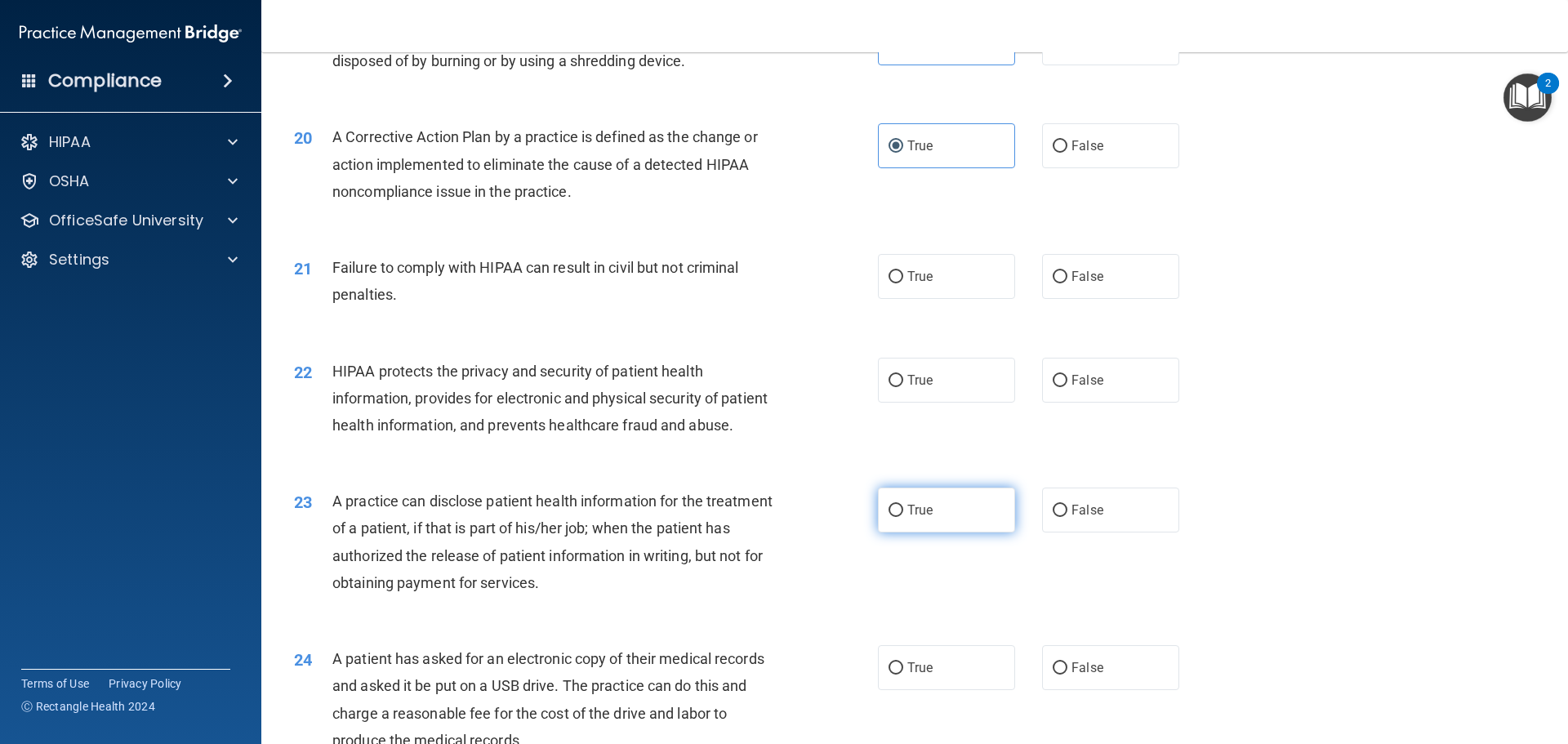
scroll to position [2286, 0]
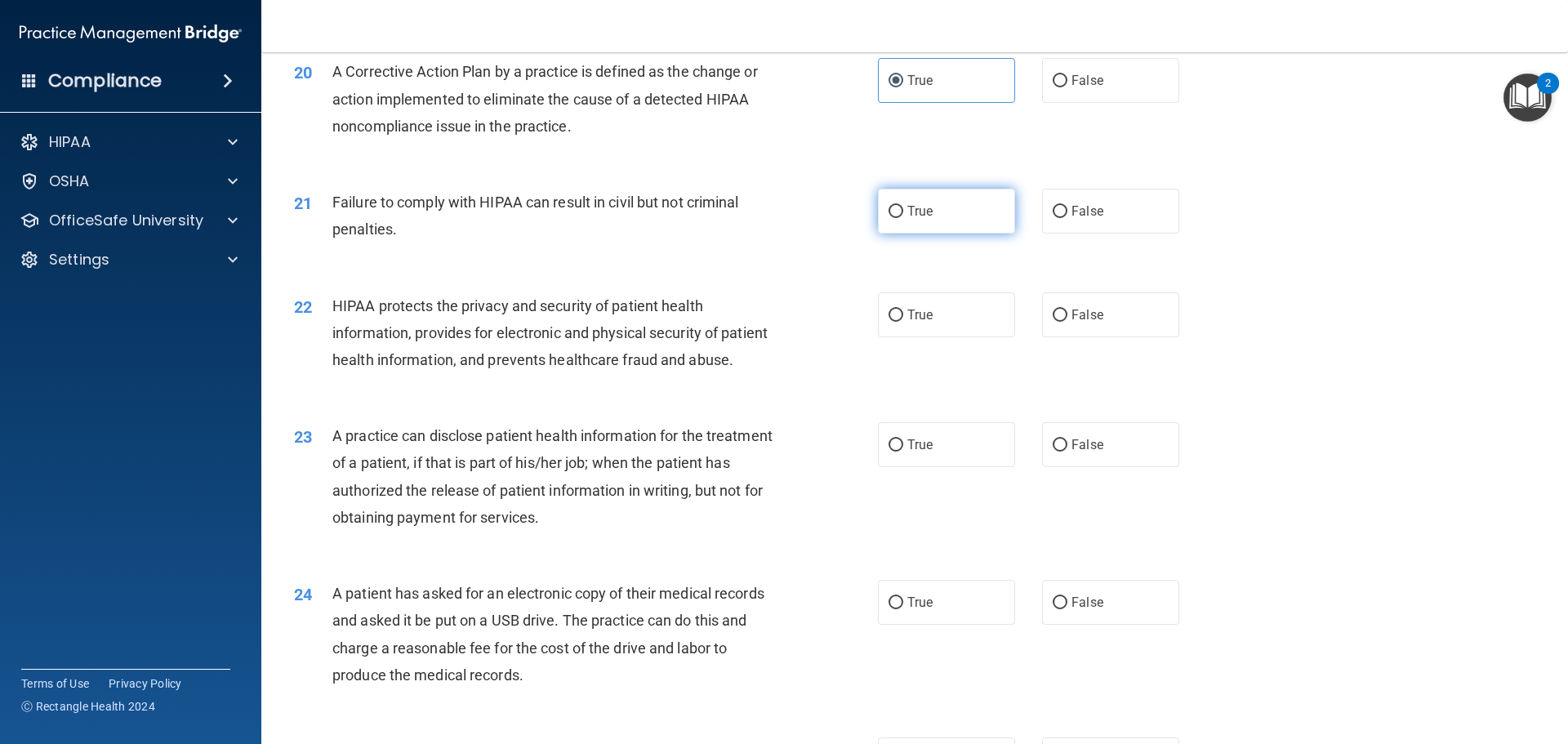
click at [932, 233] on label "True" at bounding box center [946, 211] width 137 height 45
click at [904, 218] on input "True" at bounding box center [896, 212] width 15 height 12
radio input "true"
click at [938, 337] on label "True" at bounding box center [946, 314] width 137 height 45
click at [904, 322] on input "True" at bounding box center [896, 316] width 15 height 12
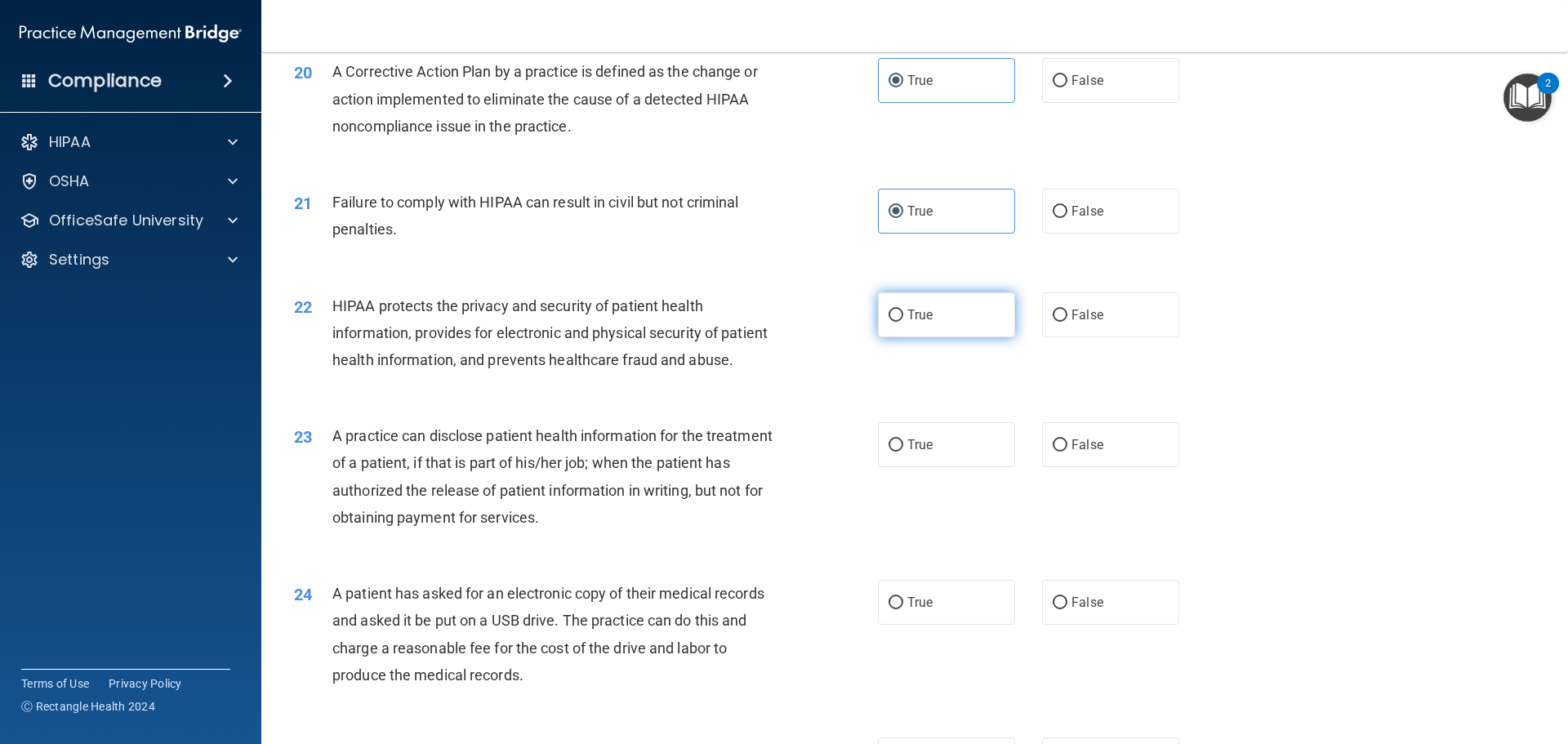
radio input "true"
drag, startPoint x: 912, startPoint y: 502, endPoint x: 918, endPoint y: 690, distance: 188.1
click at [912, 453] on span "True" at bounding box center [920, 445] width 25 height 16
click at [904, 452] on input "True" at bounding box center [896, 446] width 15 height 12
radio input "true"
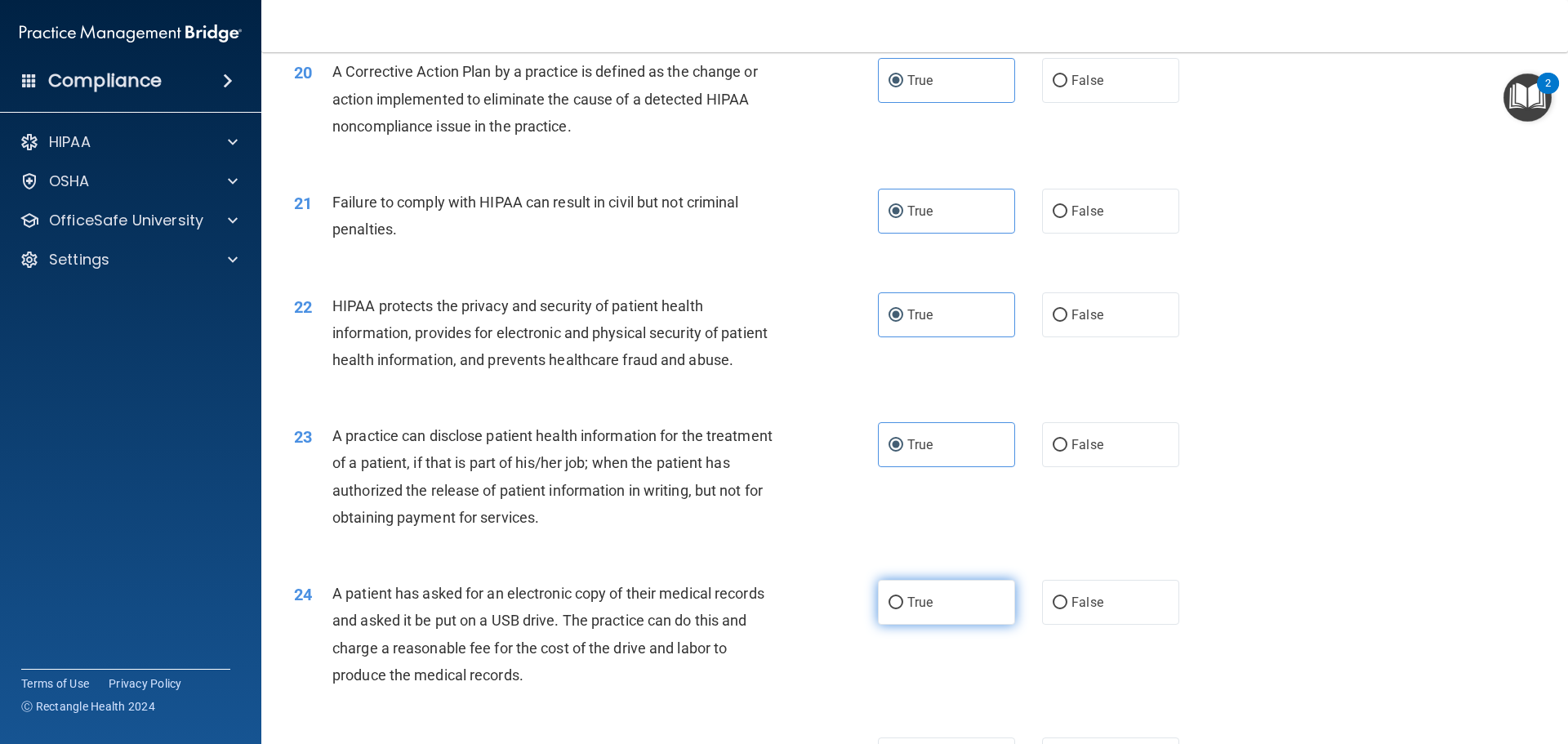
click at [915, 610] on span "True" at bounding box center [920, 602] width 25 height 16
click at [904, 609] on input "True" at bounding box center [896, 603] width 15 height 12
radio input "true"
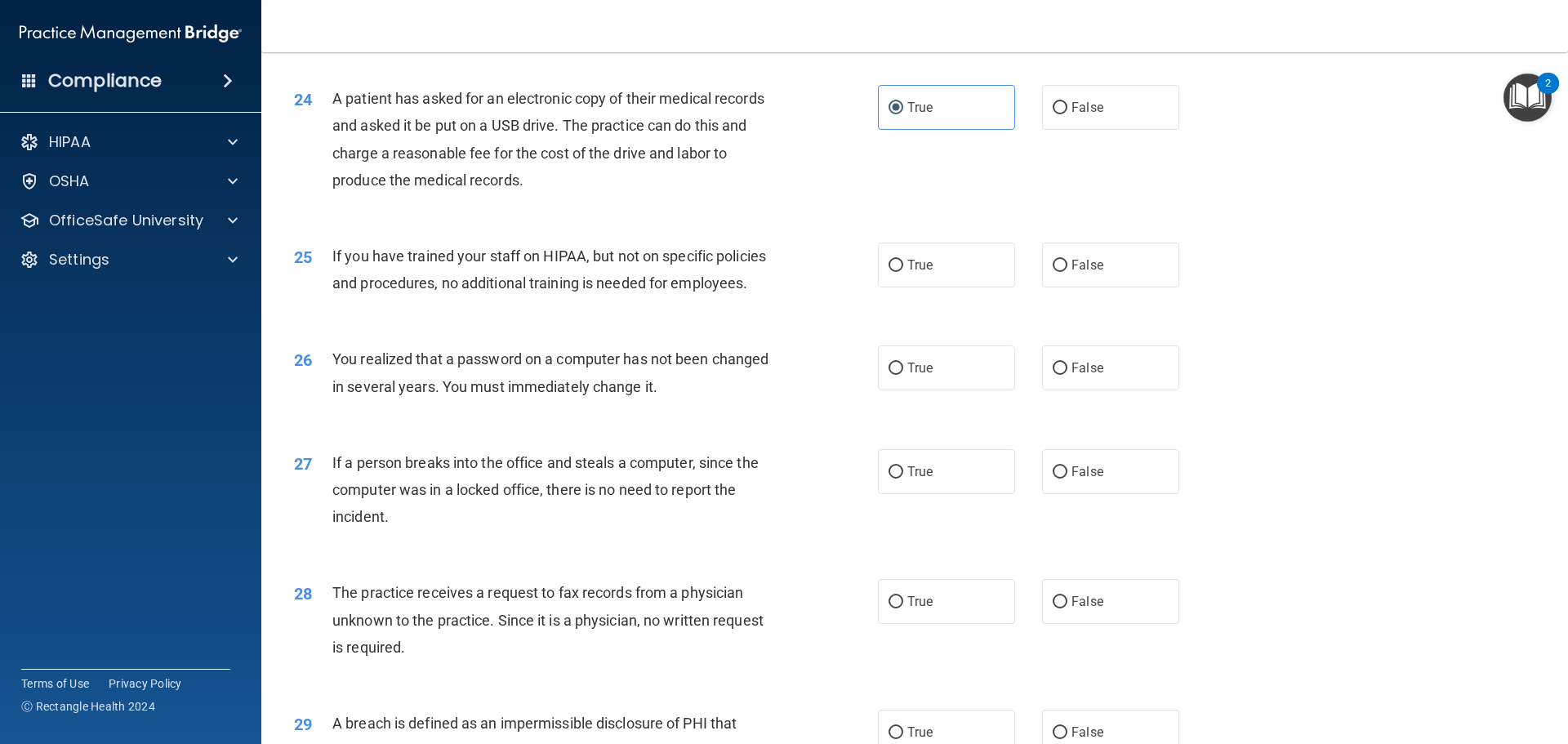
scroll to position [2776, 0]
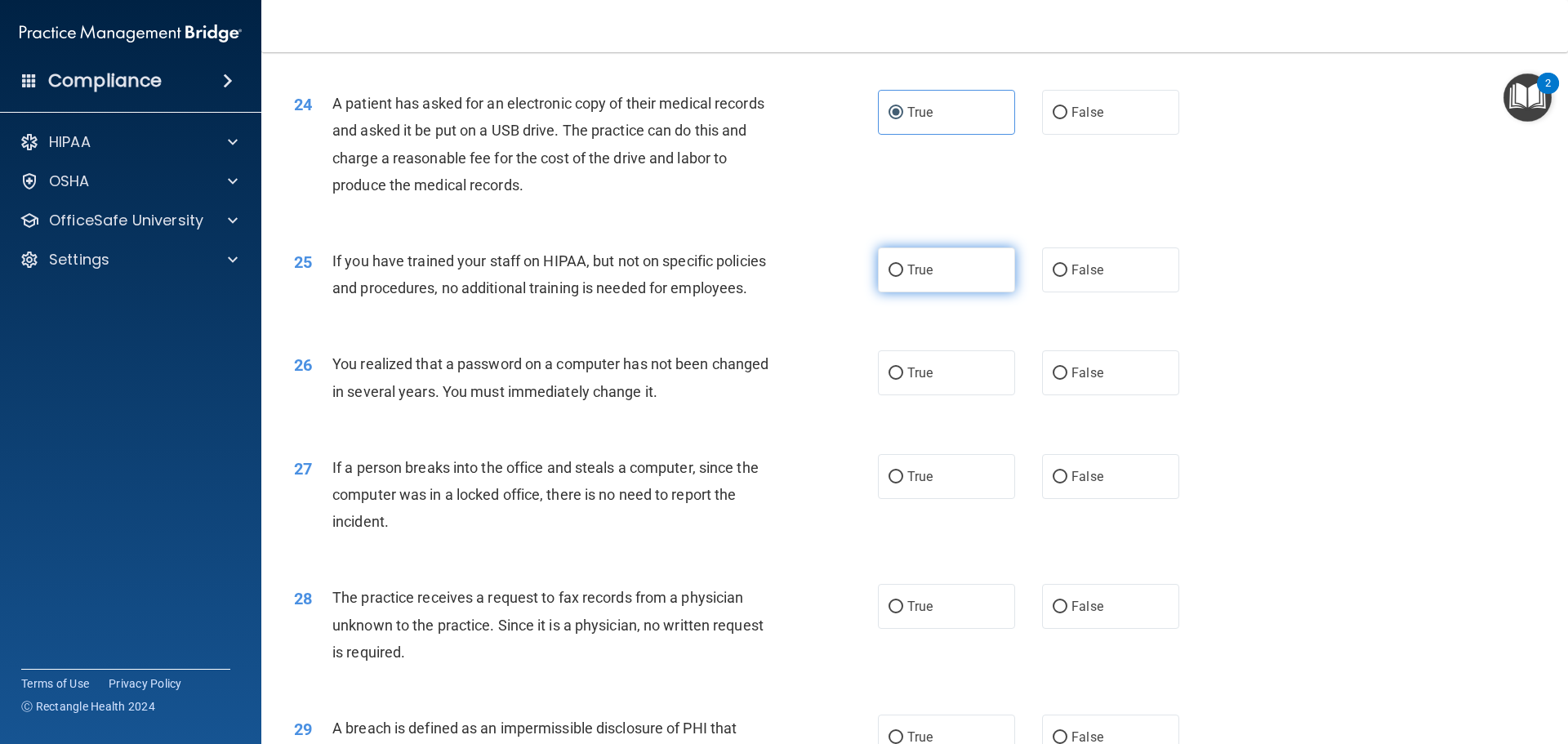
click at [915, 277] on span "True" at bounding box center [920, 270] width 25 height 16
click at [904, 277] on input "True" at bounding box center [896, 270] width 15 height 12
radio input "true"
click at [913, 396] on label "True" at bounding box center [946, 372] width 137 height 45
click at [904, 380] on input "True" at bounding box center [896, 374] width 15 height 12
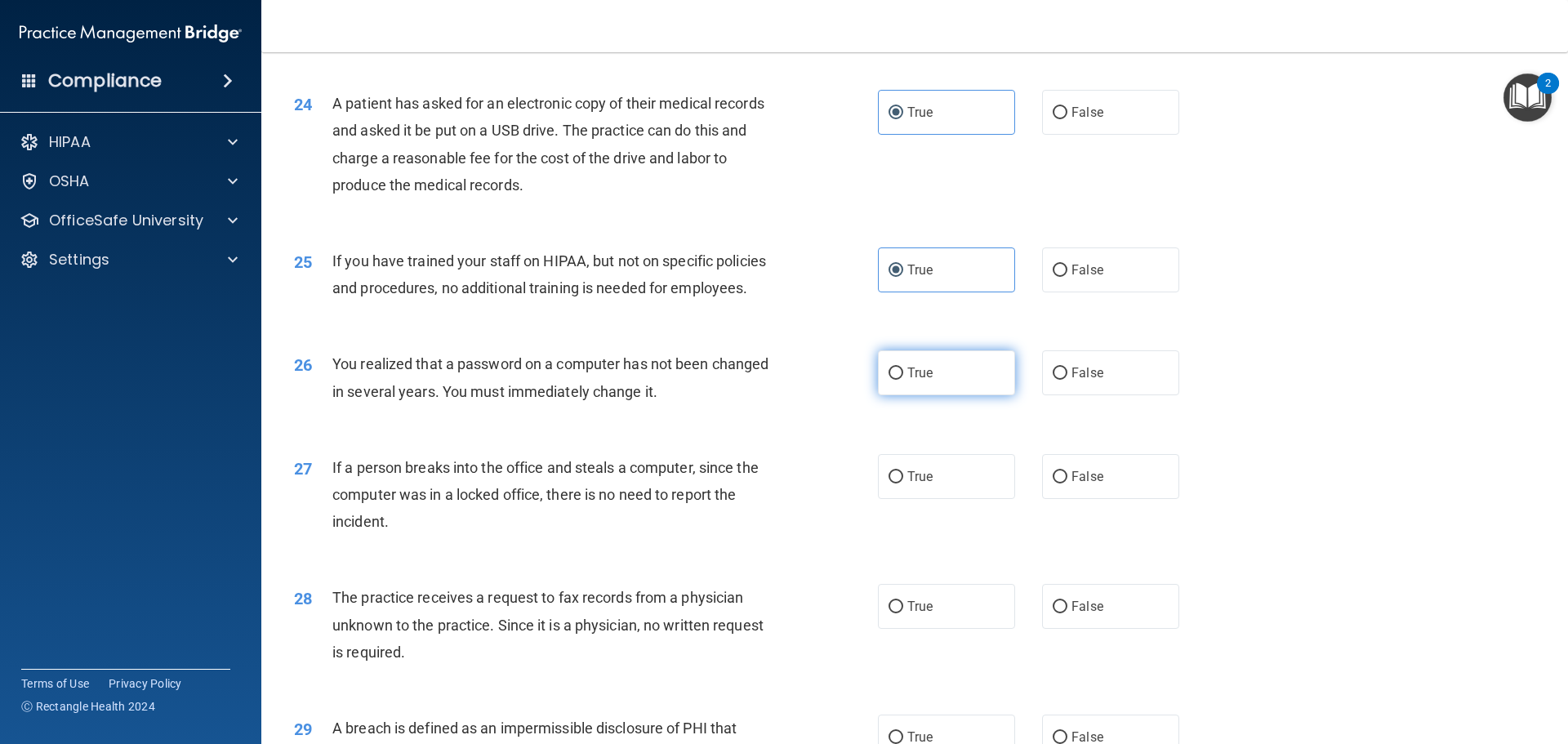
radio input "true"
click at [908, 507] on div "27 If a person breaks into the office and steals a computer, since the computer…" at bounding box center [915, 498] width 1266 height 130
click at [909, 484] on span "True" at bounding box center [920, 477] width 25 height 16
click at [904, 483] on input "True" at bounding box center [896, 477] width 15 height 12
radio input "true"
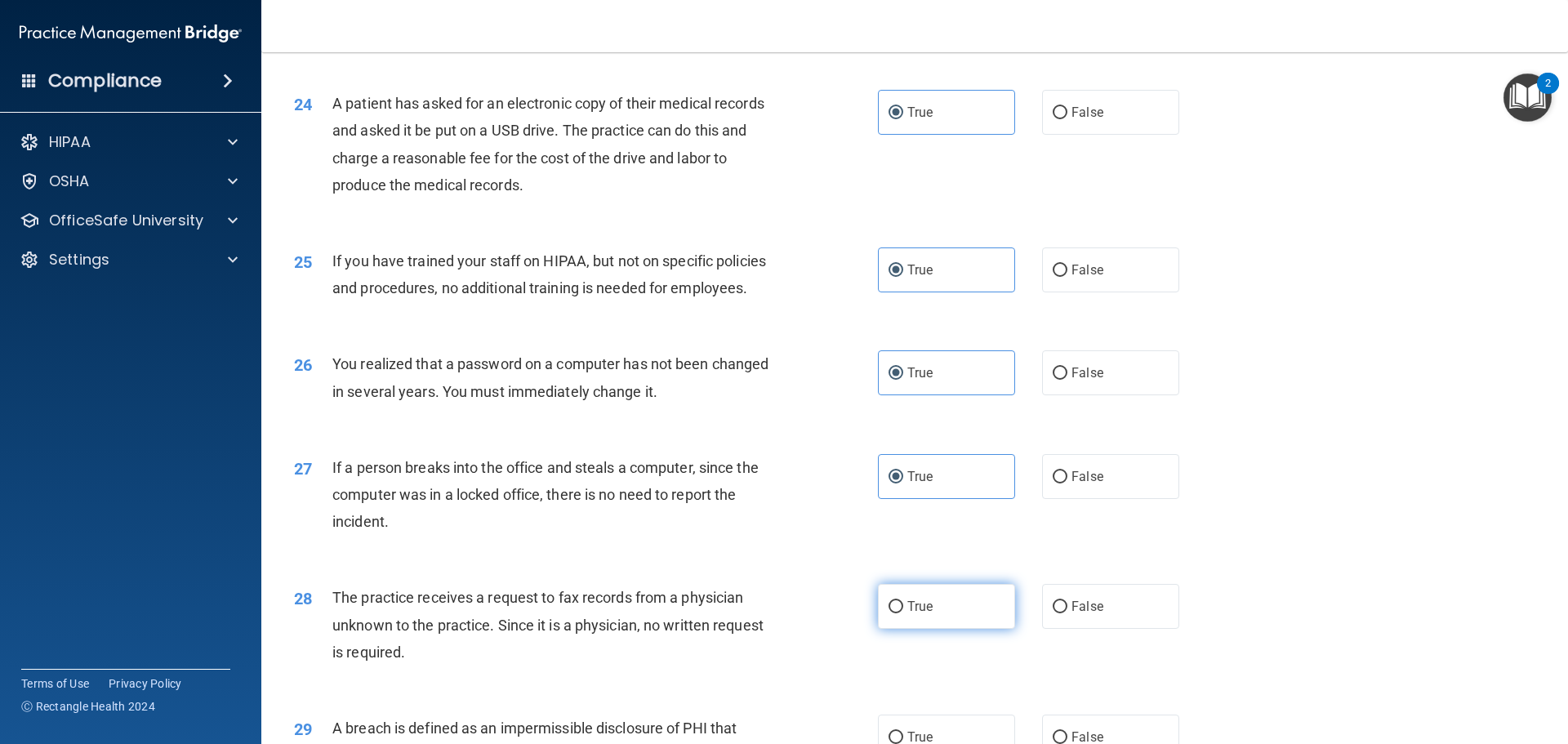
drag, startPoint x: 915, startPoint y: 665, endPoint x: 907, endPoint y: 650, distance: 17.0
click at [913, 614] on span "True" at bounding box center [920, 607] width 25 height 16
click at [904, 614] on input "True" at bounding box center [896, 607] width 15 height 12
radio input "true"
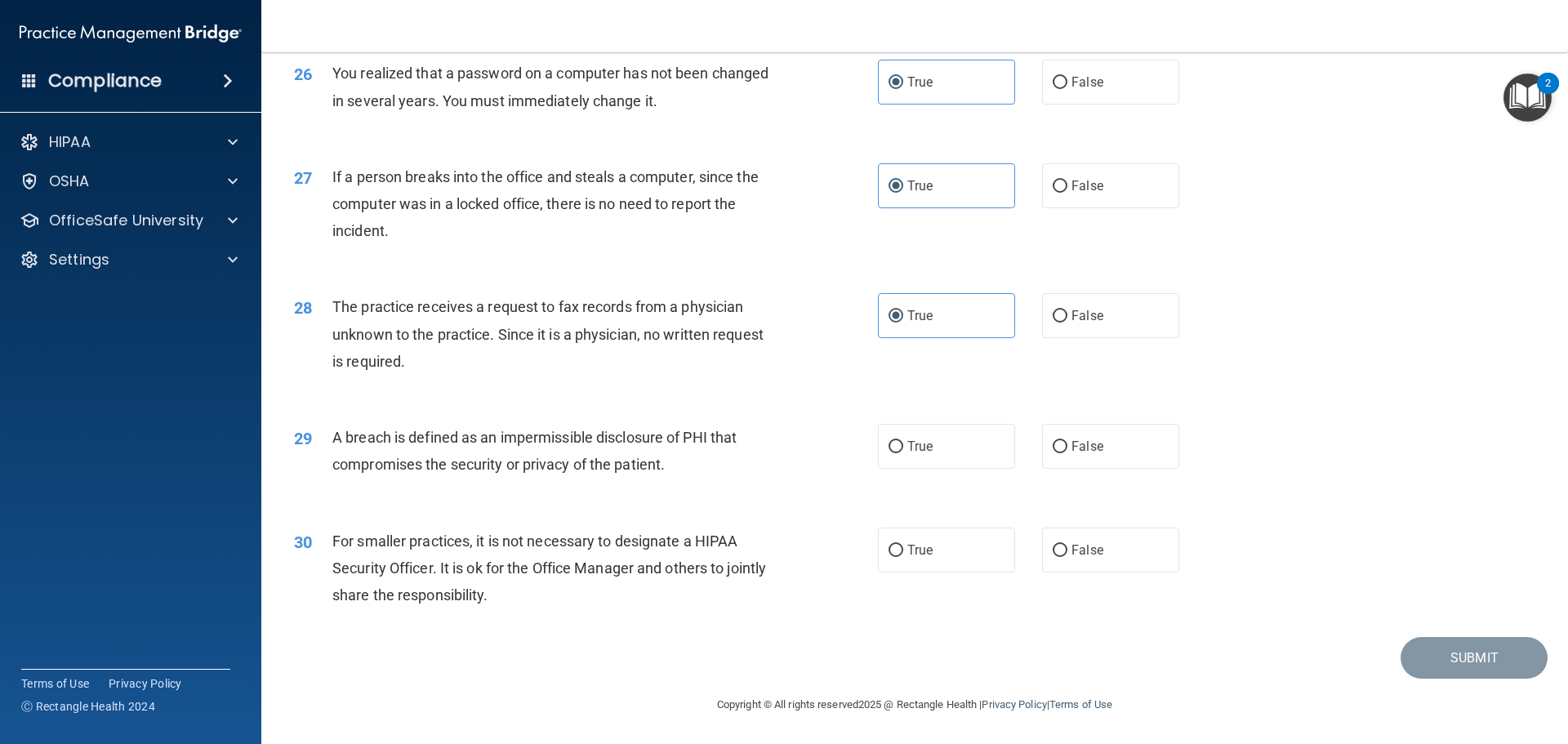
scroll to position [3121, 0]
click at [907, 437] on label "True" at bounding box center [946, 446] width 137 height 45
click at [904, 441] on input "True" at bounding box center [896, 447] width 15 height 12
radio input "true"
click at [908, 551] on span "True" at bounding box center [920, 551] width 25 height 16
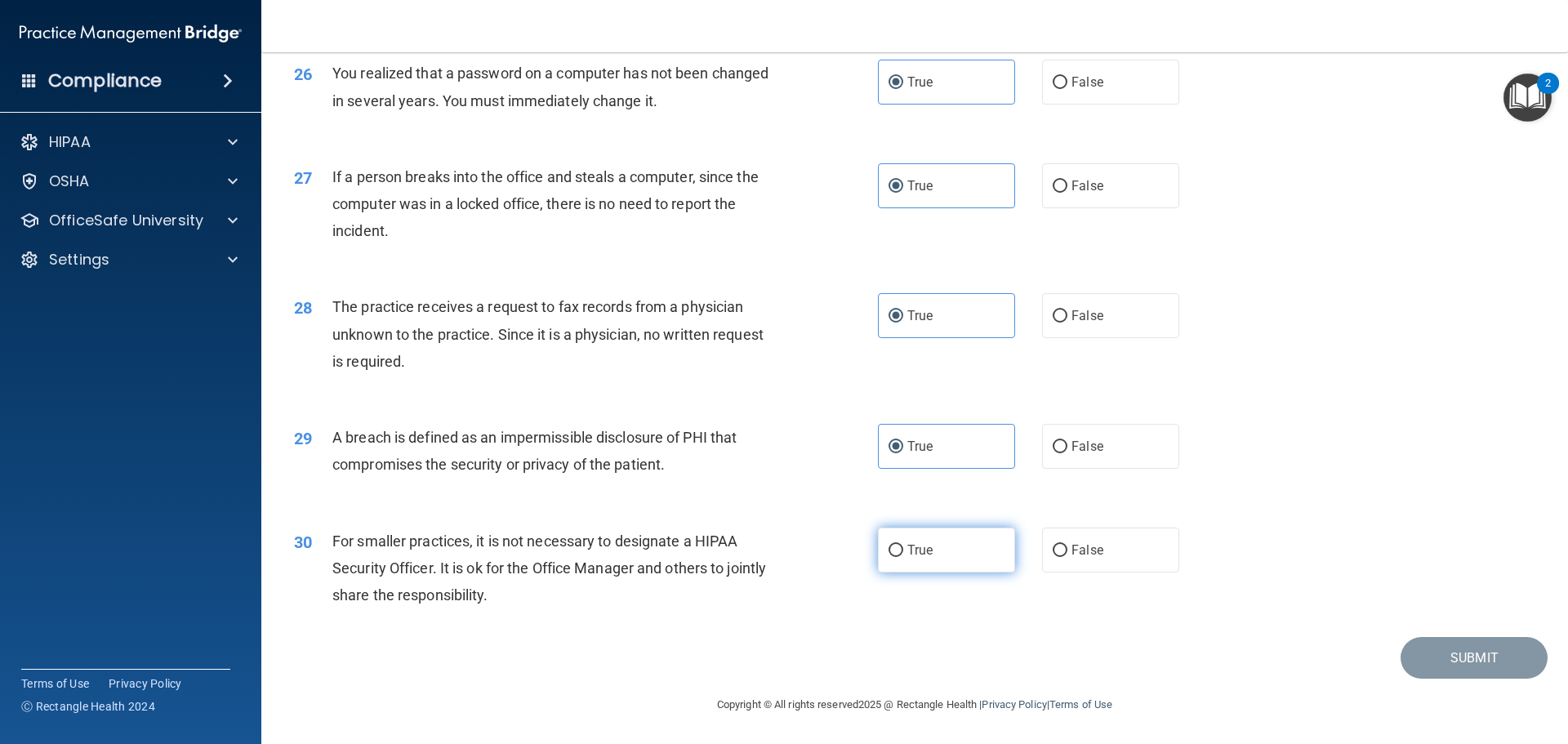
click at [904, 551] on input "True" at bounding box center [896, 551] width 15 height 12
radio input "true"
click at [1431, 652] on button "Submit" at bounding box center [1474, 658] width 147 height 42
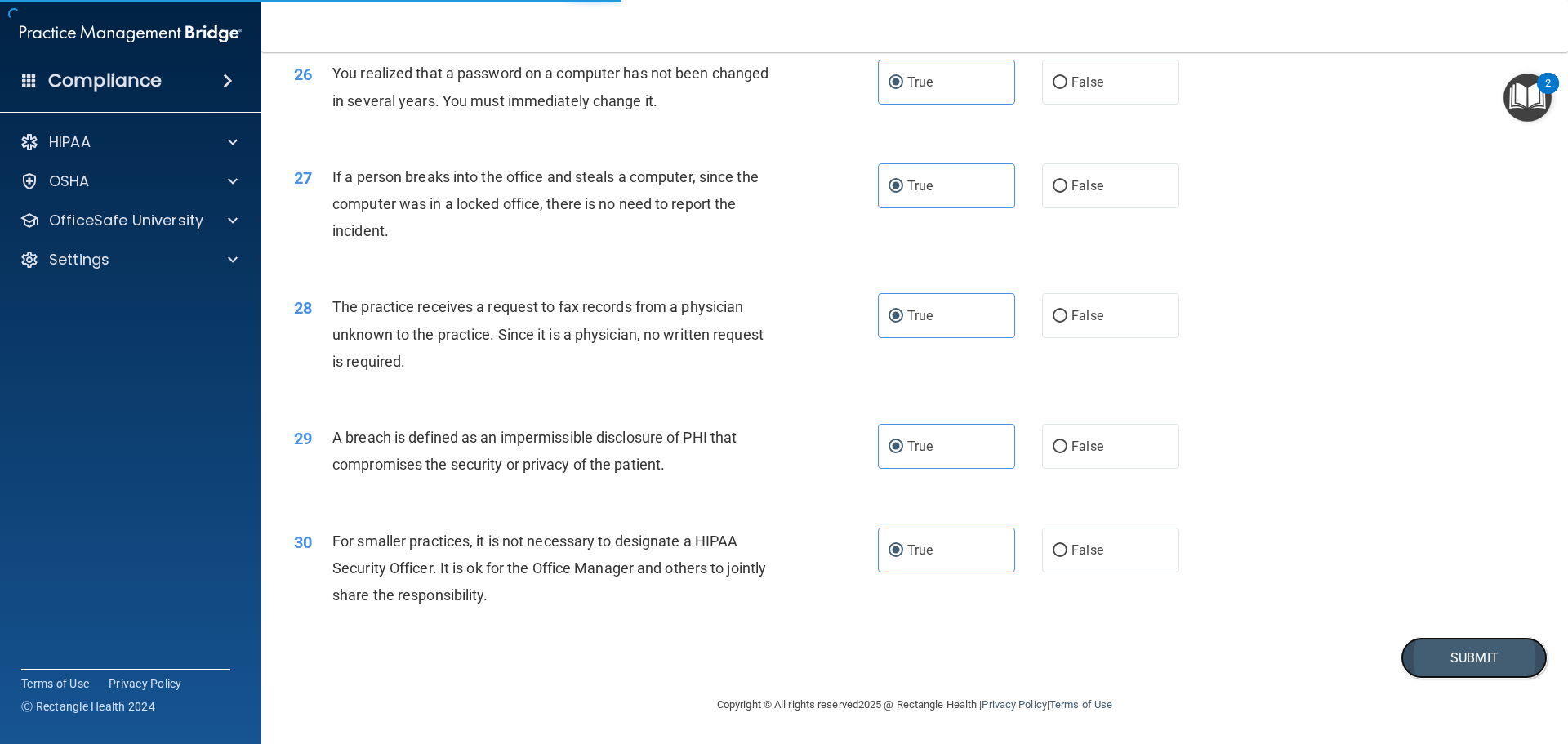
click at [1467, 656] on button "Submit" at bounding box center [1474, 658] width 147 height 42
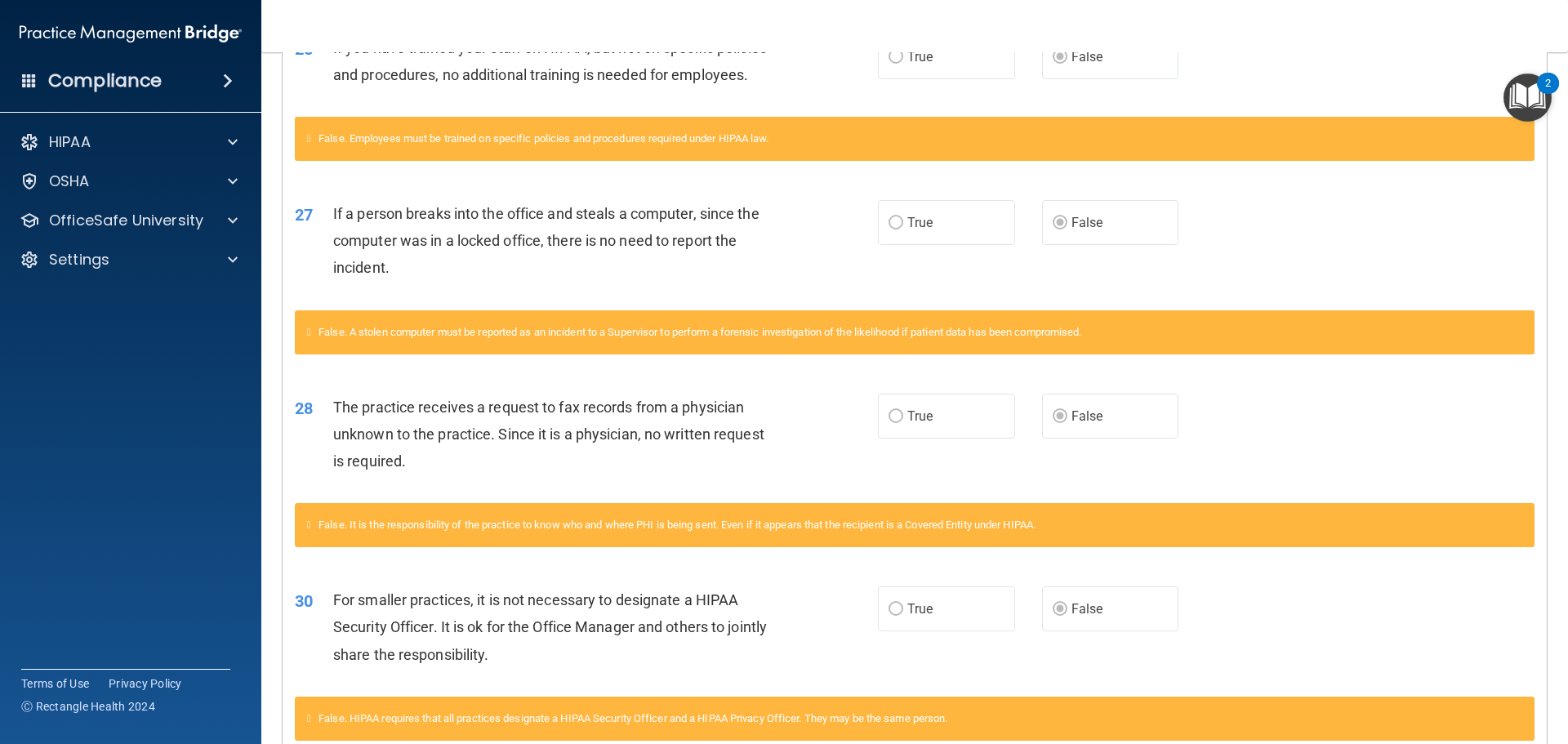
scroll to position [2205, 0]
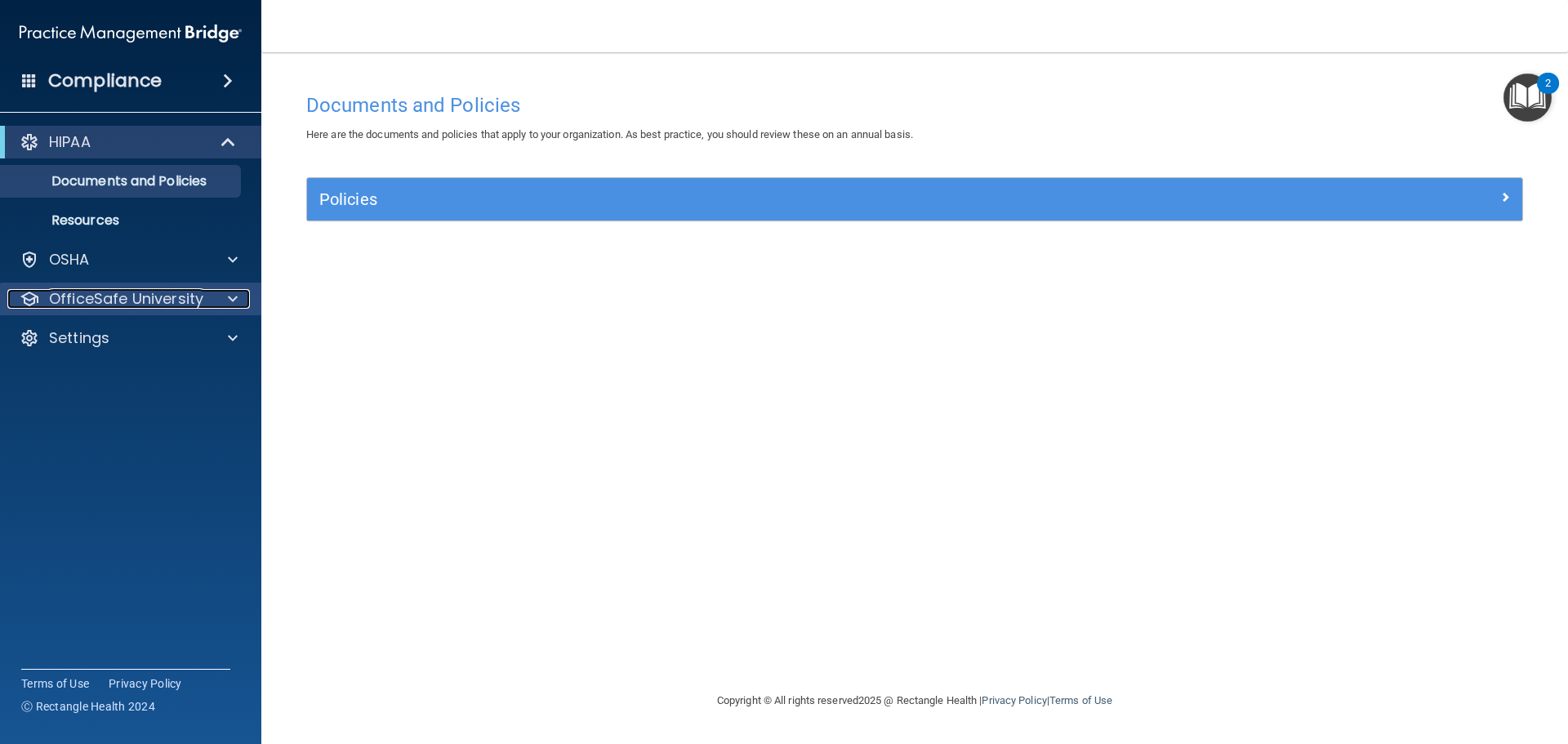
click at [166, 289] on p "OfficeSafe University" at bounding box center [126, 298] width 154 height 19
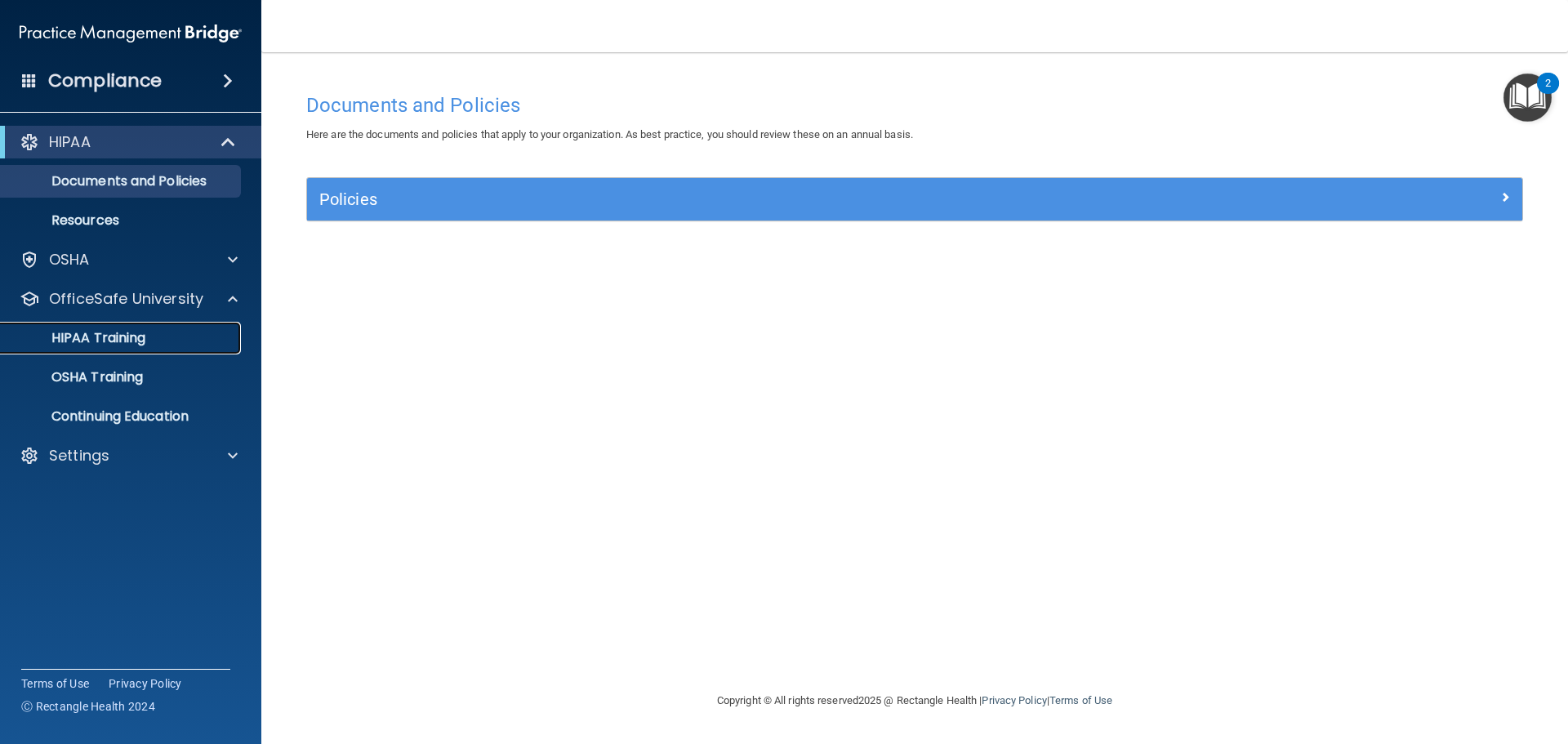
click at [116, 347] on link "HIPAA Training" at bounding box center [112, 338] width 257 height 32
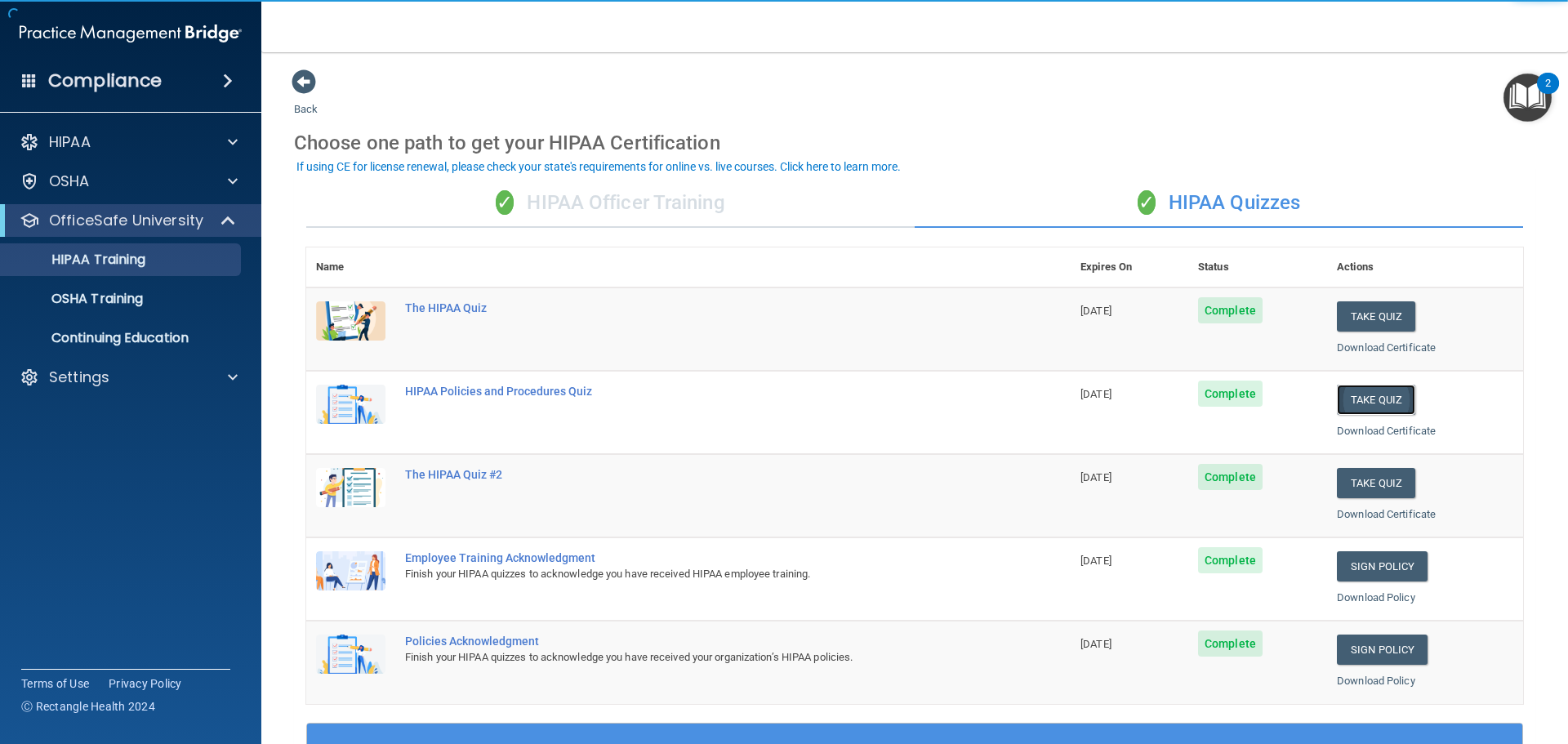
click at [1382, 390] on button "Take Quiz" at bounding box center [1376, 399] width 79 height 31
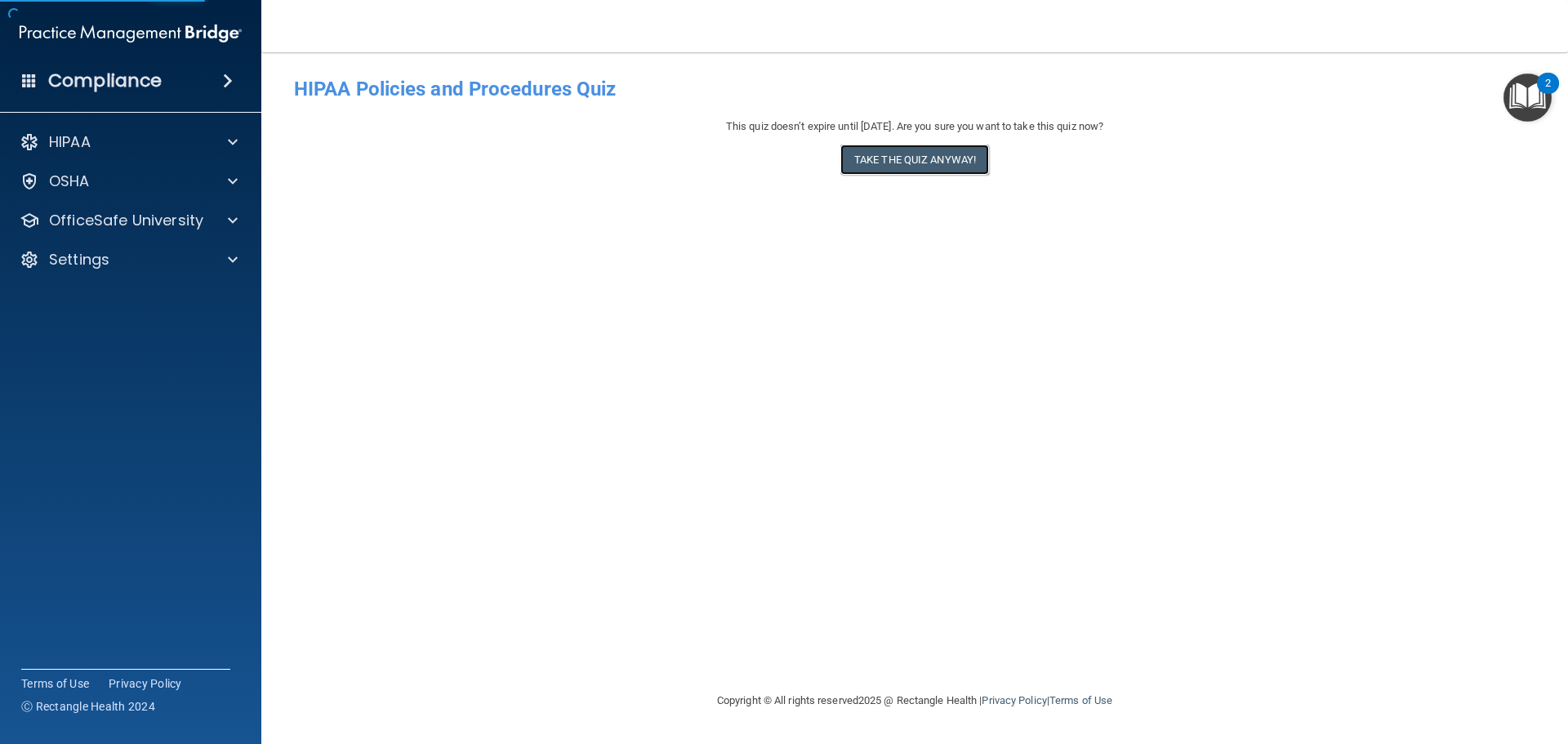
click at [918, 162] on button "Take the quiz anyway!" at bounding box center [915, 159] width 149 height 31
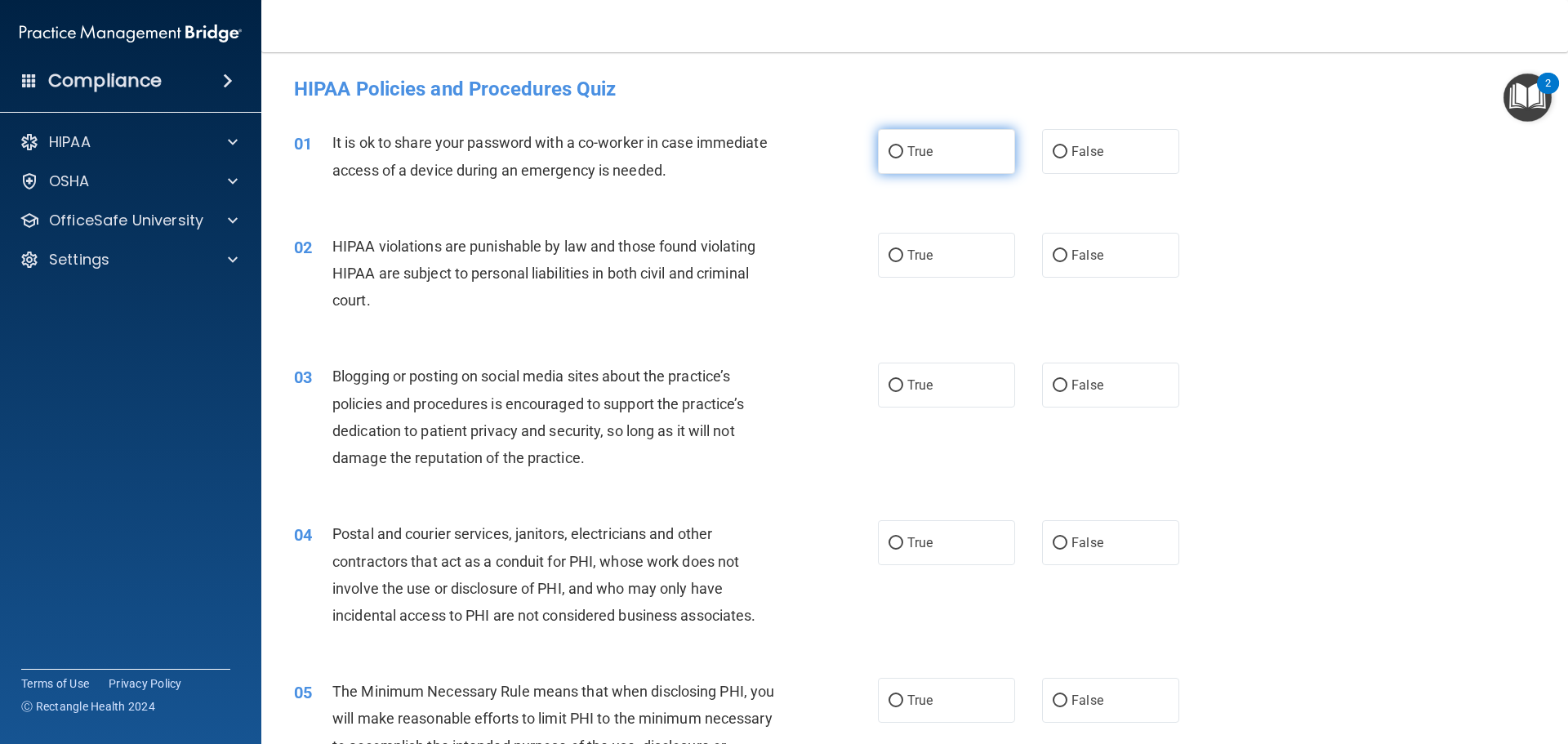
click at [923, 164] on label "True" at bounding box center [946, 151] width 137 height 45
click at [904, 158] on input "True" at bounding box center [896, 152] width 15 height 12
radio input "true"
click at [926, 247] on label "True" at bounding box center [946, 255] width 137 height 45
click at [904, 249] on input "True" at bounding box center [896, 256] width 15 height 12
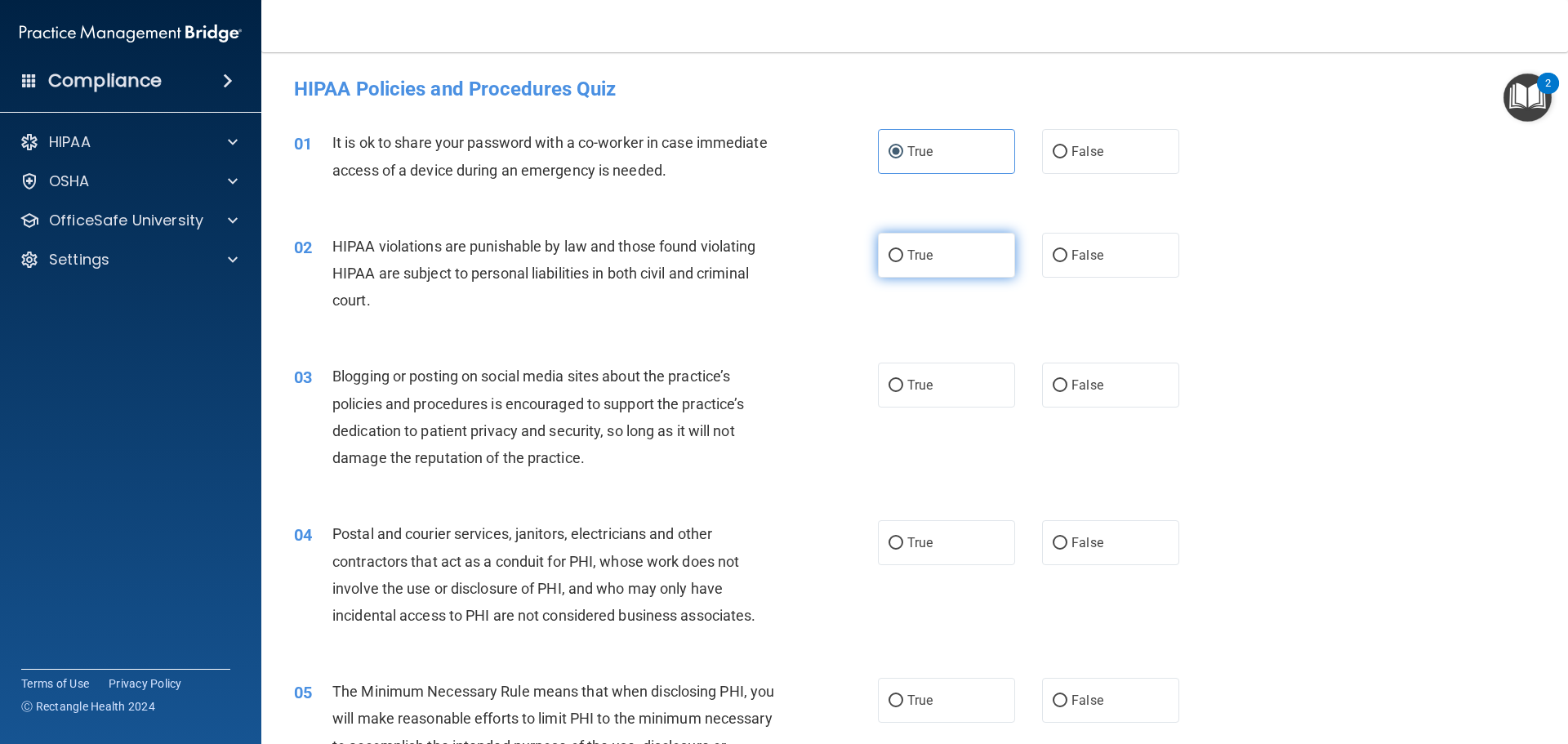
radio input "true"
drag, startPoint x: 965, startPoint y: 397, endPoint x: 956, endPoint y: 418, distance: 22.8
click at [963, 397] on label "True" at bounding box center [946, 384] width 137 height 45
click at [904, 392] on input "True" at bounding box center [896, 386] width 15 height 12
radio input "true"
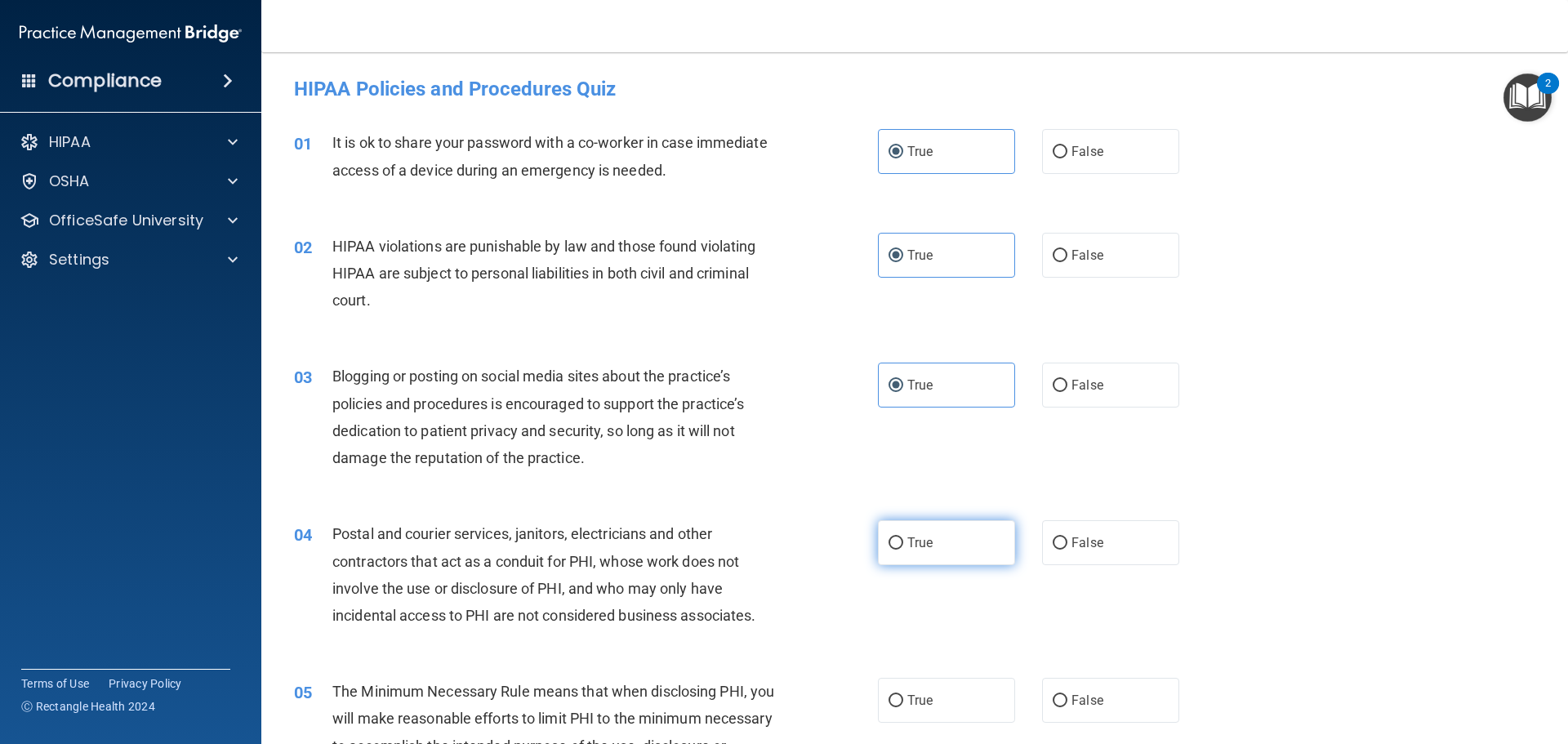
click at [945, 531] on label "True" at bounding box center [946, 542] width 137 height 45
click at [904, 537] on input "True" at bounding box center [896, 544] width 15 height 12
radio input "true"
click at [918, 712] on label "True" at bounding box center [946, 699] width 137 height 45
click at [904, 707] on input "True" at bounding box center [896, 701] width 15 height 12
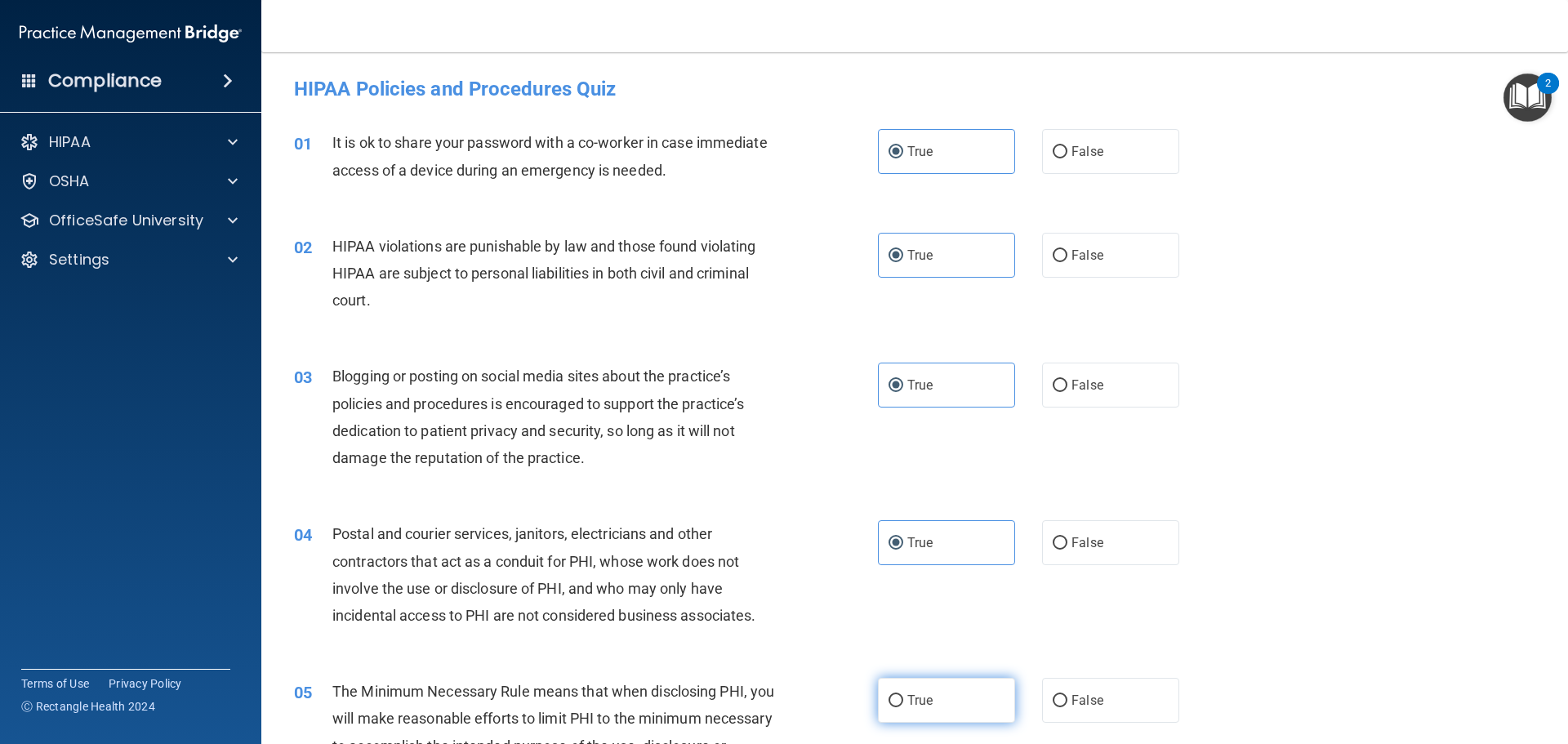
radio input "true"
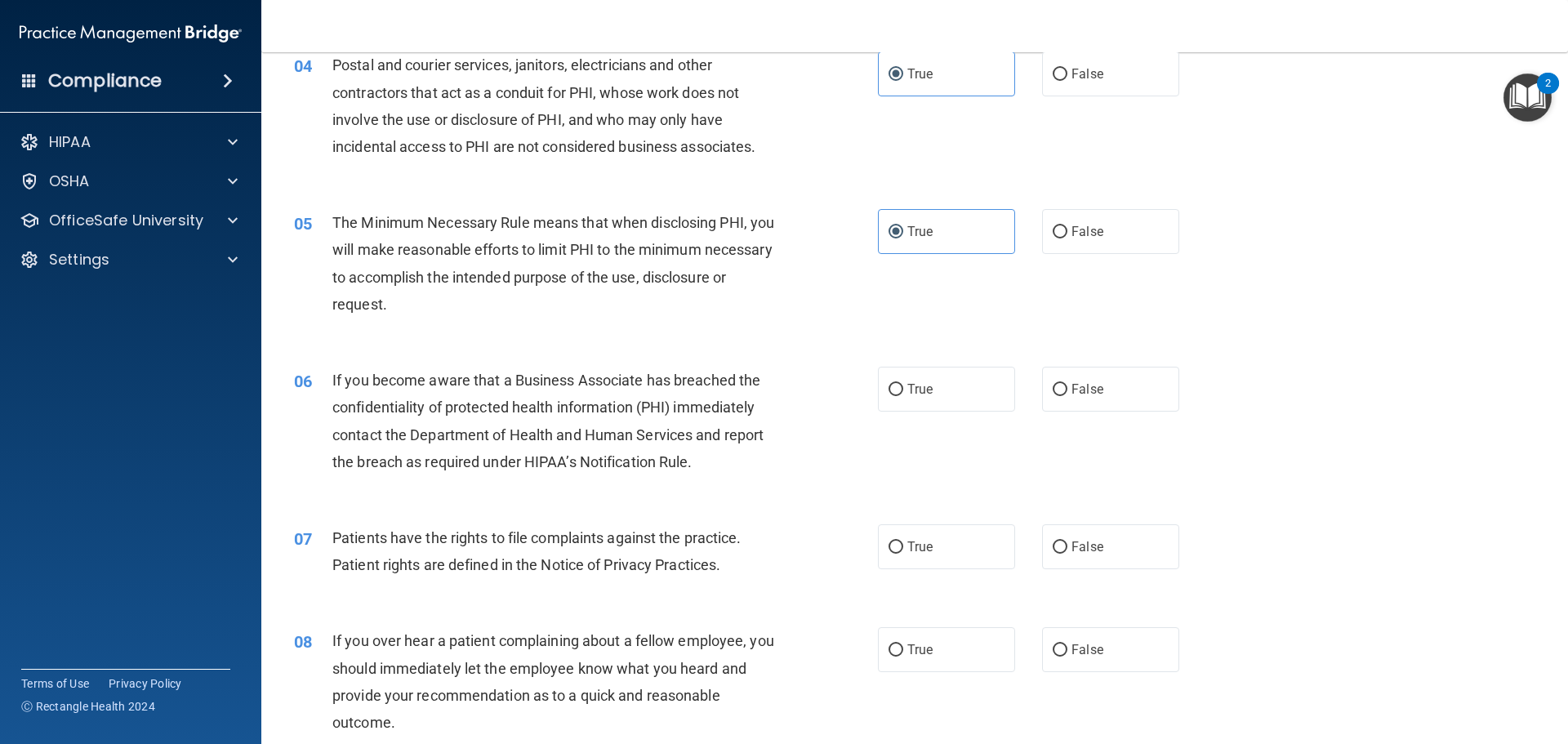
scroll to position [572, 0]
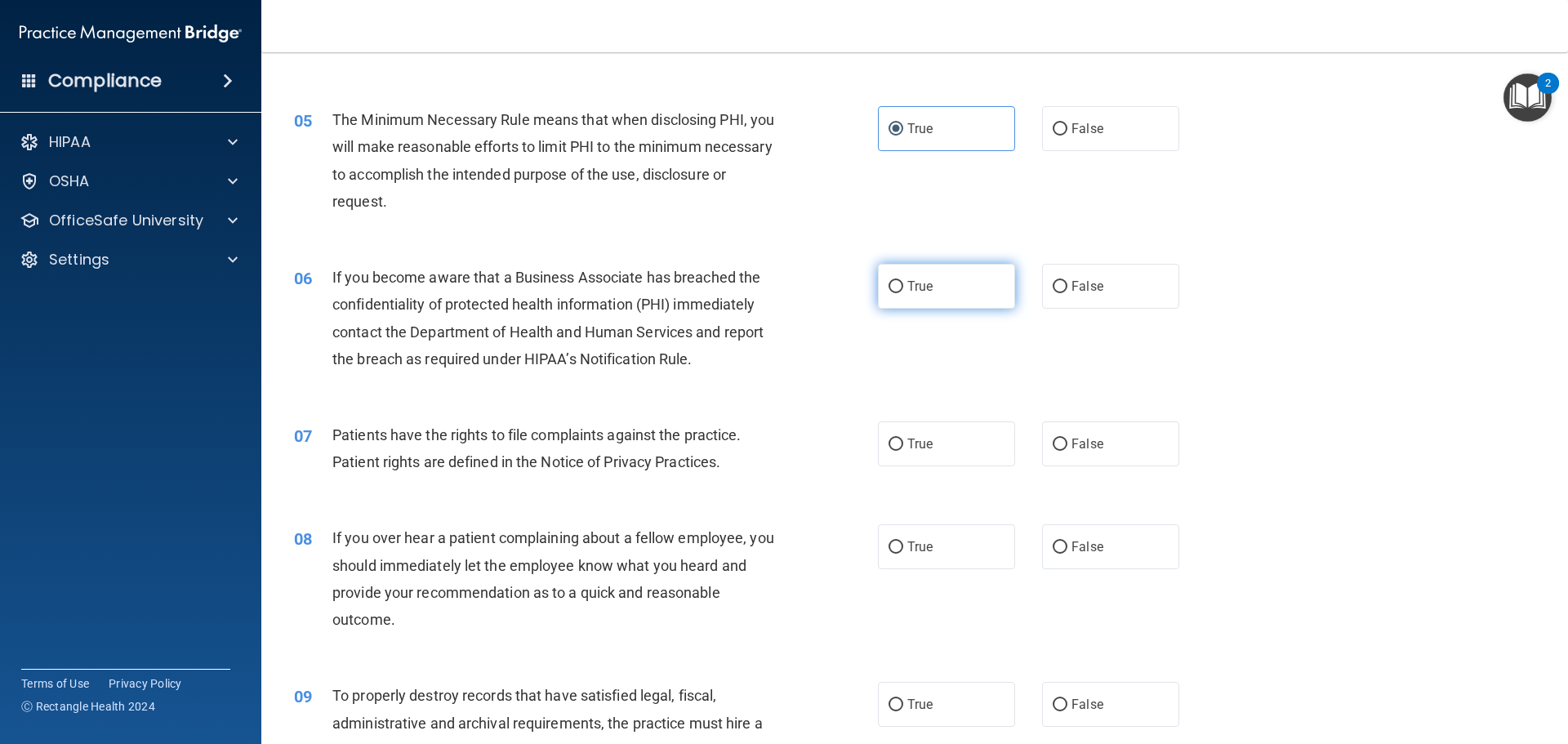
click at [921, 288] on span "True" at bounding box center [920, 286] width 25 height 16
click at [904, 288] on input "True" at bounding box center [896, 287] width 15 height 12
radio input "true"
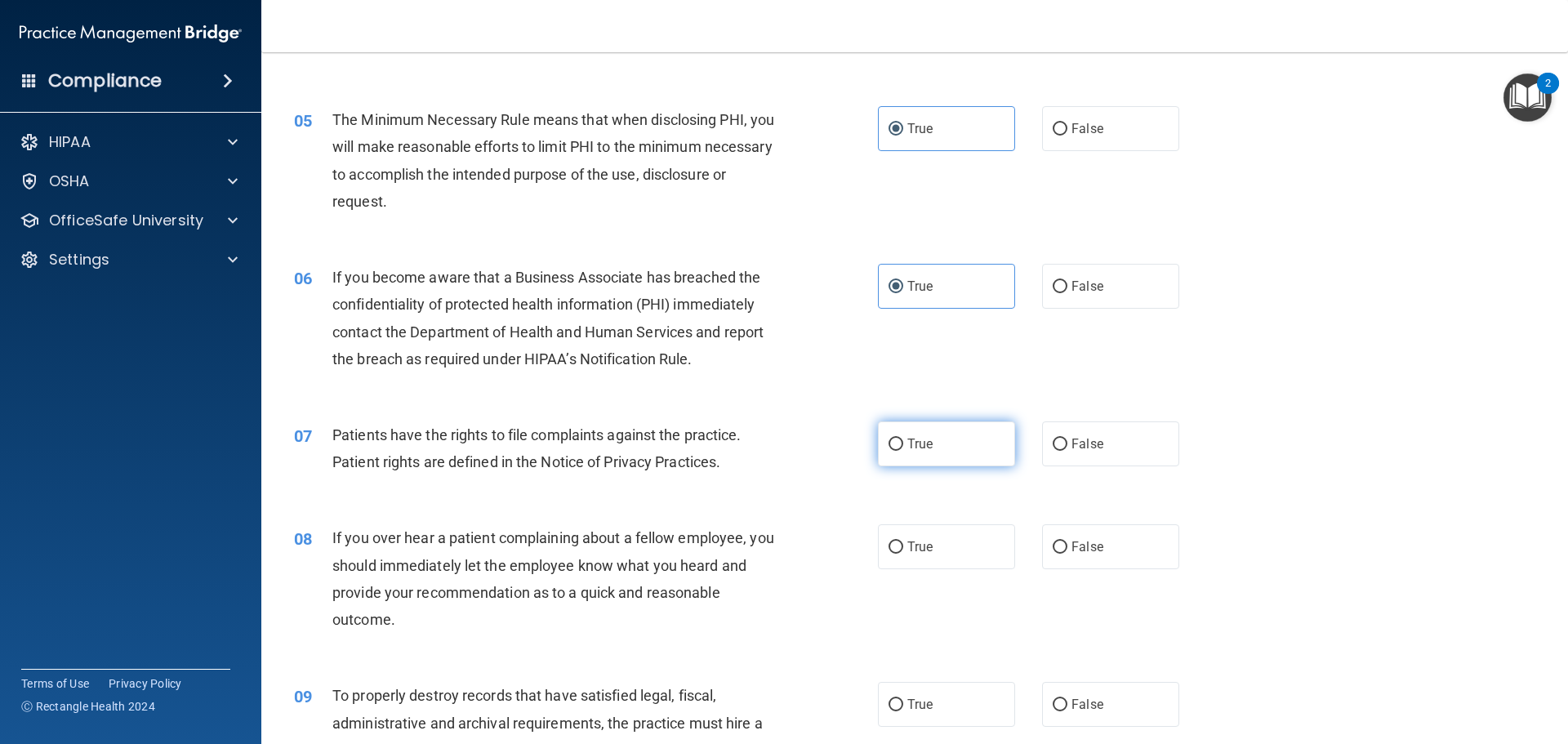
click at [931, 437] on label "True" at bounding box center [946, 443] width 137 height 45
click at [904, 439] on input "True" at bounding box center [896, 445] width 15 height 12
radio input "true"
drag, startPoint x: 920, startPoint y: 548, endPoint x: 923, endPoint y: 586, distance: 38.1
click at [920, 549] on span "True" at bounding box center [920, 547] width 25 height 16
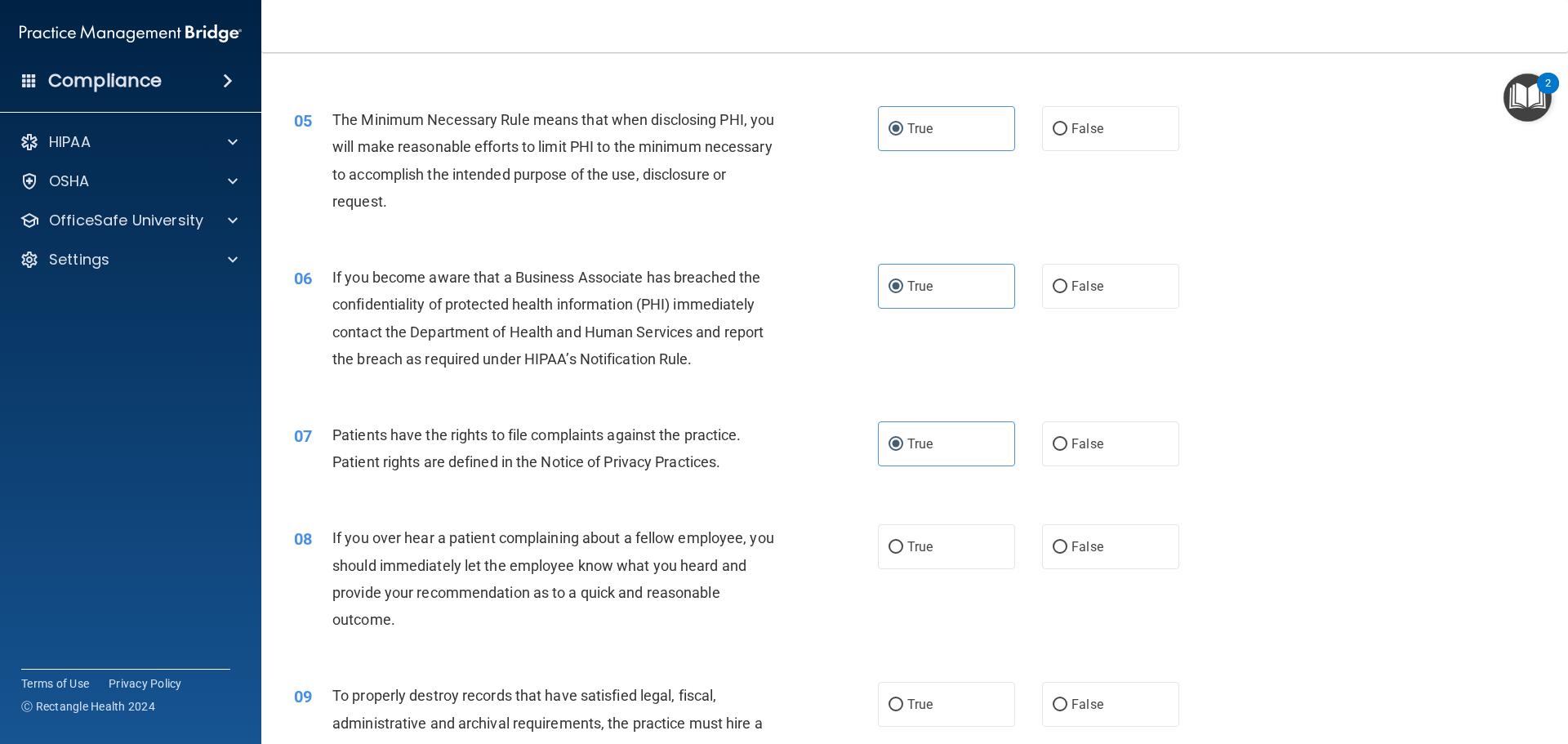
click at [904, 549] on input "True" at bounding box center [896, 548] width 15 height 12
radio input "true"
drag, startPoint x: 921, startPoint y: 701, endPoint x: 922, endPoint y: 665, distance: 36.0
click at [920, 696] on label "True" at bounding box center [946, 704] width 137 height 45
click at [904, 699] on input "True" at bounding box center [896, 705] width 15 height 12
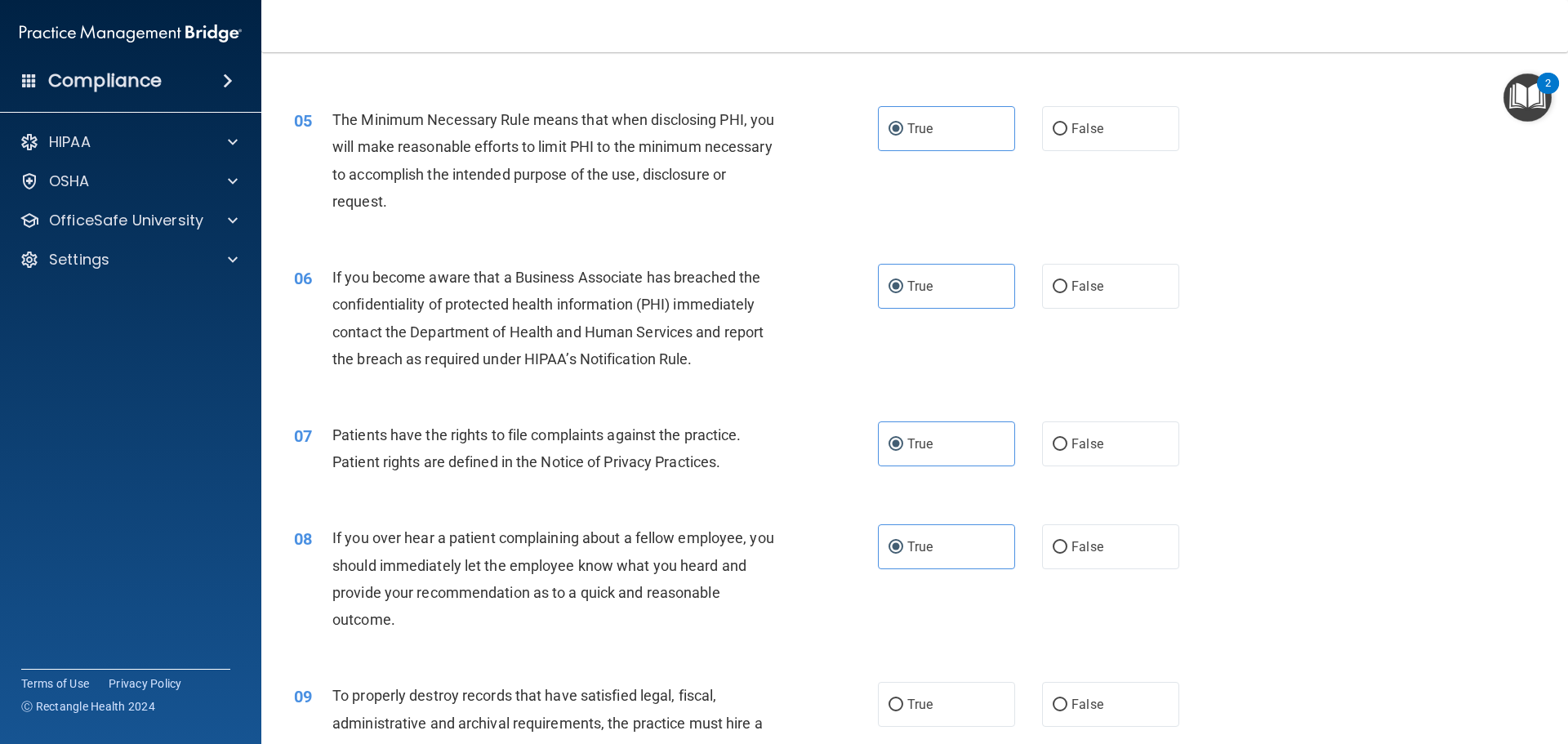
radio input "true"
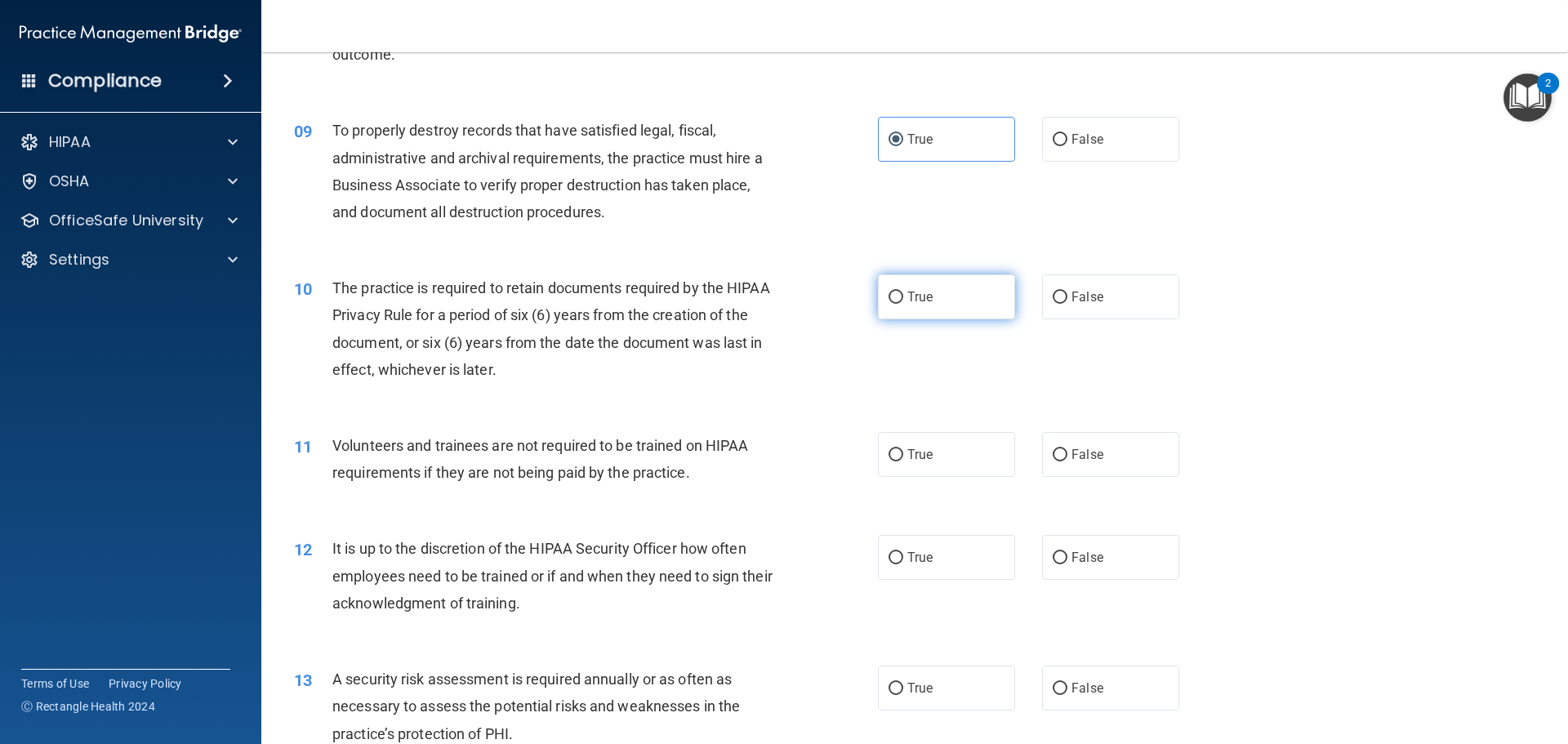
scroll to position [1143, 0]
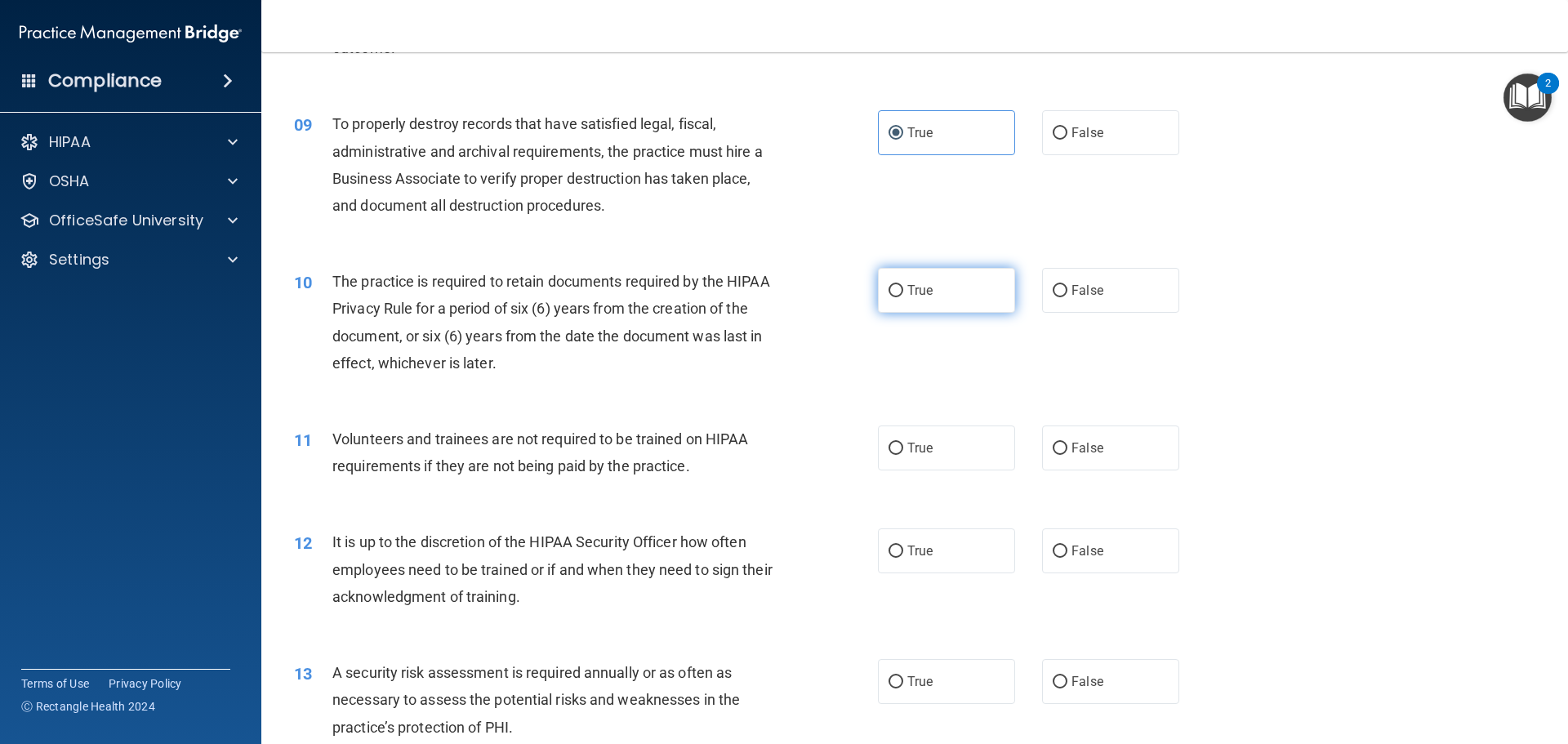
click at [924, 282] on label "True" at bounding box center [946, 290] width 137 height 45
click at [904, 285] on input "True" at bounding box center [896, 291] width 15 height 12
radio input "true"
click at [922, 444] on span "True" at bounding box center [920, 448] width 25 height 16
click at [904, 444] on input "True" at bounding box center [896, 449] width 15 height 12
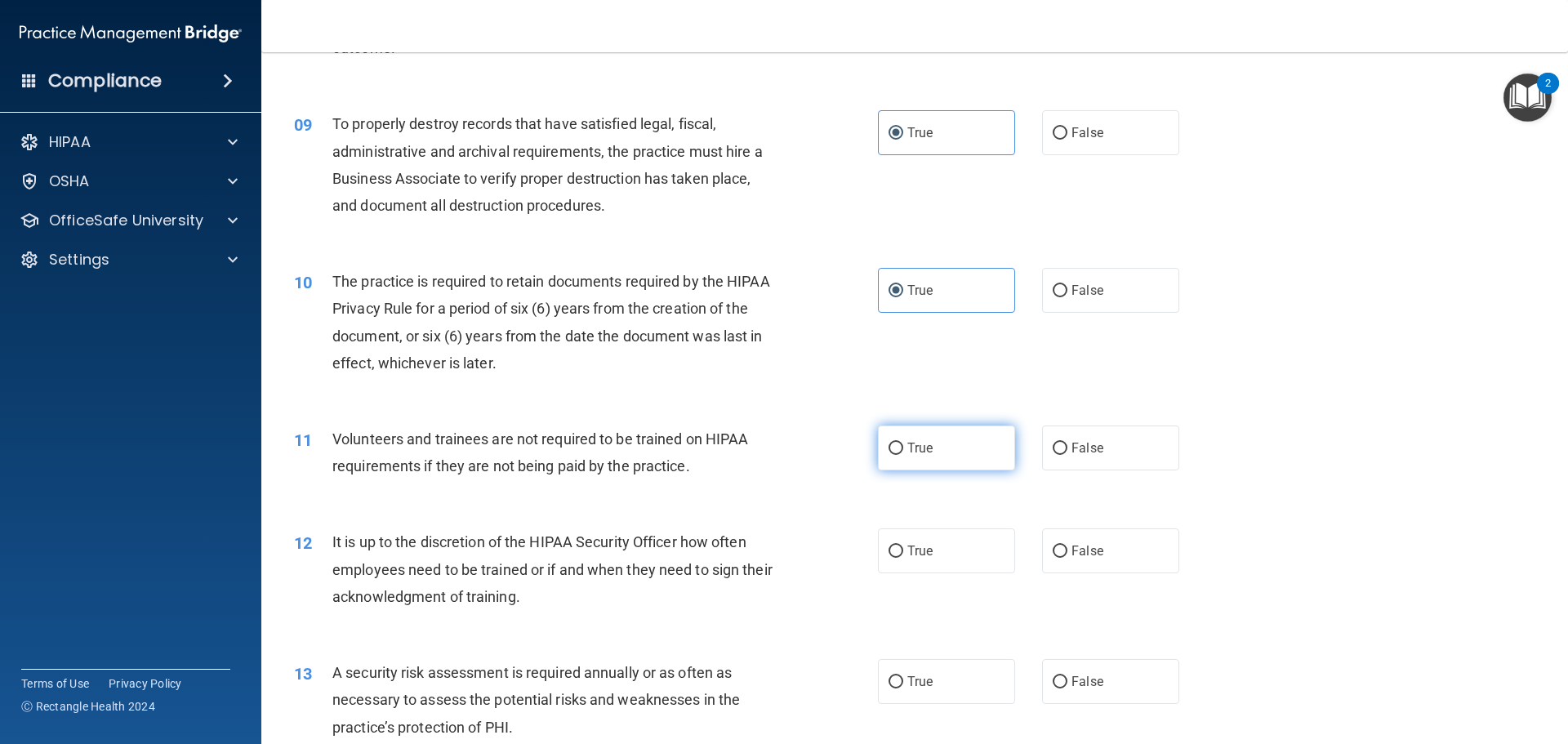
radio input "true"
drag, startPoint x: 934, startPoint y: 560, endPoint x: 937, endPoint y: 657, distance: 97.0
click at [934, 565] on label "True" at bounding box center [946, 551] width 137 height 45
click at [904, 558] on input "True" at bounding box center [896, 551] width 15 height 12
radio input "true"
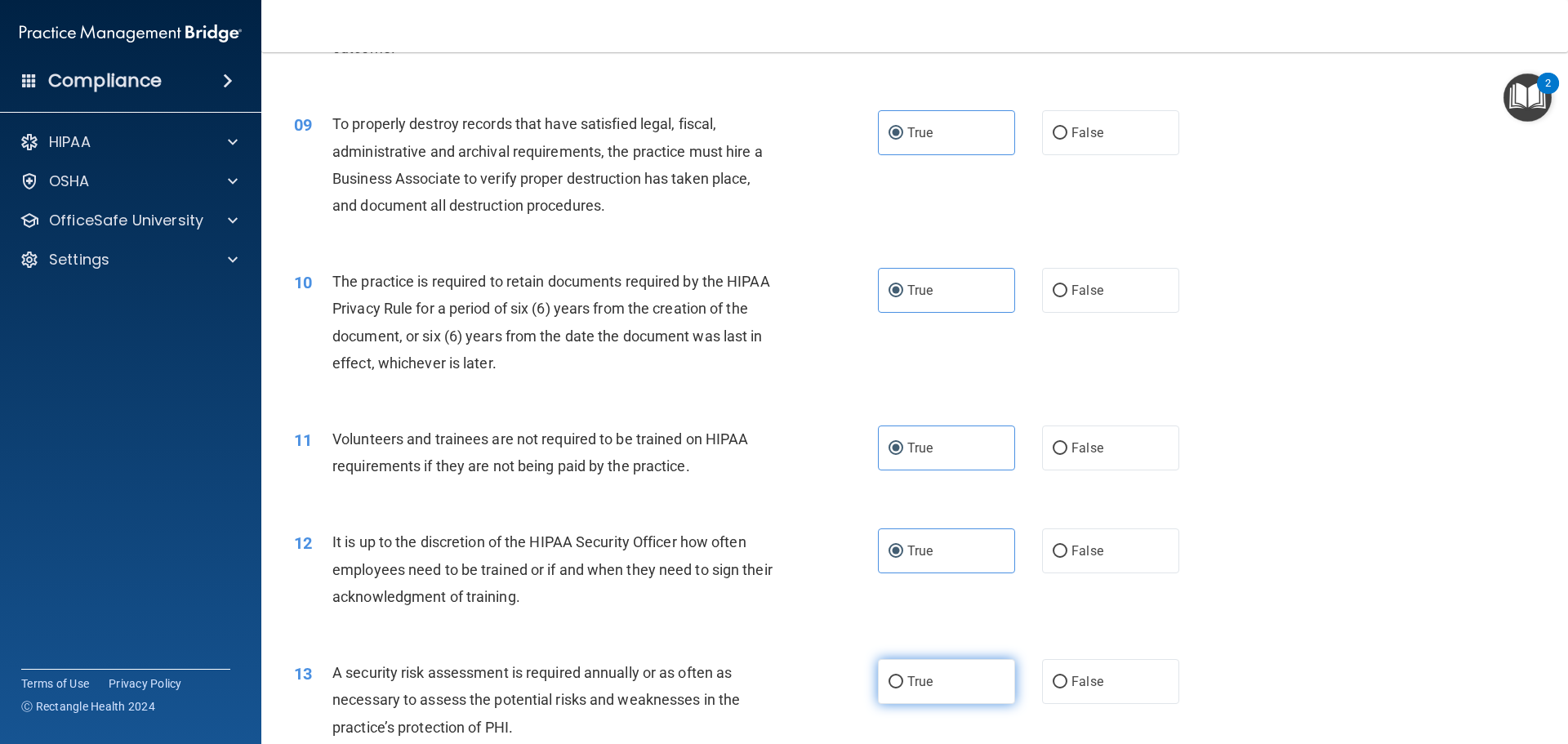
click at [939, 677] on label "True" at bounding box center [946, 681] width 137 height 45
click at [904, 677] on input "True" at bounding box center [896, 683] width 15 height 12
radio input "true"
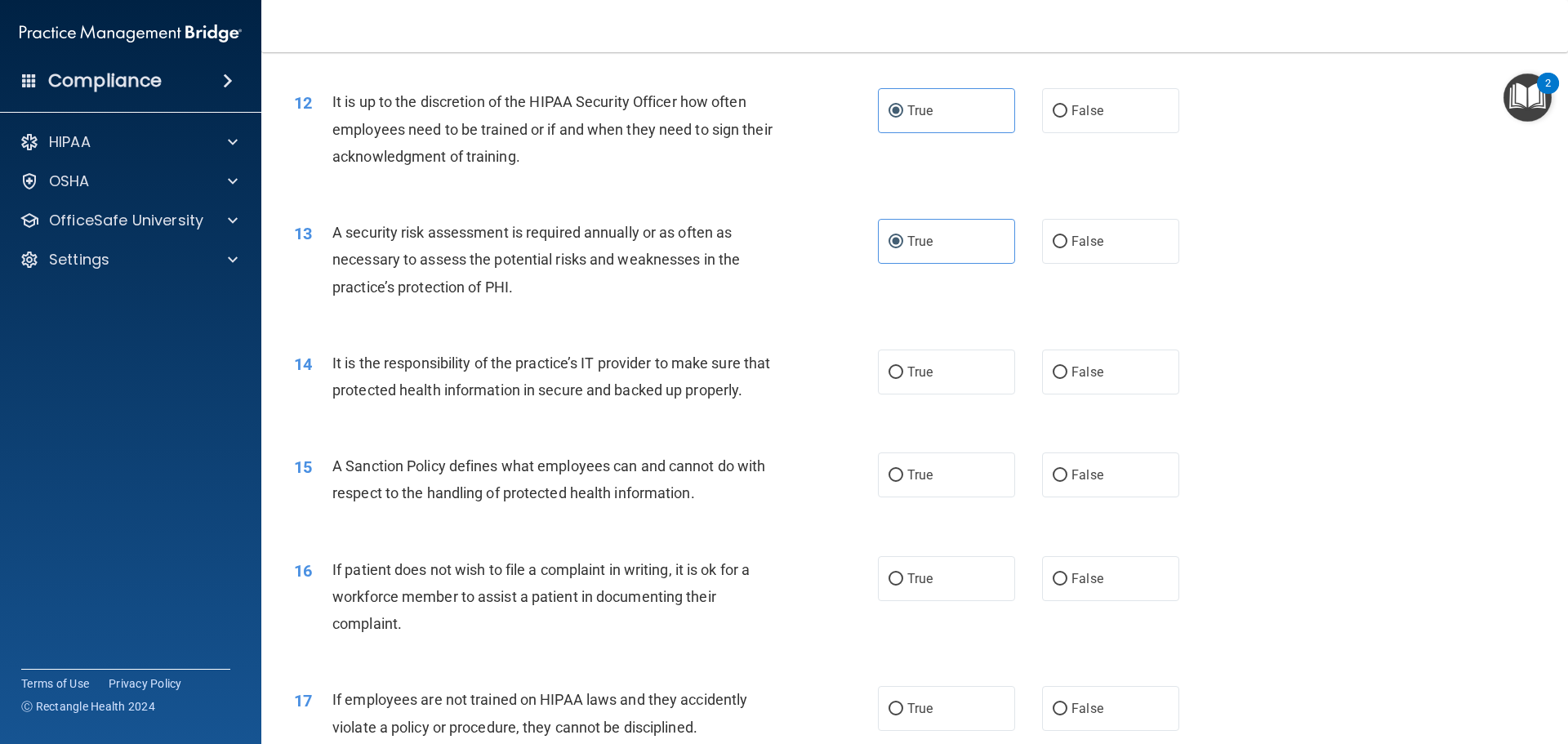
scroll to position [1633, 0]
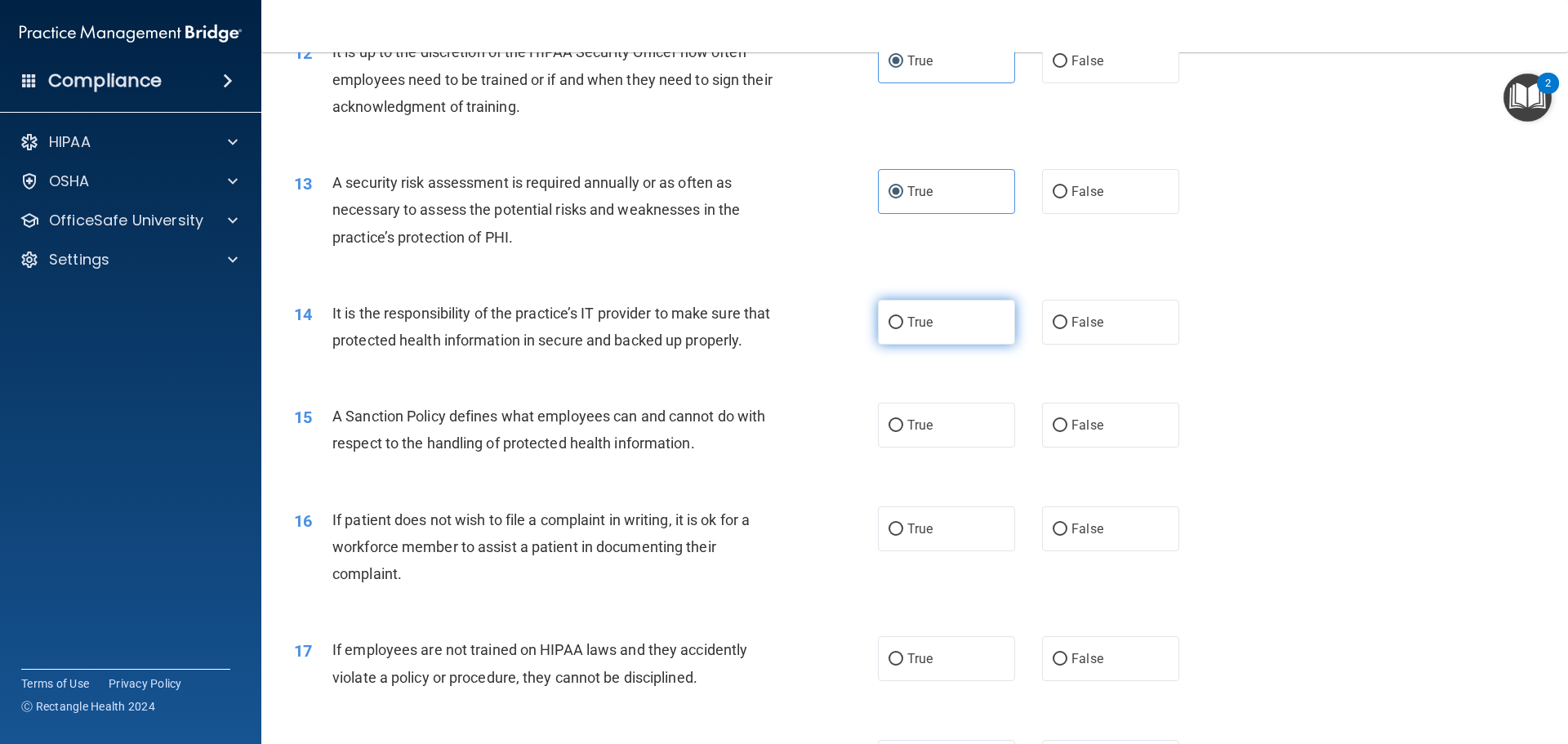
click at [917, 323] on span "True" at bounding box center [920, 322] width 25 height 16
click at [904, 323] on input "True" at bounding box center [896, 323] width 15 height 12
radio input "true"
click at [918, 432] on span "True" at bounding box center [920, 425] width 25 height 16
click at [904, 432] on input "True" at bounding box center [896, 426] width 15 height 12
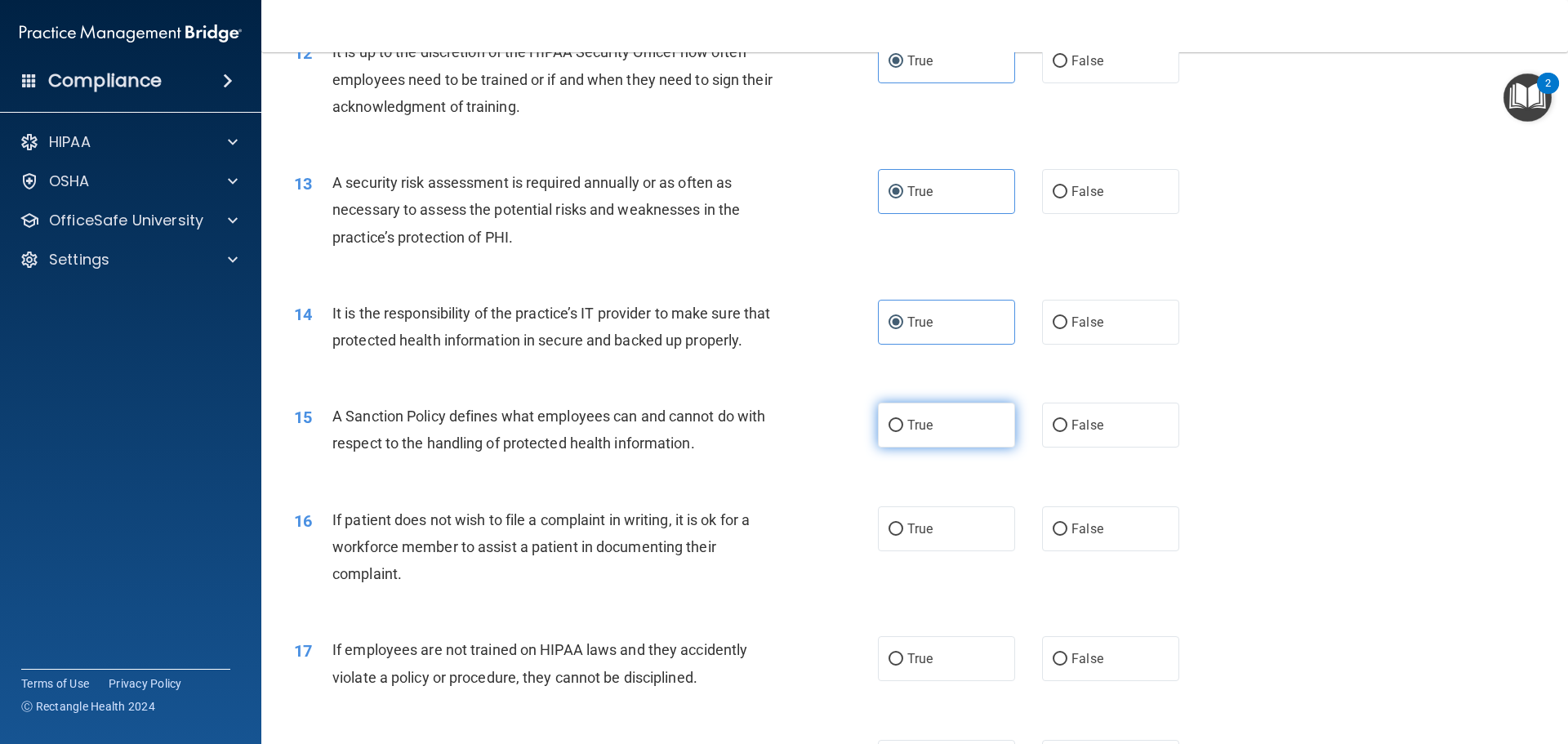
radio input "true"
click at [910, 551] on label "True" at bounding box center [946, 528] width 137 height 45
click at [904, 536] on input "True" at bounding box center [896, 530] width 15 height 12
radio input "true"
click at [911, 681] on label "True" at bounding box center [946, 658] width 137 height 45
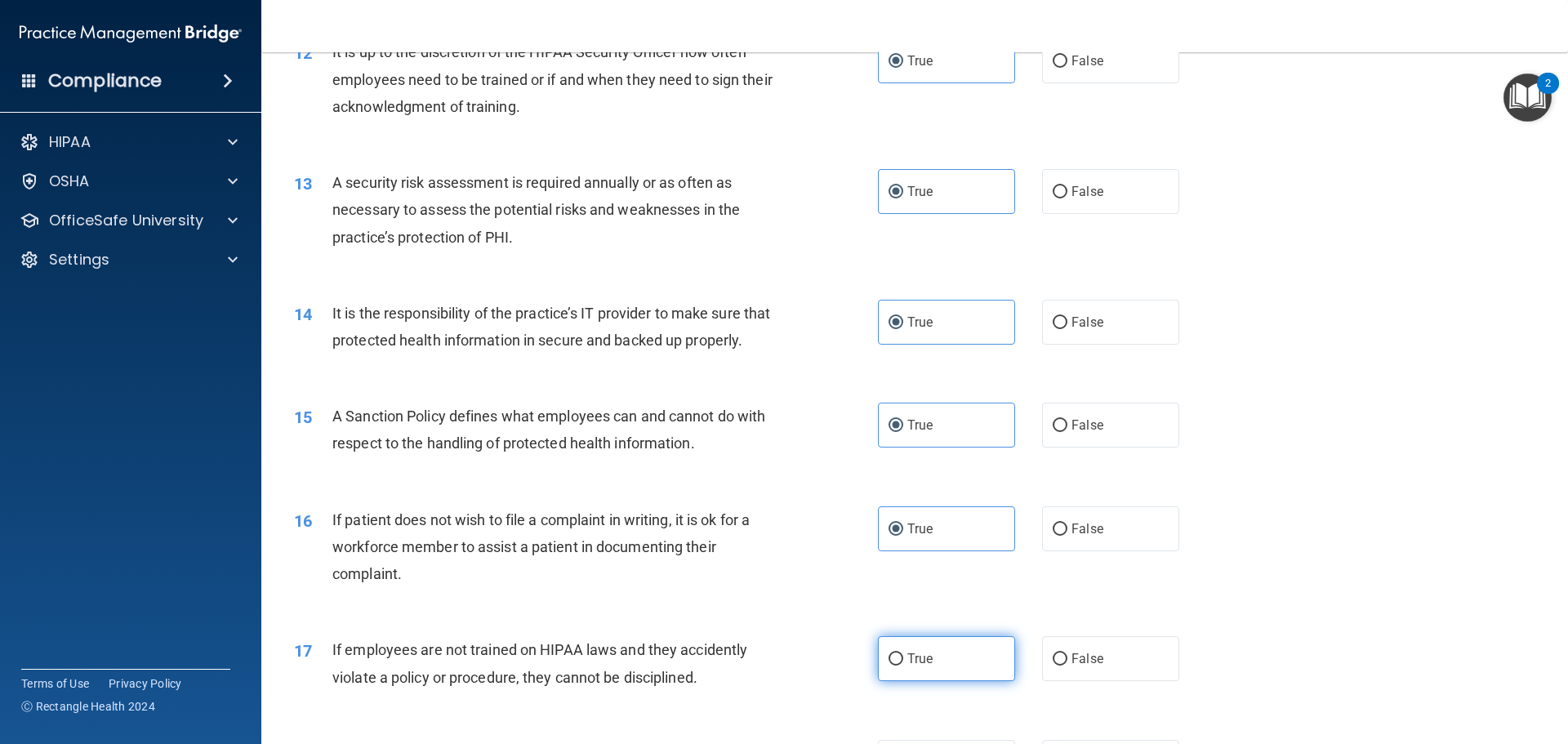
click at [926, 681] on label "True" at bounding box center [946, 658] width 137 height 45
click at [904, 665] on input "True" at bounding box center [896, 659] width 15 height 12
radio input "true"
click at [929, 681] on label "True" at bounding box center [946, 658] width 137 height 45
click at [904, 665] on input "True" at bounding box center [896, 659] width 15 height 12
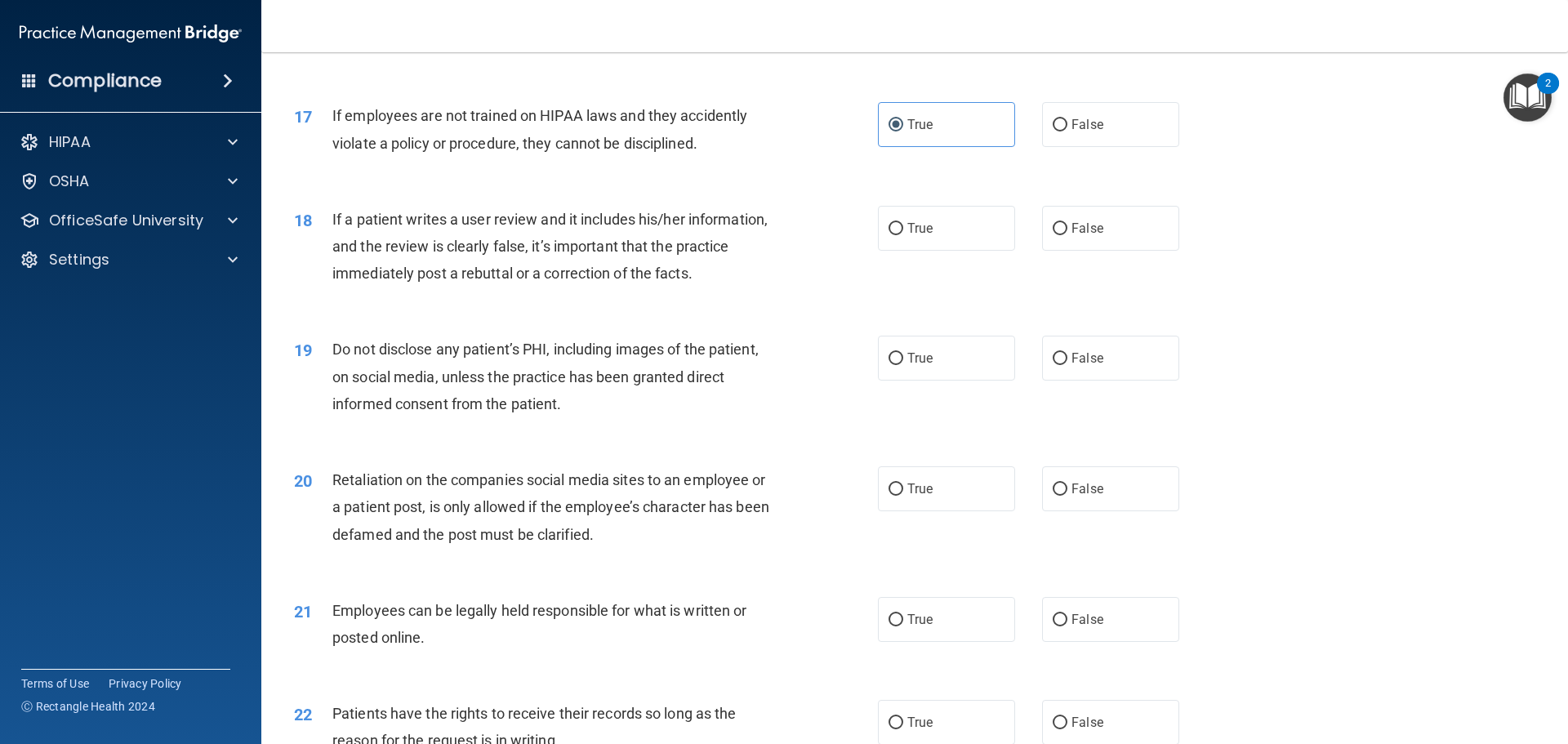
scroll to position [2205, 0]
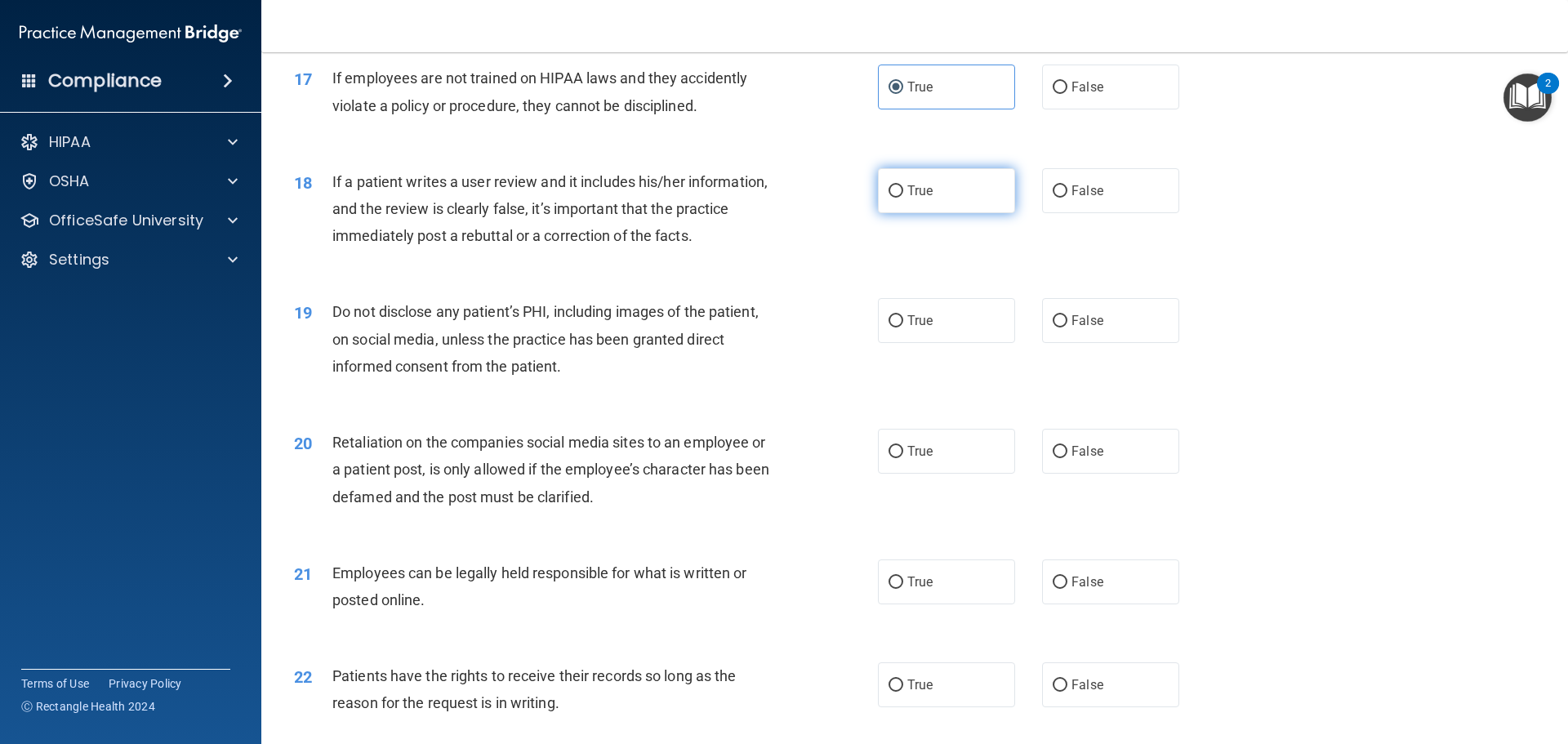
click at [915, 199] on span "True" at bounding box center [920, 191] width 25 height 16
click at [904, 198] on input "True" at bounding box center [896, 192] width 15 height 12
radio input "true"
click at [913, 343] on label "True" at bounding box center [946, 320] width 137 height 45
click at [904, 327] on input "True" at bounding box center [896, 321] width 15 height 12
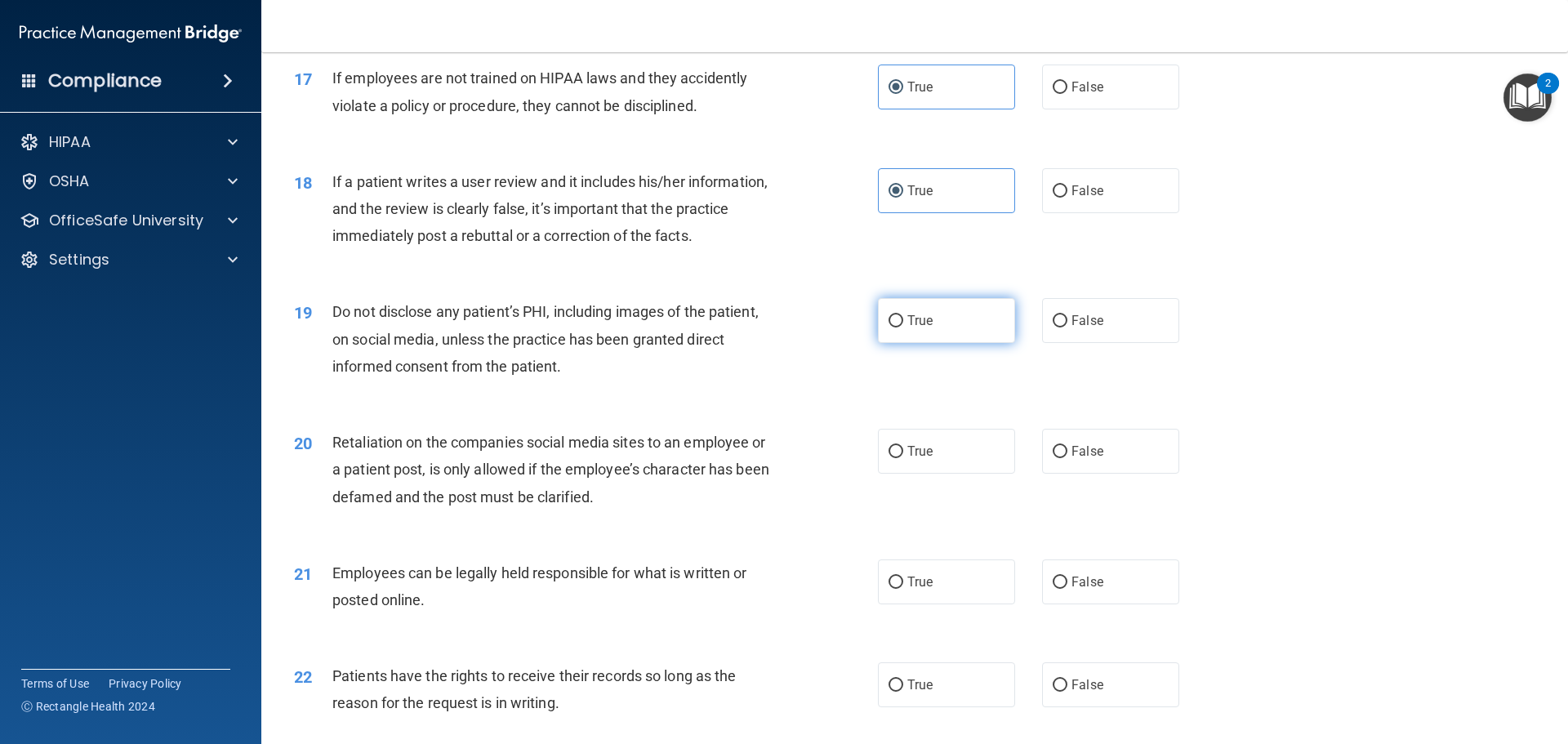
radio input "true"
click at [919, 474] on label "True" at bounding box center [946, 451] width 137 height 45
click at [904, 458] on input "True" at bounding box center [896, 452] width 15 height 12
radio input "true"
click at [915, 604] on label "True" at bounding box center [946, 581] width 137 height 45
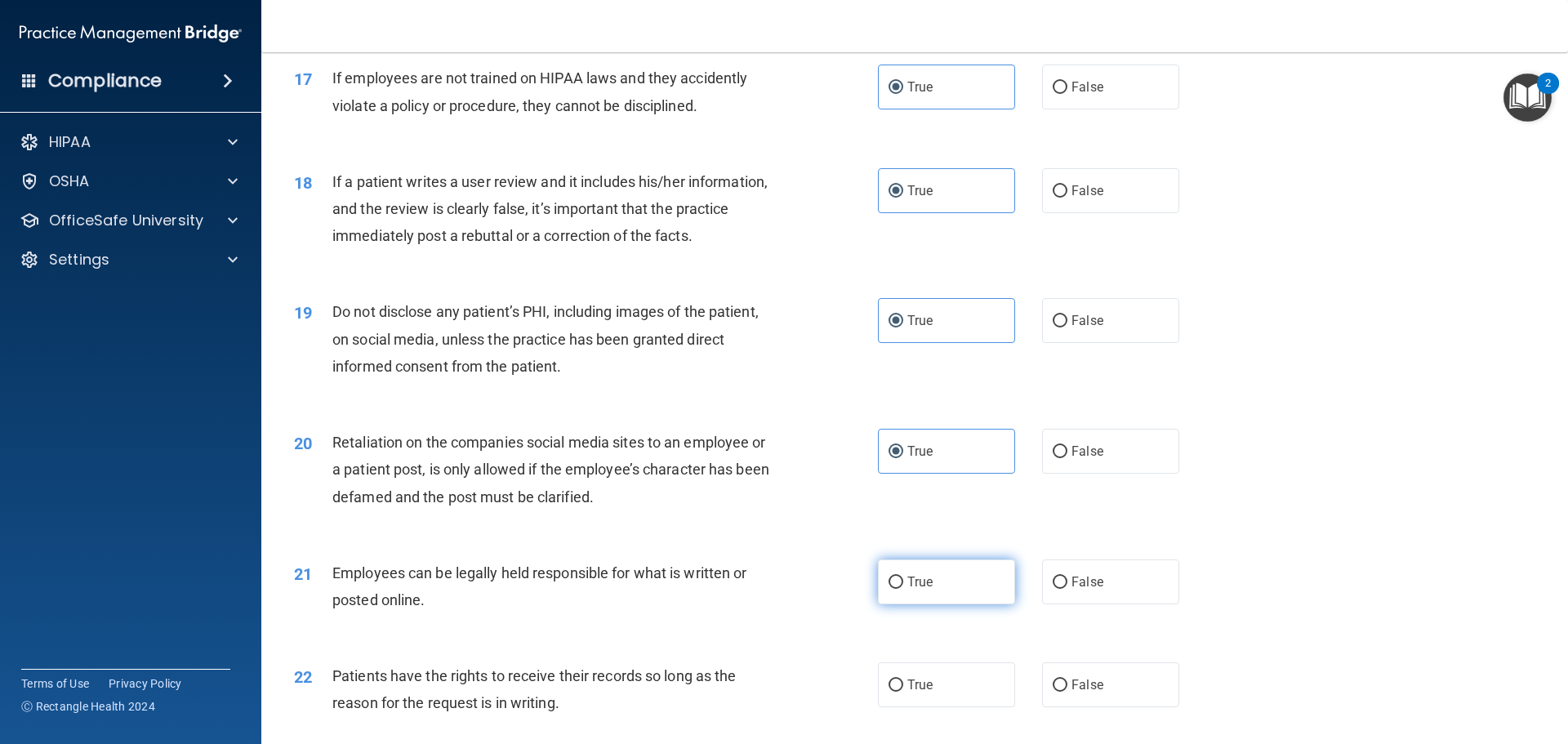
click at [904, 589] on input "True" at bounding box center [896, 583] width 15 height 12
radio input "true"
click at [910, 692] on span "True" at bounding box center [920, 684] width 25 height 16
click at [904, 691] on input "True" at bounding box center [896, 685] width 15 height 12
radio input "true"
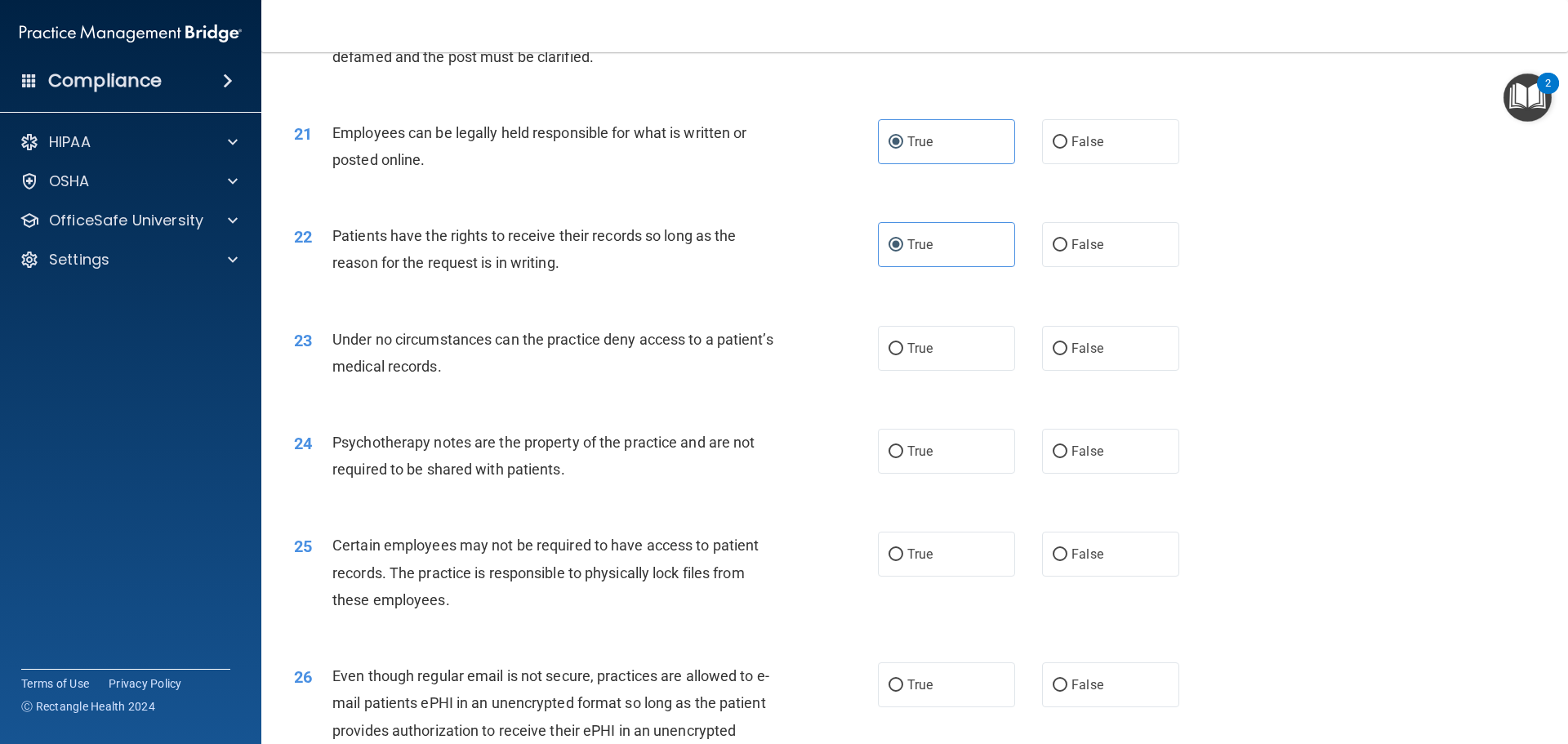
scroll to position [2695, 0]
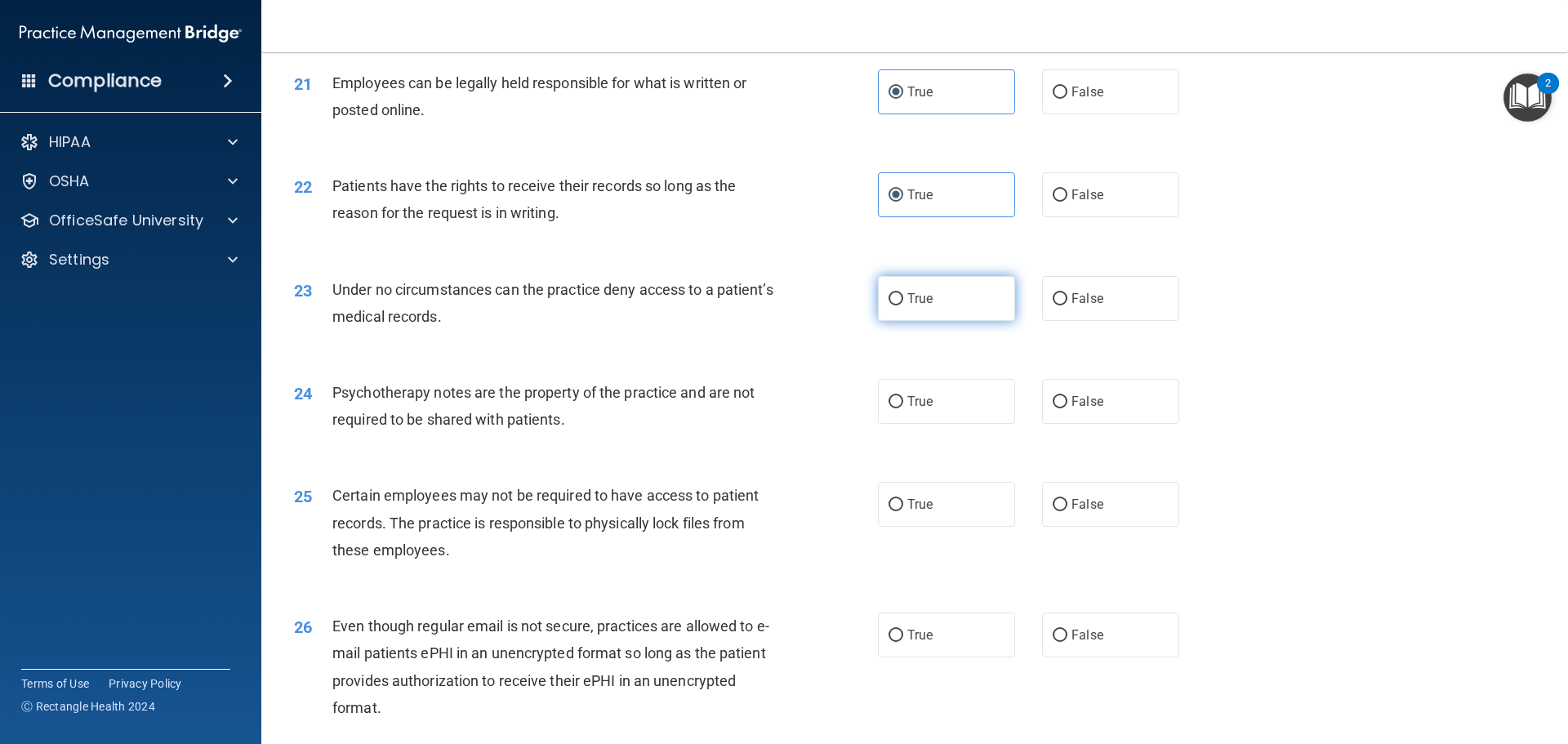
click at [936, 321] on label "True" at bounding box center [946, 298] width 137 height 45
click at [904, 305] on input "True" at bounding box center [896, 299] width 15 height 12
radio input "true"
click at [925, 409] on span "True" at bounding box center [920, 402] width 25 height 16
click at [904, 408] on input "True" at bounding box center [896, 402] width 15 height 12
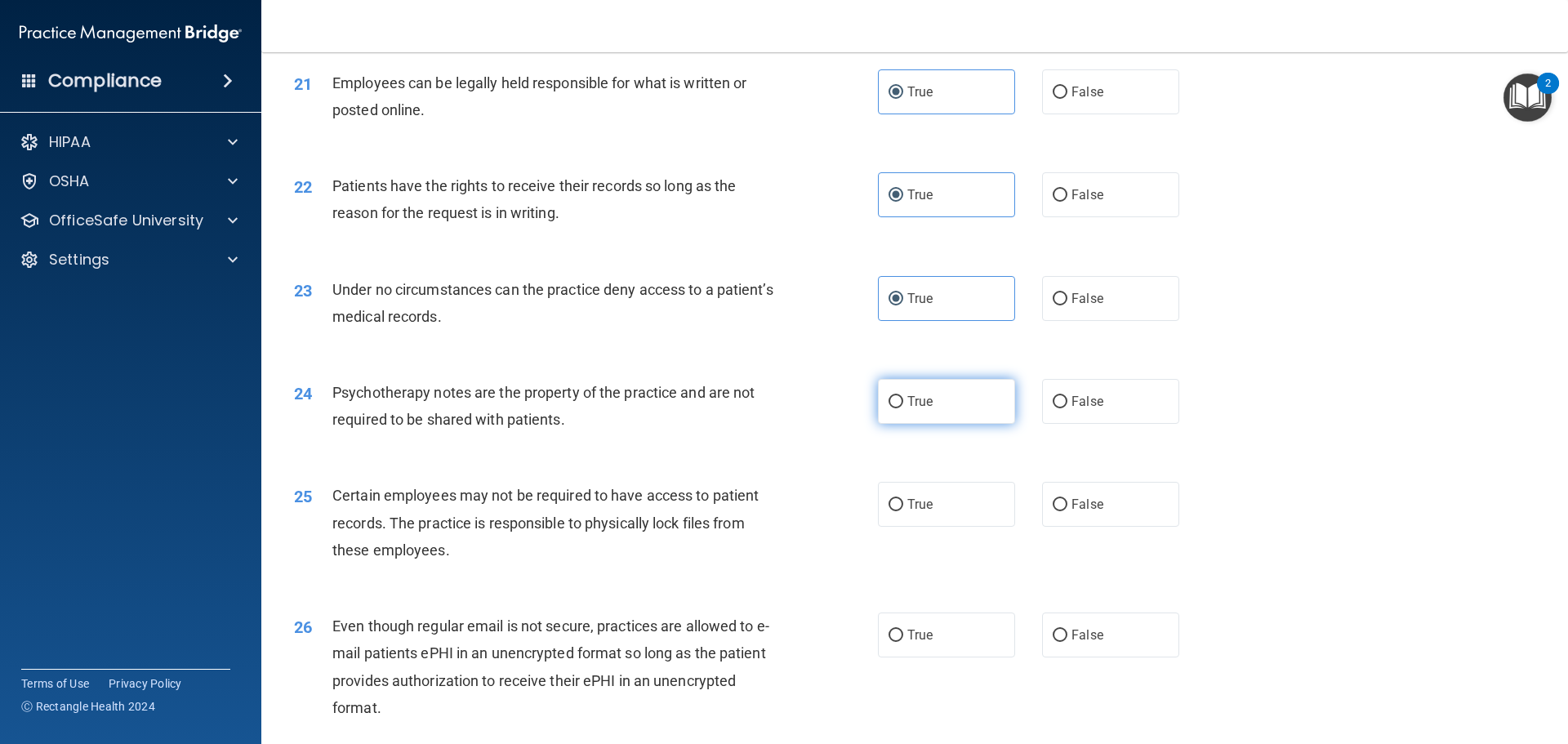
radio input "true"
click at [924, 512] on span "True" at bounding box center [920, 504] width 25 height 16
click at [904, 511] on input "True" at bounding box center [896, 505] width 15 height 12
radio input "true"
drag, startPoint x: 918, startPoint y: 654, endPoint x: 913, endPoint y: 511, distance: 143.1
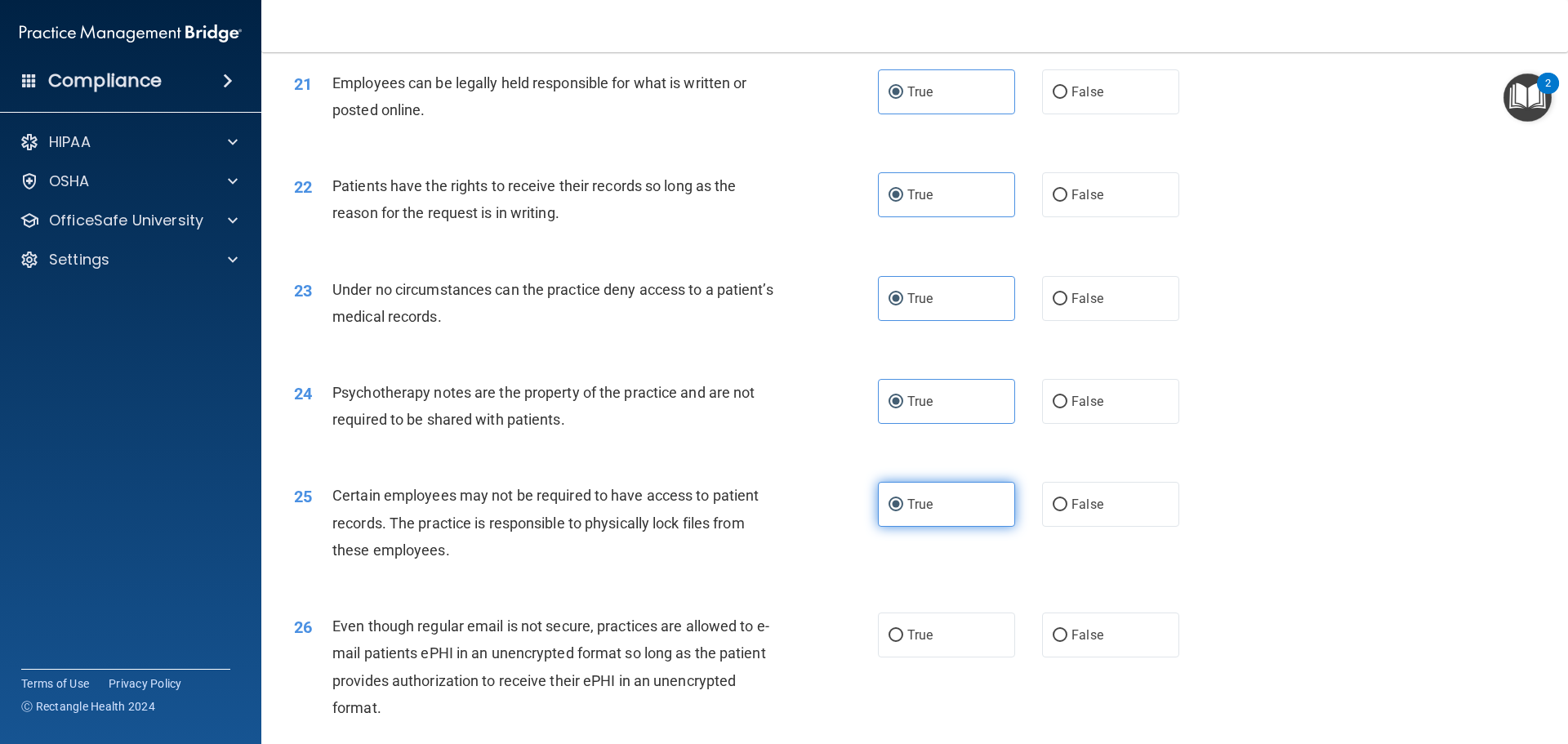
click at [917, 649] on label "True" at bounding box center [946, 635] width 137 height 45
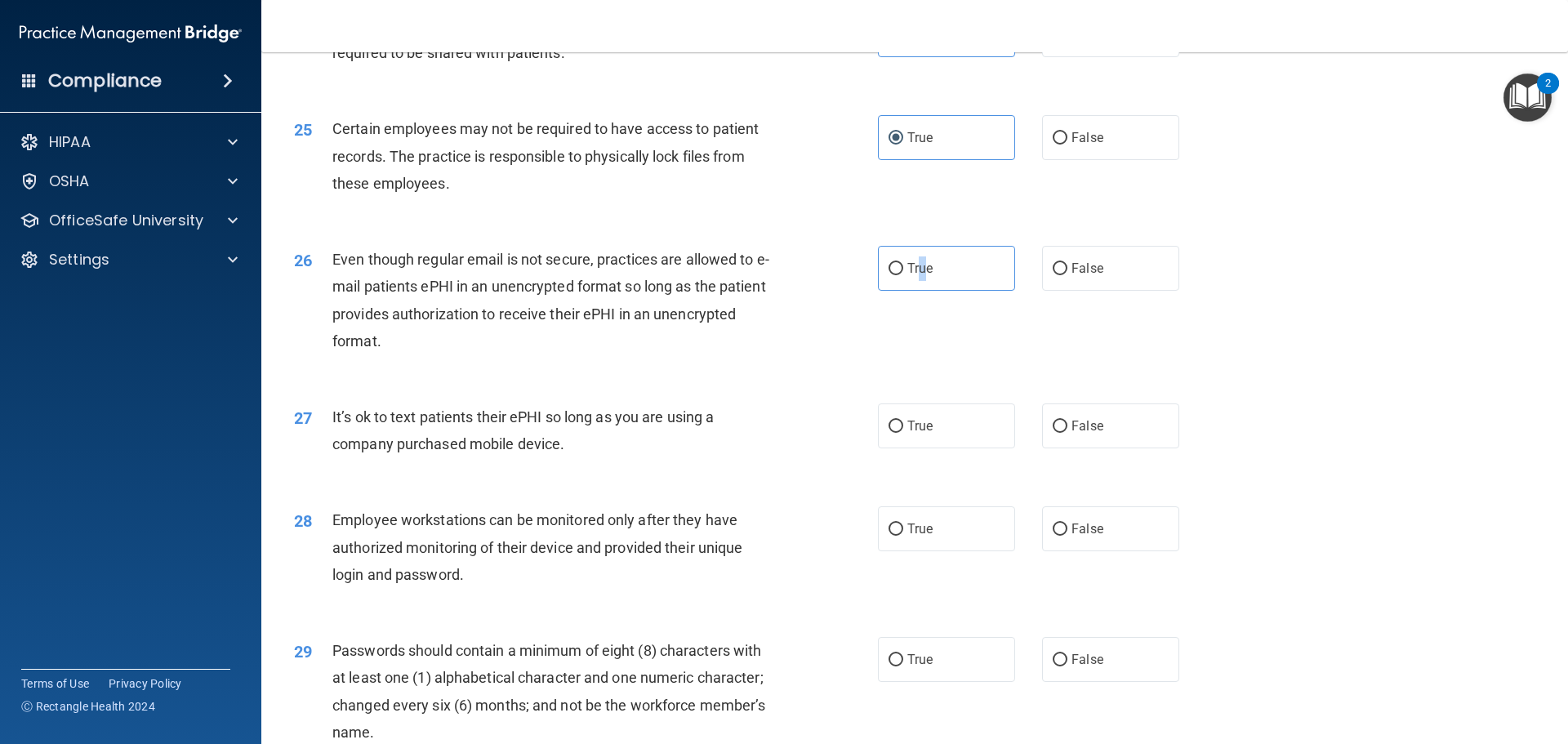
scroll to position [3103, 0]
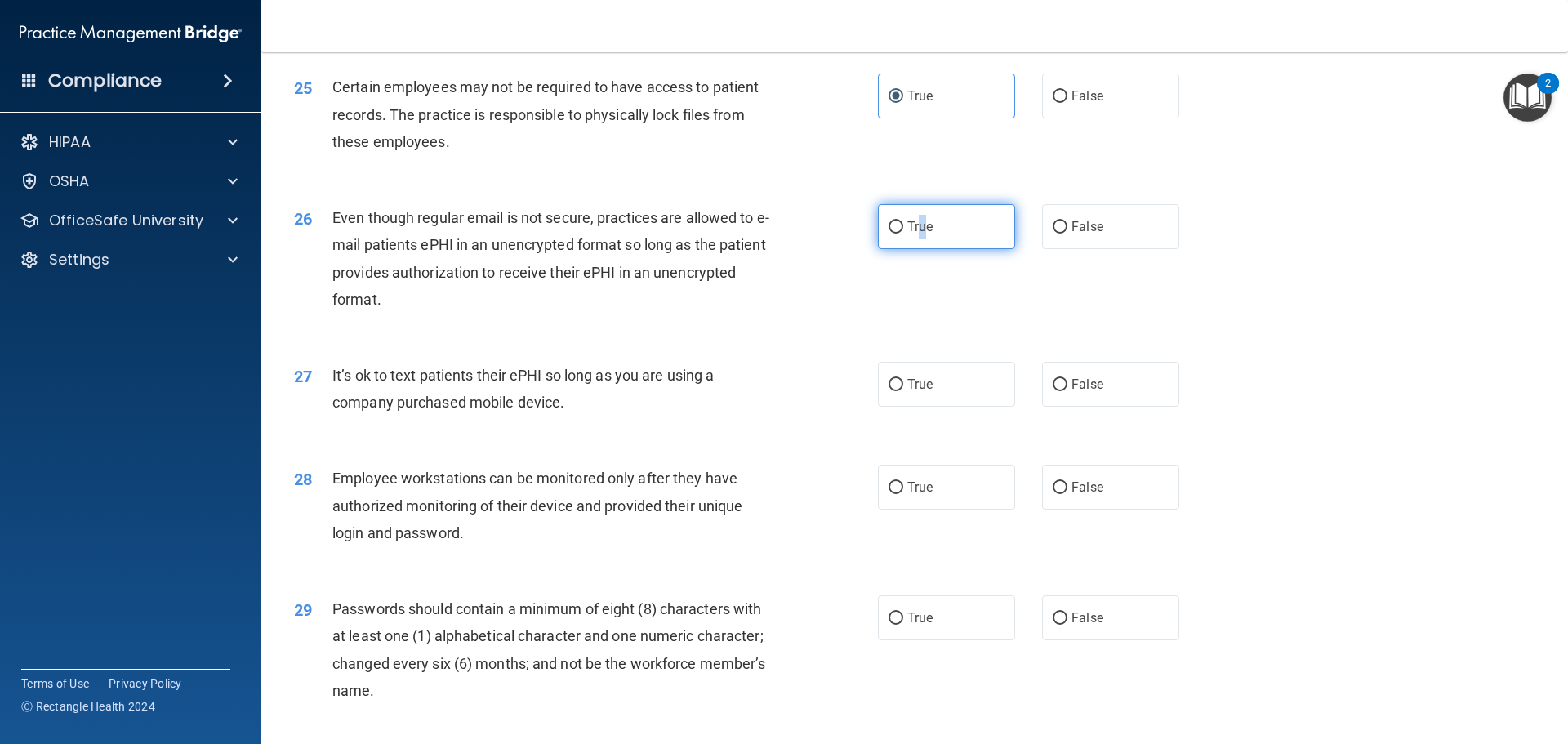
click at [889, 234] on input "True" at bounding box center [896, 228] width 15 height 12
radio input "true"
click at [901, 407] on label "True" at bounding box center [946, 383] width 137 height 45
click at [901, 391] on input "True" at bounding box center [896, 385] width 15 height 12
radio input "true"
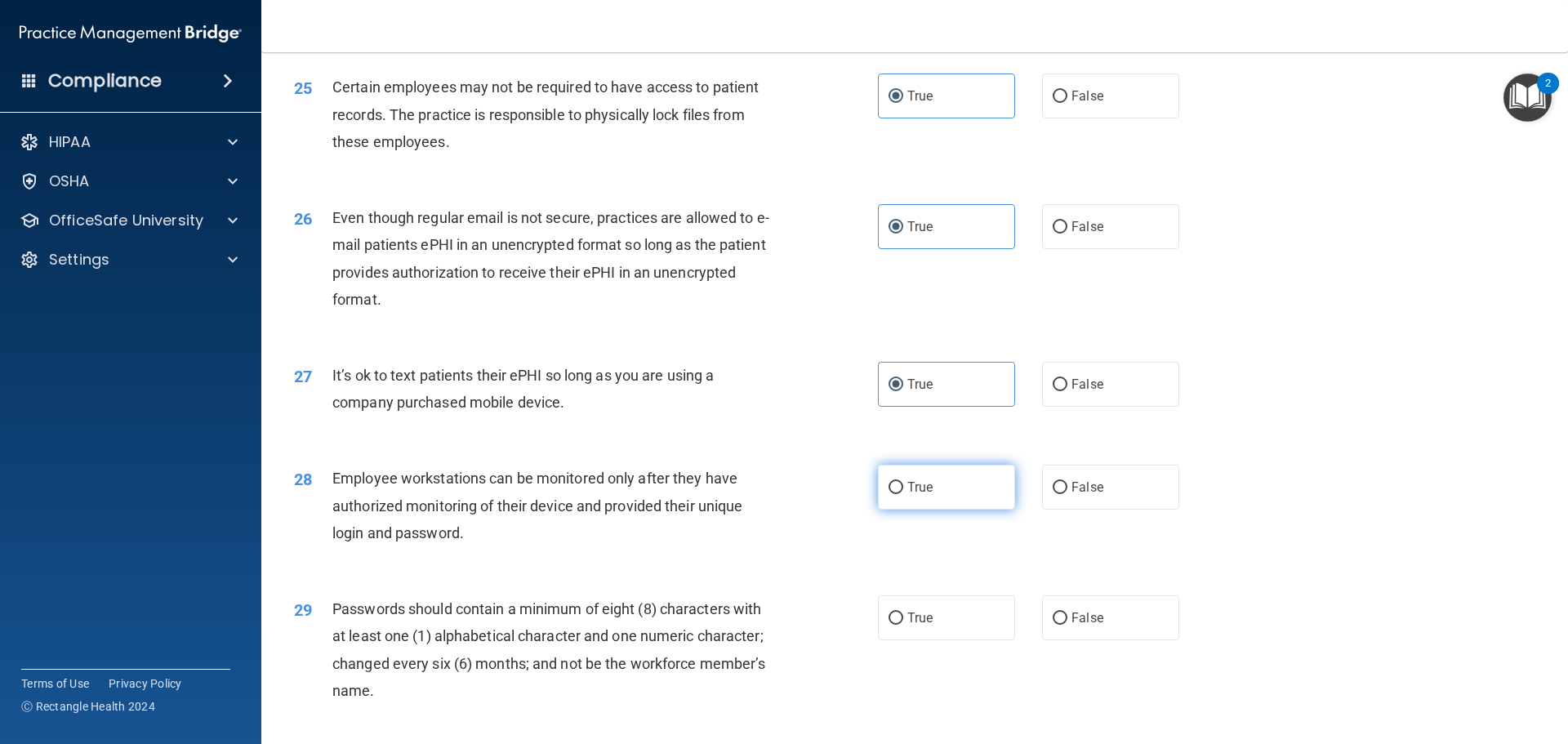
click at [908, 495] on span "True" at bounding box center [920, 488] width 25 height 16
click at [904, 494] on input "True" at bounding box center [896, 488] width 15 height 12
radio input "true"
click at [916, 626] on span "True" at bounding box center [920, 618] width 25 height 16
click at [904, 625] on input "True" at bounding box center [896, 619] width 15 height 12
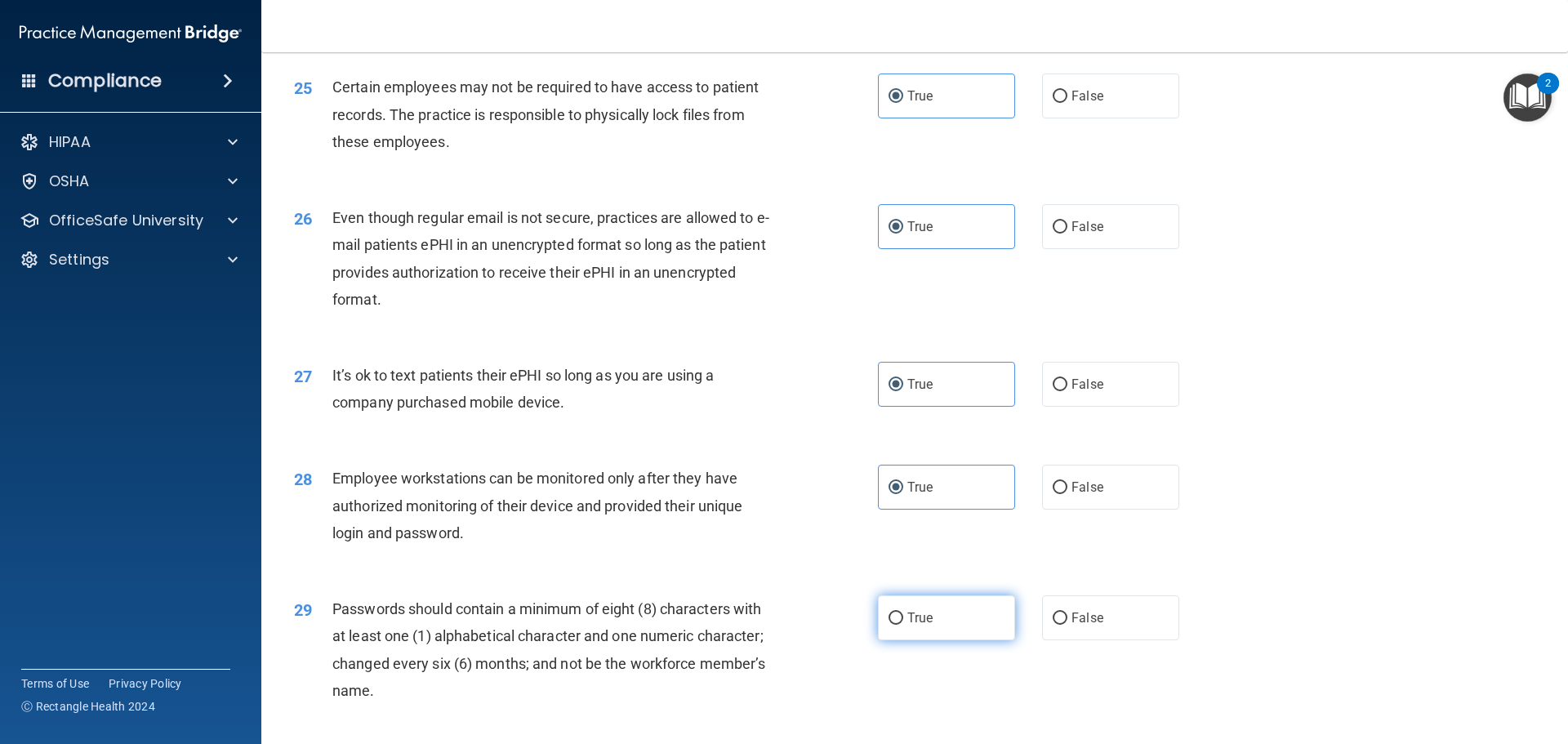
radio input "true"
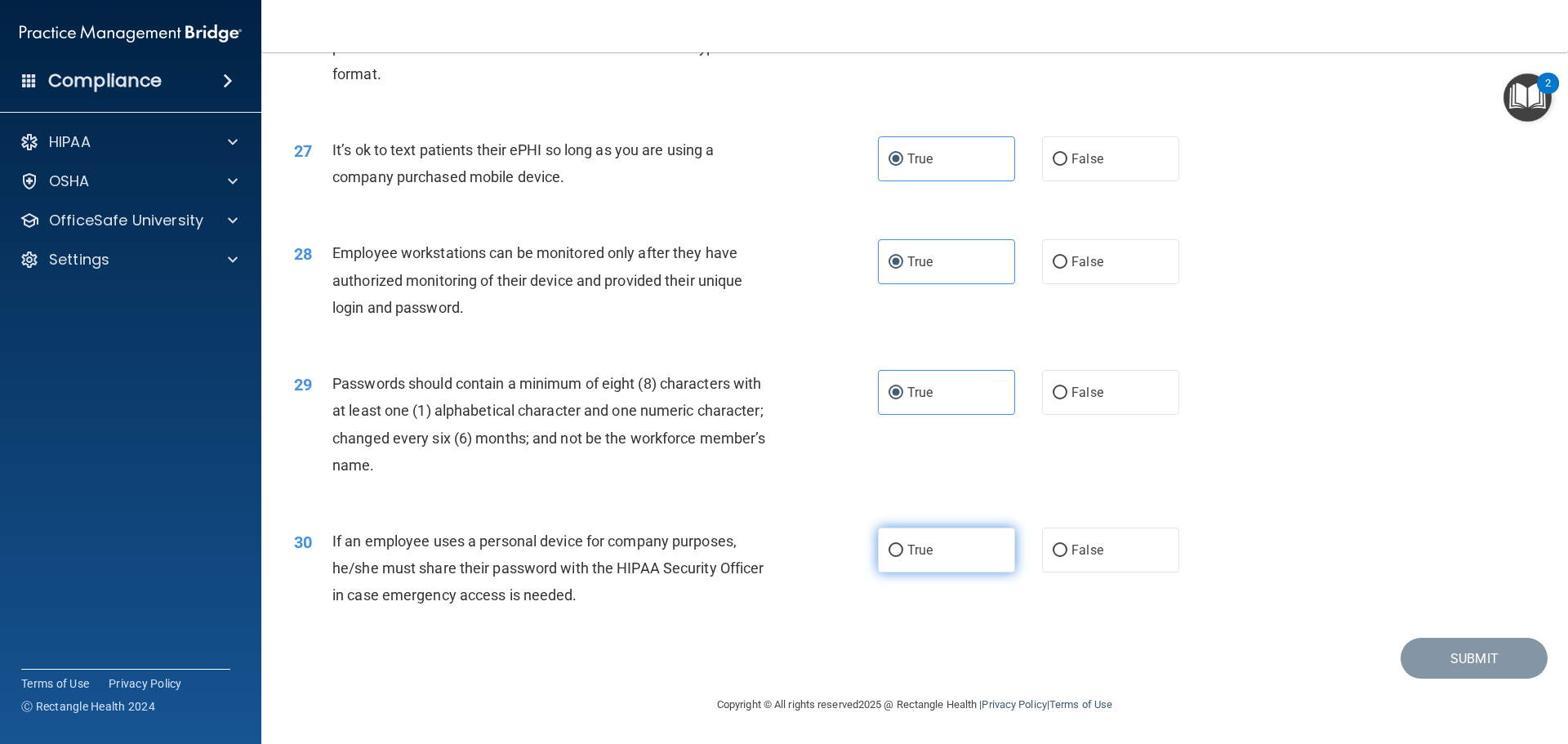
scroll to position [3356, 0]
click at [918, 565] on label "True" at bounding box center [946, 550] width 137 height 45
click at [904, 557] on input "True" at bounding box center [896, 551] width 15 height 12
radio input "true"
click at [1431, 663] on button "Submit" at bounding box center [1474, 659] width 147 height 42
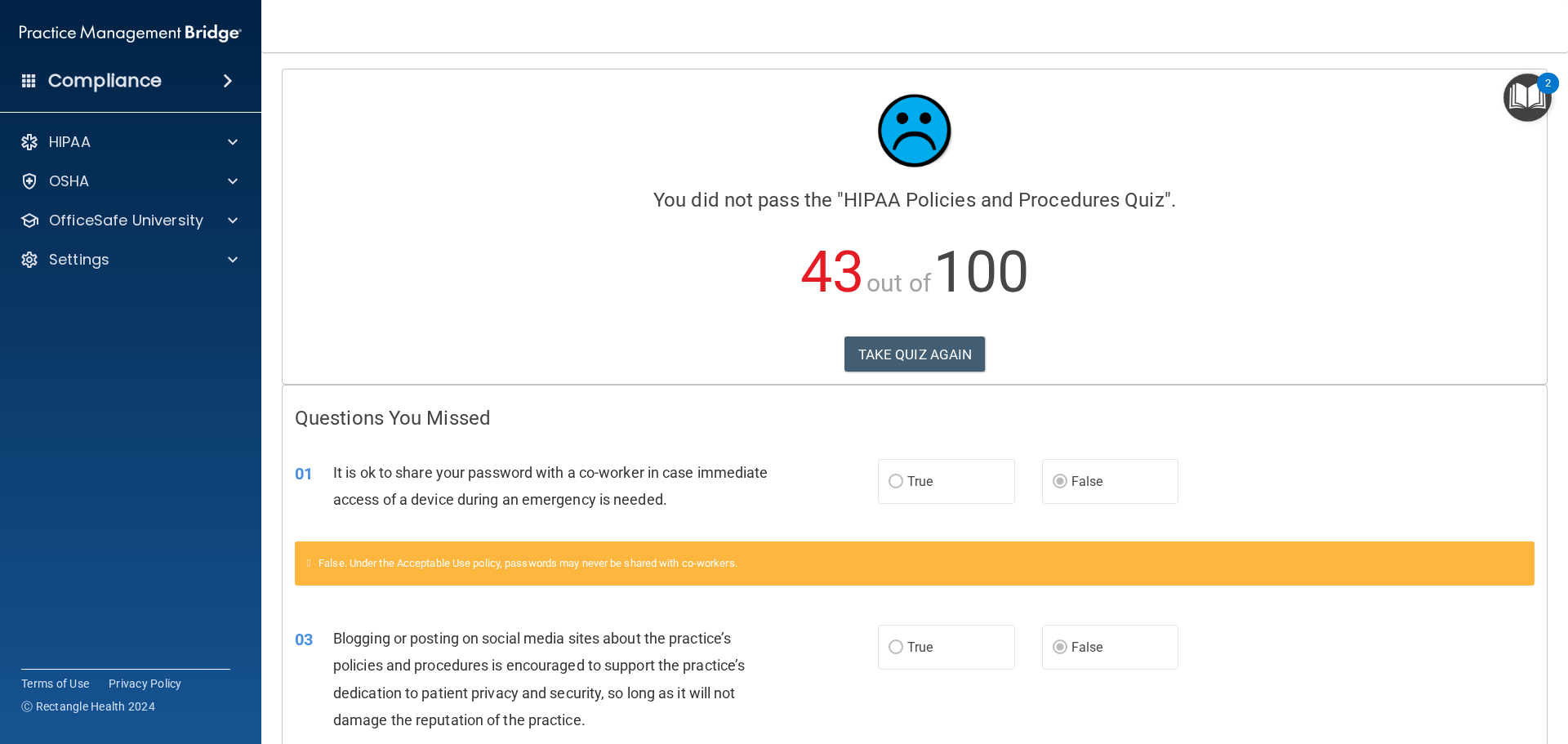
drag, startPoint x: 504, startPoint y: 165, endPoint x: 457, endPoint y: -20, distance: 190.9
drag, startPoint x: 168, startPoint y: 216, endPoint x: 172, endPoint y: 228, distance: 12.6
click at [168, 216] on p "OfficeSafe University" at bounding box center [126, 221] width 154 height 19
click at [137, 254] on p "HIPAA Training" at bounding box center [78, 259] width 135 height 17
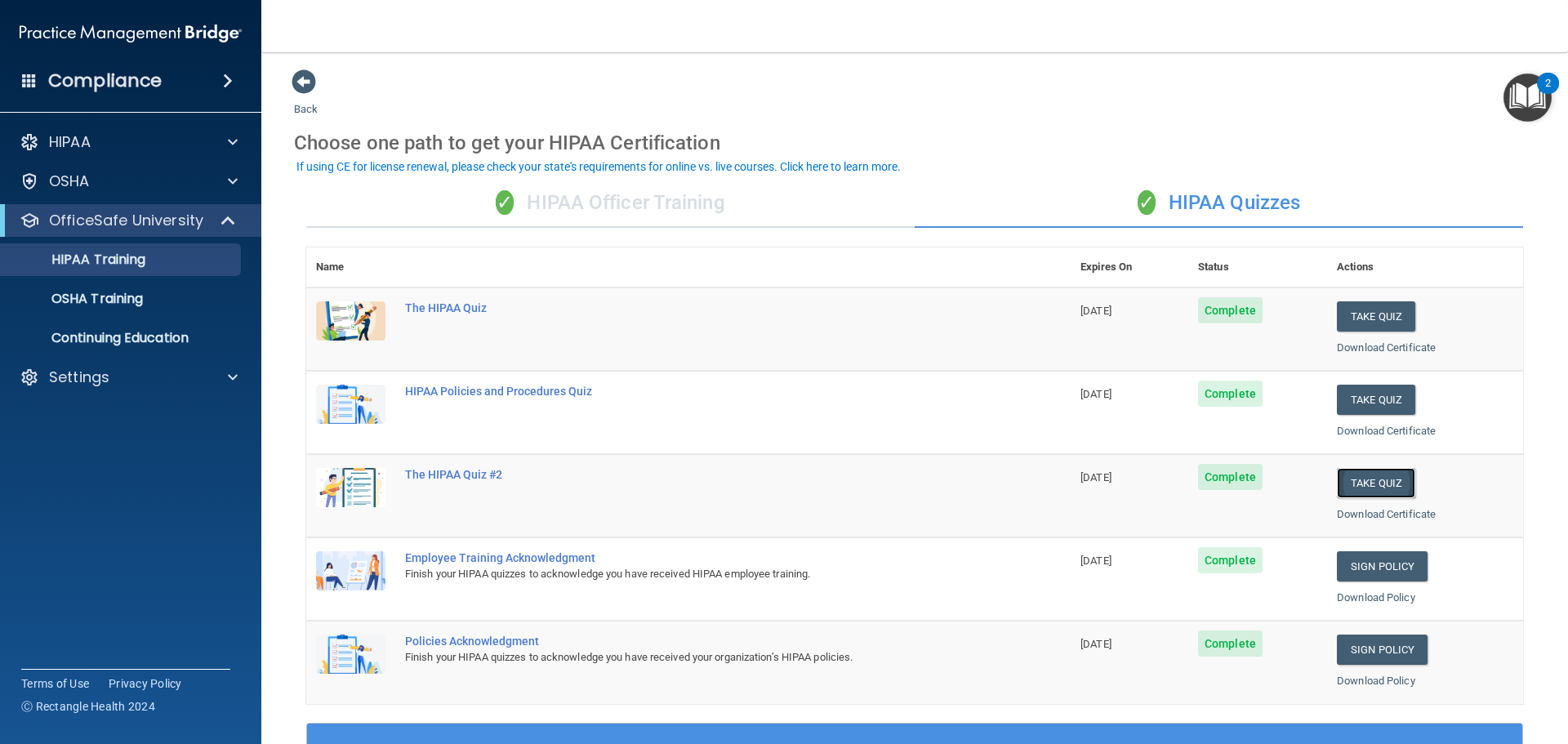
click at [1356, 486] on button "Take Quiz" at bounding box center [1376, 483] width 79 height 31
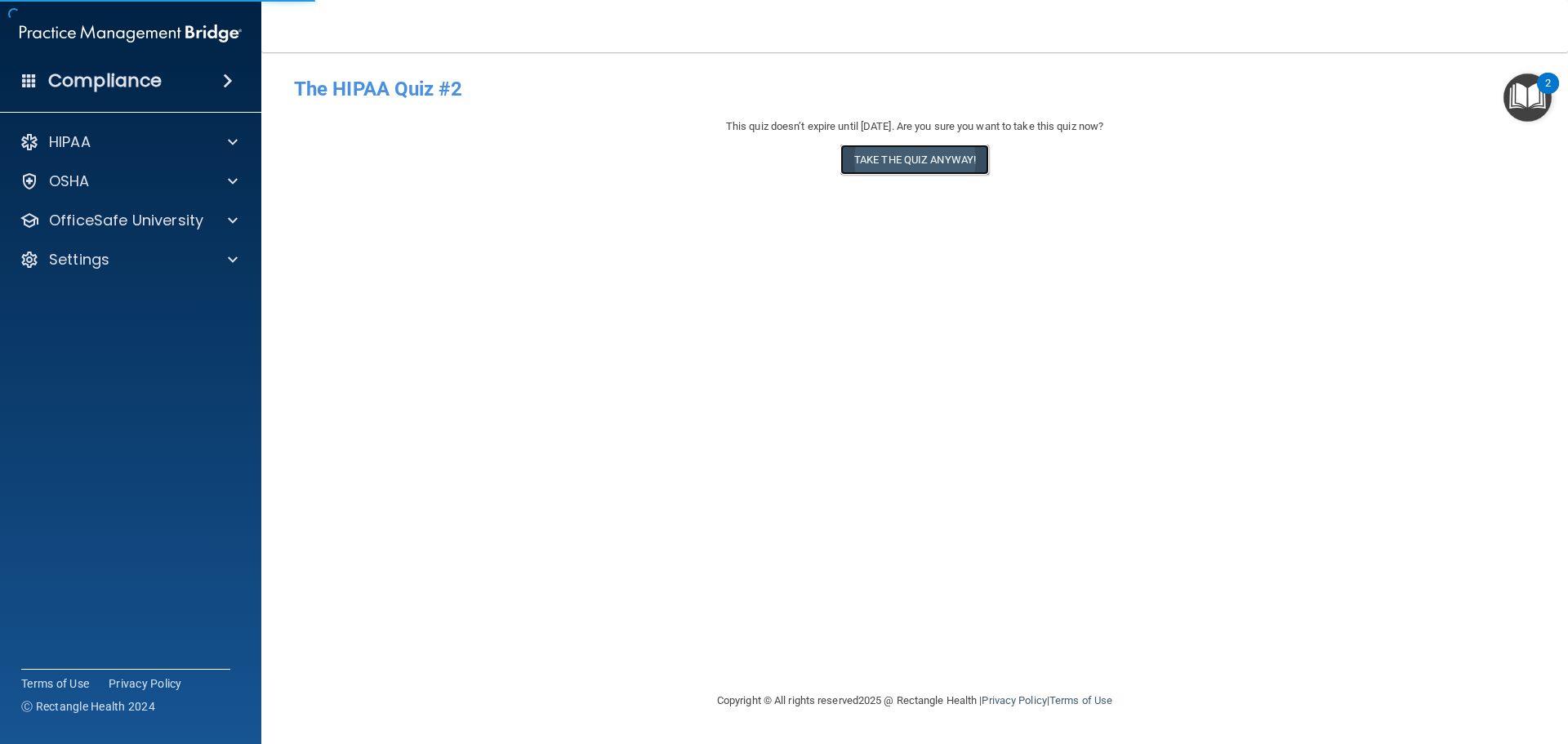
click at [895, 168] on button "Take the quiz anyway!" at bounding box center [915, 159] width 149 height 31
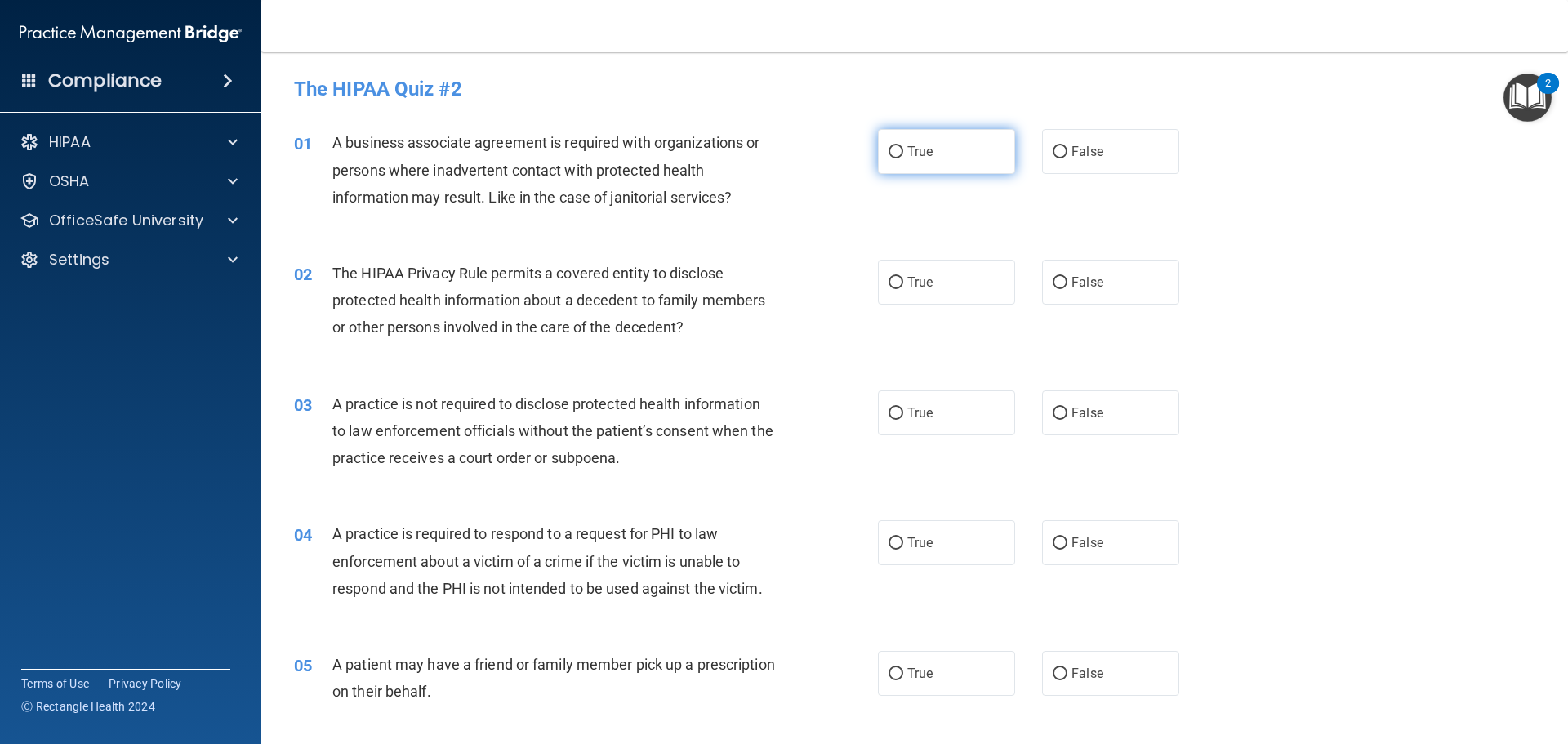
click at [897, 148] on input "True" at bounding box center [896, 152] width 15 height 12
radio input "true"
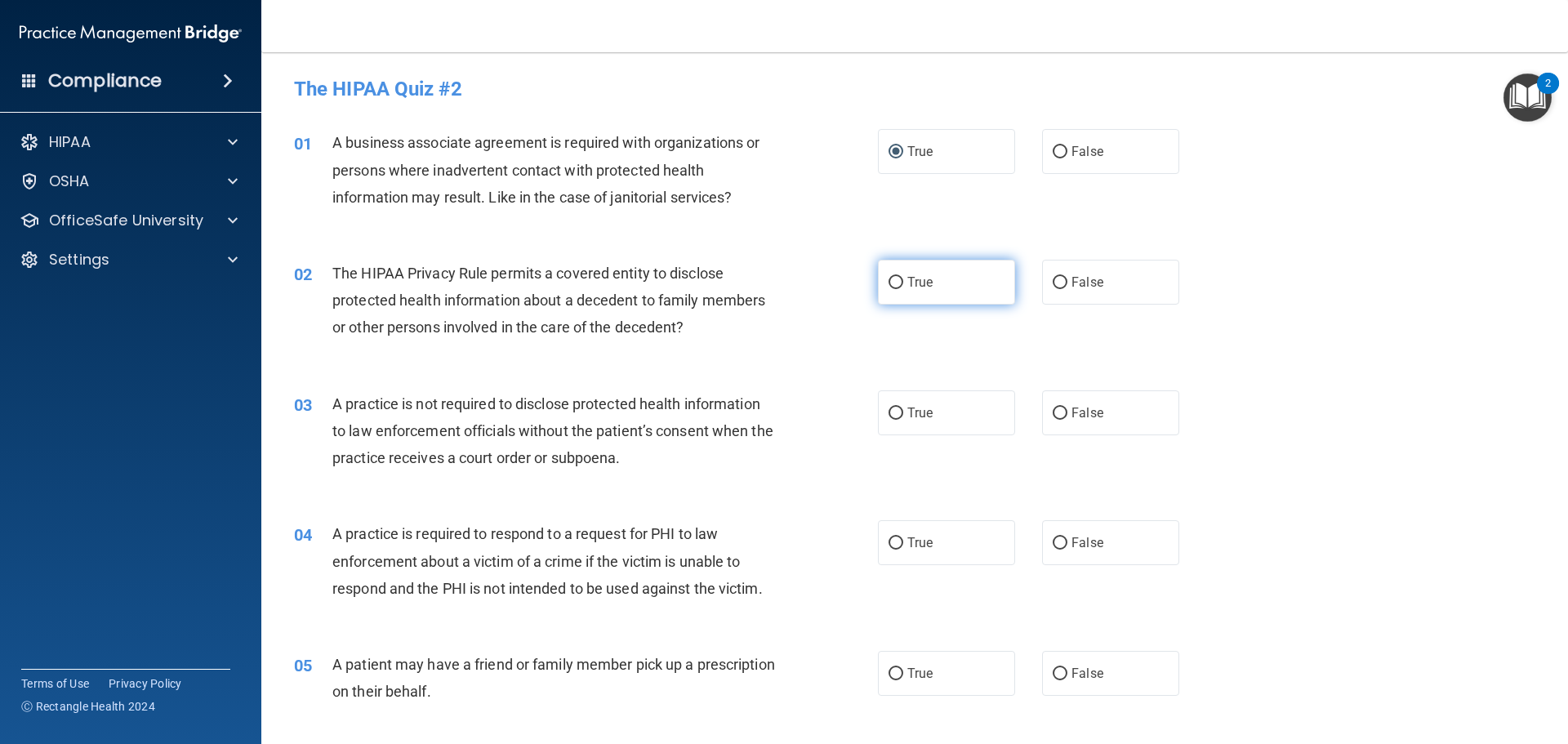
click at [904, 274] on label "True" at bounding box center [946, 282] width 137 height 45
click at [904, 277] on input "True" at bounding box center [896, 283] width 15 height 12
radio input "true"
click at [893, 435] on div "03 A practice is not required to disclose protected health information to law e…" at bounding box center [586, 435] width 633 height 90
click at [892, 417] on input "True" at bounding box center [896, 414] width 15 height 12
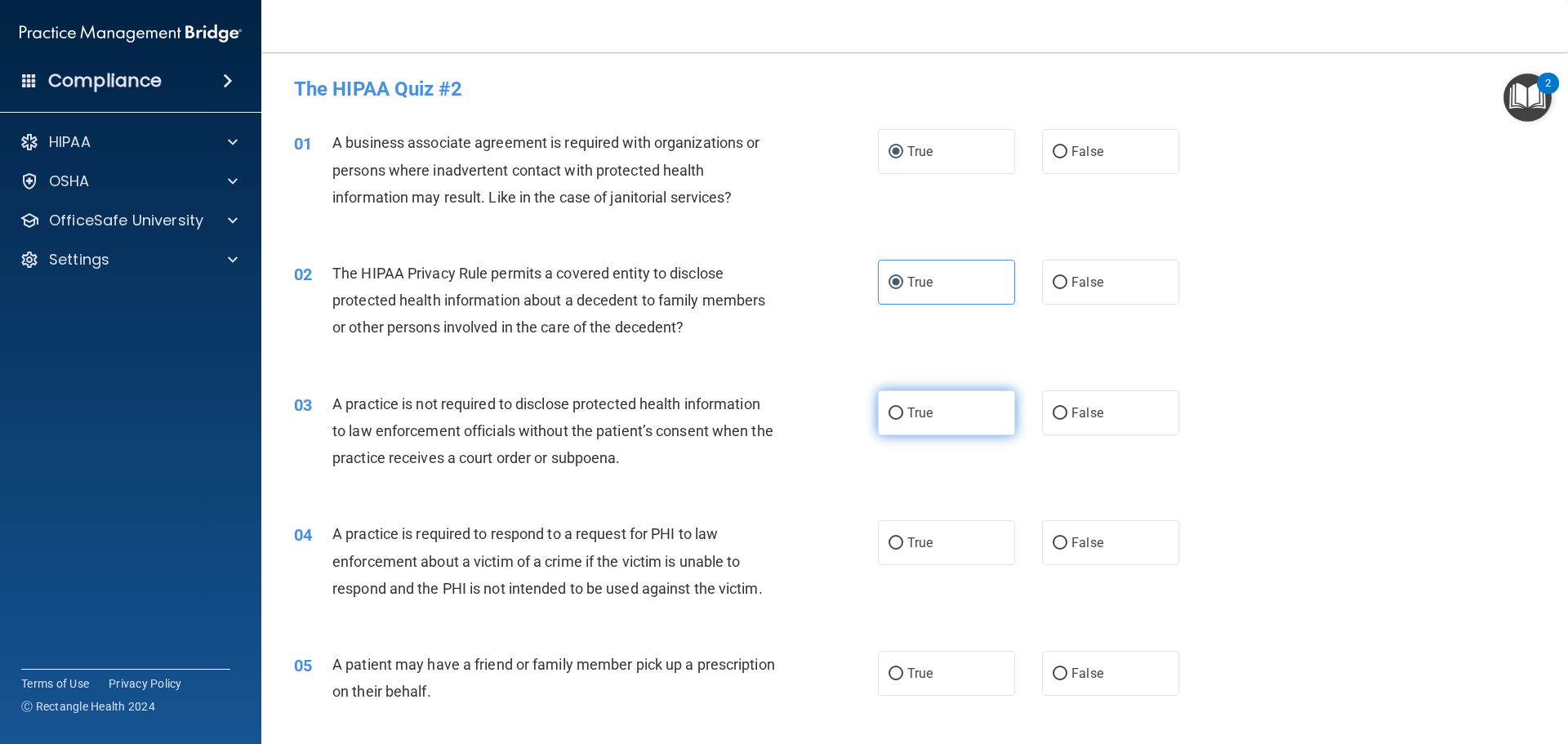
radio input "true"
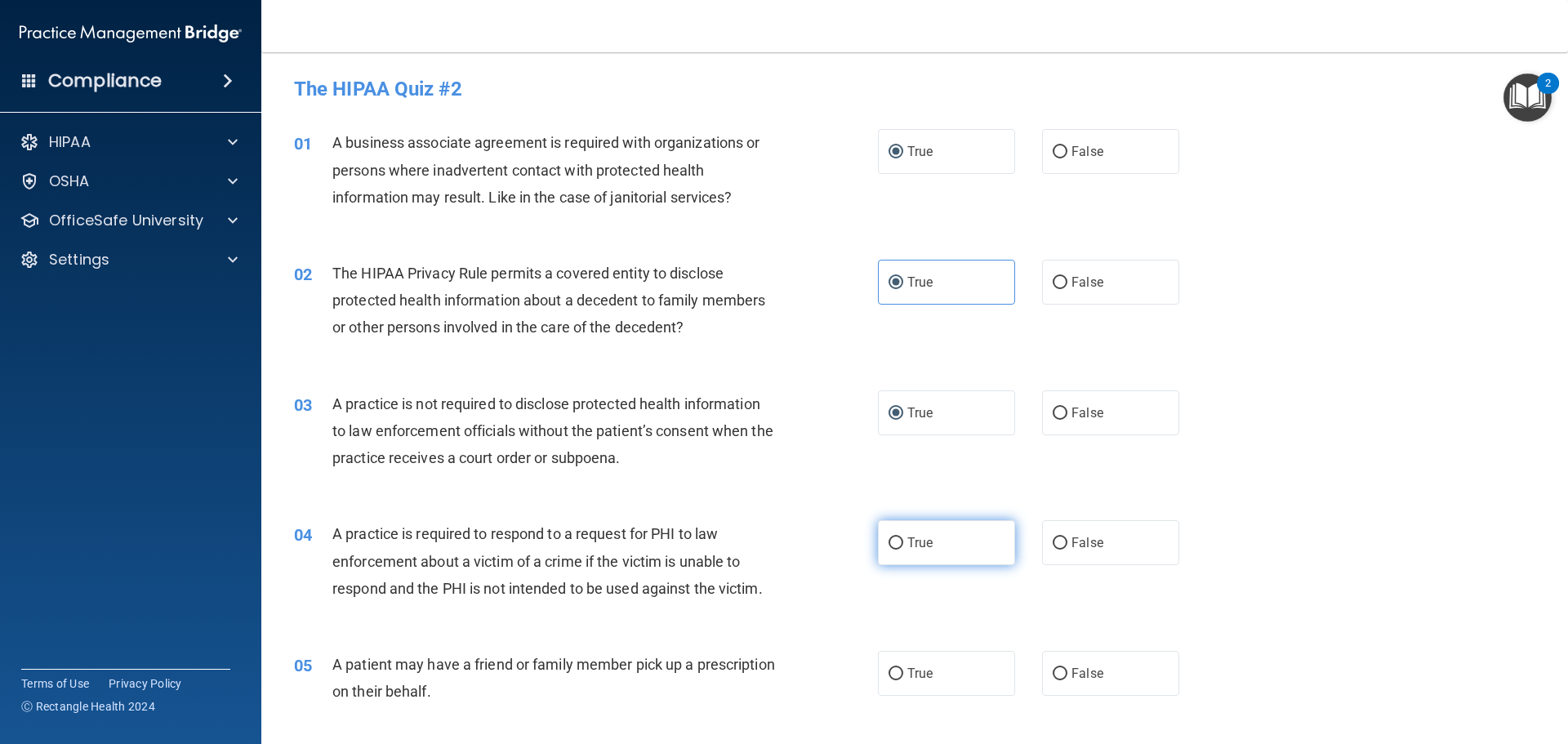
click at [908, 545] on span "True" at bounding box center [920, 543] width 25 height 16
click at [903, 545] on input "True" at bounding box center [896, 544] width 15 height 12
radio input "true"
click at [886, 680] on label "True" at bounding box center [946, 673] width 137 height 45
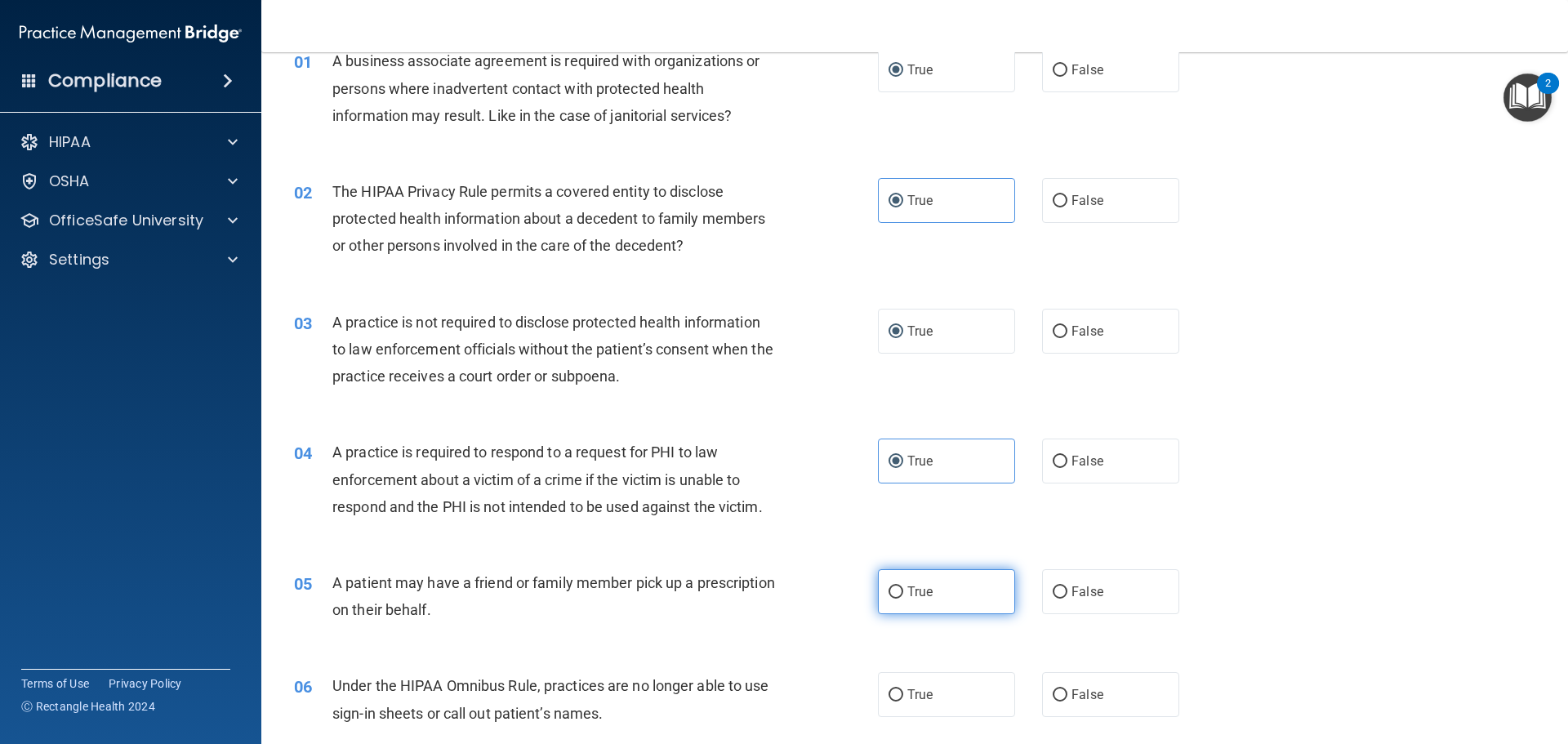
click at [894, 587] on input "True" at bounding box center [896, 593] width 15 height 12
radio input "true"
drag, startPoint x: 889, startPoint y: 692, endPoint x: 885, endPoint y: 677, distance: 15.5
click at [889, 692] on input "True" at bounding box center [896, 695] width 15 height 12
radio input "true"
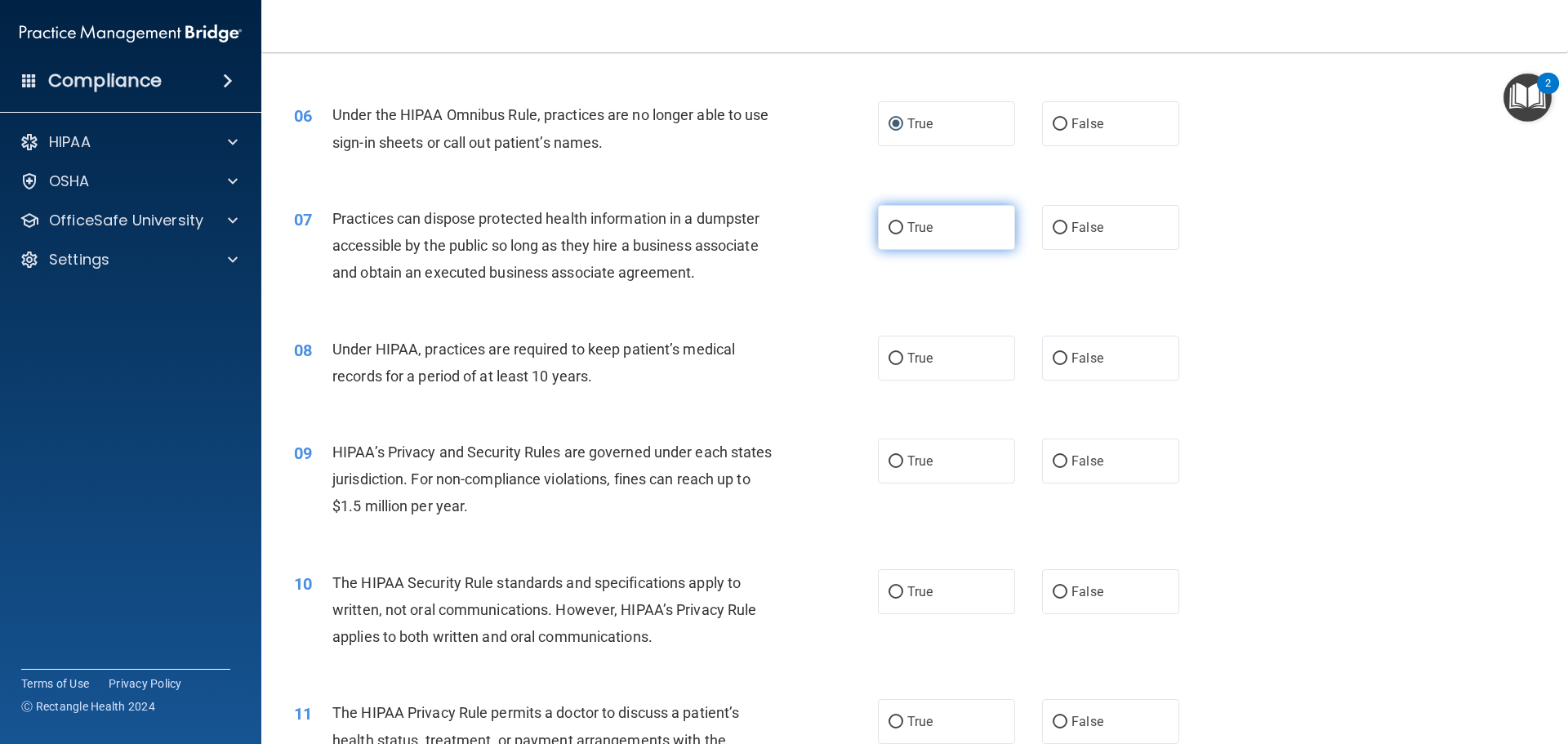
scroll to position [653, 0]
click at [881, 228] on label "True" at bounding box center [946, 226] width 137 height 45
click at [889, 228] on input "True" at bounding box center [896, 228] width 15 height 12
radio input "true"
click at [897, 364] on label "True" at bounding box center [946, 357] width 137 height 45
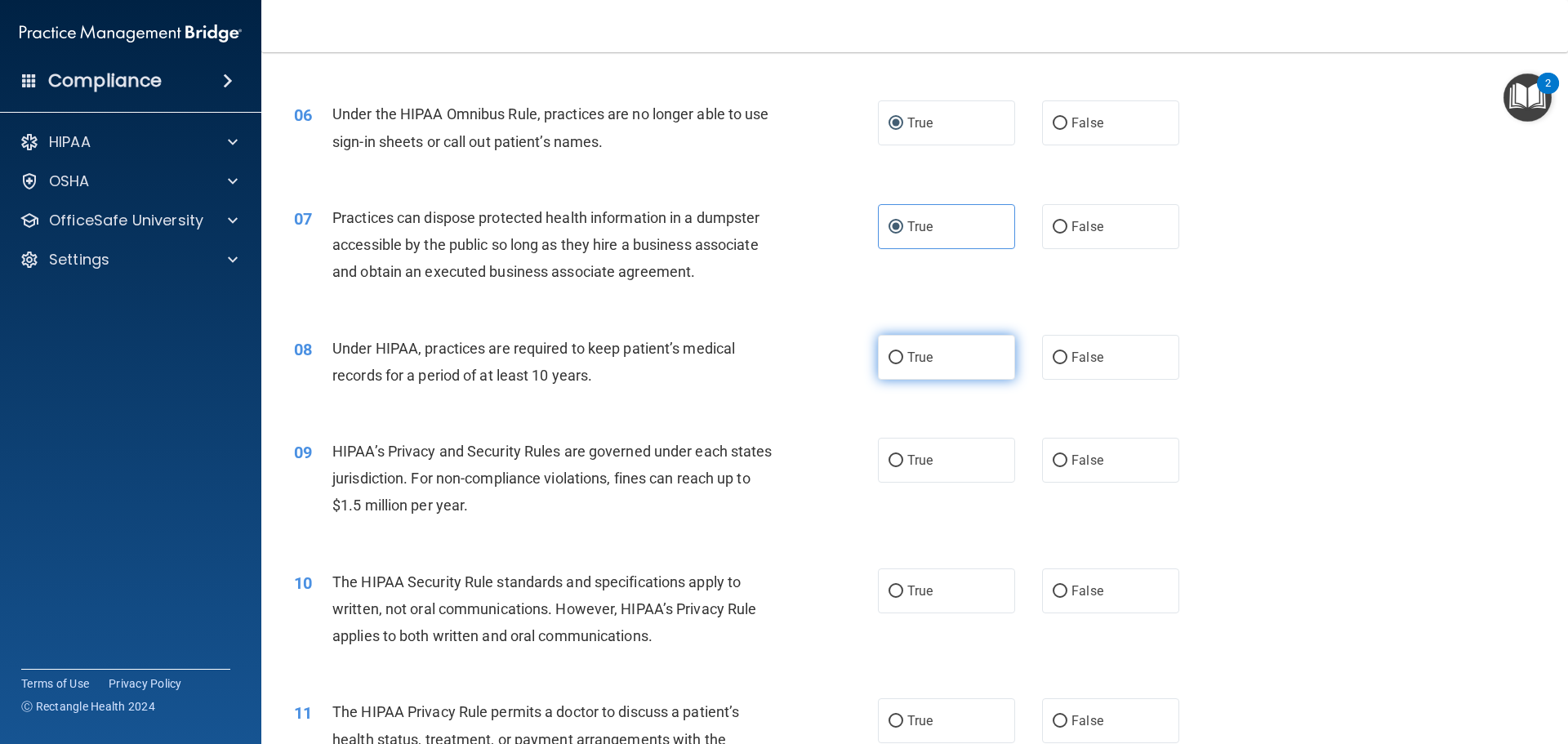
click at [897, 364] on input "True" at bounding box center [896, 358] width 15 height 12
radio input "true"
drag, startPoint x: 887, startPoint y: 467, endPoint x: 903, endPoint y: 507, distance: 43.1
click at [889, 467] on input "True" at bounding box center [896, 461] width 15 height 12
radio input "true"
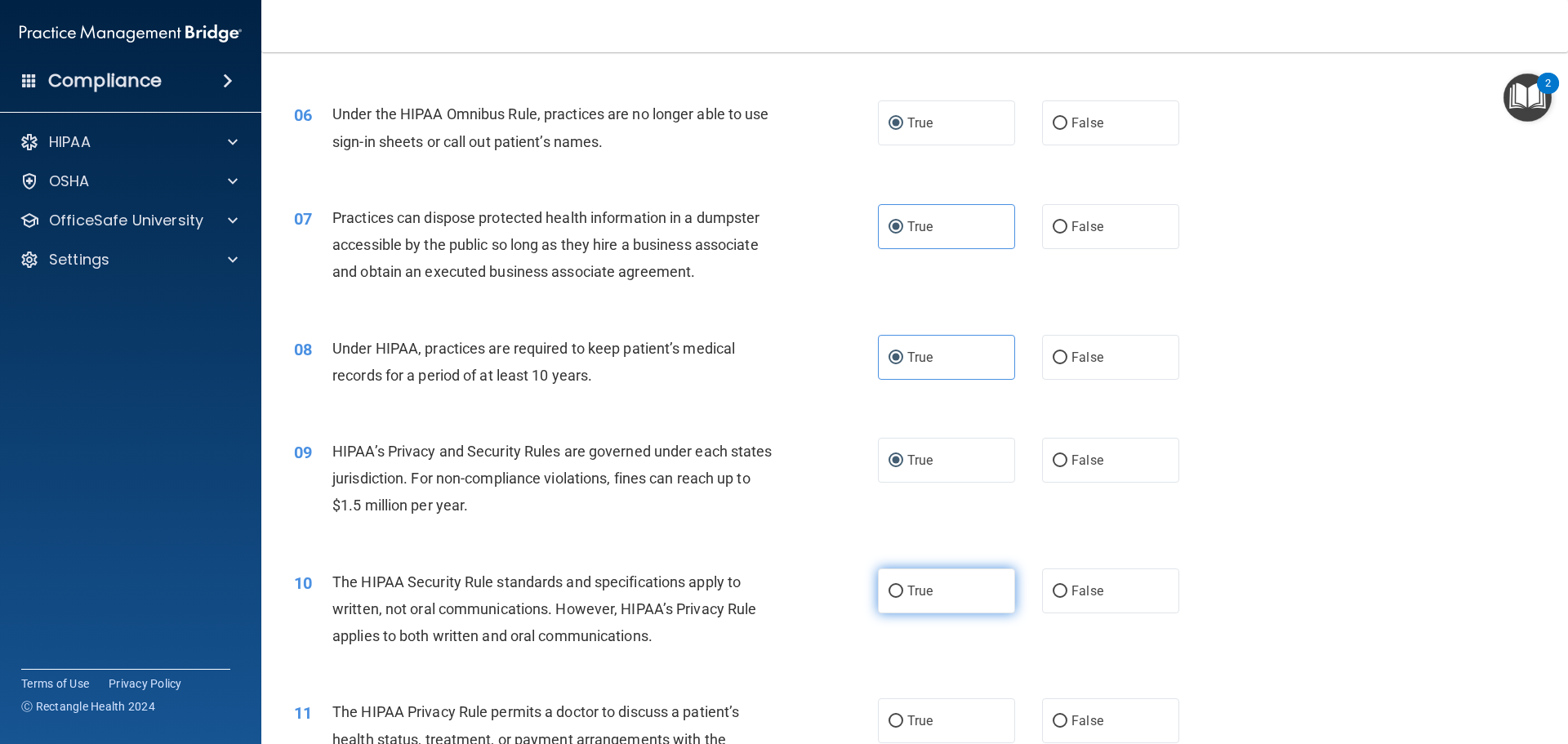
click at [901, 589] on label "True" at bounding box center [946, 590] width 137 height 45
click at [901, 589] on input "True" at bounding box center [896, 592] width 15 height 12
radio input "true"
drag, startPoint x: 887, startPoint y: 715, endPoint x: 868, endPoint y: 631, distance: 86.1
click at [889, 715] on input "True" at bounding box center [896, 721] width 15 height 12
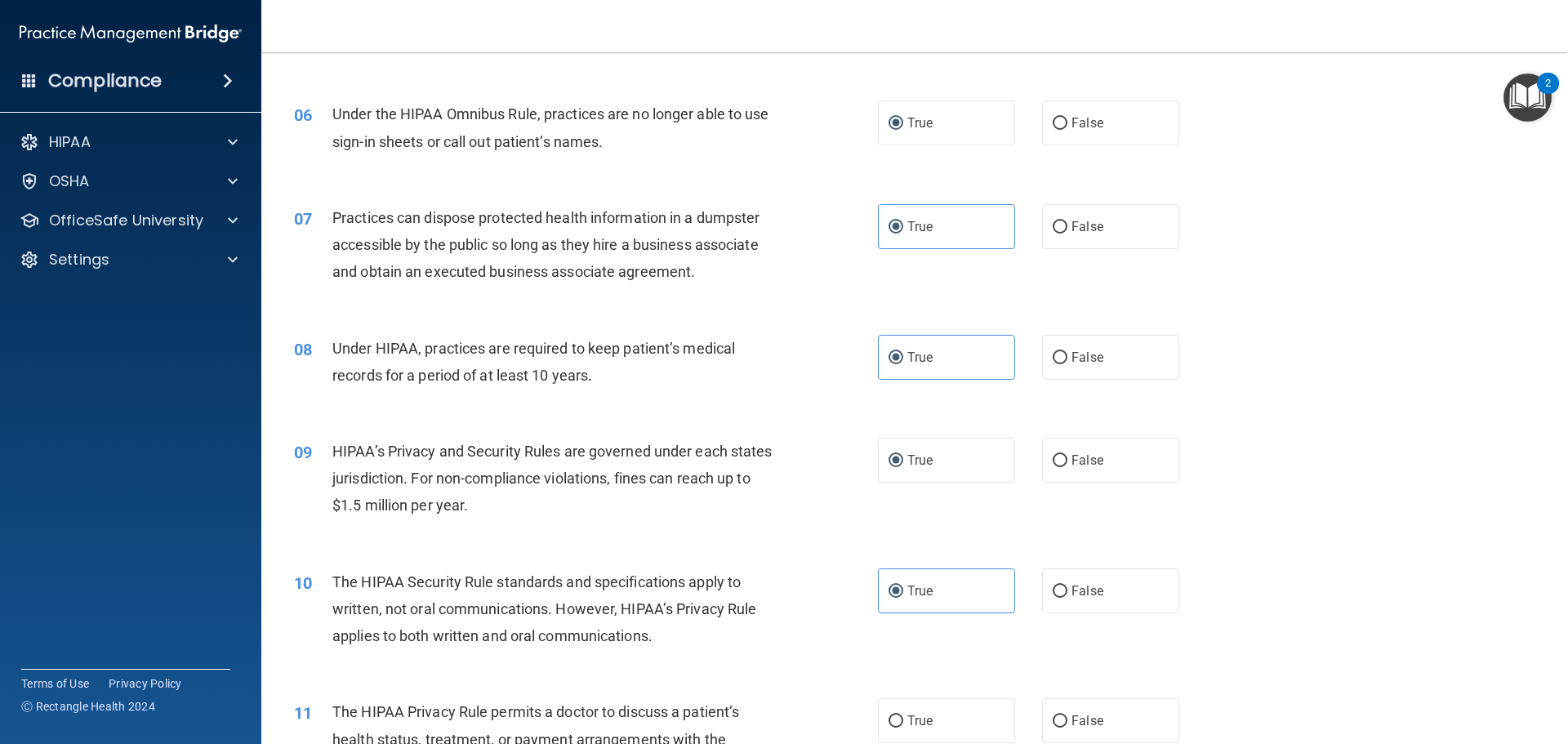
radio input "true"
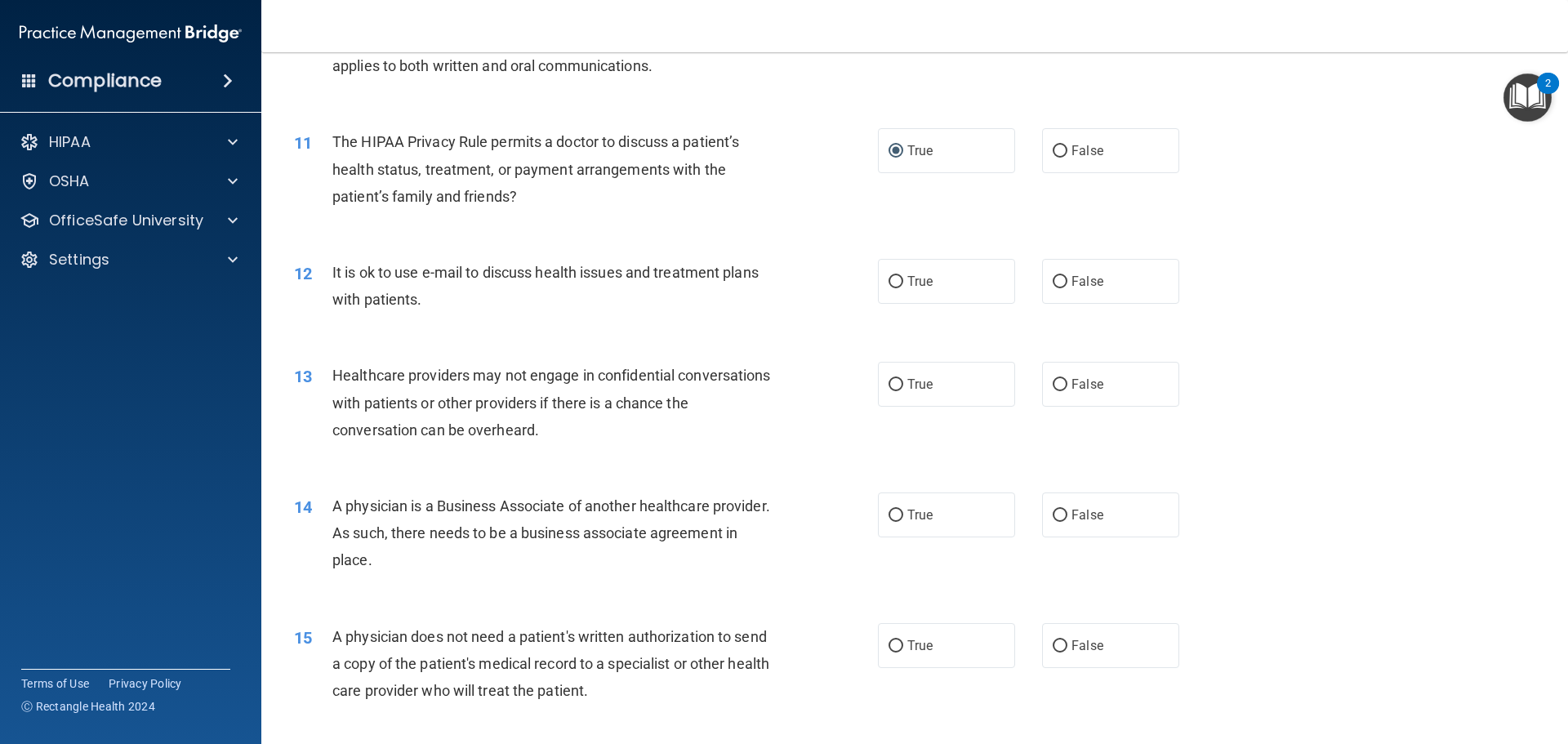
scroll to position [1225, 0]
click at [926, 281] on span "True" at bounding box center [920, 280] width 25 height 16
click at [904, 281] on input "True" at bounding box center [896, 280] width 15 height 12
radio input "true"
click at [914, 371] on label "True" at bounding box center [946, 382] width 137 height 45
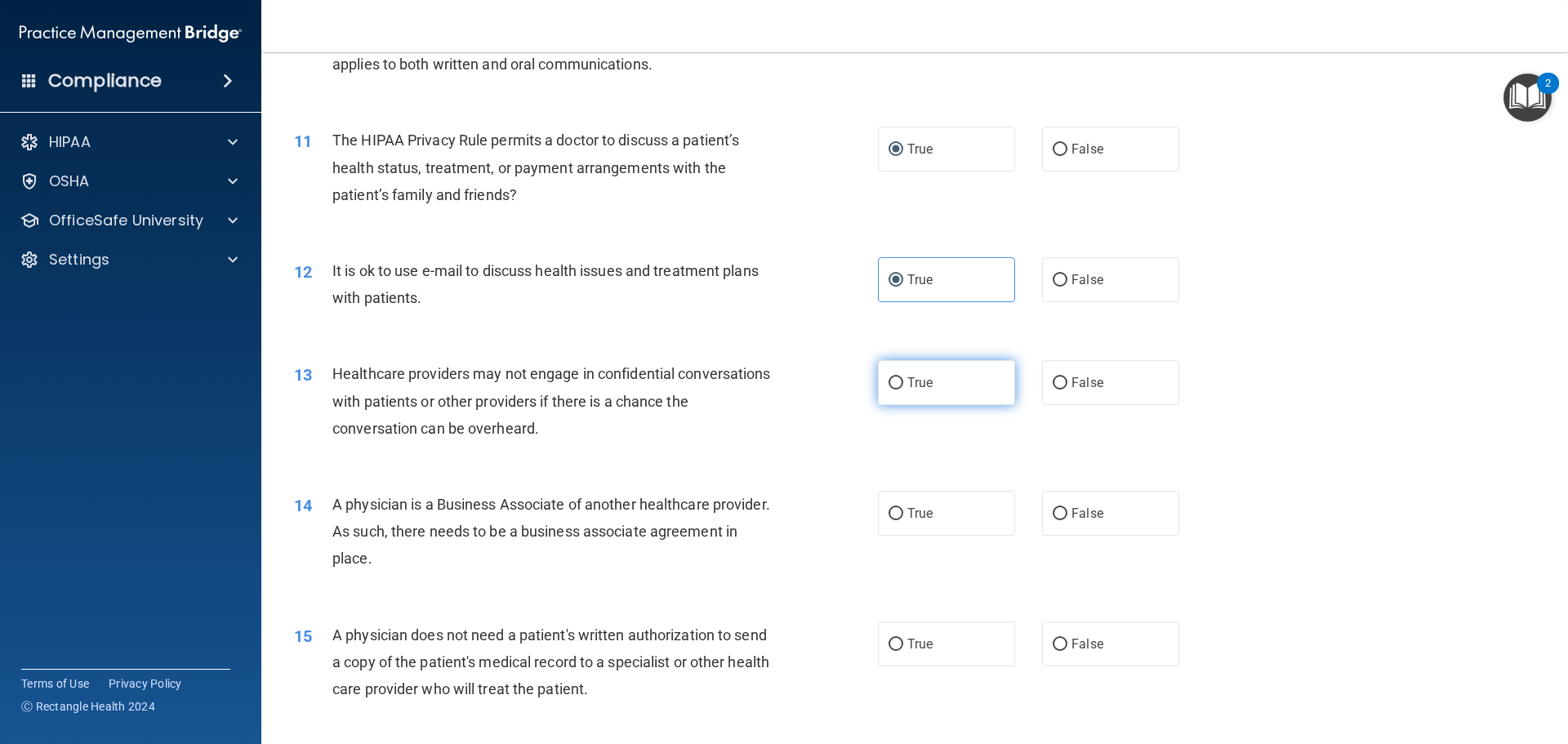
click at [904, 377] on input "True" at bounding box center [896, 383] width 15 height 12
radio input "true"
click at [923, 501] on label "True" at bounding box center [946, 513] width 137 height 45
click at [904, 508] on input "True" at bounding box center [896, 514] width 15 height 12
radio input "true"
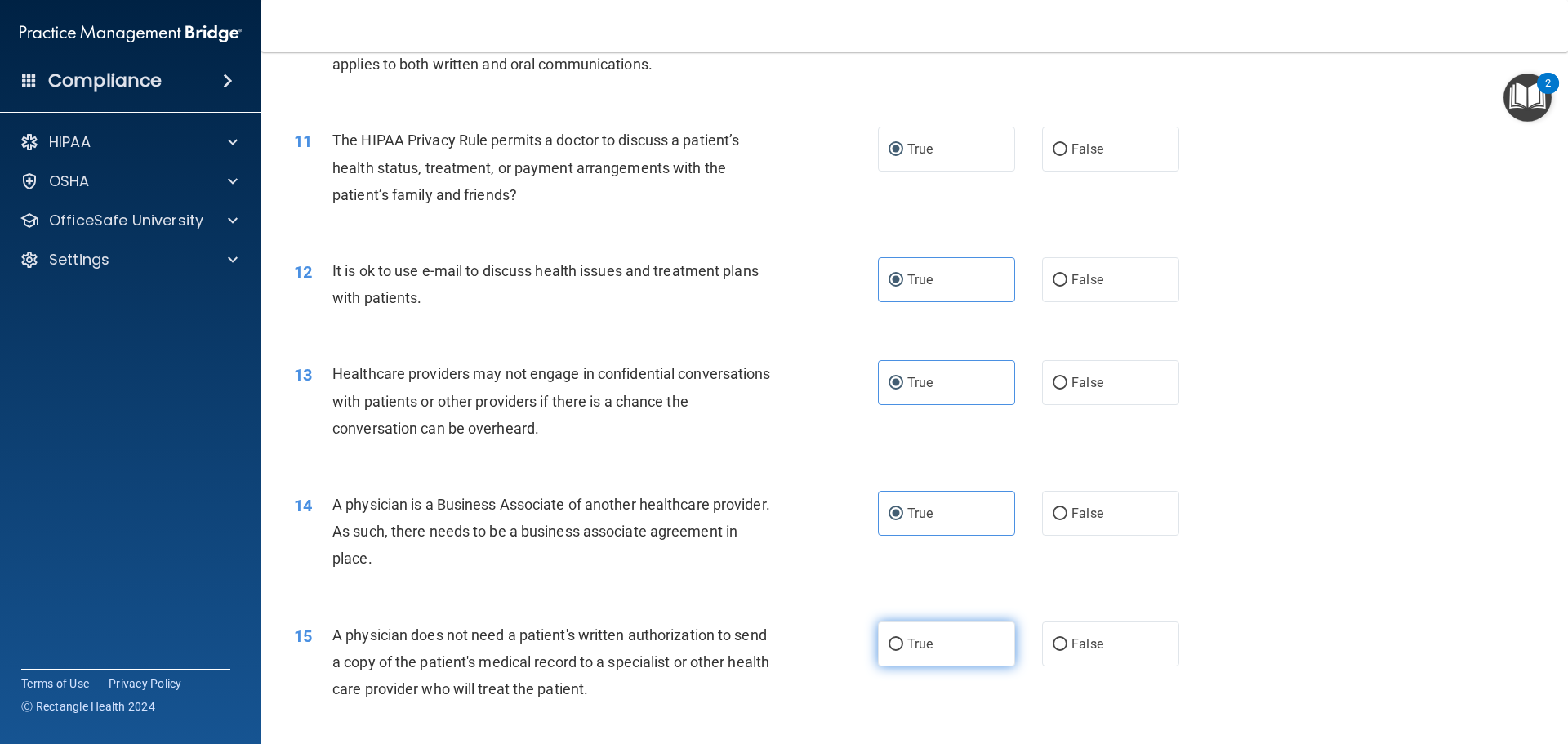
click at [919, 631] on label "True" at bounding box center [946, 643] width 137 height 45
click at [904, 639] on input "True" at bounding box center [896, 645] width 15 height 12
radio input "true"
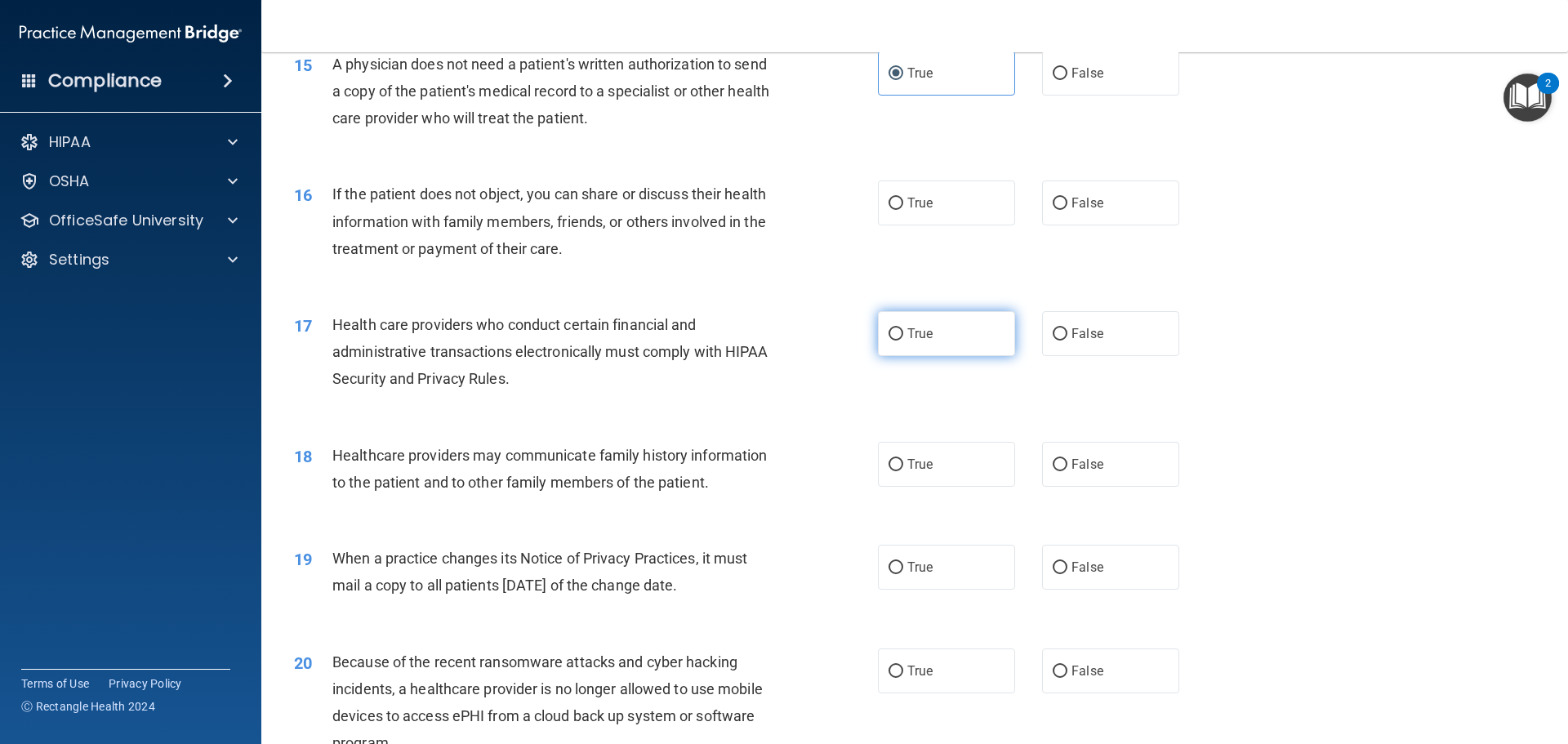
scroll to position [1797, 0]
click at [919, 177] on div "16 If the patient does not object, you can share or discuss their health inform…" at bounding box center [915, 224] width 1266 height 130
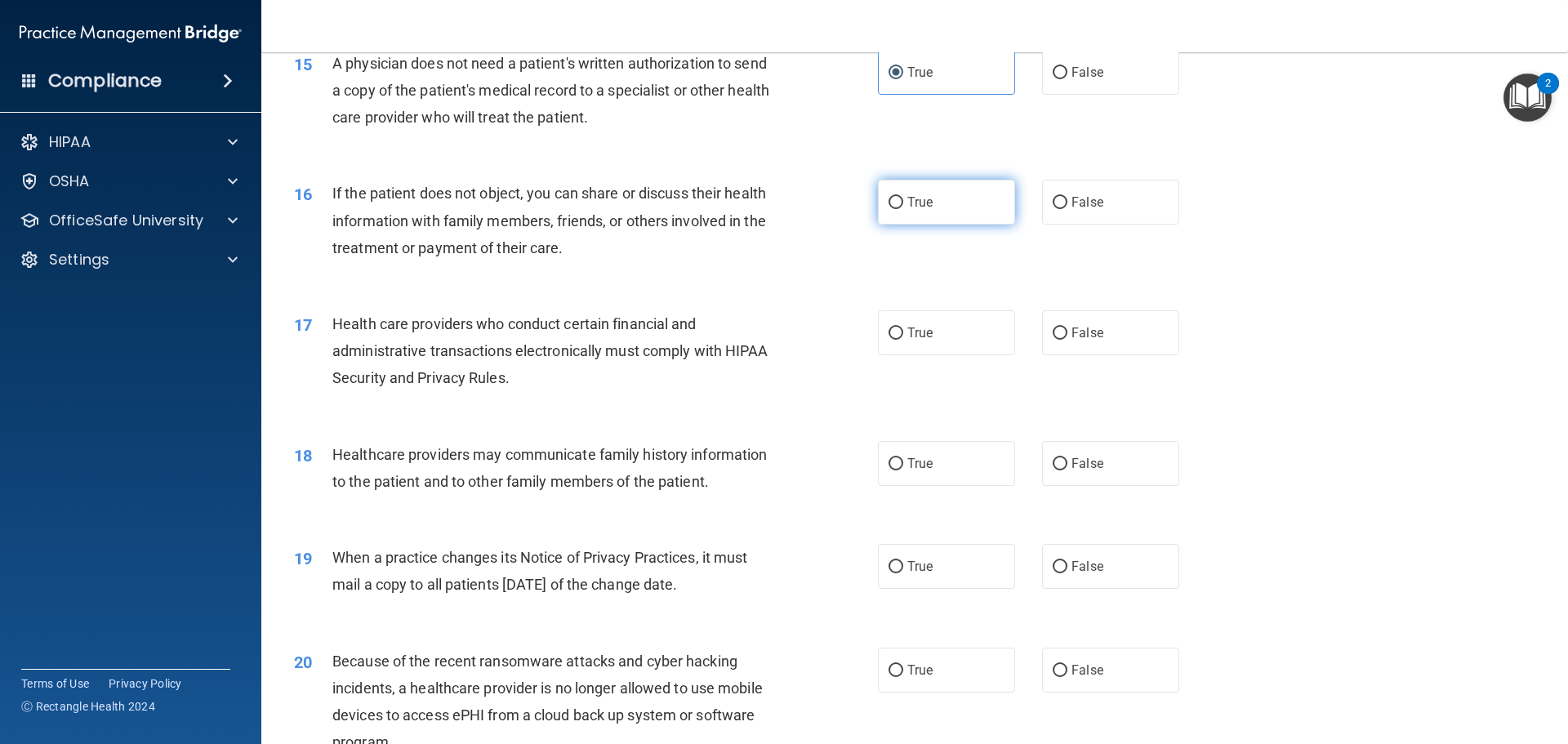
click at [915, 202] on span "True" at bounding box center [920, 202] width 25 height 16
click at [904, 202] on input "True" at bounding box center [896, 203] width 15 height 12
radio input "true"
click at [896, 311] on label "True" at bounding box center [946, 333] width 137 height 45
click at [896, 327] on input "True" at bounding box center [896, 333] width 15 height 12
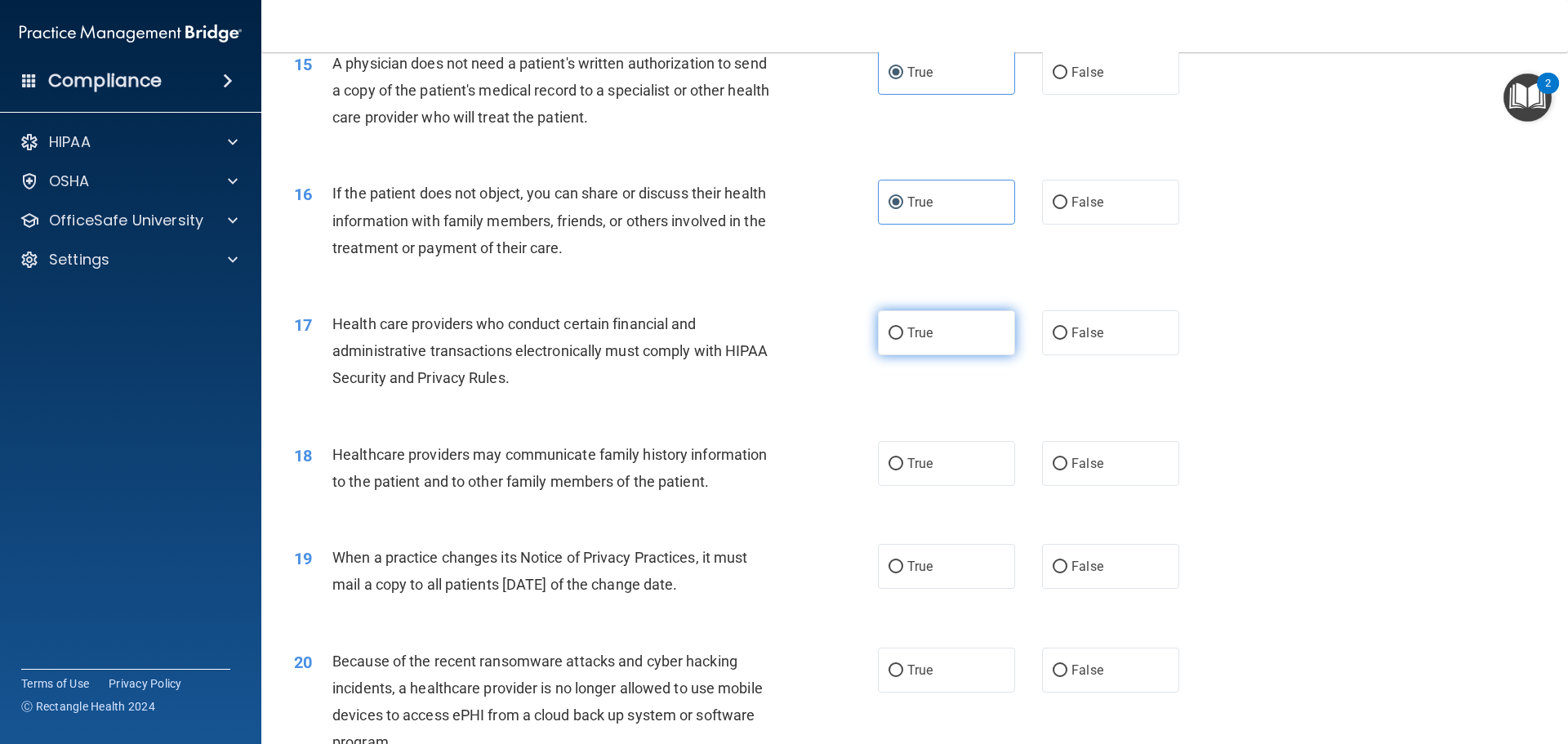
radio input "true"
click at [900, 459] on label "True" at bounding box center [946, 463] width 137 height 45
click at [900, 459] on input "True" at bounding box center [896, 464] width 15 height 12
radio input "true"
click at [897, 562] on label "True" at bounding box center [946, 565] width 137 height 45
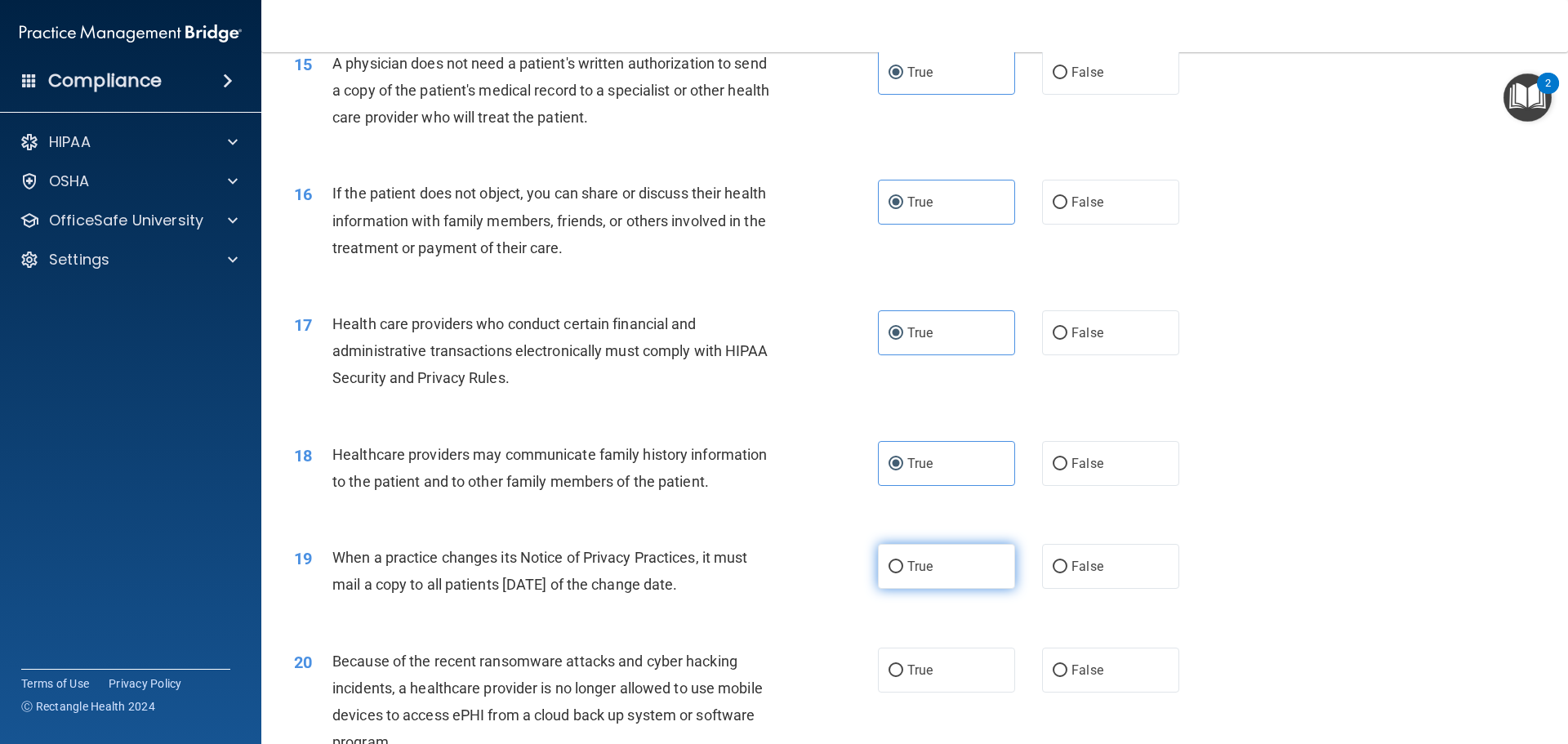
click at [897, 562] on input "True" at bounding box center [896, 567] width 15 height 12
radio input "true"
drag, startPoint x: 891, startPoint y: 664, endPoint x: 882, endPoint y: 622, distance: 43.0
click at [891, 664] on input "True" at bounding box center [896, 670] width 15 height 12
radio input "true"
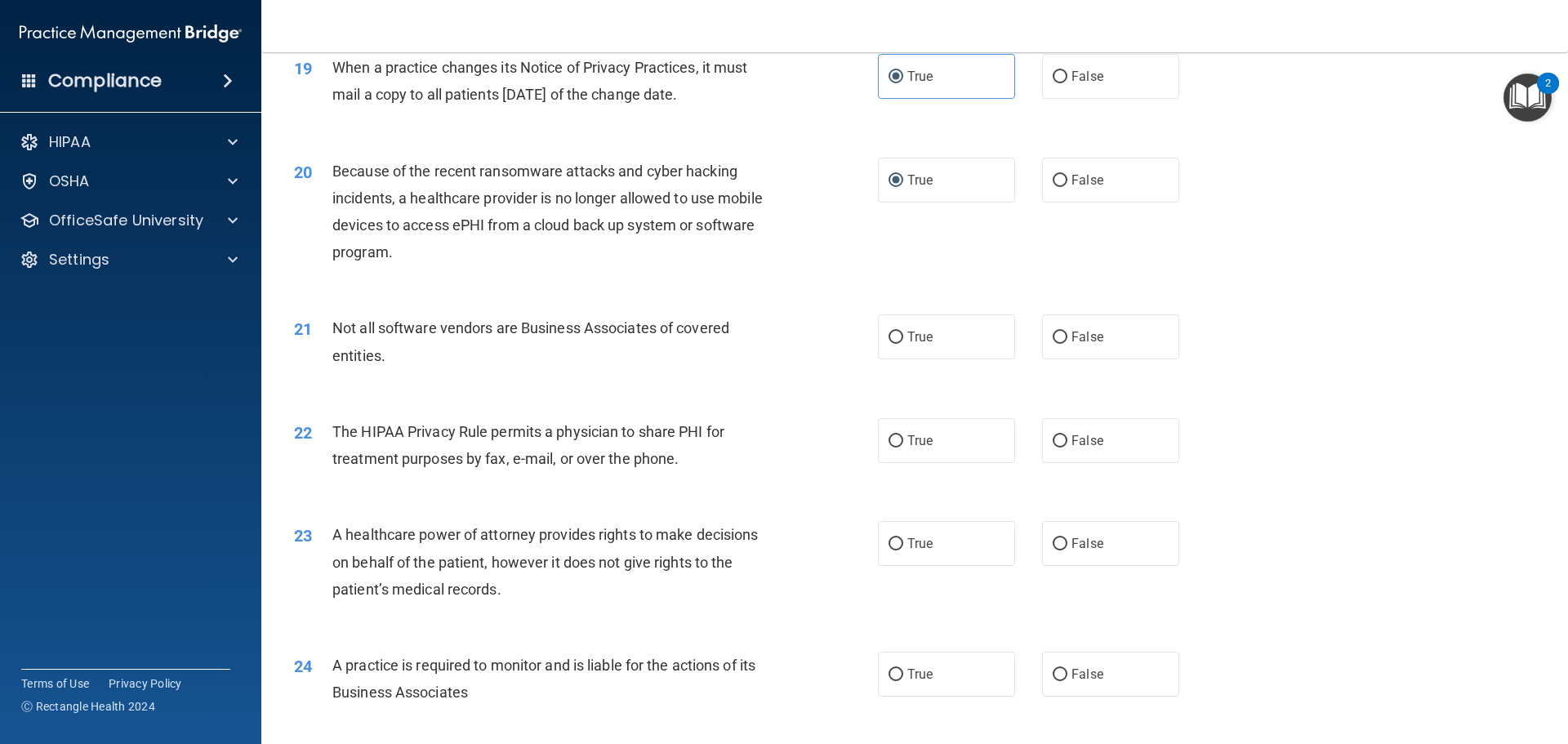
scroll to position [2369, 0]
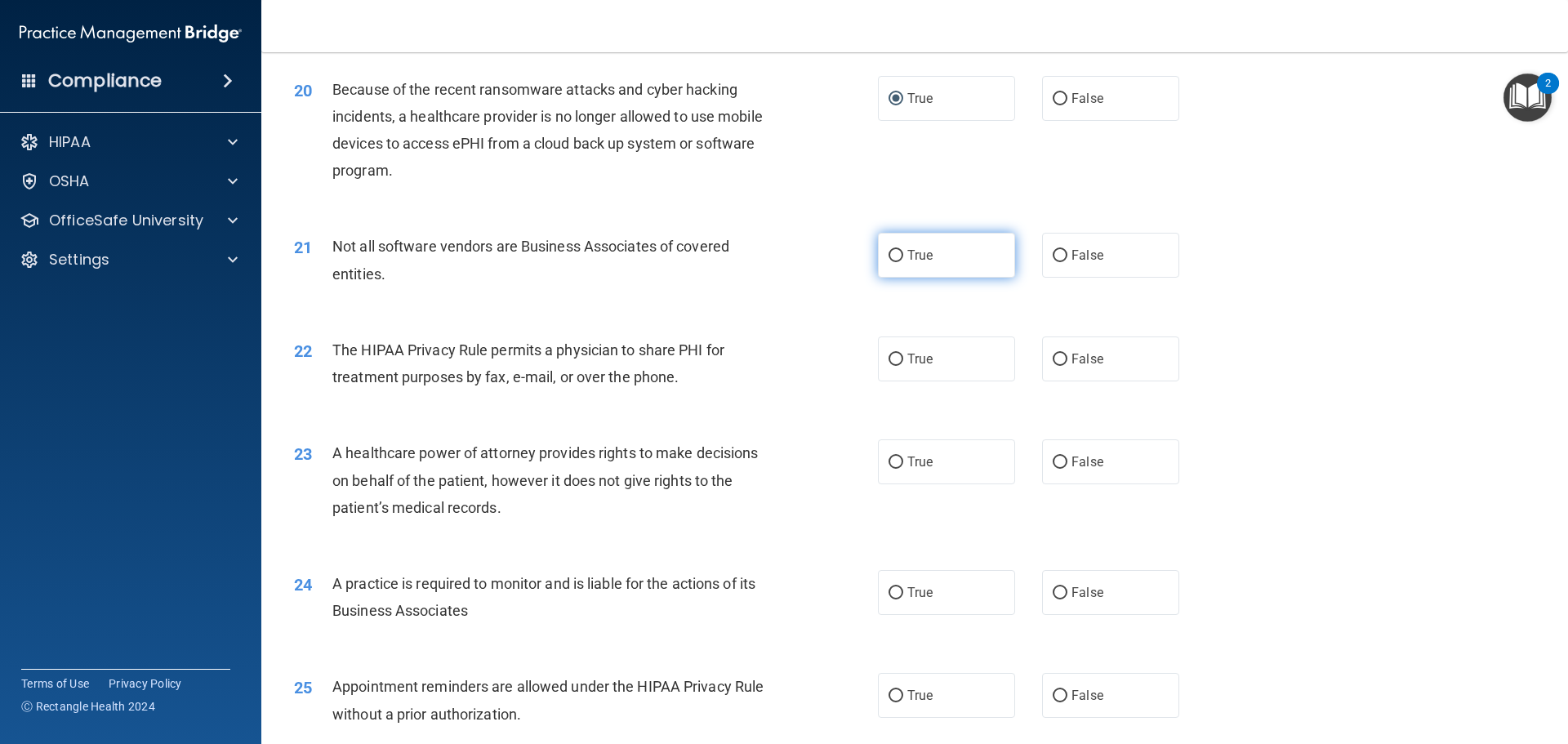
click at [907, 269] on label "True" at bounding box center [946, 255] width 137 height 45
click at [904, 262] on input "True" at bounding box center [896, 256] width 15 height 12
radio input "true"
click at [908, 358] on span "True" at bounding box center [920, 359] width 25 height 16
click at [902, 358] on input "True" at bounding box center [896, 360] width 15 height 12
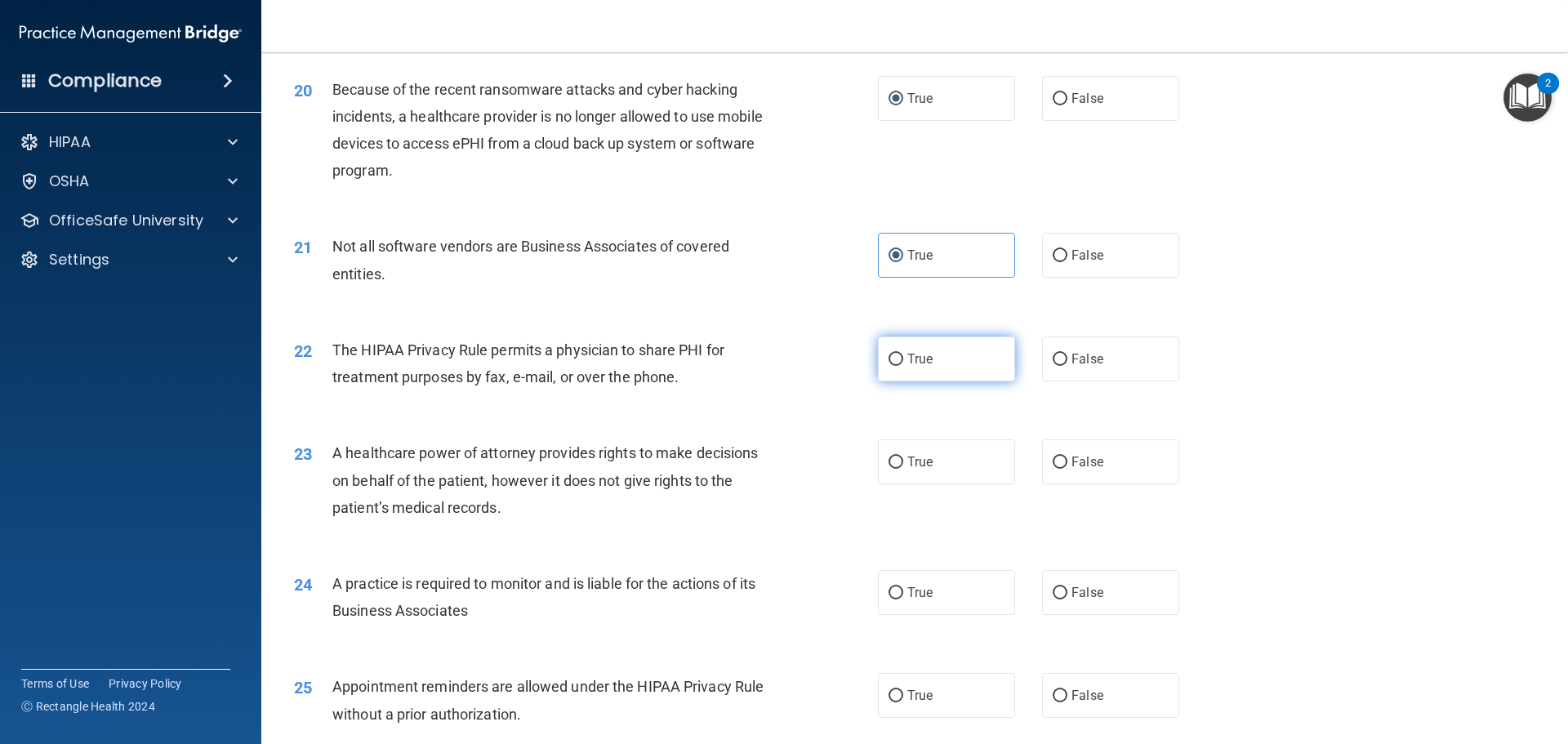
radio input "true"
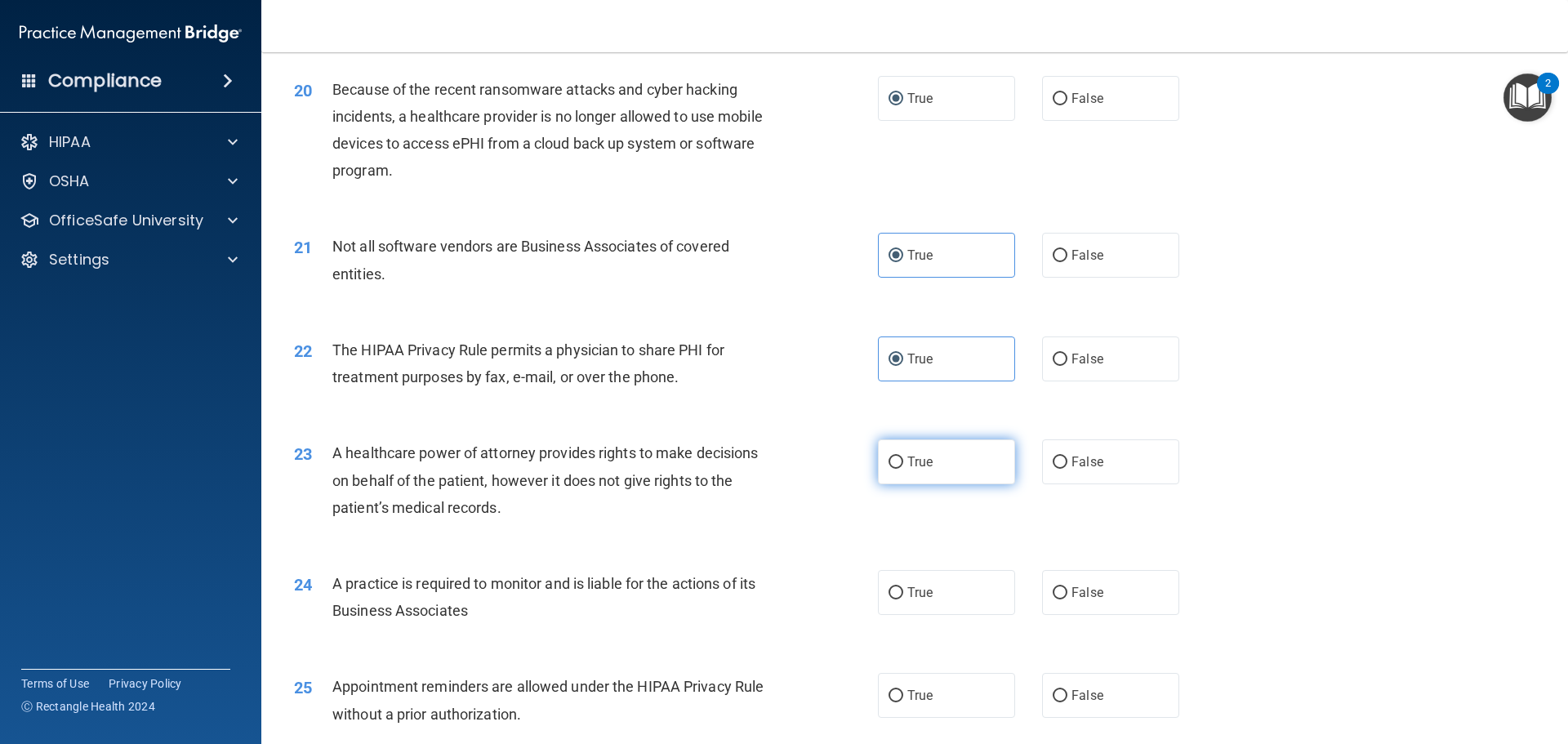
click at [908, 464] on span "True" at bounding box center [920, 462] width 25 height 16
click at [904, 464] on input "True" at bounding box center [896, 463] width 15 height 12
radio input "true"
click at [908, 584] on label "True" at bounding box center [946, 592] width 137 height 45
click at [904, 587] on input "True" at bounding box center [896, 593] width 15 height 12
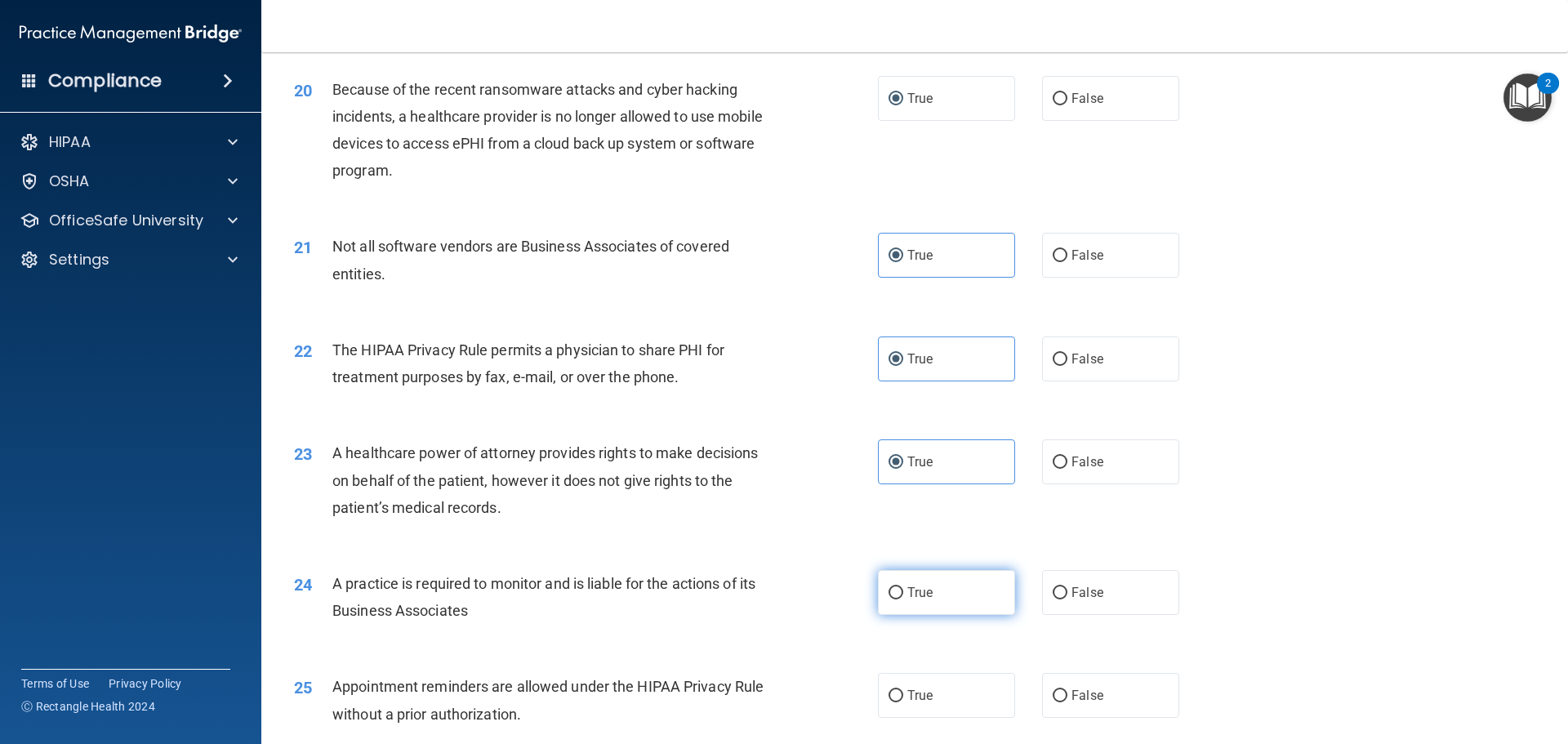
radio input "true"
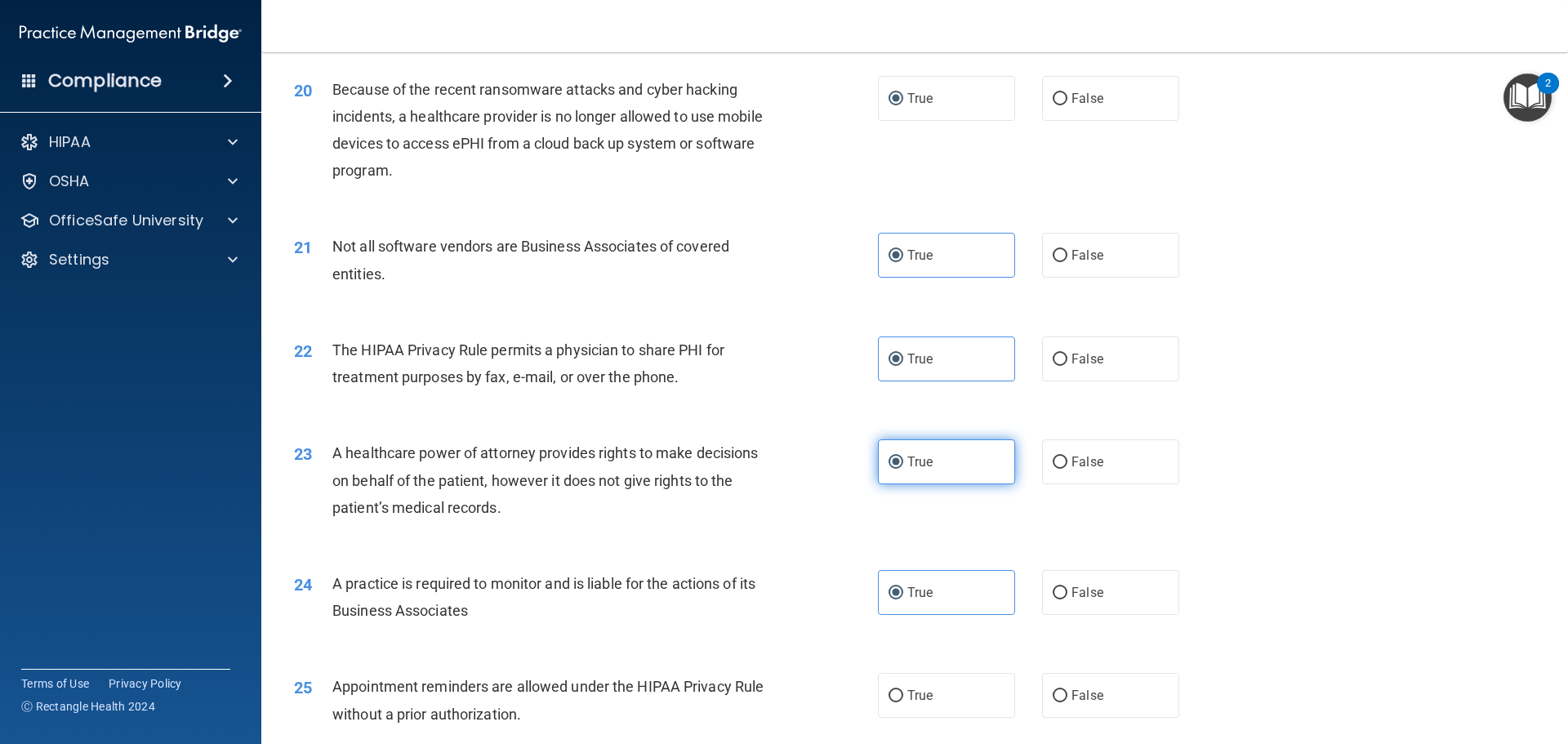
drag, startPoint x: 904, startPoint y: 685, endPoint x: 899, endPoint y: 462, distance: 223.1
click at [904, 684] on label "True" at bounding box center [946, 695] width 137 height 45
click at [904, 690] on input "True" at bounding box center [896, 696] width 15 height 12
radio input "true"
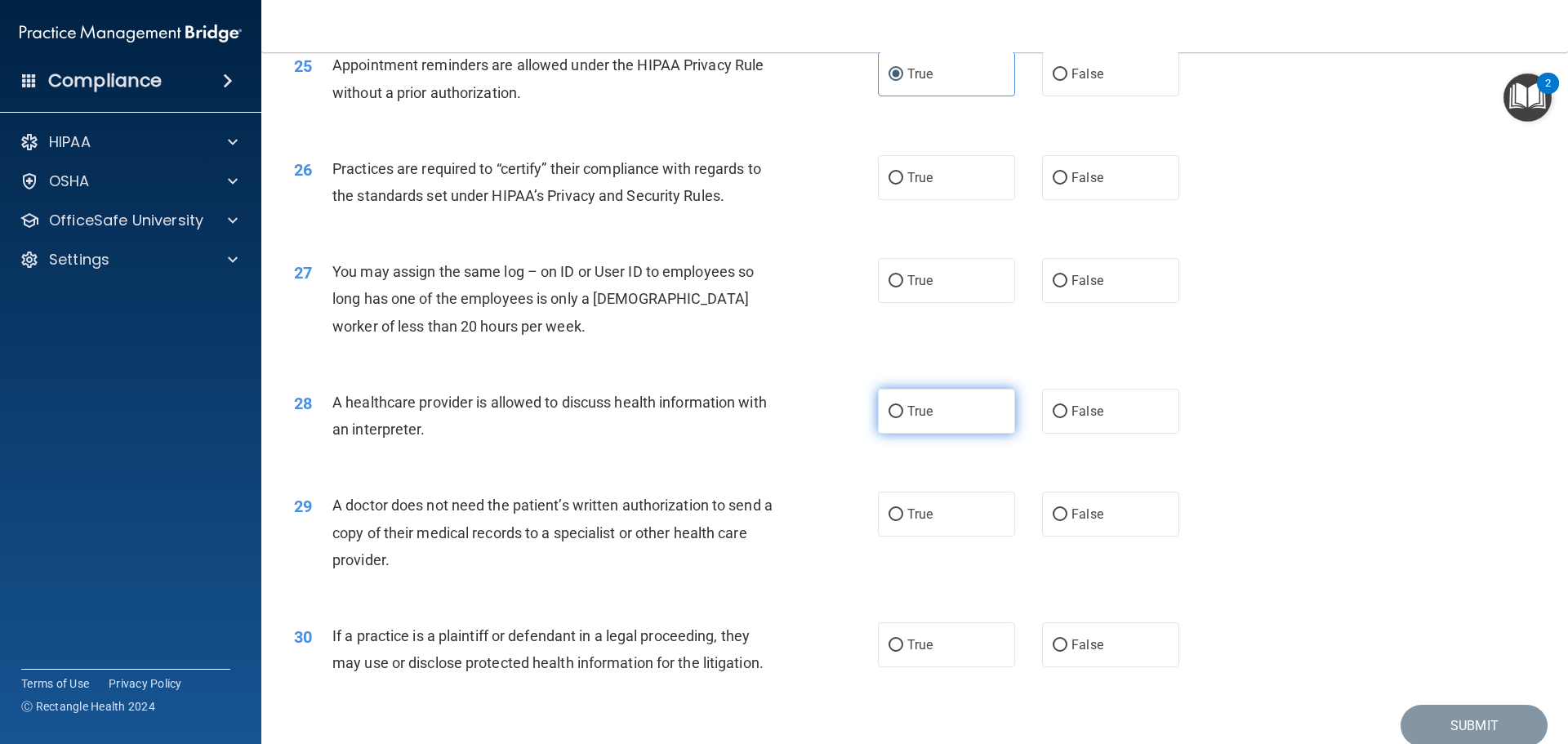
scroll to position [3022, 0]
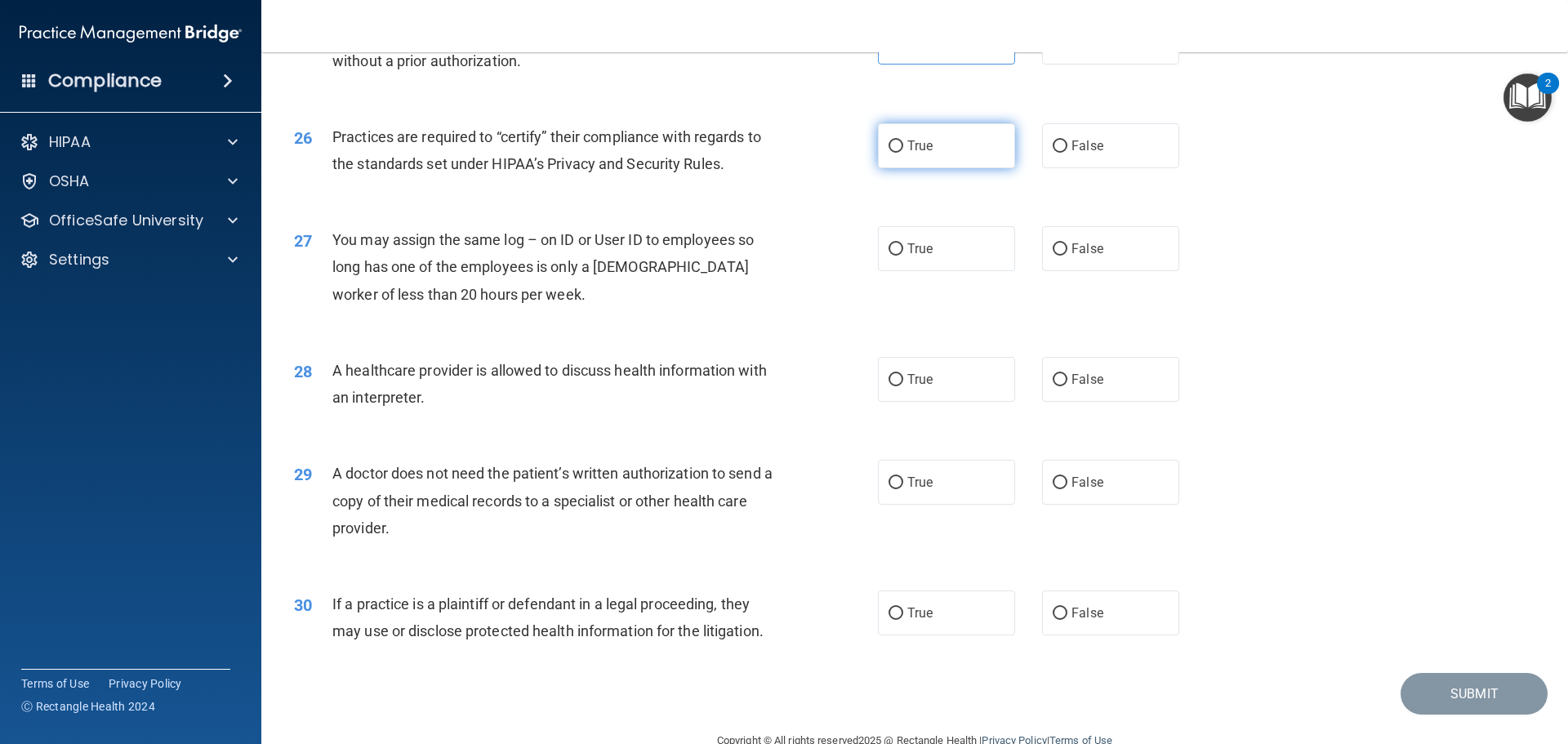
click at [927, 126] on label "True" at bounding box center [946, 145] width 137 height 45
click at [904, 140] on input "True" at bounding box center [896, 146] width 15 height 12
radio input "true"
click at [908, 241] on span "True" at bounding box center [920, 249] width 25 height 16
click at [904, 243] on input "True" at bounding box center [896, 249] width 15 height 12
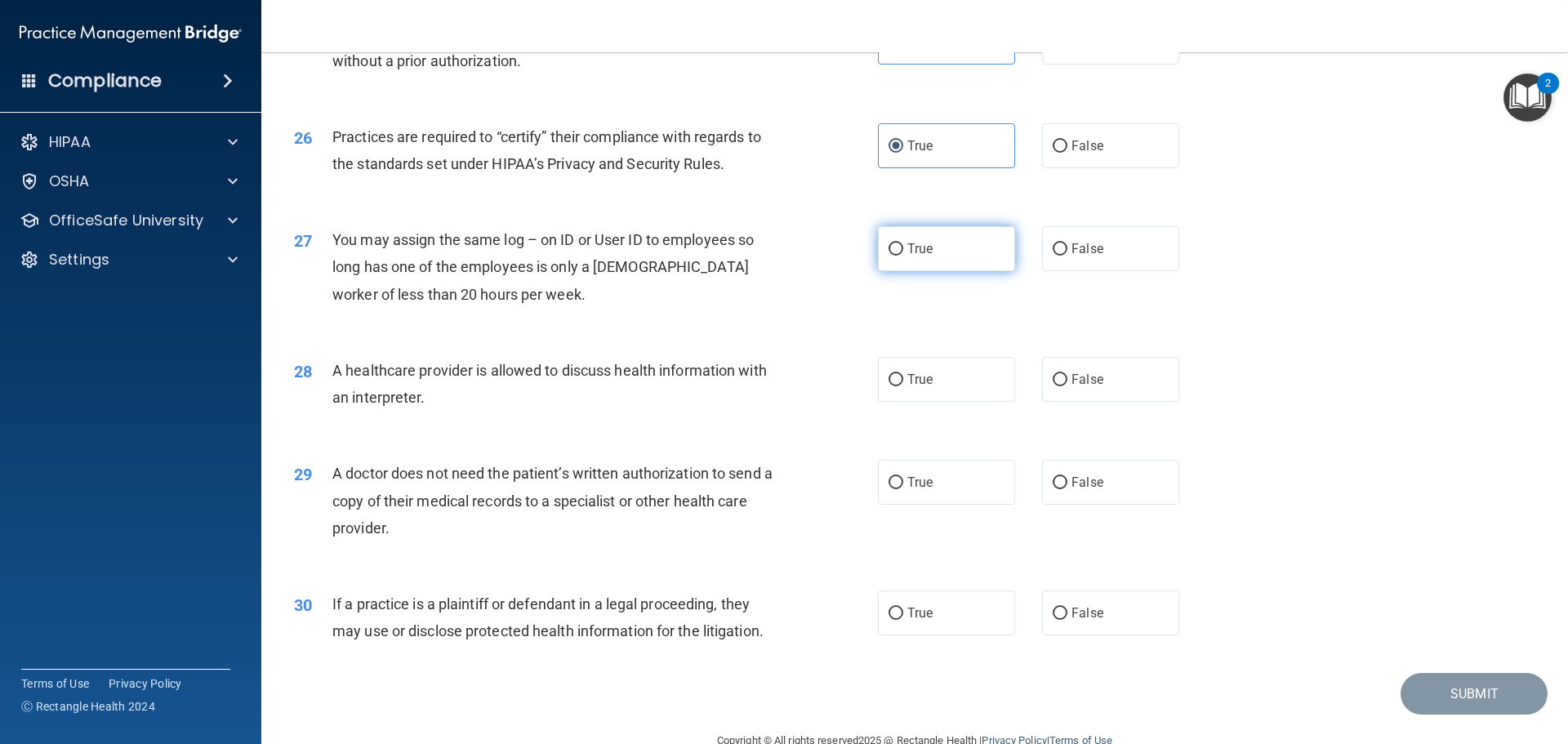
radio input "true"
click at [911, 372] on span "True" at bounding box center [920, 380] width 25 height 16
click at [904, 374] on input "True" at bounding box center [896, 380] width 15 height 12
radio input "true"
click at [915, 469] on label "True" at bounding box center [946, 481] width 137 height 45
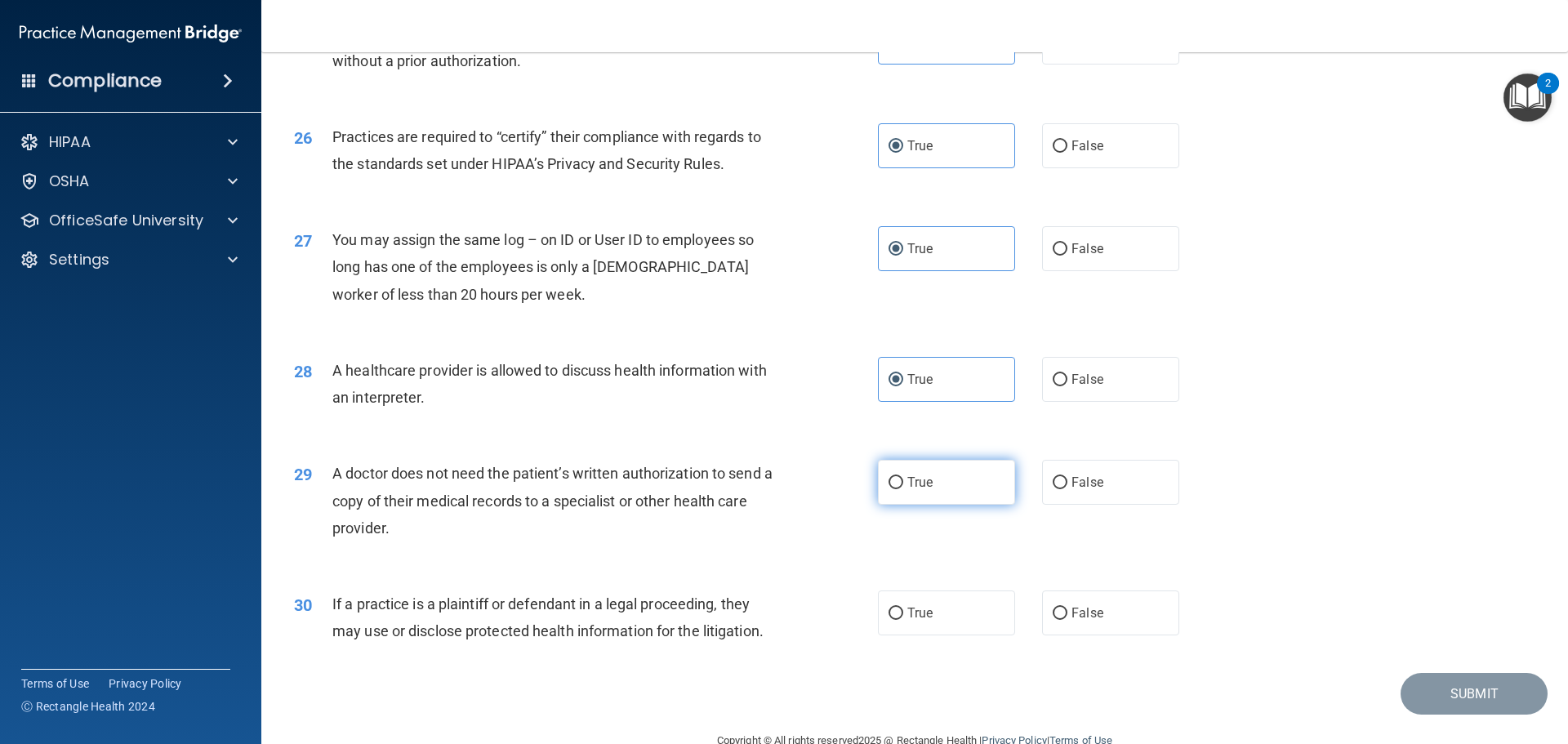
click at [904, 477] on input "True" at bounding box center [896, 483] width 15 height 12
radio input "true"
click at [905, 601] on label "True" at bounding box center [946, 613] width 137 height 45
click at [904, 607] on input "True" at bounding box center [896, 614] width 15 height 12
radio input "true"
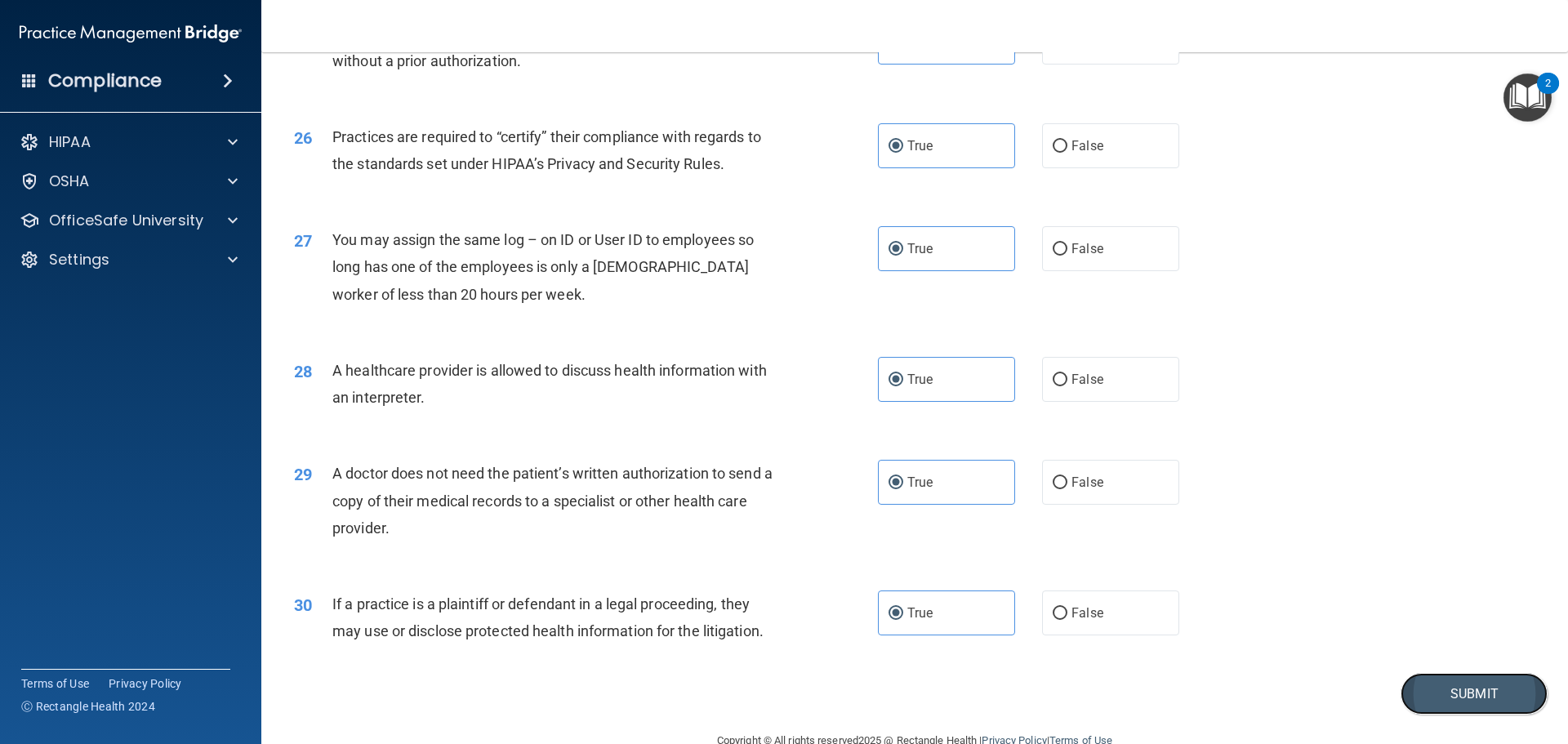
click at [1469, 706] on button "Submit" at bounding box center [1474, 694] width 147 height 42
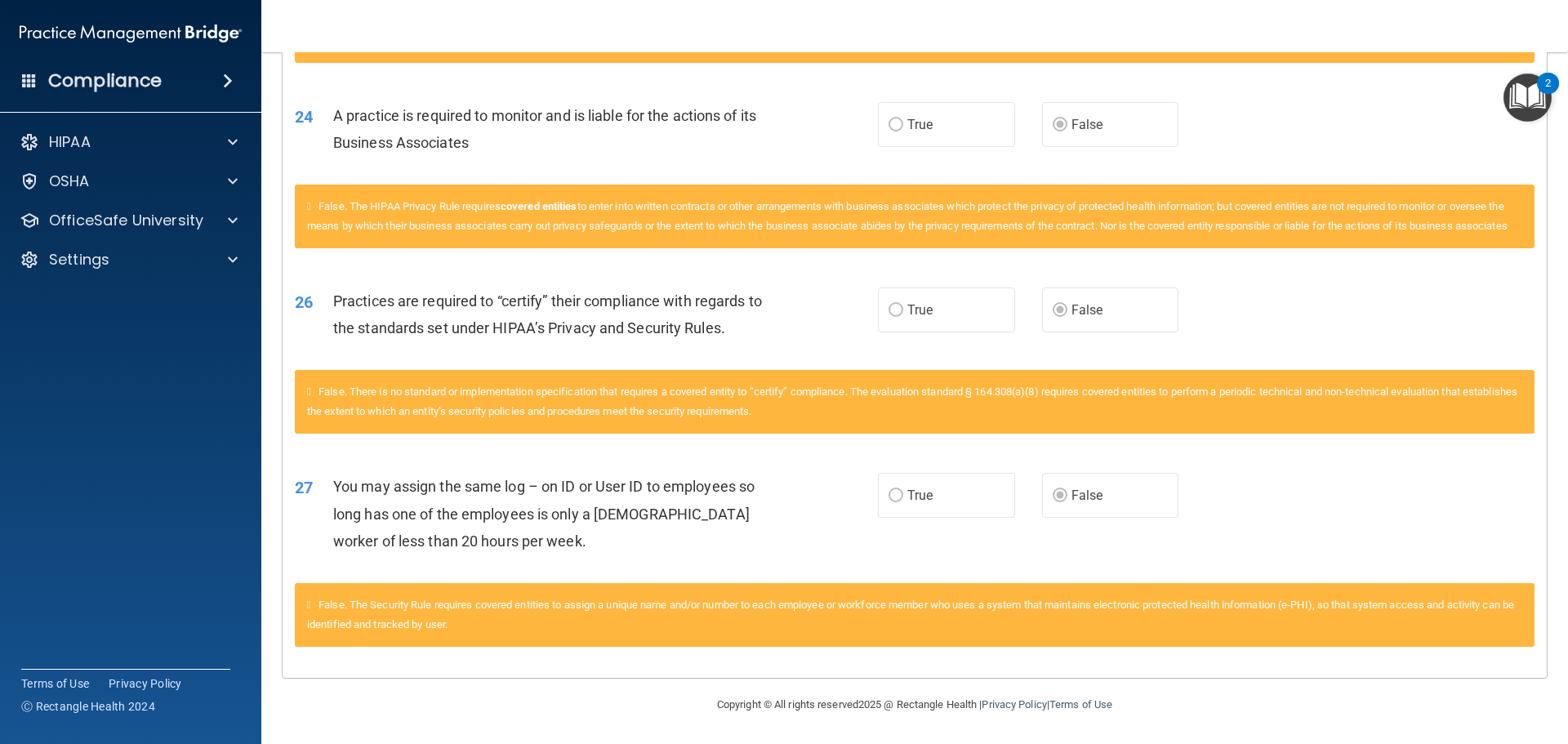
scroll to position [2771, 0]
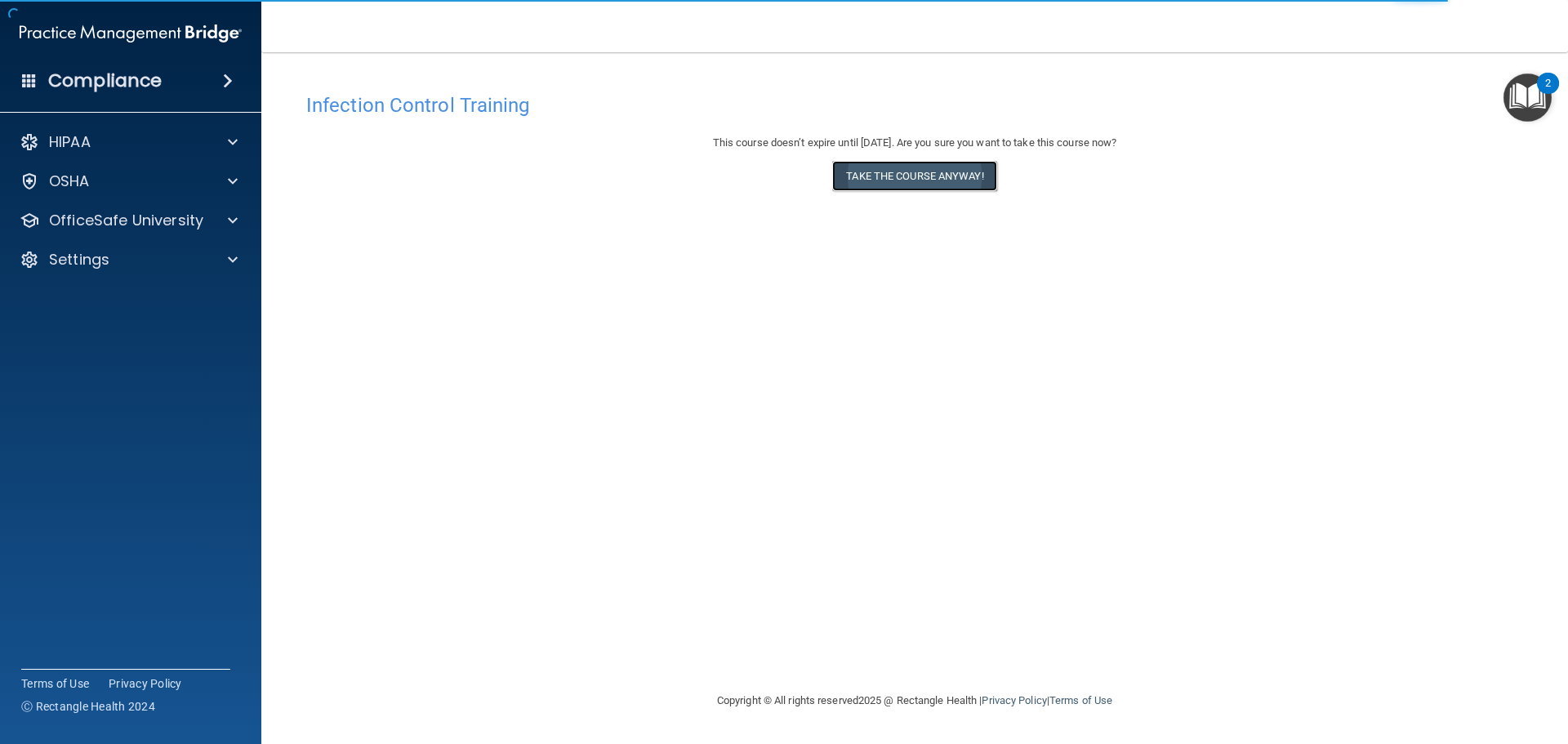
click at [904, 177] on button "Take the course anyway!" at bounding box center [915, 176] width 165 height 31
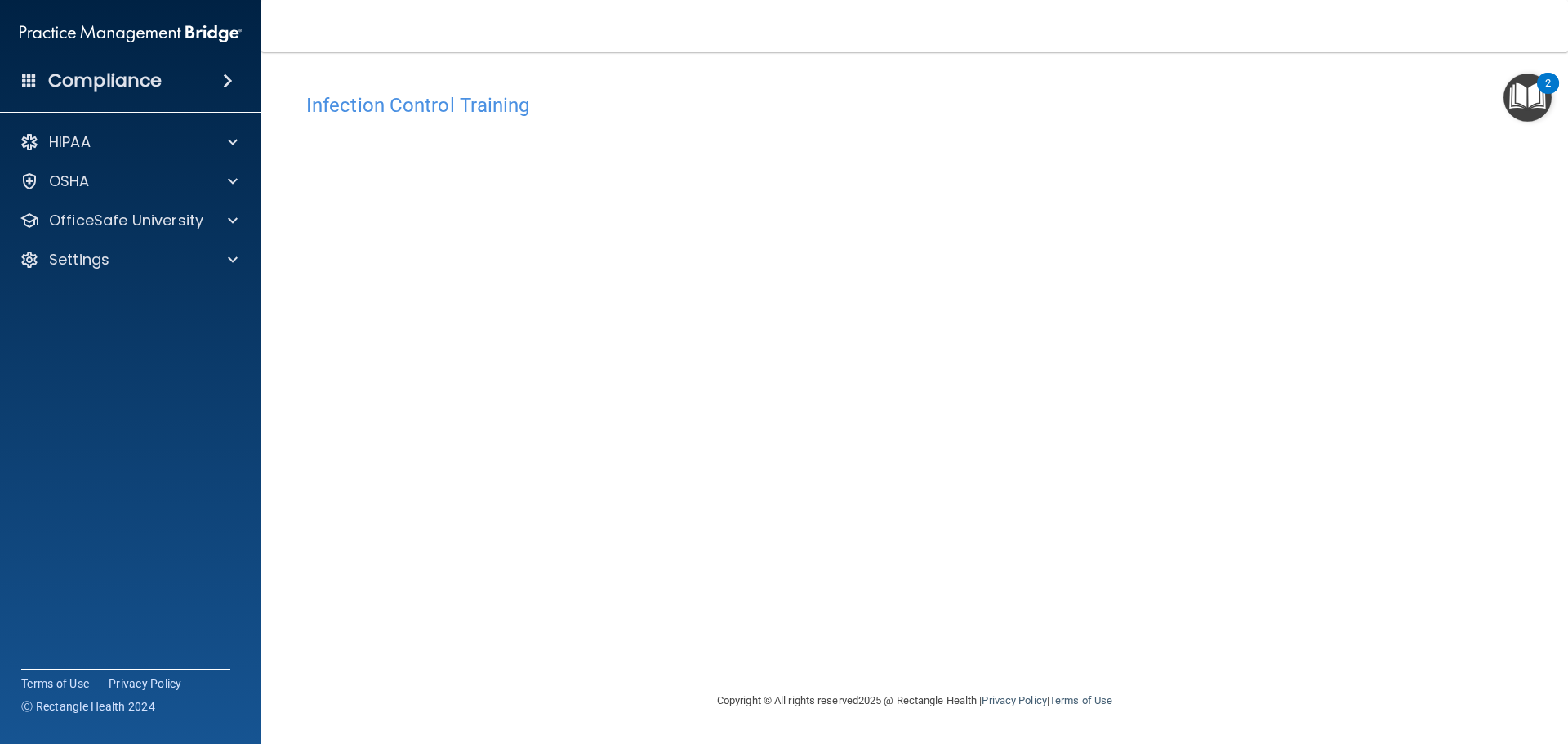
drag, startPoint x: 292, startPoint y: 79, endPoint x: 1261, endPoint y: 300, distance: 993.9
click at [1260, 300] on div "Infection Control Training This course doesn’t expire until [DATE]. Are you sur…" at bounding box center [915, 388] width 1241 height 606
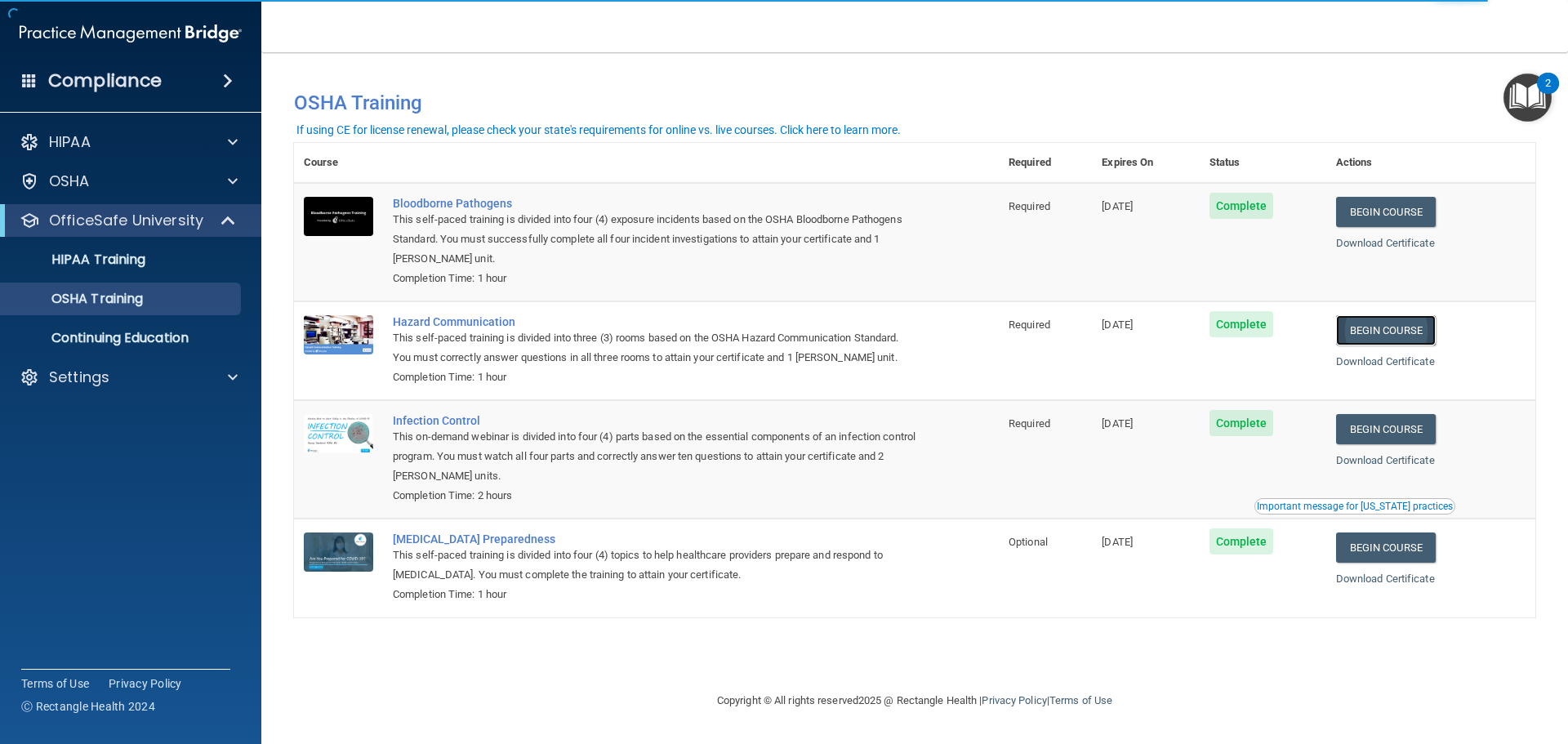
click at [1391, 326] on link "Begin Course" at bounding box center [1386, 330] width 100 height 31
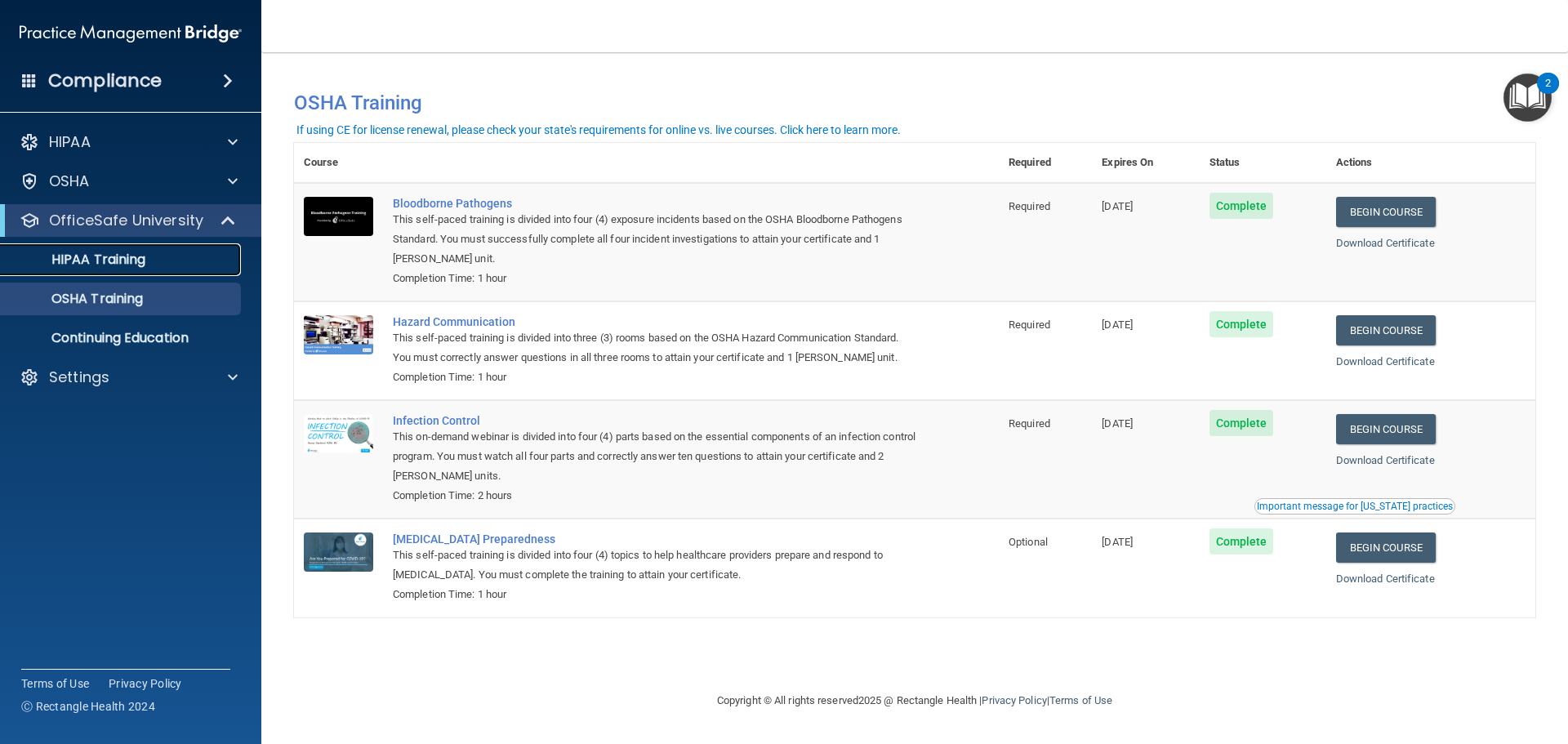
click at [155, 268] on link "HIPAA Training" at bounding box center [112, 259] width 257 height 32
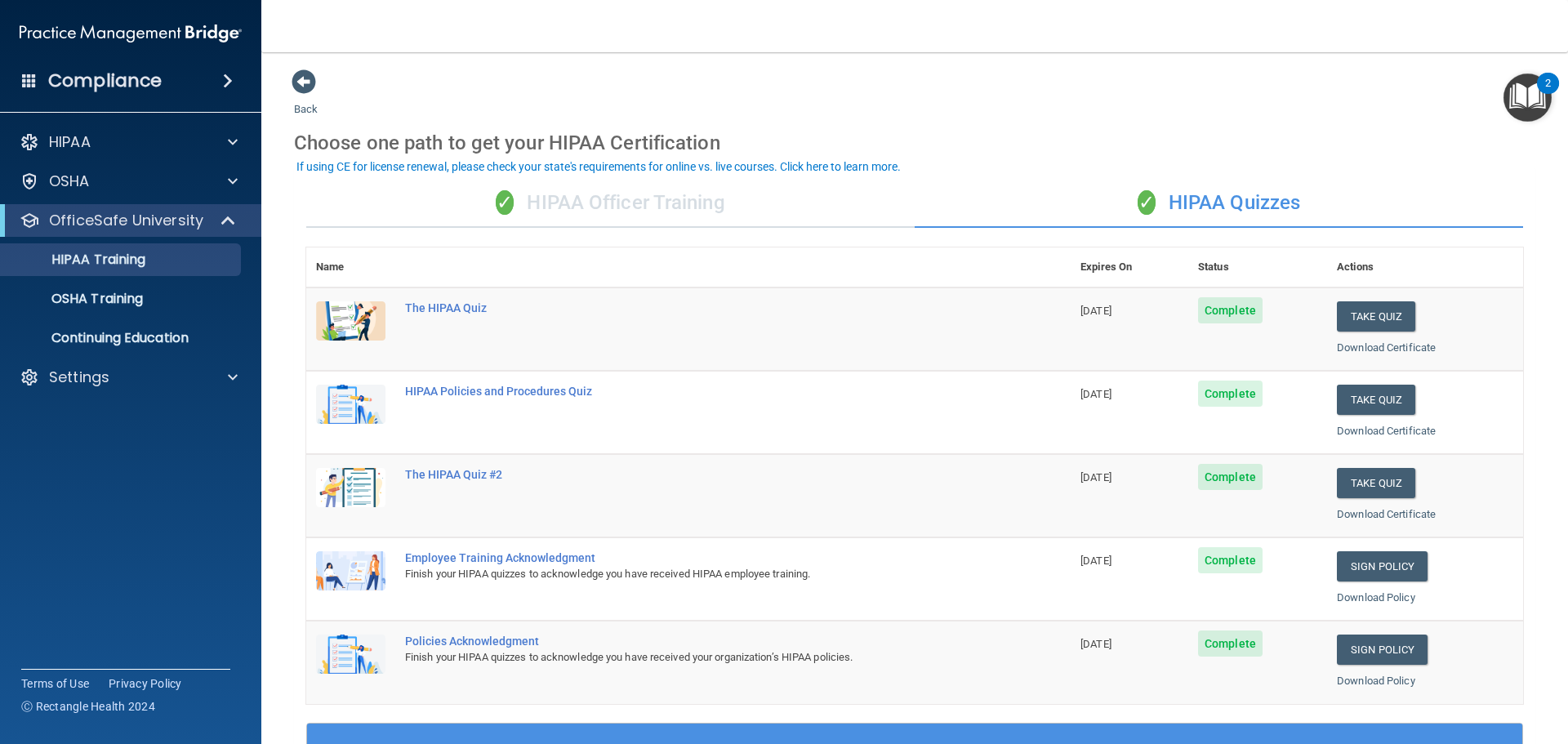
click at [672, 194] on div "✓ HIPAA Officer Training" at bounding box center [610, 203] width 608 height 49
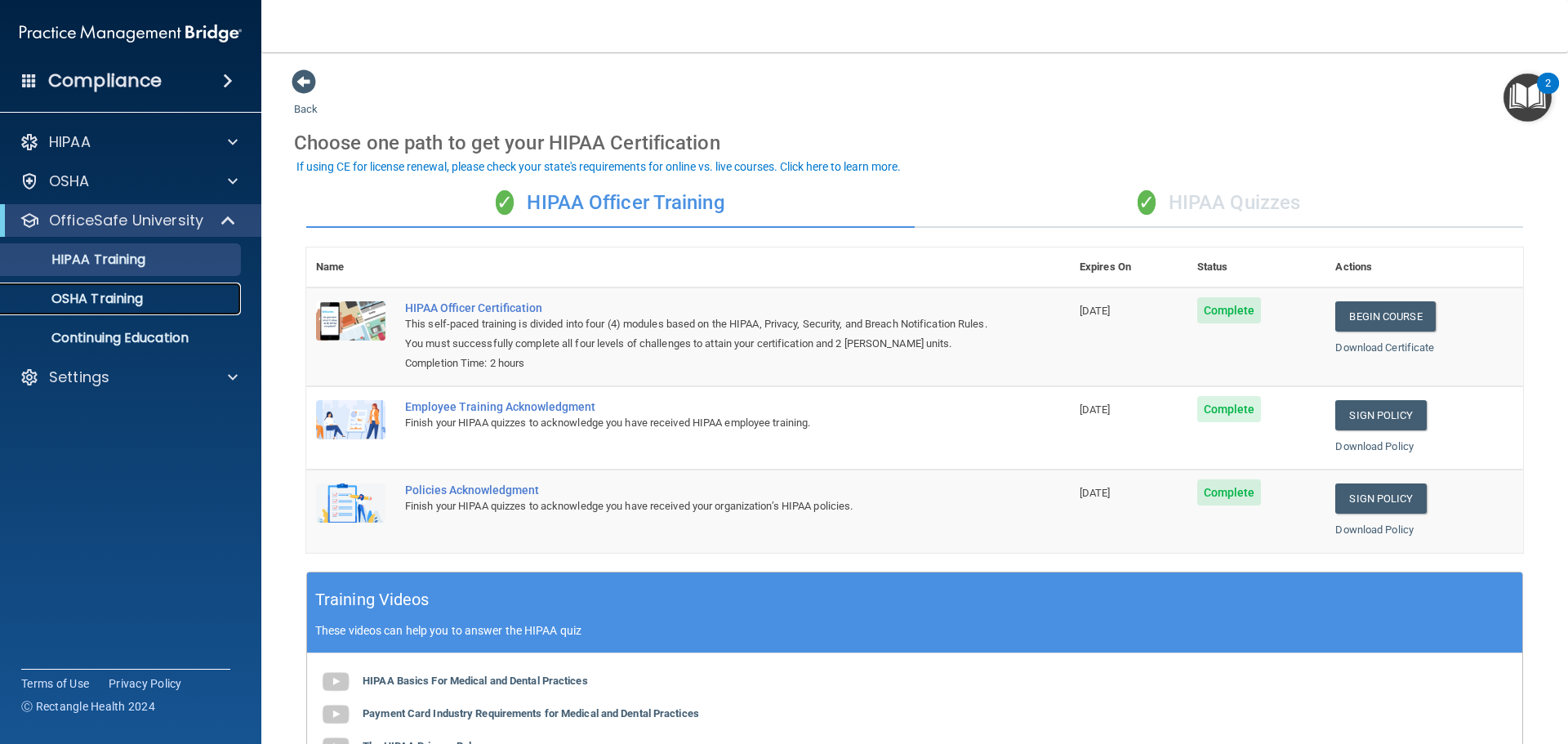
click at [159, 298] on div "OSHA Training" at bounding box center [122, 298] width 223 height 17
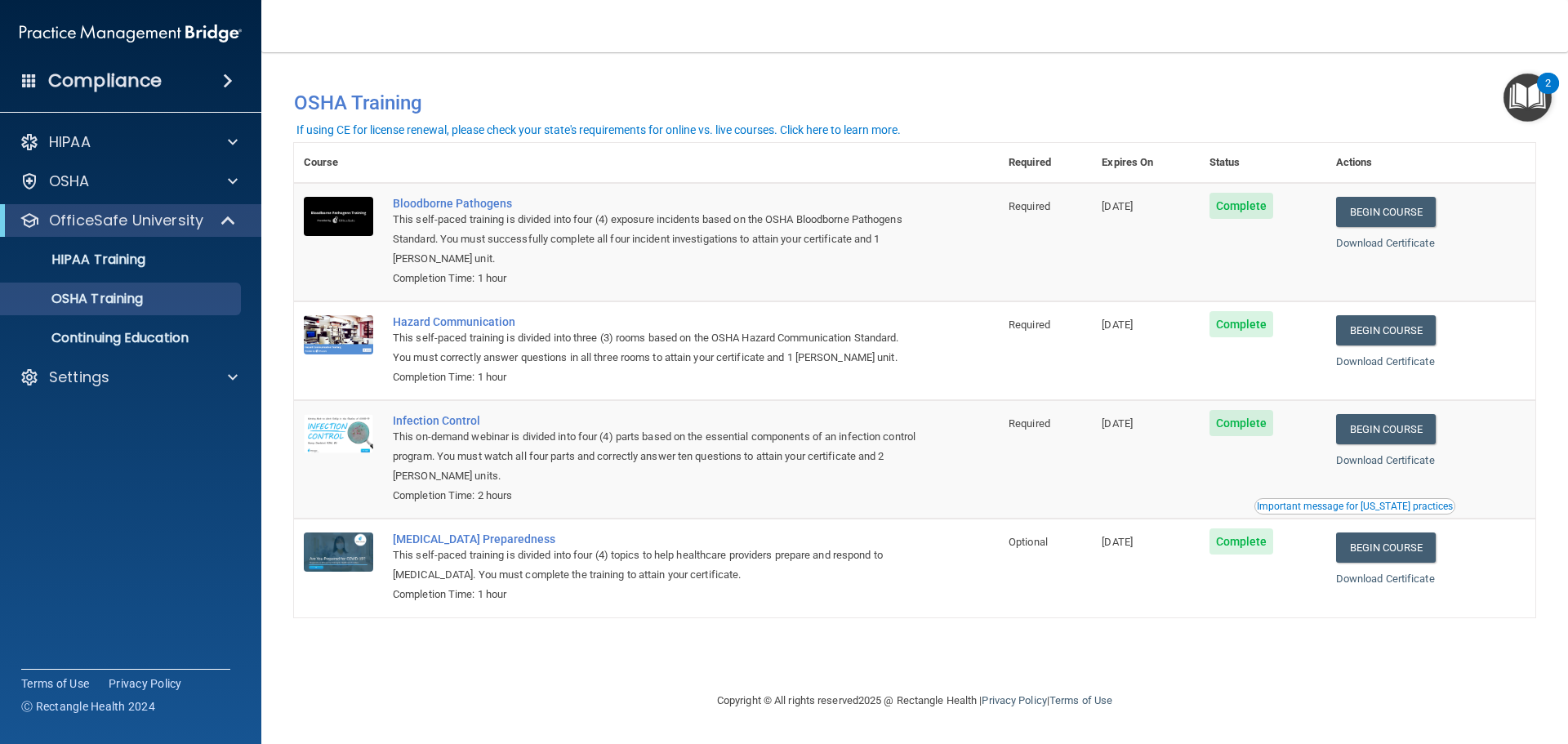
click at [956, 635] on div "You have a course that has expired or is incomplete. Please complete the course…" at bounding box center [915, 371] width 1241 height 606
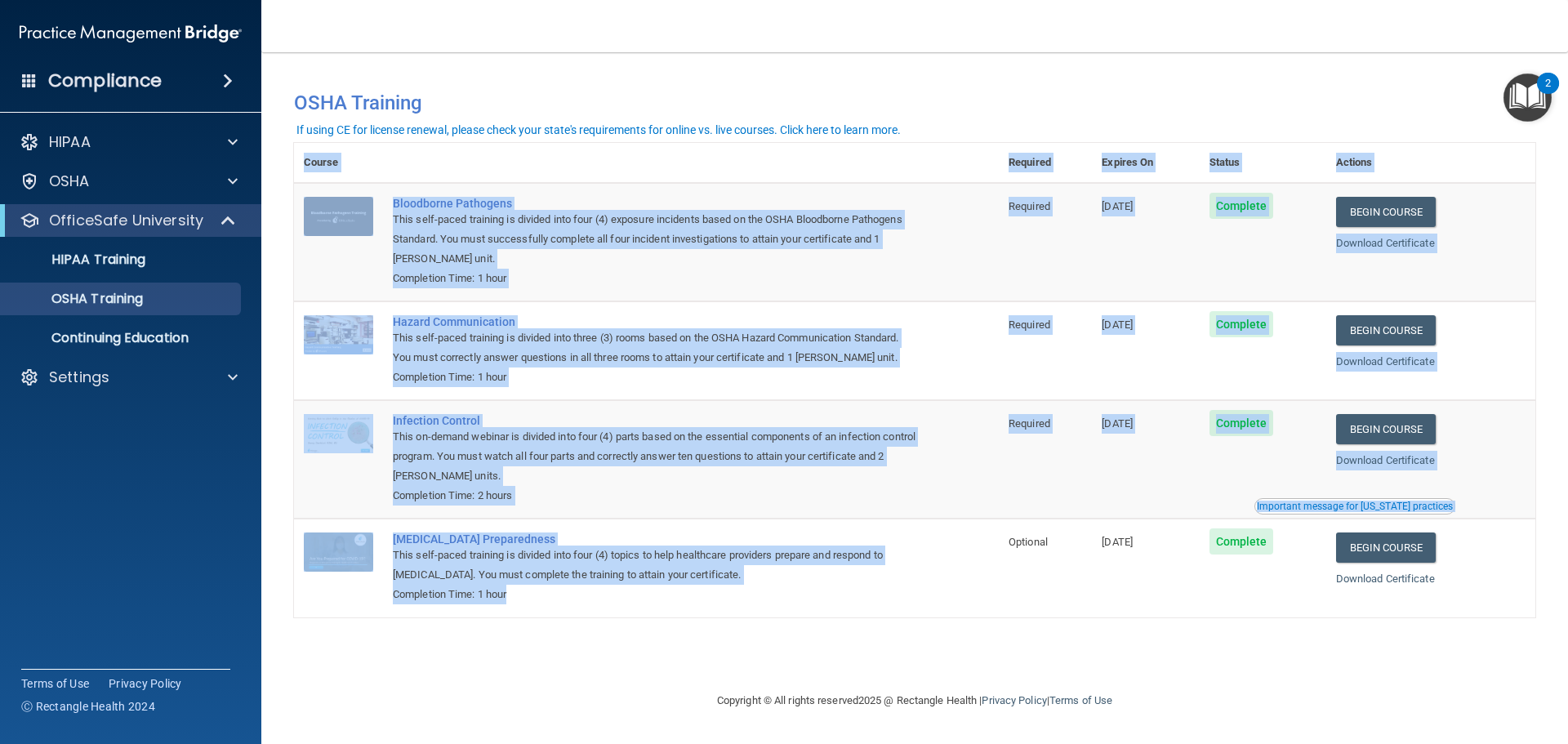
drag, startPoint x: 640, startPoint y: 664, endPoint x: 674, endPoint y: 616, distance: 58.8
click at [674, 616] on div "You have a course that has expired or is incomplete. Please complete the course…" at bounding box center [915, 371] width 1241 height 606
drag, startPoint x: 390, startPoint y: 619, endPoint x: 389, endPoint y: 643, distance: 24.0
click at [389, 643] on div "You have a course that has expired or is incomplete. Please complete the course…" at bounding box center [915, 371] width 1241 height 606
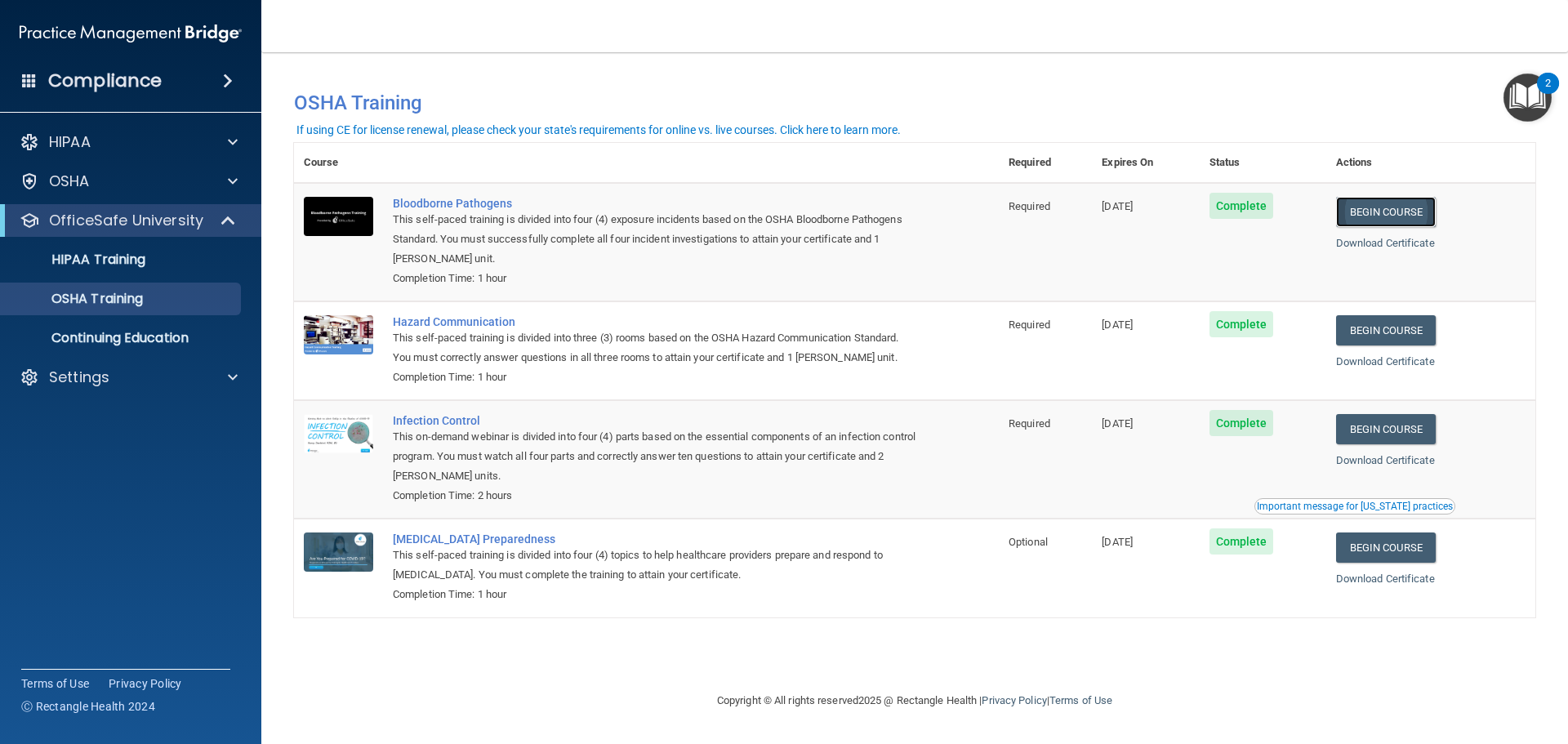
click at [1409, 213] on link "Begin Course" at bounding box center [1386, 212] width 100 height 31
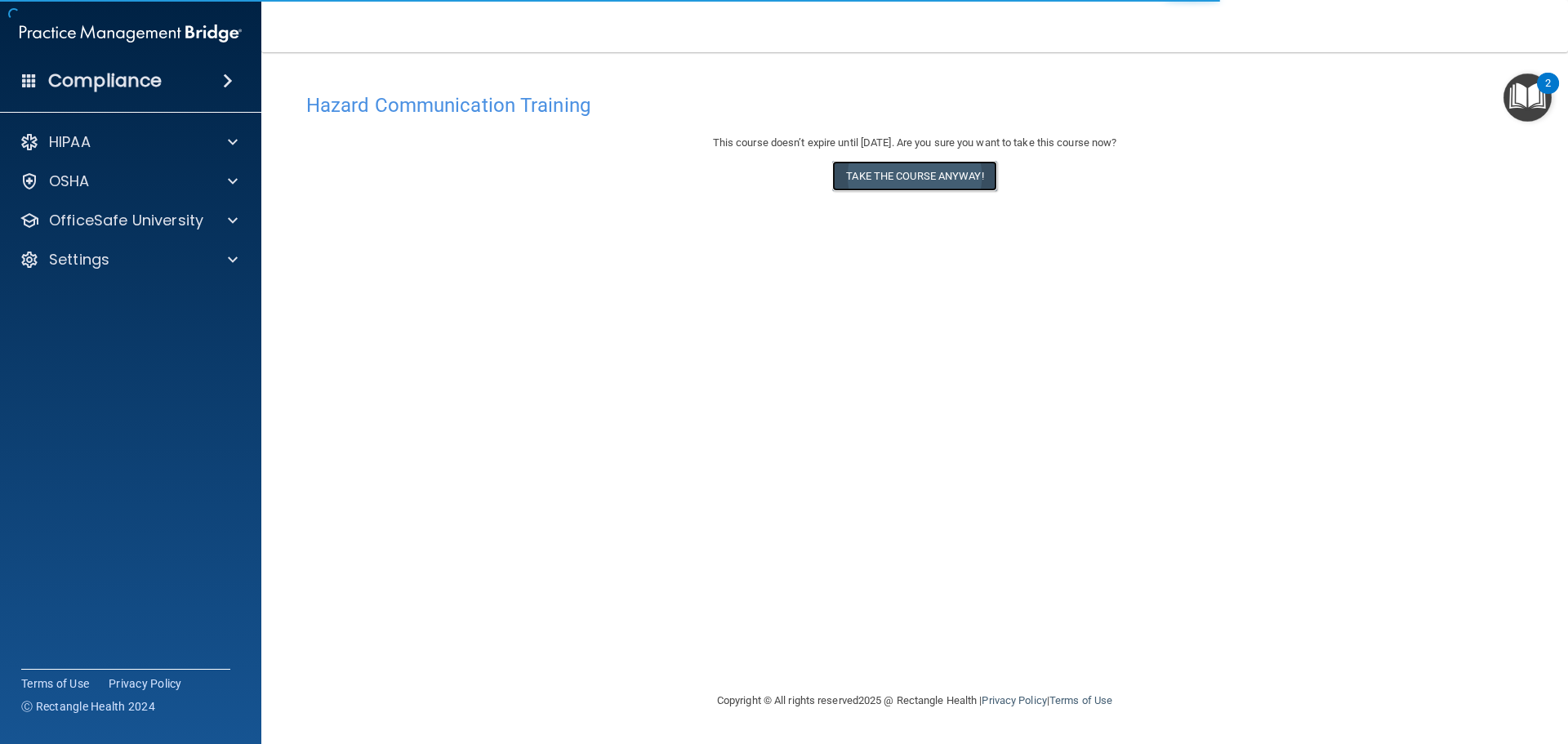
click at [900, 172] on button "Take the course anyway!" at bounding box center [915, 176] width 165 height 31
click at [919, 177] on button "Take the course anyway!" at bounding box center [915, 176] width 165 height 31
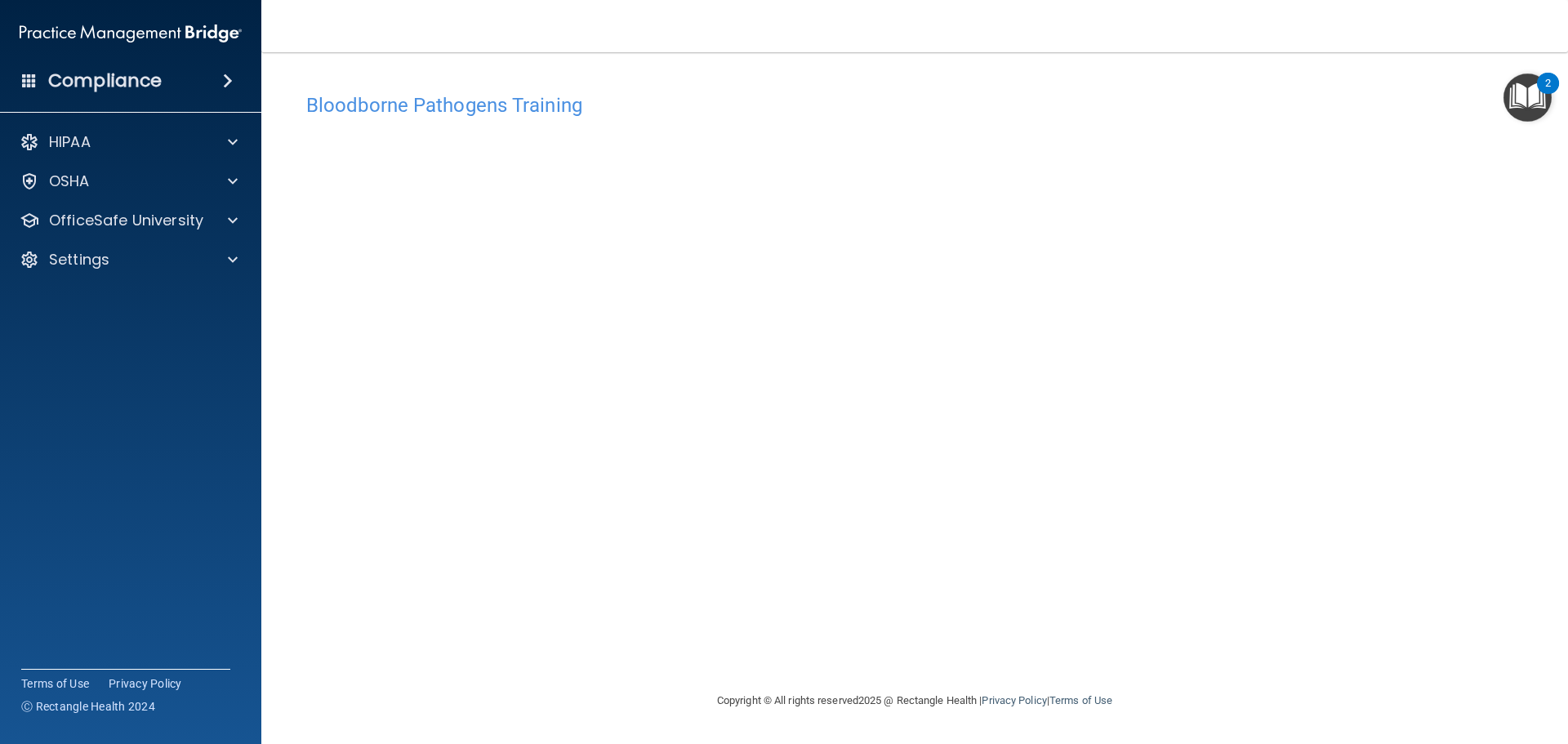
drag, startPoint x: 1115, startPoint y: 113, endPoint x: 1105, endPoint y: 115, distance: 10.2
drag, startPoint x: 1105, startPoint y: 115, endPoint x: 1079, endPoint y: 123, distance: 27.2
click at [1091, 119] on div "Bloodborne Pathogens Training" at bounding box center [915, 105] width 1241 height 40
drag, startPoint x: 1006, startPoint y: 75, endPoint x: 909, endPoint y: 109, distance: 102.8
click at [911, 109] on h4 "Bloodborne Pathogens Training" at bounding box center [915, 105] width 1217 height 21
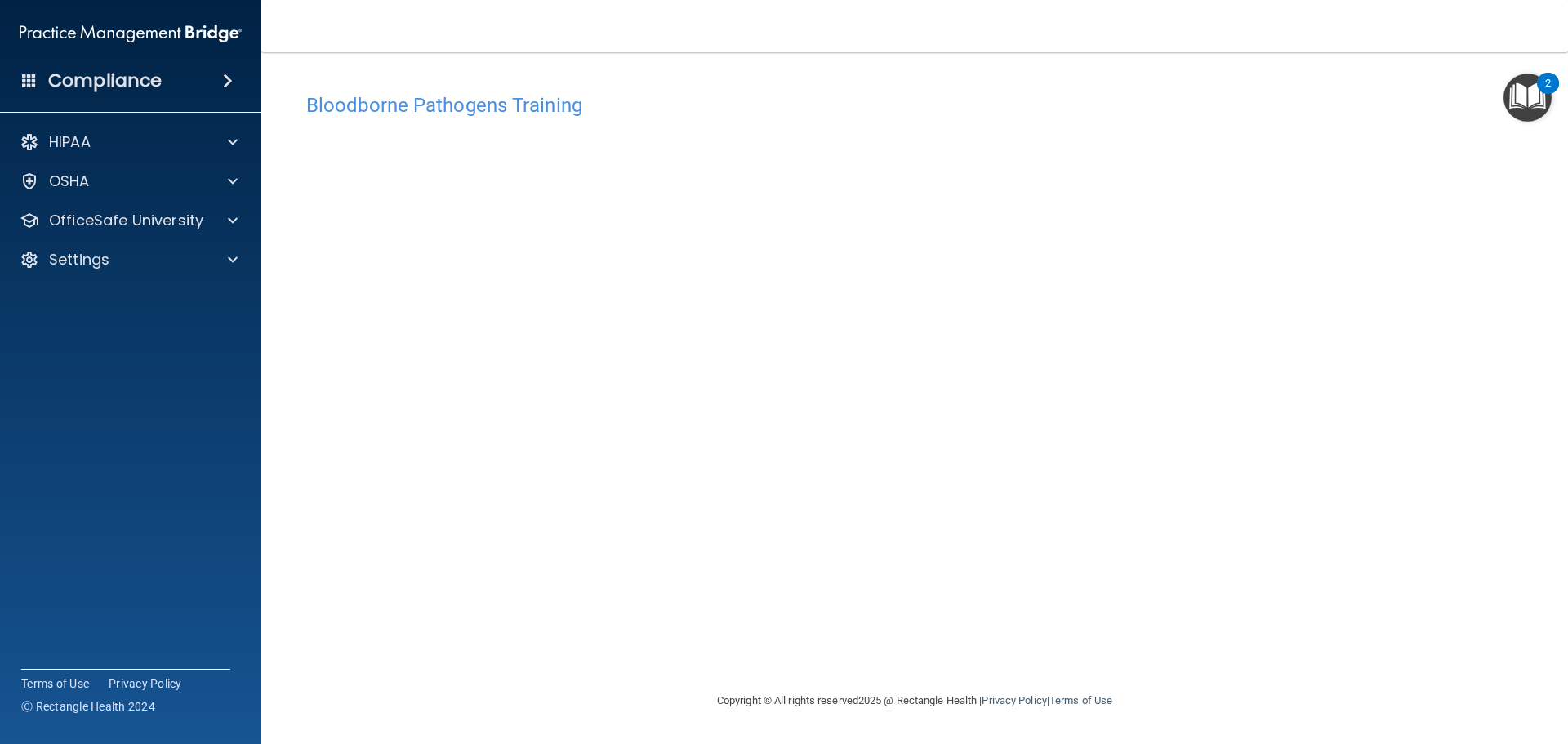
click at [711, 632] on div "Bloodborne Pathogens Training This course doesn’t expire until 11/22/2025. Are …" at bounding box center [915, 388] width 1241 height 606
drag, startPoint x: 1017, startPoint y: 647, endPoint x: 958, endPoint y: 652, distance: 59.2
click at [958, 652] on div "Bloodborne Pathogens Training This course doesn’t expire until 11/22/2025. Are …" at bounding box center [915, 388] width 1241 height 606
drag, startPoint x: 947, startPoint y: 652, endPoint x: 908, endPoint y: 662, distance: 40.3
click at [909, 662] on div "Bloodborne Pathogens Training This course doesn’t expire until 11/22/2025. Are …" at bounding box center [915, 388] width 1241 height 606
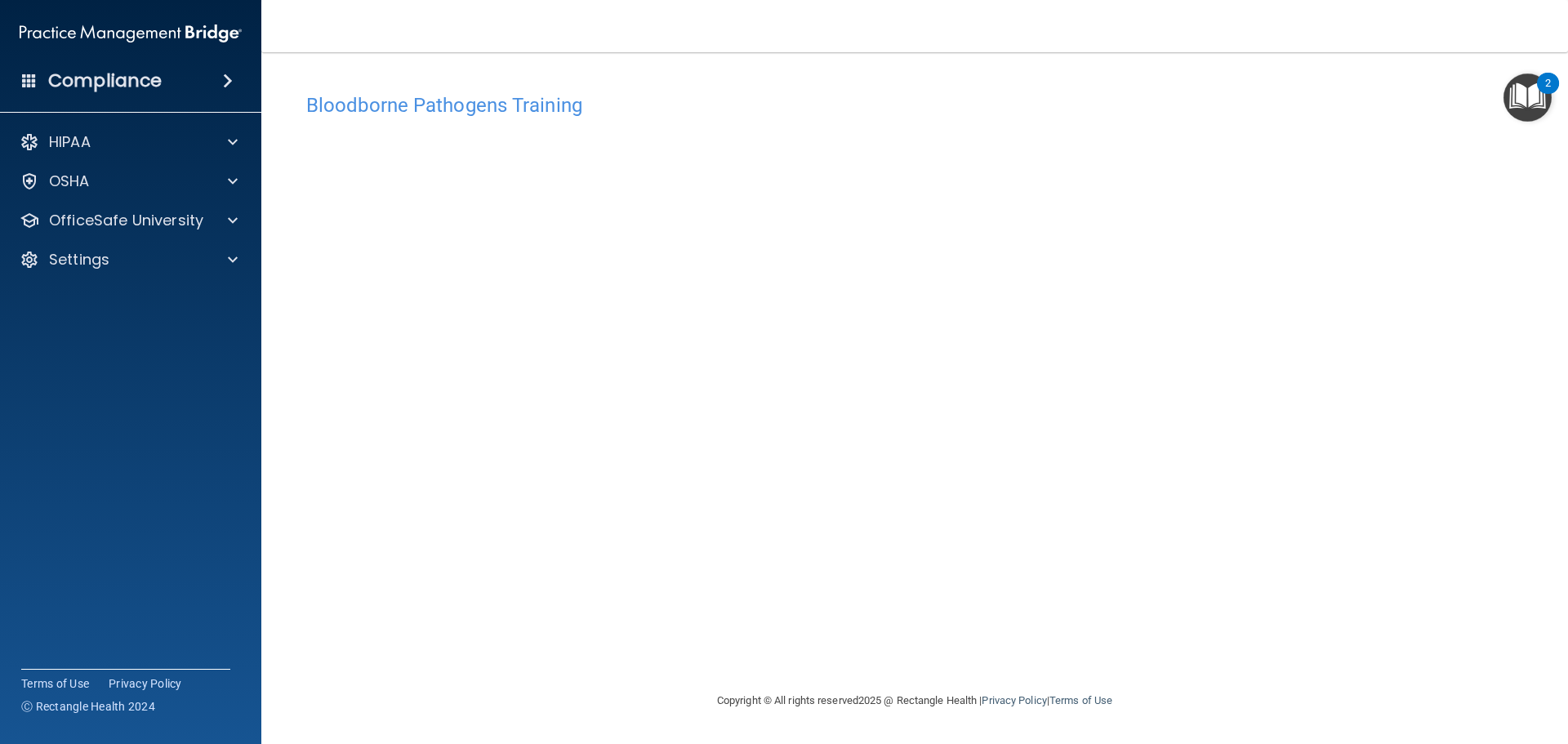
drag, startPoint x: 700, startPoint y: 659, endPoint x: 670, endPoint y: 660, distance: 30.0
click at [670, 660] on div "Bloodborne Pathogens Training This course doesn’t expire until 11/22/2025. Are …" at bounding box center [915, 388] width 1241 height 606
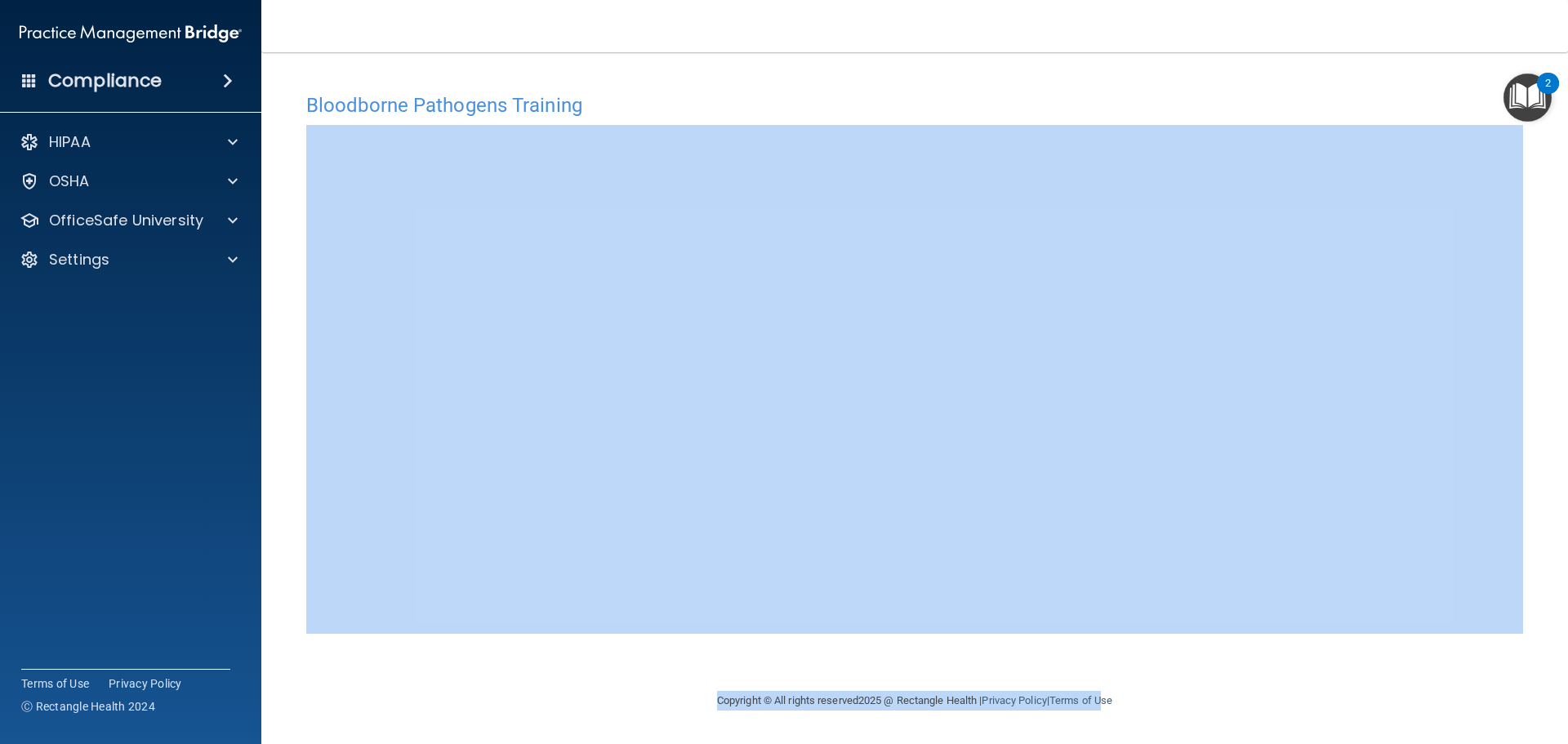
drag, startPoint x: 1106, startPoint y: 690, endPoint x: 938, endPoint y: 663, distance: 170.2
click at [958, 663] on main "Bloodborne Pathogens Training This course doesn’t expire until 11/22/2025. Are …" at bounding box center [915, 398] width 1307 height 691
drag, startPoint x: 932, startPoint y: 662, endPoint x: 906, endPoint y: 657, distance: 26.5
click at [906, 657] on div "Bloodborne Pathogens Training This course doesn’t expire until 11/22/2025. Are …" at bounding box center [915, 388] width 1241 height 606
click at [1361, 641] on div "Bloodborne Pathogens Training This course doesn’t expire until 11/22/2025. Are …" at bounding box center [915, 388] width 1241 height 606
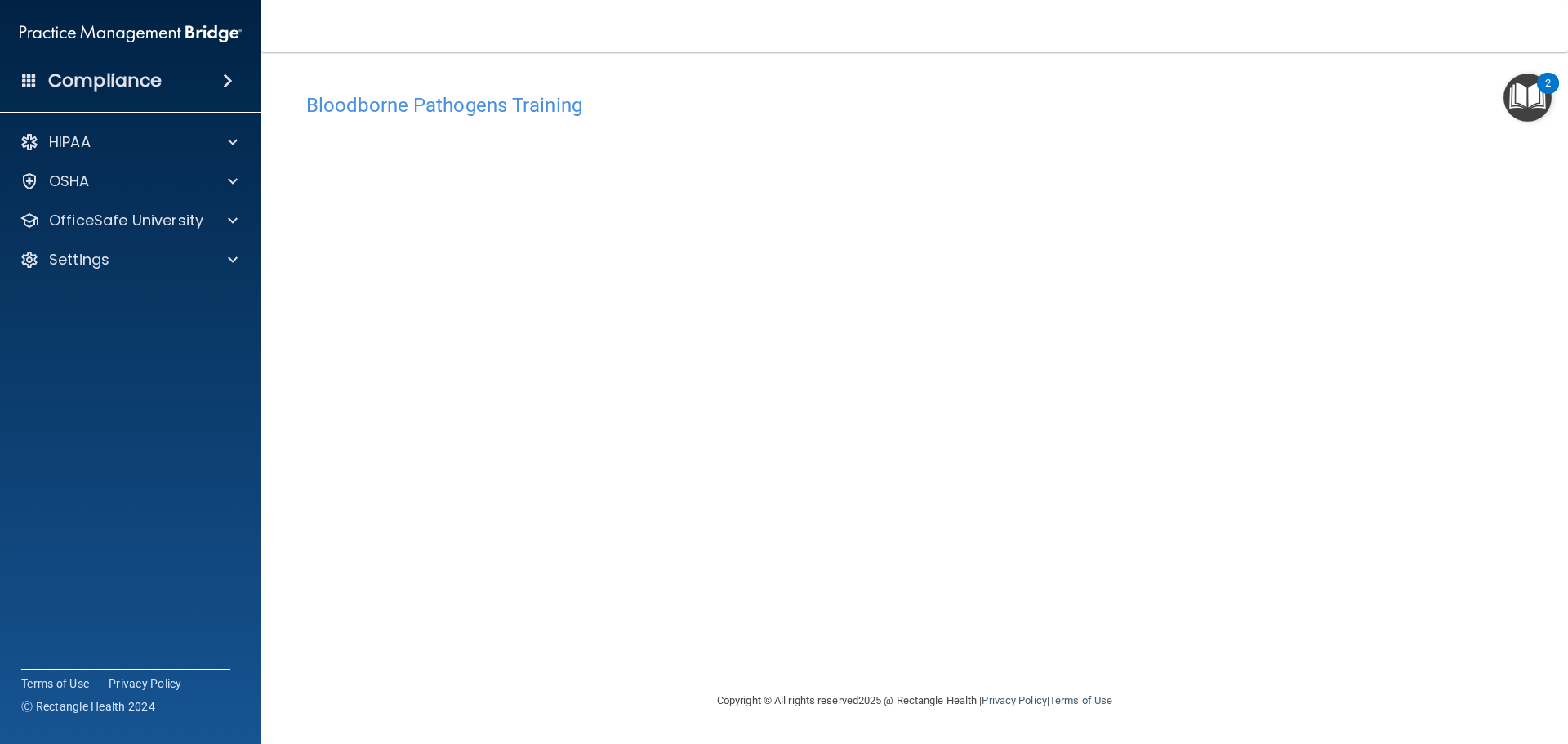
drag, startPoint x: 293, startPoint y: 629, endPoint x: 389, endPoint y: 633, distance: 96.1
click at [390, 633] on div "Bloodborne Pathogens Training This course doesn’t expire until 11/22/2025. Are …" at bounding box center [915, 388] width 1241 height 606
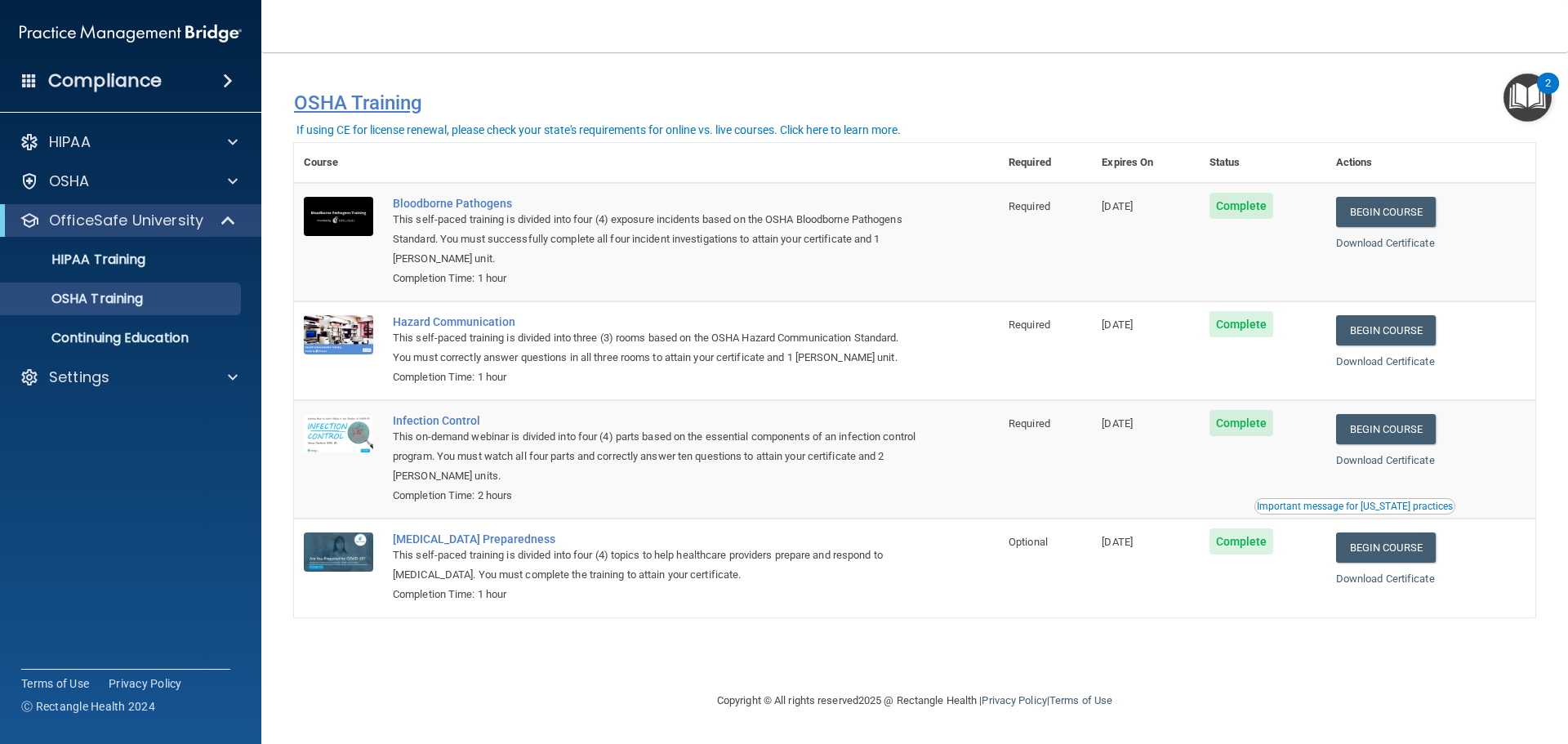
drag, startPoint x: 274, startPoint y: 78, endPoint x: 736, endPoint y: 103, distance: 462.7
click at [664, 83] on div "You have a course that has expired or is incomplete. Please complete the course…" at bounding box center [915, 102] width 1266 height 42
drag, startPoint x: 291, startPoint y: 81, endPoint x: 1024, endPoint y: 101, distance: 733.3
click at [1024, 101] on h4 "OSHA Training" at bounding box center [915, 102] width 1241 height 23
